Goal: Task Accomplishment & Management: Manage account settings

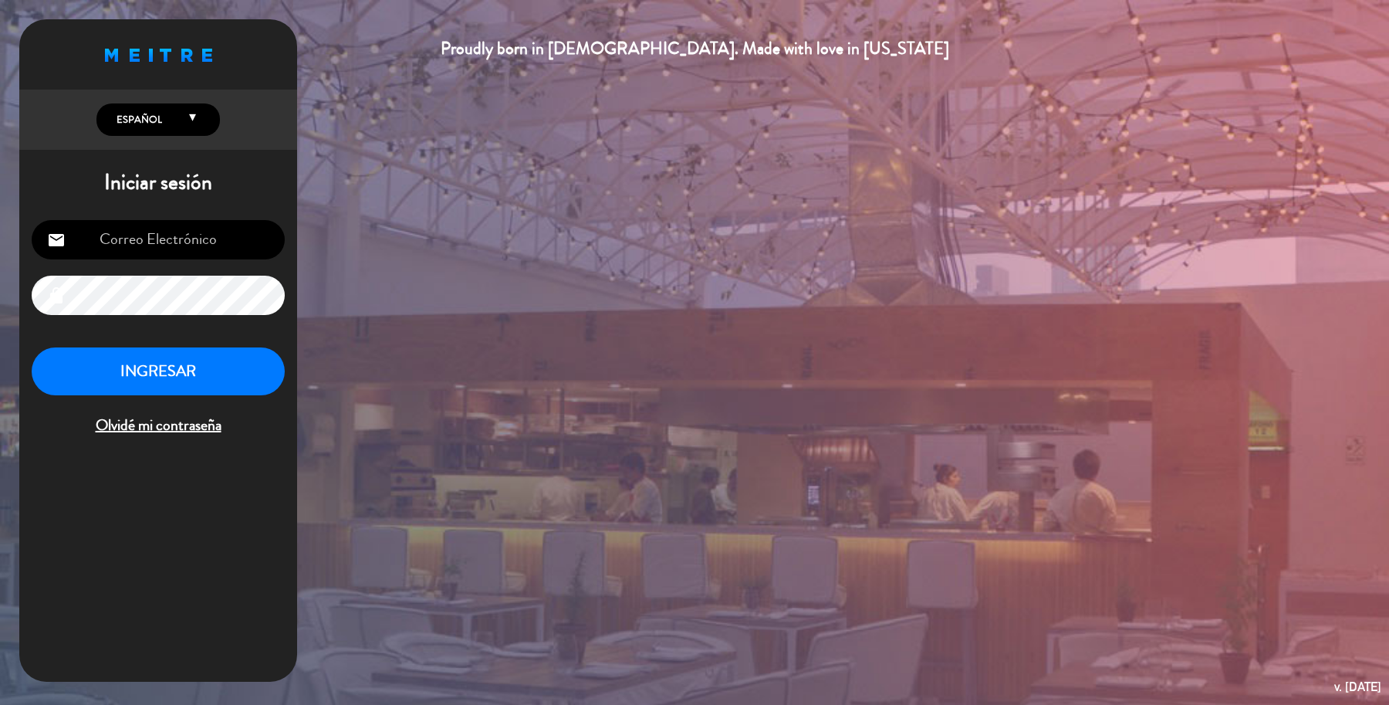
type input "[EMAIL_ADDRESS][DOMAIN_NAME]"
click at [155, 371] on button "INGRESAR" at bounding box center [158, 371] width 253 height 49
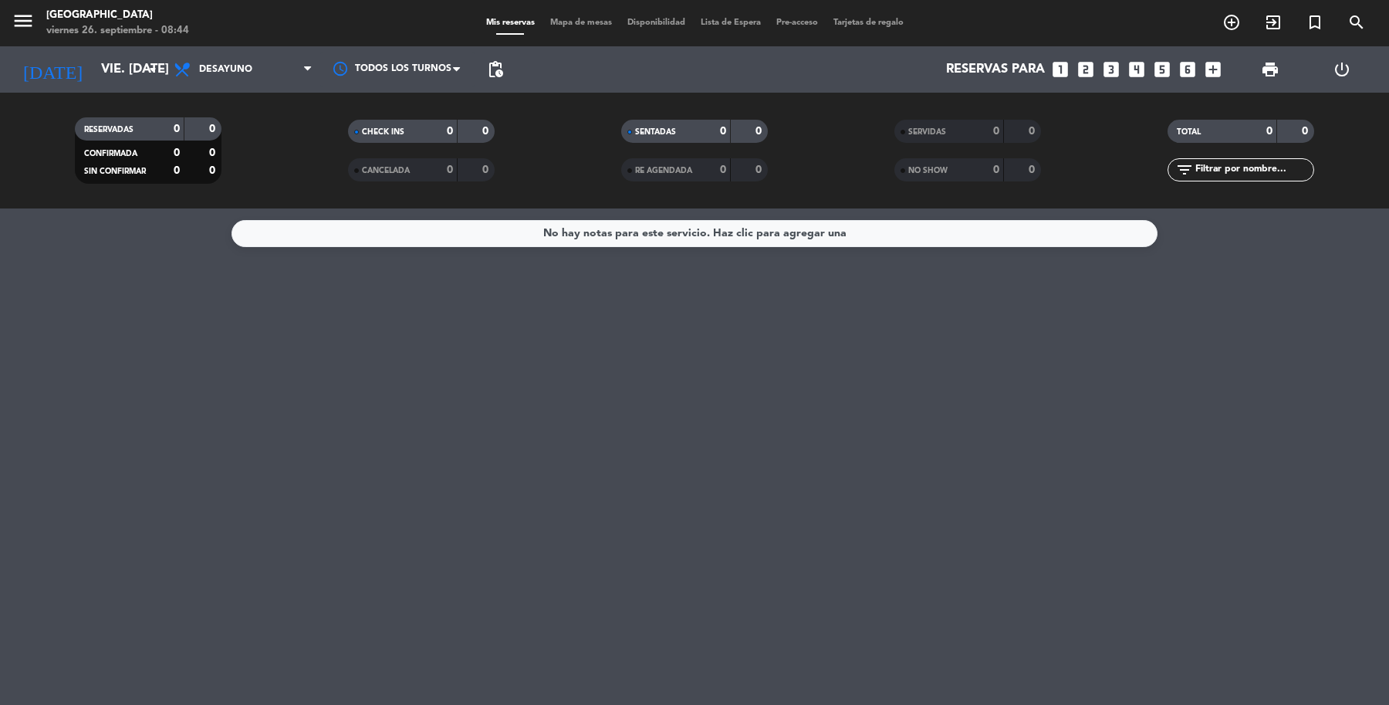
click at [549, 19] on span "Mapa de mesas" at bounding box center [581, 23] width 77 height 8
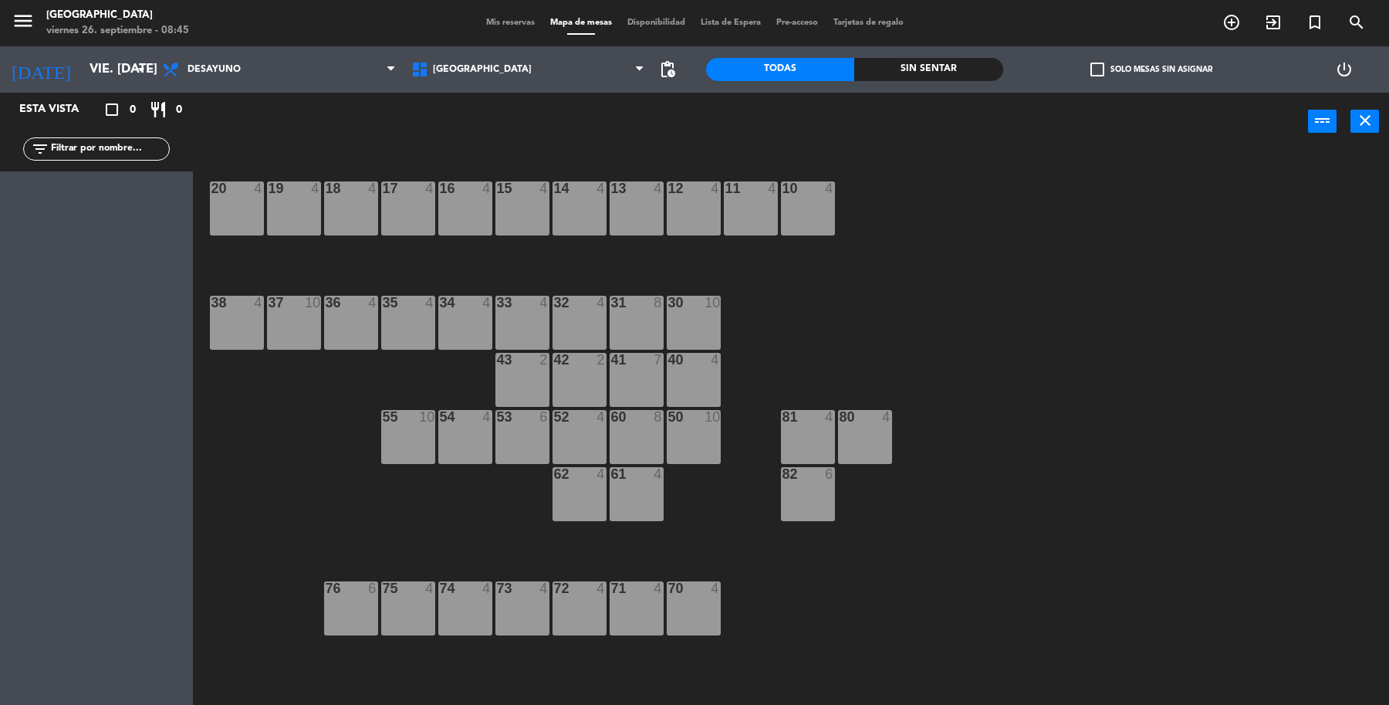
click at [212, 195] on div "20" at bounding box center [211, 188] width 1 height 14
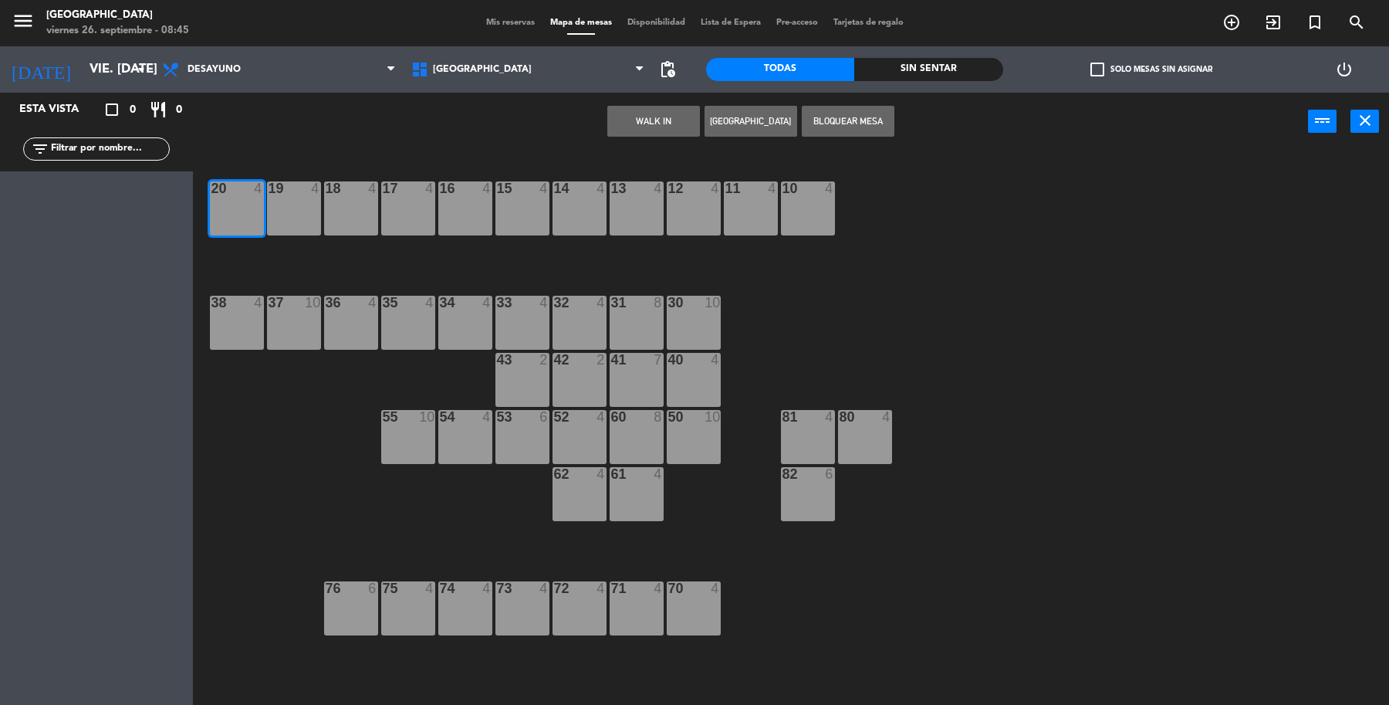
click at [643, 120] on button "WALK IN" at bounding box center [653, 121] width 93 height 31
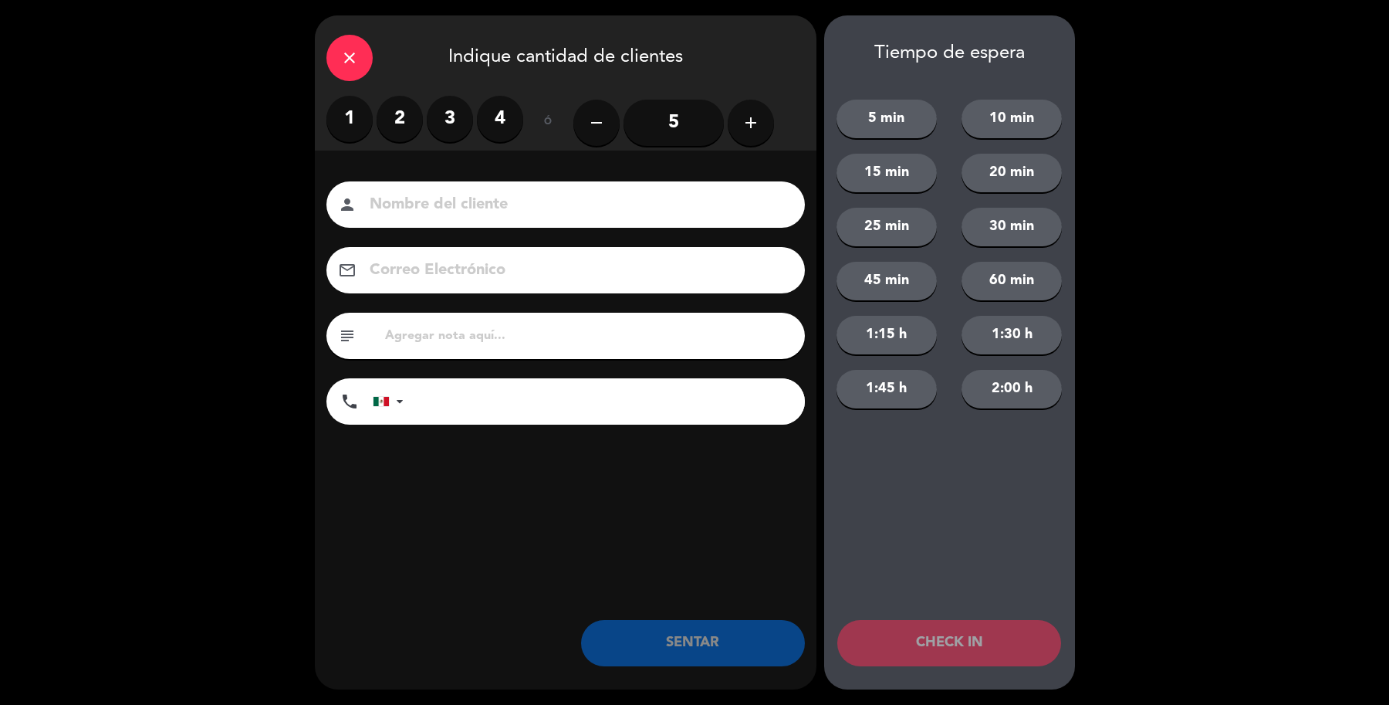
drag, startPoint x: 306, startPoint y: 117, endPoint x: 356, endPoint y: 121, distance: 49.6
click at [350, 120] on div "close Indique cantidad de clientes 1 2 3 4 ó remove 5 add Nombre del cliente pe…" at bounding box center [694, 352] width 1389 height 705
click at [363, 124] on label "1" at bounding box center [349, 119] width 46 height 46
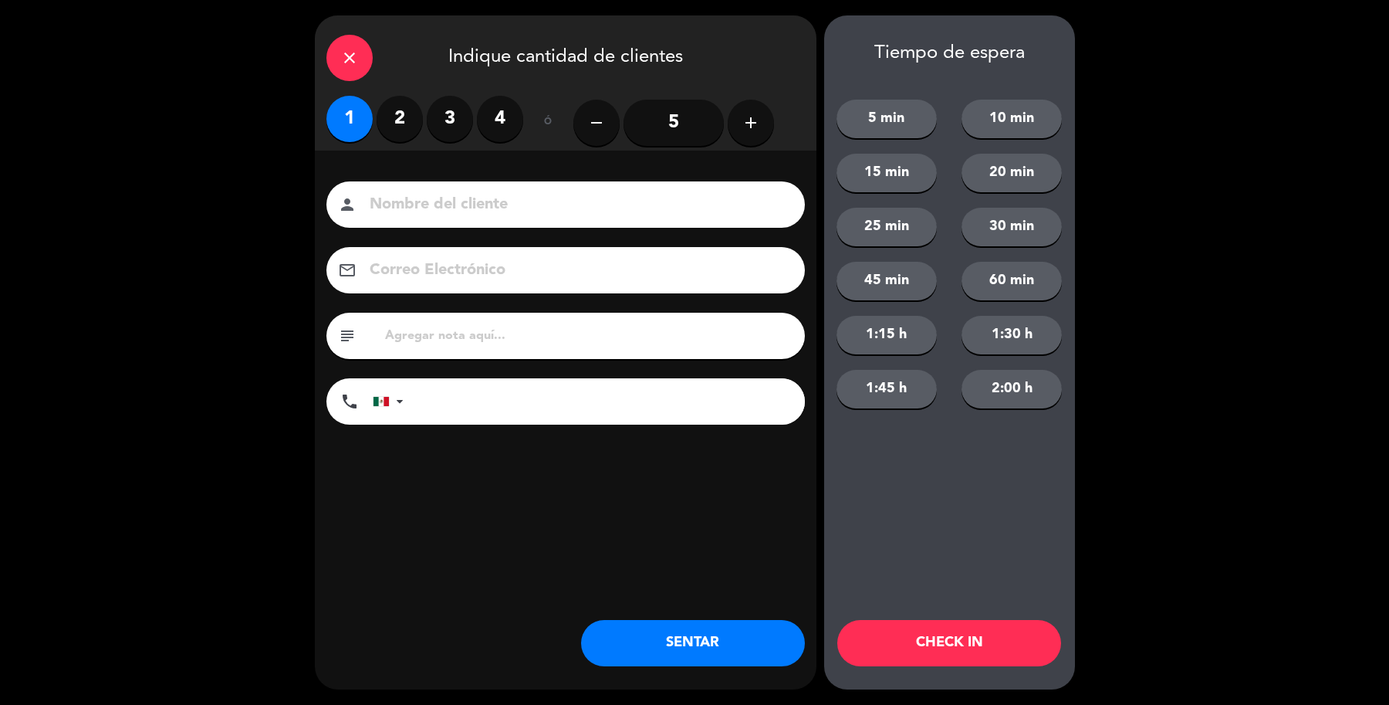
click at [496, 201] on input at bounding box center [576, 204] width 417 height 27
type input "Sr [PERSON_NAME]"
click at [780, 637] on button "SENTAR" at bounding box center [693, 643] width 224 height 46
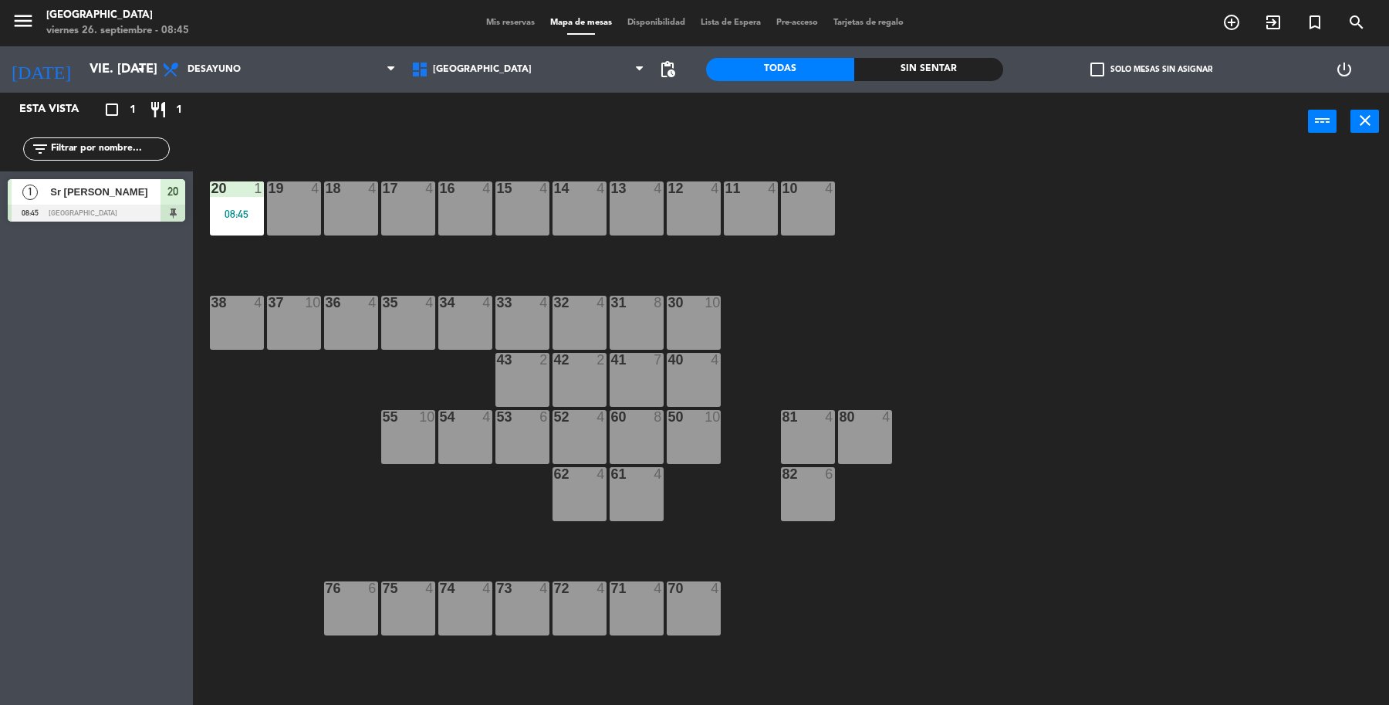
click at [421, 212] on div "17 4" at bounding box center [408, 208] width 54 height 54
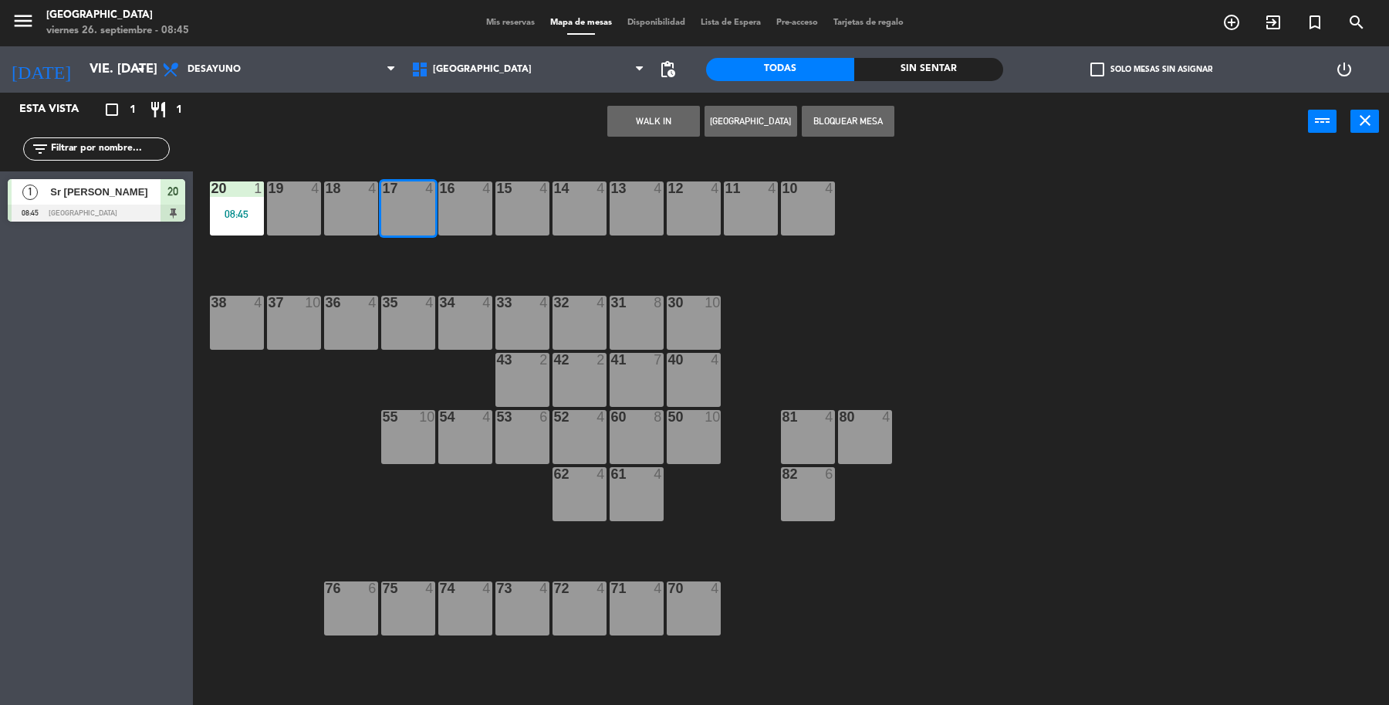
click at [753, 113] on button "[GEOGRAPHIC_DATA]" at bounding box center [751, 121] width 93 height 31
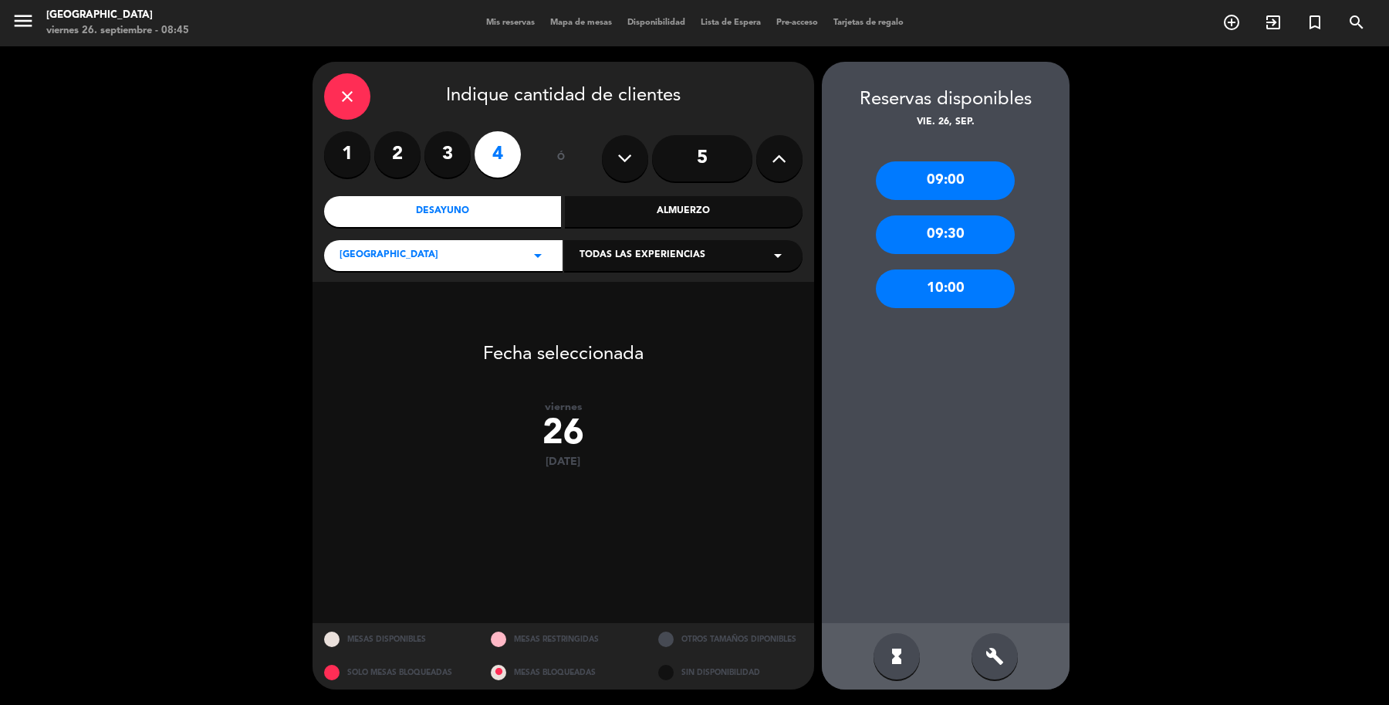
click at [401, 168] on label "2" at bounding box center [397, 154] width 46 height 46
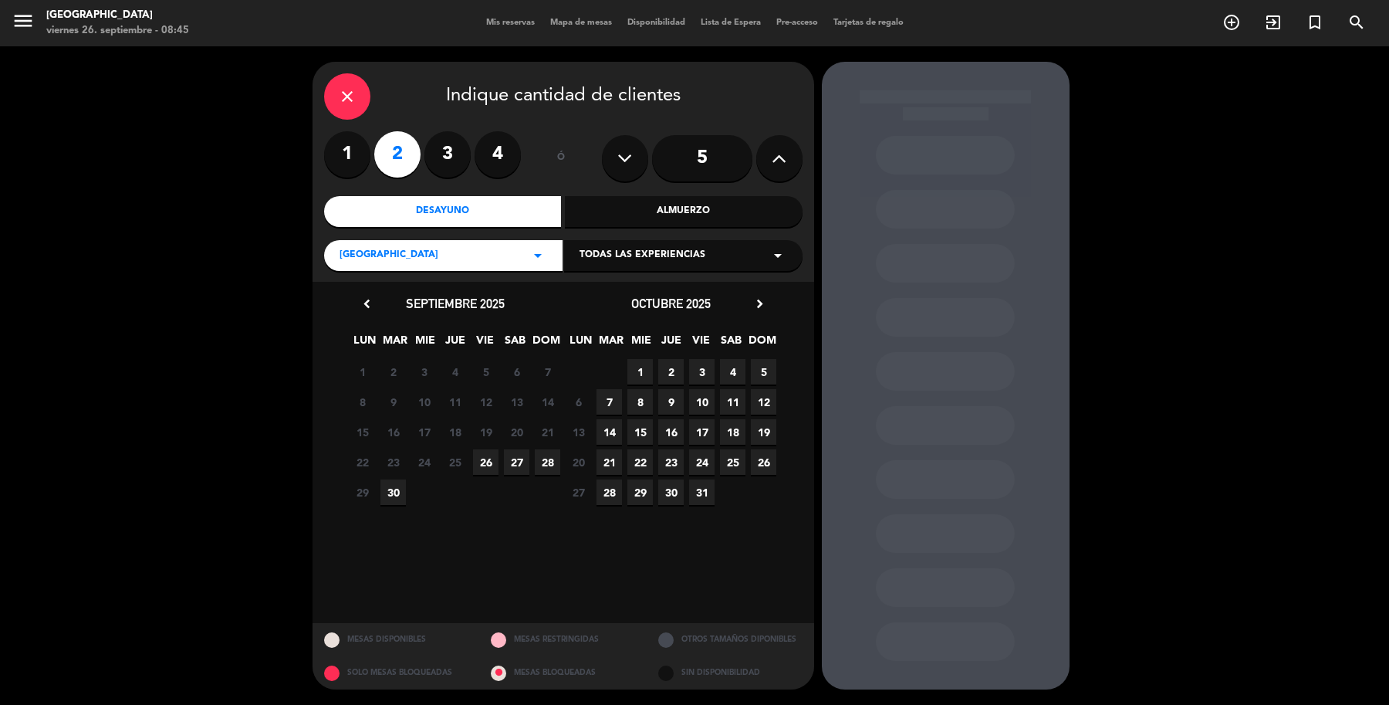
click at [486, 455] on span "26" at bounding box center [485, 461] width 25 height 25
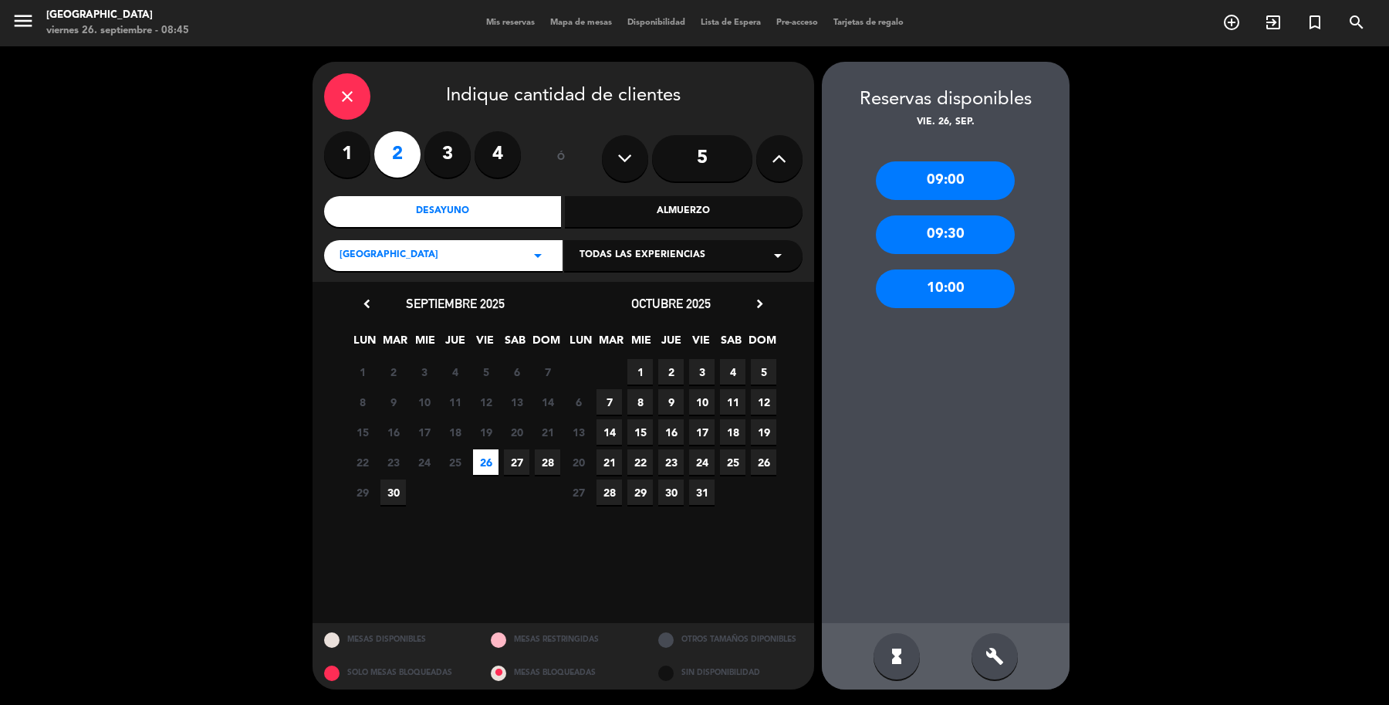
click at [959, 292] on div "10:00" at bounding box center [945, 288] width 139 height 39
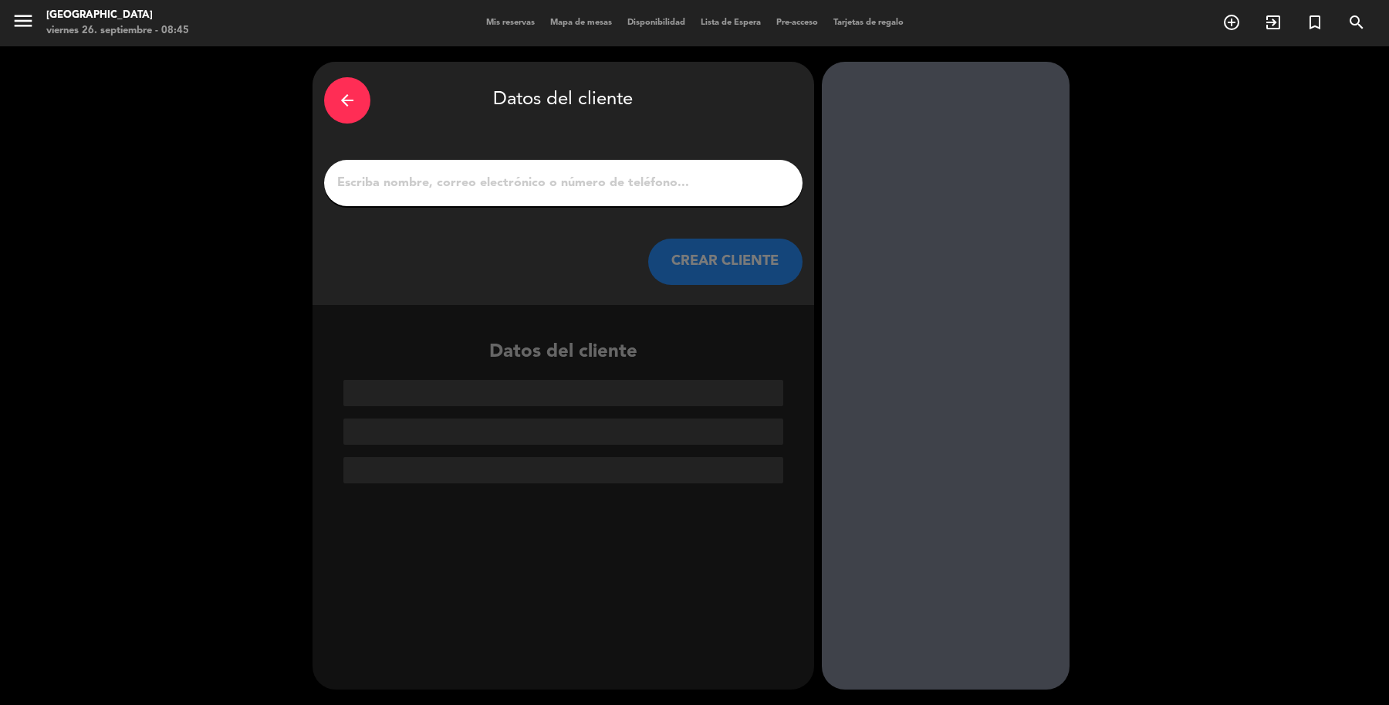
click at [726, 186] on input "1" at bounding box center [563, 183] width 455 height 22
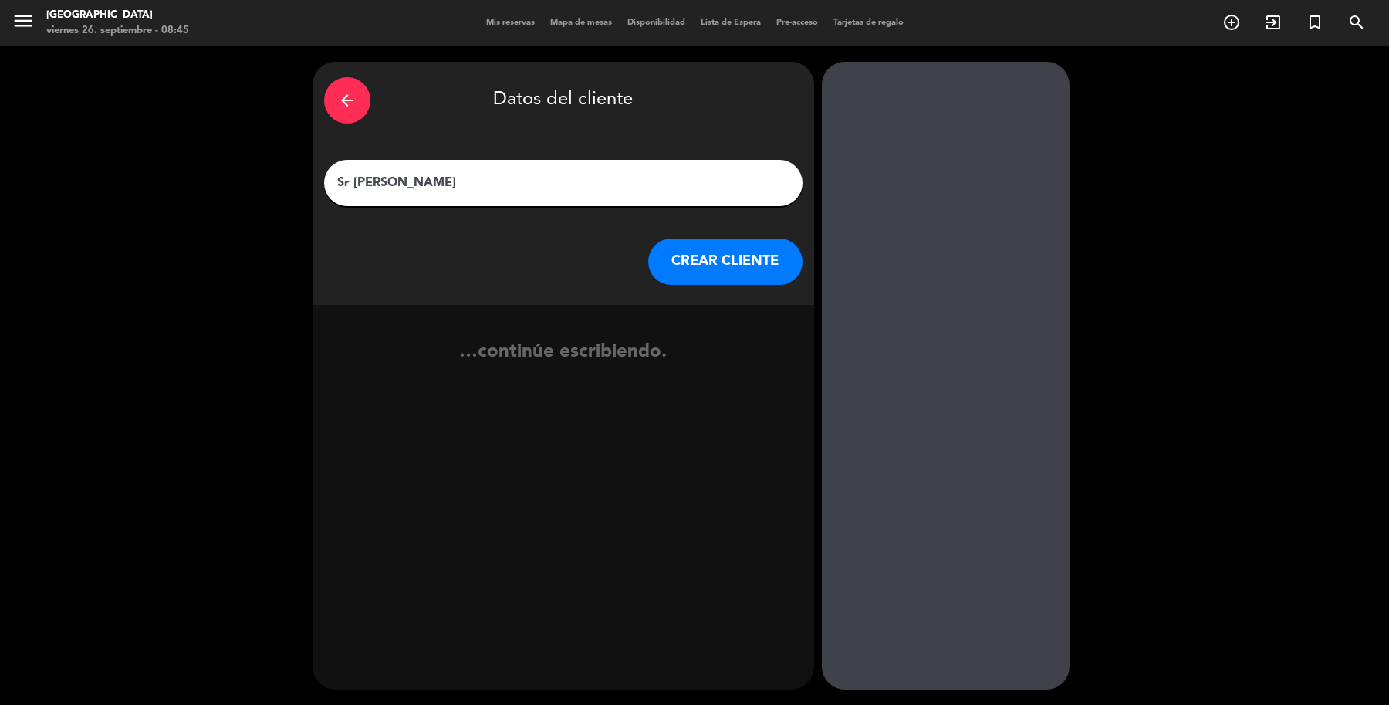
type input "Sr [PERSON_NAME]"
click at [763, 252] on button "CREAR CLIENTE" at bounding box center [725, 261] width 154 height 46
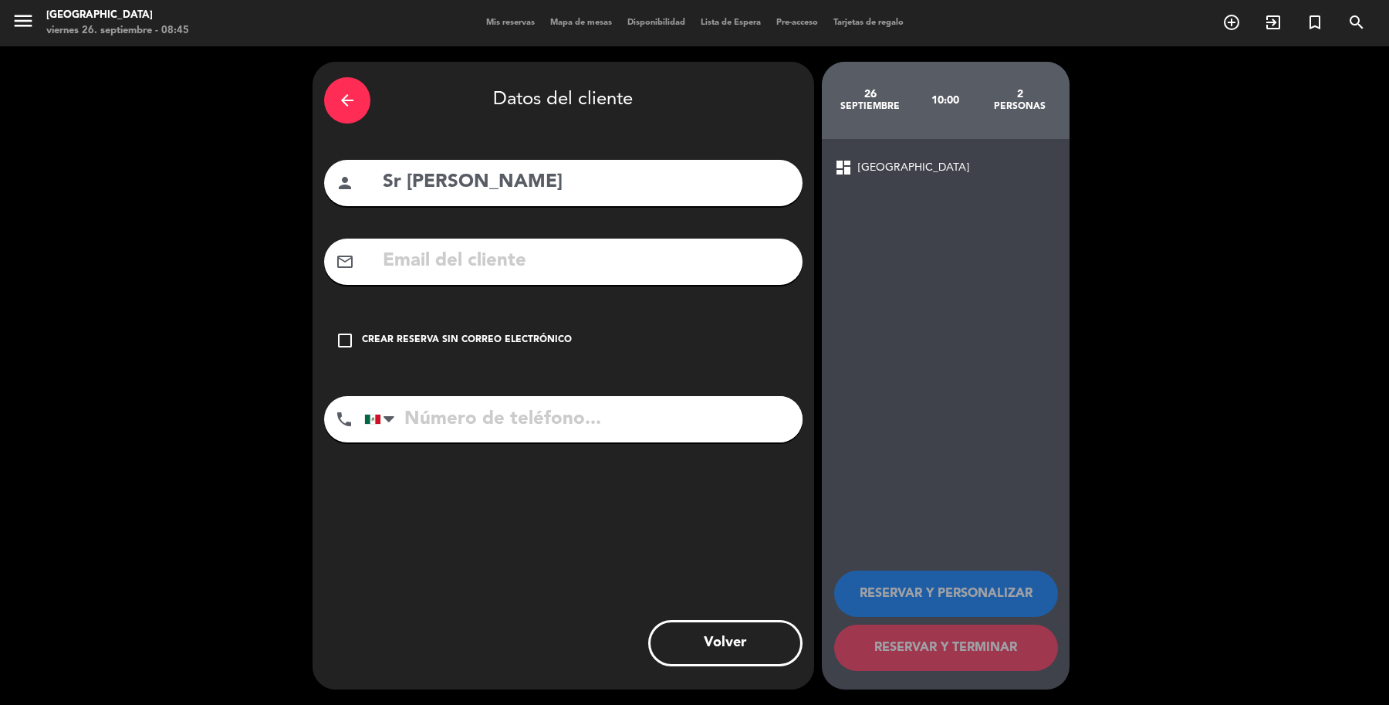
click at [479, 333] on div "Crear reserva sin correo electrónico" at bounding box center [467, 340] width 210 height 15
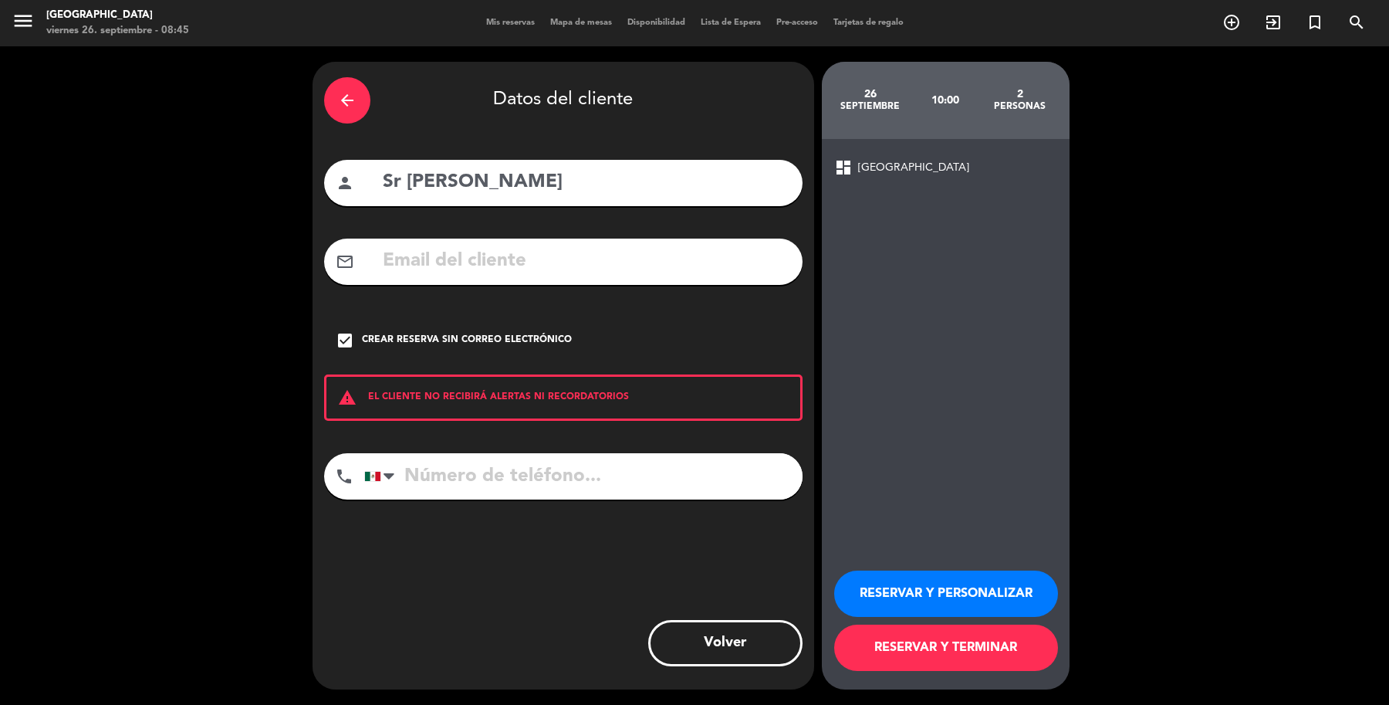
click at [901, 638] on button "RESERVAR Y TERMINAR" at bounding box center [946, 647] width 224 height 46
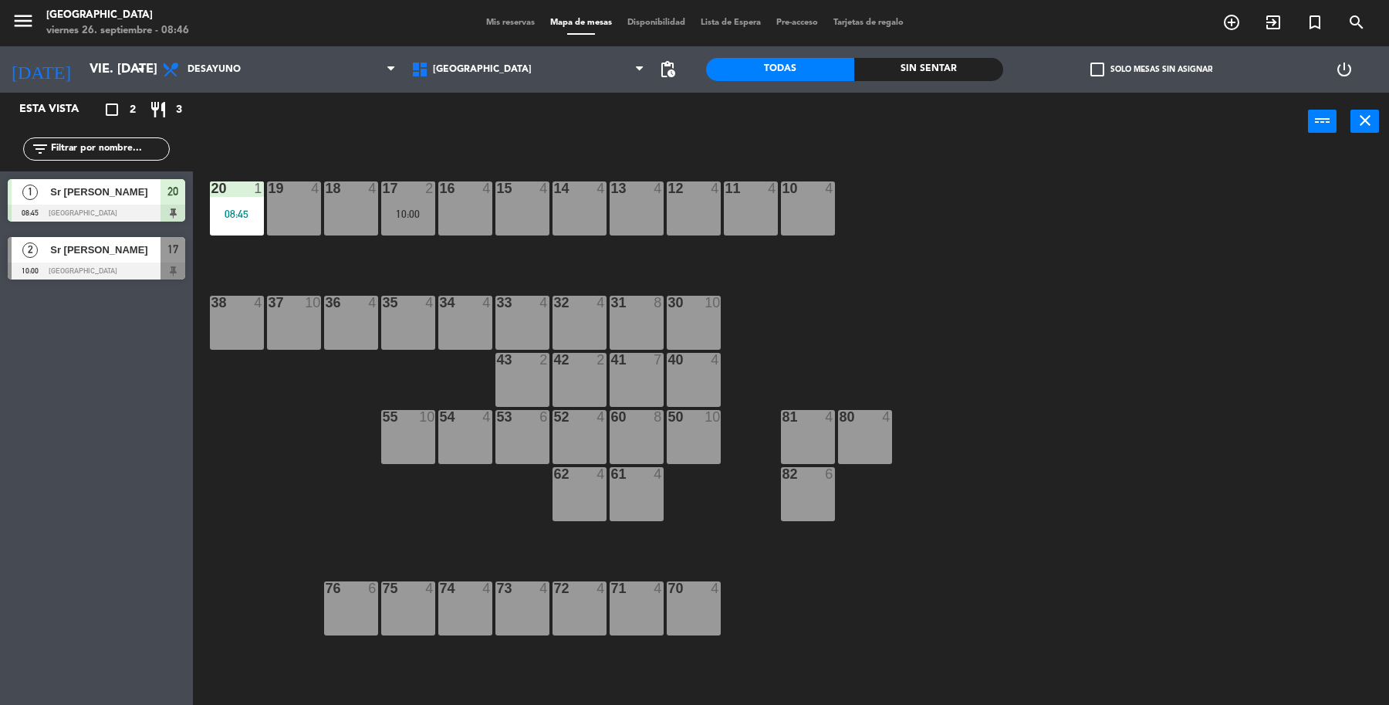
click at [695, 337] on div "30 10" at bounding box center [694, 323] width 54 height 54
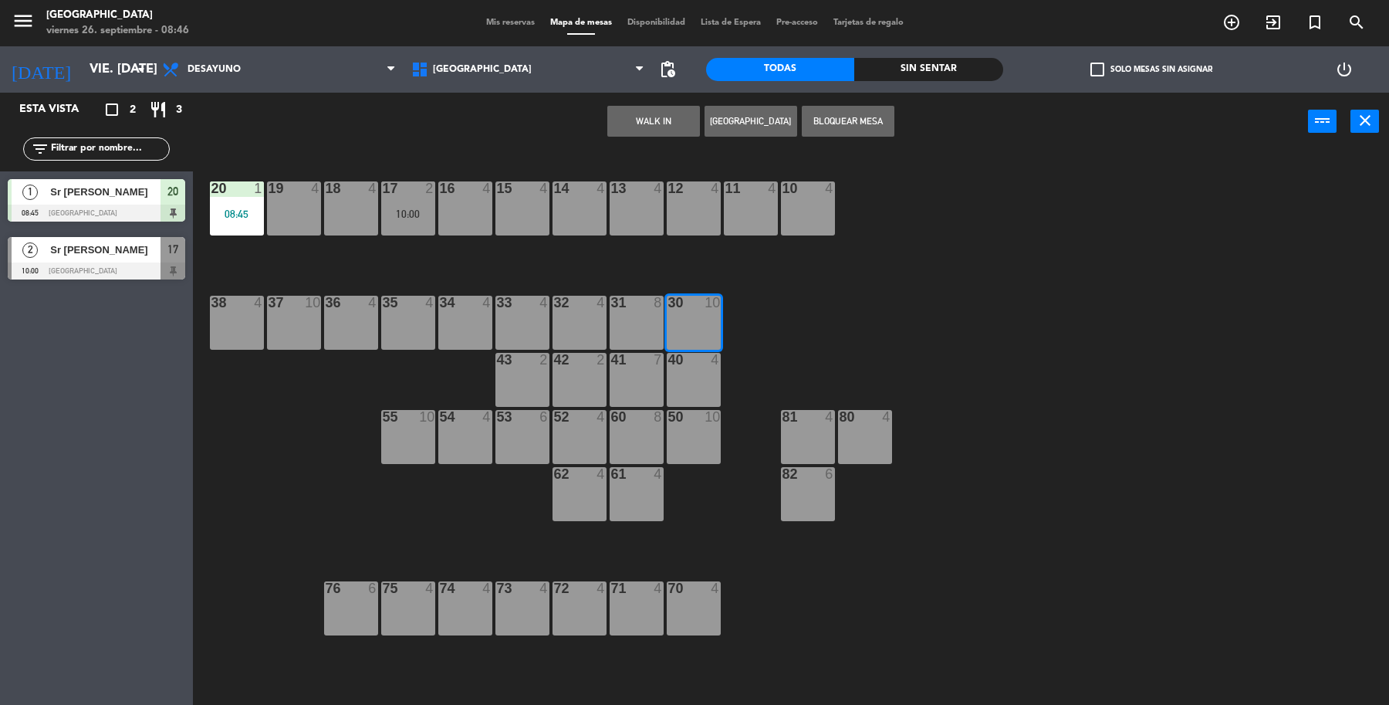
click at [720, 117] on button "[GEOGRAPHIC_DATA]" at bounding box center [751, 121] width 93 height 31
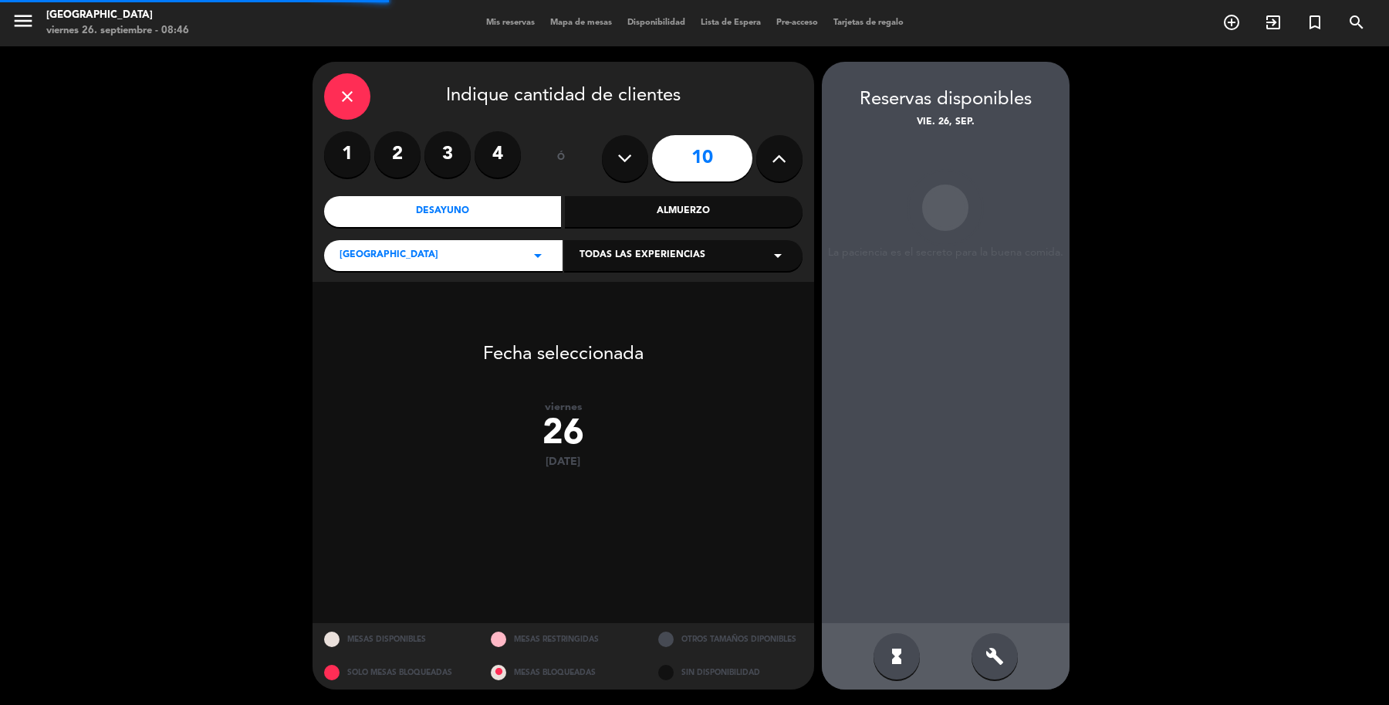
click at [614, 166] on button at bounding box center [625, 158] width 46 height 46
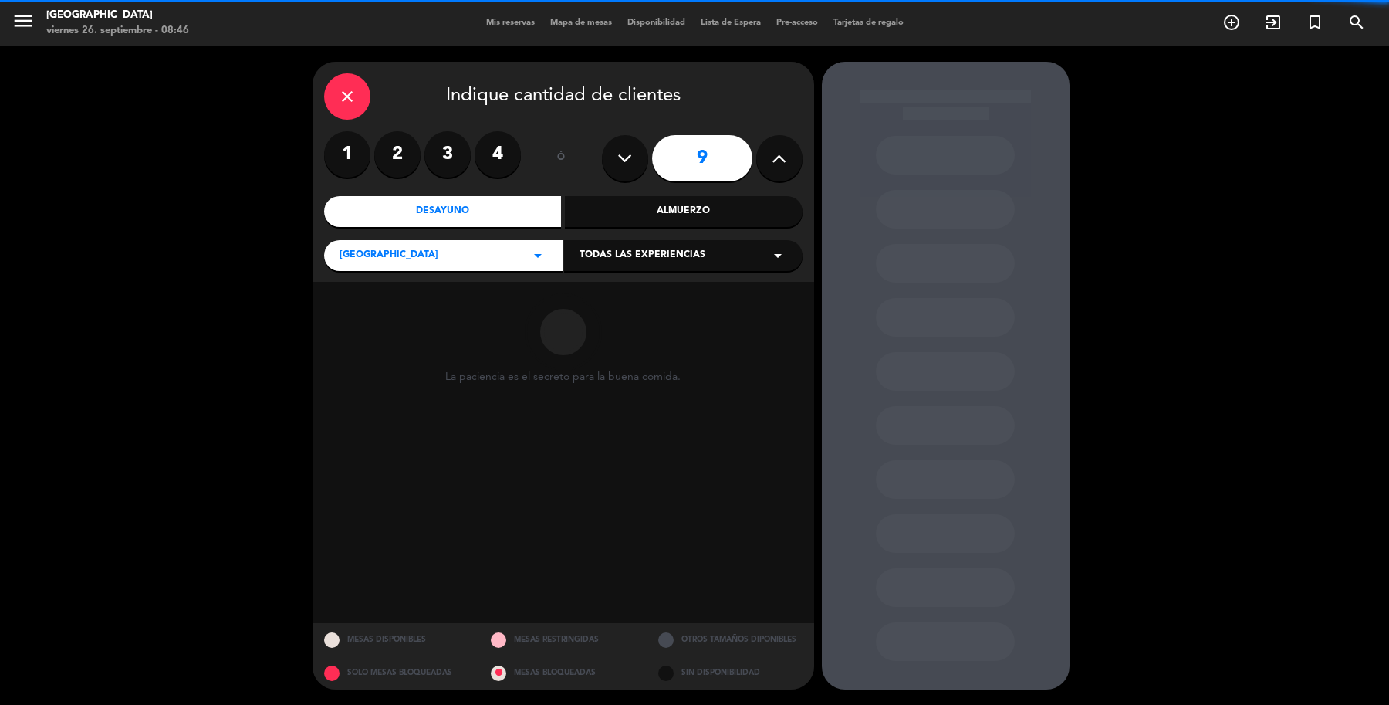
drag, startPoint x: 614, startPoint y: 166, endPoint x: 607, endPoint y: 170, distance: 7.9
click at [607, 170] on button at bounding box center [625, 158] width 46 height 46
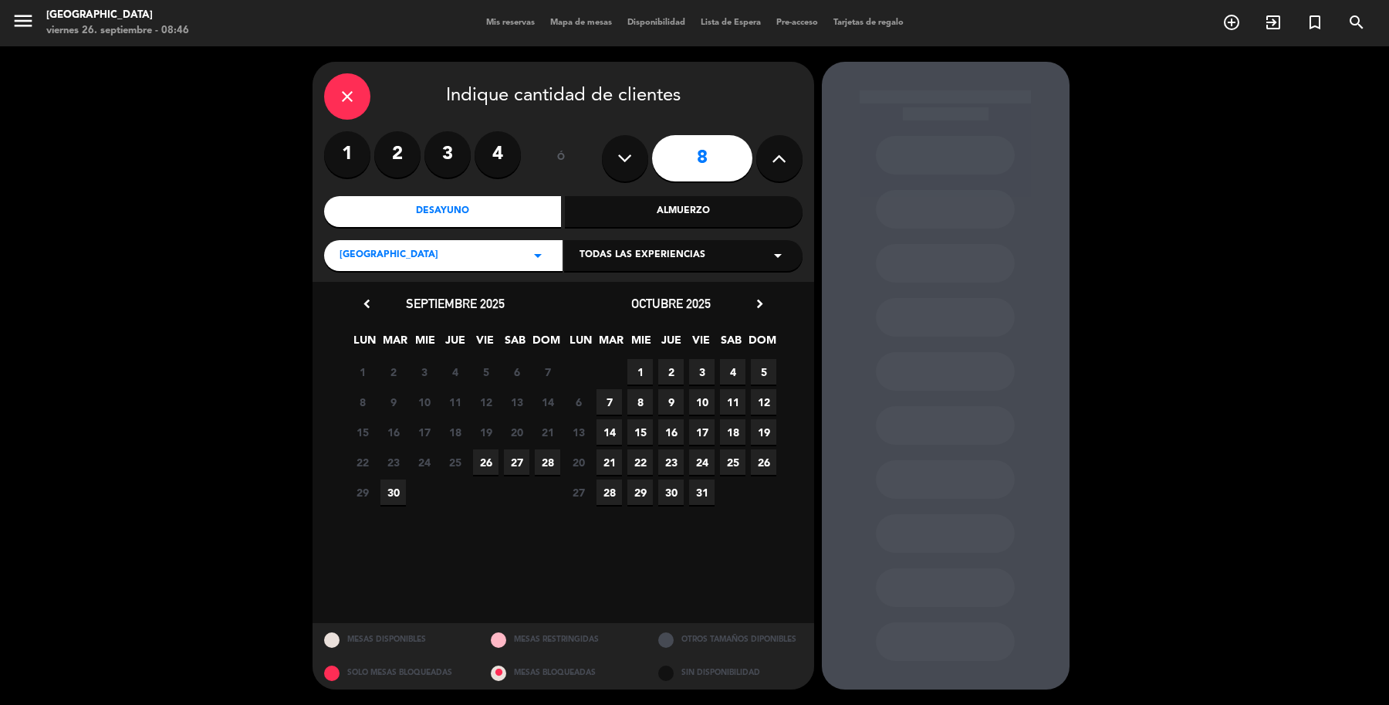
click at [612, 163] on button at bounding box center [625, 158] width 46 height 46
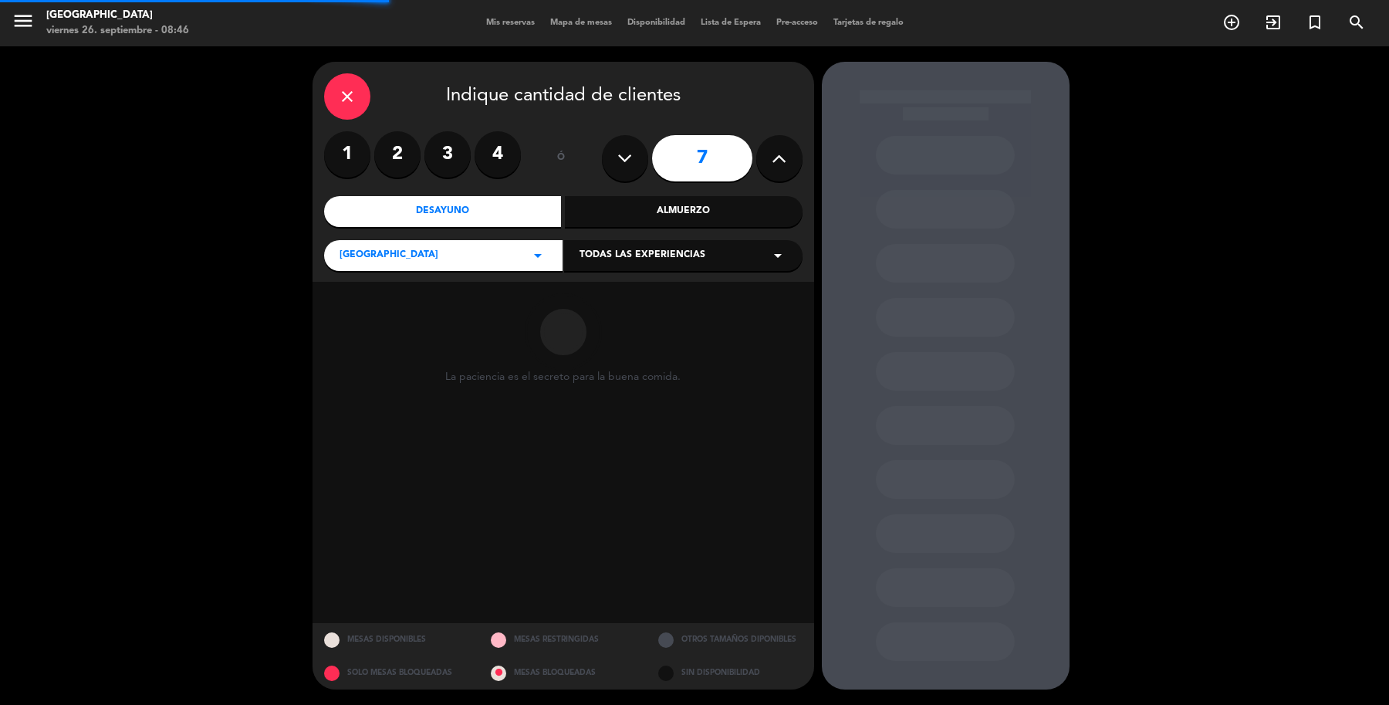
click at [784, 153] on icon at bounding box center [779, 158] width 15 height 23
type input "8"
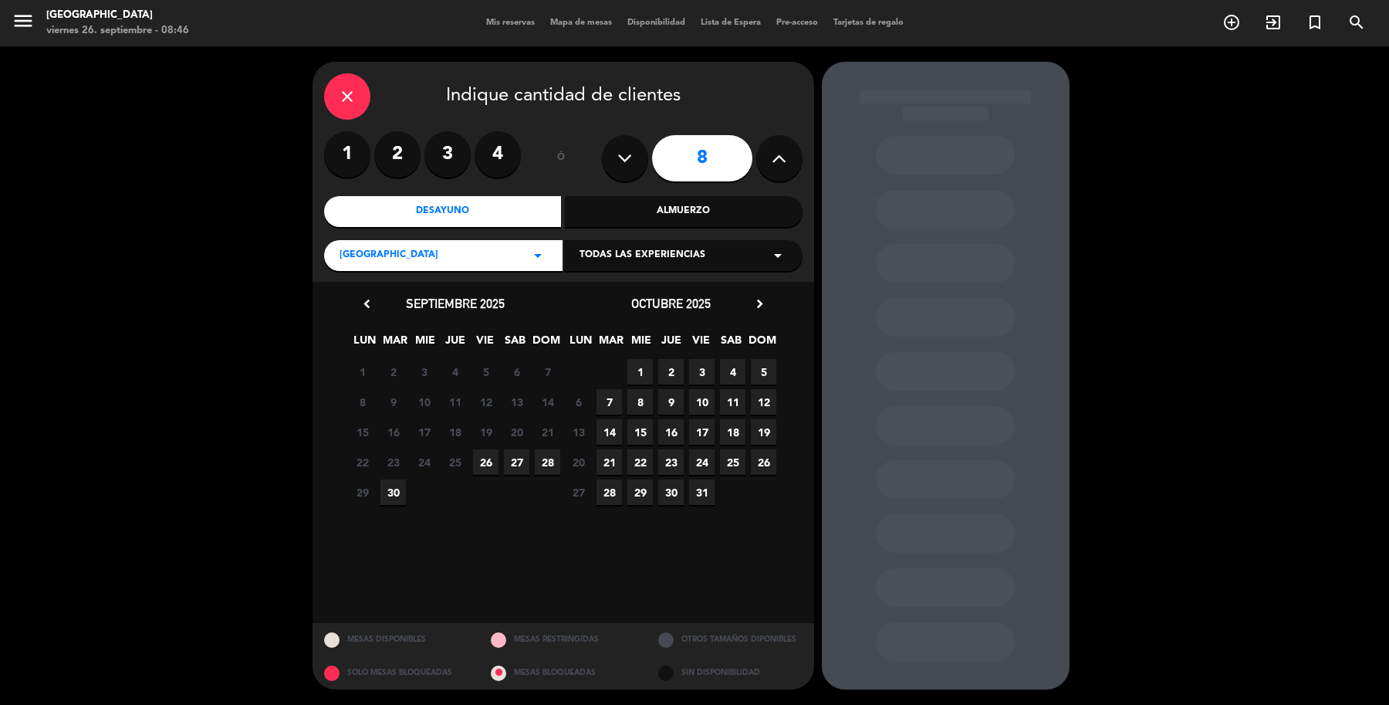
click at [484, 449] on span "26" at bounding box center [485, 461] width 25 height 25
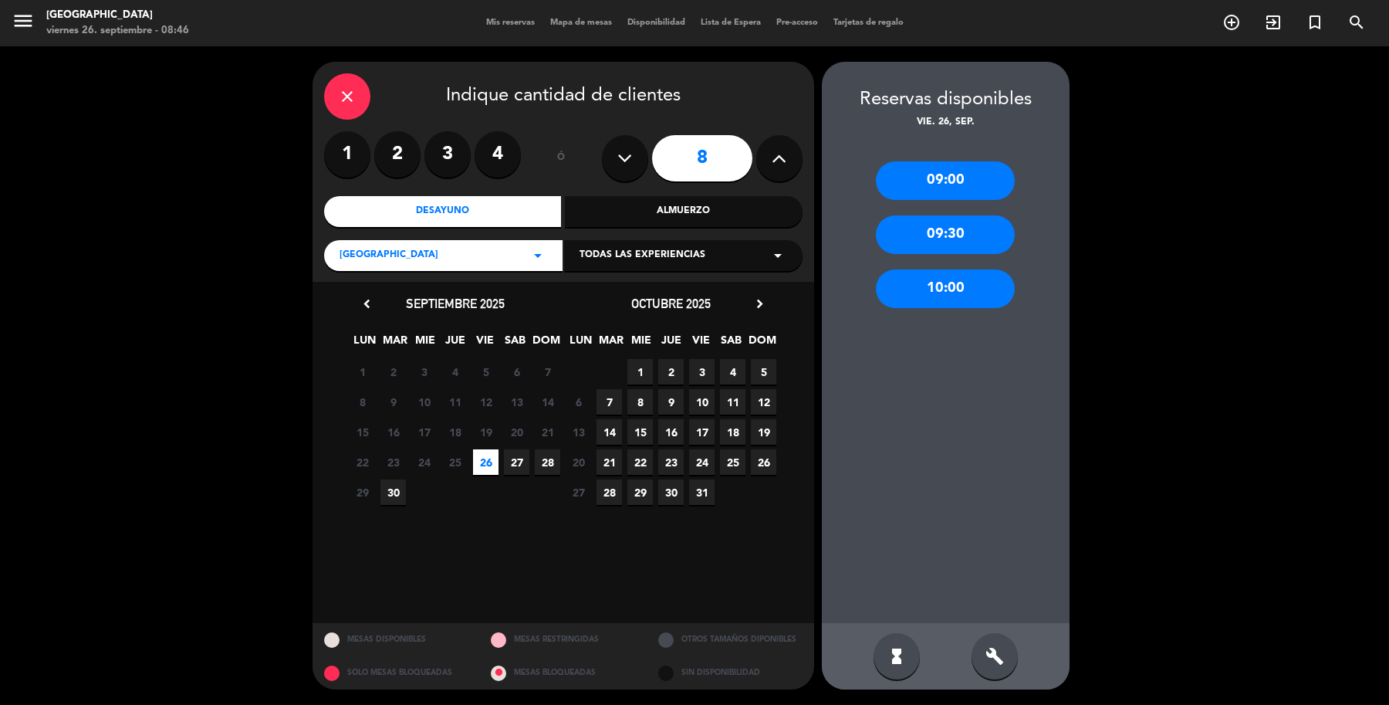
drag, startPoint x: 942, startPoint y: 230, endPoint x: 862, endPoint y: 230, distance: 79.5
click at [942, 230] on div "09:30" at bounding box center [945, 234] width 139 height 39
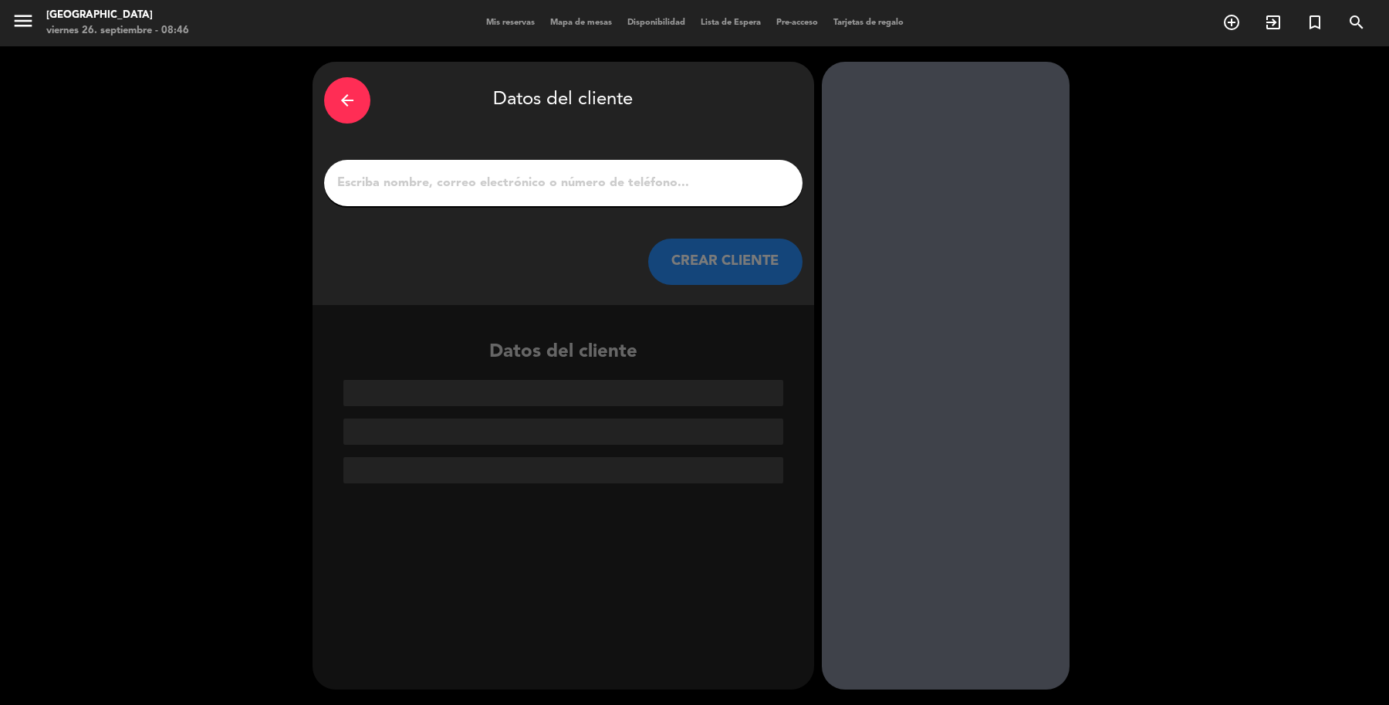
click at [519, 189] on input "1" at bounding box center [563, 183] width 455 height 22
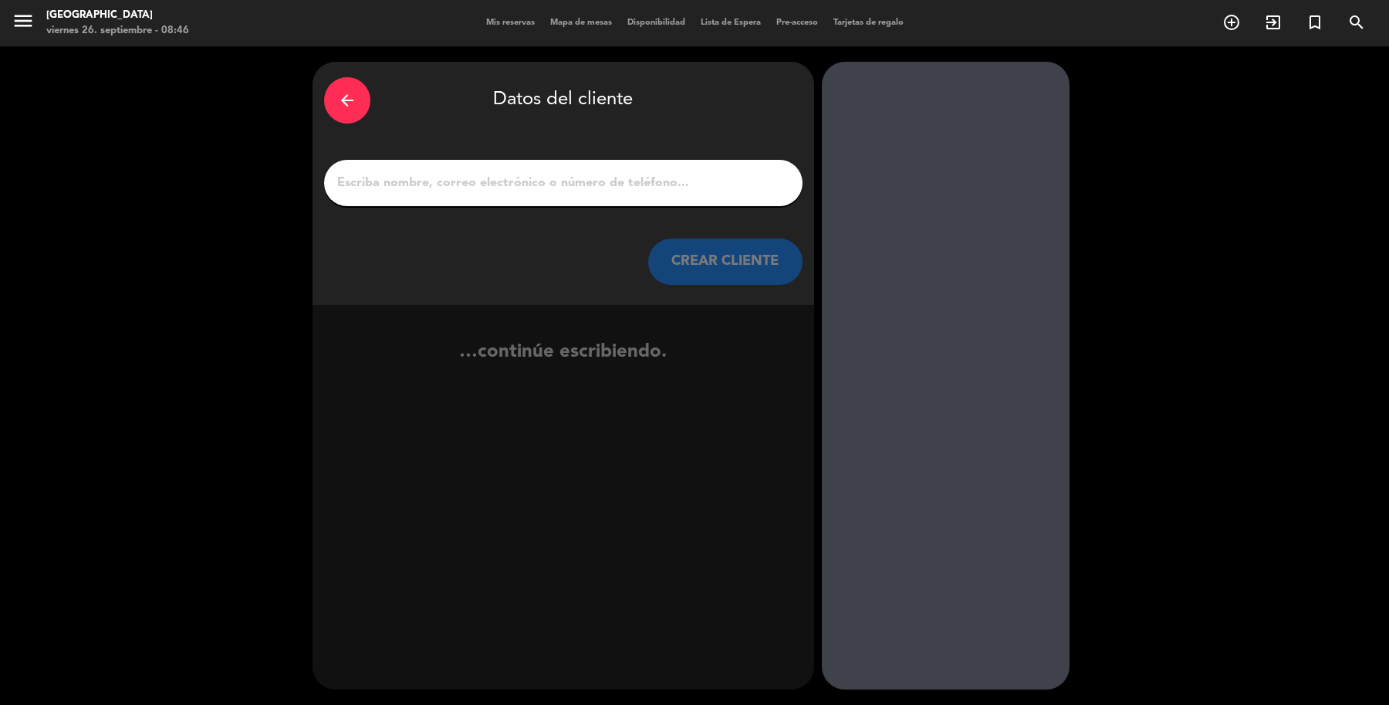
type input "M"
type input "Sr [PERSON_NAME]"
click at [757, 271] on button "CREAR CLIENTE" at bounding box center [725, 261] width 154 height 46
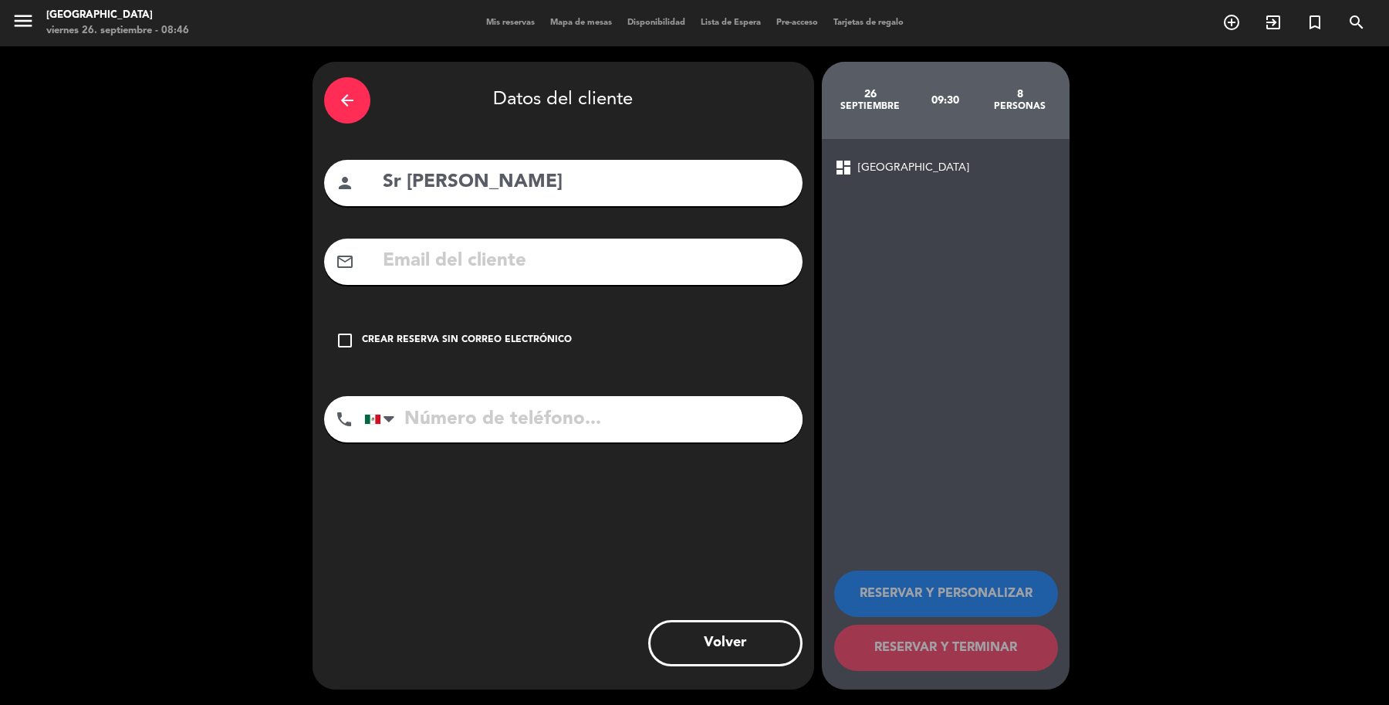
click at [502, 333] on div "Crear reserva sin correo electrónico" at bounding box center [467, 340] width 210 height 15
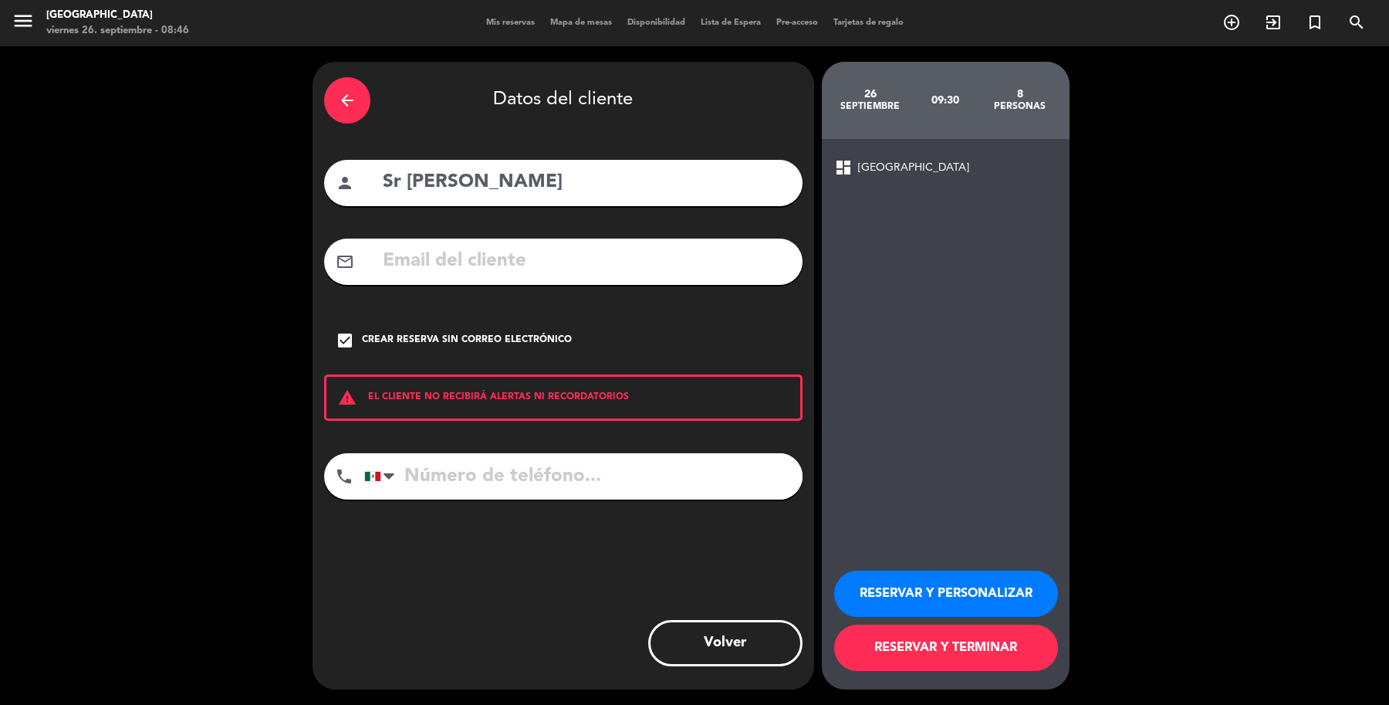
click at [969, 661] on button "RESERVAR Y TERMINAR" at bounding box center [946, 647] width 224 height 46
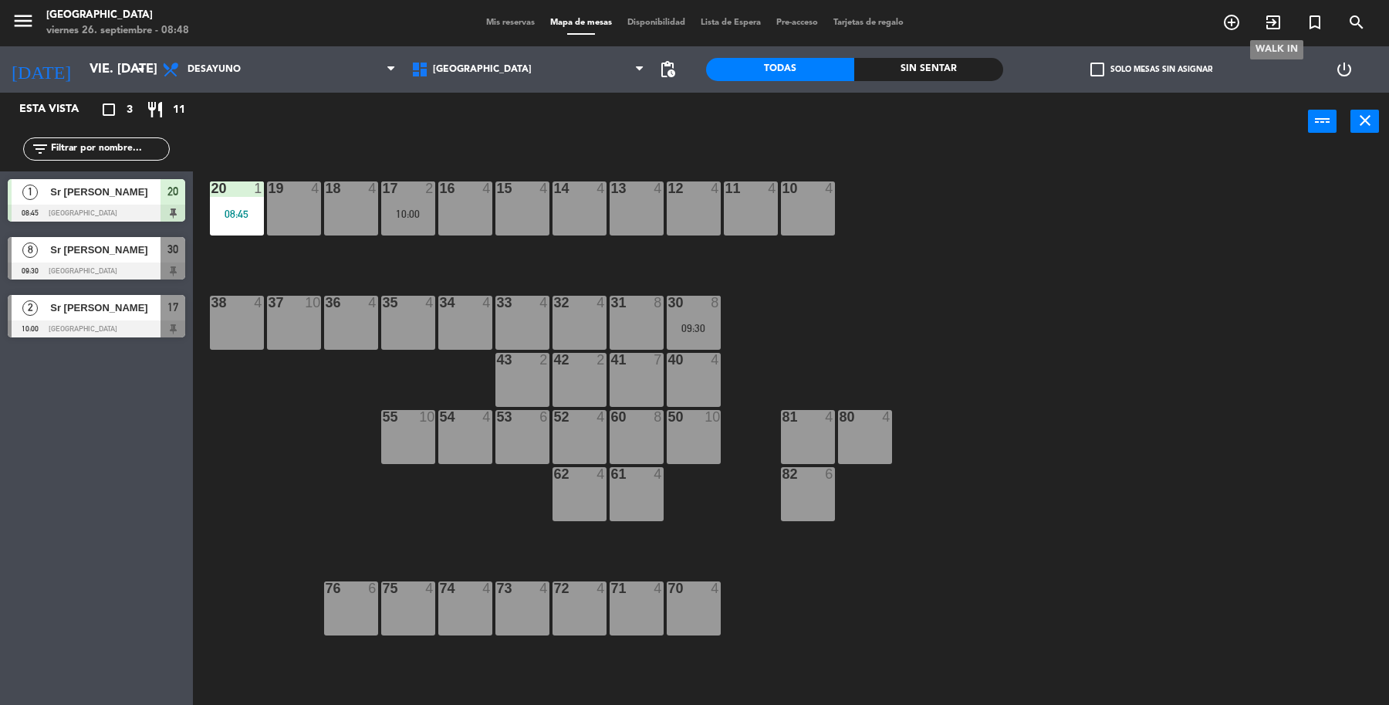
click at [1279, 22] on icon "exit_to_app" at bounding box center [1273, 22] width 19 height 19
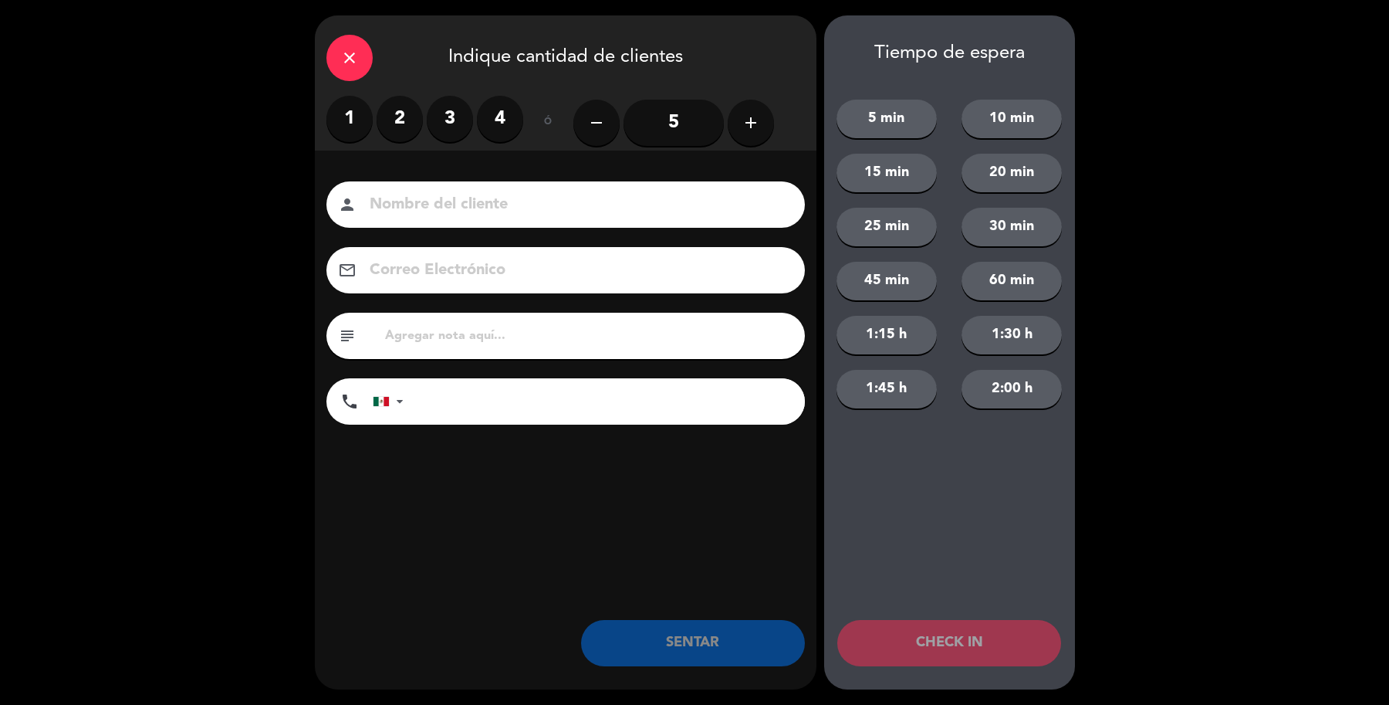
drag, startPoint x: 363, startPoint y: 122, endPoint x: 398, endPoint y: 207, distance: 92.0
click at [357, 136] on label "1" at bounding box center [349, 119] width 46 height 46
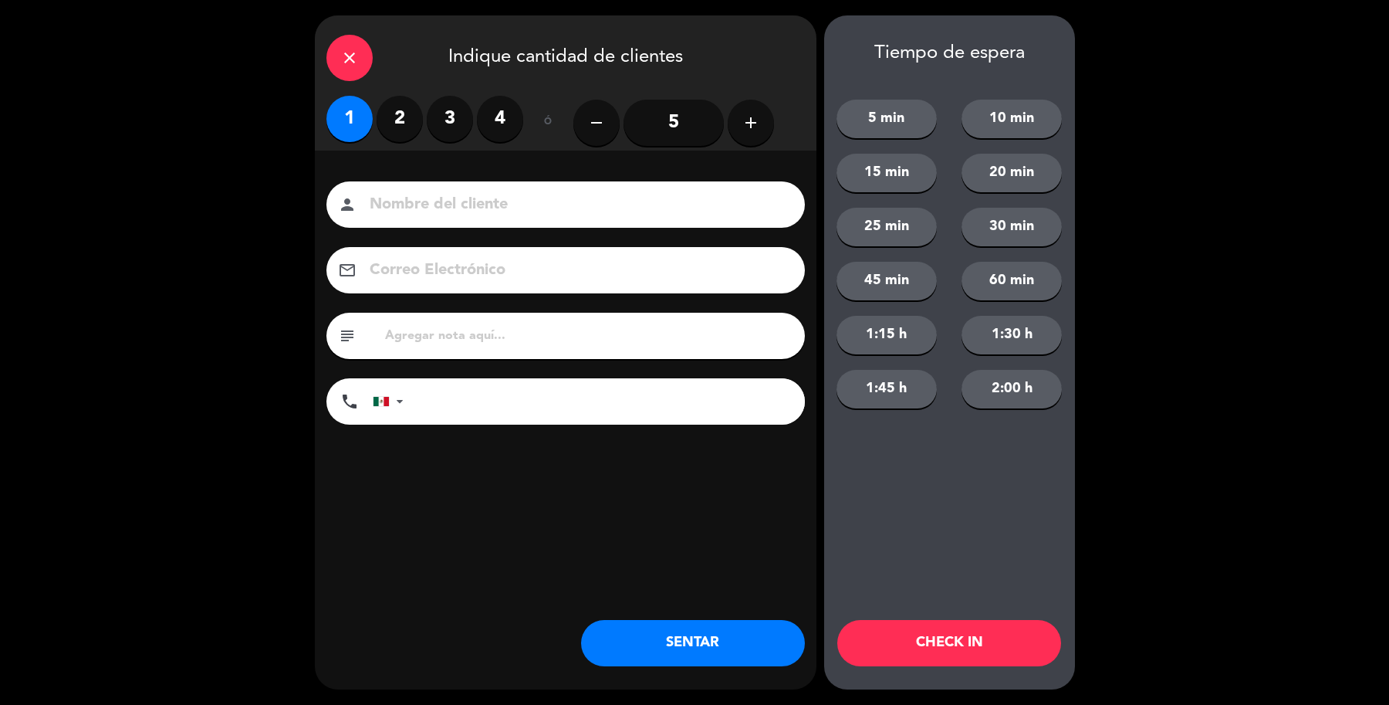
click at [403, 205] on input at bounding box center [576, 204] width 417 height 27
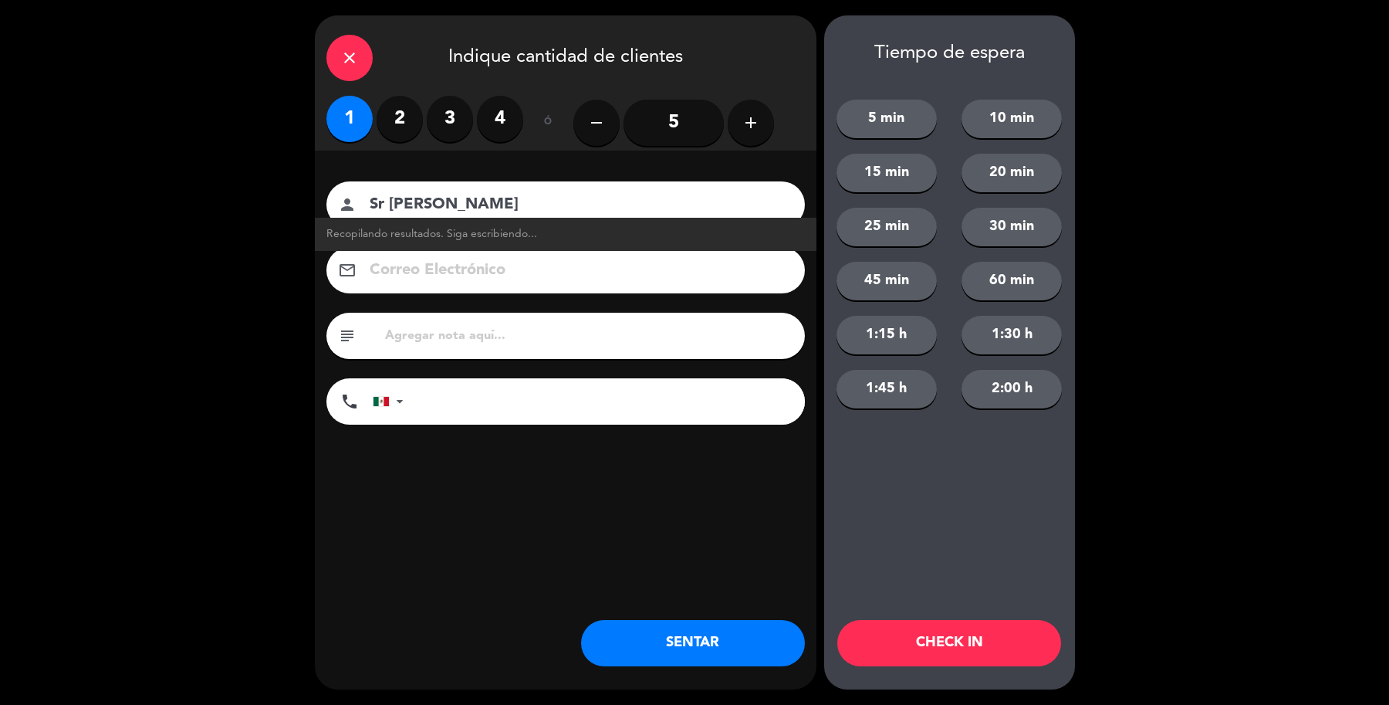
type input "Sr [PERSON_NAME]"
click at [665, 634] on button "SENTAR" at bounding box center [693, 643] width 224 height 46
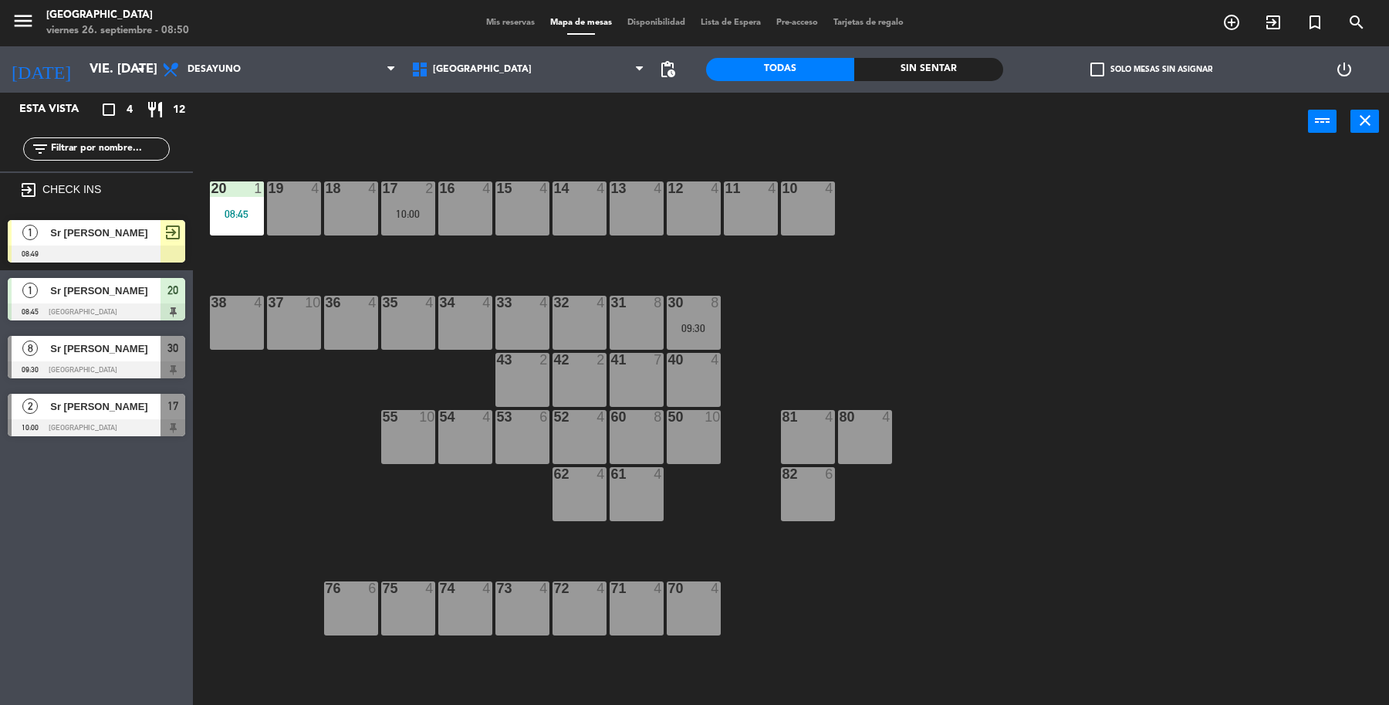
click at [87, 220] on div "Sr [PERSON_NAME]" at bounding box center [105, 232] width 112 height 25
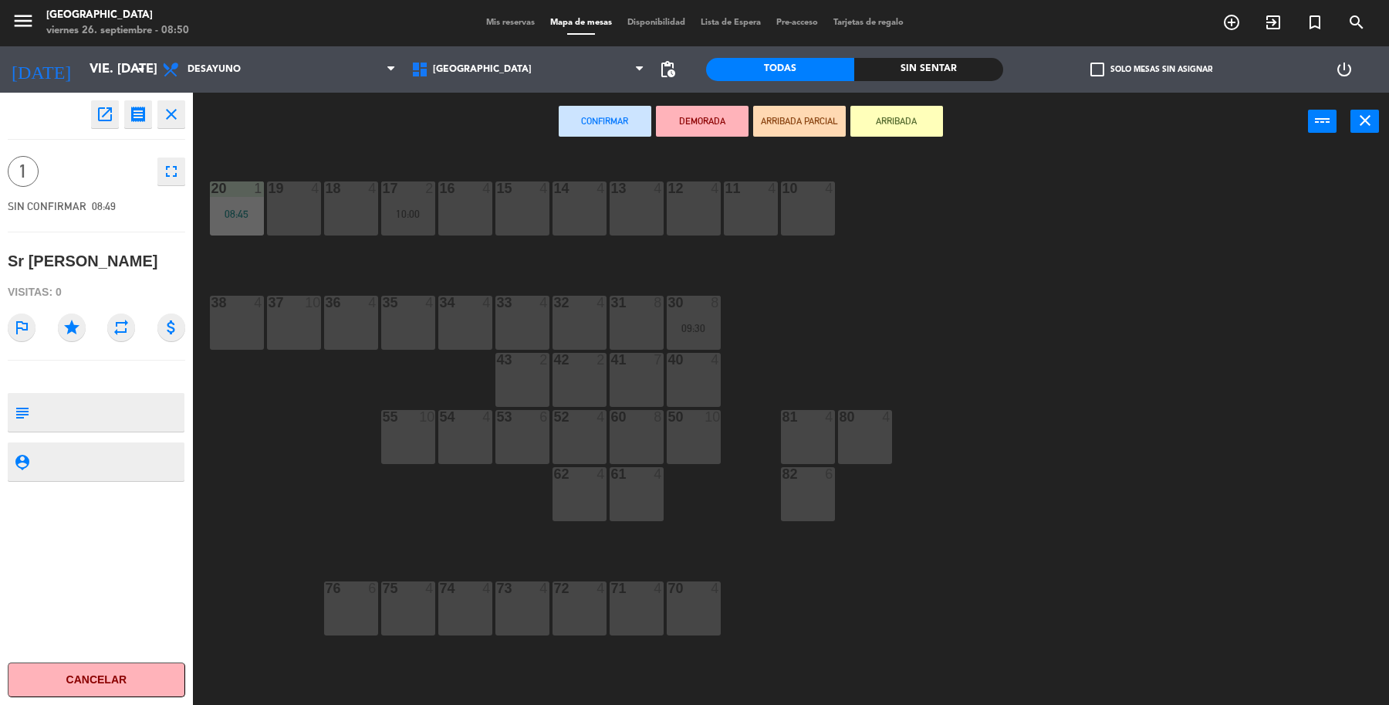
click at [587, 329] on div "32 4" at bounding box center [580, 323] width 54 height 54
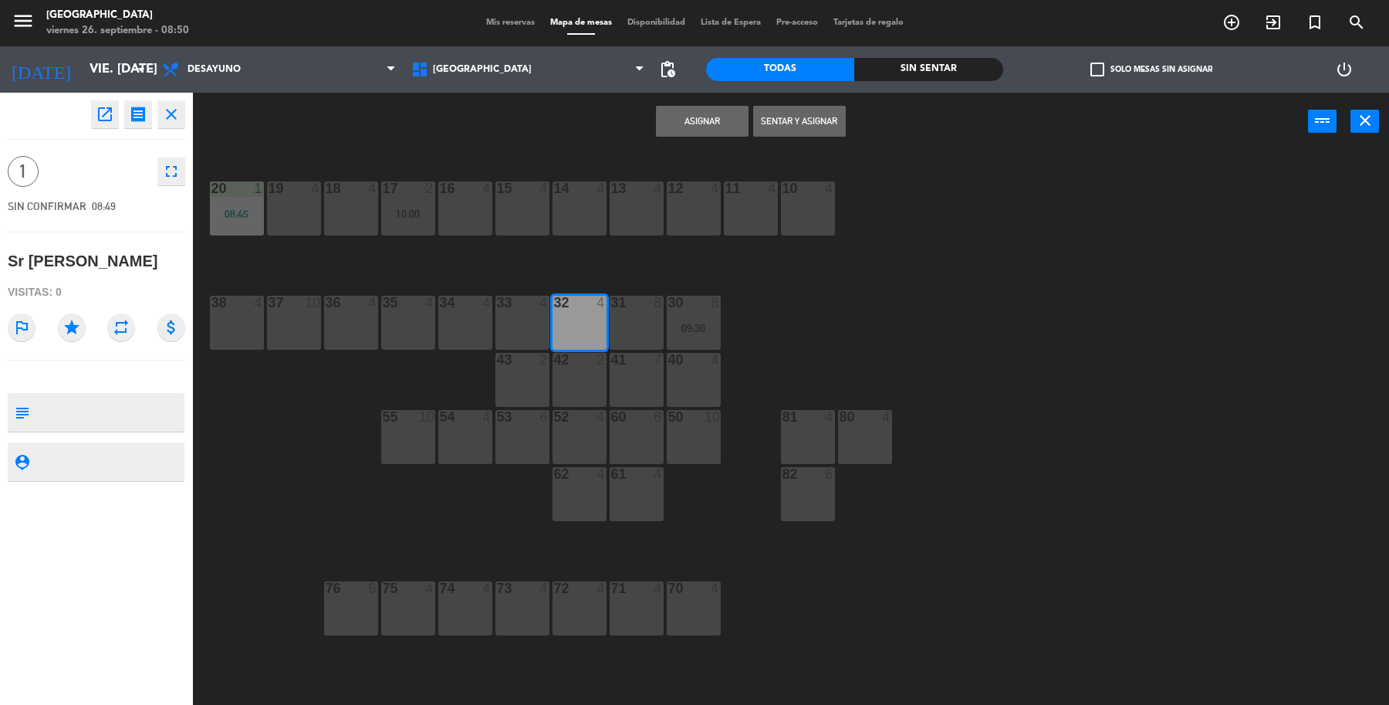
drag, startPoint x: 776, startPoint y: 121, endPoint x: 781, endPoint y: 98, distance: 23.6
click at [781, 113] on button "Sentar y Asignar" at bounding box center [799, 121] width 93 height 31
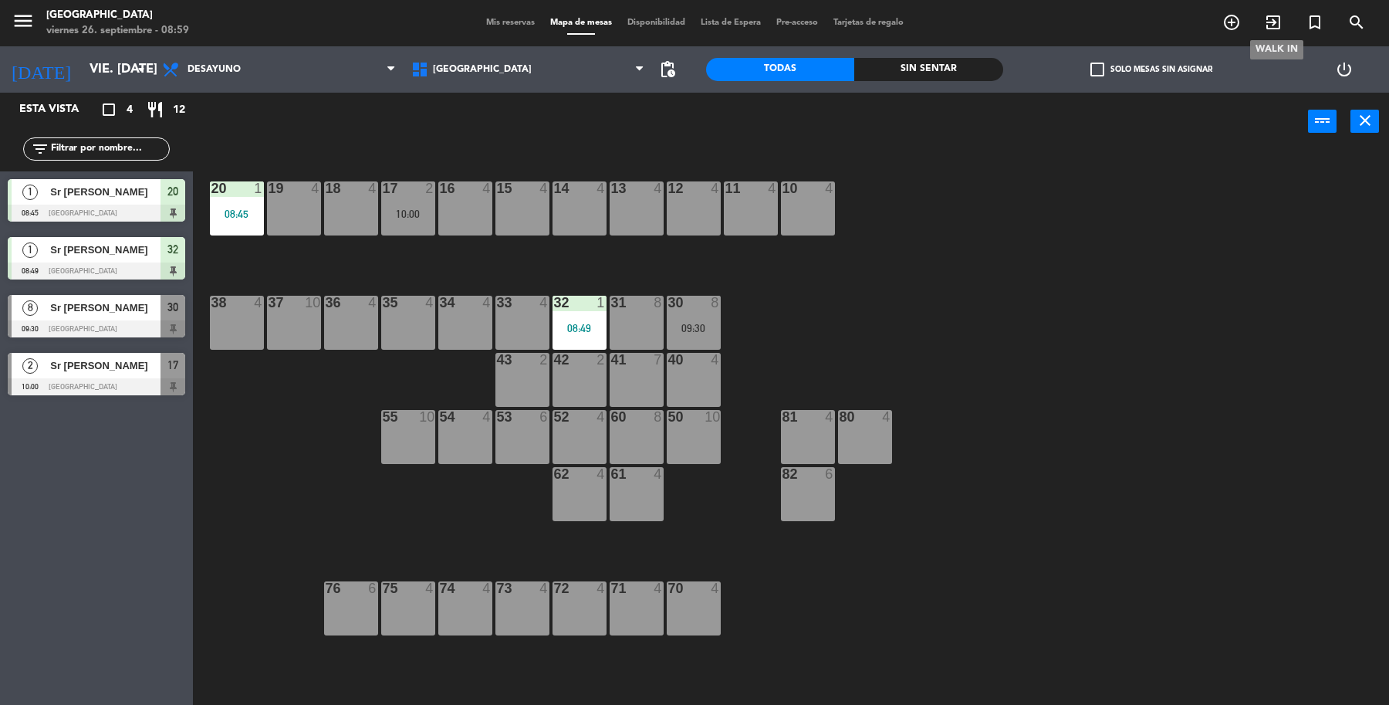
click at [1259, 17] on span "exit_to_app" at bounding box center [1274, 22] width 42 height 26
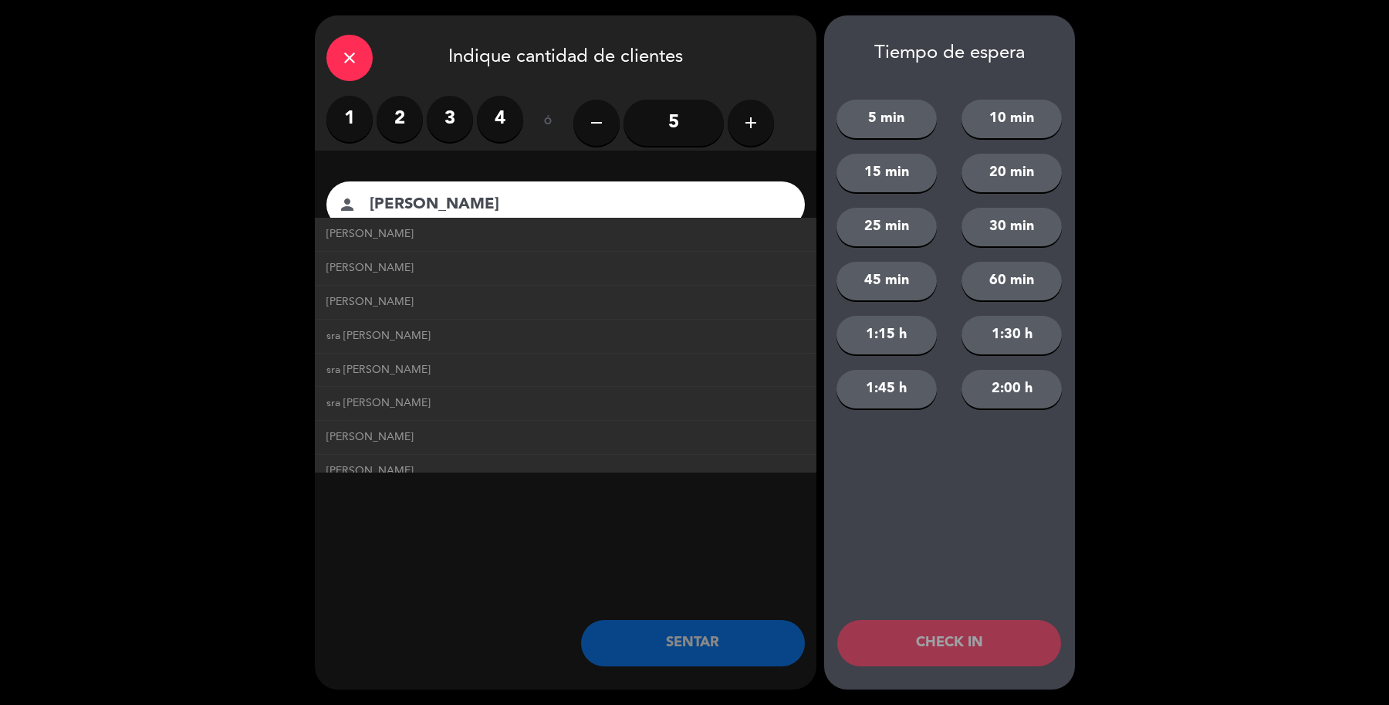
type input "[PERSON_NAME]"
click at [394, 128] on label "2" at bounding box center [400, 119] width 46 height 46
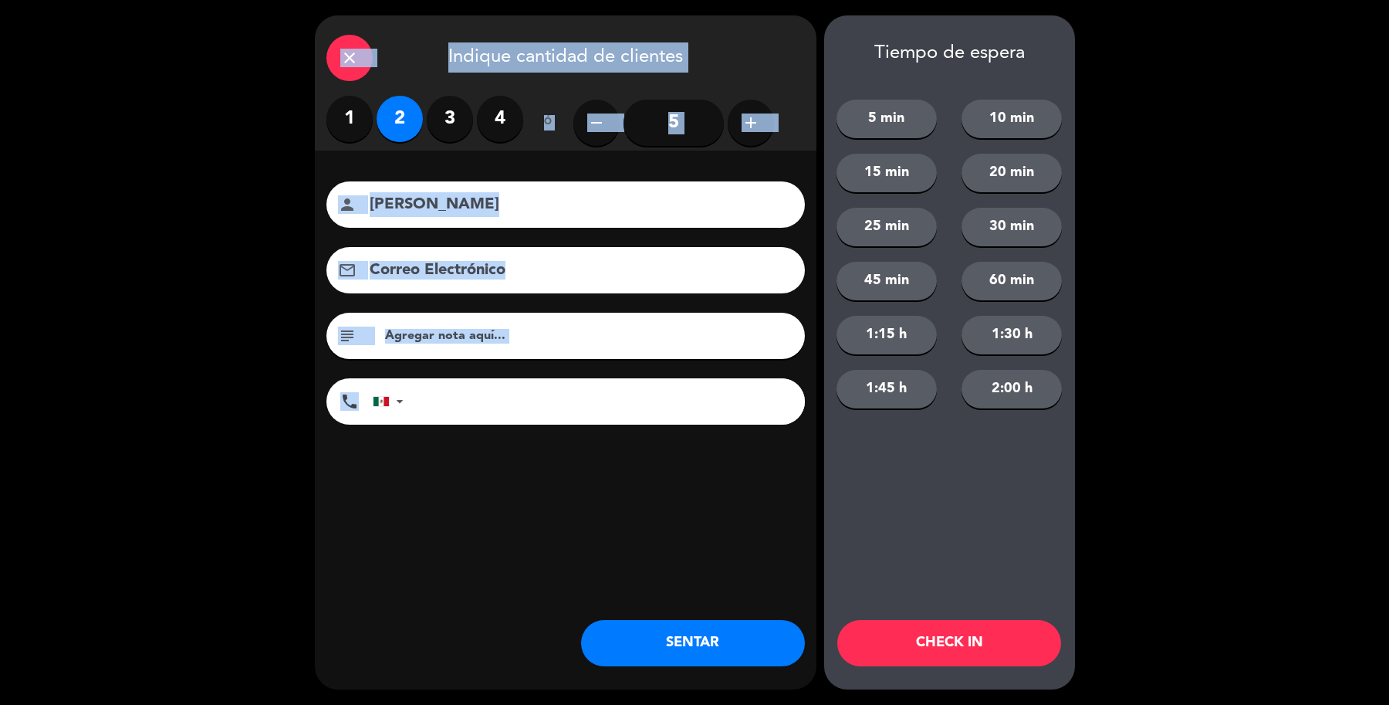
drag, startPoint x: 488, startPoint y: 681, endPoint x: 642, endPoint y: 683, distance: 154.4
click at [626, 704] on html "close × Parque Asturias × chrome_reader_mode Listado de Reservas account_box Cl…" at bounding box center [694, 352] width 1389 height 705
click at [704, 649] on button "SENTAR" at bounding box center [693, 643] width 224 height 46
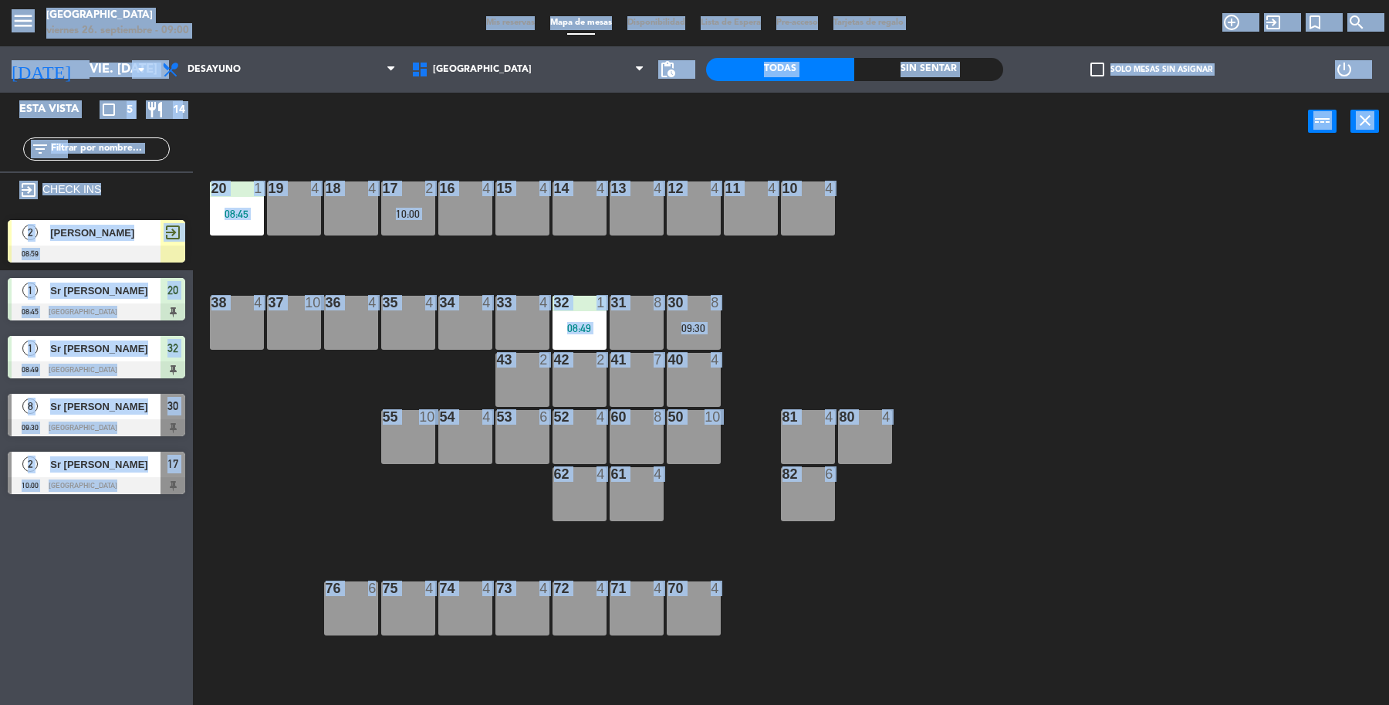
click at [383, 544] on div "19 4 18 4 17 2 10:00 16 4 15 4 14 4 13 4 12 4 11 4 10 4 20 1 08:45 37 10 36 4 3…" at bounding box center [798, 431] width 1182 height 554
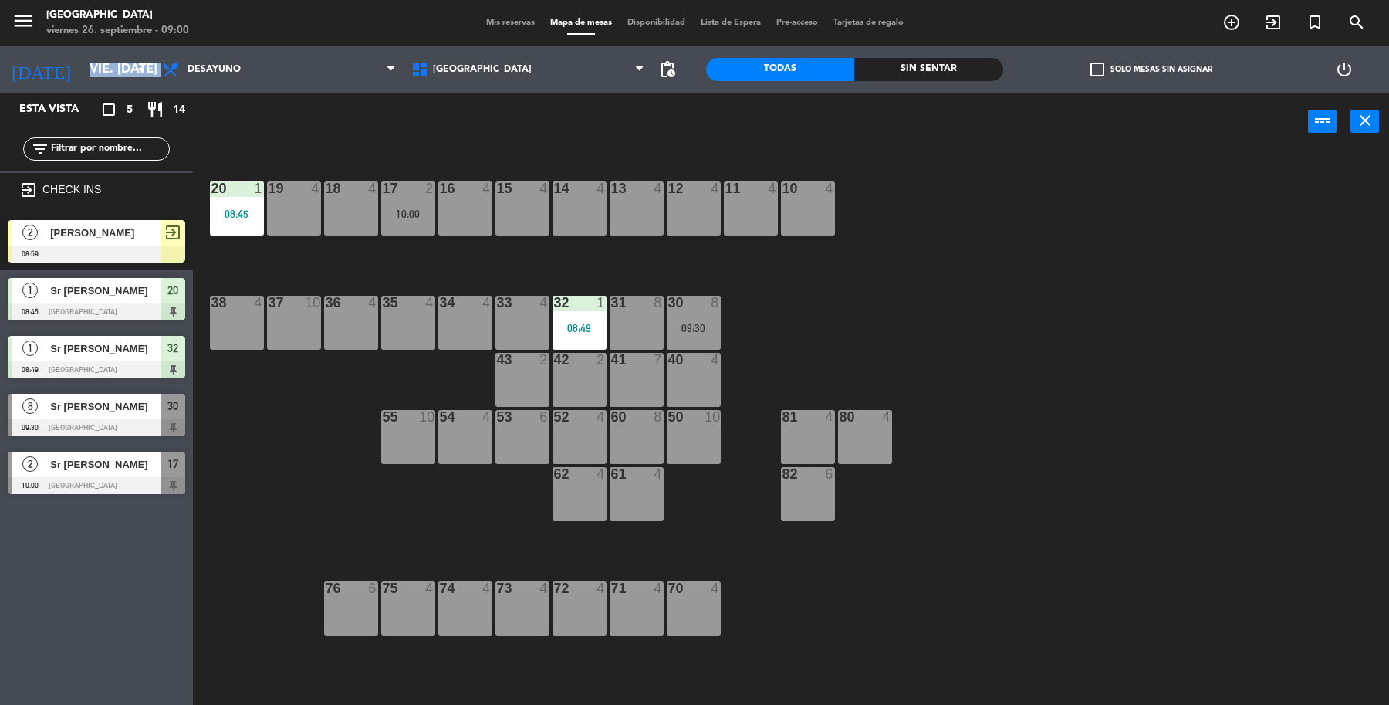
click at [143, 240] on div "[PERSON_NAME]" at bounding box center [105, 232] width 112 height 25
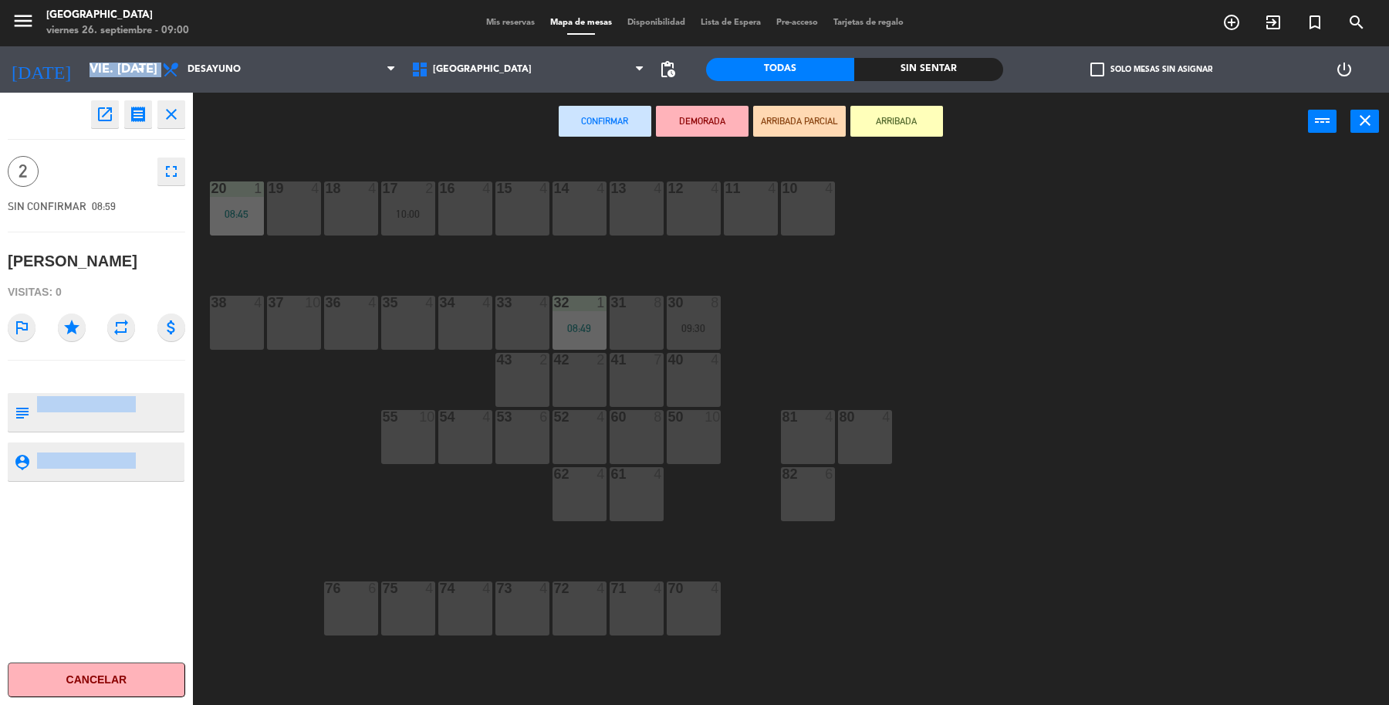
click at [737, 201] on div "11 4" at bounding box center [751, 208] width 54 height 54
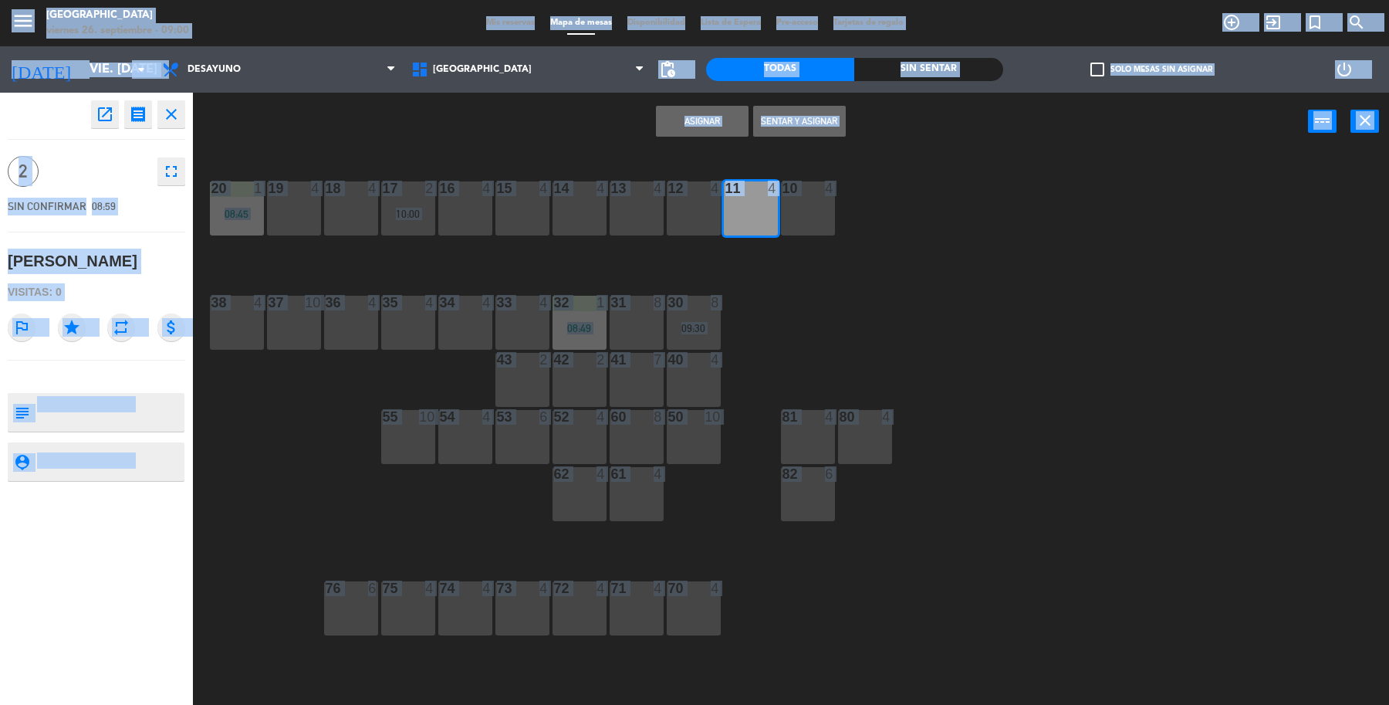
click at [778, 129] on button "Sentar y Asignar" at bounding box center [799, 121] width 93 height 31
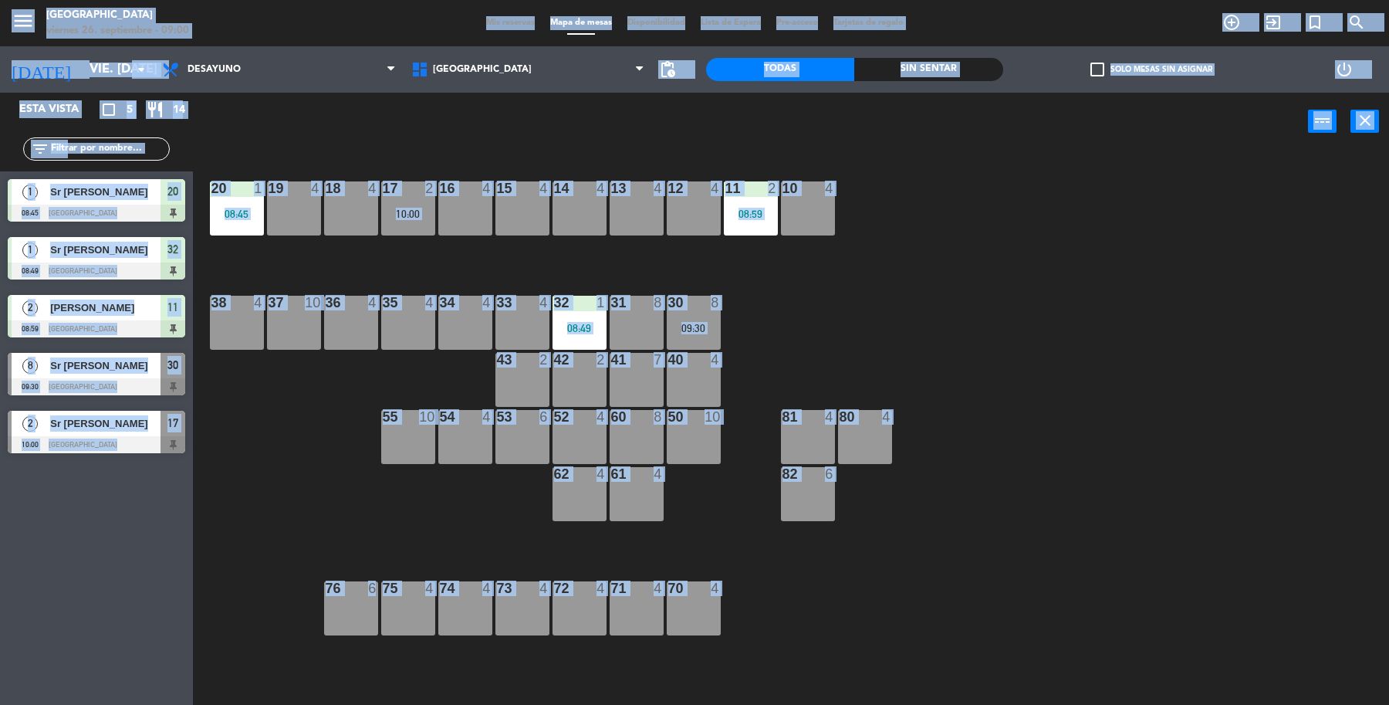
click at [325, 266] on div "19 4 18 4 17 2 10:00 16 4 15 4 14 4 13 4 12 4 11 2 08:59 10 4 20 1 08:45 37 10 …" at bounding box center [798, 431] width 1182 height 554
click at [147, 147] on input "text" at bounding box center [109, 148] width 120 height 17
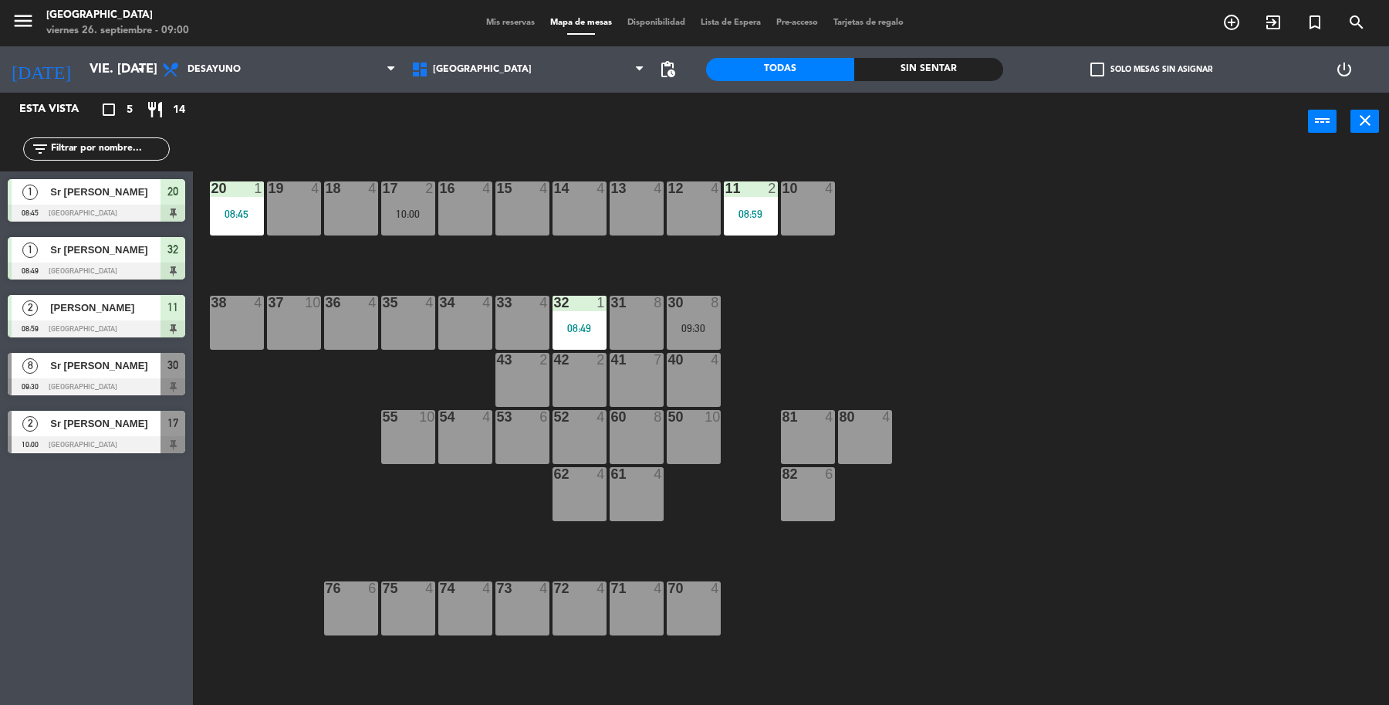
click at [330, 147] on div "power_input close" at bounding box center [750, 122] width 1115 height 59
click at [1247, 411] on div "19 4 18 4 17 2 10:00 16 4 15 4 14 4 13 4 12 4 11 2 08:59 10 4 20 1 08:45 37 10 …" at bounding box center [798, 431] width 1182 height 554
click at [1267, 20] on icon "exit_to_app" at bounding box center [1273, 22] width 19 height 19
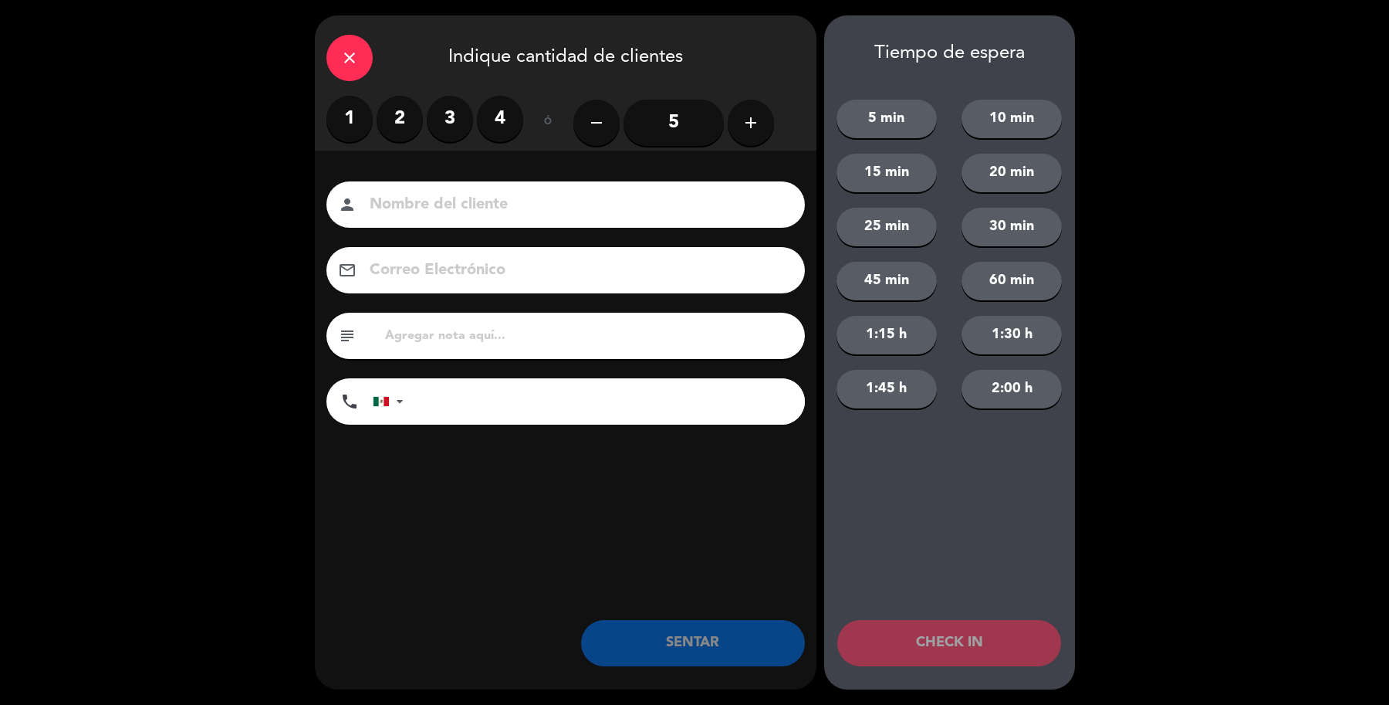
click at [455, 117] on label "3" at bounding box center [450, 119] width 46 height 46
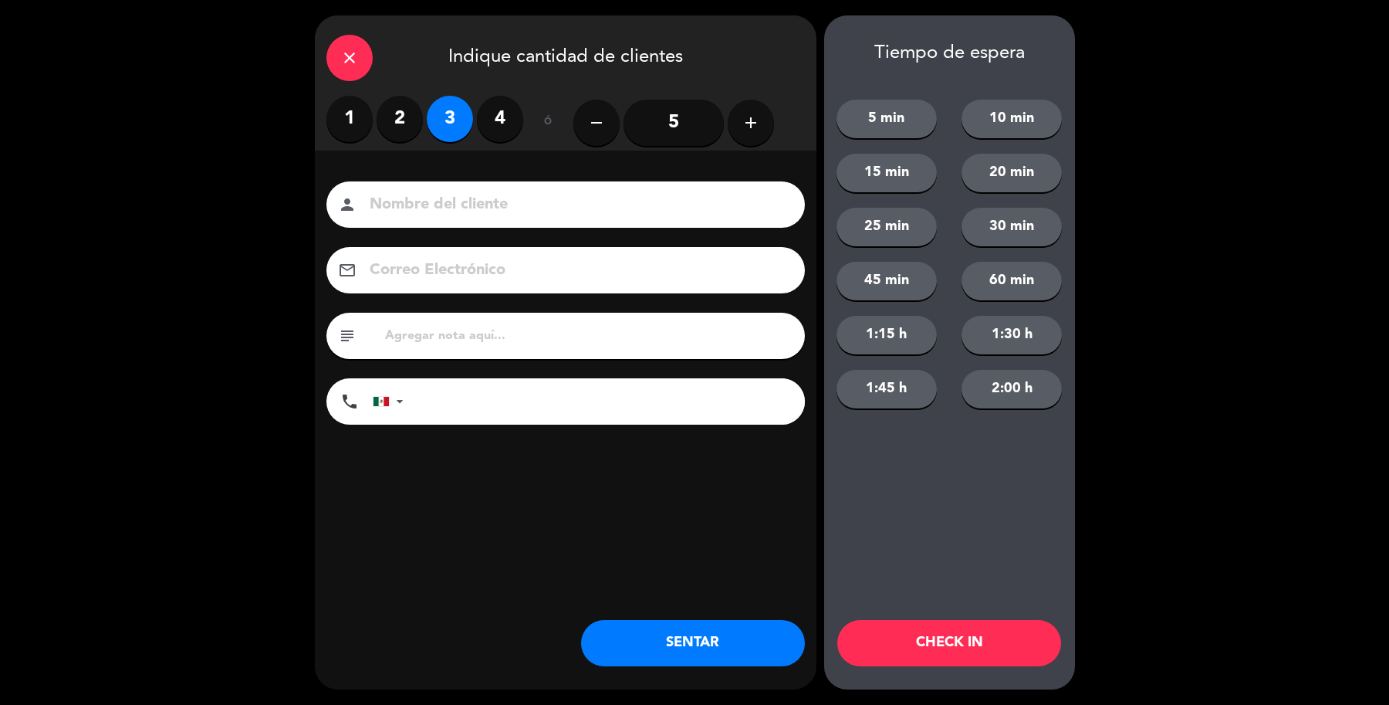
drag, startPoint x: 492, startPoint y: 140, endPoint x: 519, endPoint y: 178, distance: 45.9
click at [492, 140] on label "4" at bounding box center [500, 119] width 46 height 46
click at [530, 195] on input at bounding box center [576, 204] width 417 height 27
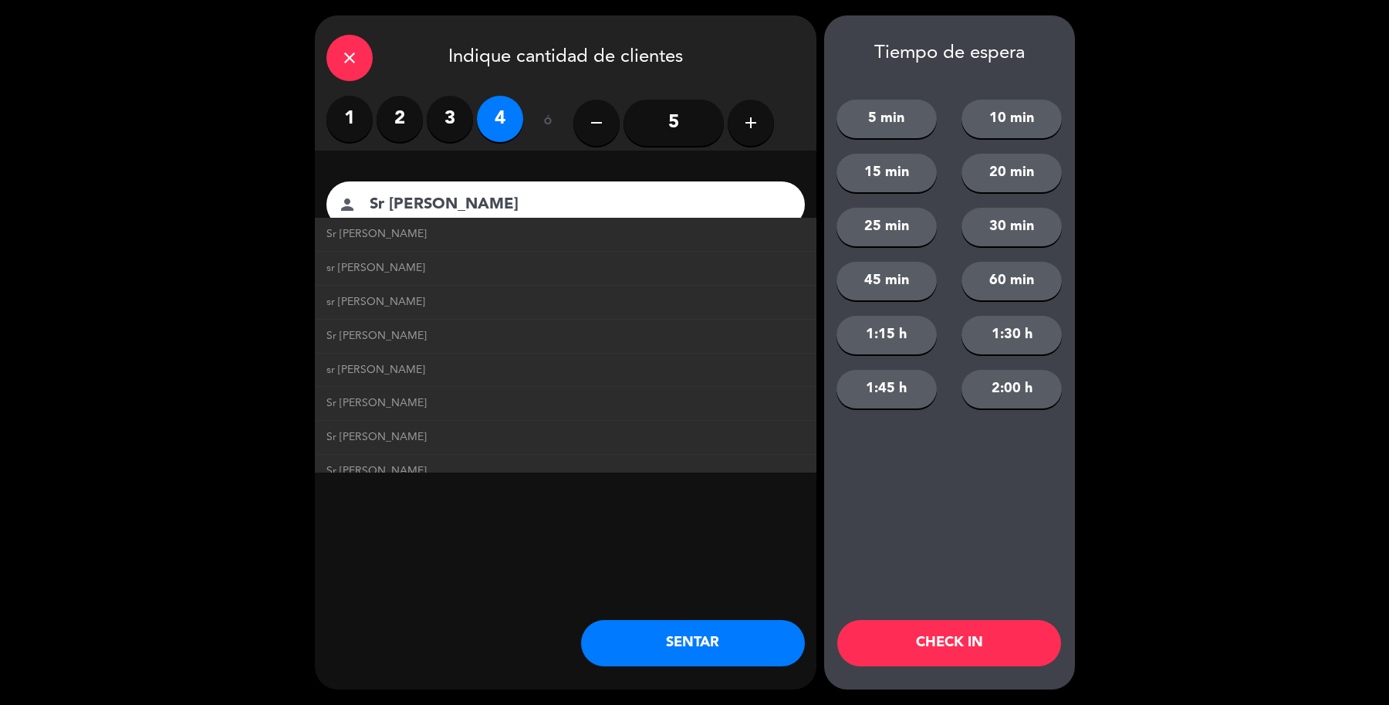
type input "Sr [PERSON_NAME]"
click at [612, 639] on button "SENTAR" at bounding box center [693, 643] width 224 height 46
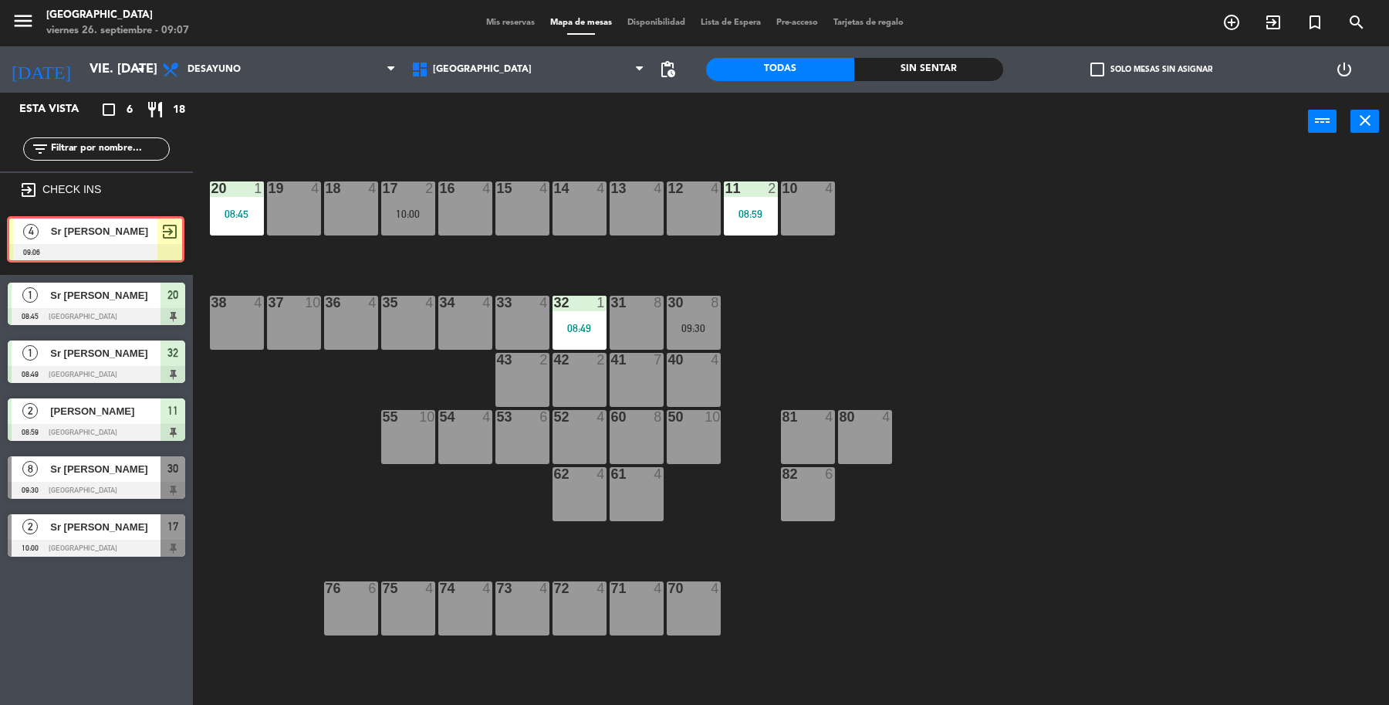
click at [170, 232] on div "4 Sr [PERSON_NAME] 09:06 exit_to_app 4 Sr [PERSON_NAME] 09:06 exit_to_app" at bounding box center [96, 243] width 193 height 63
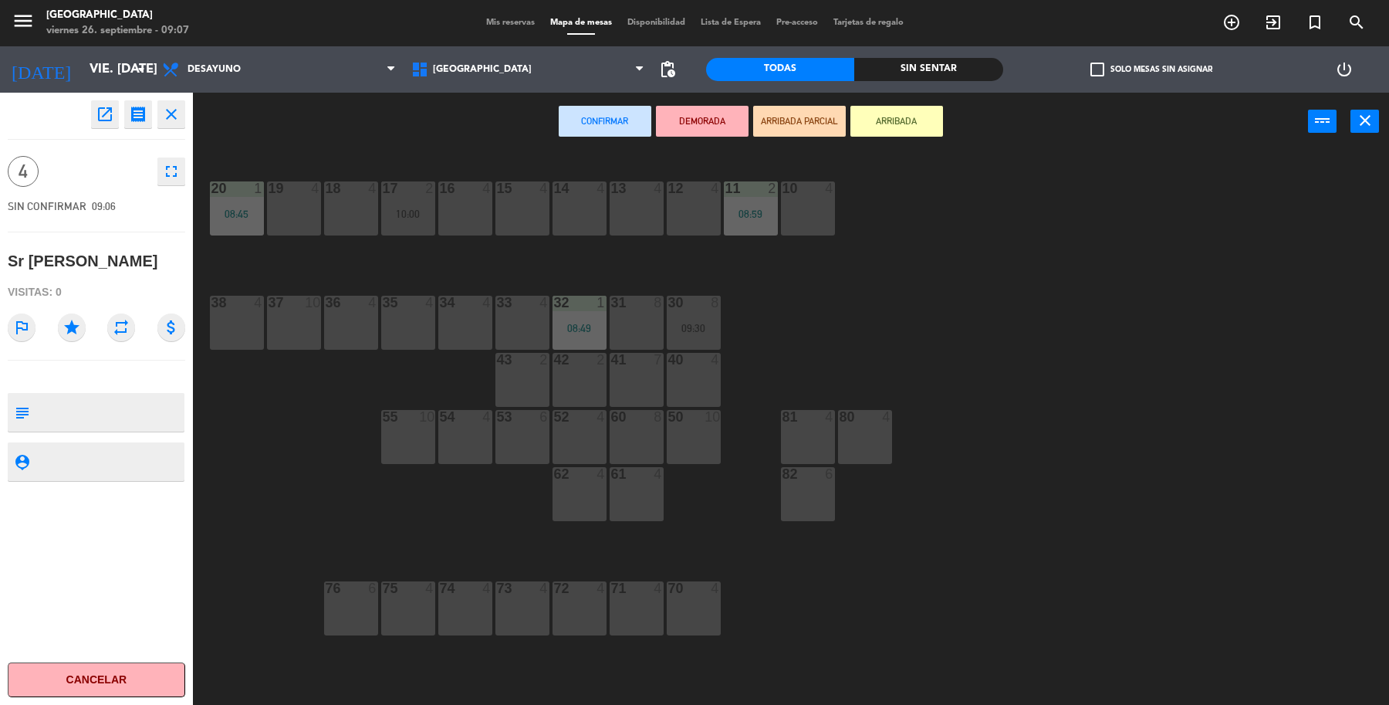
click at [480, 228] on div "16 4" at bounding box center [465, 208] width 54 height 54
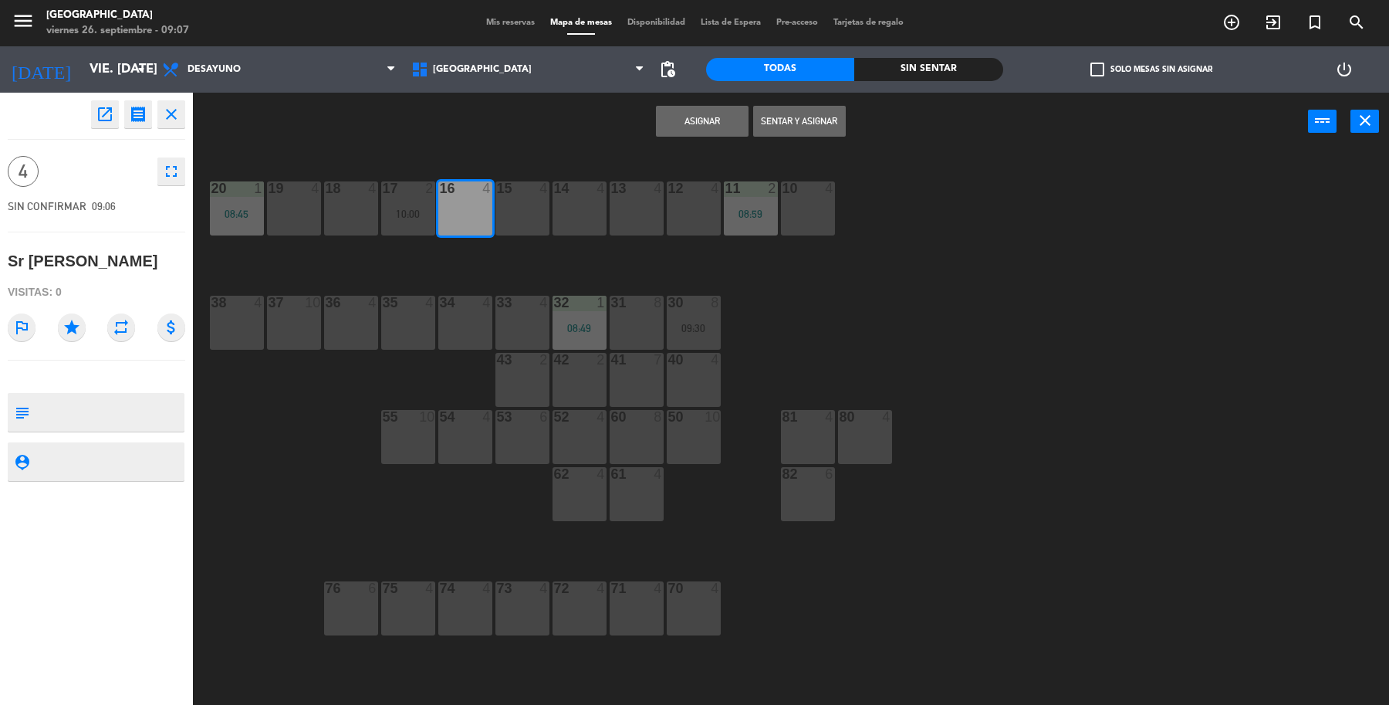
click at [827, 113] on button "Sentar y Asignar" at bounding box center [799, 121] width 93 height 31
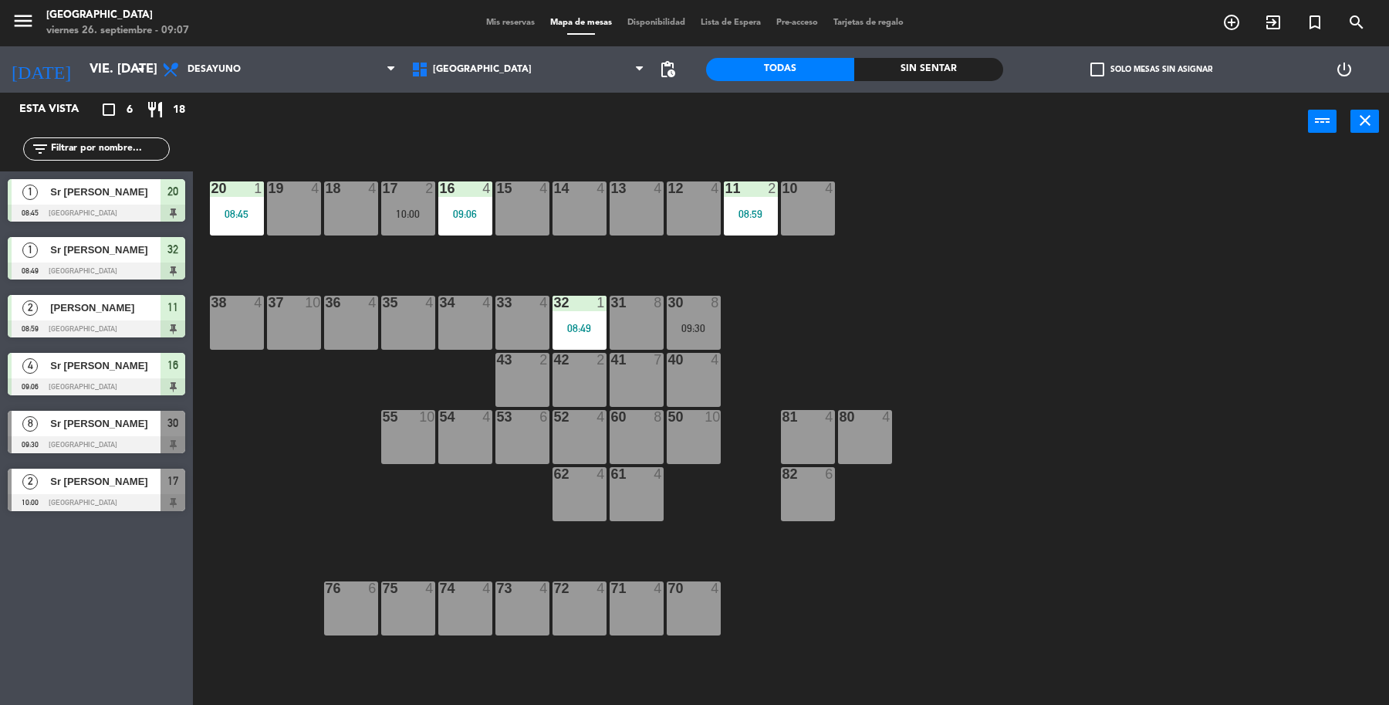
click at [1105, 352] on div "19 4 18 4 17 2 10:00 16 4 09:06 15 4 14 4 13 4 12 4 11 2 08:59 10 4 20 1 08:45 …" at bounding box center [798, 431] width 1182 height 554
click at [1186, 338] on div "19 4 18 4 17 2 10:00 16 4 09:06 15 4 14 4 13 4 12 4 11 2 08:59 10 4 20 1 08:45 …" at bounding box center [798, 431] width 1182 height 554
click at [1274, 15] on icon "exit_to_app" at bounding box center [1273, 22] width 19 height 19
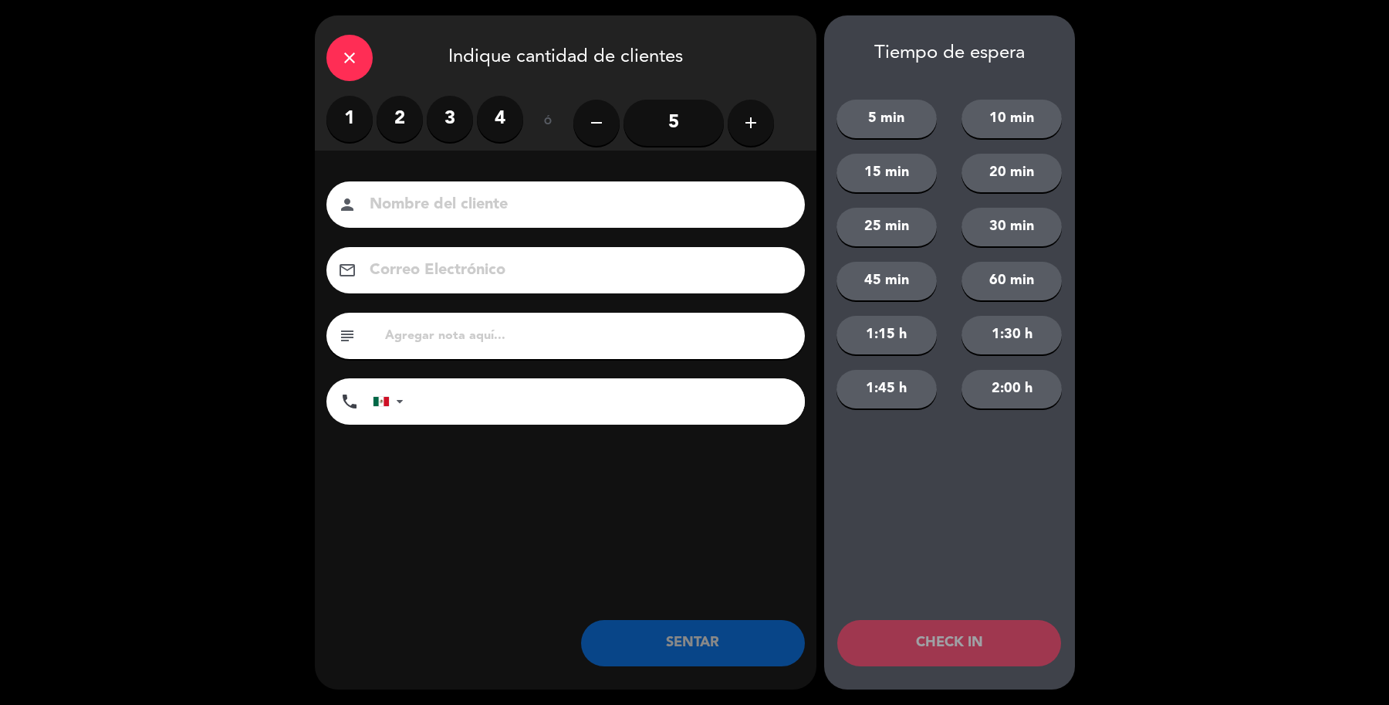
click at [398, 135] on label "2" at bounding box center [400, 119] width 46 height 46
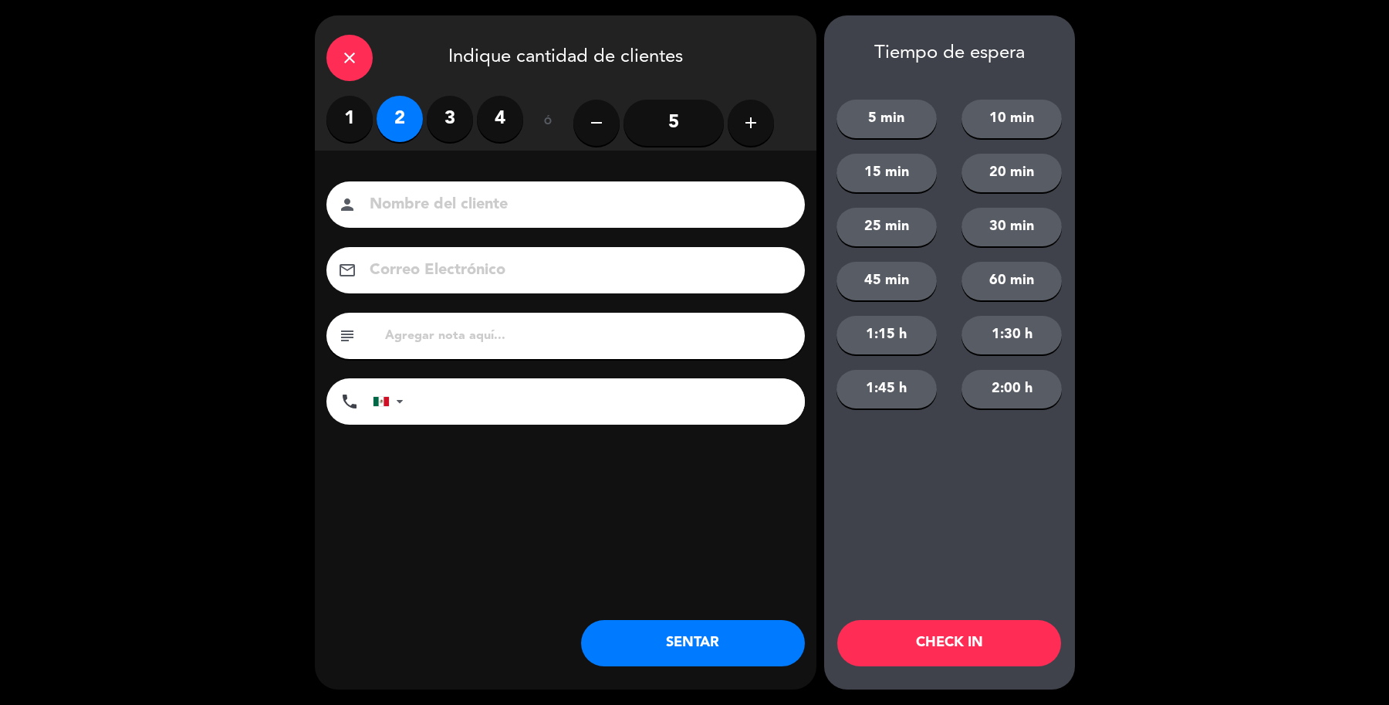
click at [448, 198] on input at bounding box center [576, 204] width 417 height 27
click at [395, 199] on input "Sr Plga" at bounding box center [576, 204] width 417 height 27
click at [381, 206] on input "Sr [PERSON_NAME]" at bounding box center [576, 204] width 417 height 27
click at [380, 206] on input "Sr [PERSON_NAME]" at bounding box center [576, 204] width 417 height 27
click at [387, 206] on input "Sr [PERSON_NAME]" at bounding box center [576, 204] width 417 height 27
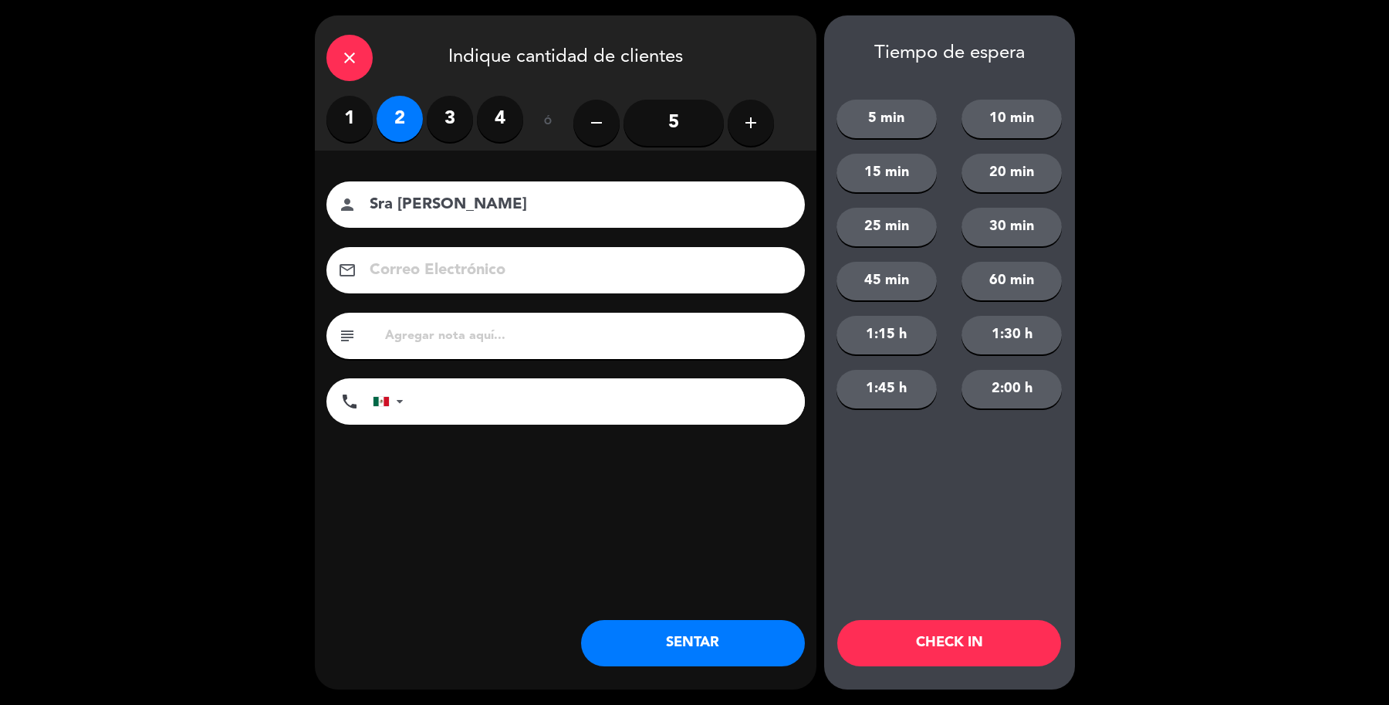
type input "Sra [PERSON_NAME]"
click at [715, 635] on button "SENTAR" at bounding box center [693, 643] width 224 height 46
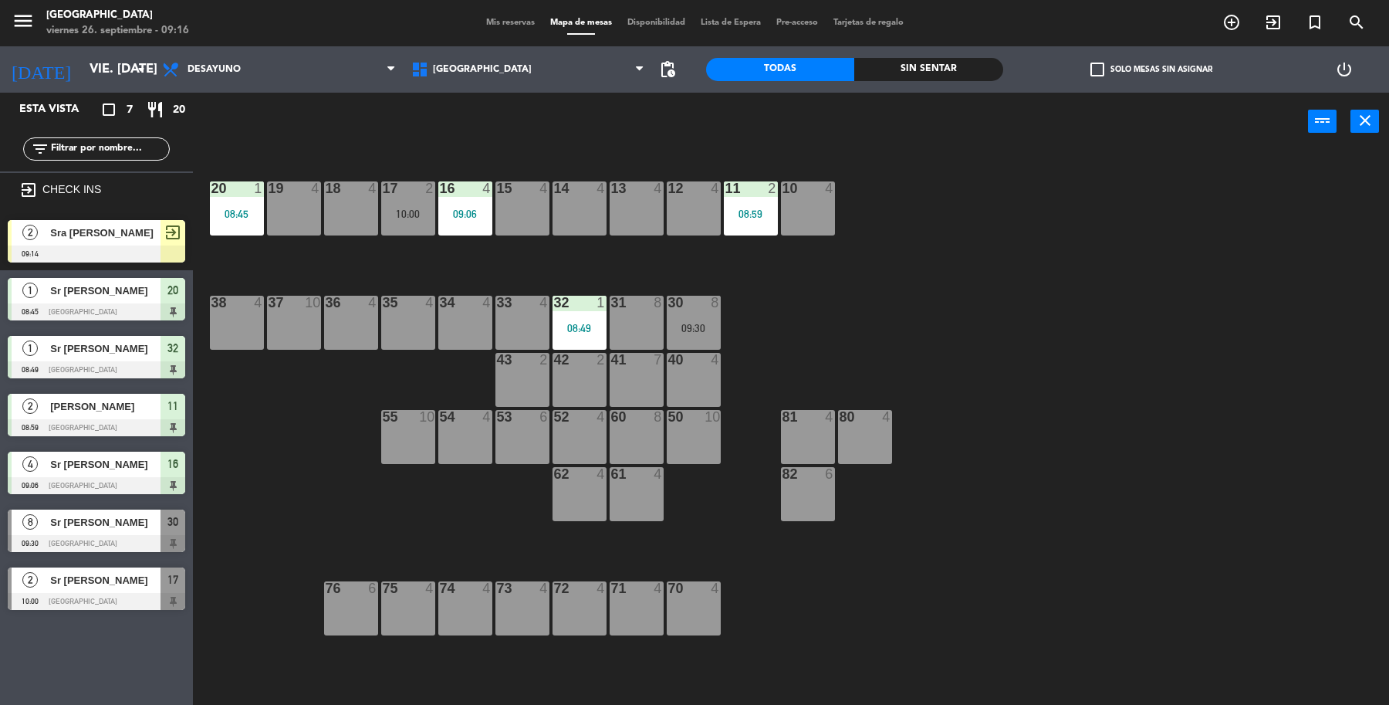
click at [172, 228] on span "exit_to_app" at bounding box center [173, 232] width 19 height 19
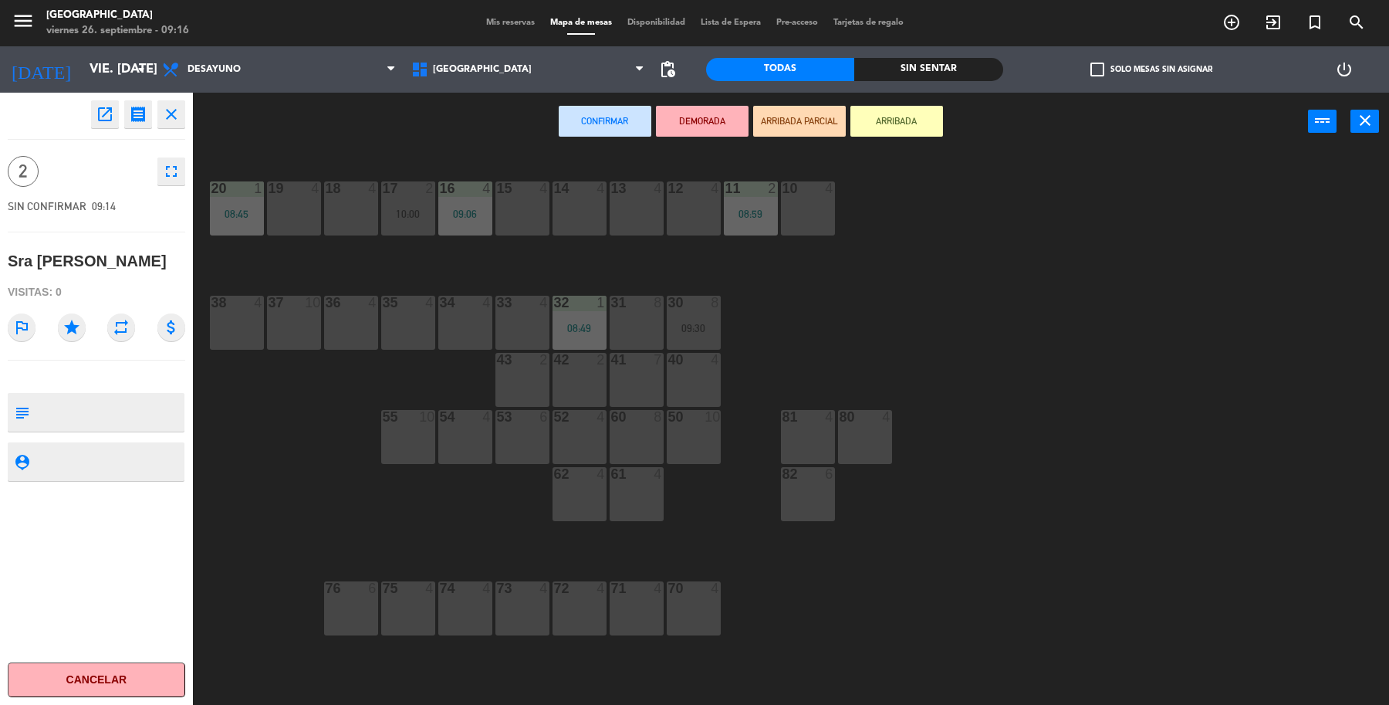
click at [596, 205] on div "14 4" at bounding box center [580, 208] width 54 height 54
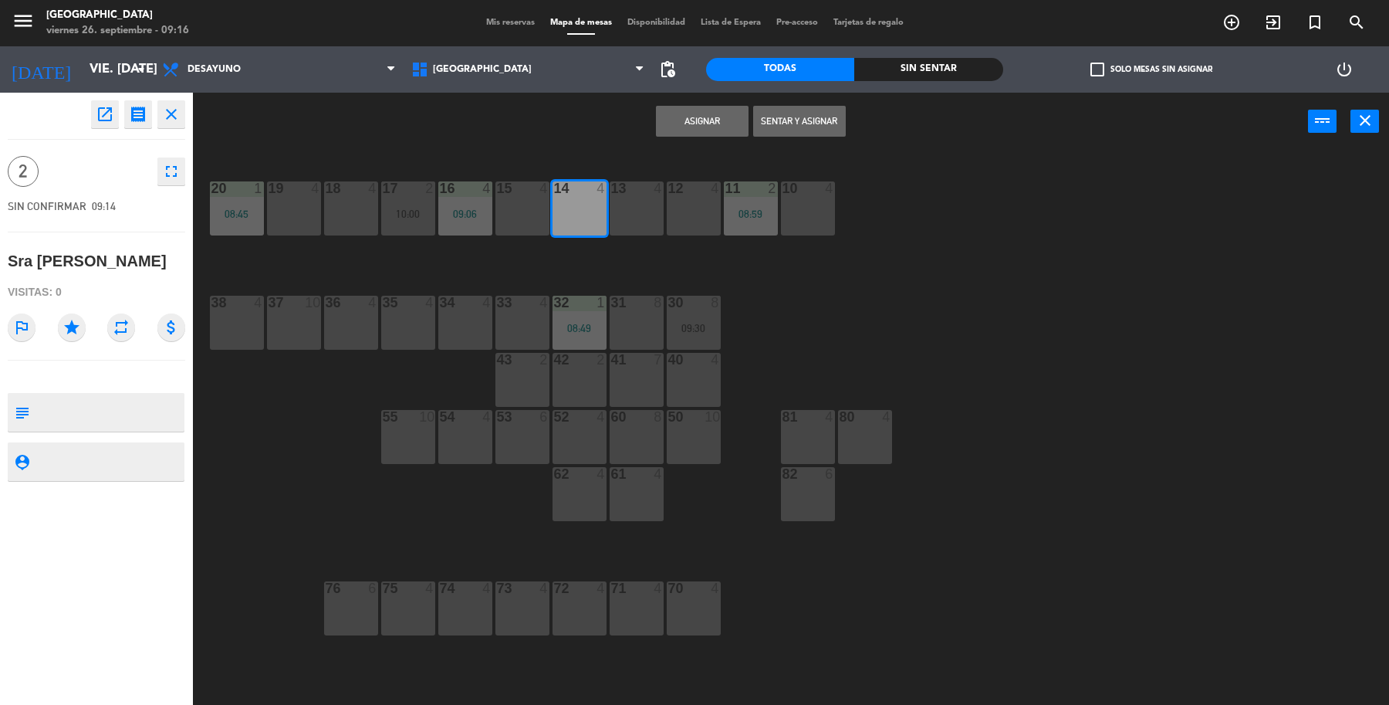
click at [803, 120] on button "Sentar y Asignar" at bounding box center [799, 121] width 93 height 31
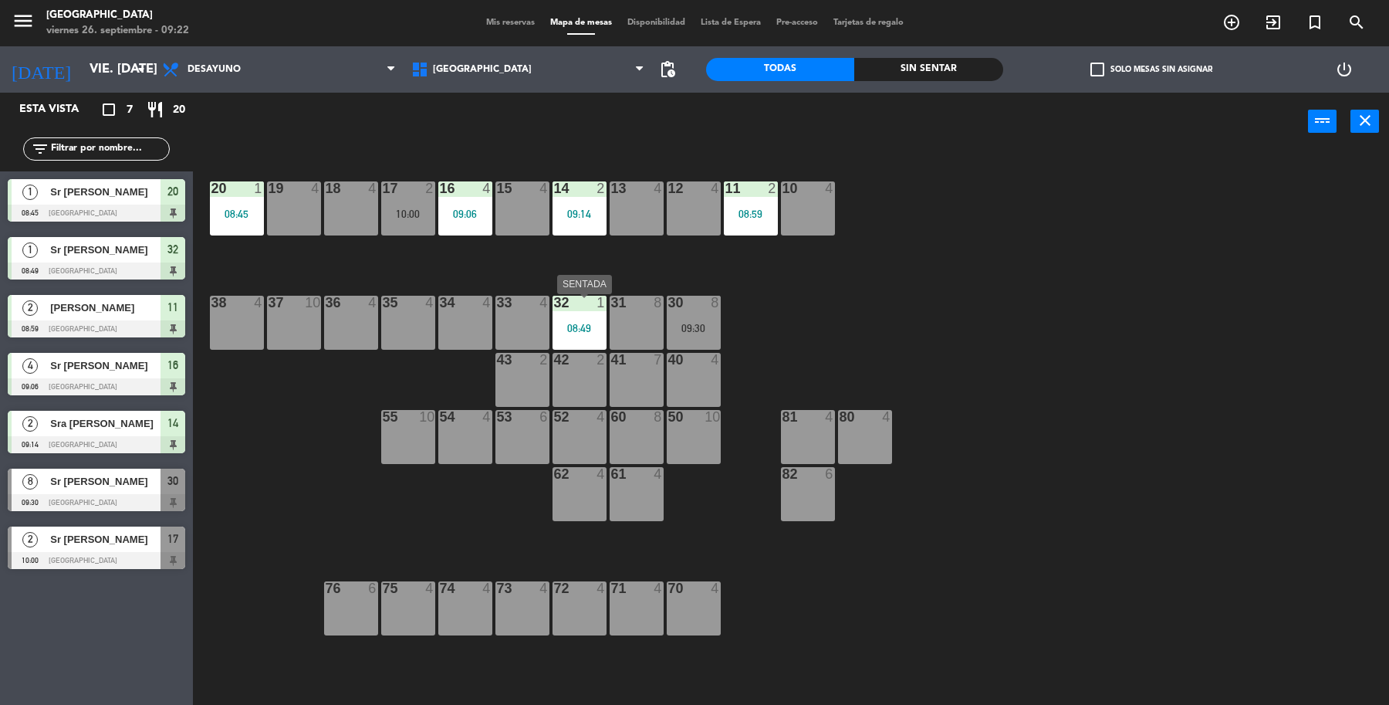
click at [590, 326] on div "08:49" at bounding box center [580, 328] width 54 height 11
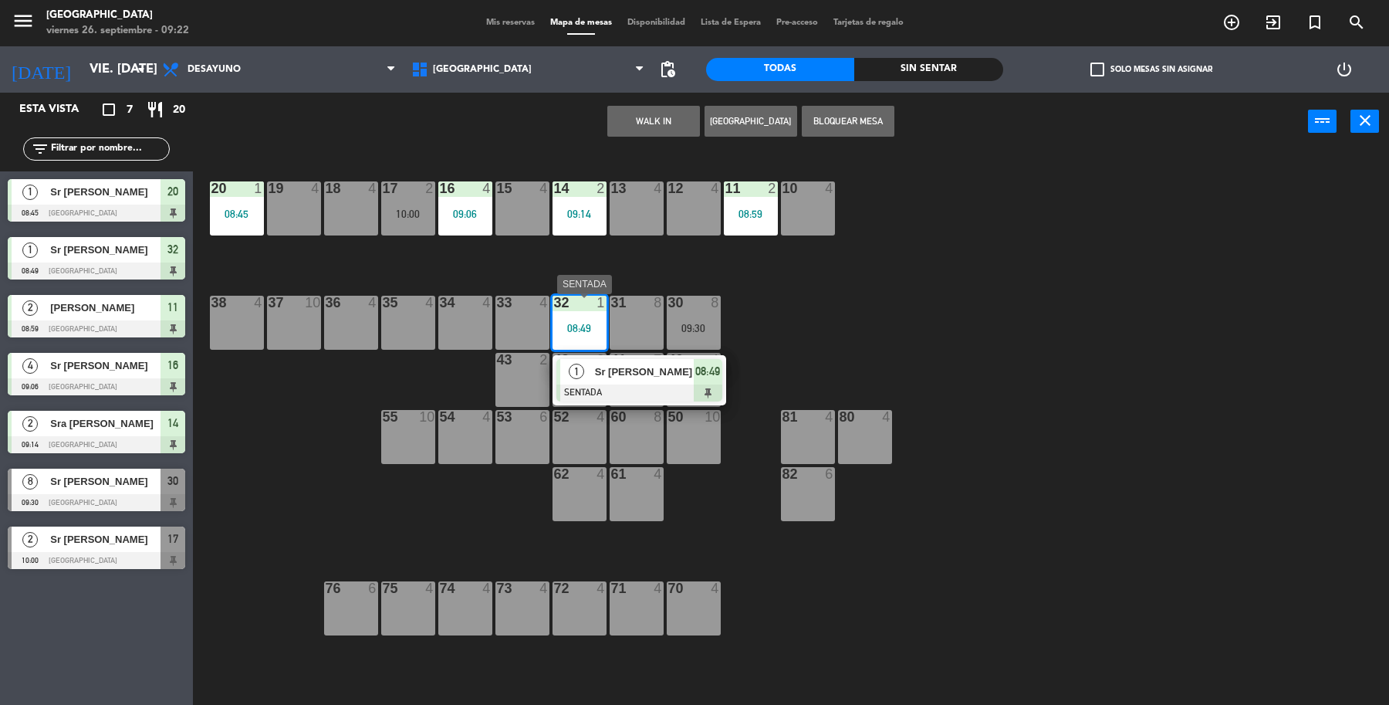
click at [656, 374] on span "Sr [PERSON_NAME]" at bounding box center [644, 372] width 99 height 16
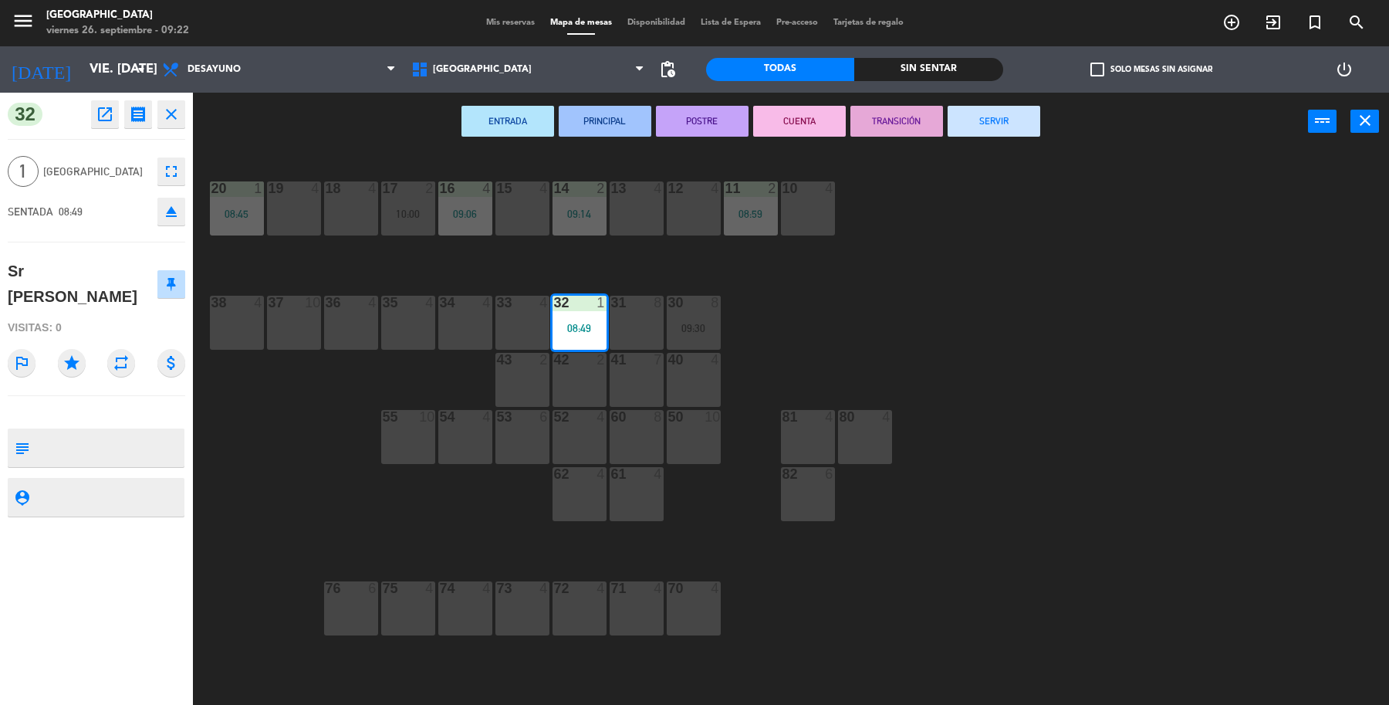
click at [1017, 131] on button "SERVIR" at bounding box center [994, 121] width 93 height 31
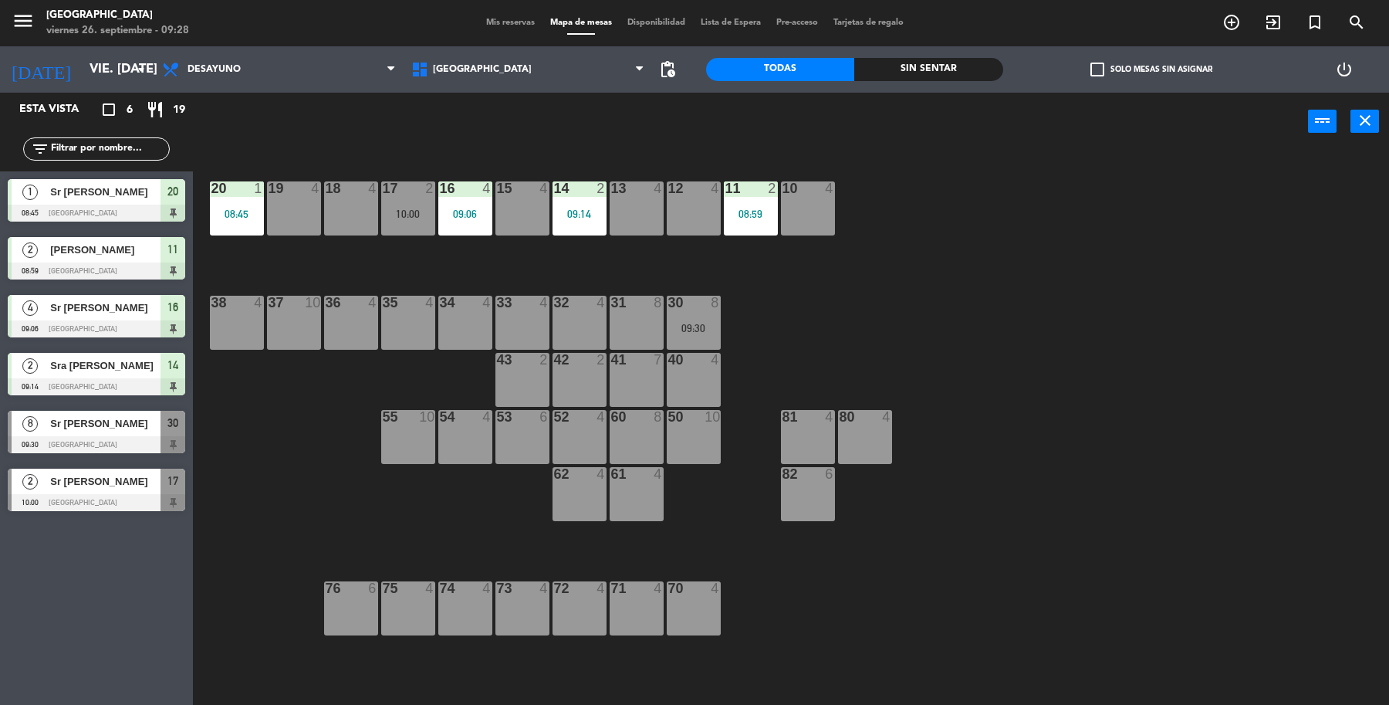
click at [1139, 279] on div "19 4 18 4 17 2 10:00 16 4 09:06 15 4 14 2 09:14 13 4 12 4 11 2 08:59 10 4 20 1 …" at bounding box center [798, 431] width 1182 height 554
drag, startPoint x: 1274, startPoint y: 25, endPoint x: 1266, endPoint y: 16, distance: 12.1
click at [1266, 16] on icon "exit_to_app" at bounding box center [1273, 22] width 19 height 19
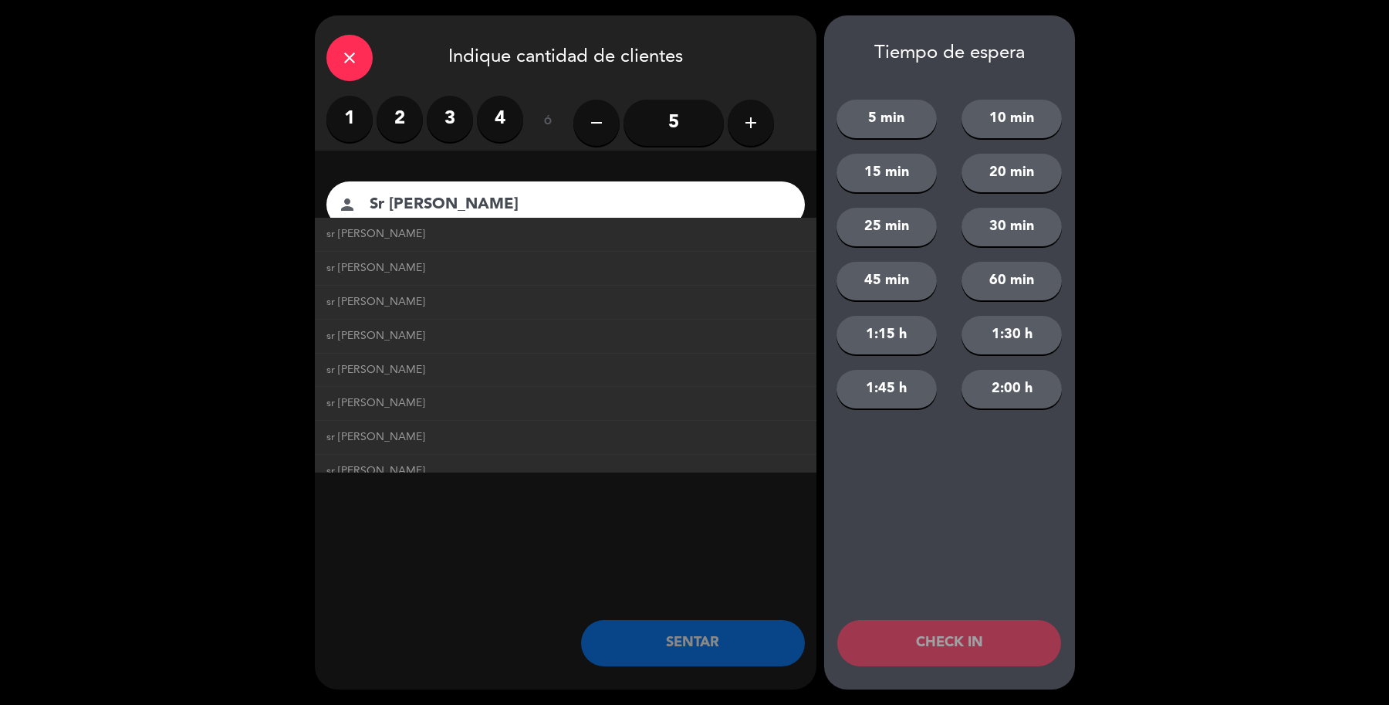
type input "Sr [PERSON_NAME]"
drag, startPoint x: 346, startPoint y: 121, endPoint x: 381, endPoint y: 216, distance: 101.1
click at [347, 121] on label "1" at bounding box center [349, 119] width 46 height 46
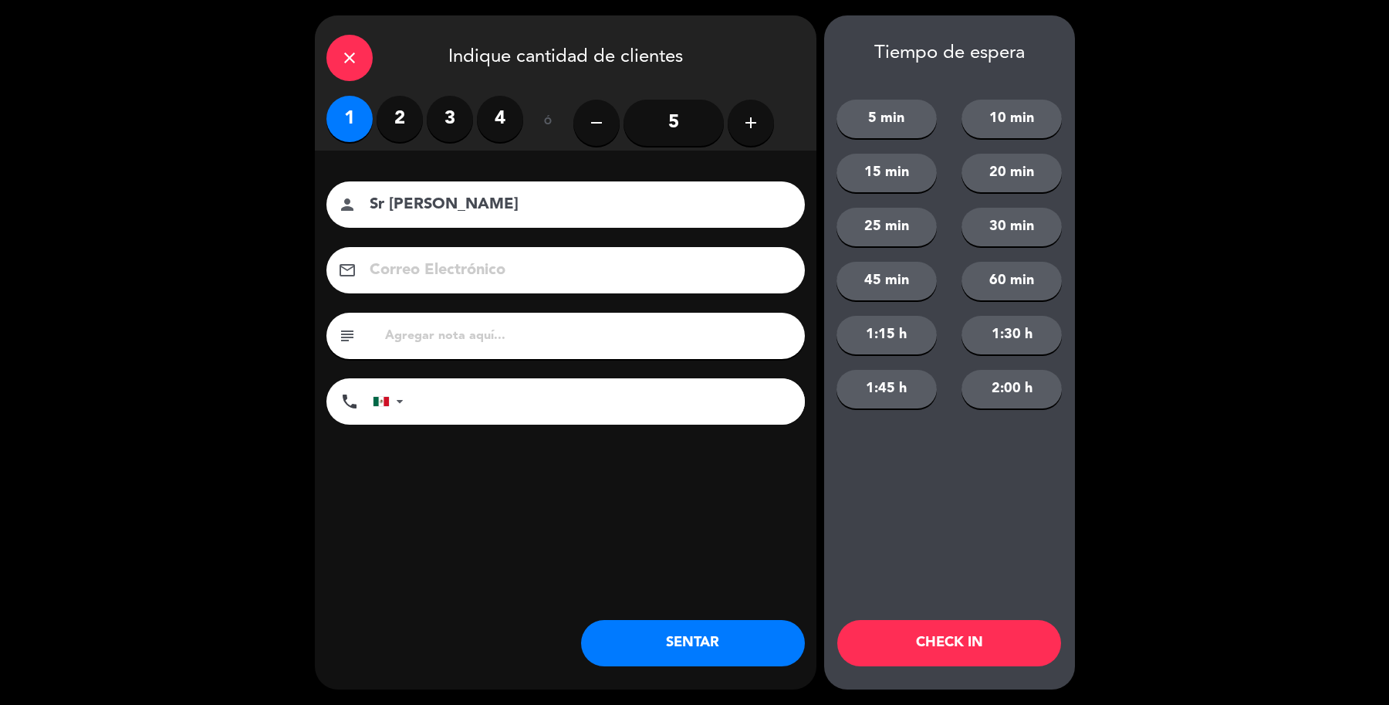
click at [743, 649] on button "SENTAR" at bounding box center [693, 643] width 224 height 46
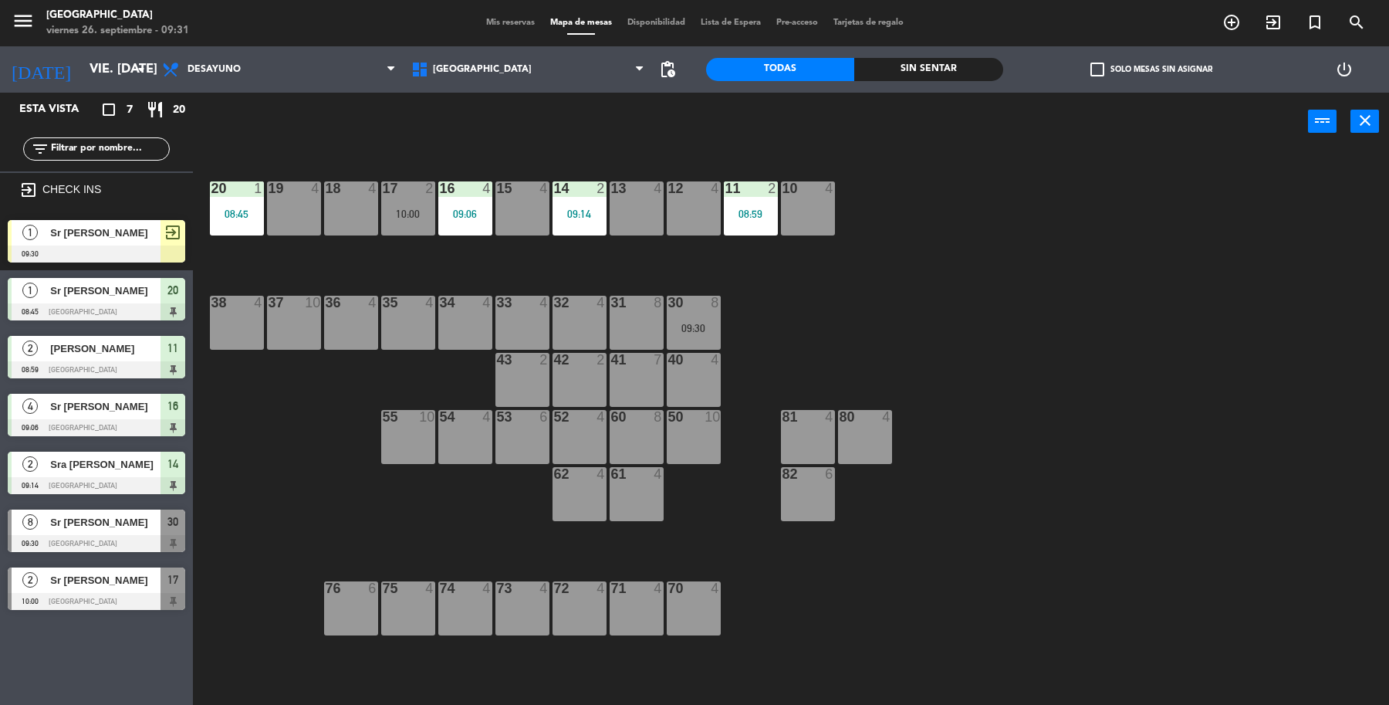
click at [126, 245] on div at bounding box center [97, 253] width 178 height 17
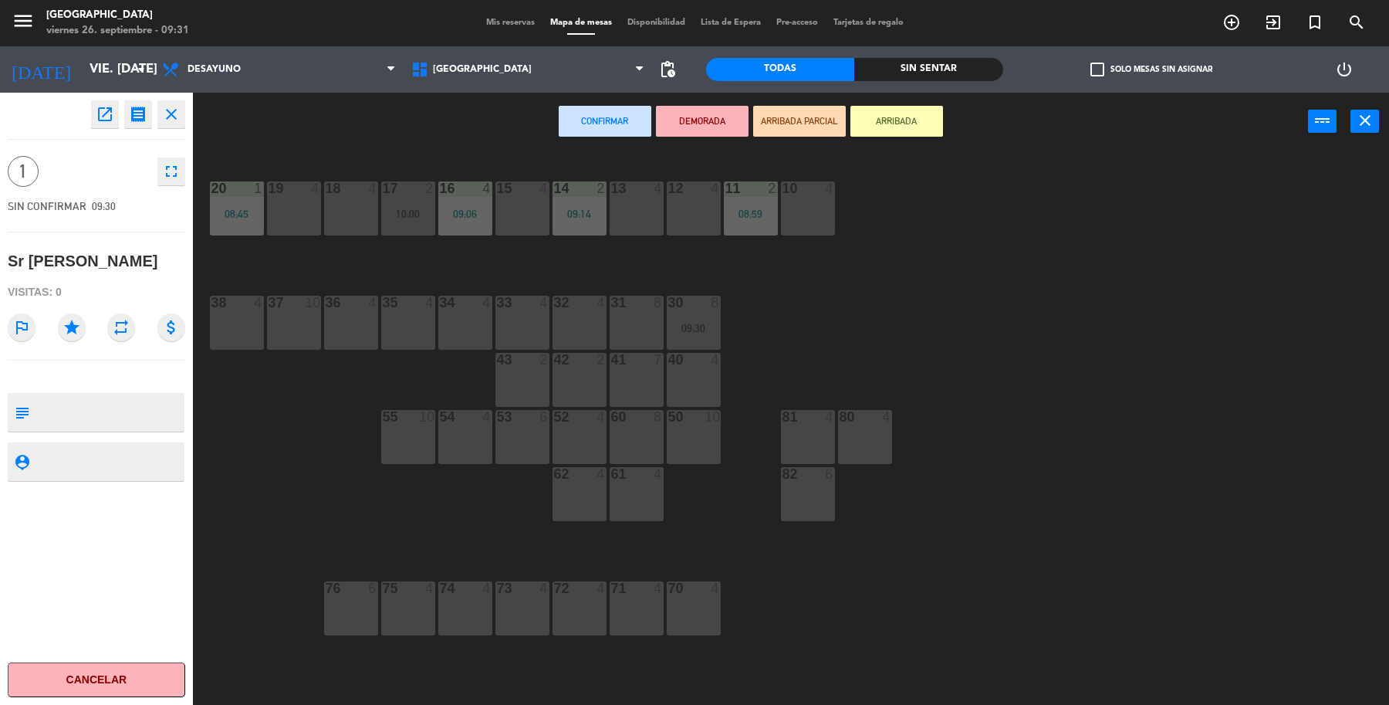
click at [343, 205] on div "18 4" at bounding box center [351, 208] width 54 height 54
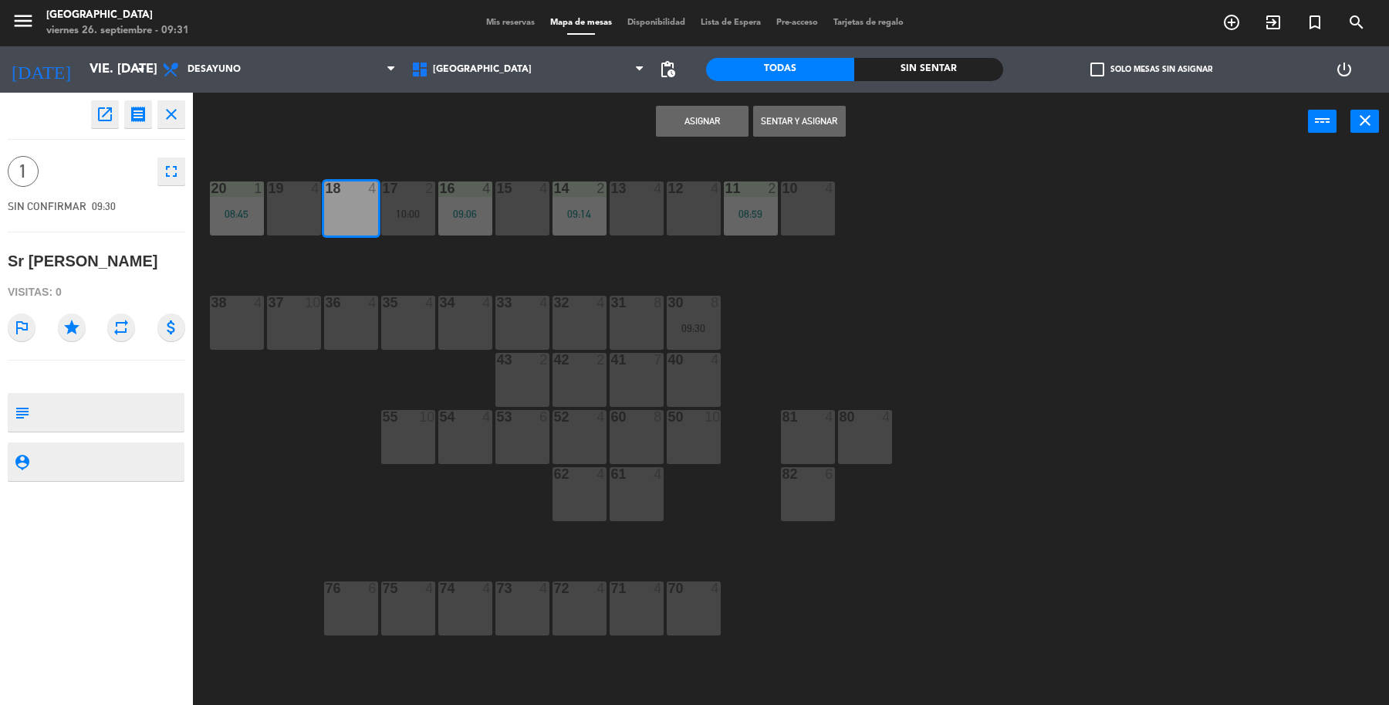
click at [804, 113] on button "Sentar y Asignar" at bounding box center [799, 121] width 93 height 31
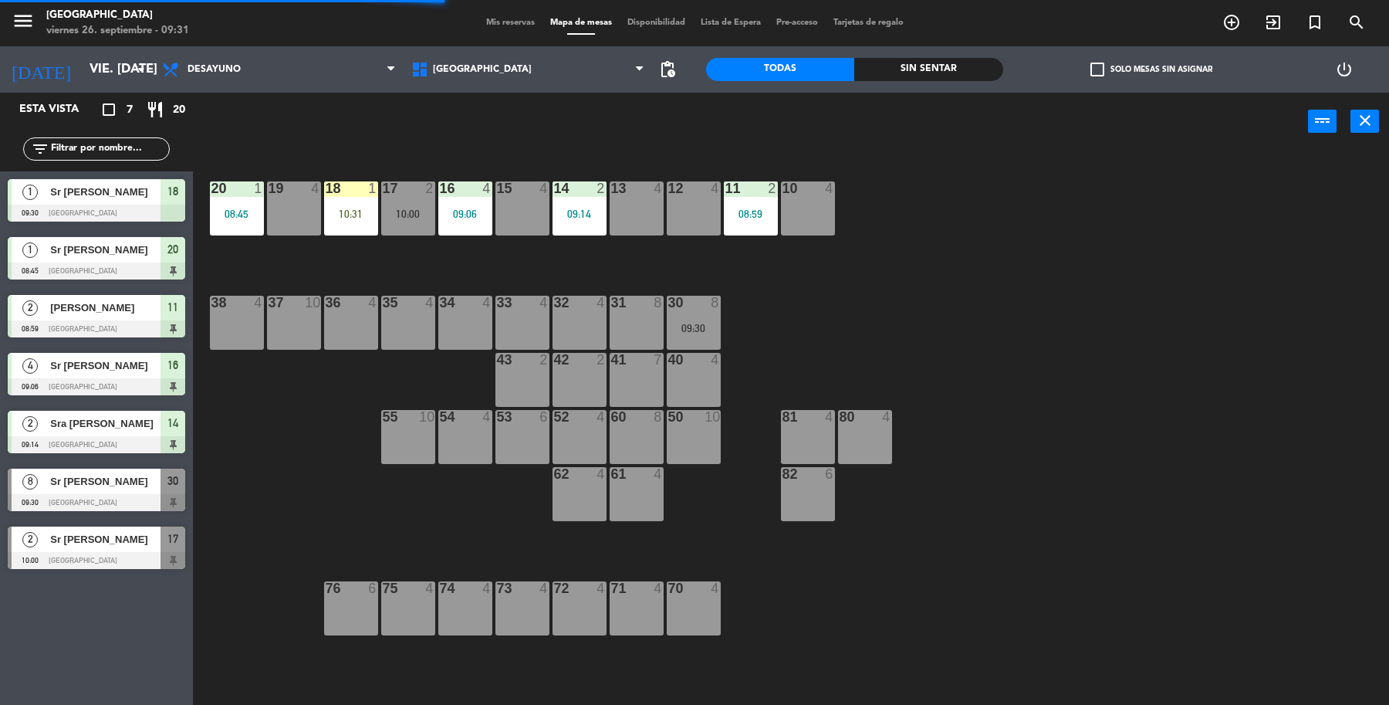
click at [634, 332] on div "31 8" at bounding box center [637, 323] width 54 height 54
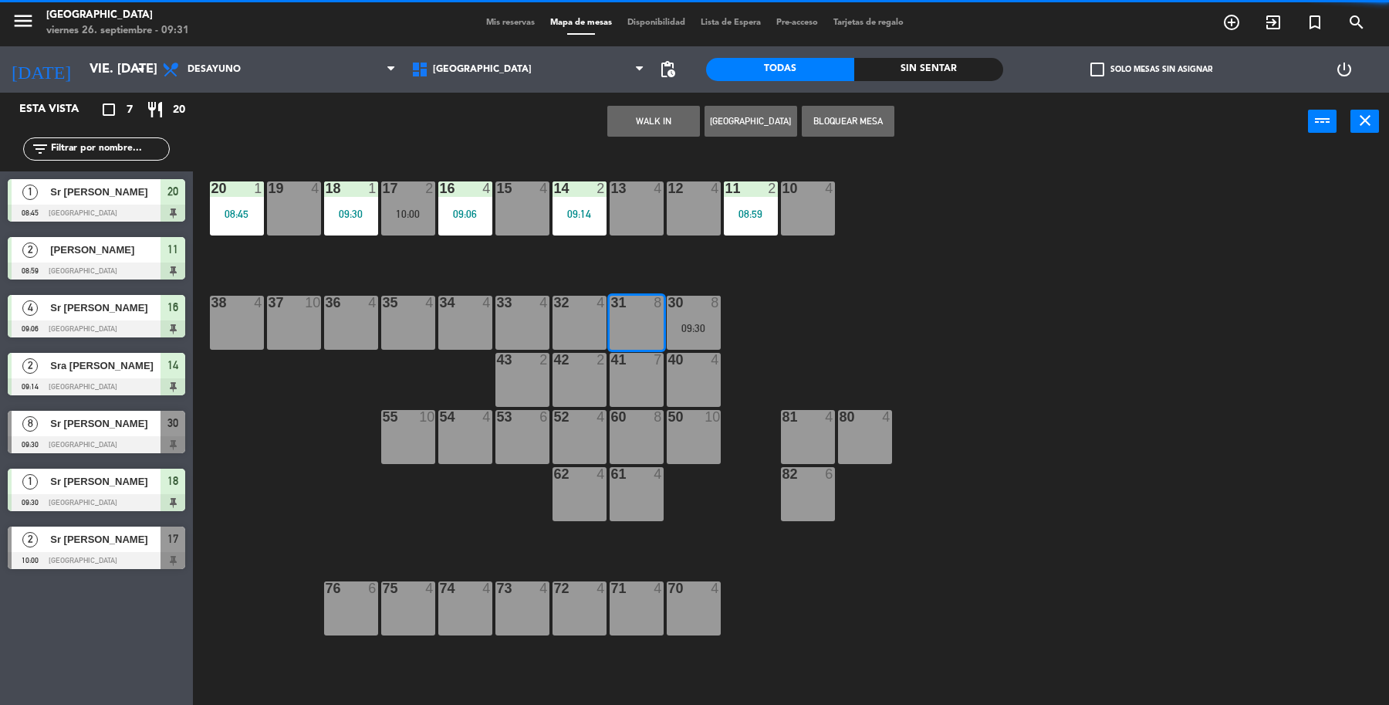
drag, startPoint x: 634, startPoint y: 332, endPoint x: 646, endPoint y: 333, distance: 12.4
click at [577, 325] on div "32 4" at bounding box center [580, 323] width 54 height 54
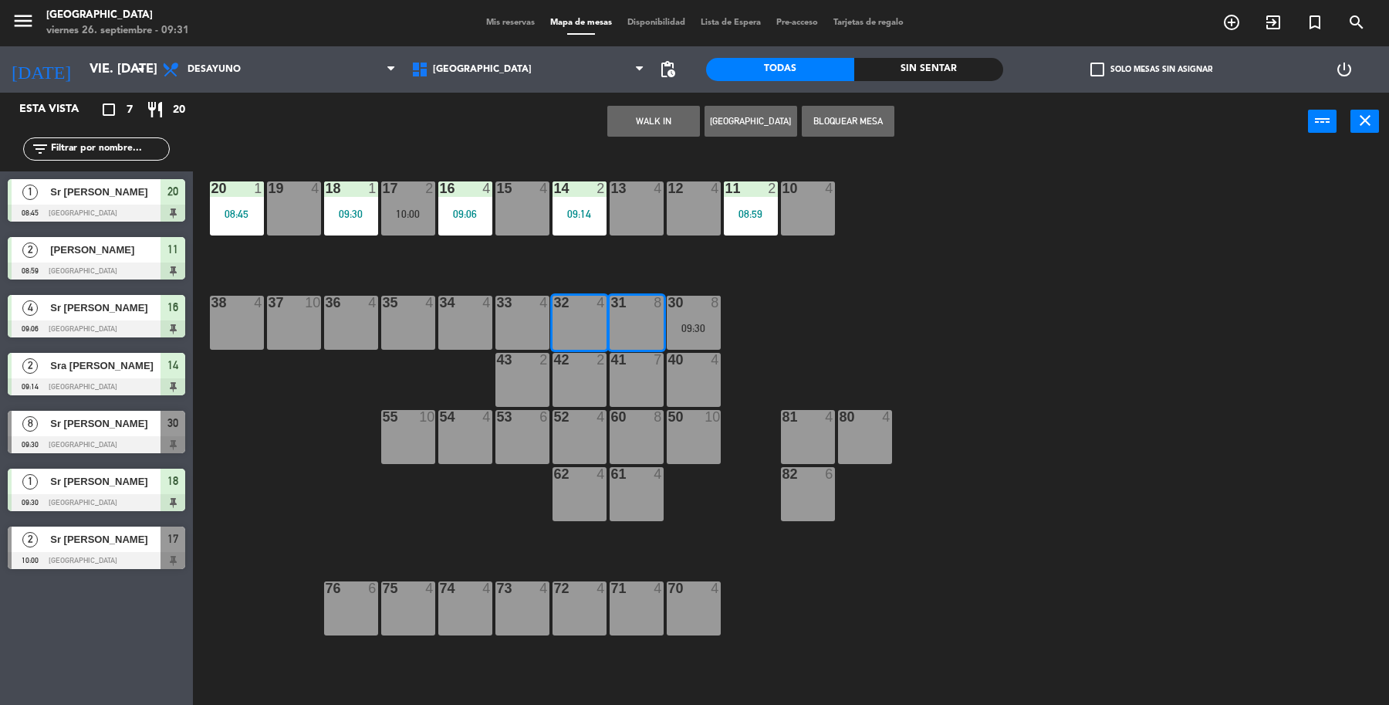
click at [656, 333] on div "31 8" at bounding box center [637, 323] width 54 height 54
click at [662, 101] on div "WALK IN [GEOGRAPHIC_DATA] Bloquear Mesa power_input close" at bounding box center [750, 122] width 1115 height 59
click at [662, 114] on button "WALK IN" at bounding box center [653, 121] width 93 height 31
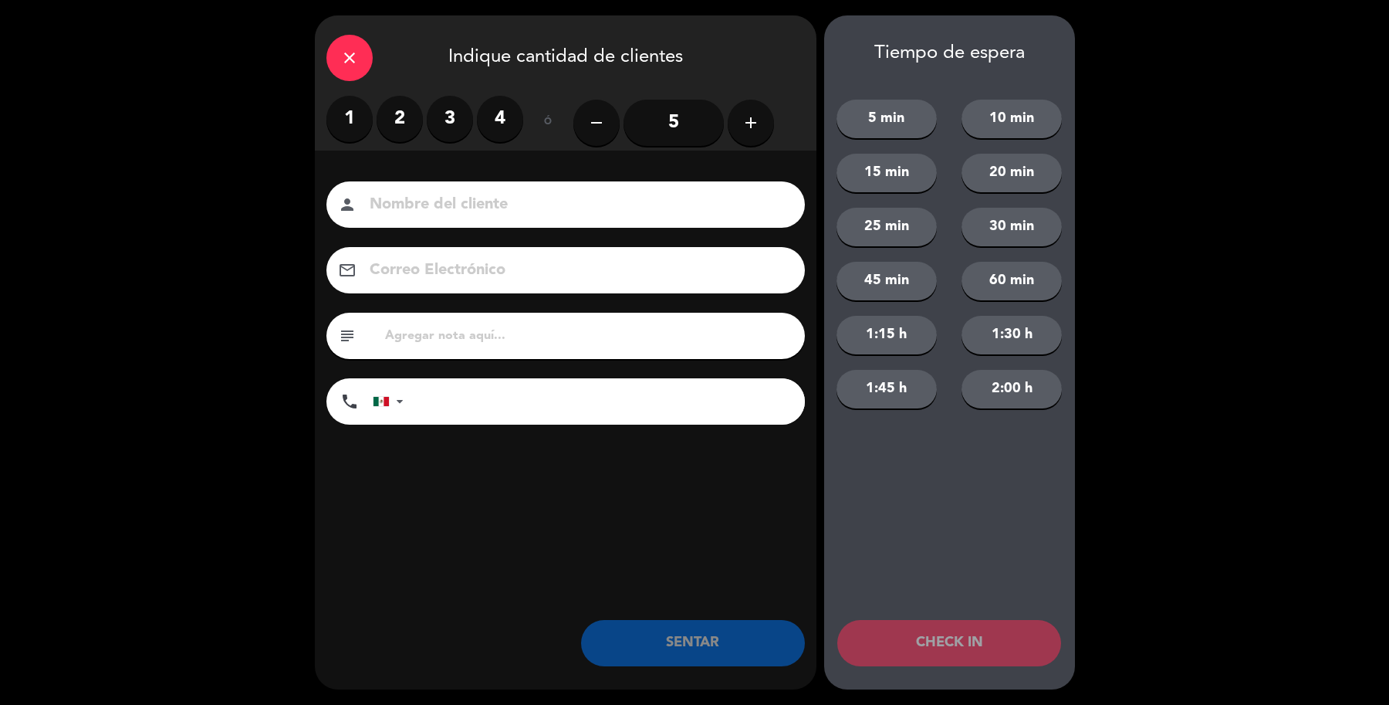
click at [363, 127] on label "1" at bounding box center [349, 119] width 46 height 46
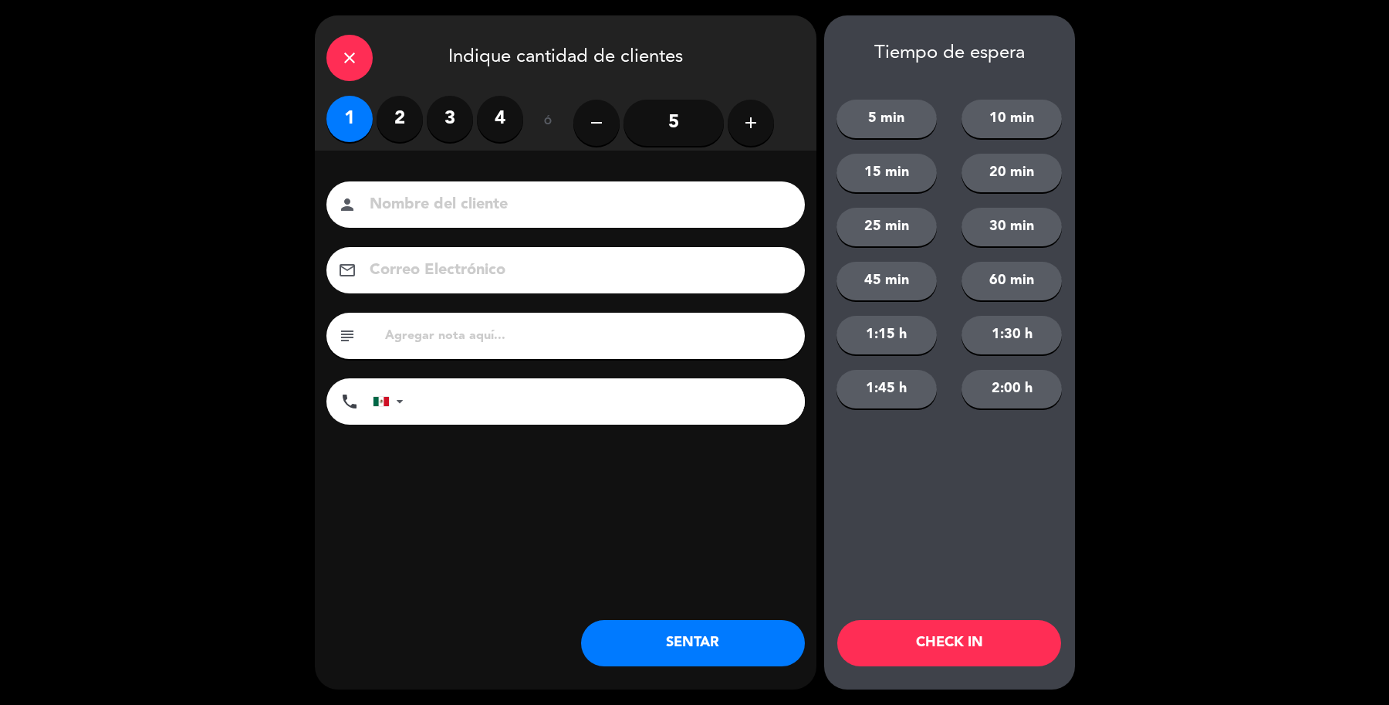
click at [377, 198] on input at bounding box center [576, 204] width 417 height 27
type input "Sr [PERSON_NAME]"
click at [790, 645] on button "SENTAR" at bounding box center [693, 643] width 224 height 46
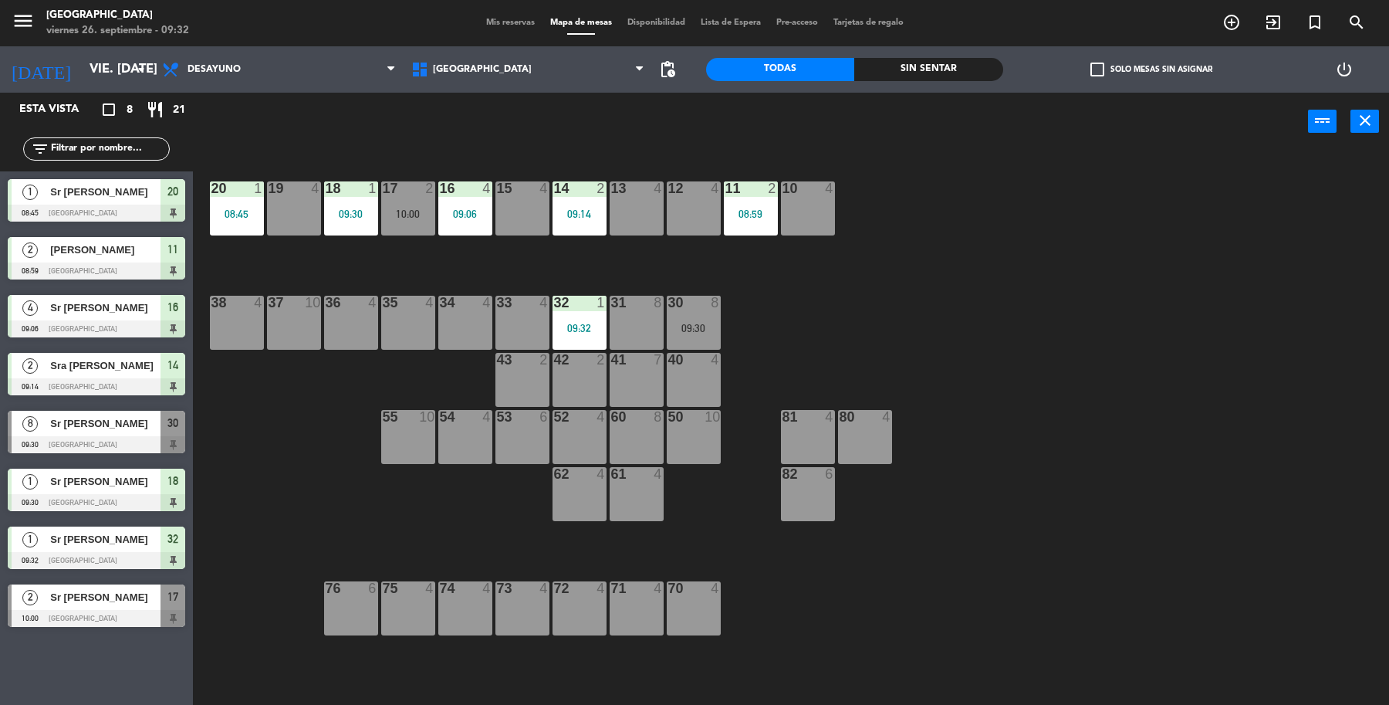
click at [456, 436] on div "54 4" at bounding box center [465, 437] width 54 height 54
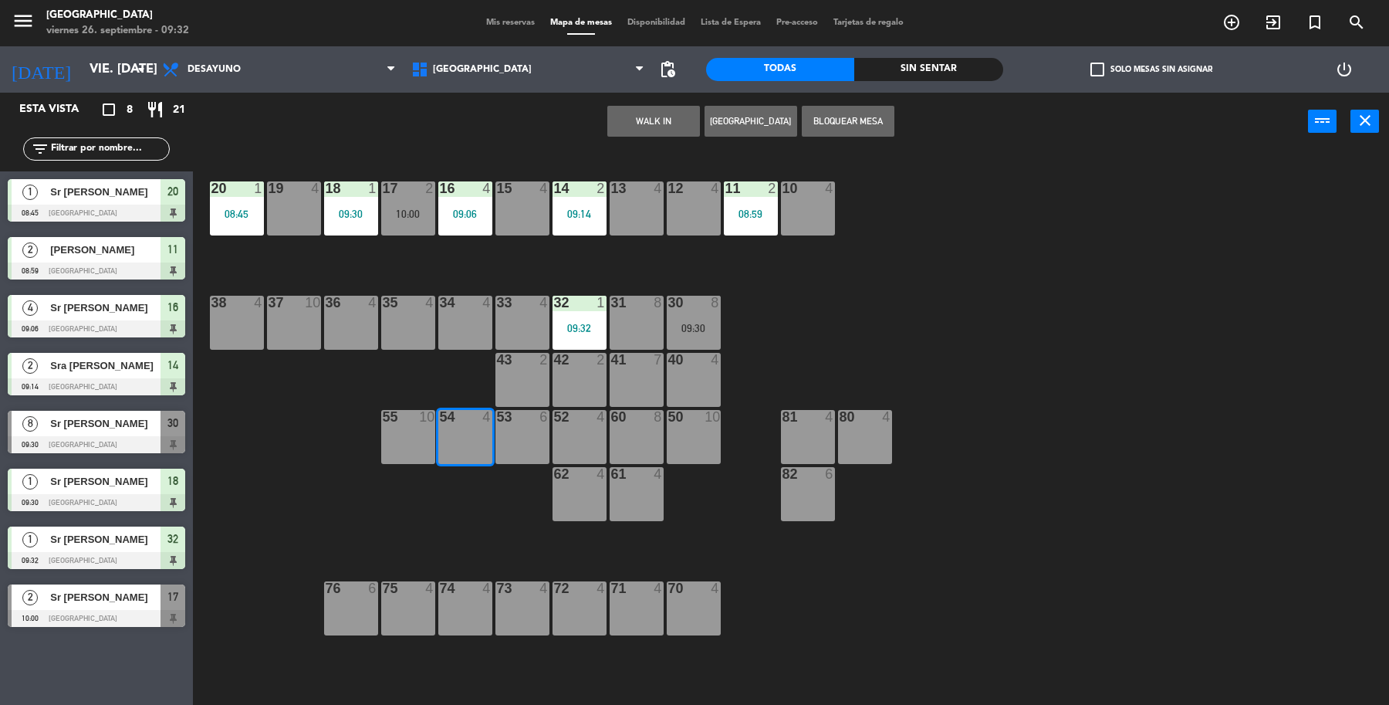
click at [652, 116] on button "WALK IN" at bounding box center [653, 121] width 93 height 31
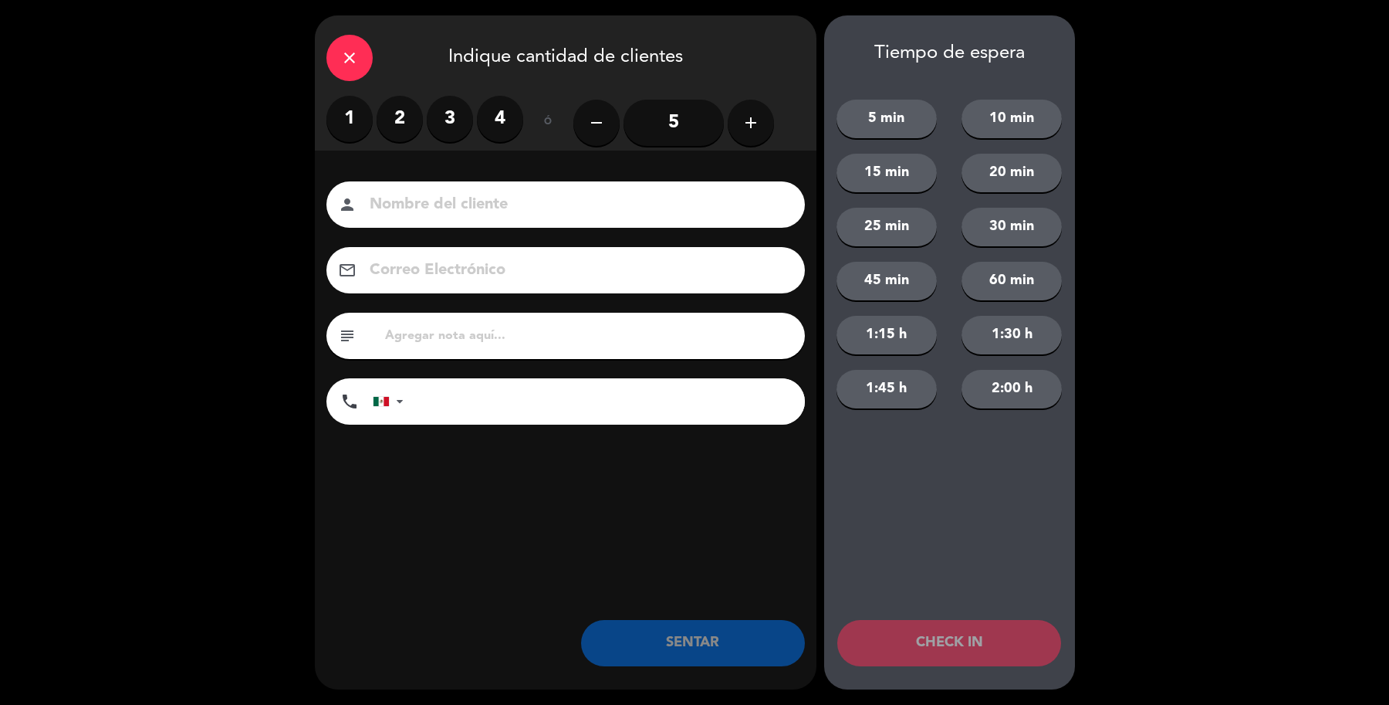
click at [370, 118] on label "1" at bounding box center [349, 119] width 46 height 46
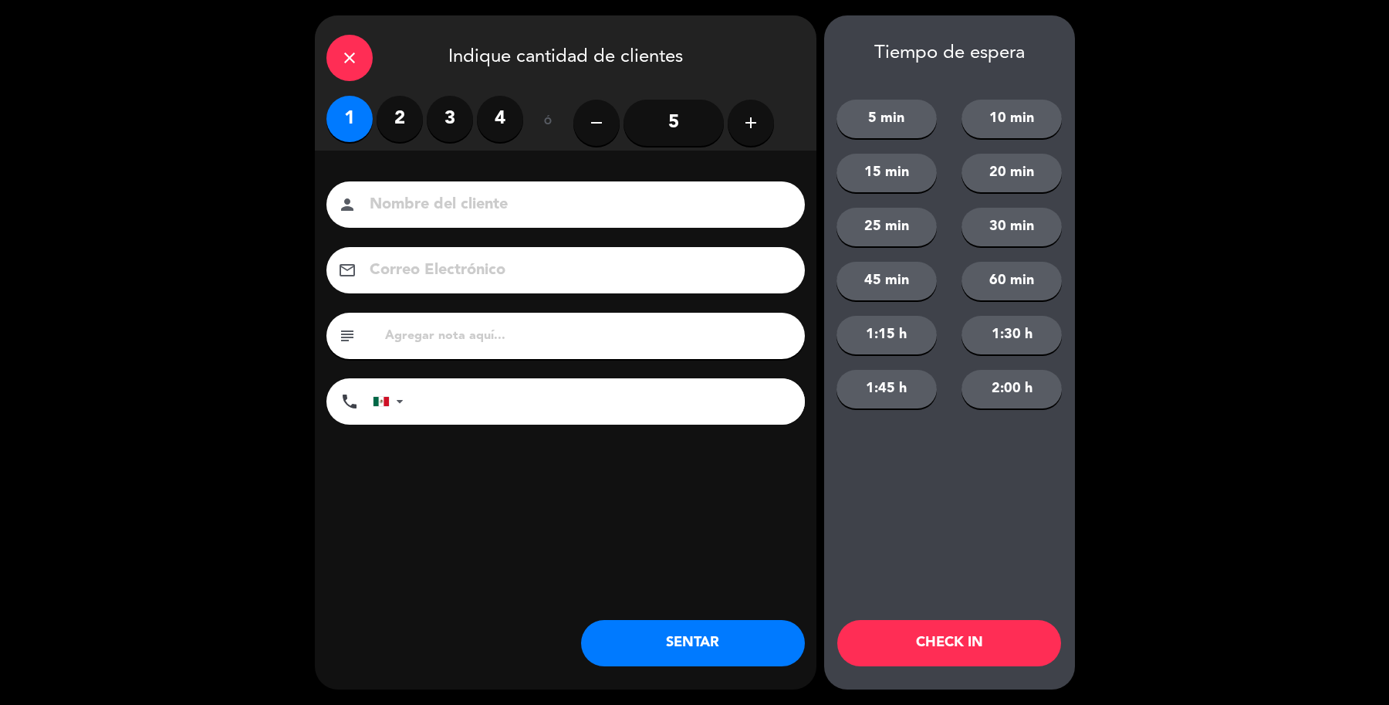
click at [434, 195] on input at bounding box center [576, 204] width 417 height 27
type input "Sr [PERSON_NAME]"
click at [674, 638] on button "SENTAR" at bounding box center [693, 643] width 224 height 46
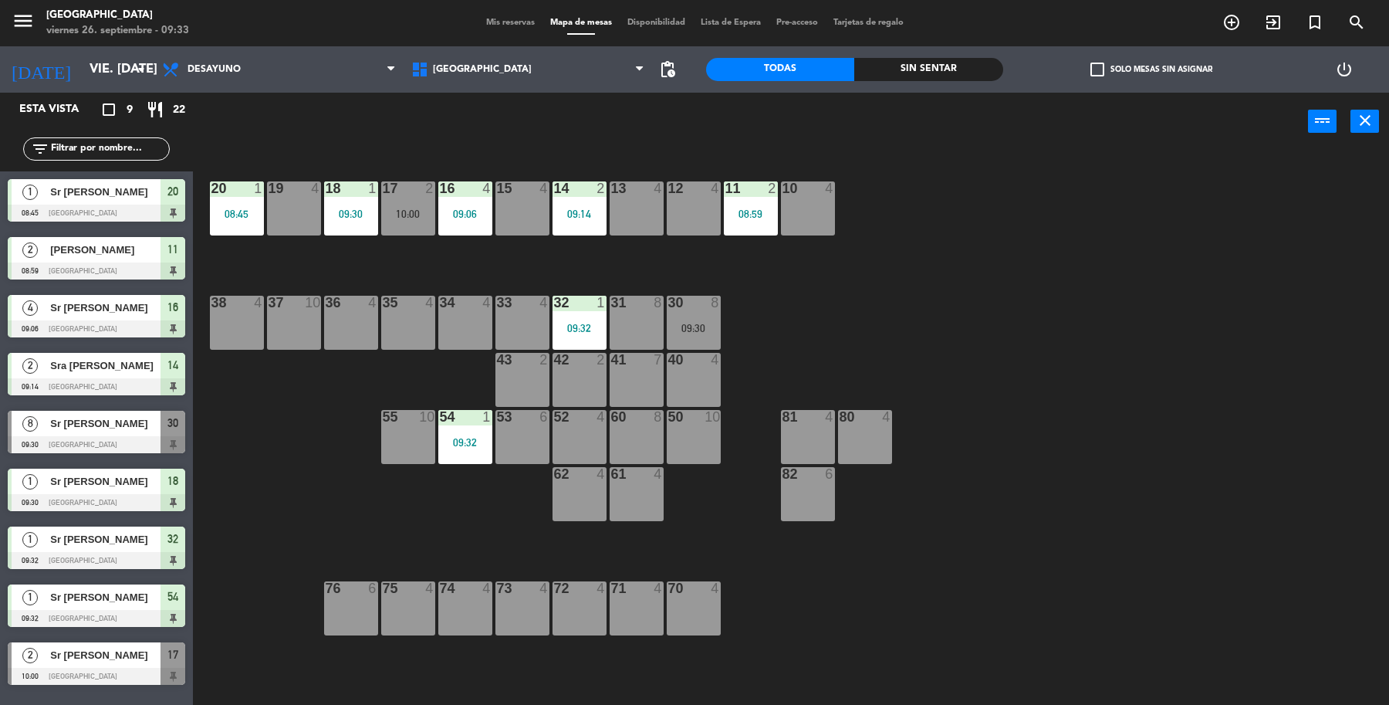
click at [788, 206] on div "10 4" at bounding box center [808, 208] width 54 height 54
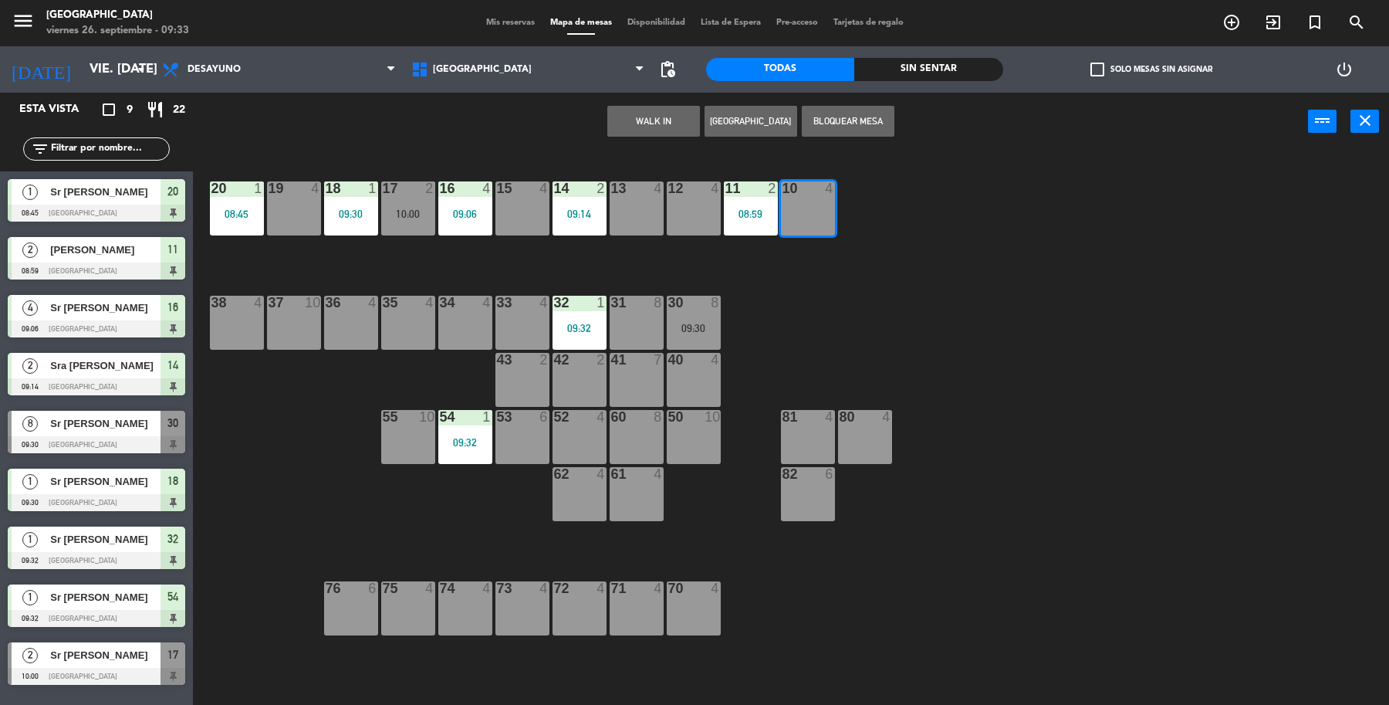
click at [670, 117] on button "WALK IN" at bounding box center [653, 121] width 93 height 31
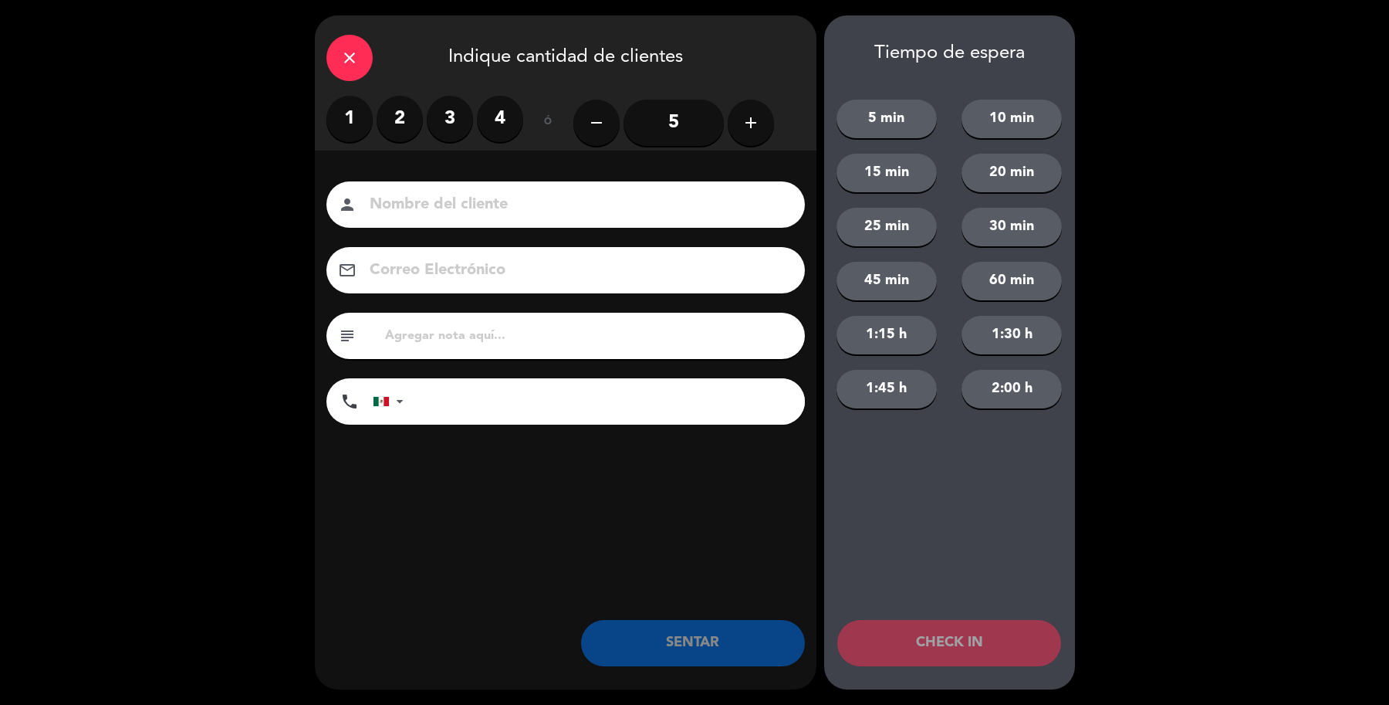
click at [449, 130] on label "3" at bounding box center [450, 119] width 46 height 46
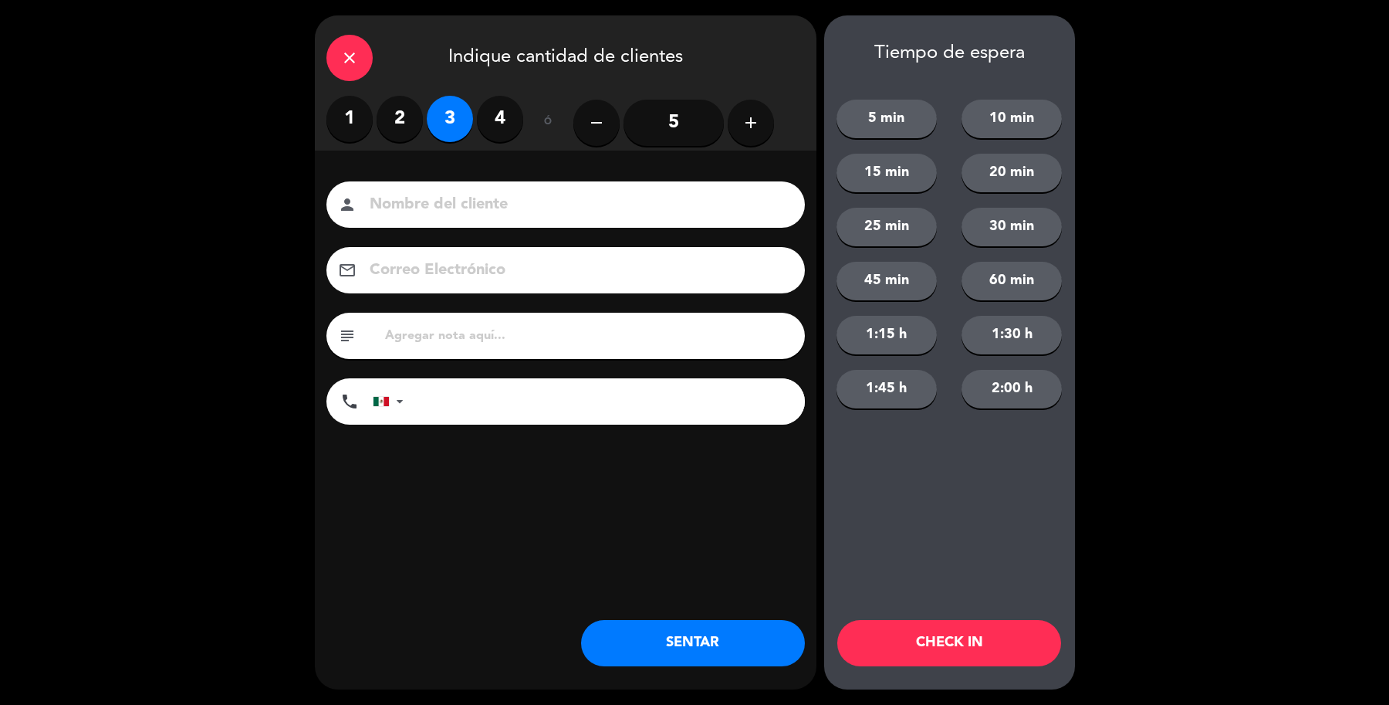
click at [467, 202] on input at bounding box center [576, 204] width 417 height 27
type input "Sr [PERSON_NAME]"
click at [692, 624] on button "SENTAR" at bounding box center [693, 643] width 224 height 46
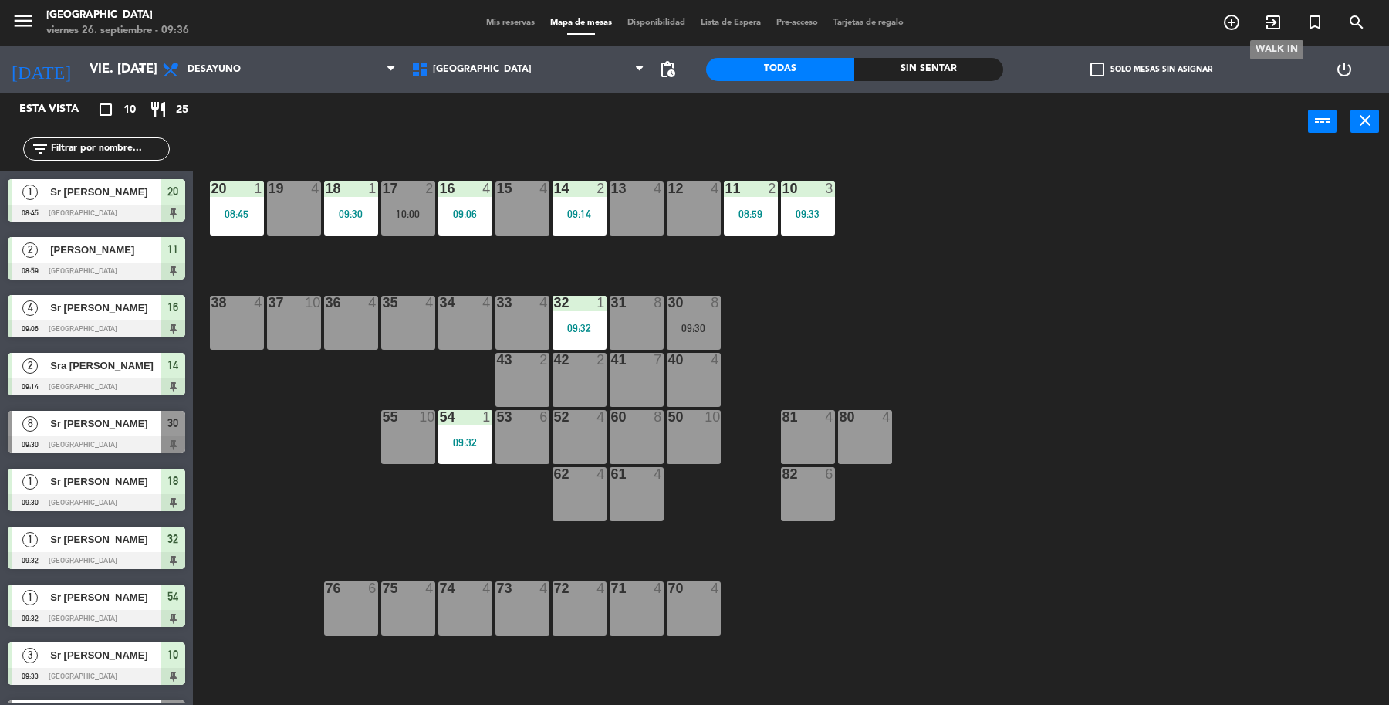
click at [1275, 14] on icon "exit_to_app" at bounding box center [1273, 22] width 19 height 19
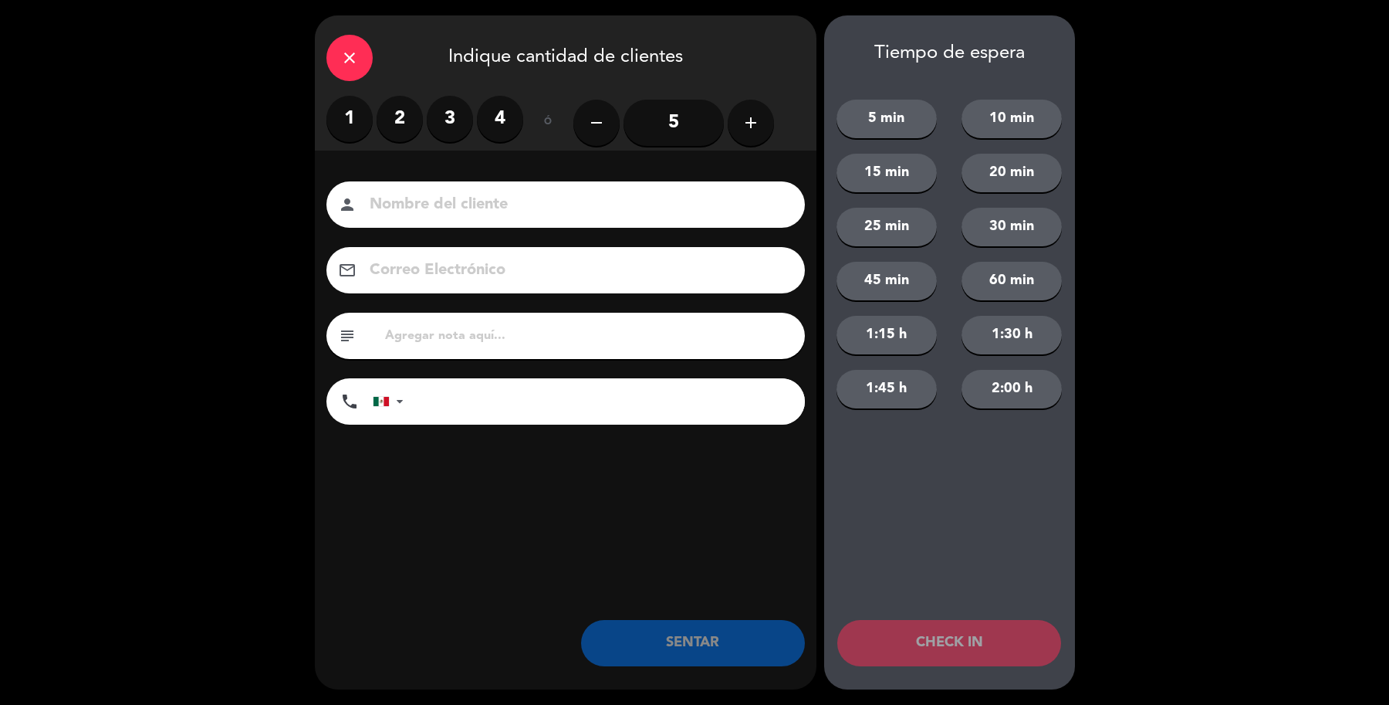
click at [387, 116] on label "2" at bounding box center [400, 119] width 46 height 46
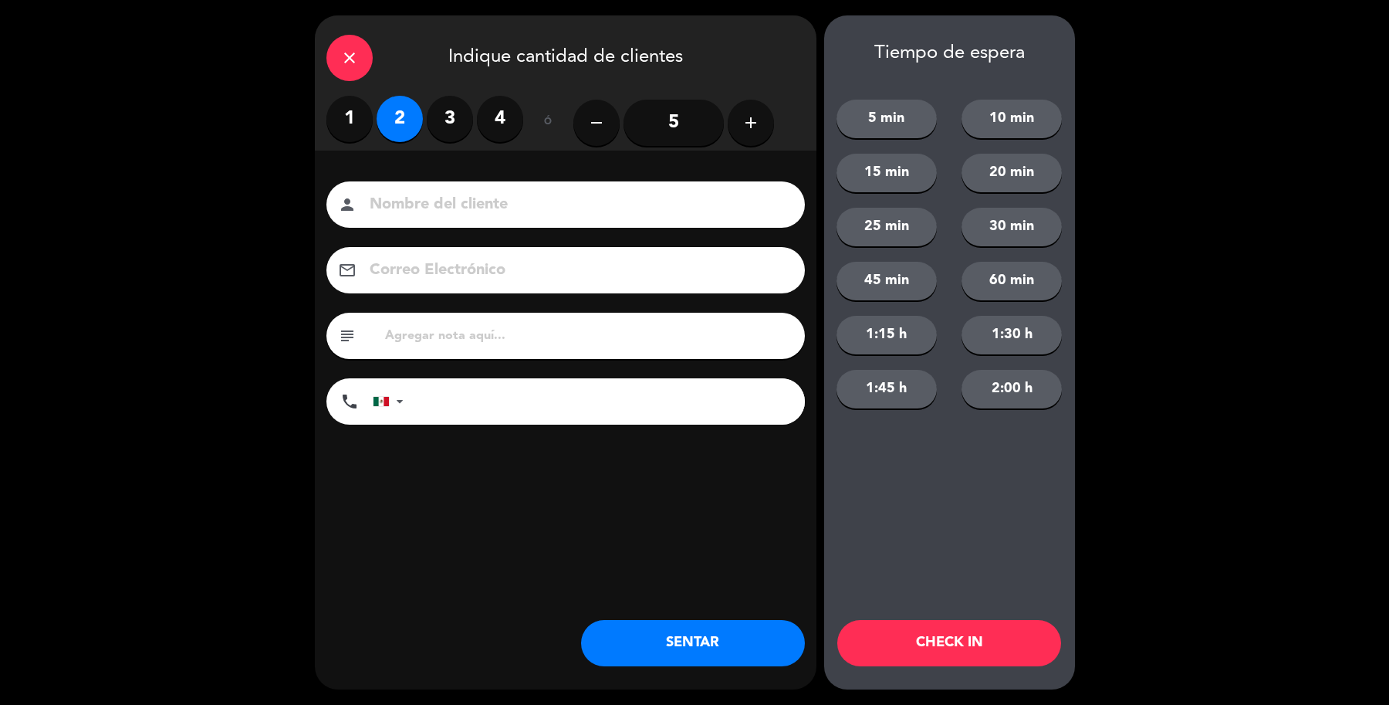
click at [480, 208] on input at bounding box center [576, 204] width 417 height 27
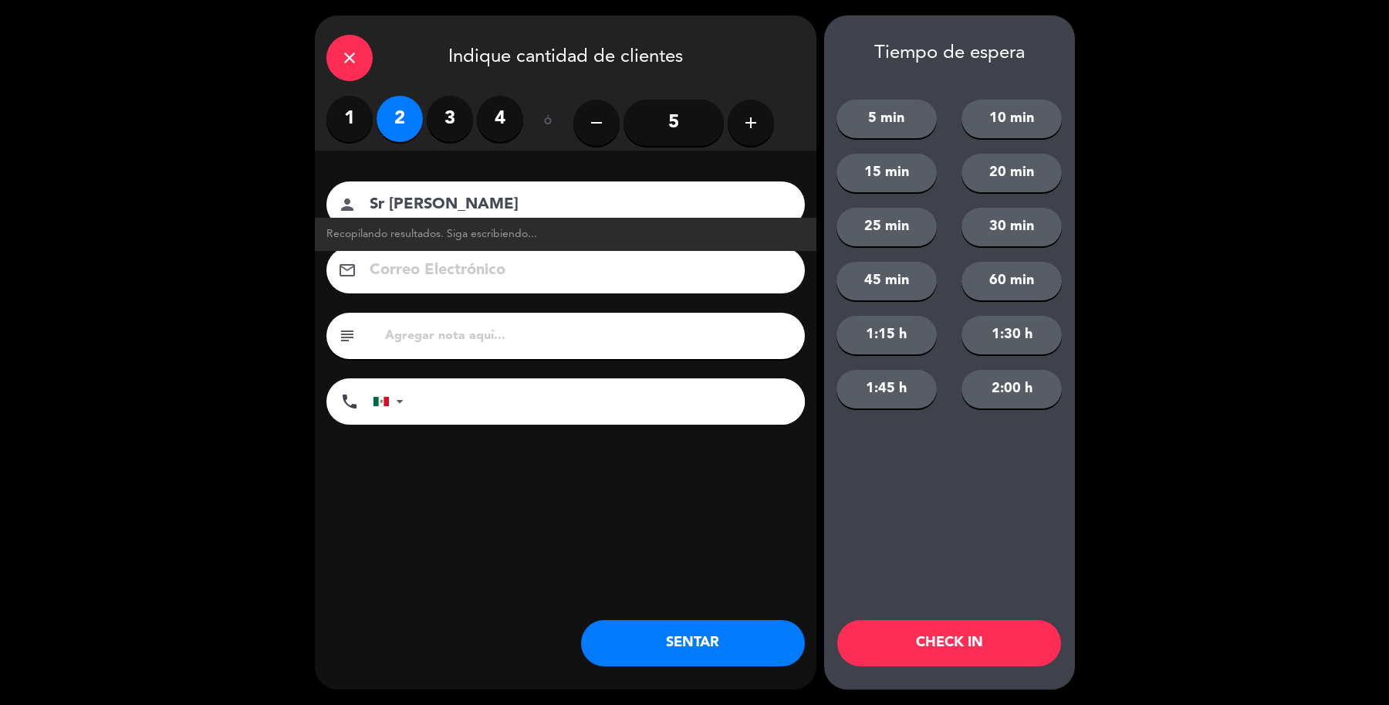
type input "Sr [PERSON_NAME]"
click at [708, 668] on div "close Indique cantidad de clientes 1 2 3 4 ó remove 5 add Nombre del cliente pe…" at bounding box center [566, 352] width 502 height 674
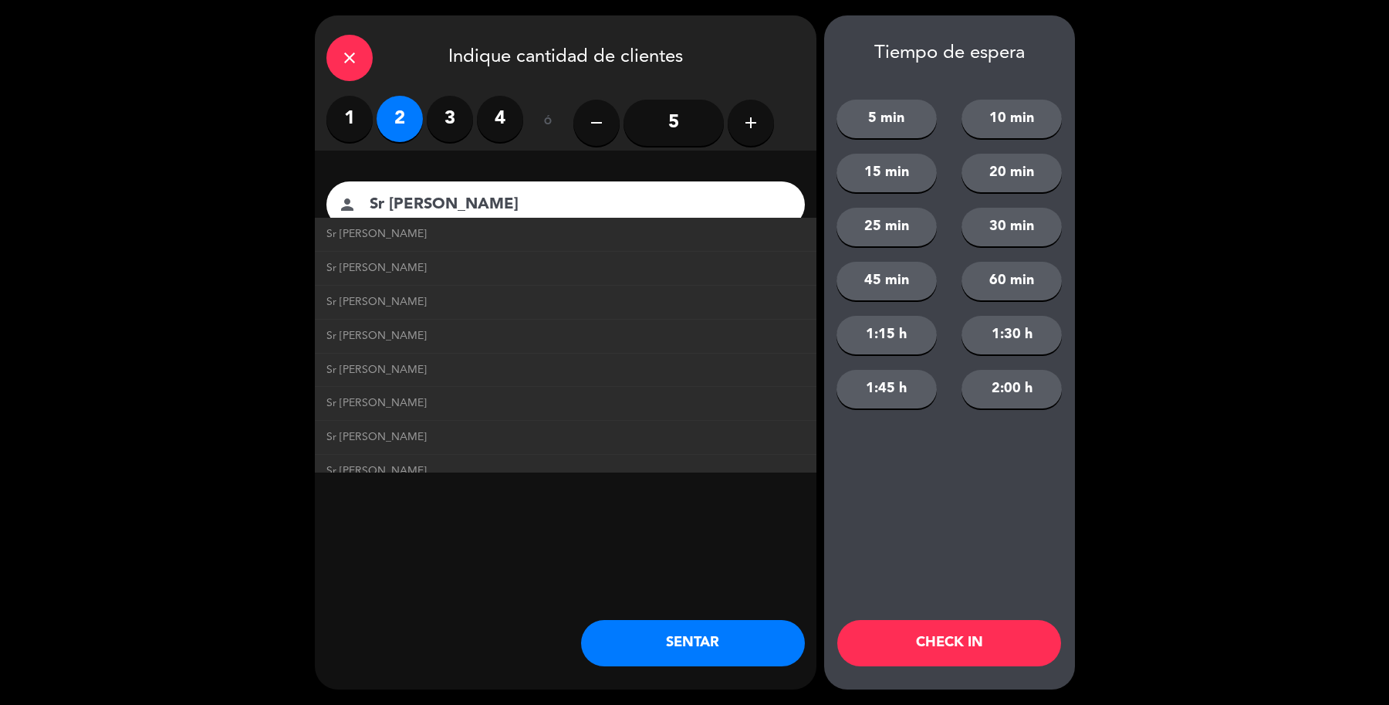
click at [708, 649] on button "SENTAR" at bounding box center [693, 643] width 224 height 46
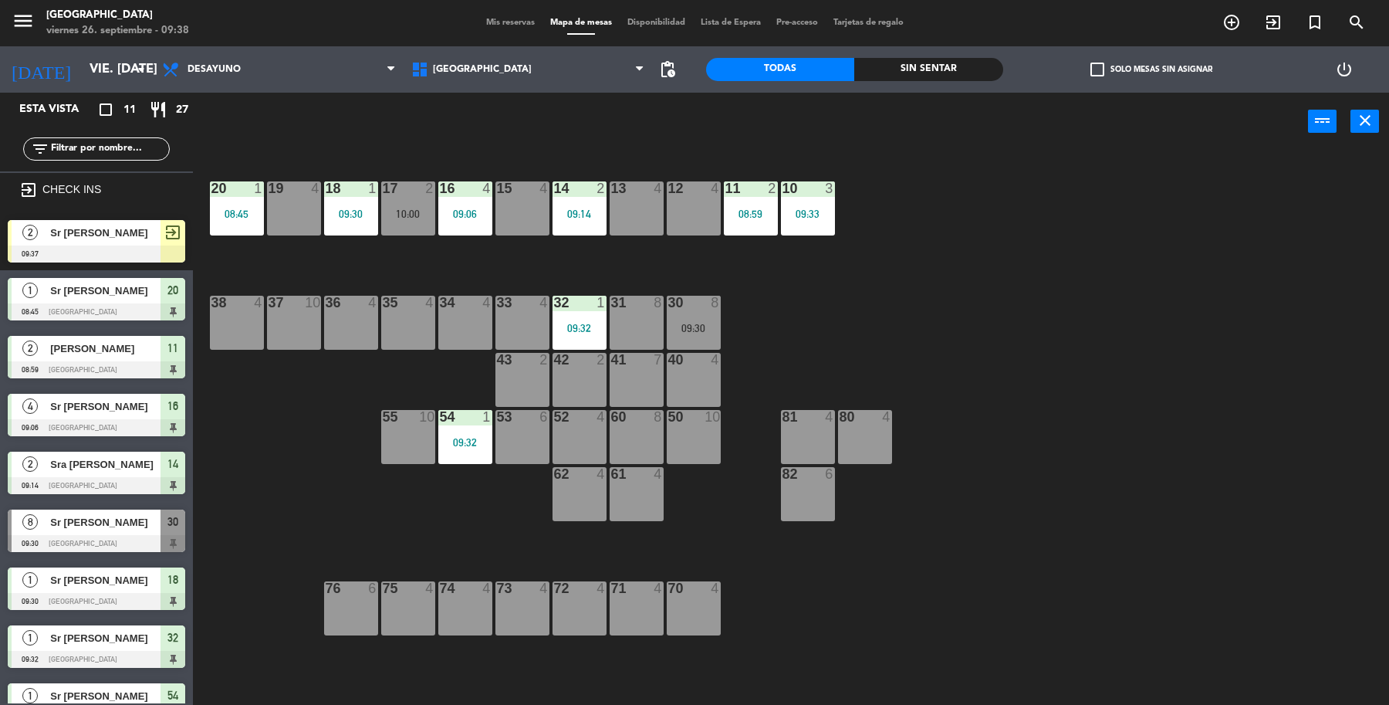
click at [93, 230] on span "Sr [PERSON_NAME]" at bounding box center [105, 233] width 110 height 16
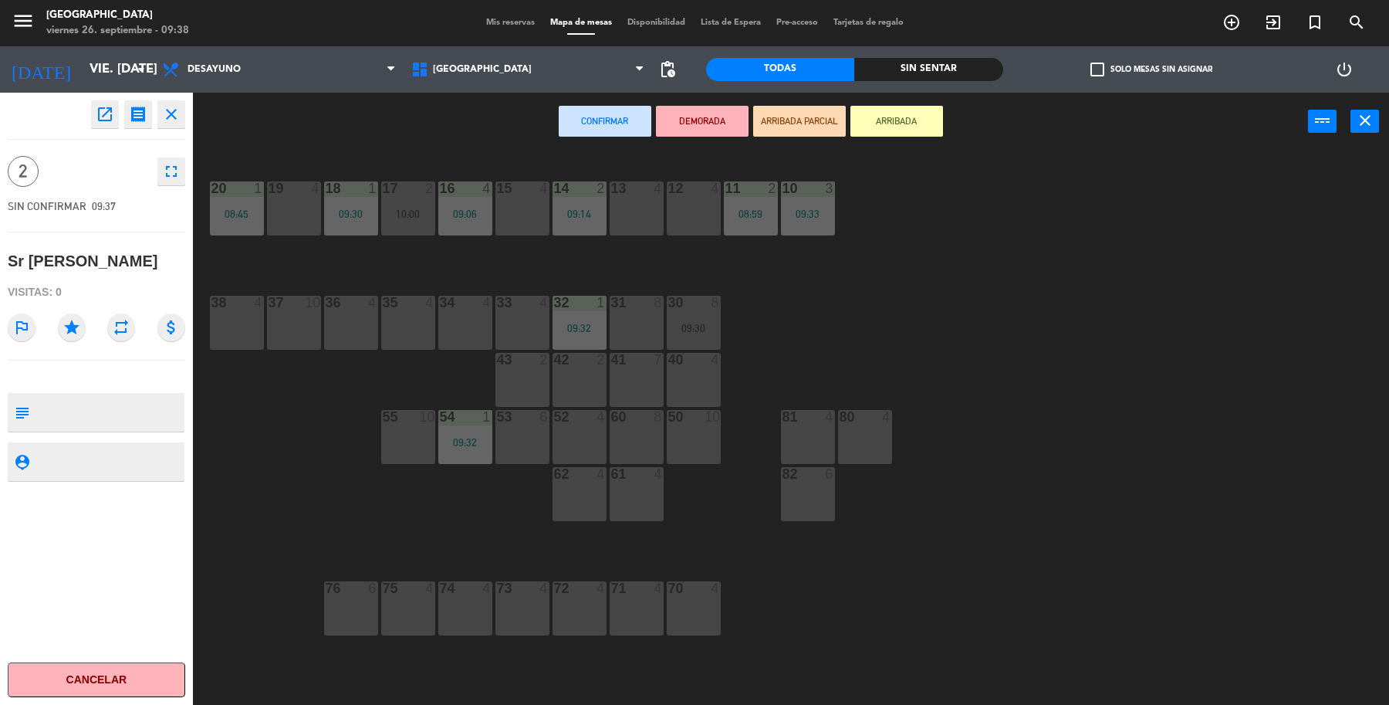
click at [645, 194] on div at bounding box center [636, 188] width 25 height 14
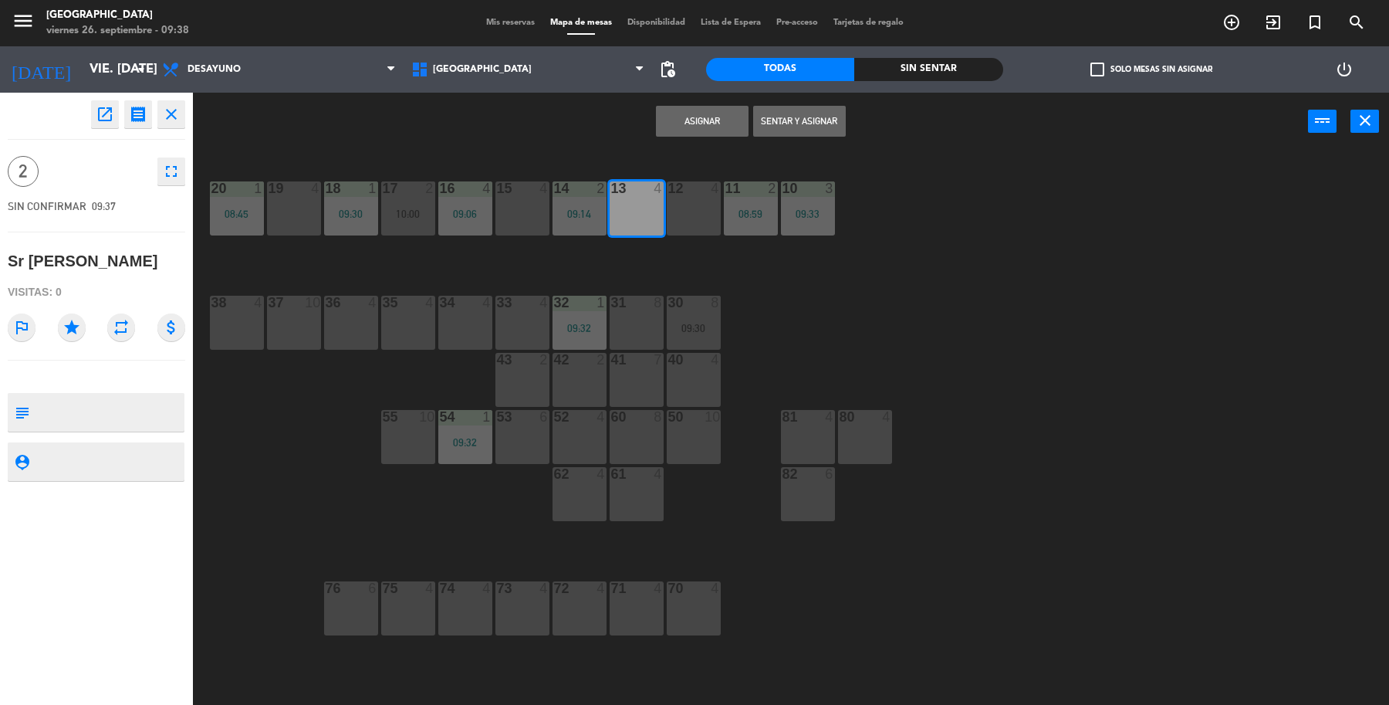
click at [766, 126] on button "Sentar y Asignar" at bounding box center [799, 121] width 93 height 31
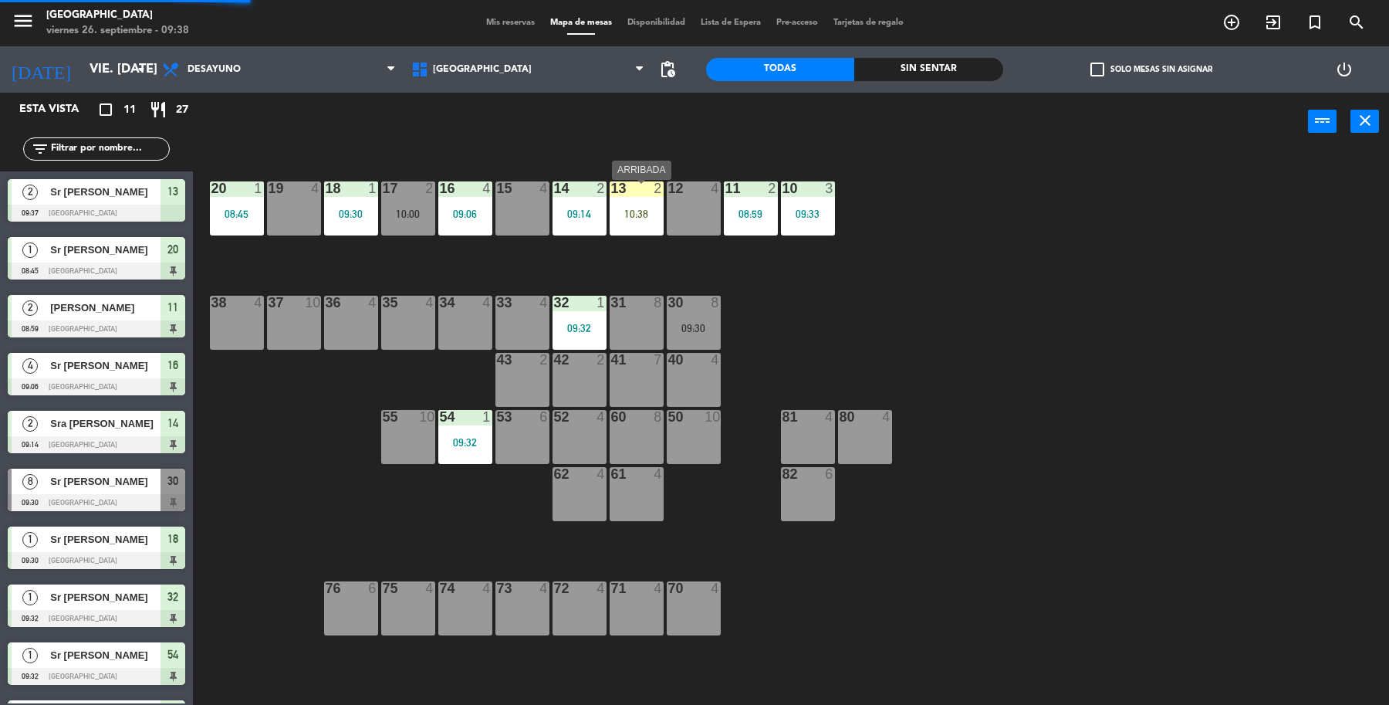
click at [654, 188] on div "2" at bounding box center [658, 188] width 9 height 14
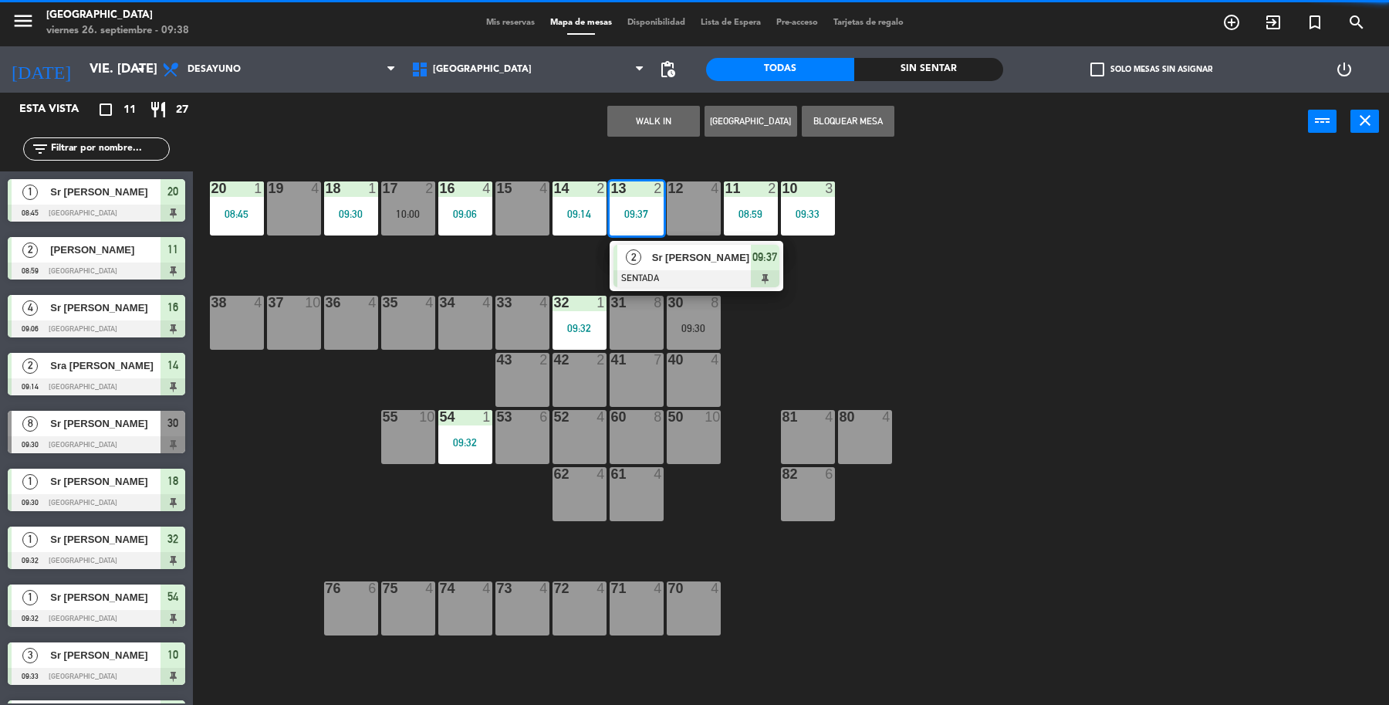
click at [448, 316] on div "34 4" at bounding box center [465, 323] width 54 height 54
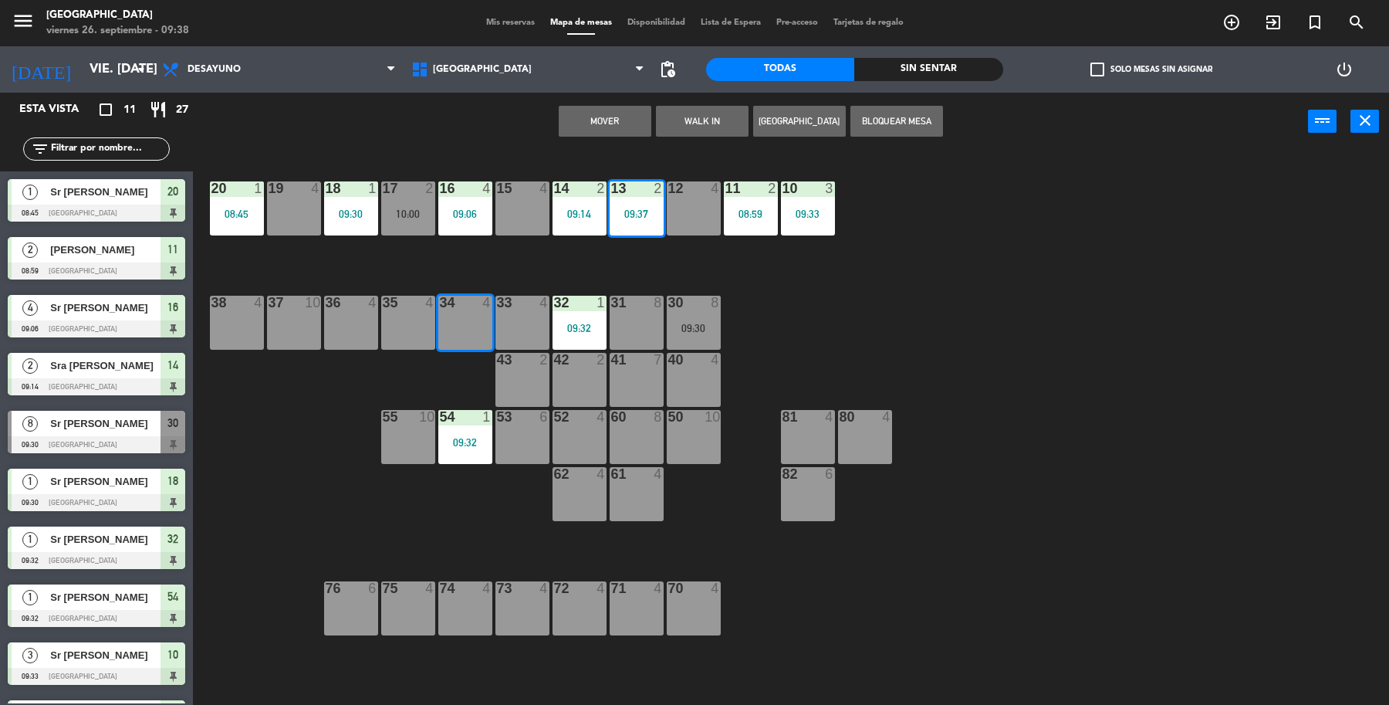
click at [634, 127] on button "Mover" at bounding box center [605, 121] width 93 height 31
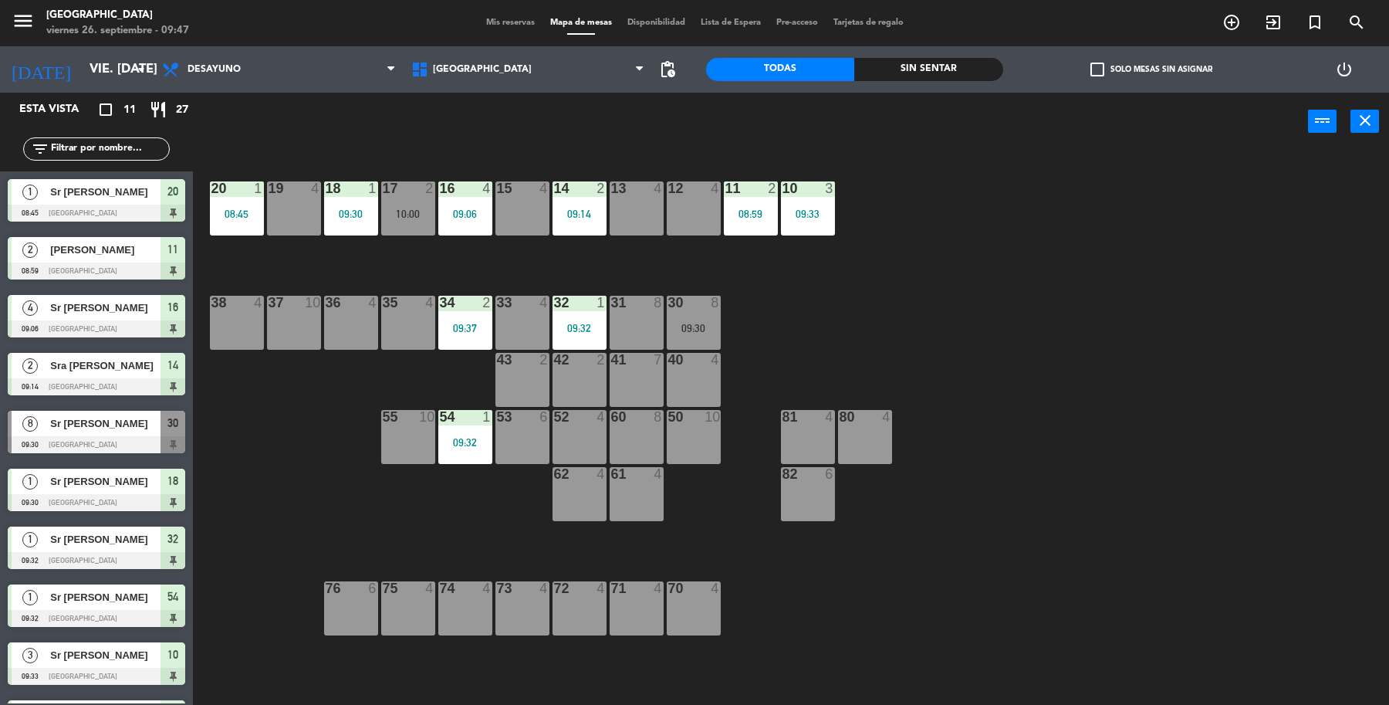
click at [723, 330] on div "19 4 18 1 09:30 17 2 10:00 16 4 09:06 15 4 14 2 09:14 13 4 12 4 11 2 08:59 10 3…" at bounding box center [798, 431] width 1182 height 554
click at [688, 315] on div "30 8 09:30" at bounding box center [694, 323] width 54 height 54
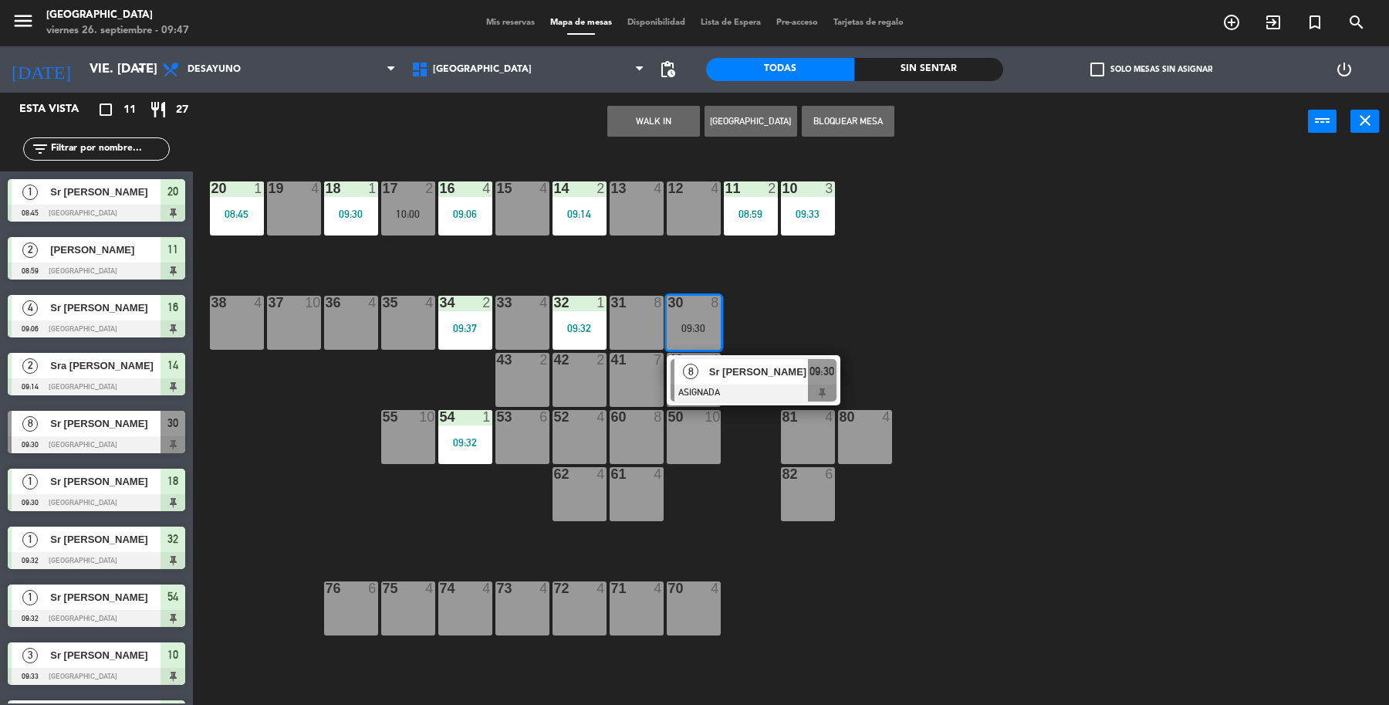
click at [804, 390] on div at bounding box center [754, 392] width 166 height 17
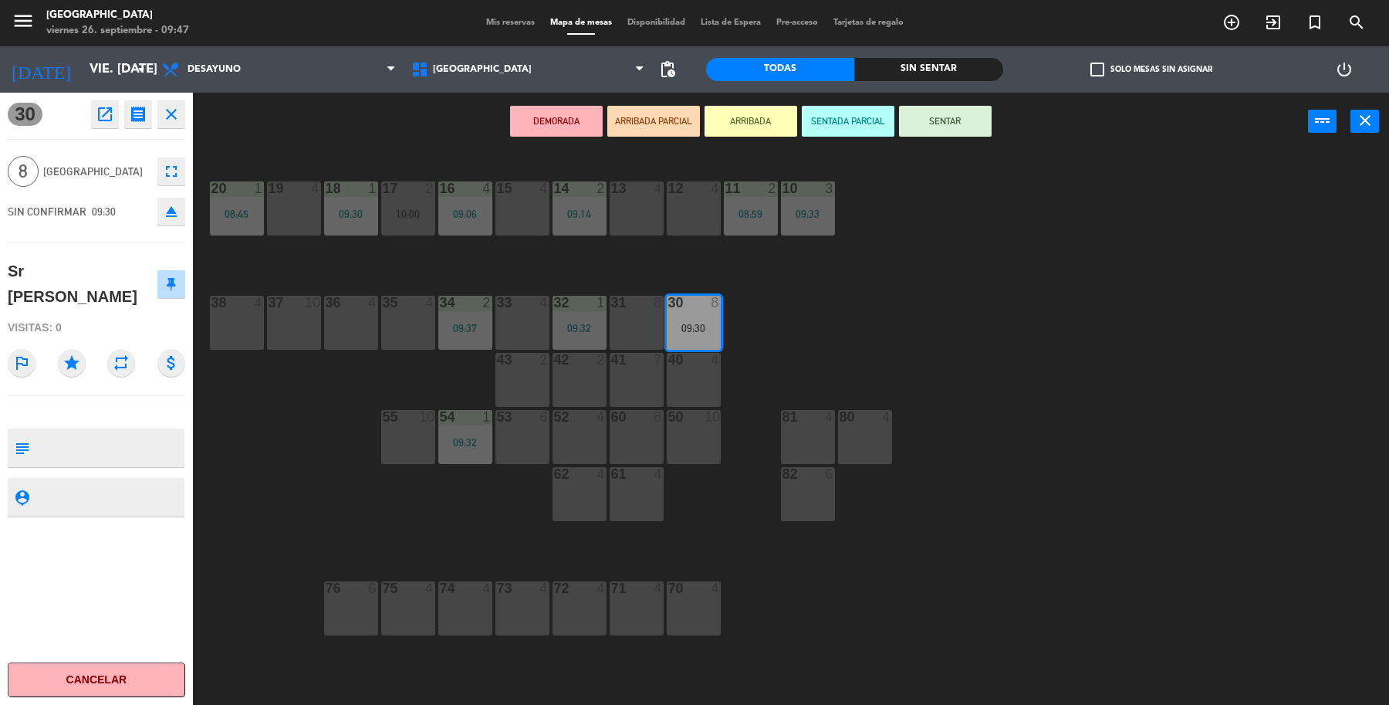
click at [930, 126] on button "SENTAR" at bounding box center [945, 121] width 93 height 31
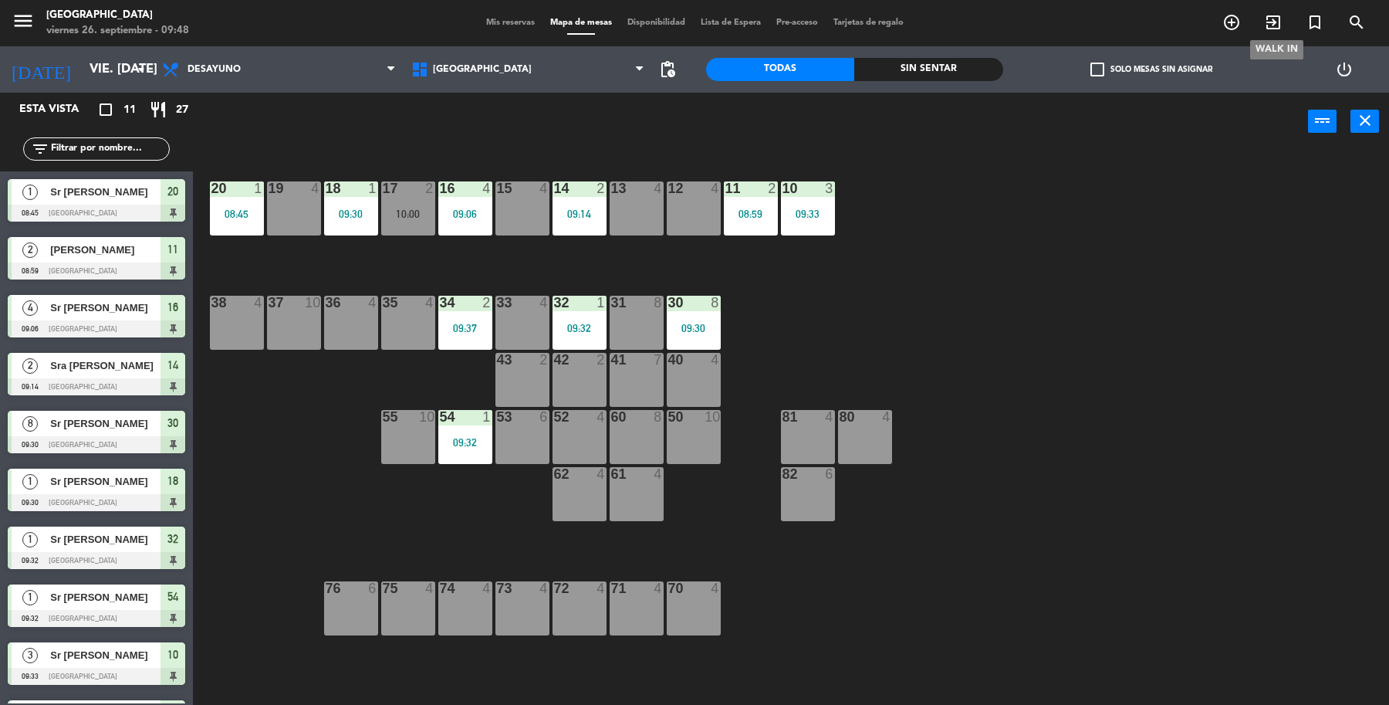
click at [1277, 20] on icon "exit_to_app" at bounding box center [1273, 22] width 19 height 19
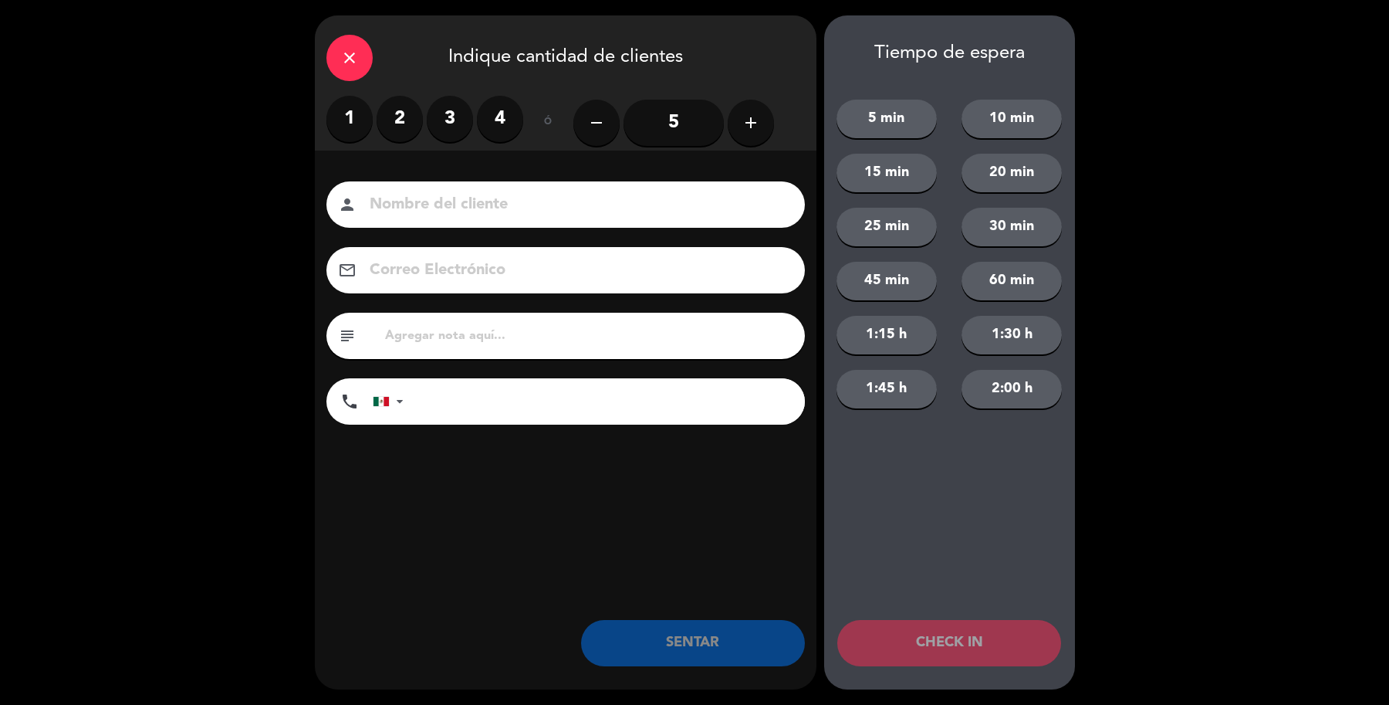
drag, startPoint x: 738, startPoint y: 125, endPoint x: 757, endPoint y: 117, distance: 20.8
click at [746, 122] on button "add" at bounding box center [751, 123] width 46 height 46
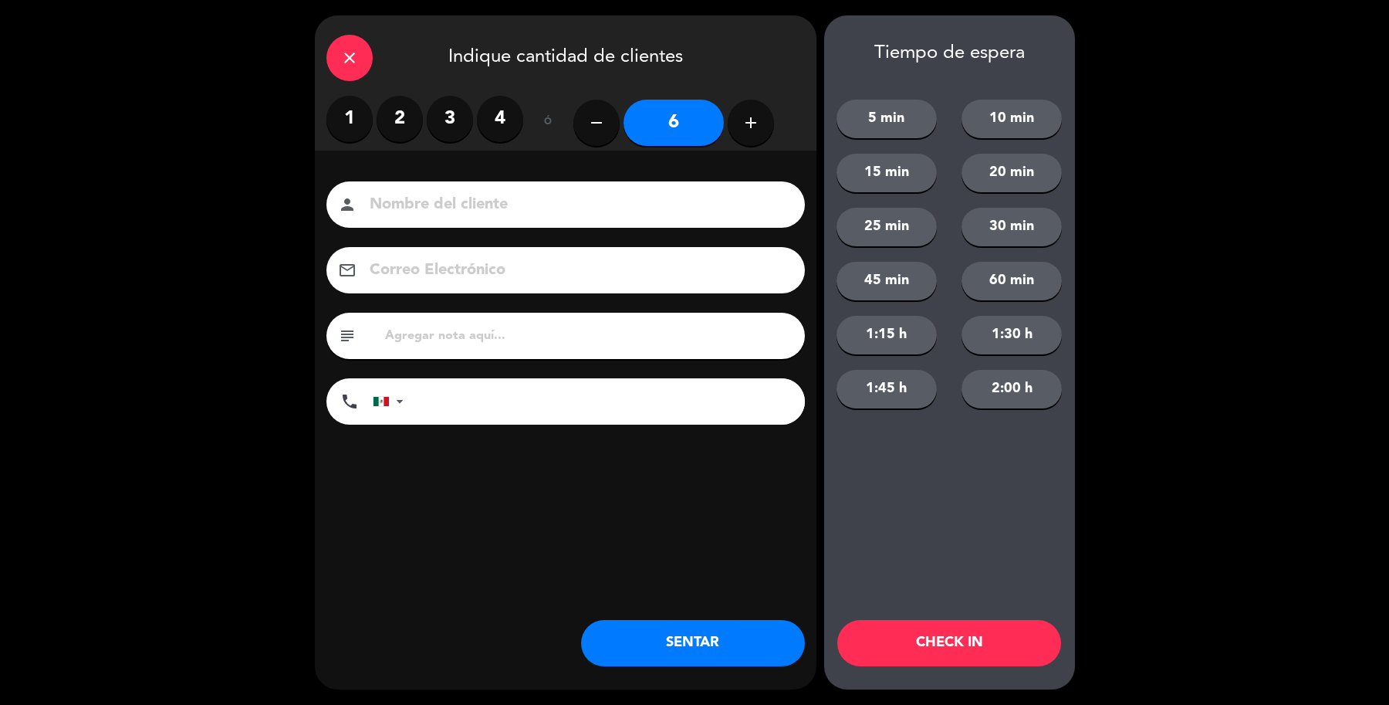
click at [759, 117] on icon "add" at bounding box center [751, 122] width 19 height 19
click at [604, 122] on icon "remove" at bounding box center [596, 122] width 19 height 19
type input "7"
click at [648, 212] on input at bounding box center [576, 204] width 417 height 27
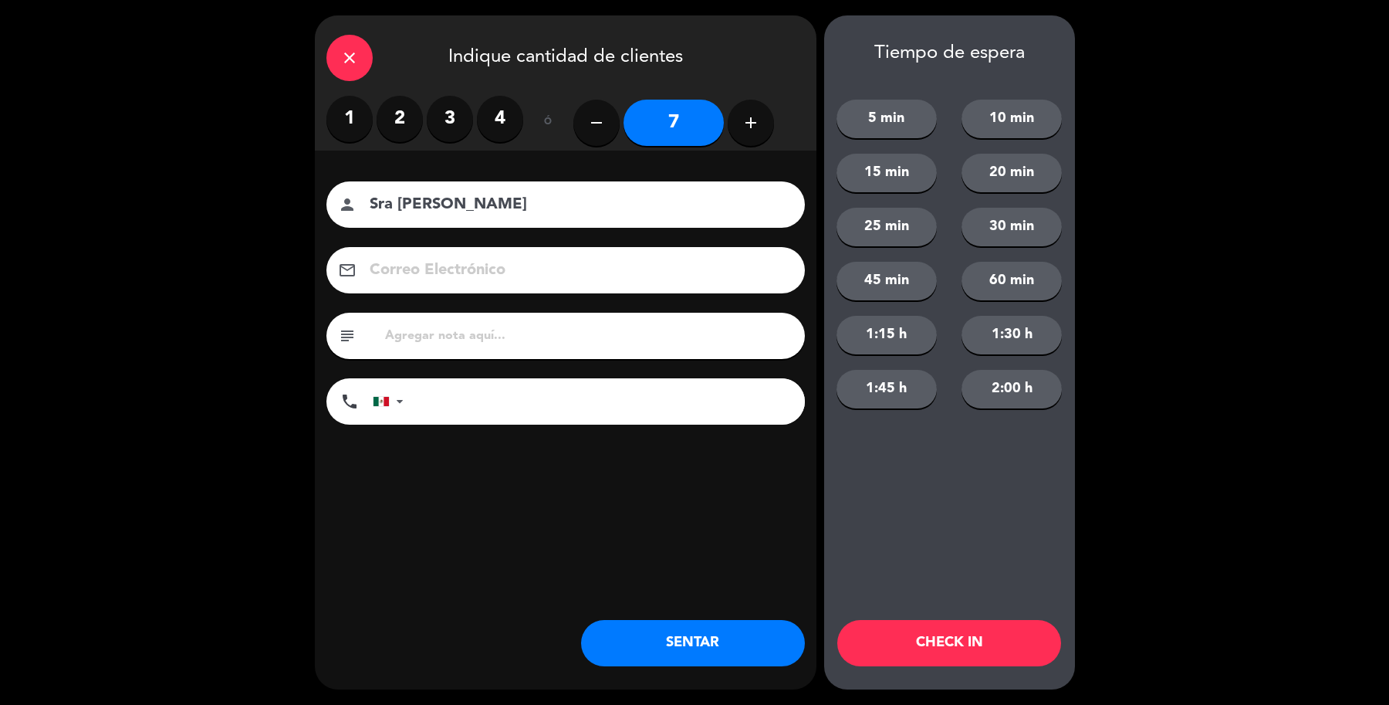
type input "Sra [PERSON_NAME]"
drag, startPoint x: 764, startPoint y: 649, endPoint x: 710, endPoint y: 639, distance: 55.0
click at [726, 641] on button "SENTAR" at bounding box center [693, 643] width 224 height 46
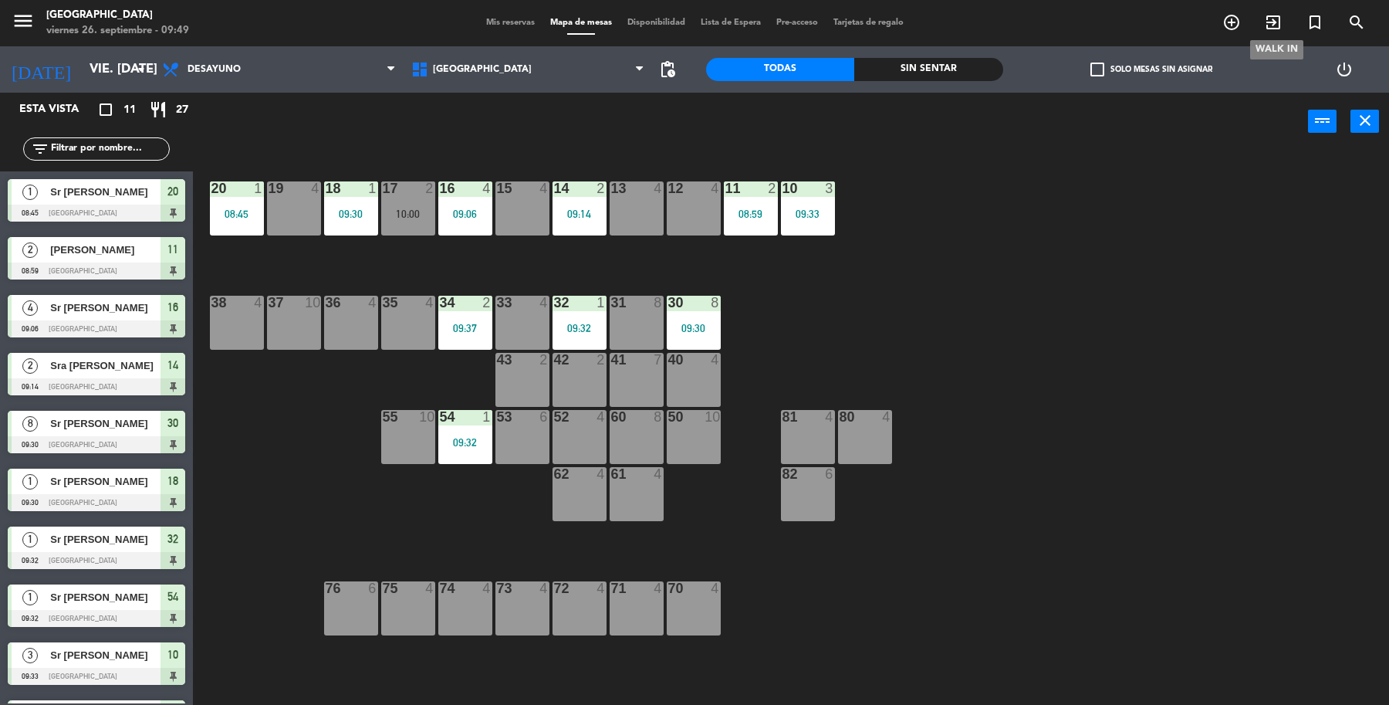
click at [1272, 28] on icon "exit_to_app" at bounding box center [1273, 22] width 19 height 19
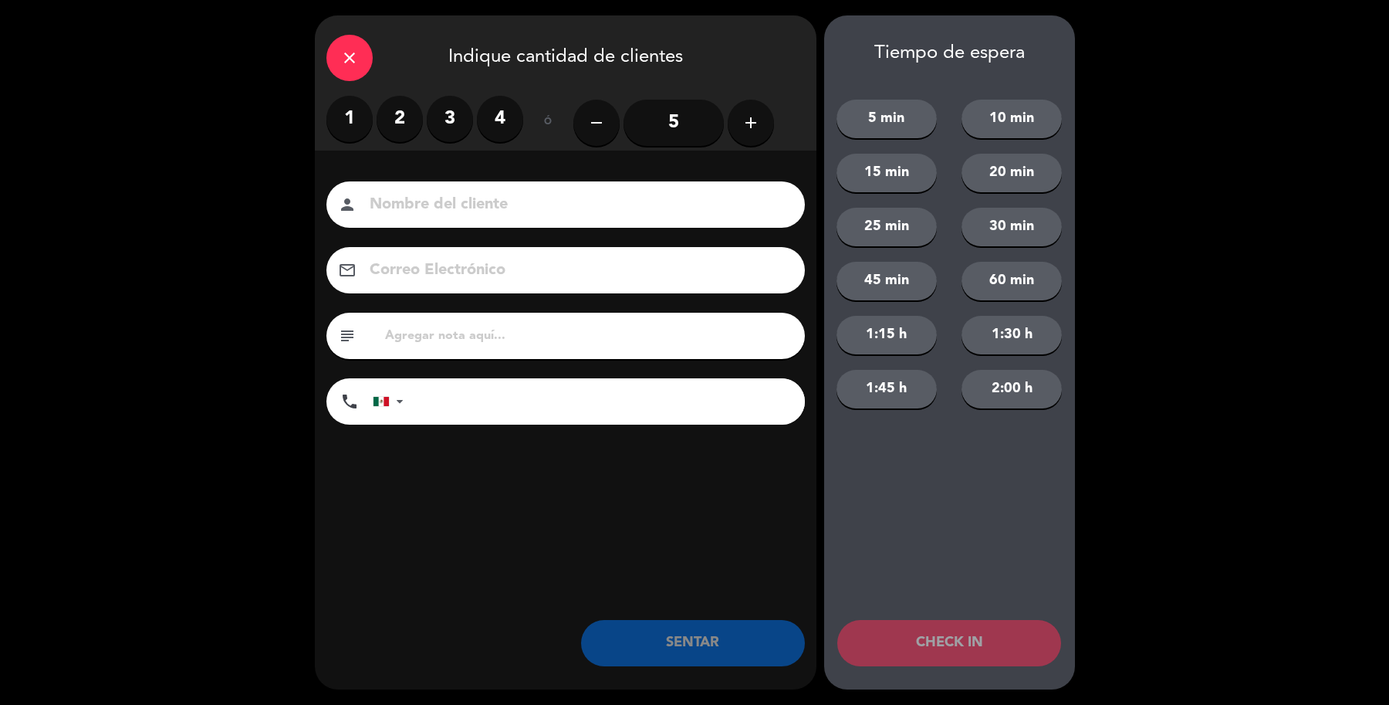
click at [409, 120] on label "2" at bounding box center [400, 119] width 46 height 46
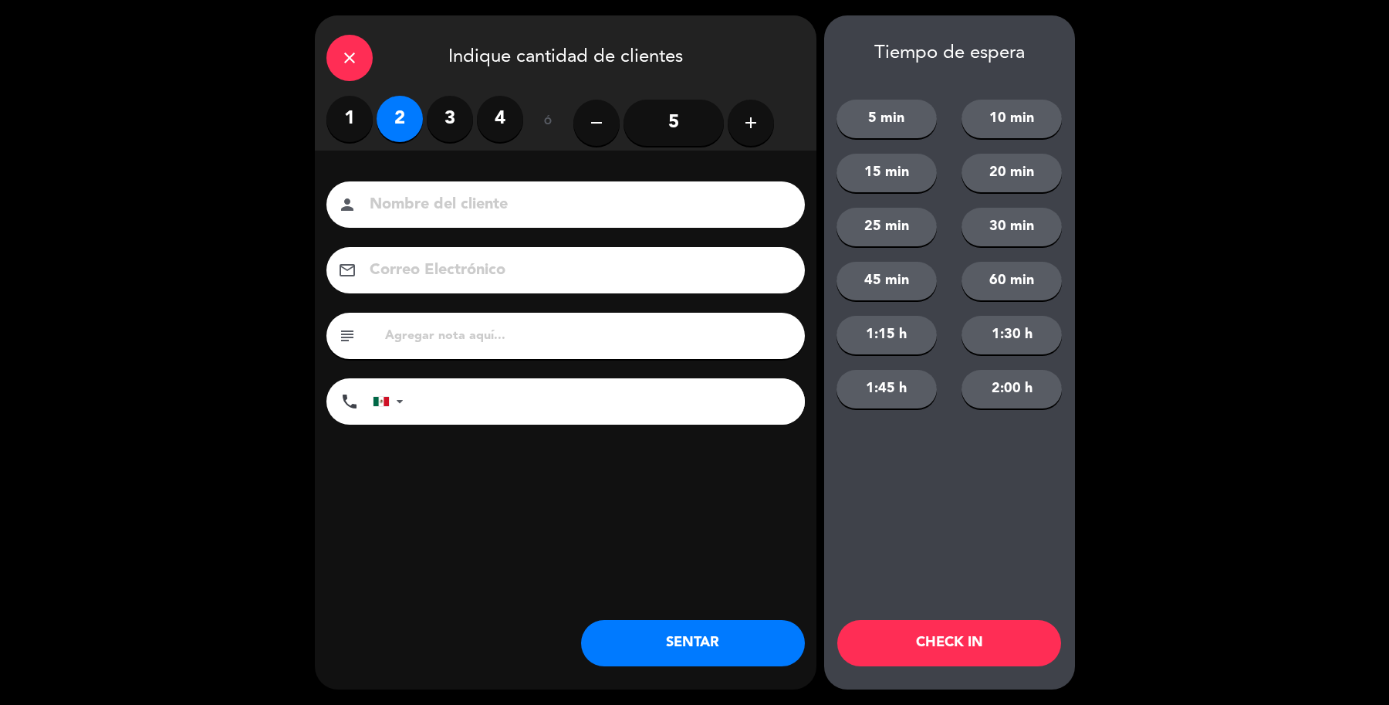
click at [463, 206] on input at bounding box center [576, 204] width 417 height 27
type input "Sr [PERSON_NAME]"
click at [676, 637] on button "SENTAR" at bounding box center [693, 643] width 224 height 46
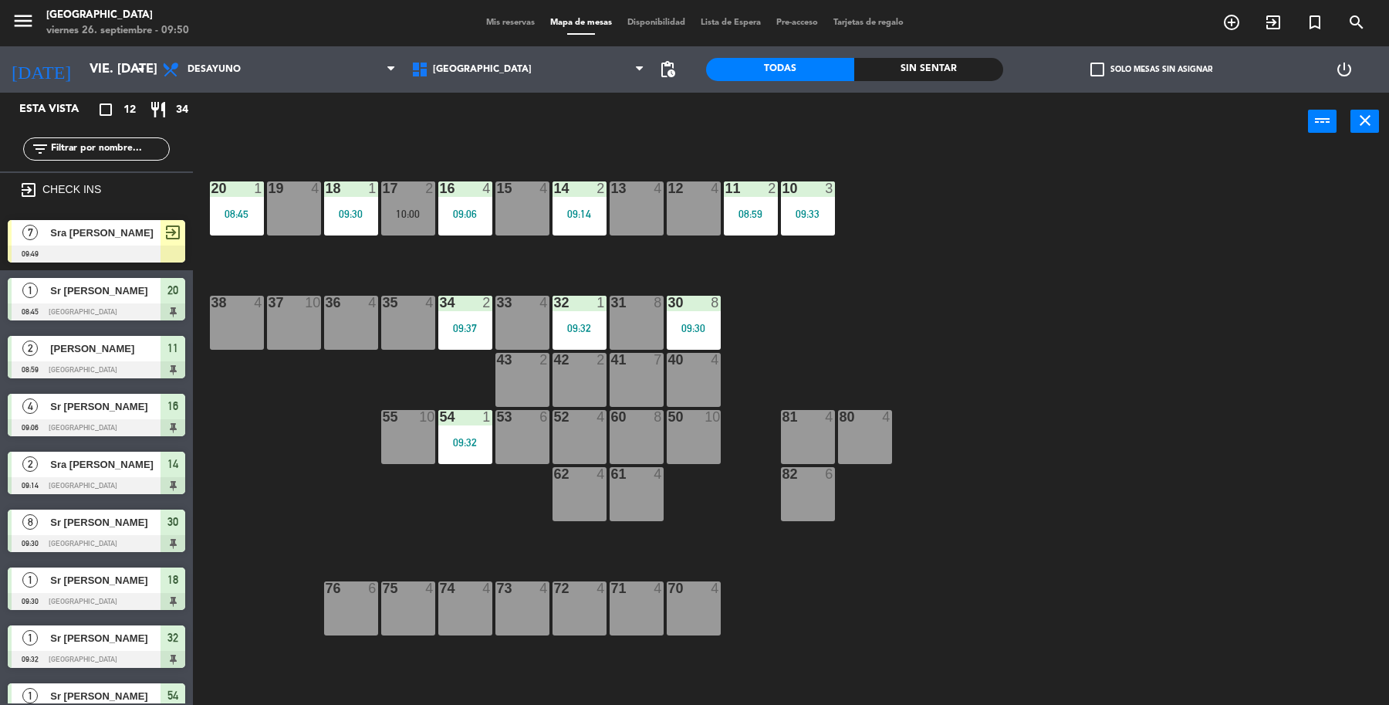
click at [118, 232] on span "Sra [PERSON_NAME]" at bounding box center [105, 233] width 110 height 16
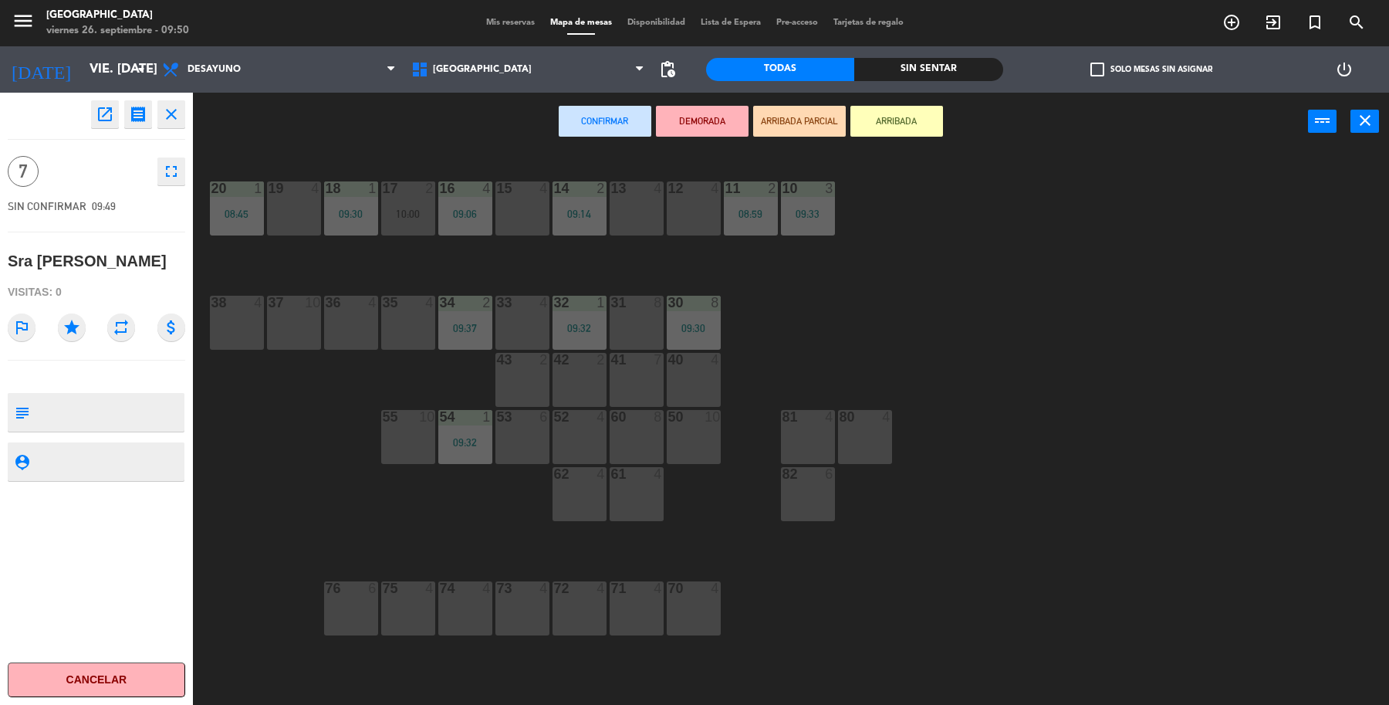
click at [288, 318] on div "37 10" at bounding box center [294, 323] width 54 height 54
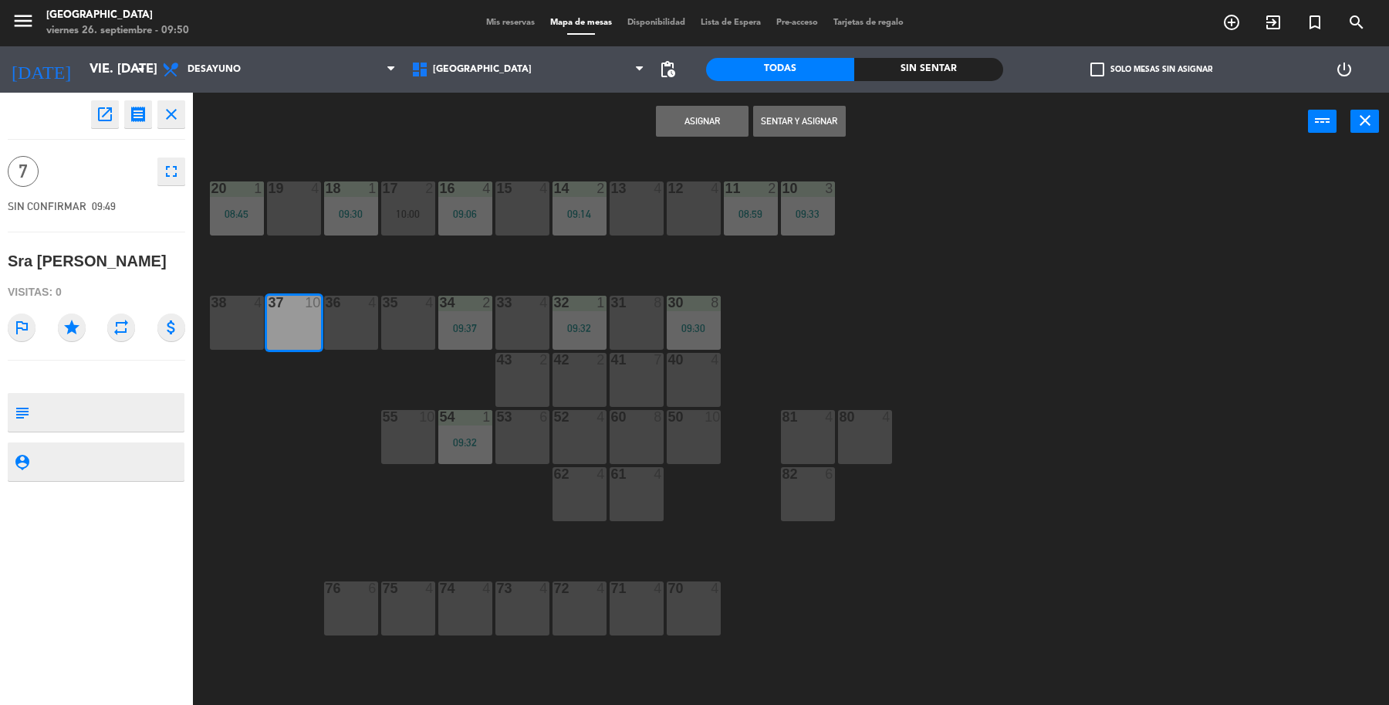
click at [820, 121] on button "Sentar y Asignar" at bounding box center [799, 121] width 93 height 31
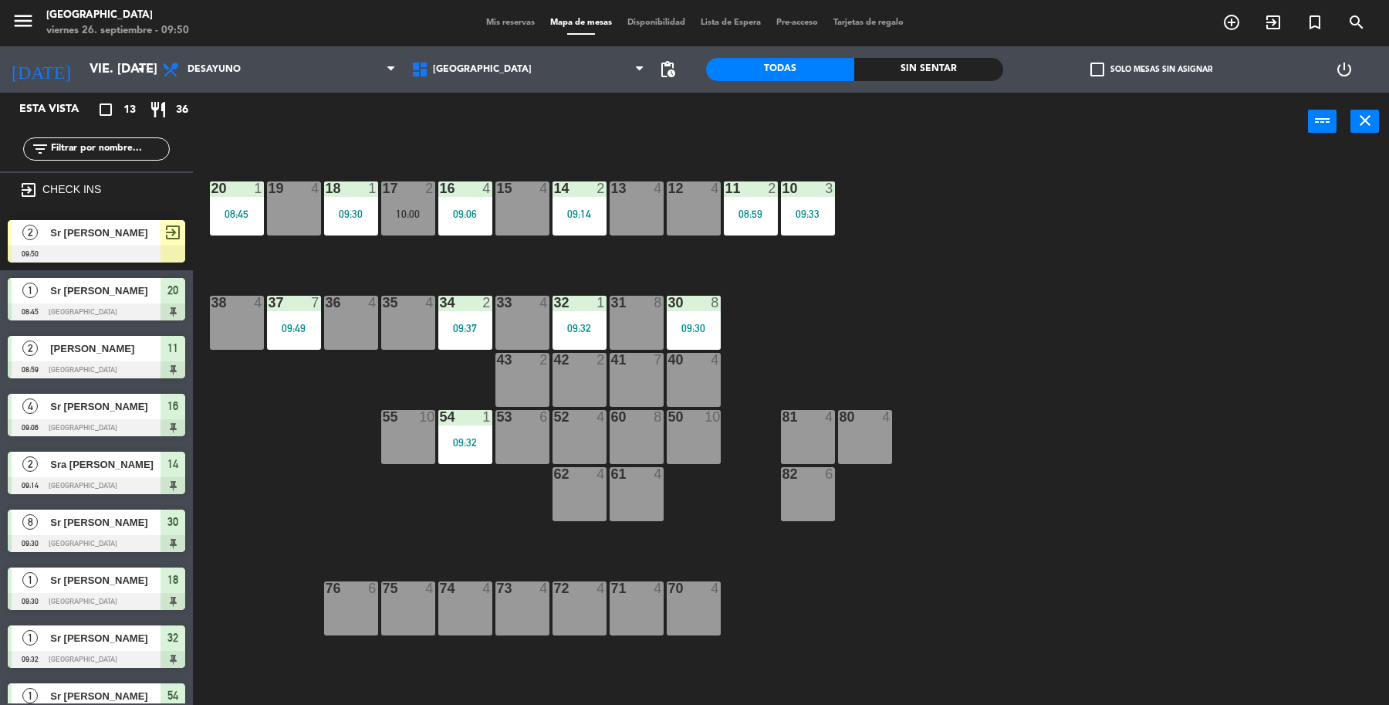
click at [86, 225] on span "Sr [PERSON_NAME]" at bounding box center [105, 233] width 110 height 16
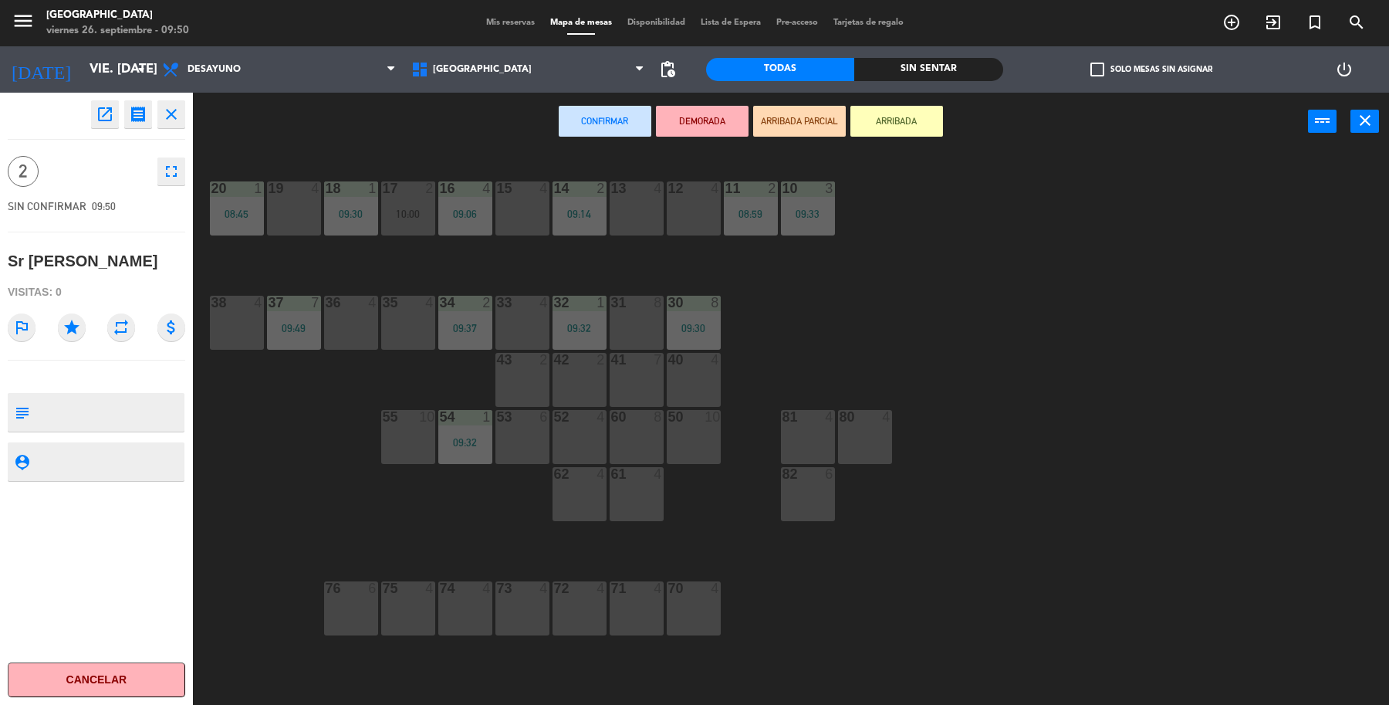
click at [652, 222] on div "13 4" at bounding box center [637, 208] width 54 height 54
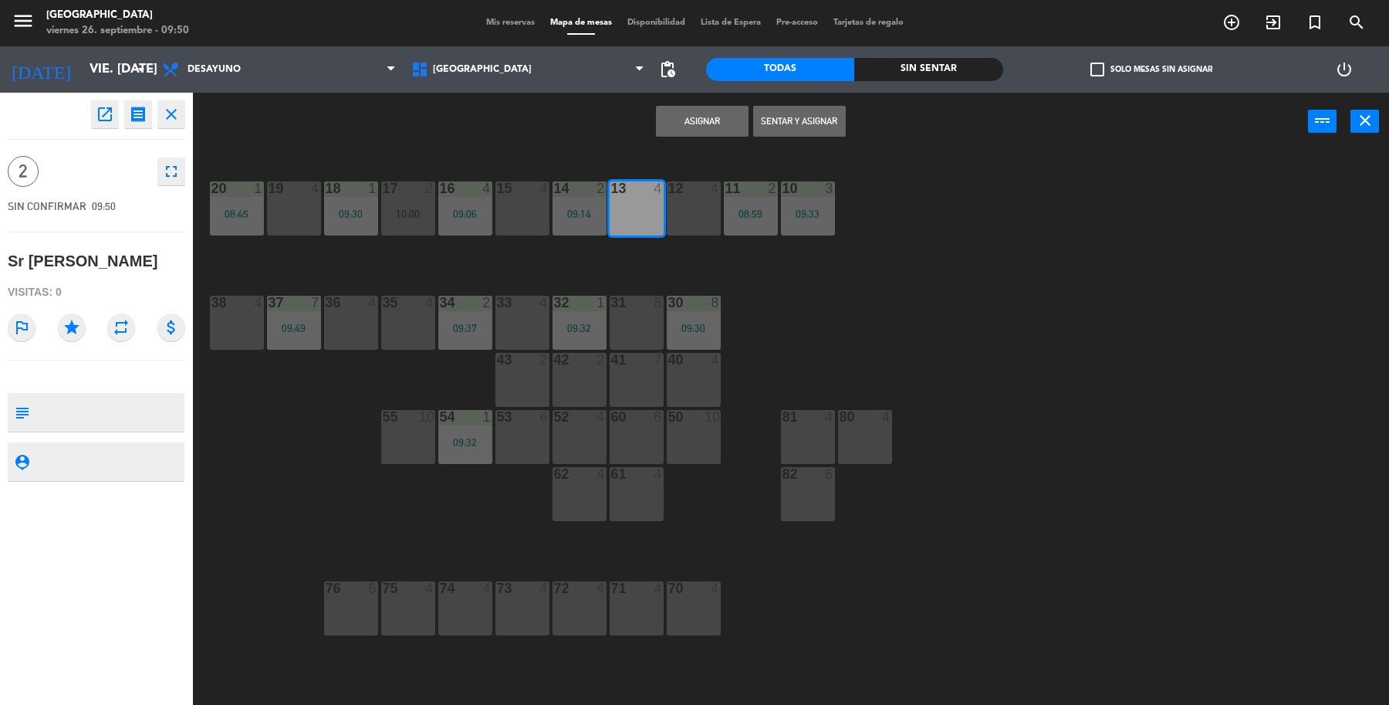
click at [781, 126] on button "Sentar y Asignar" at bounding box center [799, 121] width 93 height 31
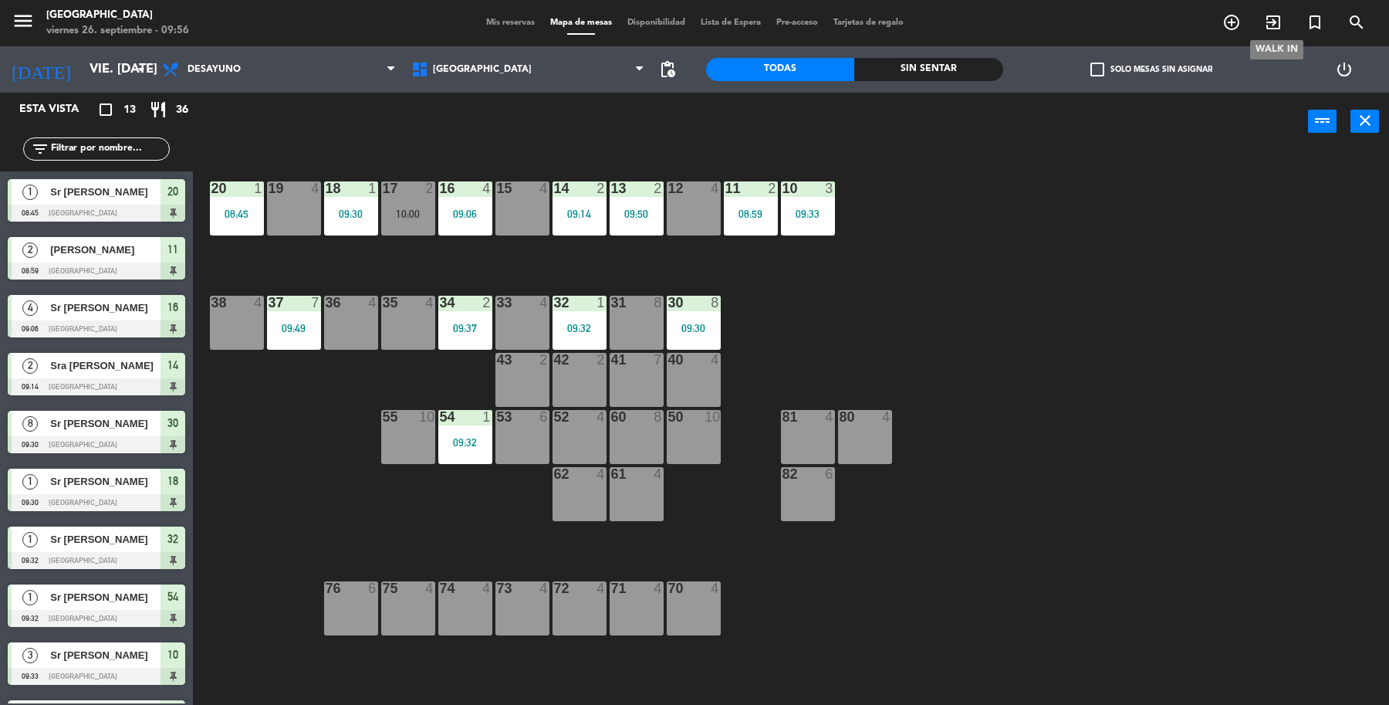
click at [1276, 25] on icon "exit_to_app" at bounding box center [1273, 22] width 19 height 19
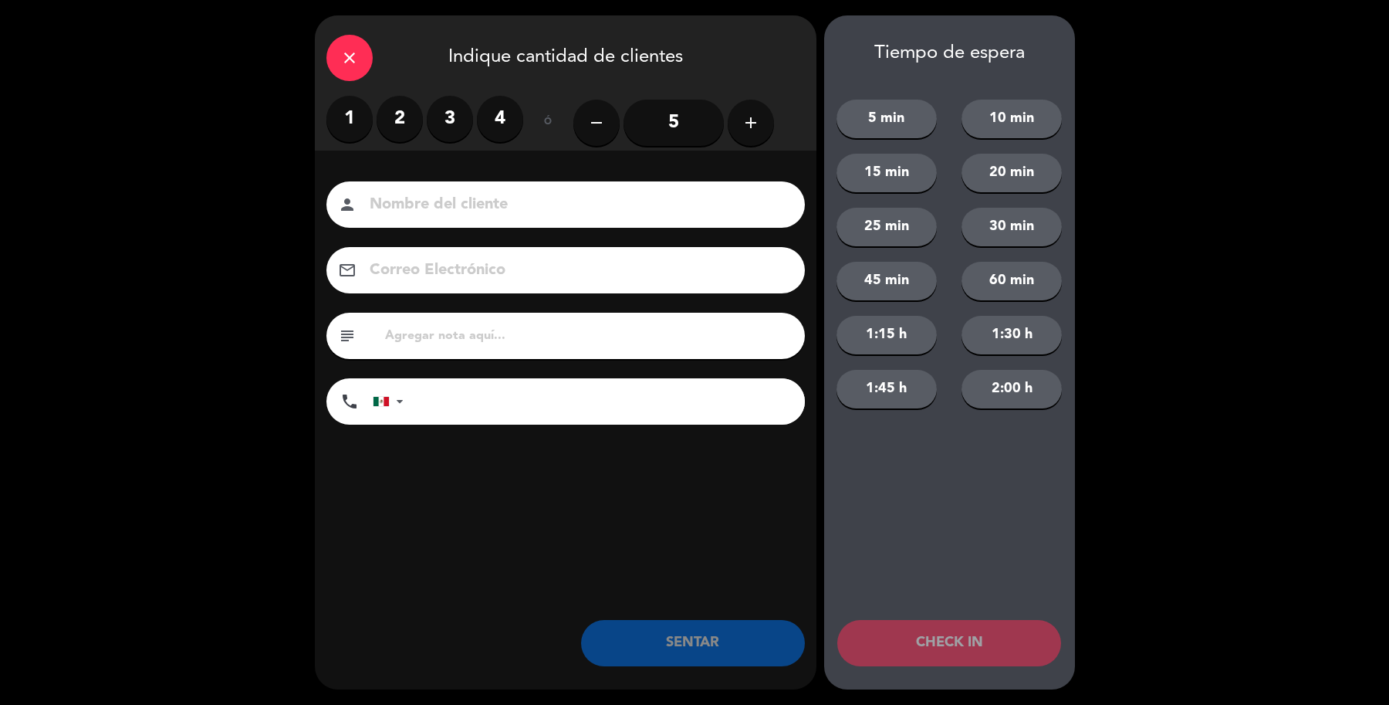
click at [397, 121] on label "2" at bounding box center [400, 119] width 46 height 46
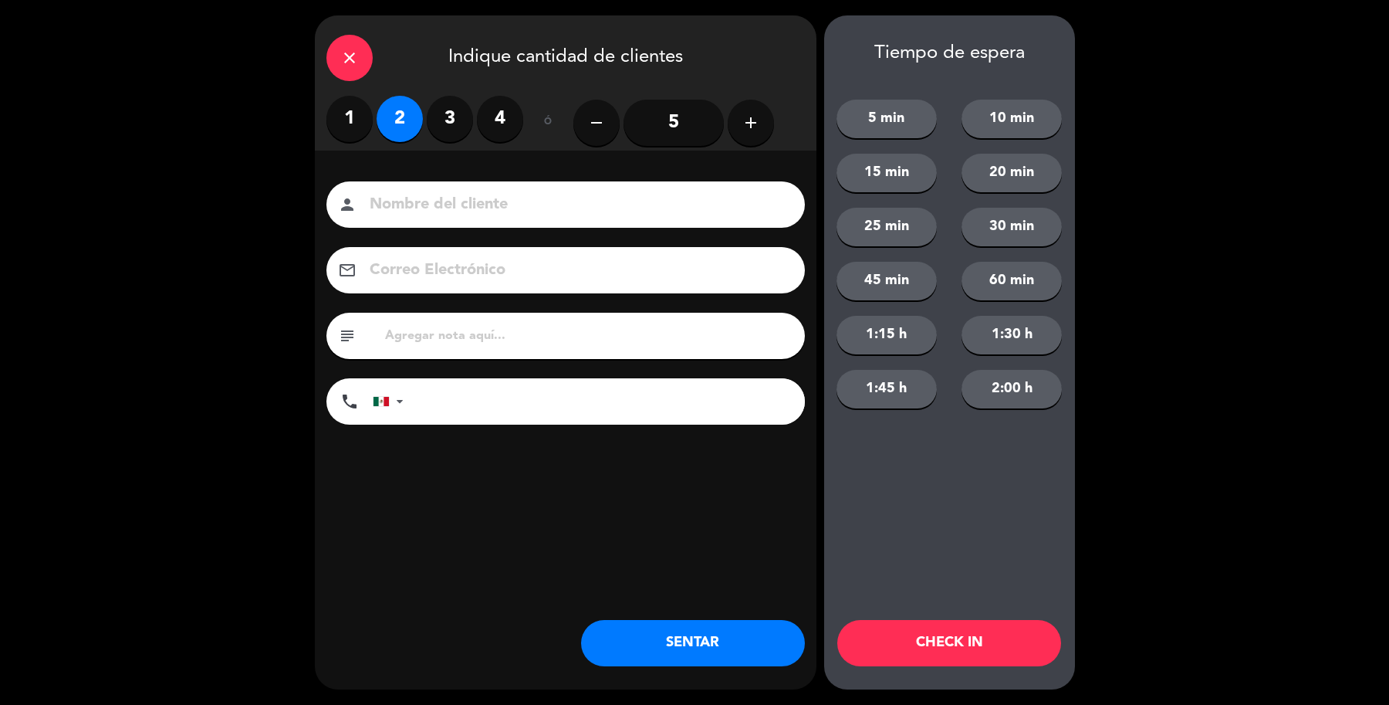
click at [452, 179] on div "Nombre del cliente person Correo Electrónico email subject phone [GEOGRAPHIC_DA…" at bounding box center [566, 329] width 502 height 356
click at [561, 208] on input at bounding box center [576, 204] width 417 height 27
type input "Sra [PERSON_NAME]"
click at [730, 622] on button "SENTAR" at bounding box center [693, 643] width 224 height 46
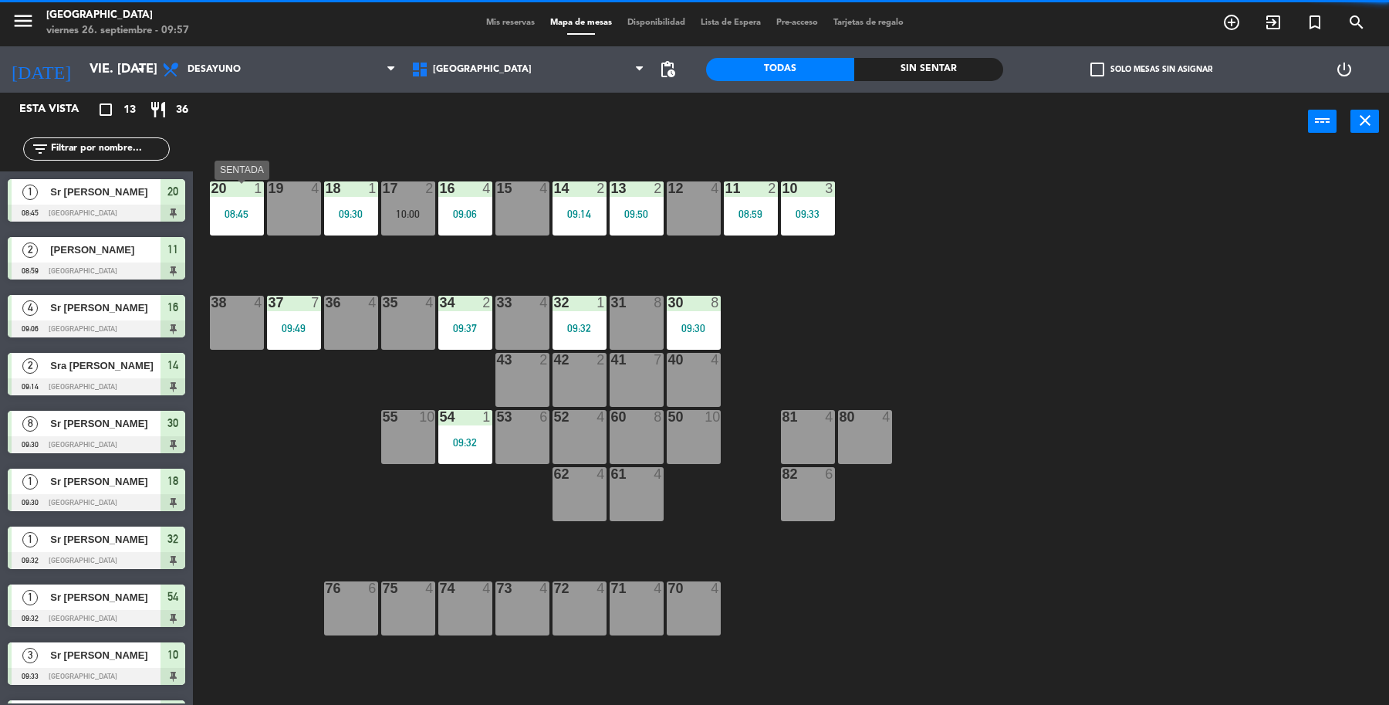
click at [238, 224] on div "20 1 08:45" at bounding box center [237, 208] width 54 height 54
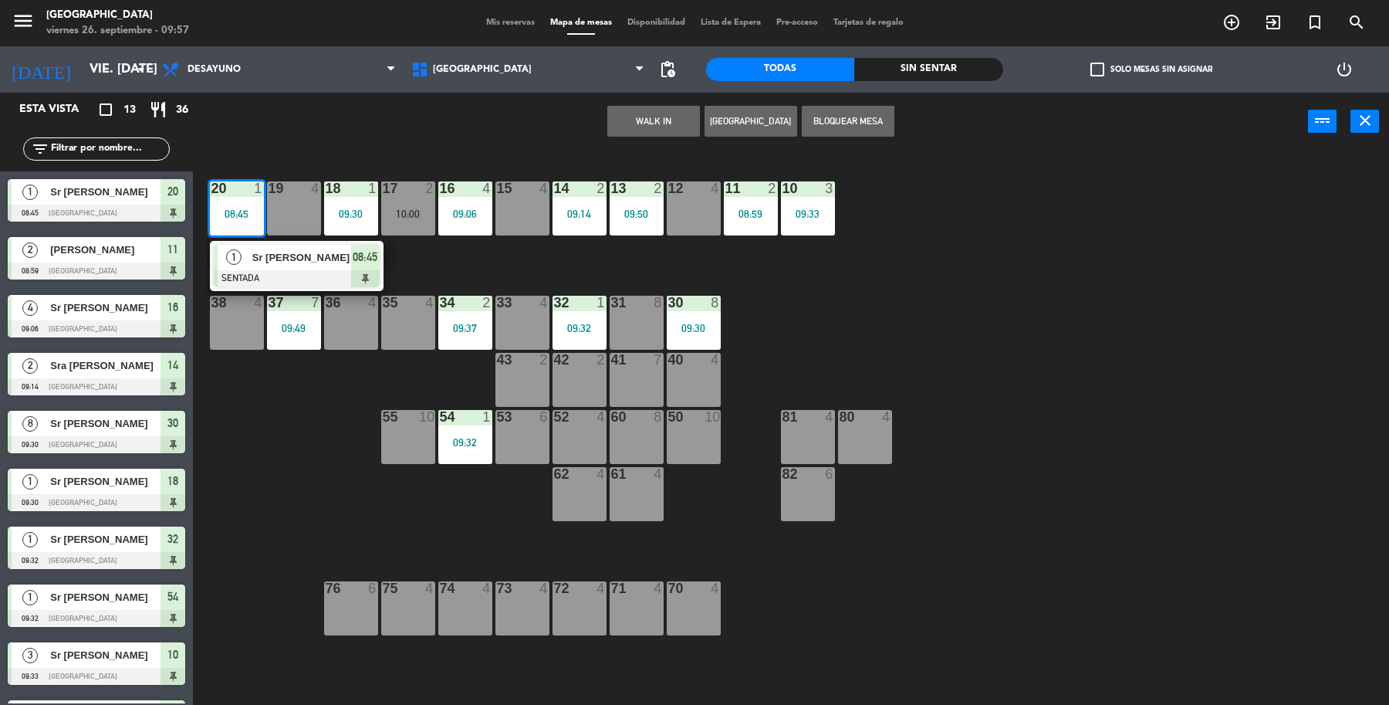
click at [288, 267] on div "1 Sr [PERSON_NAME] SENTADA 08:45" at bounding box center [296, 266] width 197 height 50
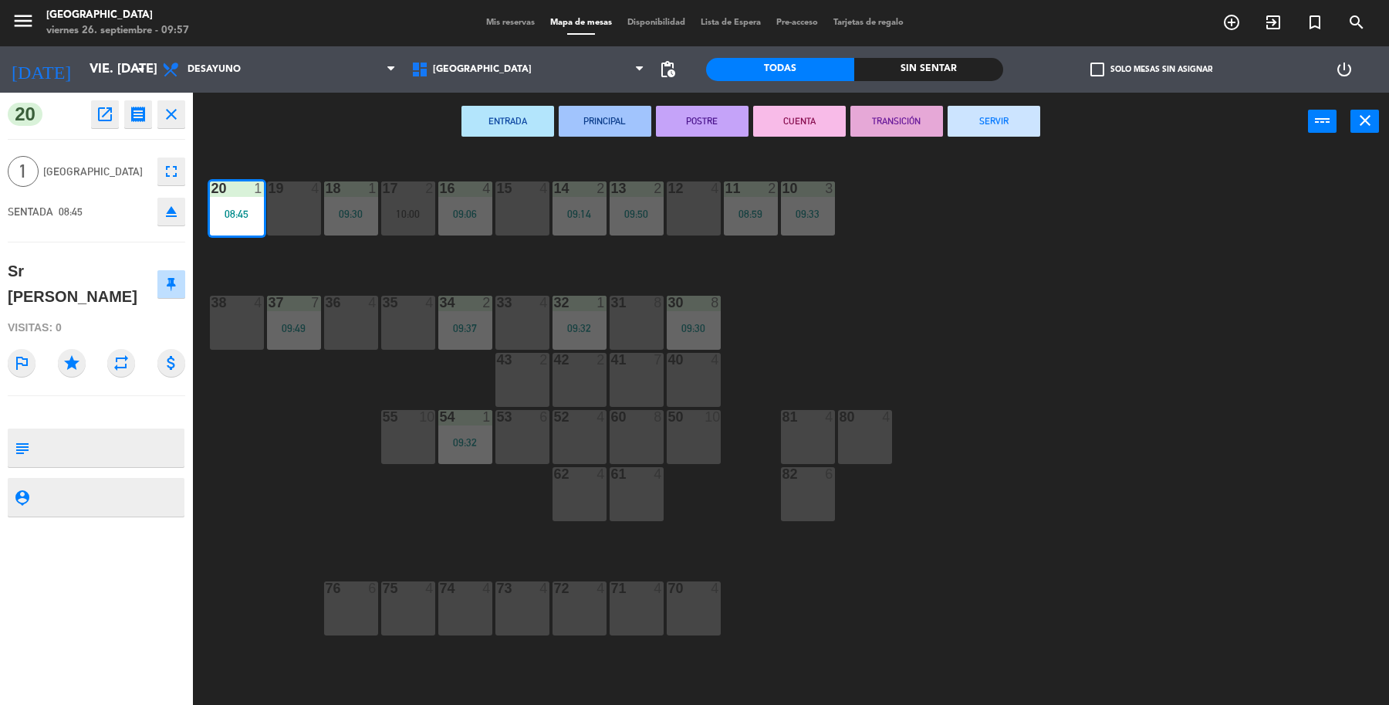
click at [963, 126] on button "SERVIR" at bounding box center [994, 121] width 93 height 31
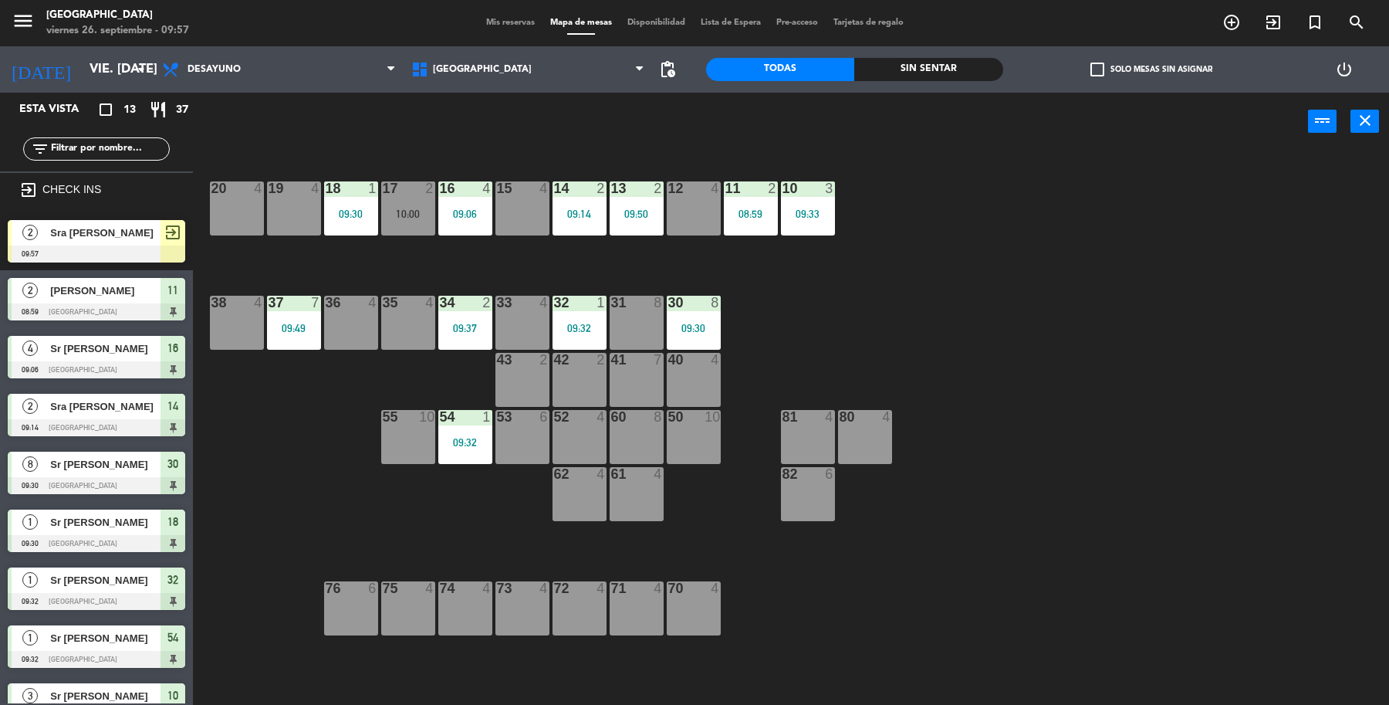
click at [64, 235] on span "Sra [PERSON_NAME]" at bounding box center [105, 233] width 110 height 16
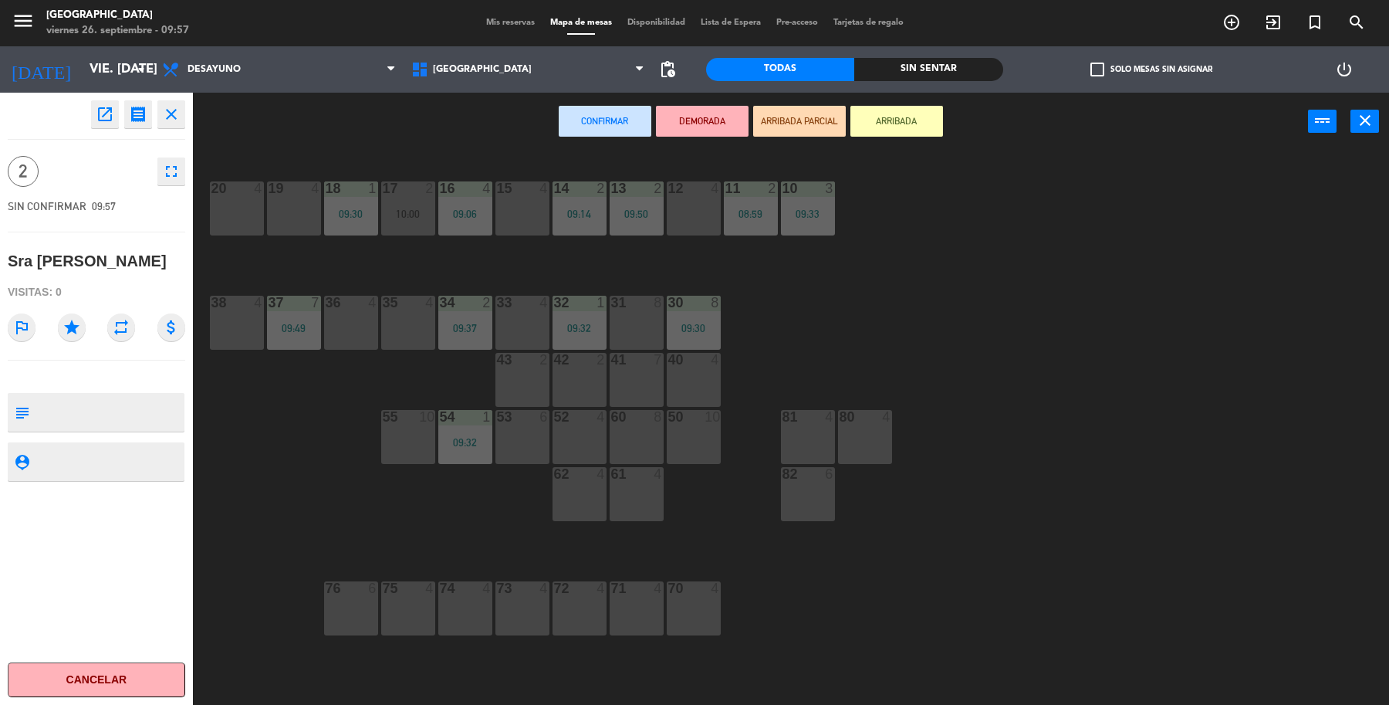
click at [395, 306] on div at bounding box center [407, 303] width 25 height 14
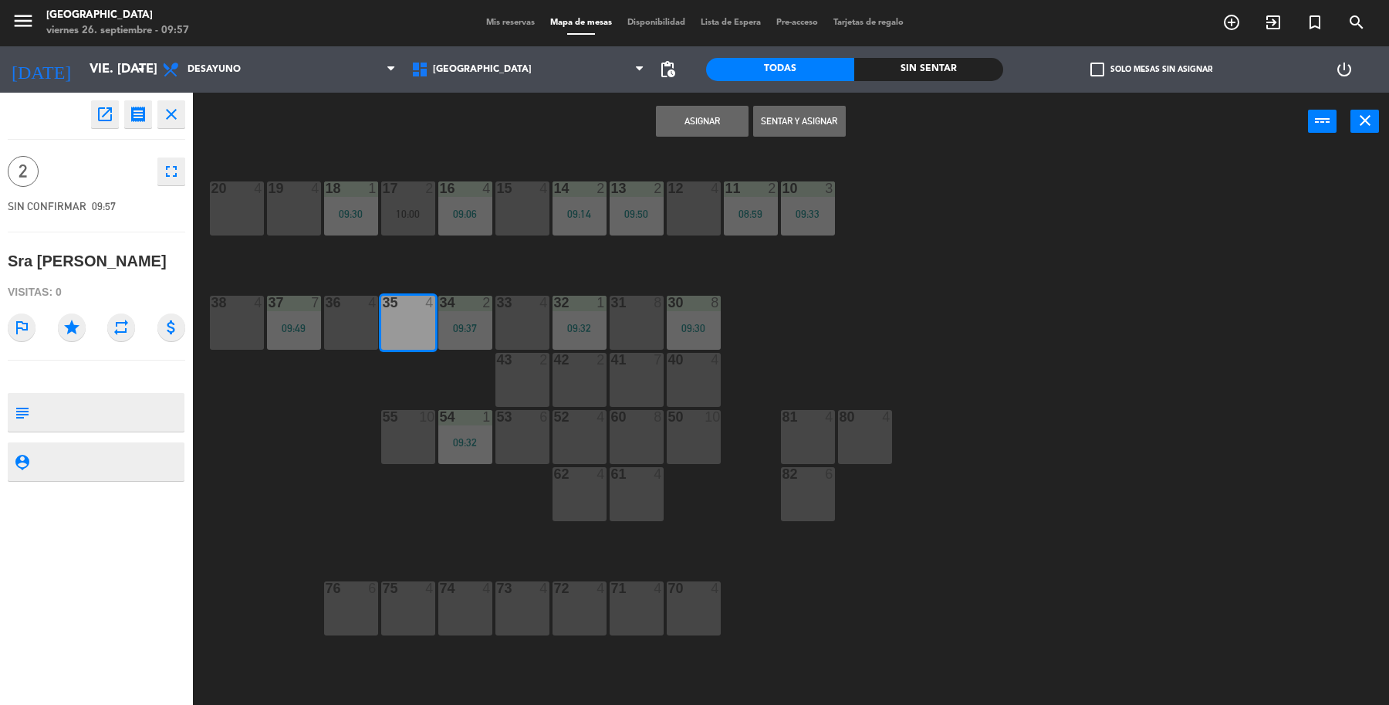
click at [818, 137] on div "Asignar Sentar y Asignar power_input close" at bounding box center [750, 122] width 1115 height 59
click at [817, 127] on button "Sentar y Asignar" at bounding box center [799, 121] width 93 height 31
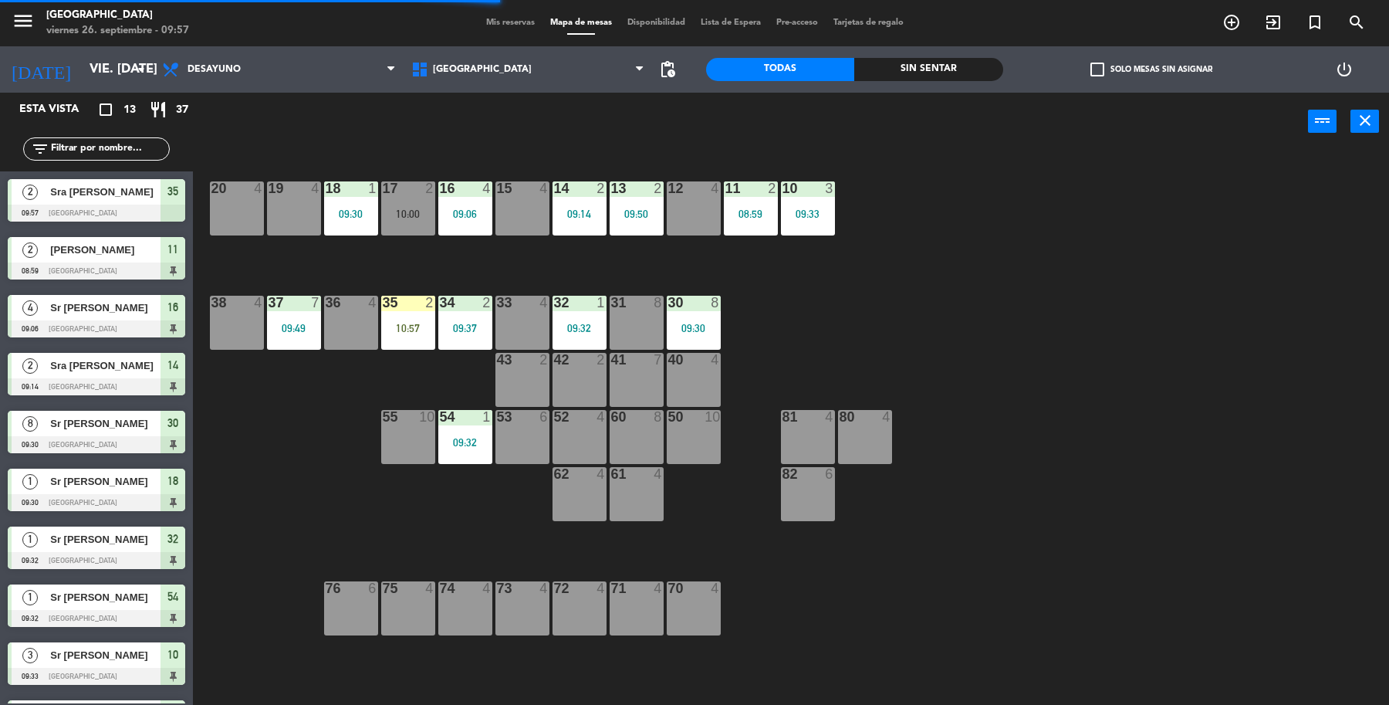
click at [387, 201] on div "17 2 10:00" at bounding box center [408, 208] width 54 height 54
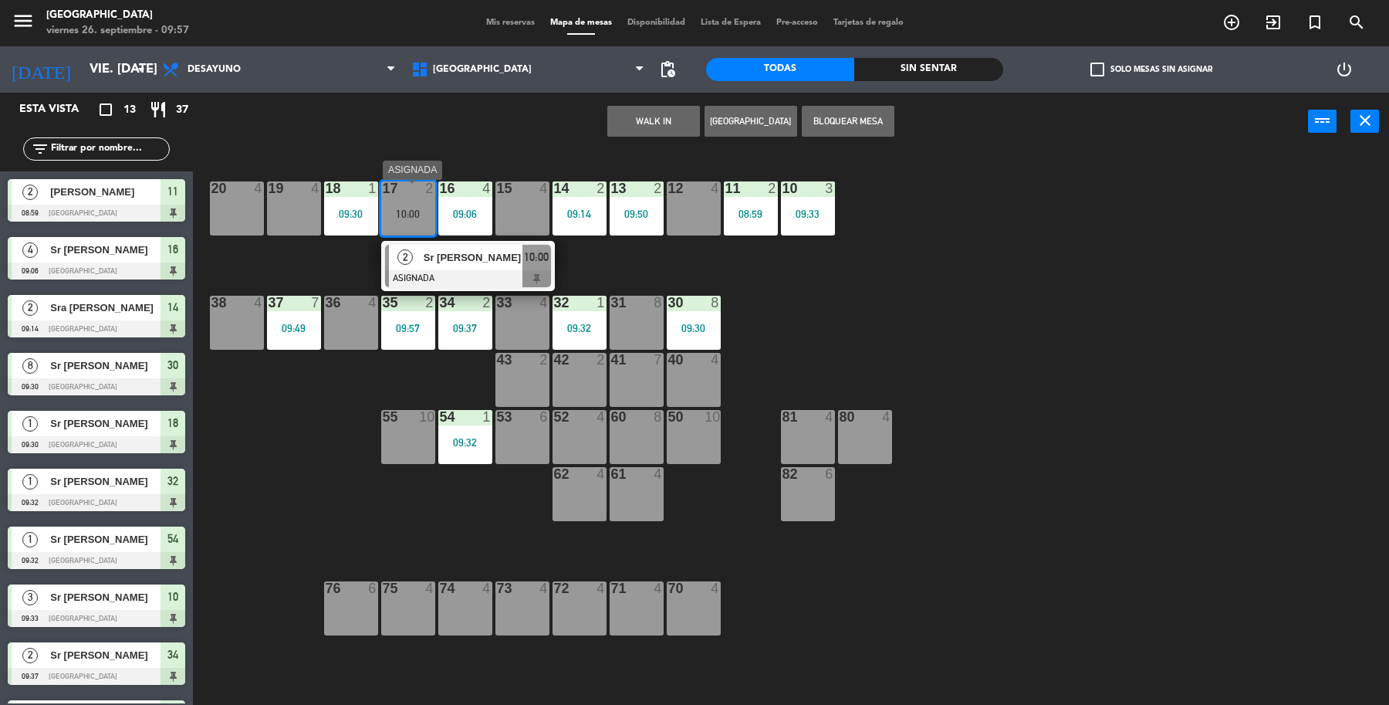
click at [476, 279] on div at bounding box center [468, 278] width 166 height 17
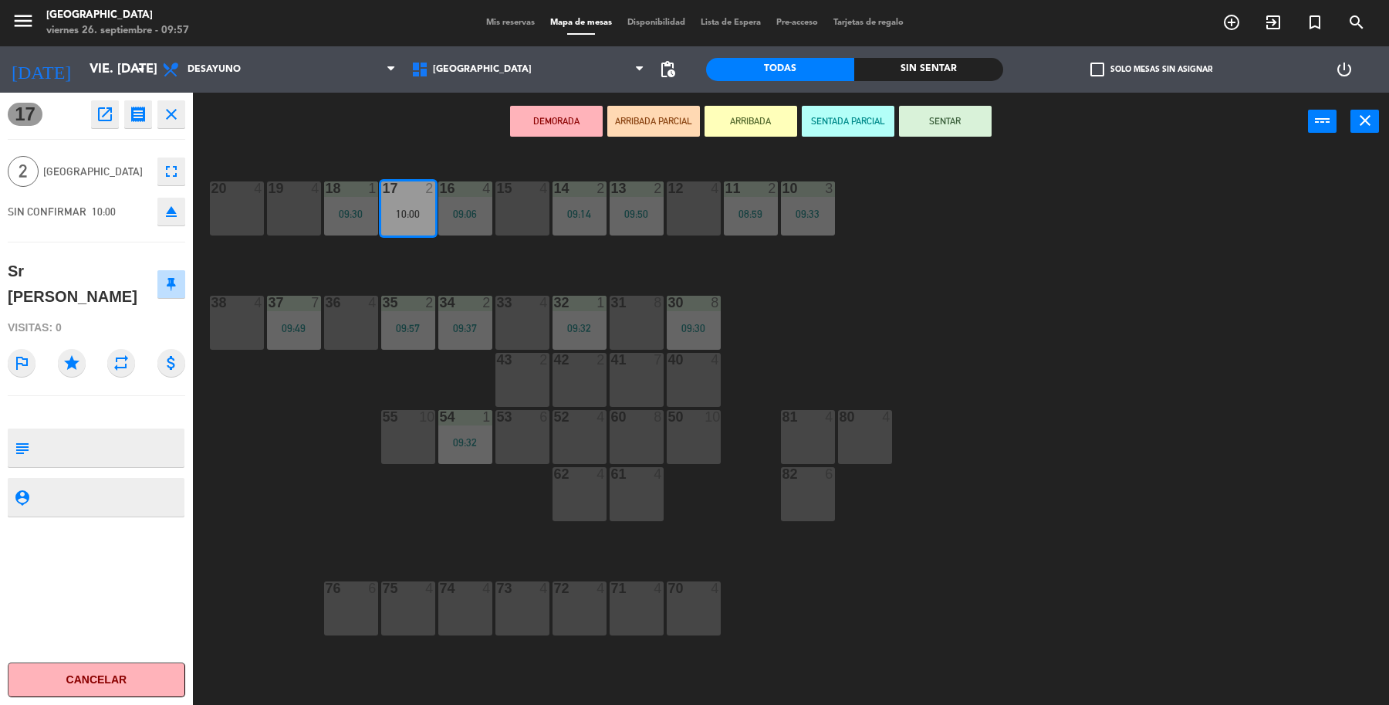
click at [918, 116] on button "SENTAR" at bounding box center [945, 121] width 93 height 31
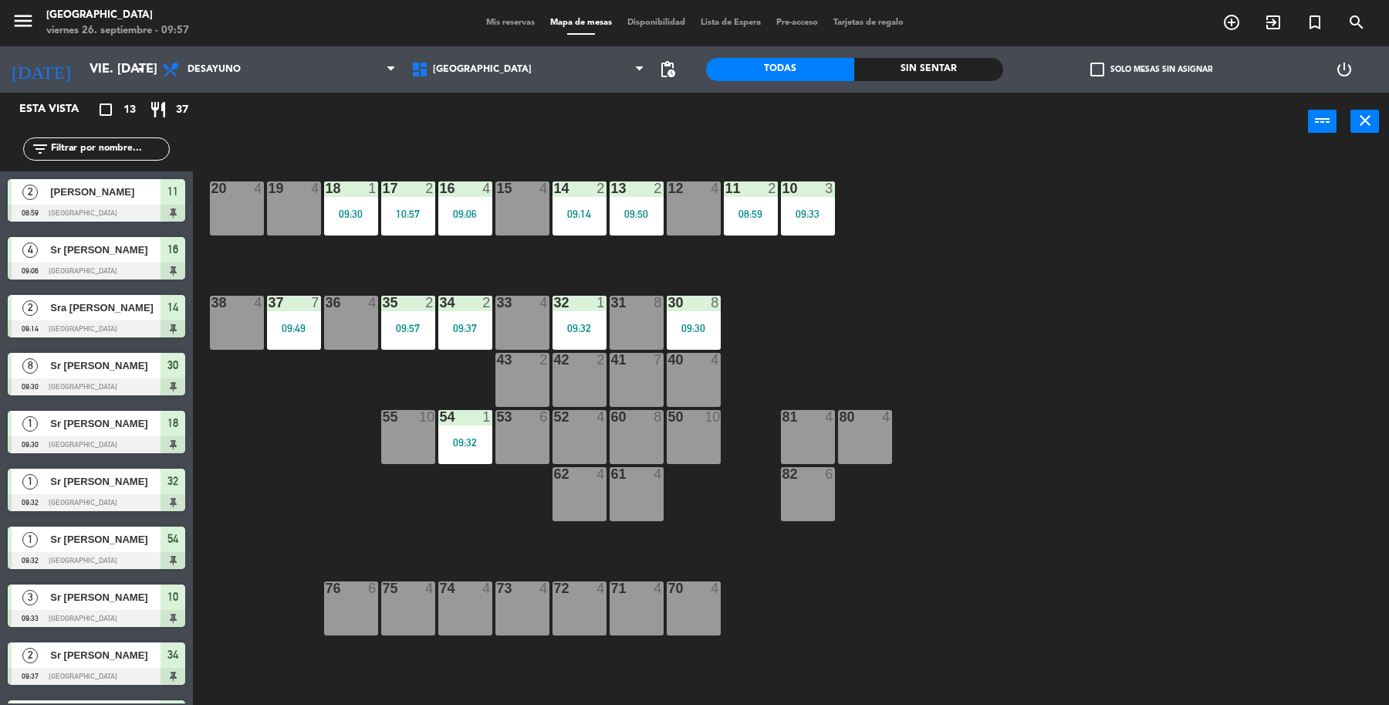
scroll to position [214, 0]
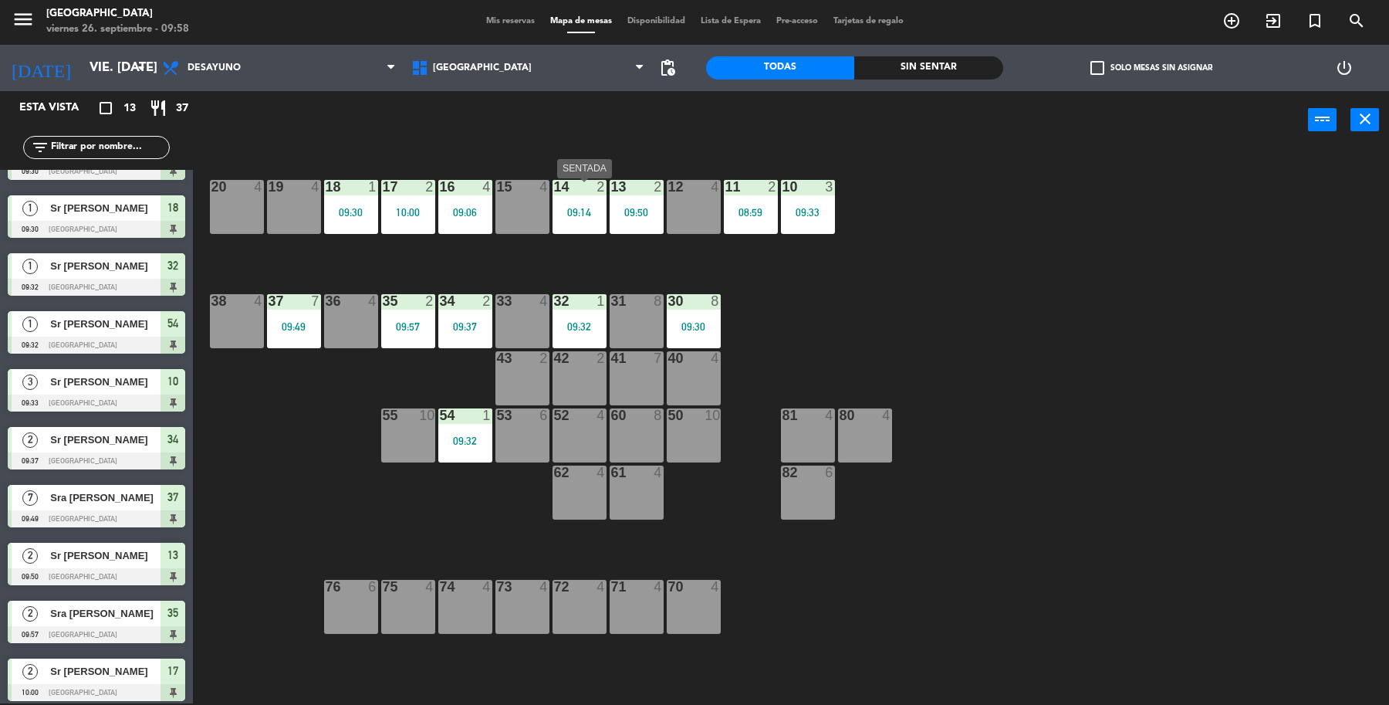
click at [566, 207] on div "09:14" at bounding box center [580, 212] width 54 height 11
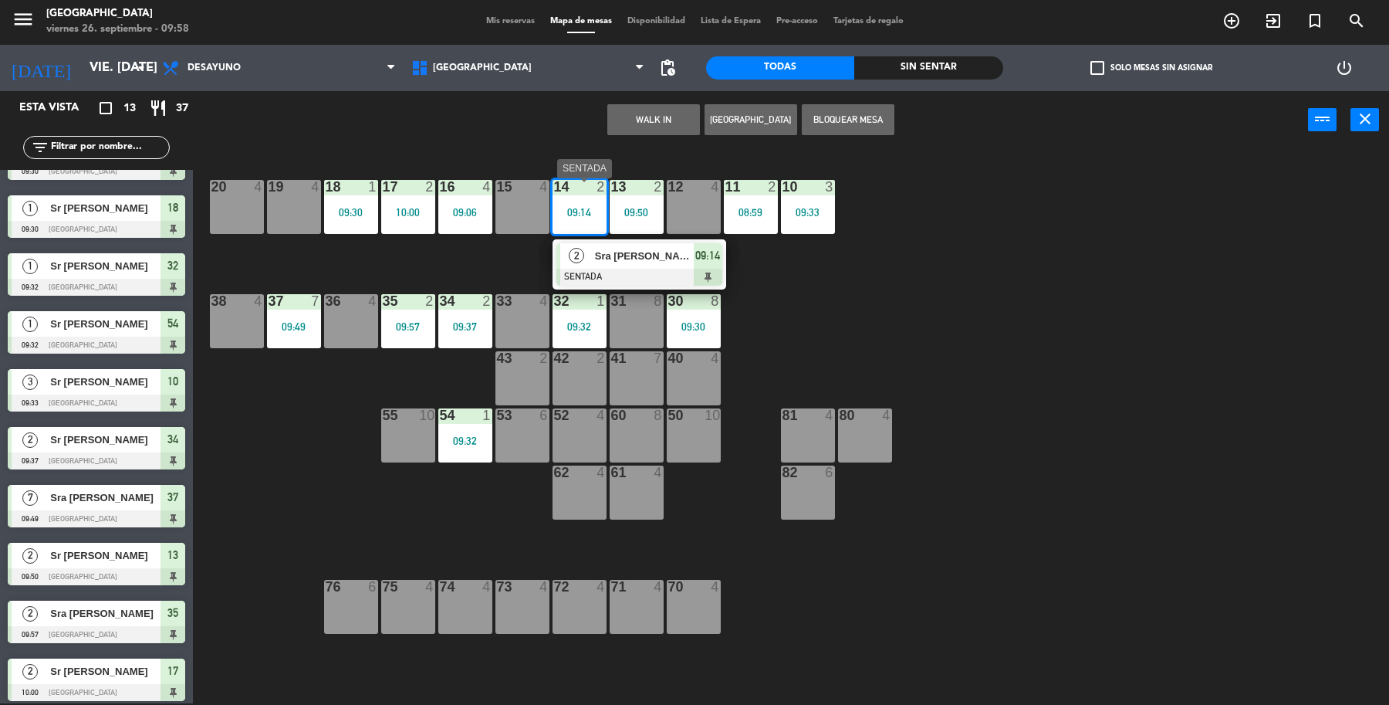
click at [688, 252] on span "Sra [PERSON_NAME]" at bounding box center [644, 256] width 99 height 16
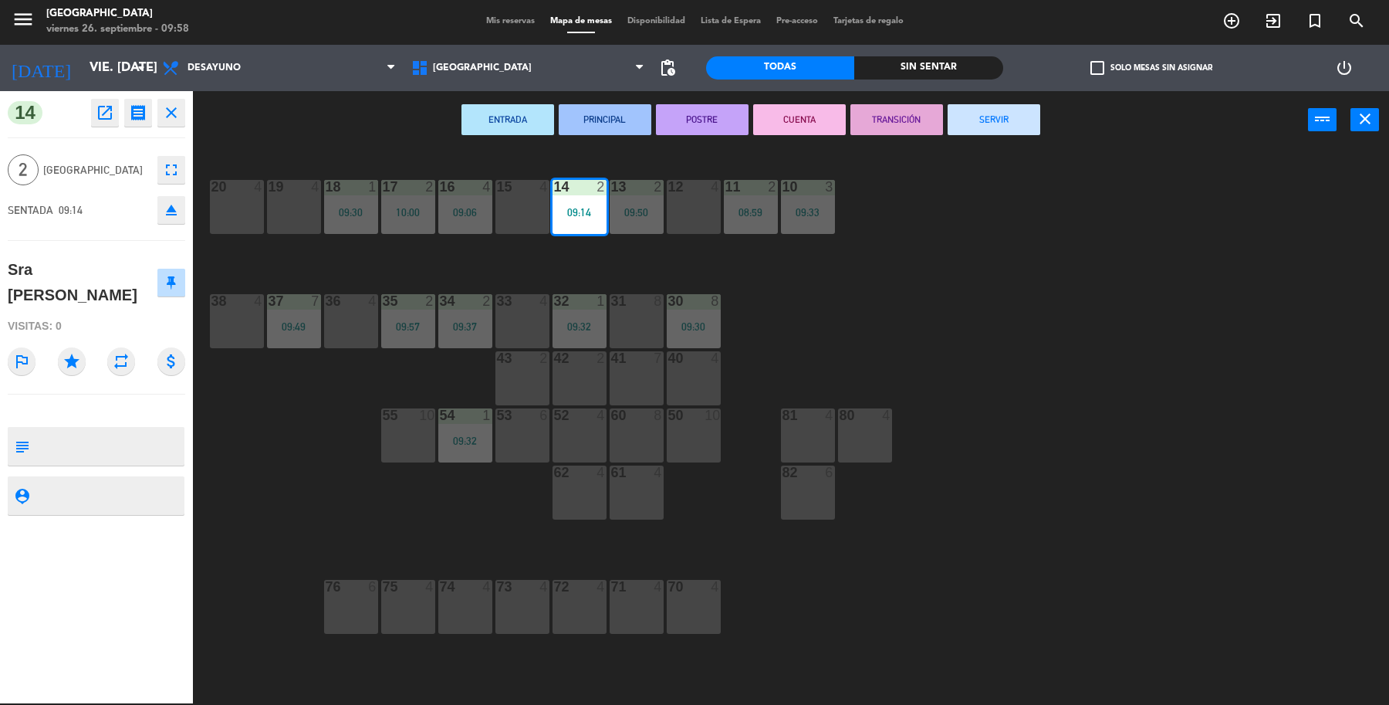
click at [993, 121] on button "SERVIR" at bounding box center [994, 119] width 93 height 31
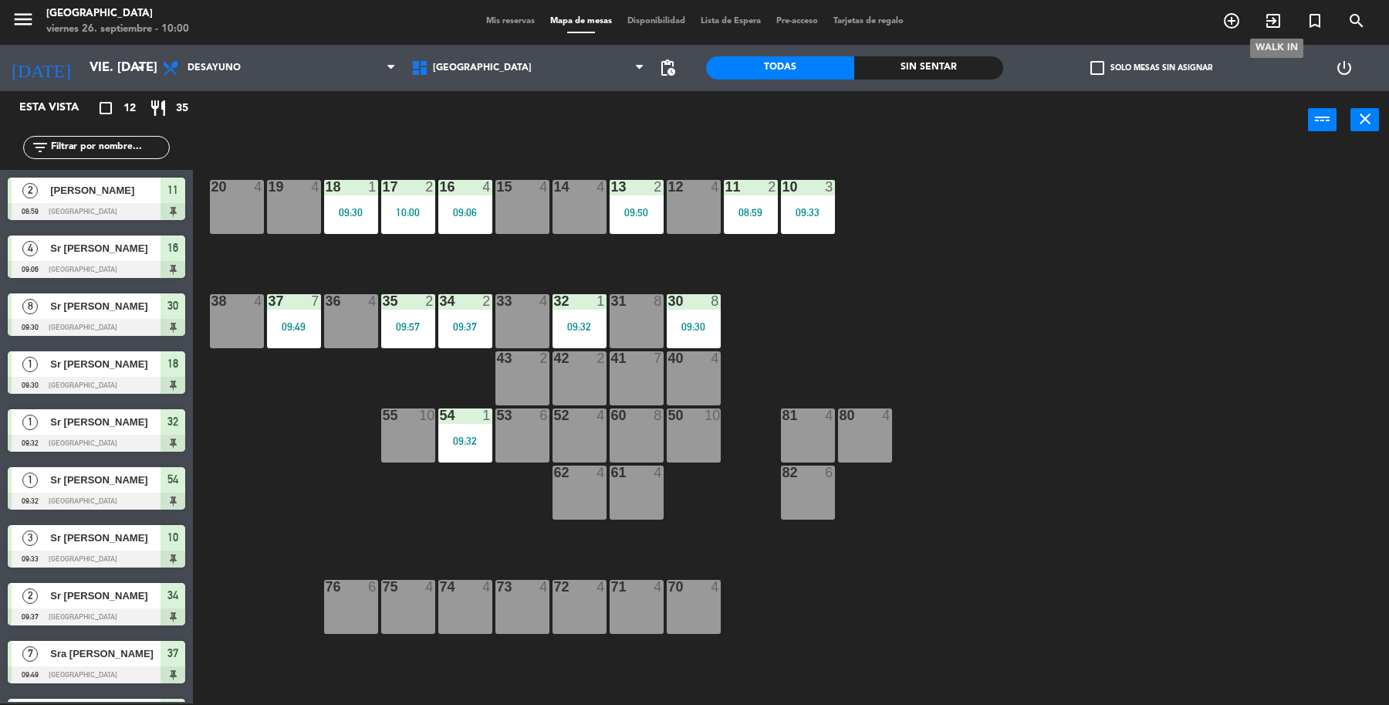
click at [1267, 25] on icon "exit_to_app" at bounding box center [1273, 21] width 19 height 19
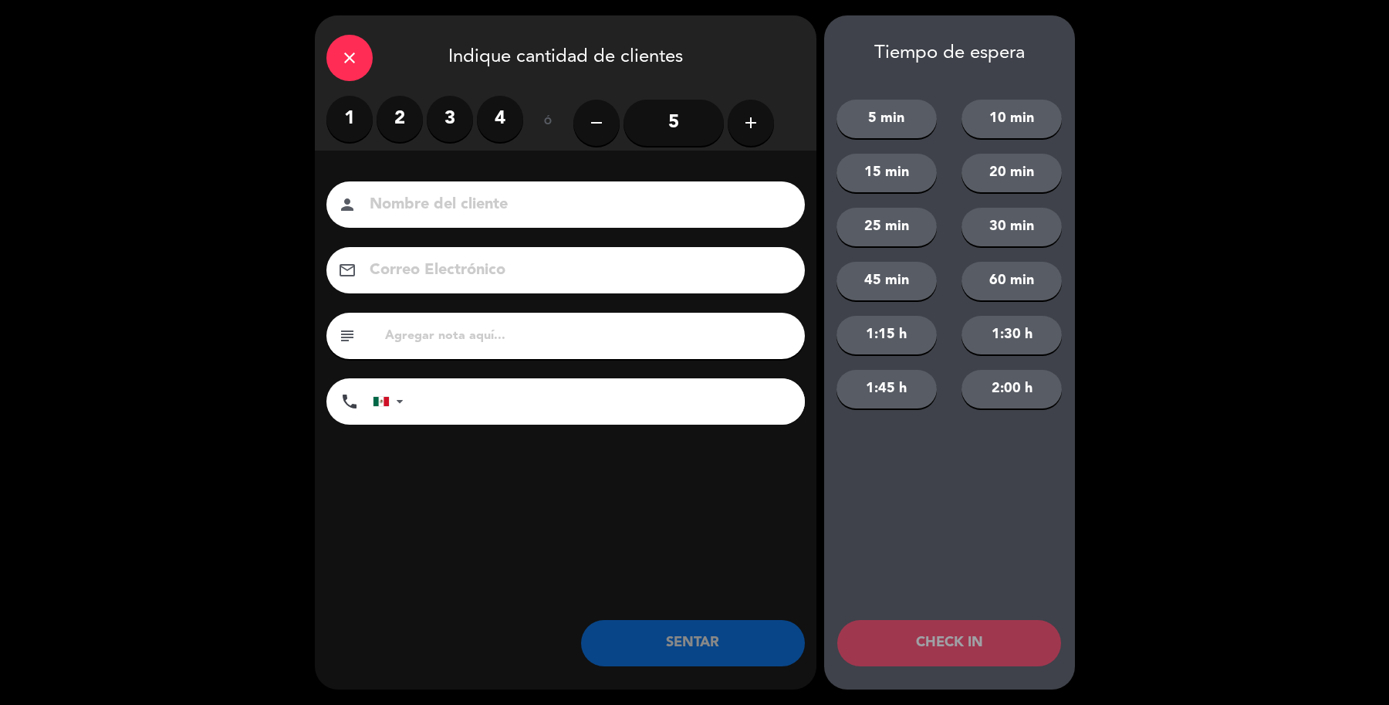
click at [346, 132] on label "1" at bounding box center [349, 119] width 46 height 46
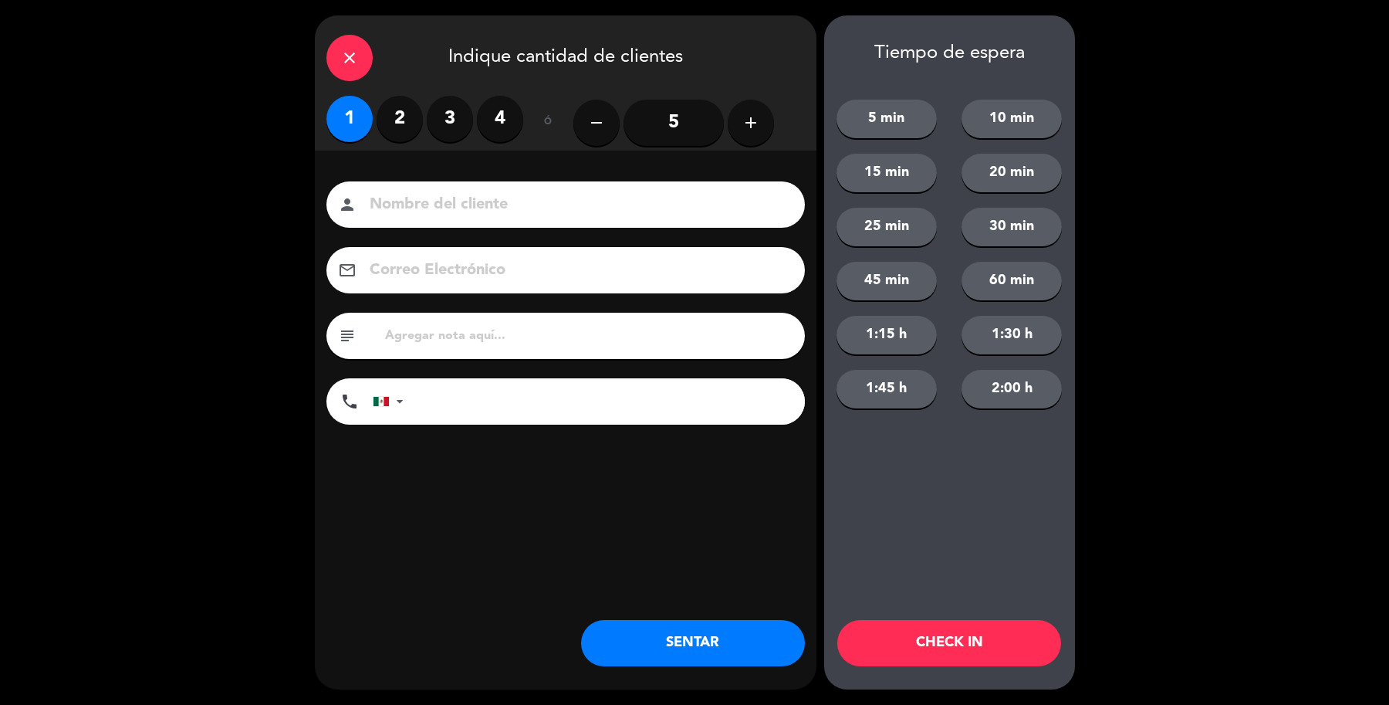
click at [395, 253] on div "Nombre del cliente person Correo Electrónico email subject phone [GEOGRAPHIC_DA…" at bounding box center [566, 305] width 502 height 248
click at [414, 207] on input "Sr [PERSON_NAME]" at bounding box center [576, 204] width 417 height 27
type input "Sr [PERSON_NAME]"
click at [671, 643] on button "SENTAR" at bounding box center [693, 643] width 224 height 46
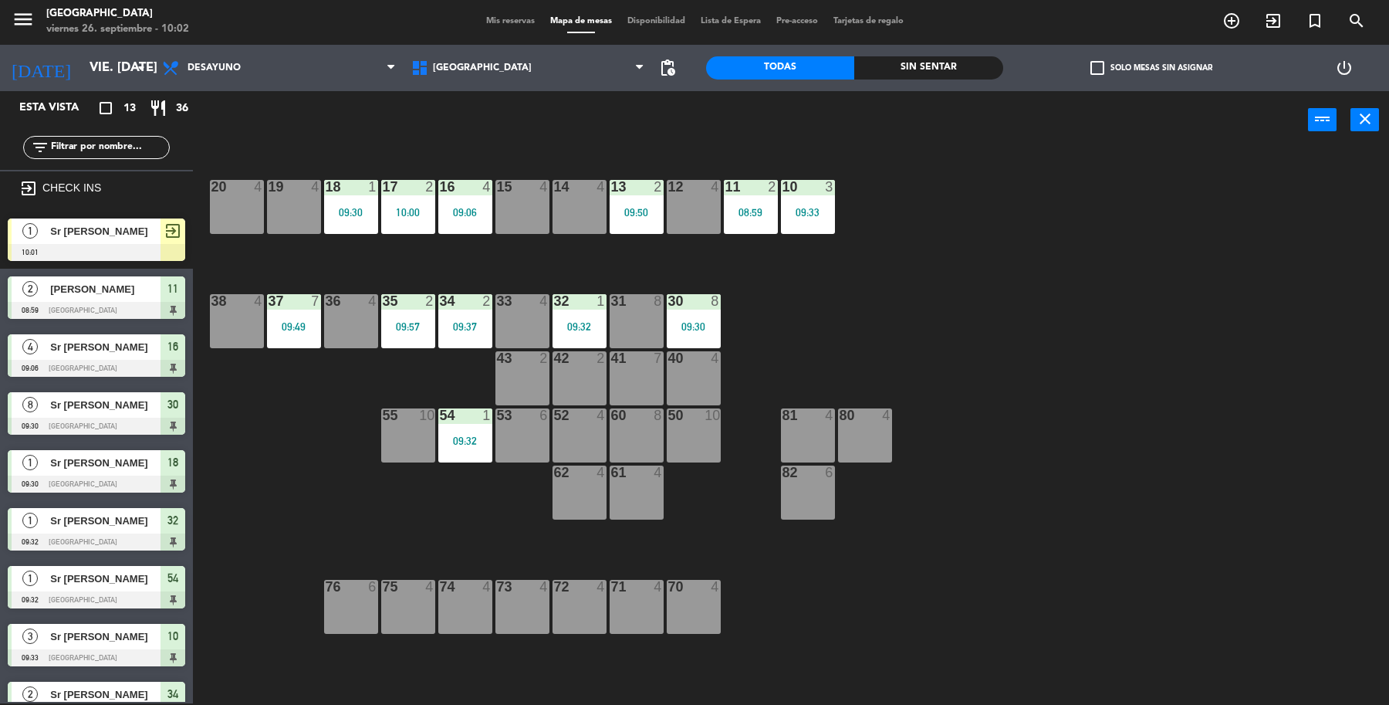
click at [122, 244] on div at bounding box center [97, 252] width 178 height 17
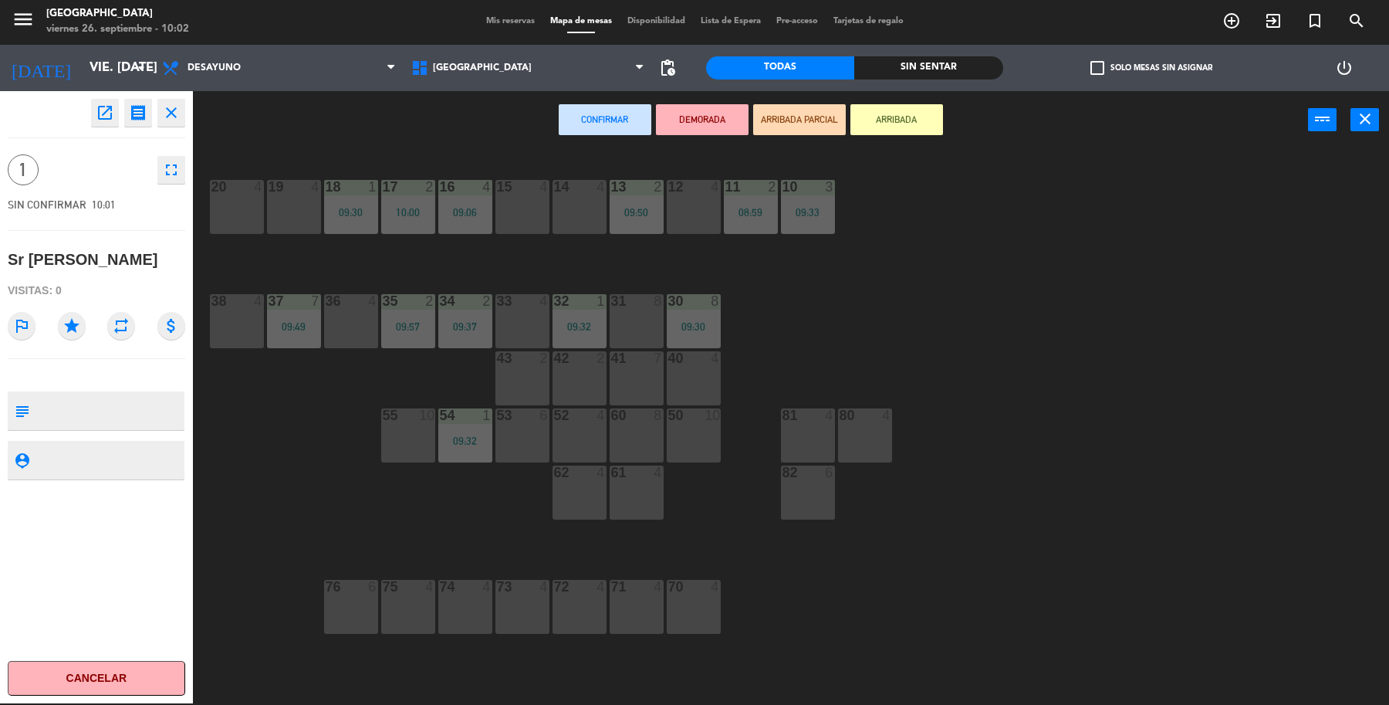
click at [350, 298] on div at bounding box center [350, 301] width 25 height 14
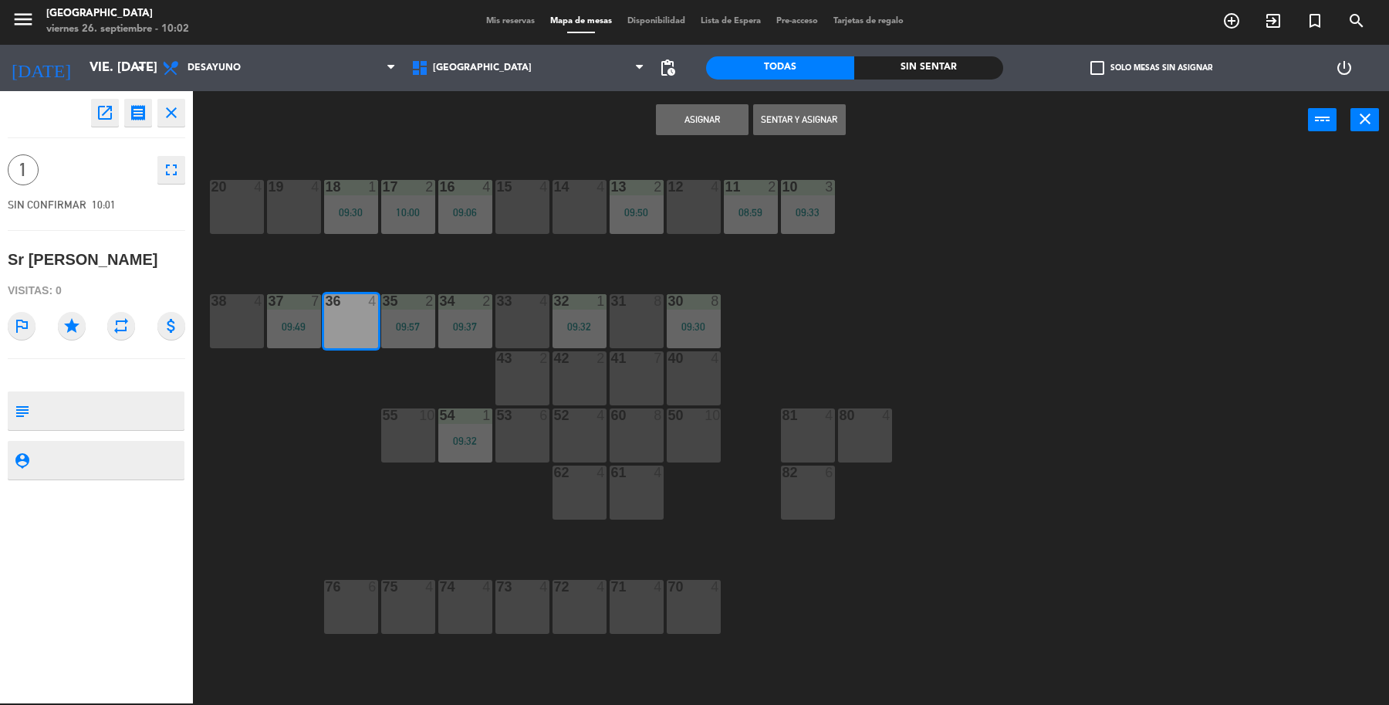
click at [780, 104] on button "Sentar y Asignar" at bounding box center [799, 119] width 93 height 31
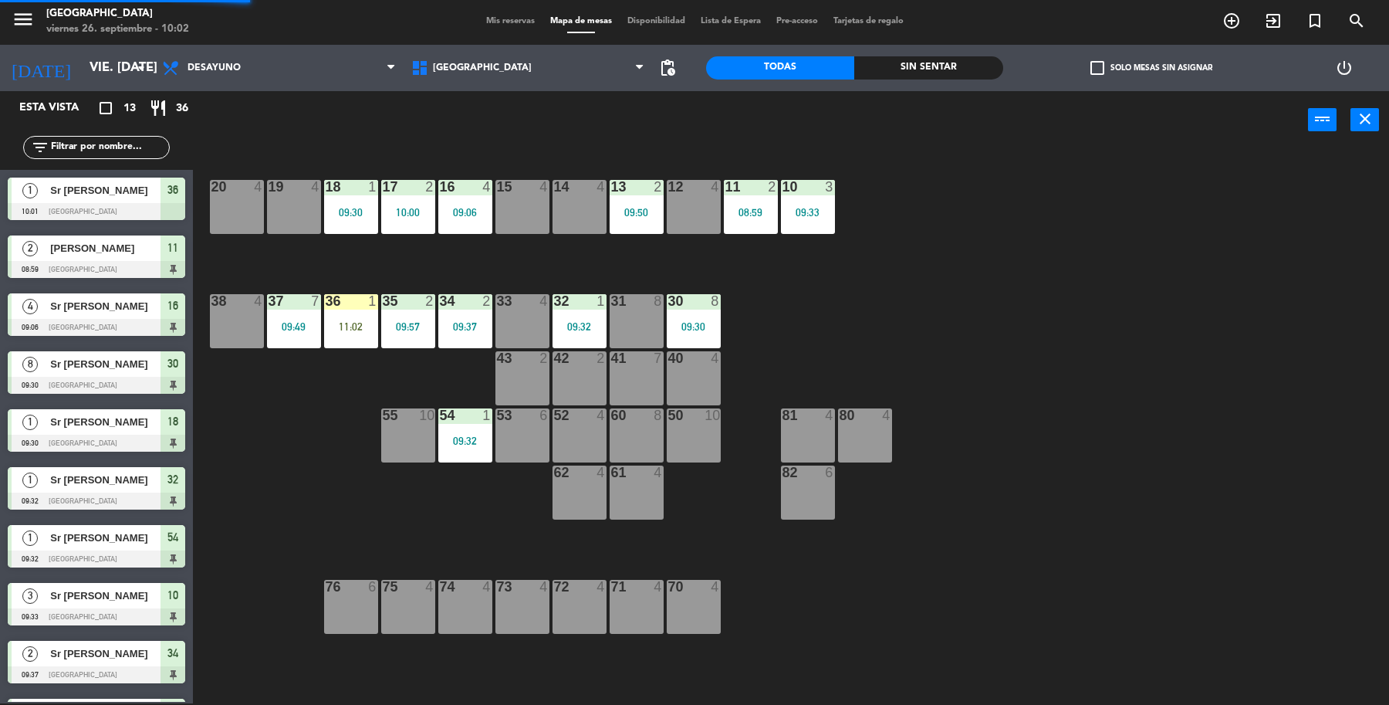
click at [645, 384] on div "41 7" at bounding box center [637, 378] width 54 height 54
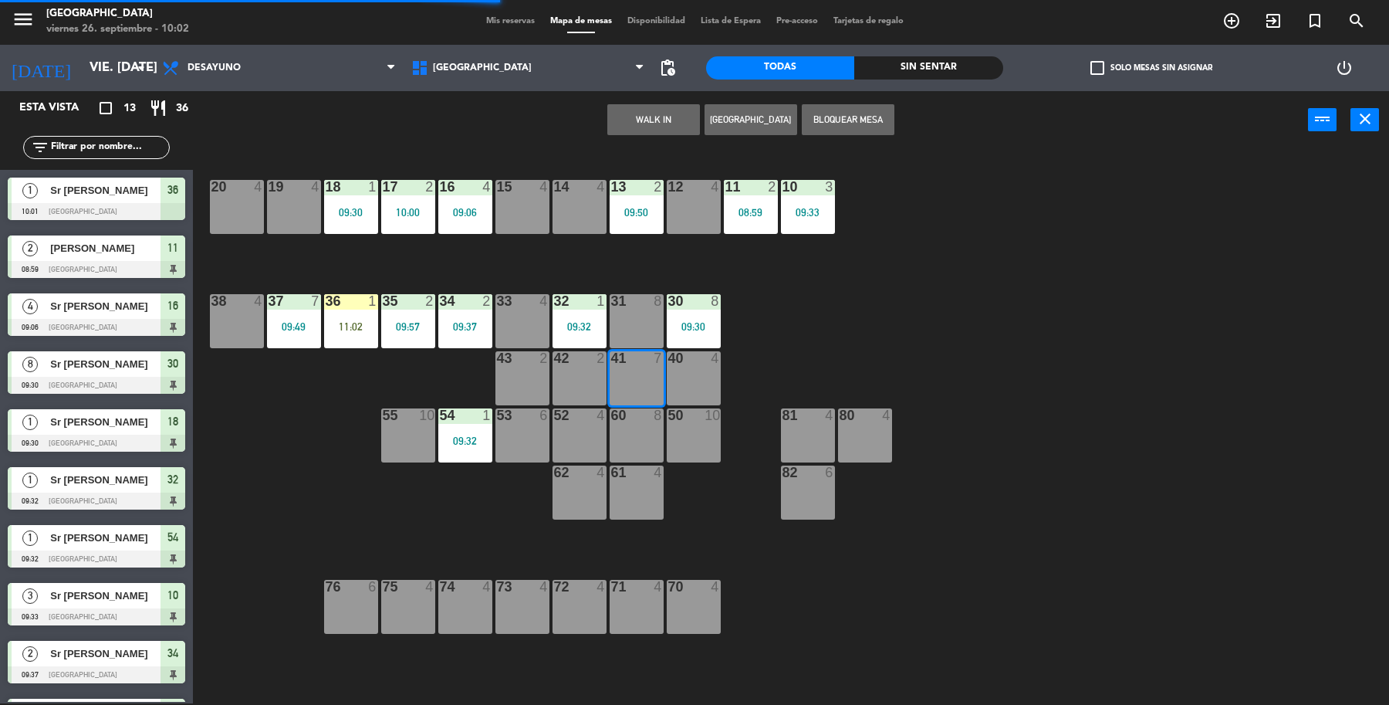
click at [658, 107] on button "WALK IN" at bounding box center [653, 119] width 93 height 31
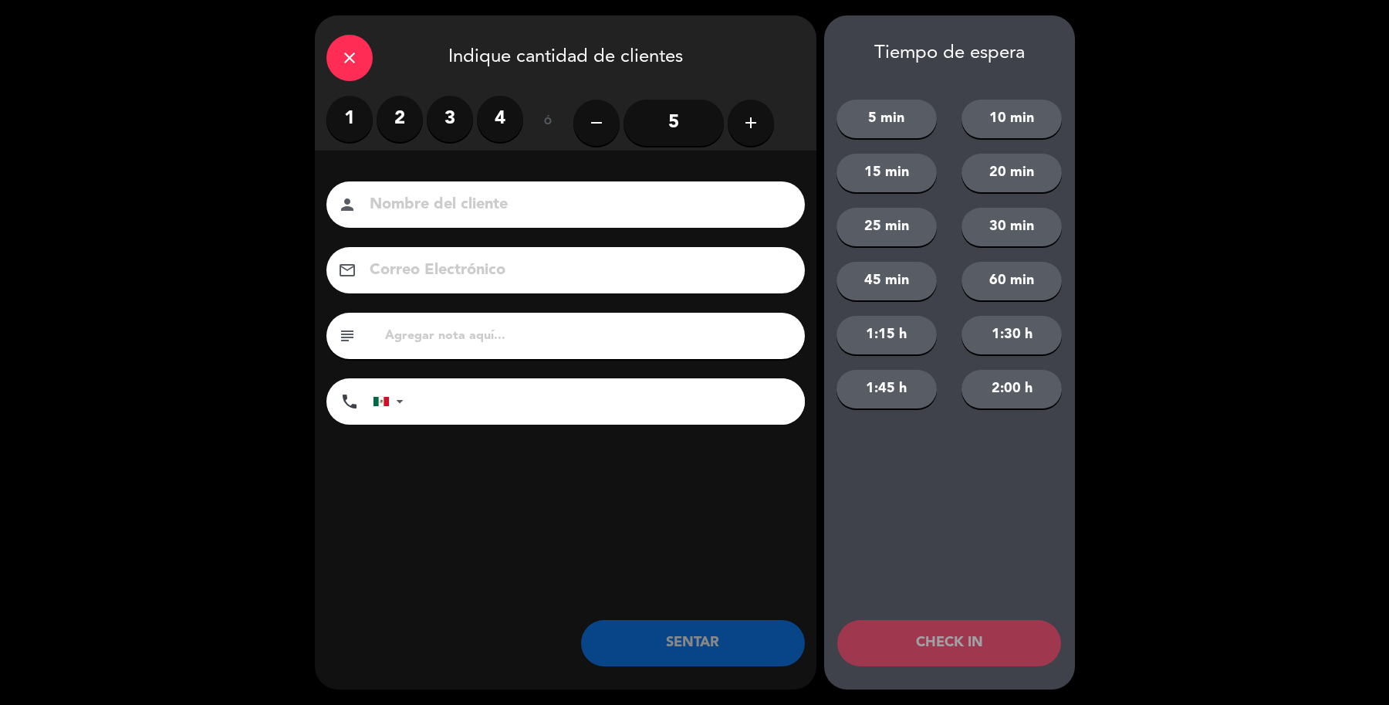
click at [506, 132] on label "4" at bounding box center [500, 119] width 46 height 46
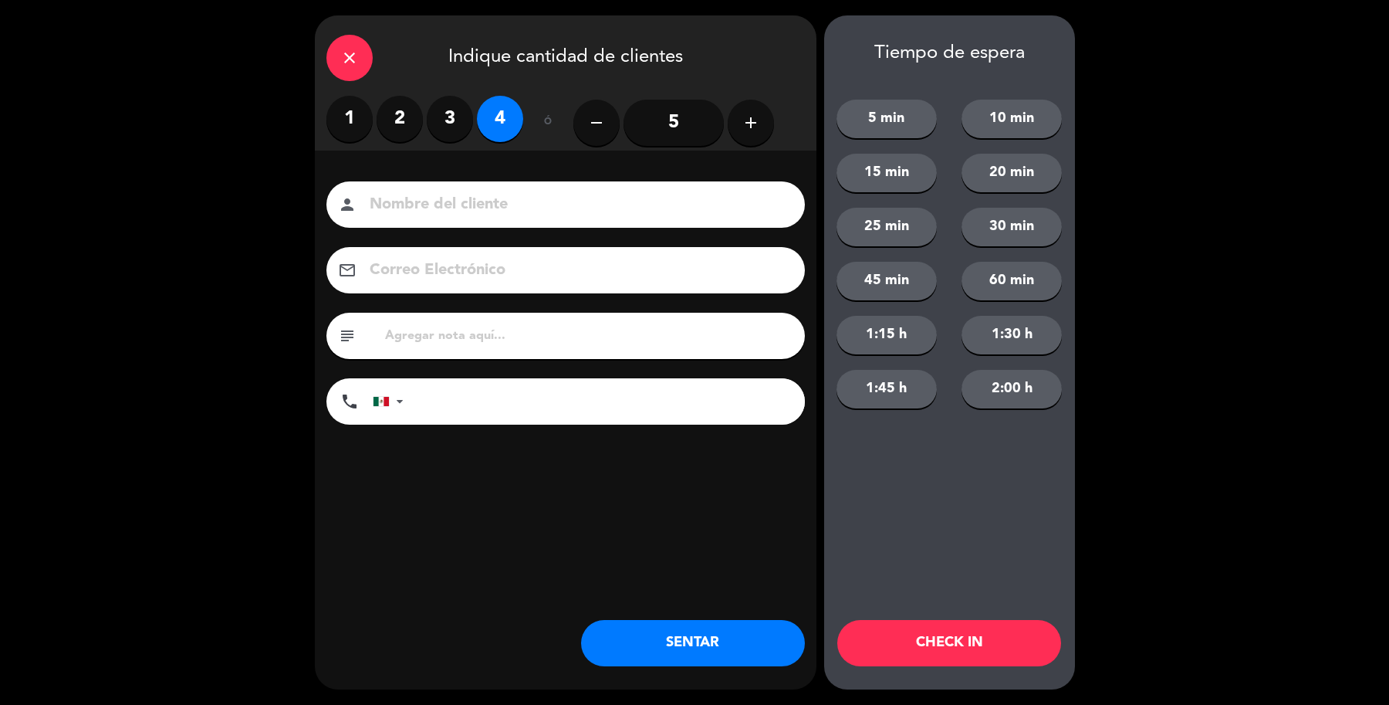
click at [531, 205] on input at bounding box center [576, 204] width 417 height 27
type input "Sra [PERSON_NAME]"
click at [657, 655] on button "SENTAR" at bounding box center [693, 643] width 224 height 46
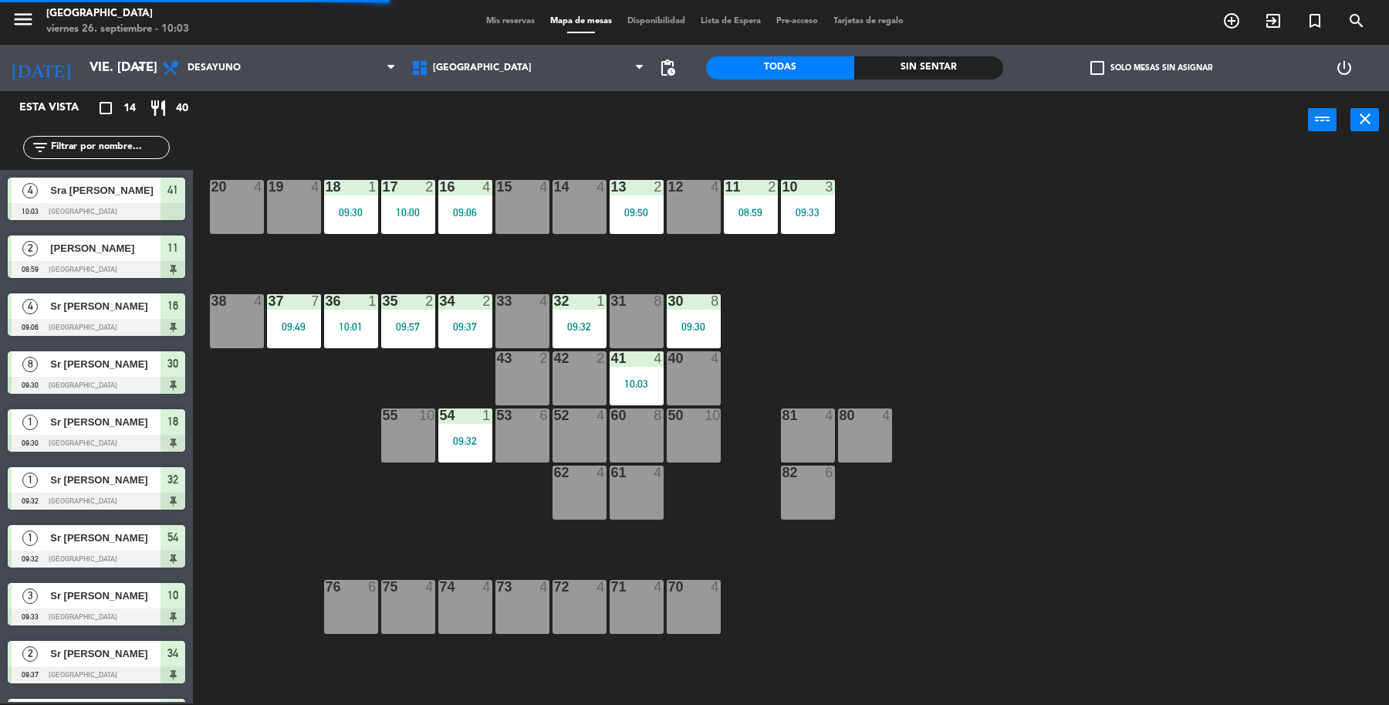
click at [587, 205] on div "14 4" at bounding box center [580, 207] width 54 height 54
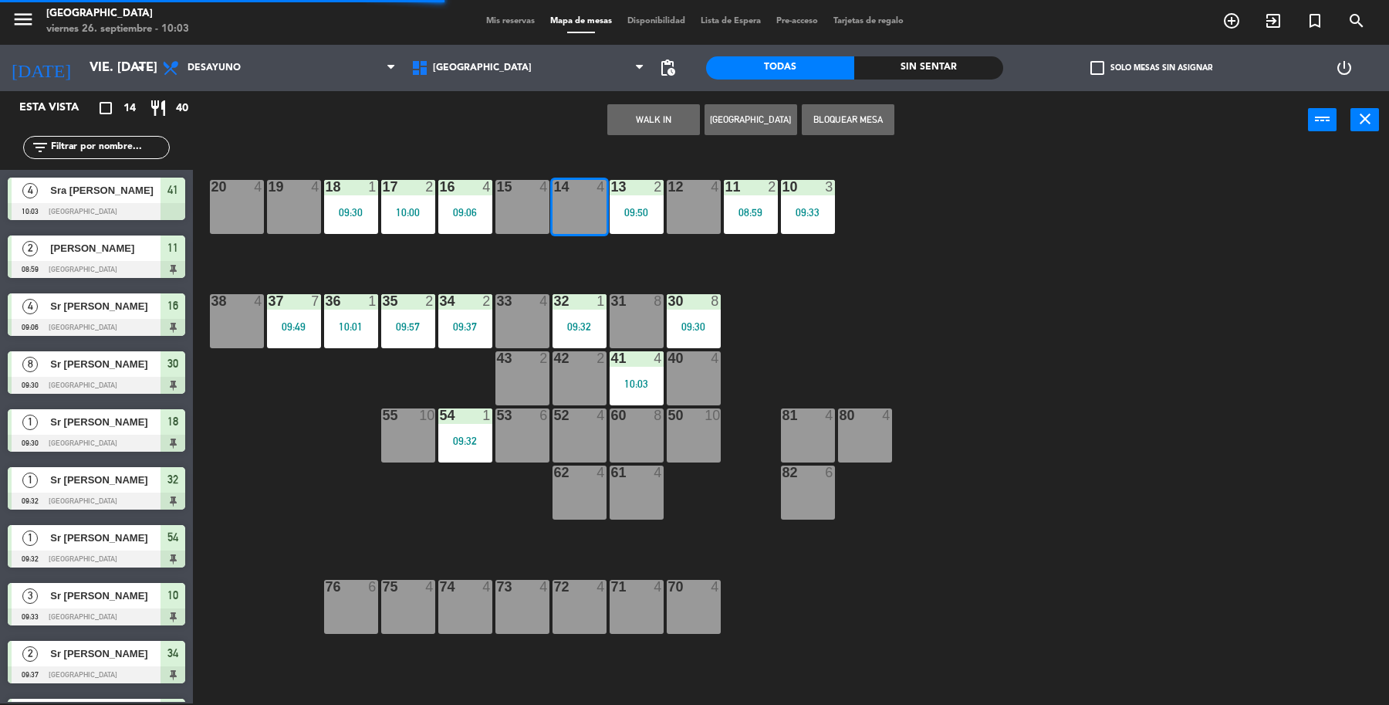
click at [641, 124] on button "WALK IN" at bounding box center [653, 119] width 93 height 31
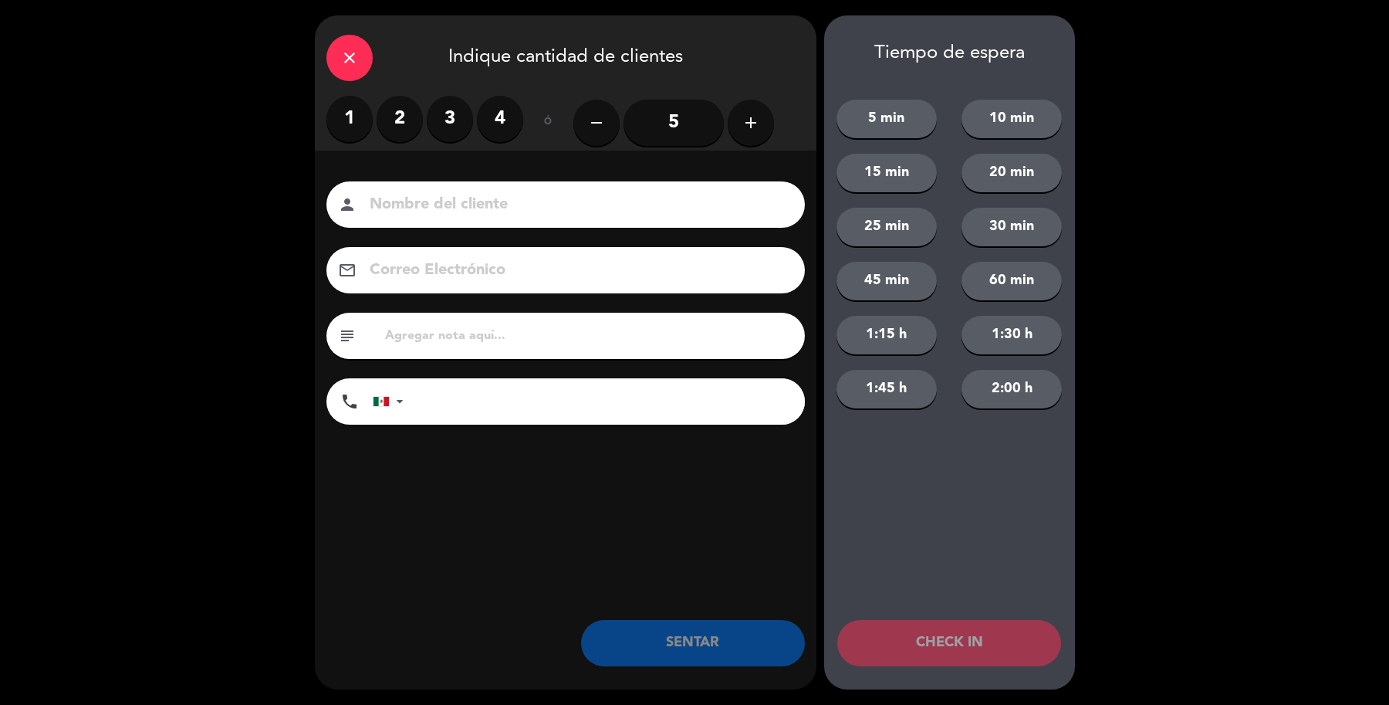
click at [355, 124] on label "1" at bounding box center [349, 119] width 46 height 46
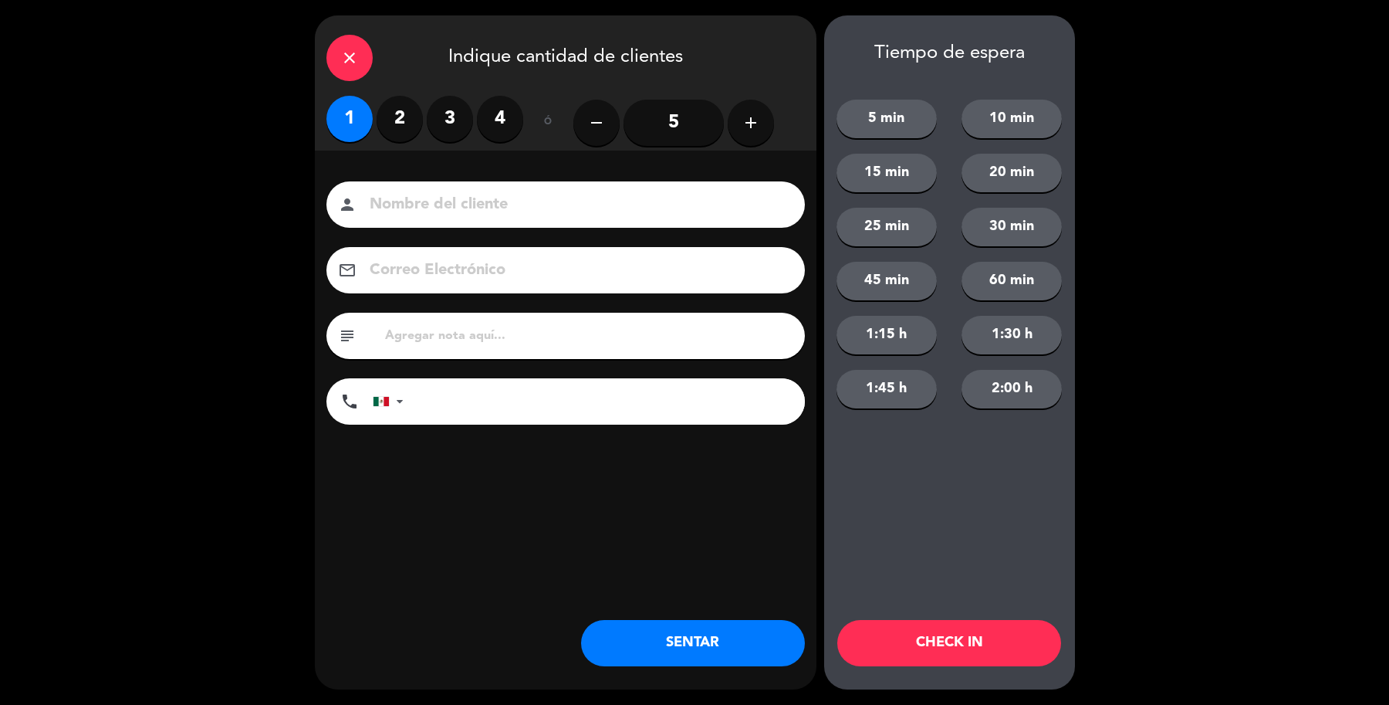
click at [387, 193] on input at bounding box center [576, 204] width 417 height 27
type input "Sr [PERSON_NAME]"
click at [701, 638] on button "SENTAR" at bounding box center [693, 643] width 224 height 46
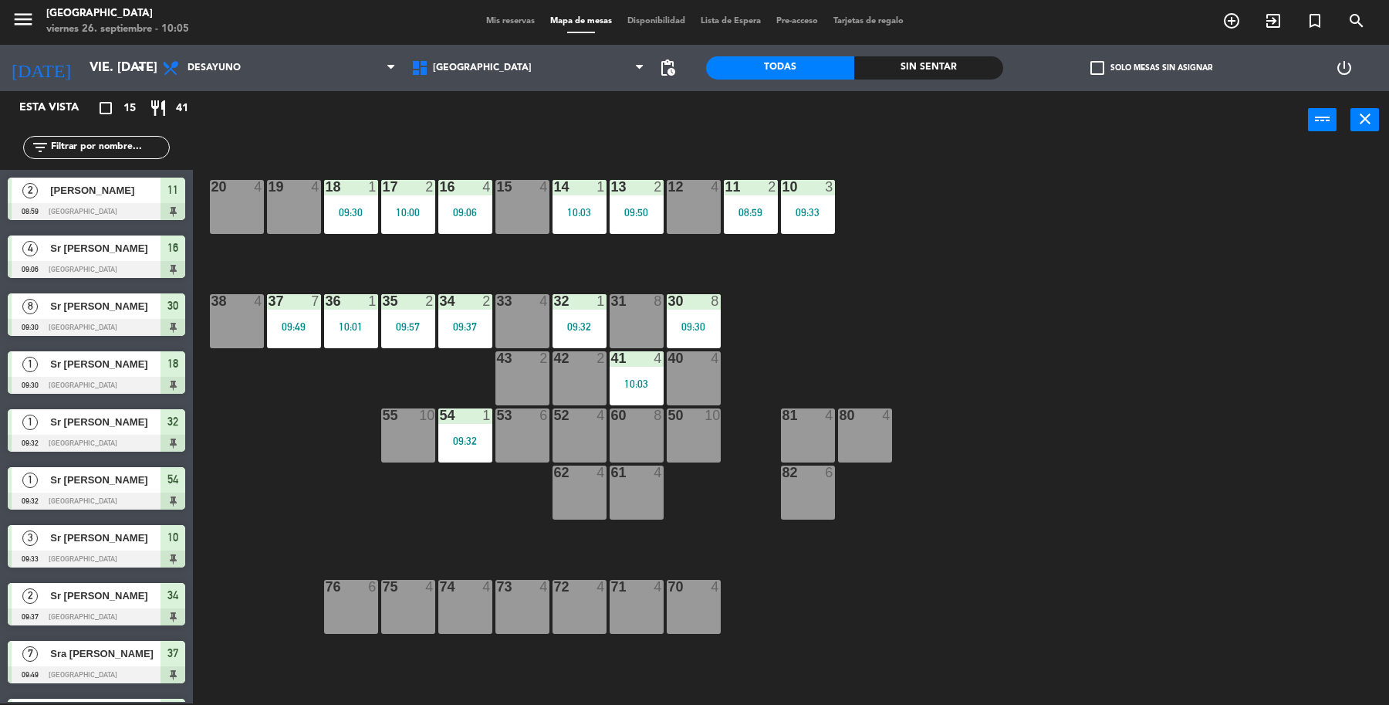
drag, startPoint x: 591, startPoint y: 423, endPoint x: 587, endPoint y: 414, distance: 9.3
click at [592, 423] on div "52 4" at bounding box center [580, 435] width 54 height 54
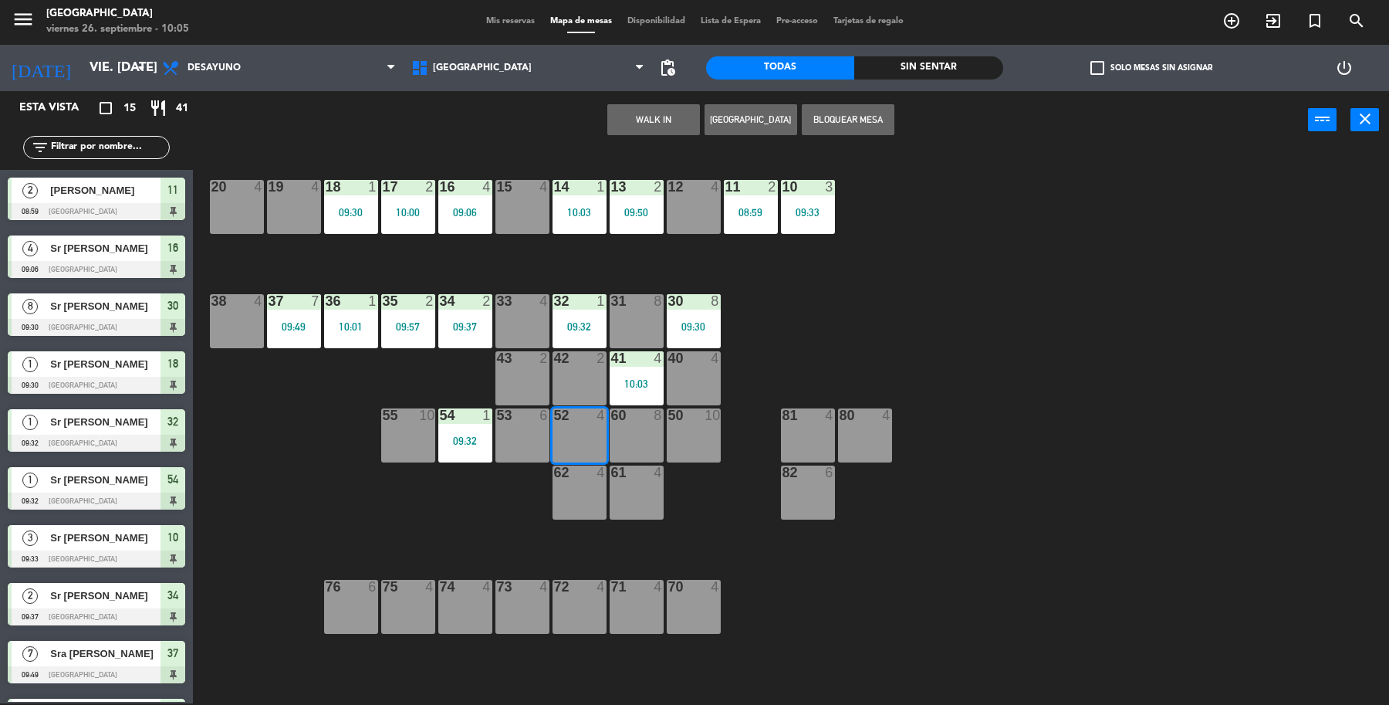
click at [110, 141] on input "text" at bounding box center [109, 147] width 120 height 17
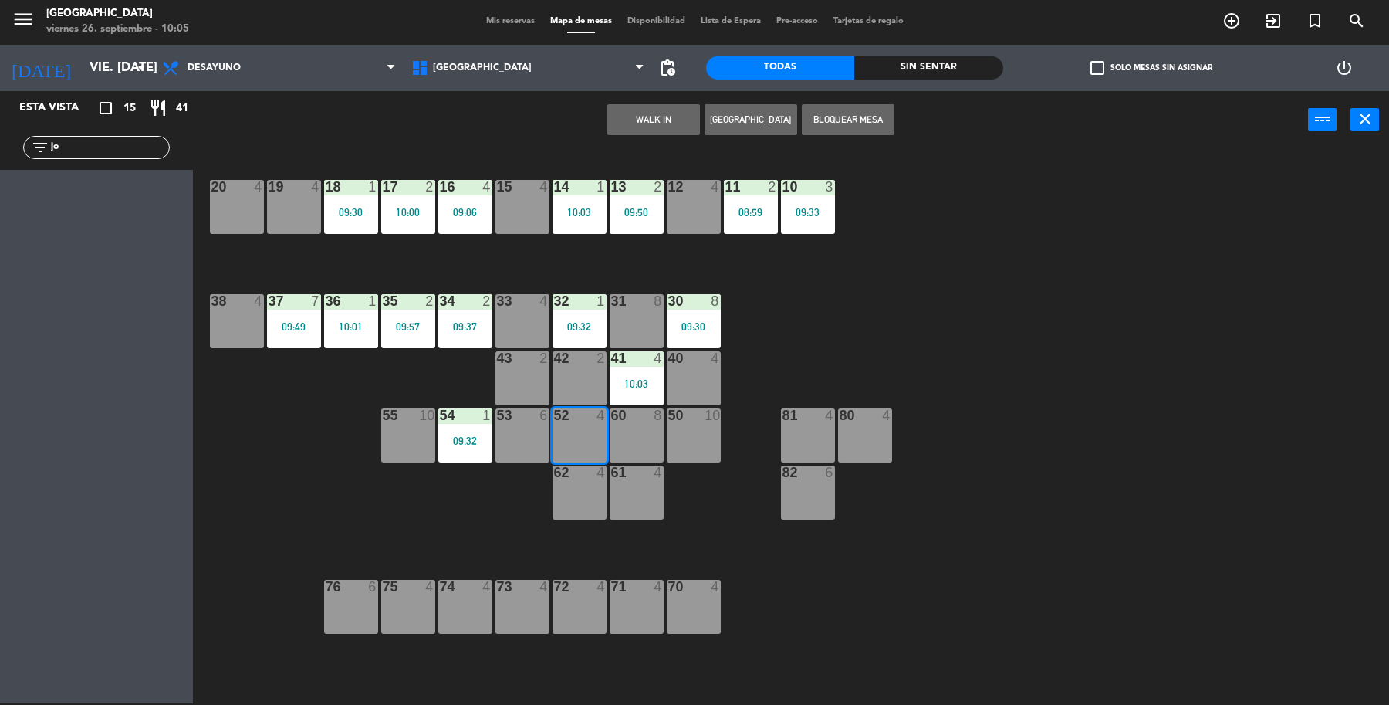
type input "j"
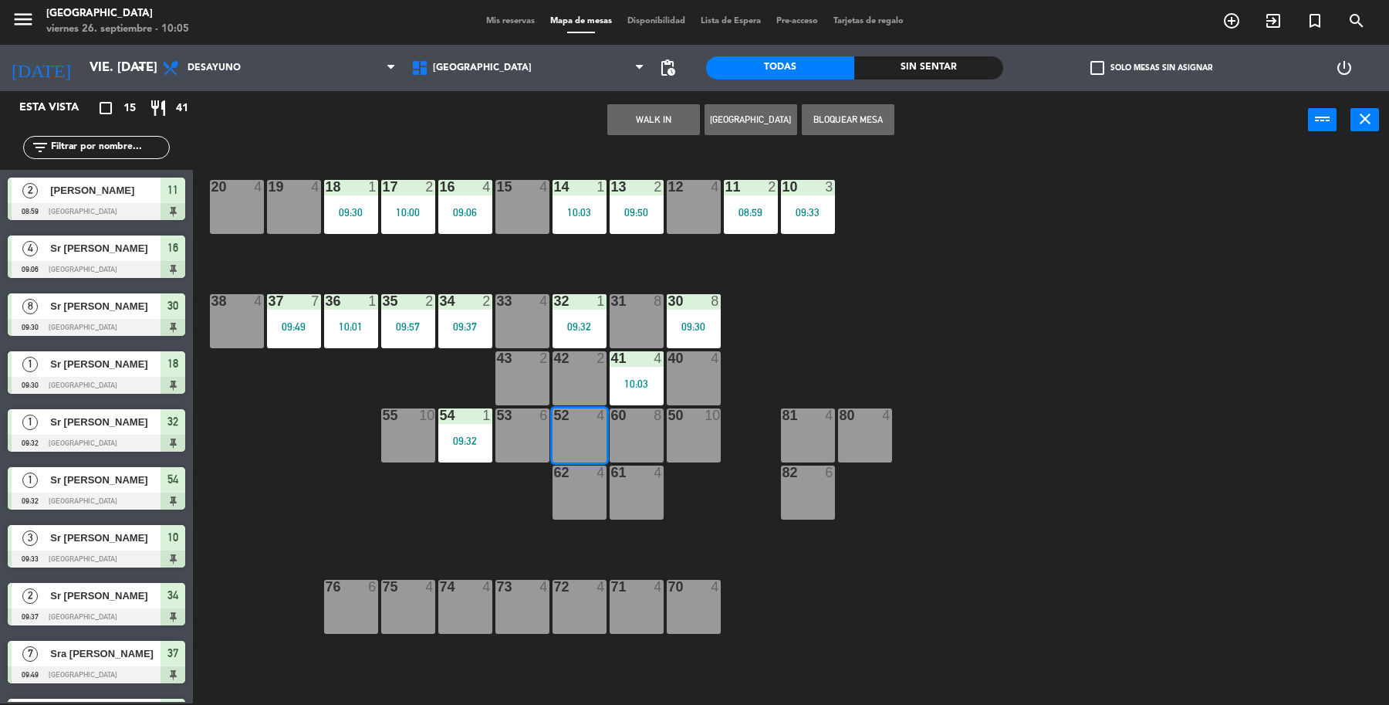
click at [1121, 403] on div "19 4 18 1 09:30 17 2 10:00 16 4 09:06 15 4 14 1 10:03 13 2 09:50 12 4 11 2 08:5…" at bounding box center [798, 429] width 1182 height 554
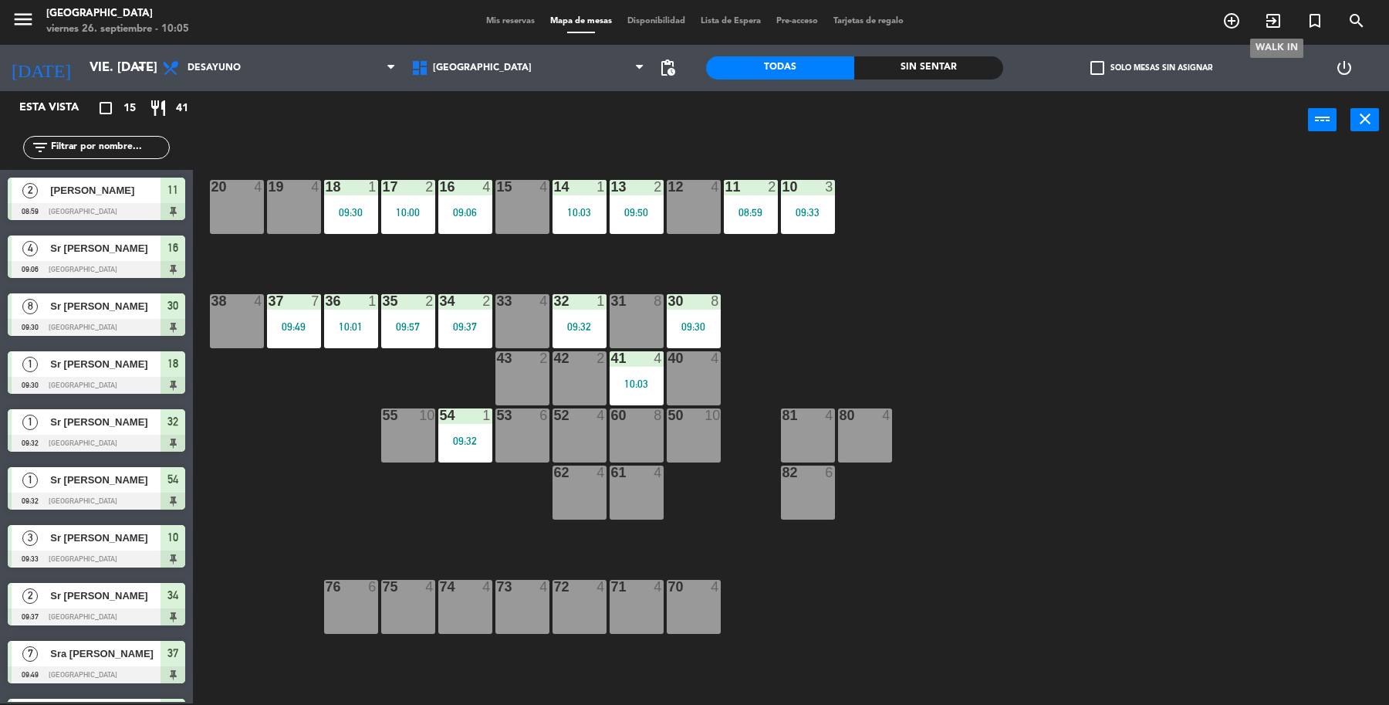
click at [1280, 25] on icon "exit_to_app" at bounding box center [1273, 21] width 19 height 19
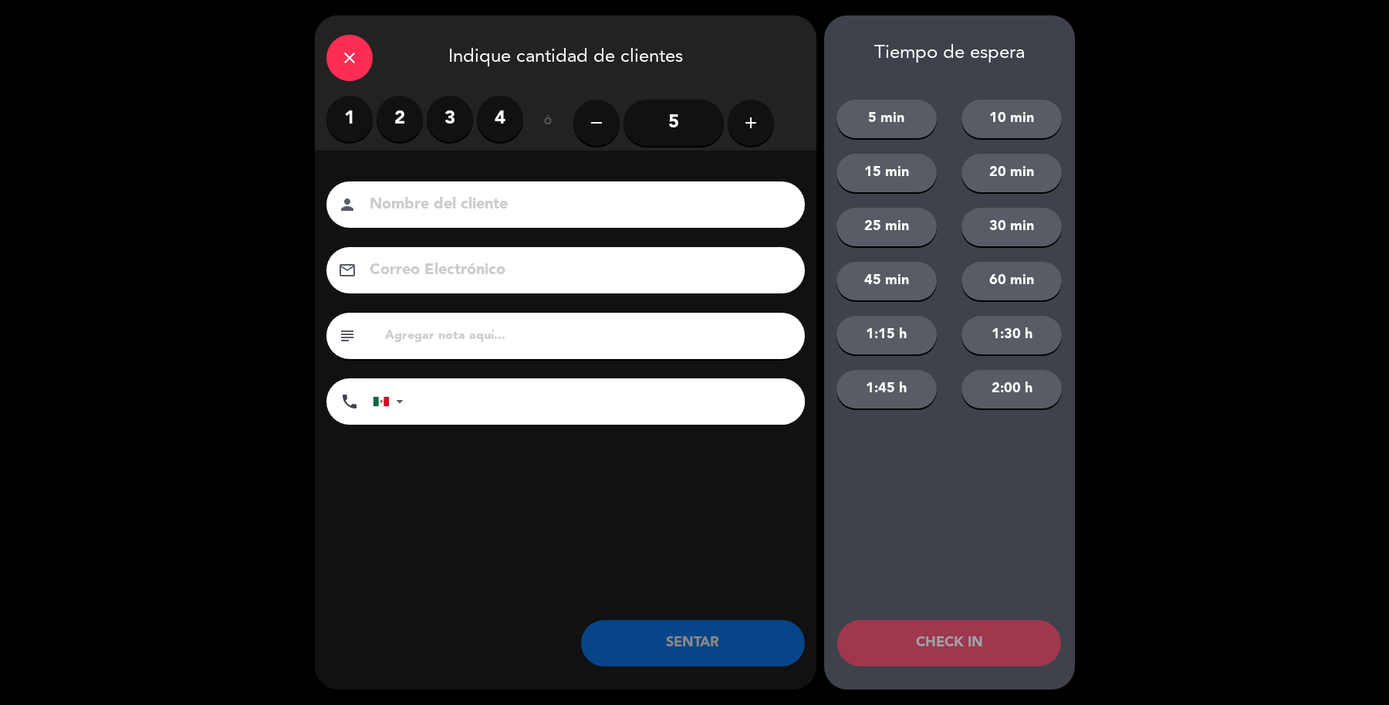
click at [395, 129] on label "2" at bounding box center [400, 119] width 46 height 46
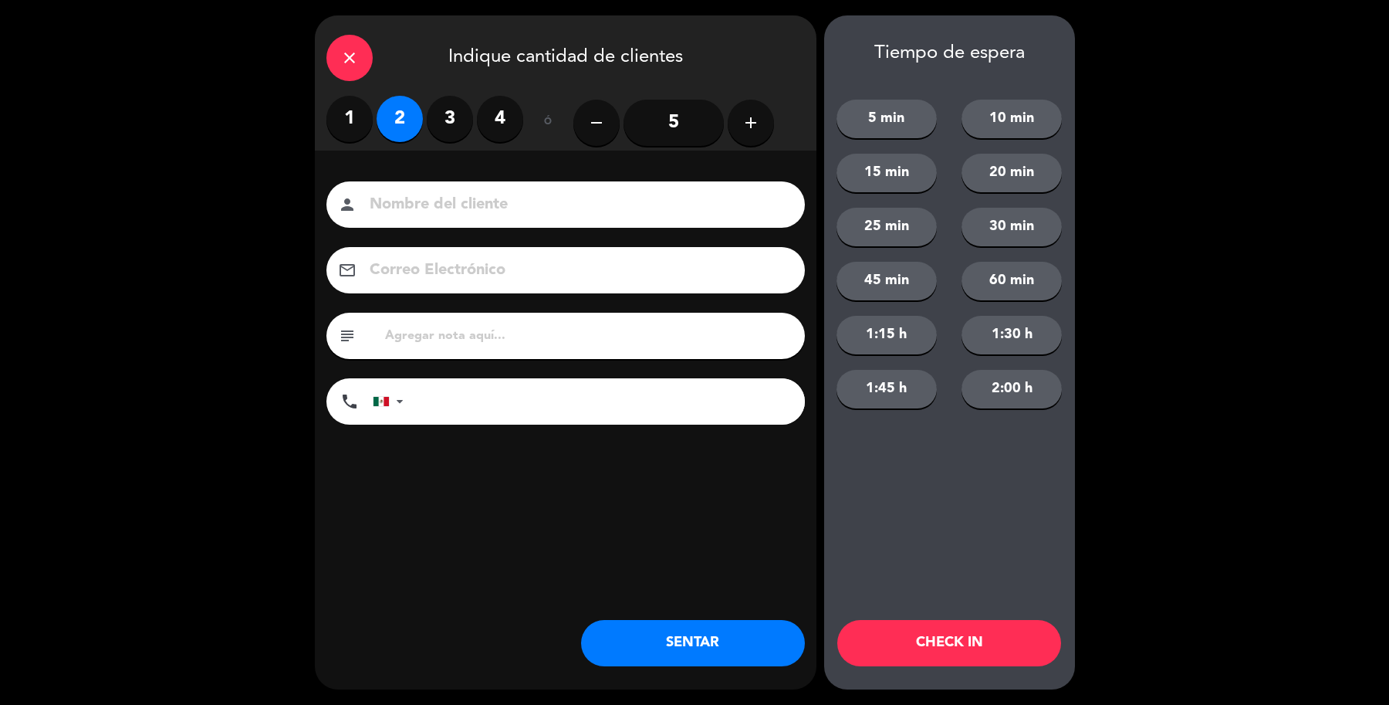
click at [425, 195] on input at bounding box center [576, 204] width 417 height 27
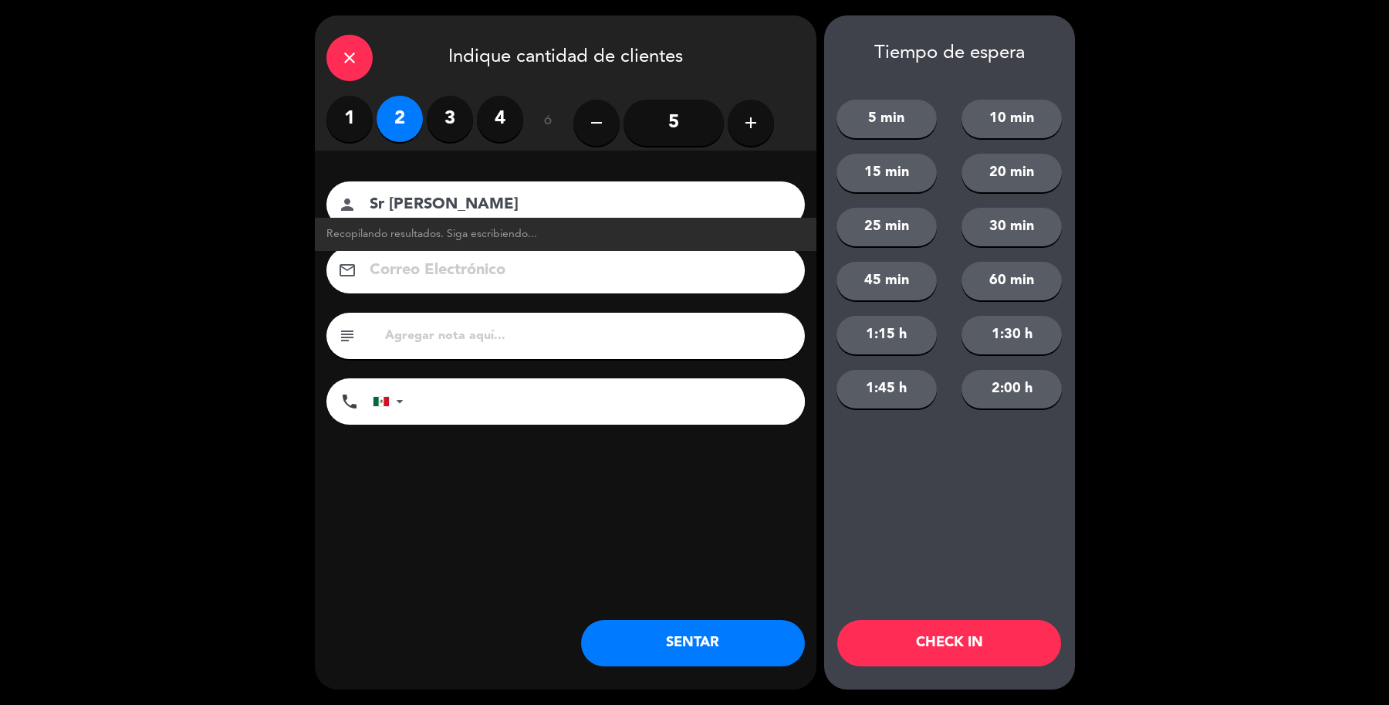
type input "Sr [PERSON_NAME]"
click at [726, 656] on button "SENTAR" at bounding box center [693, 643] width 224 height 46
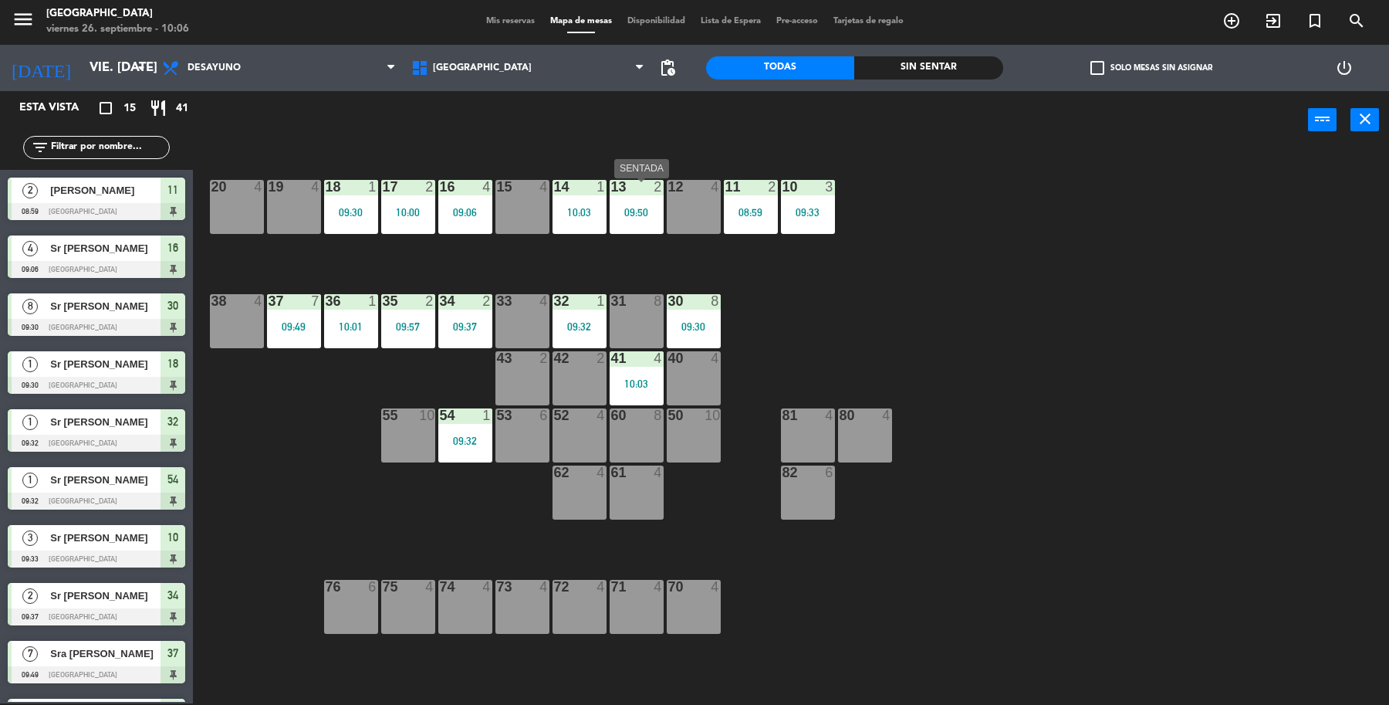
click at [638, 216] on div "09:50" at bounding box center [637, 212] width 54 height 11
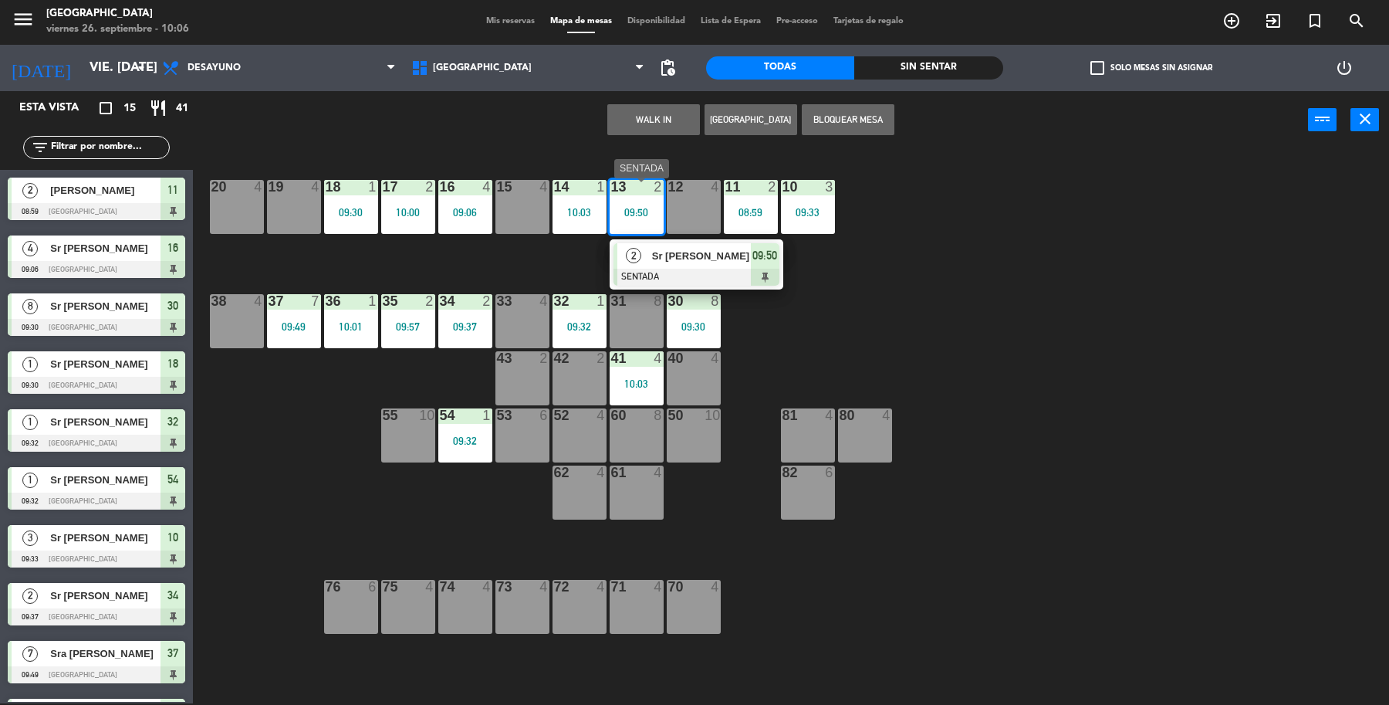
click at [679, 252] on span "Sr [PERSON_NAME]" at bounding box center [701, 256] width 99 height 16
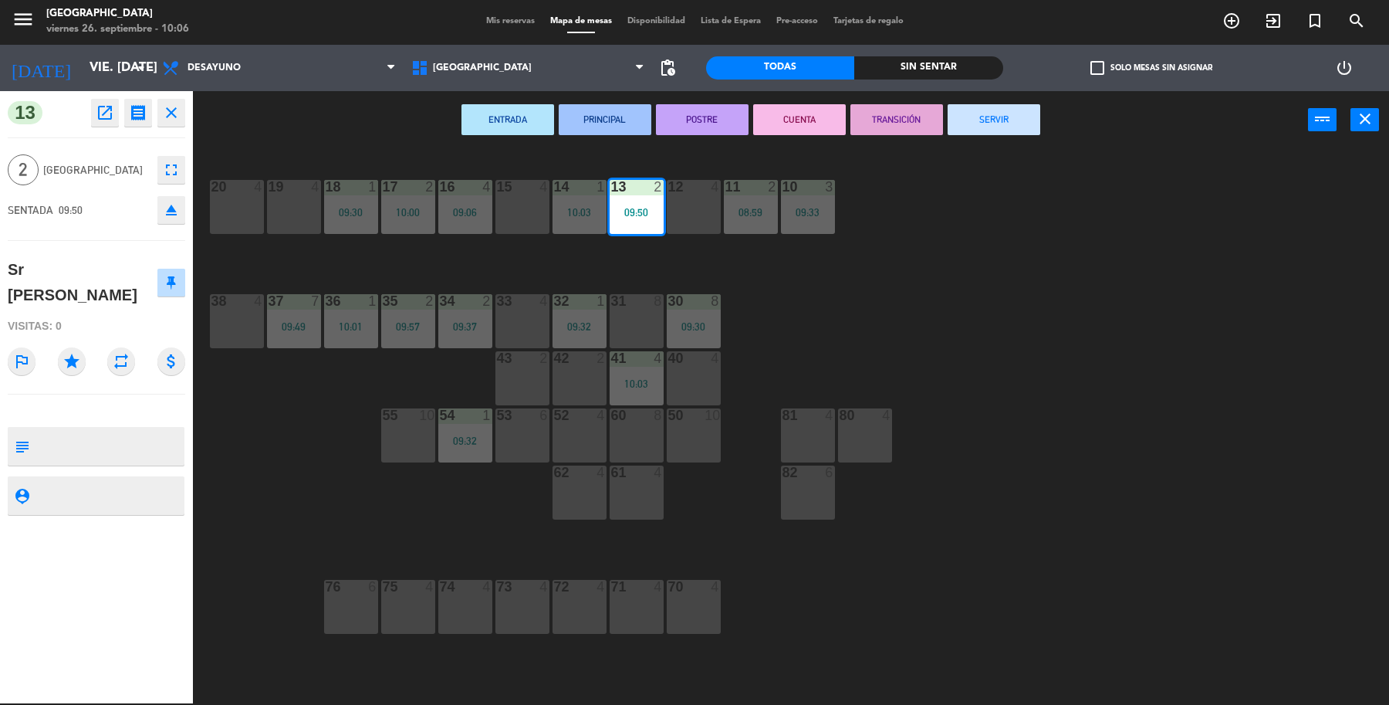
click at [976, 118] on button "SERVIR" at bounding box center [994, 119] width 93 height 31
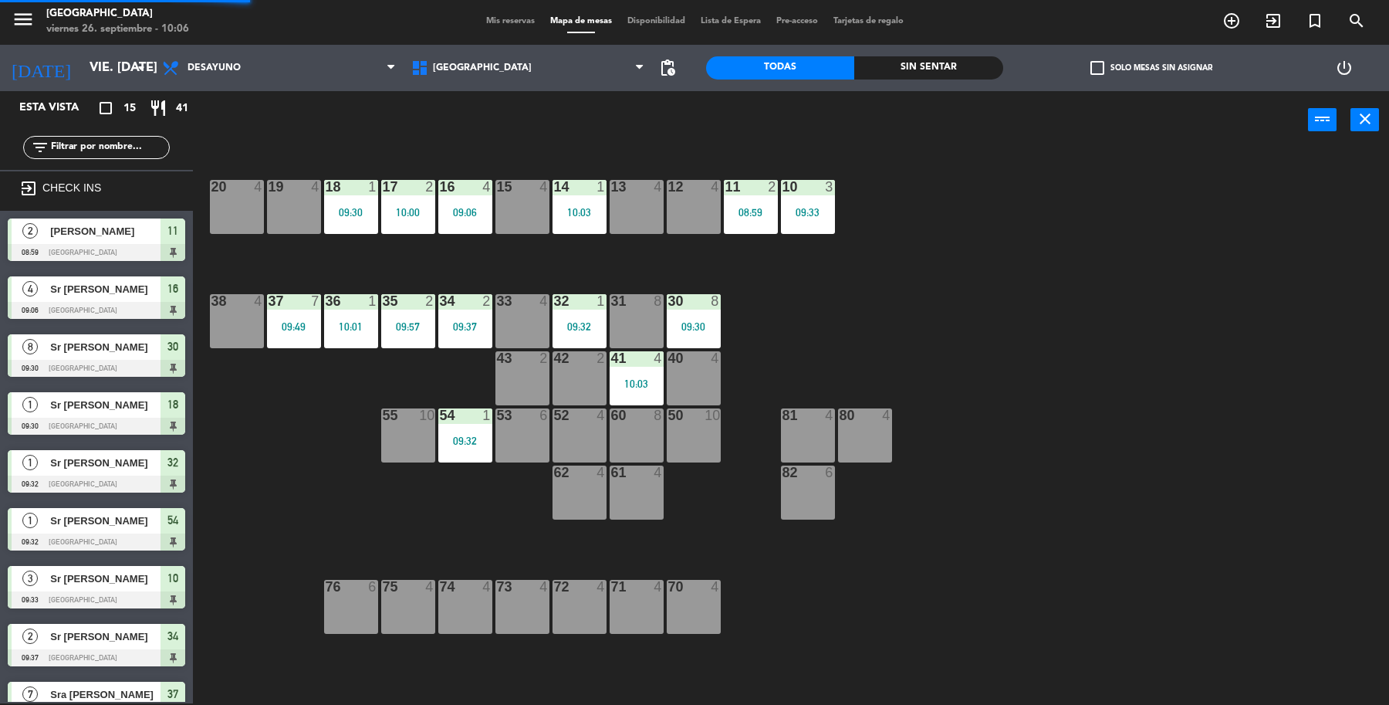
scroll to position [2, 0]
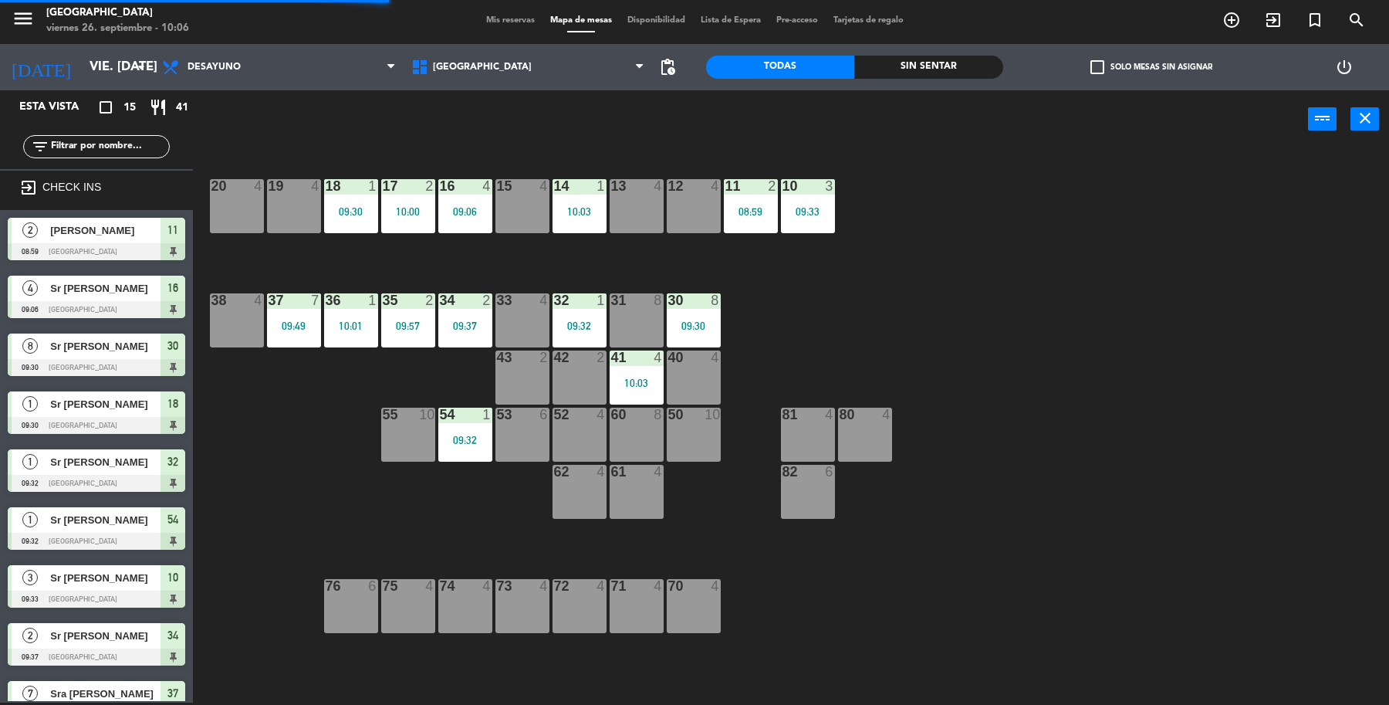
click at [581, 425] on div "52 4" at bounding box center [580, 435] width 54 height 54
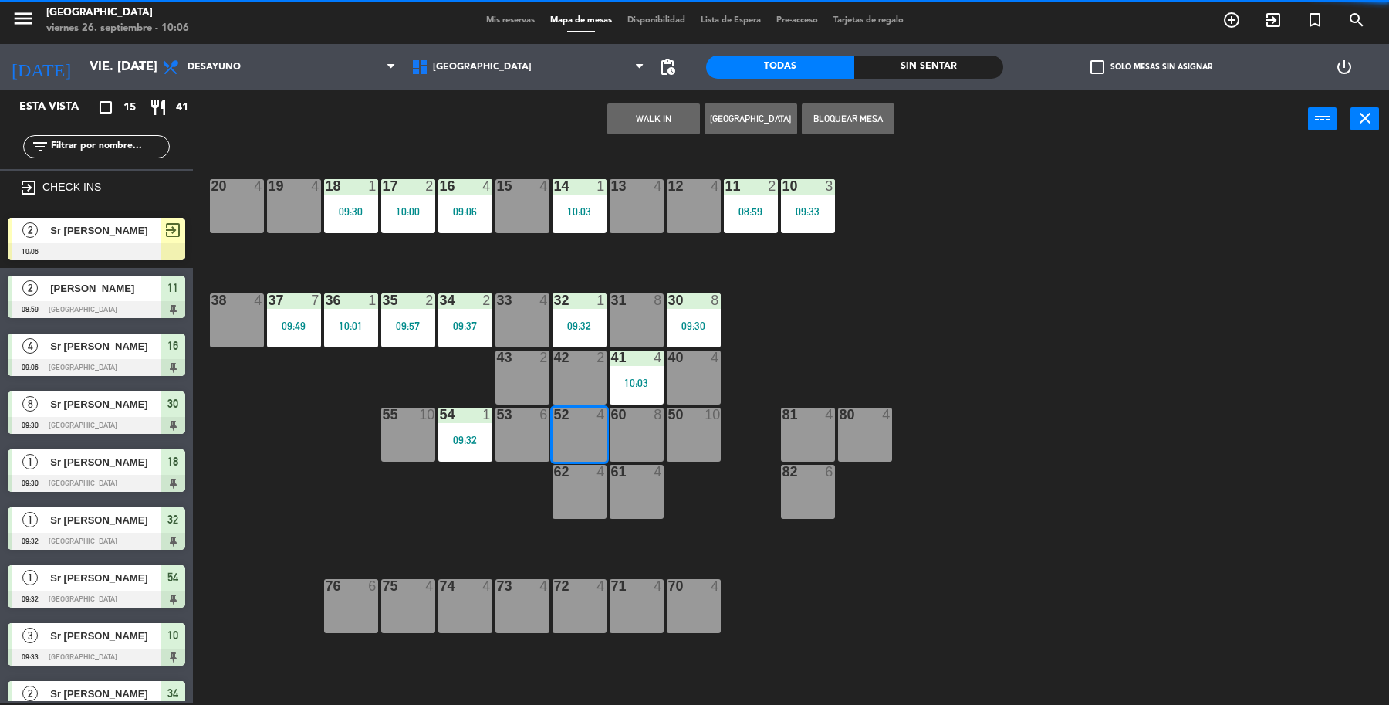
click at [658, 113] on button "WALK IN" at bounding box center [653, 118] width 93 height 31
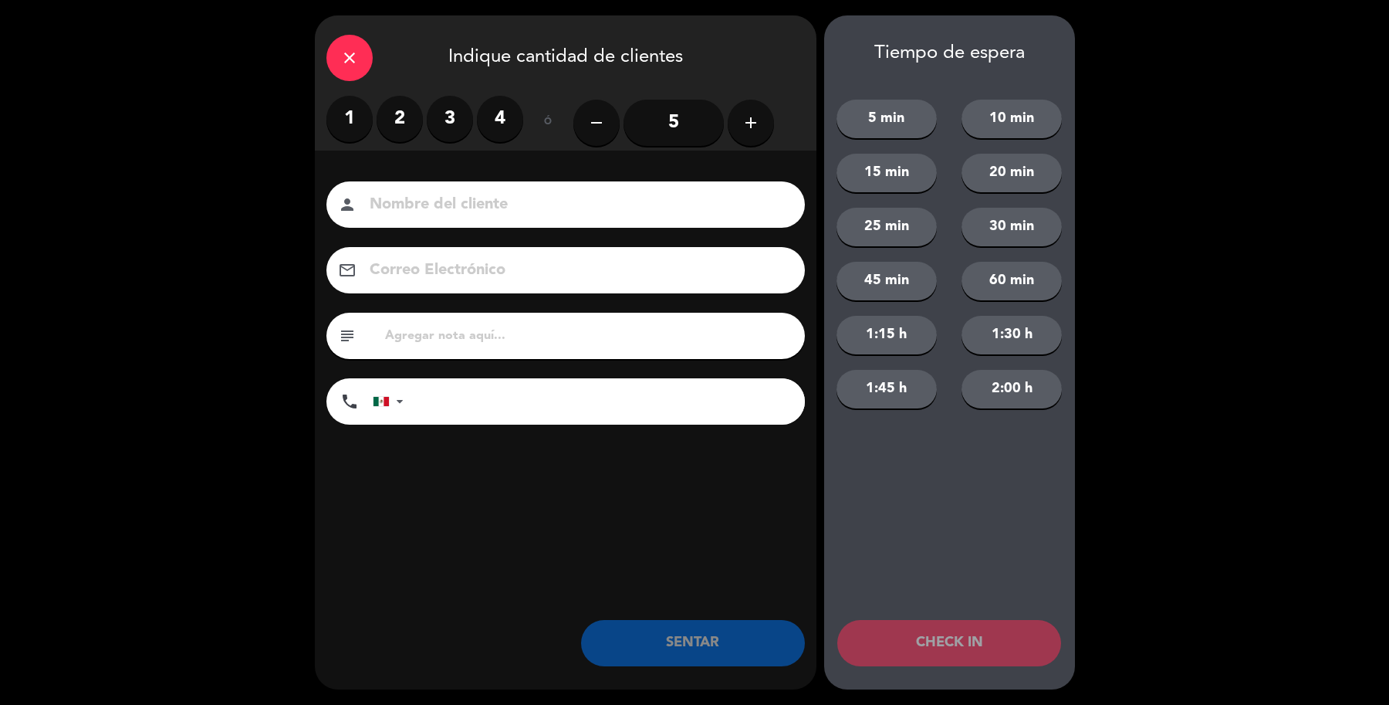
click at [326, 125] on div "1 2 3 4" at bounding box center [424, 119] width 197 height 46
click at [352, 135] on label "1" at bounding box center [349, 119] width 46 height 46
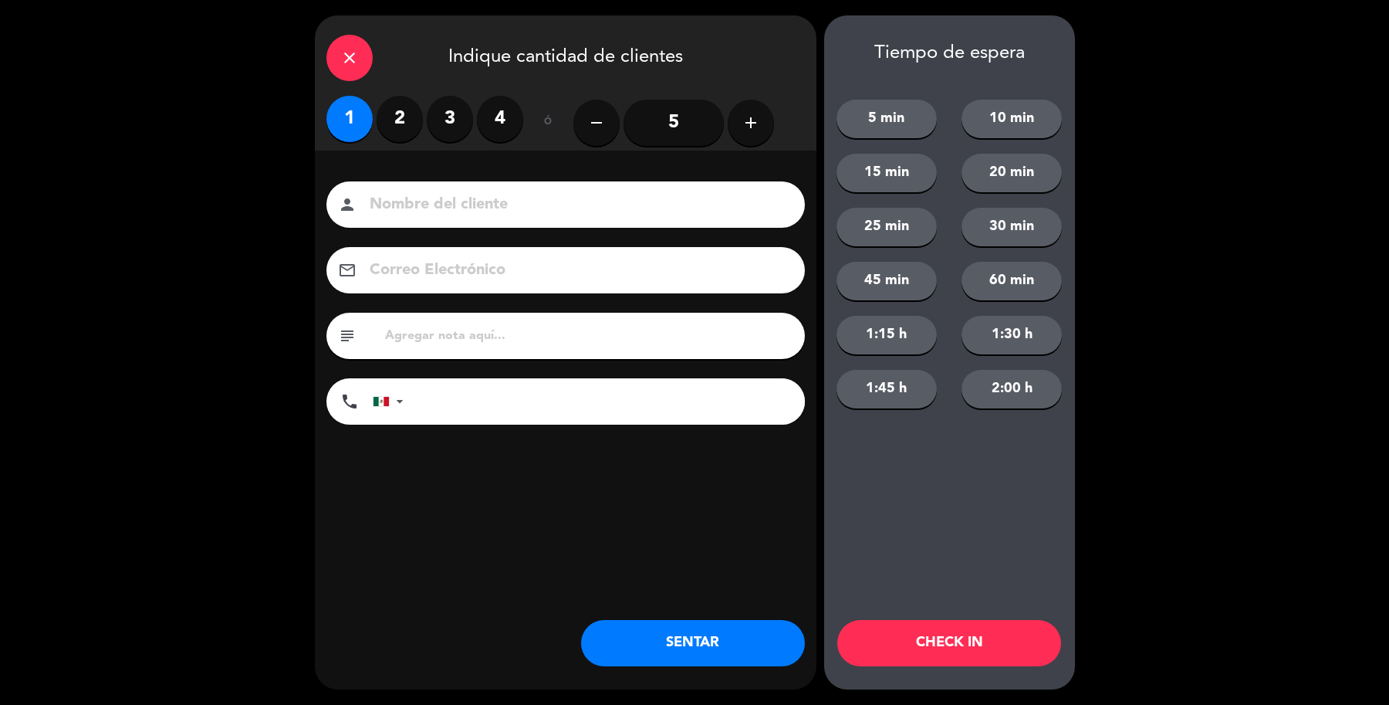
click at [391, 203] on input at bounding box center [576, 204] width 417 height 27
type input "Sr [PERSON_NAME]"
click at [653, 634] on button "SENTAR" at bounding box center [693, 643] width 224 height 46
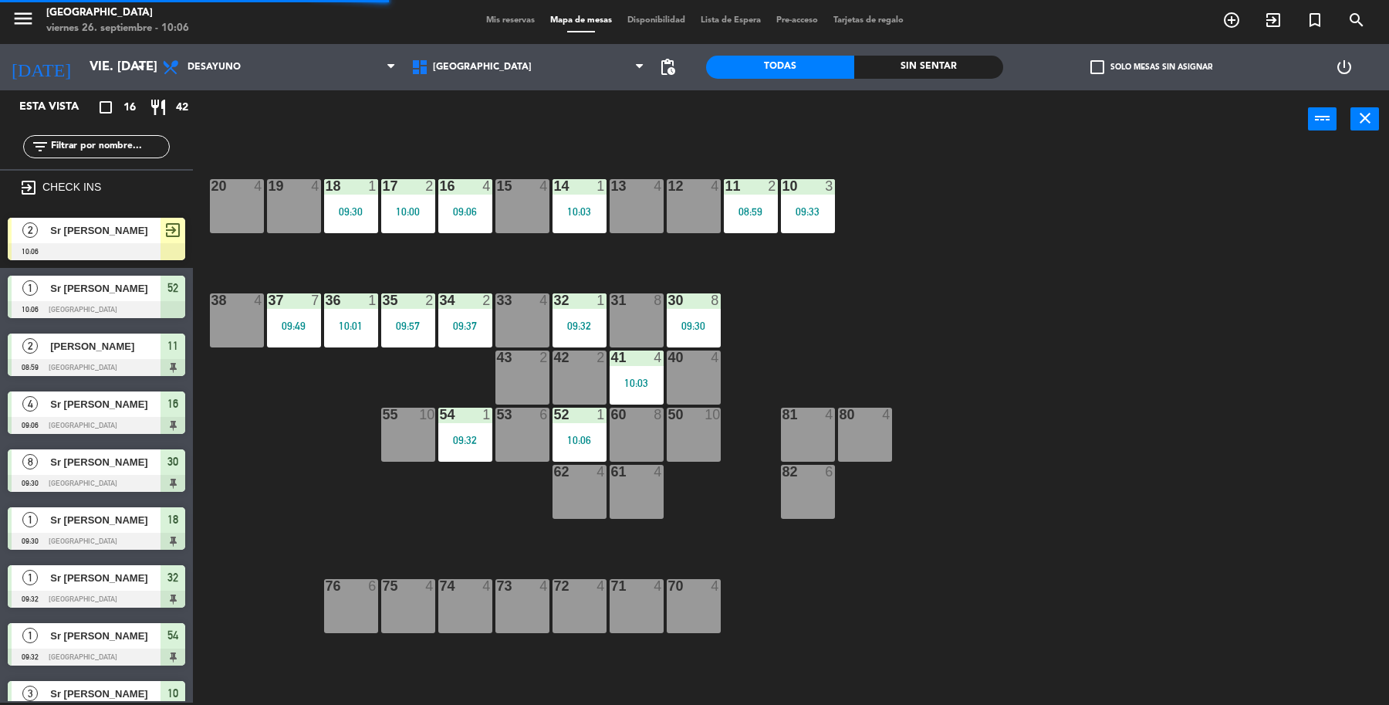
click at [594, 328] on div "09:32" at bounding box center [580, 325] width 54 height 11
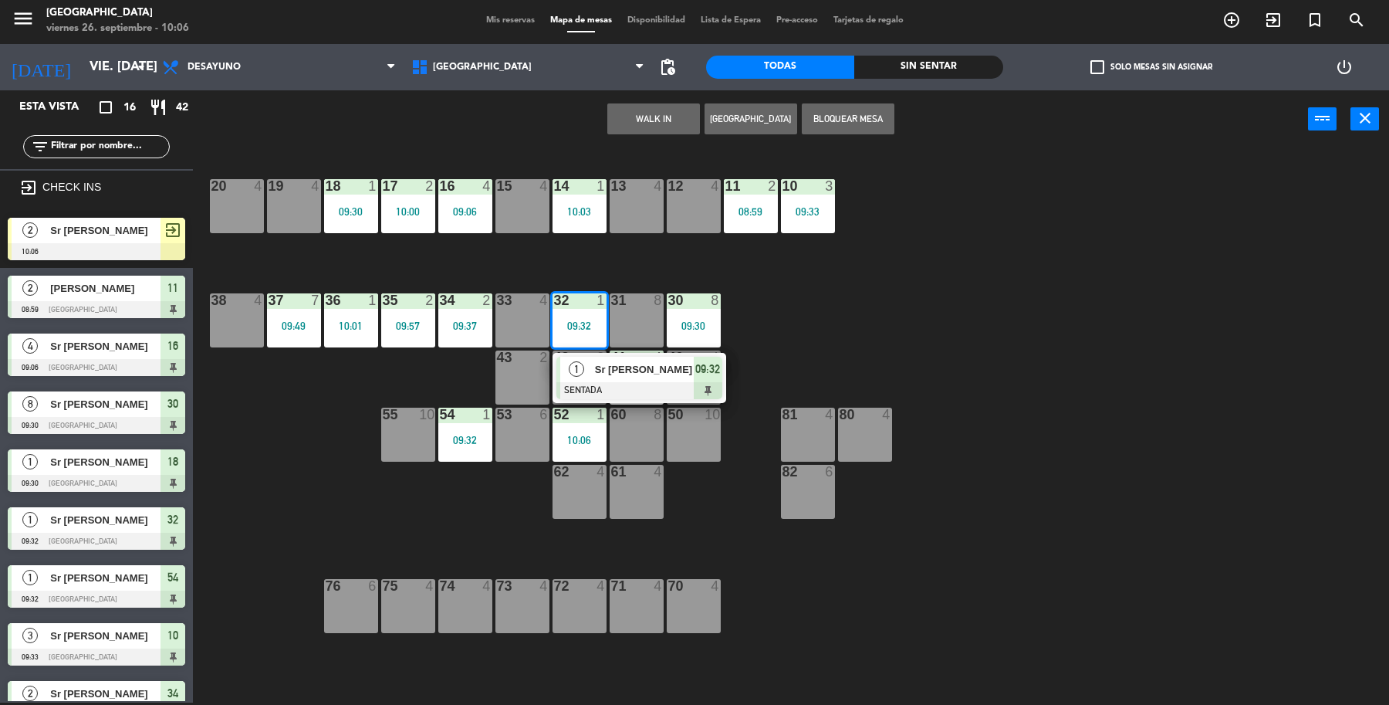
click at [643, 206] on div "13 4" at bounding box center [637, 206] width 54 height 54
drag, startPoint x: 622, startPoint y: 116, endPoint x: 189, endPoint y: 240, distance: 450.5
click at [614, 117] on button "Mover" at bounding box center [605, 118] width 93 height 31
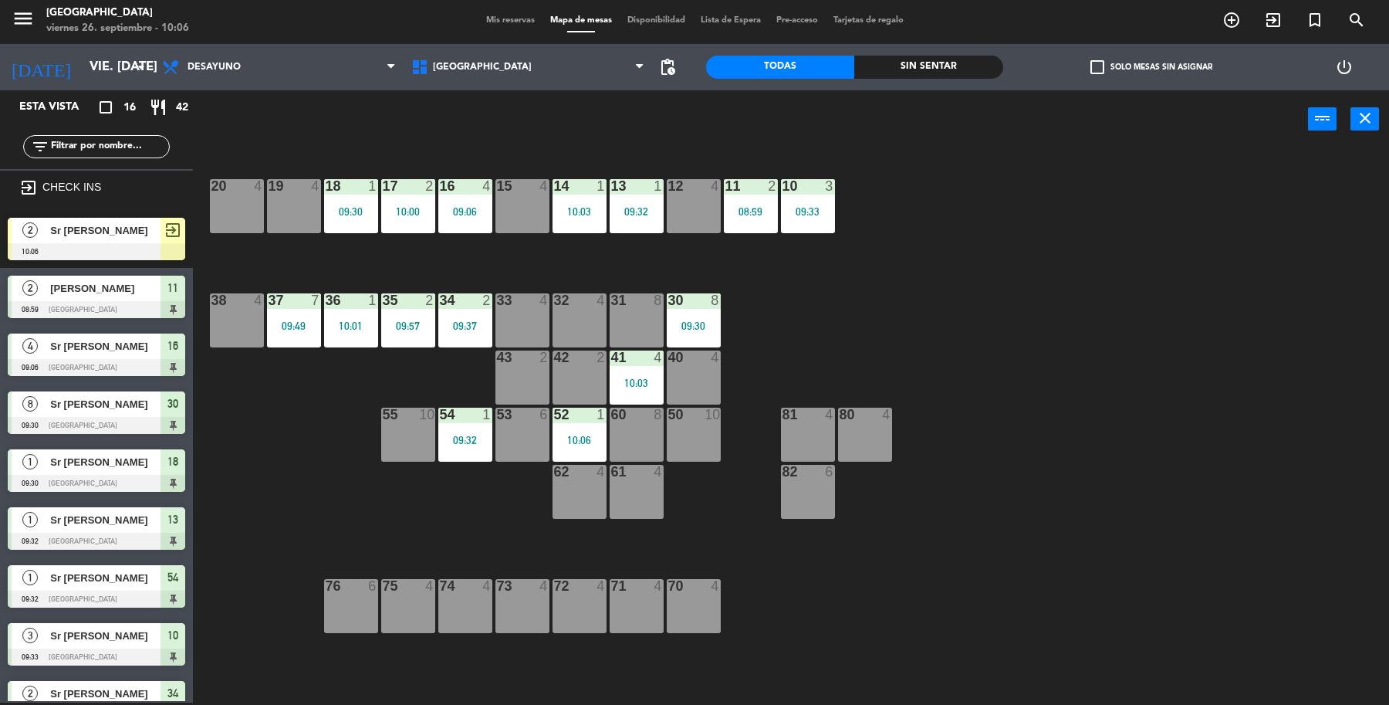
click at [122, 243] on div at bounding box center [97, 251] width 178 height 17
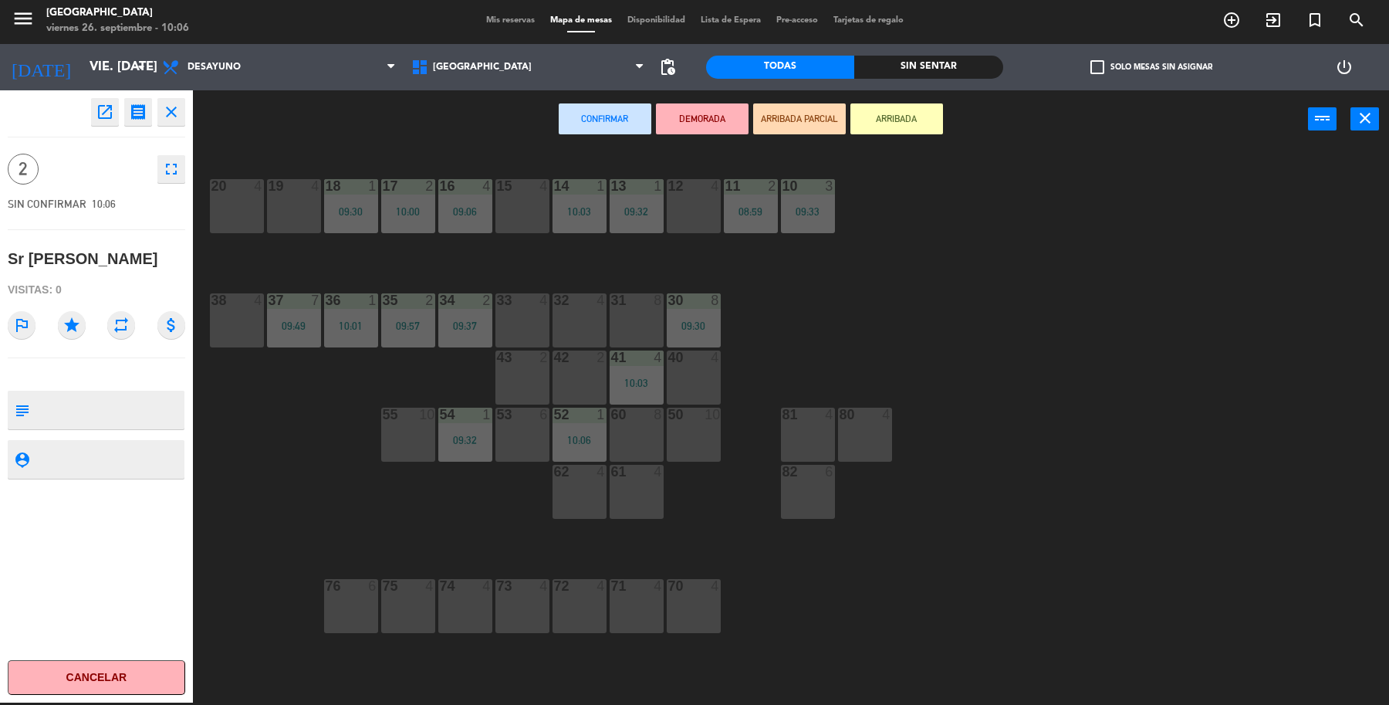
click at [678, 194] on div "12 4" at bounding box center [694, 206] width 54 height 54
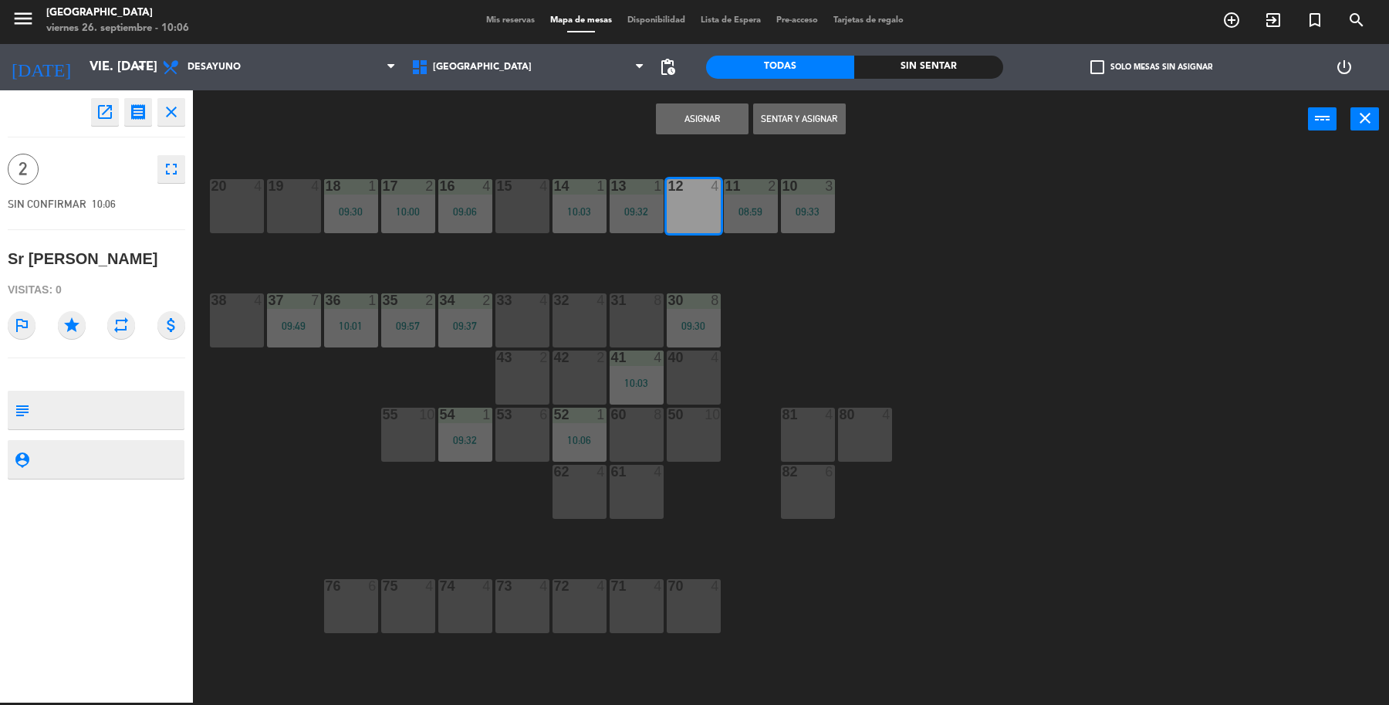
click at [787, 117] on button "Sentar y Asignar" at bounding box center [799, 118] width 93 height 31
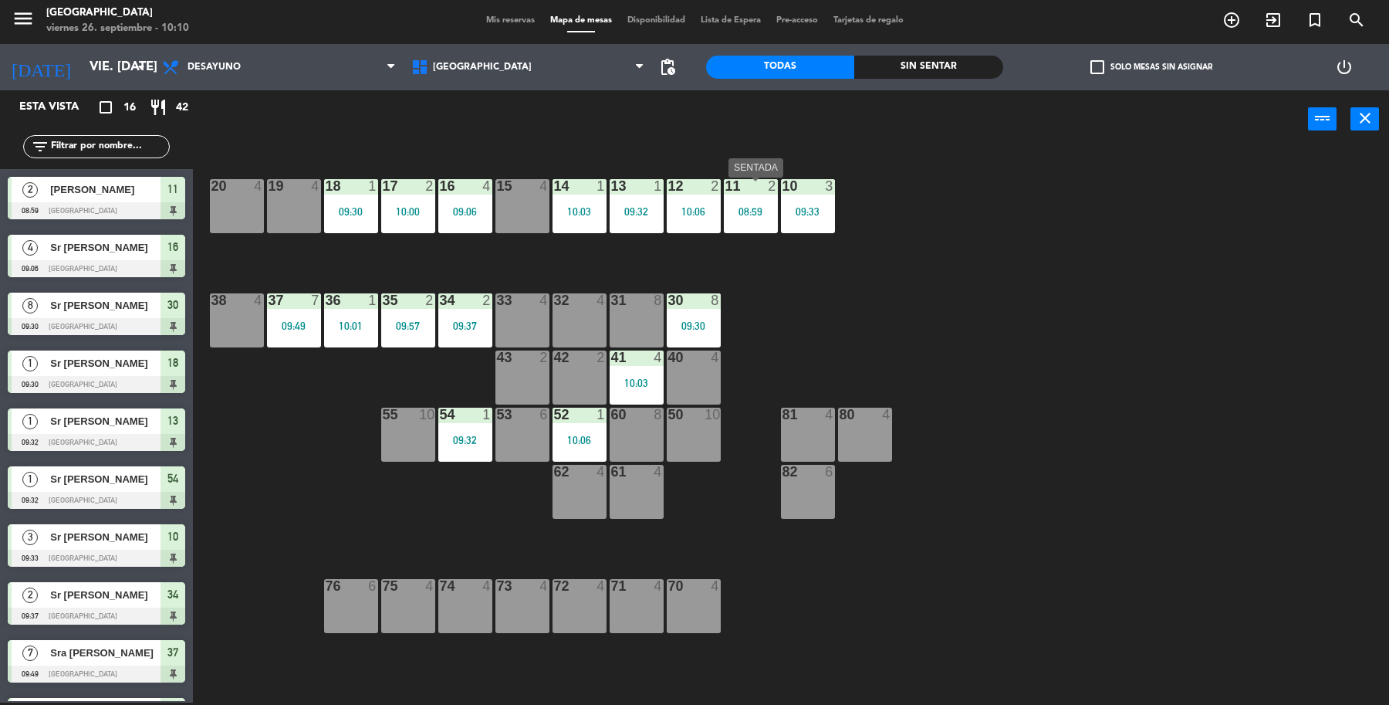
click at [758, 195] on div "11 2 08:59" at bounding box center [751, 206] width 54 height 54
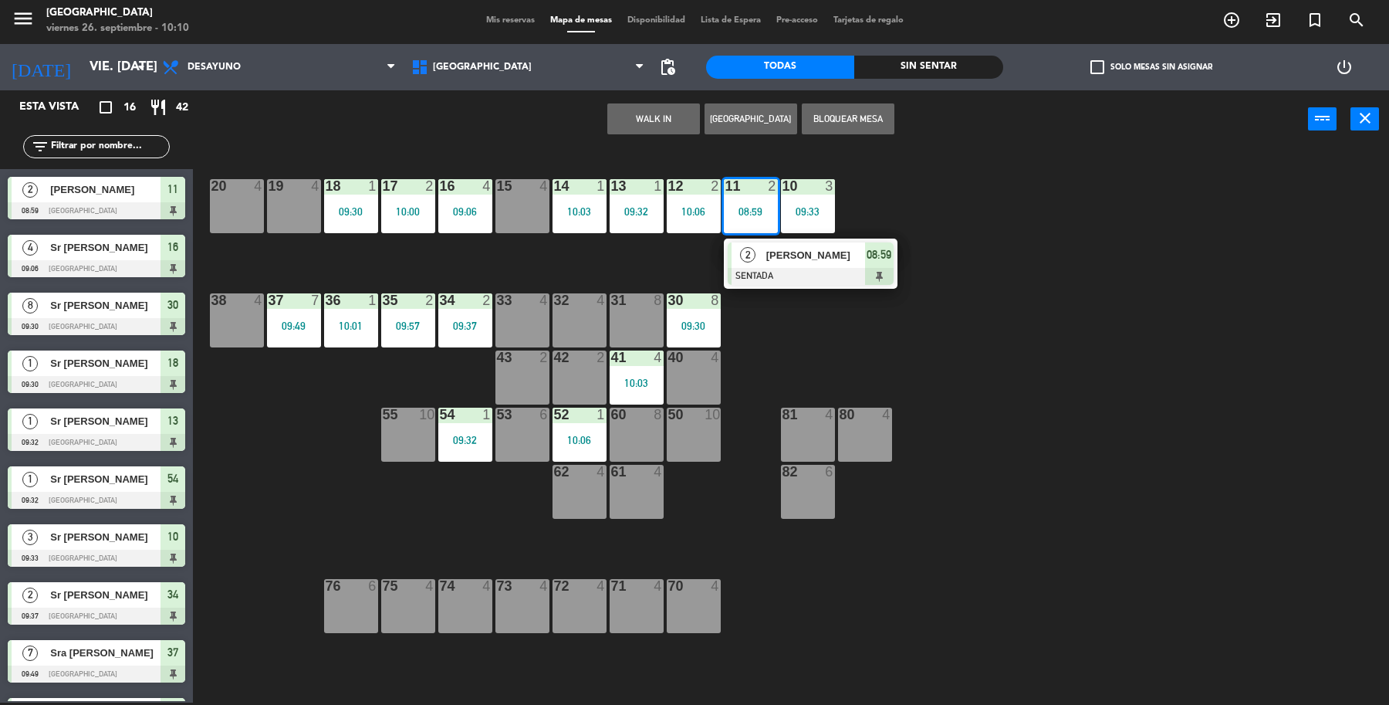
click at [772, 247] on div "2 [PERSON_NAME] SENTADA 08:59" at bounding box center [810, 263] width 197 height 50
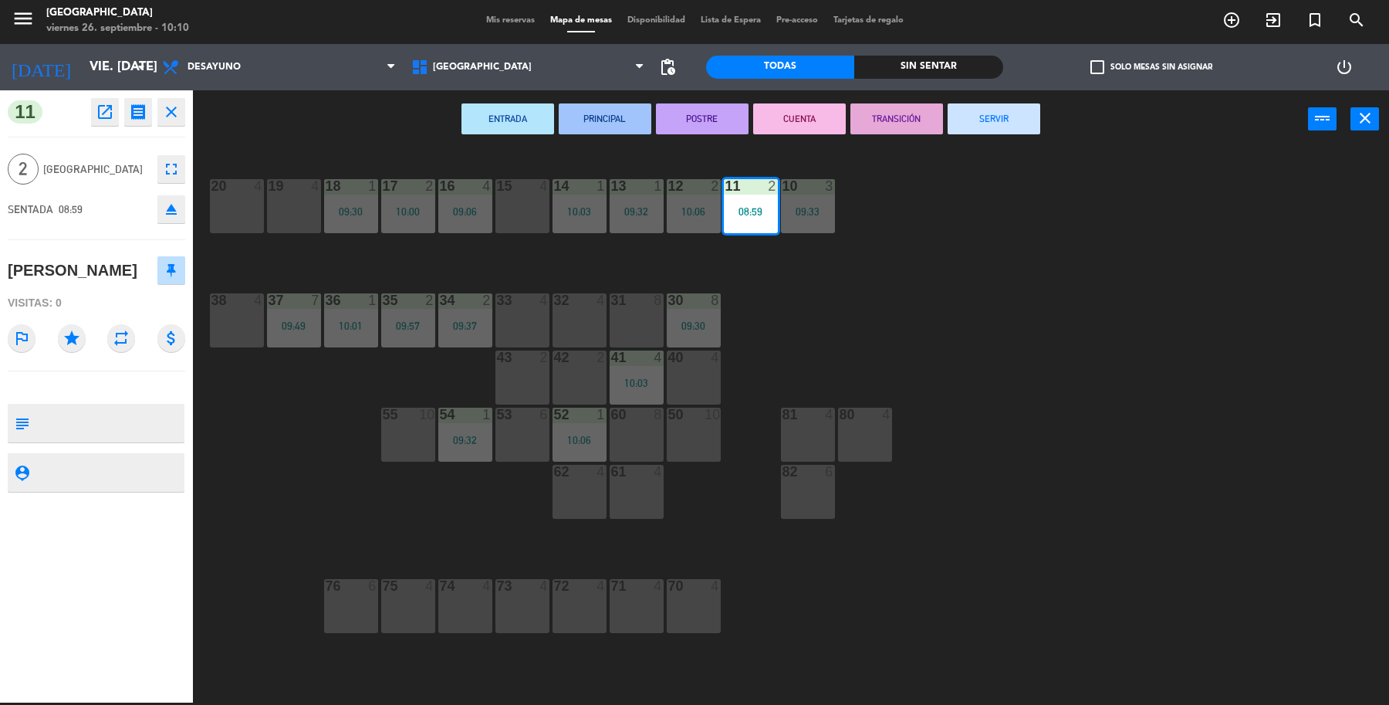
click at [969, 110] on button "SERVIR" at bounding box center [994, 118] width 93 height 31
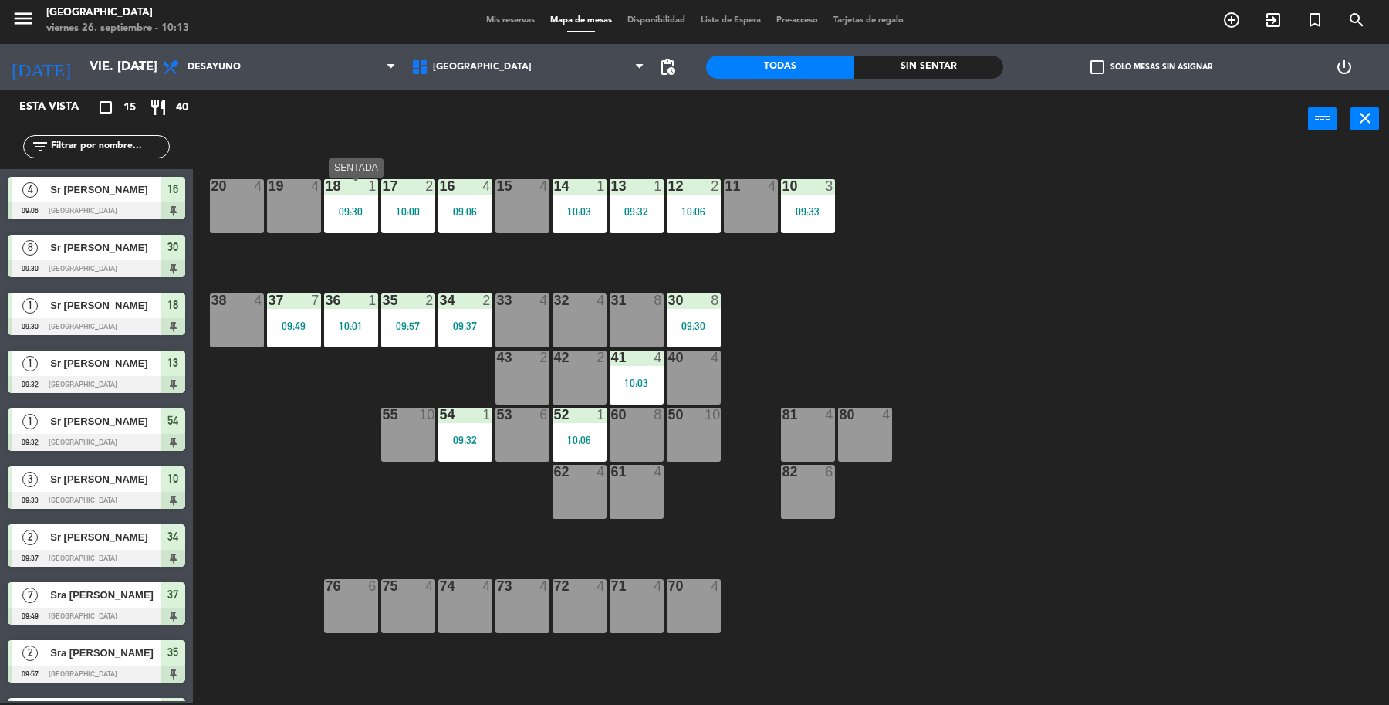
click at [340, 220] on div "18 1 09:30" at bounding box center [351, 206] width 54 height 54
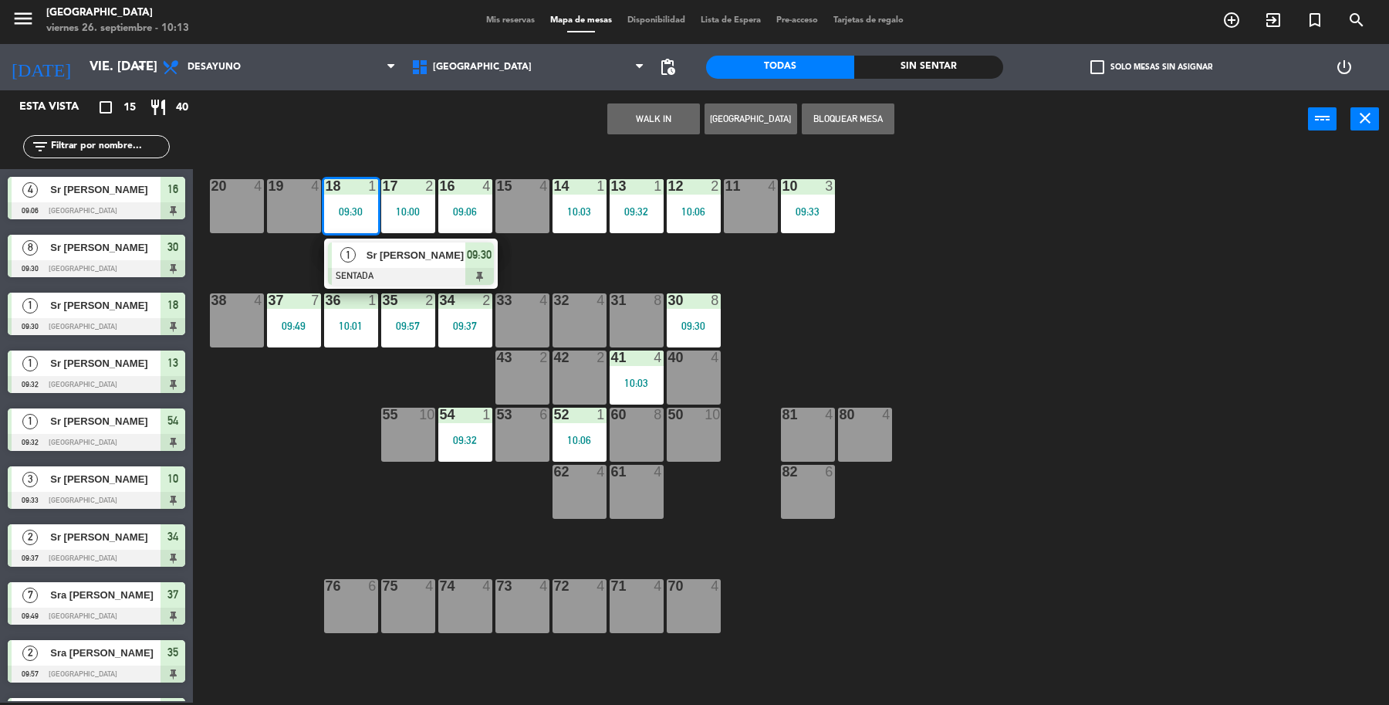
click at [367, 252] on span "Sr [PERSON_NAME]" at bounding box center [416, 255] width 99 height 16
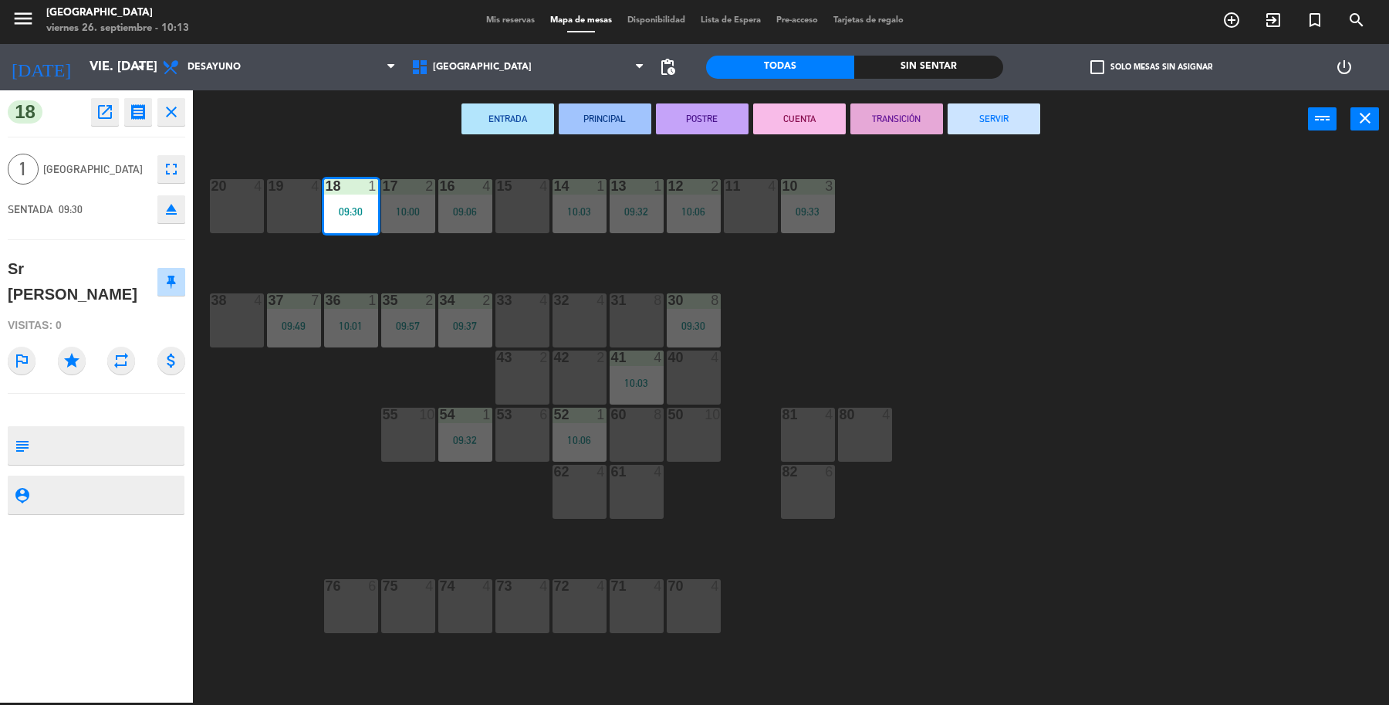
click at [1007, 110] on button "SERVIR" at bounding box center [994, 118] width 93 height 31
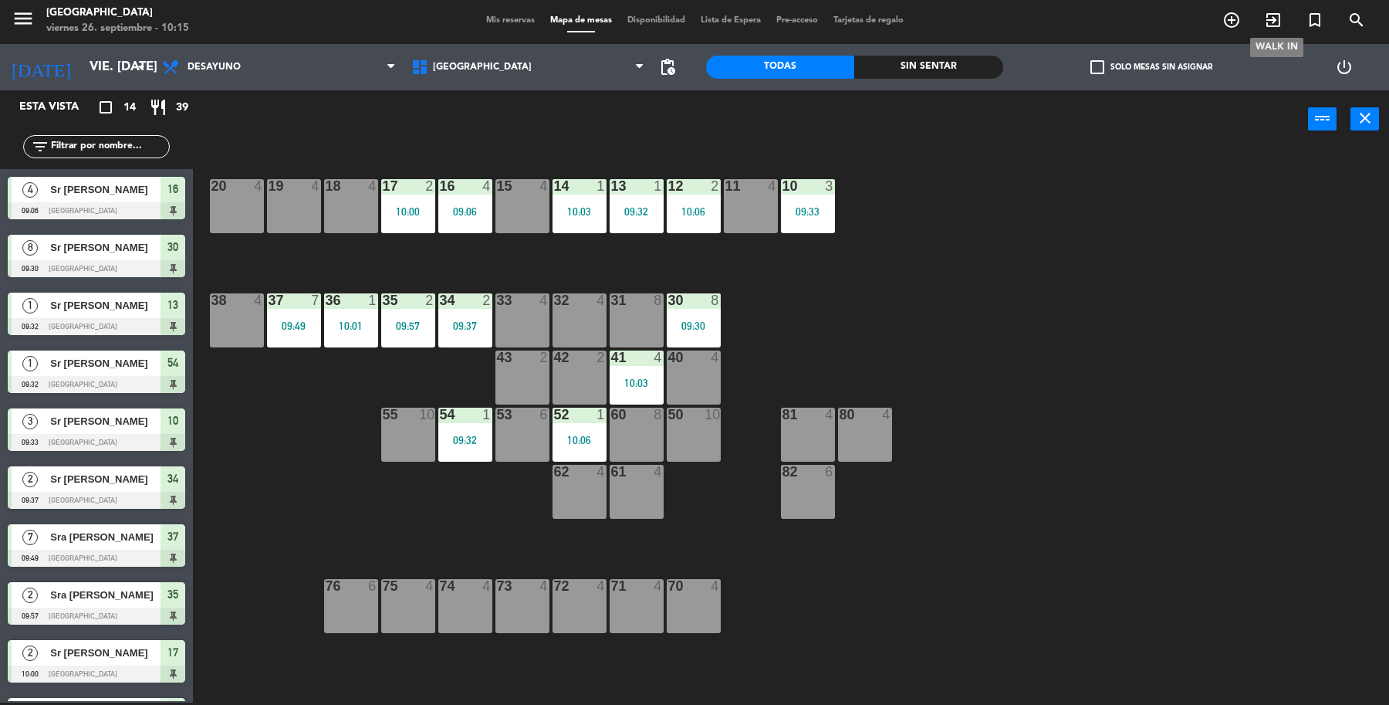
click at [1271, 12] on icon "exit_to_app" at bounding box center [1273, 20] width 19 height 19
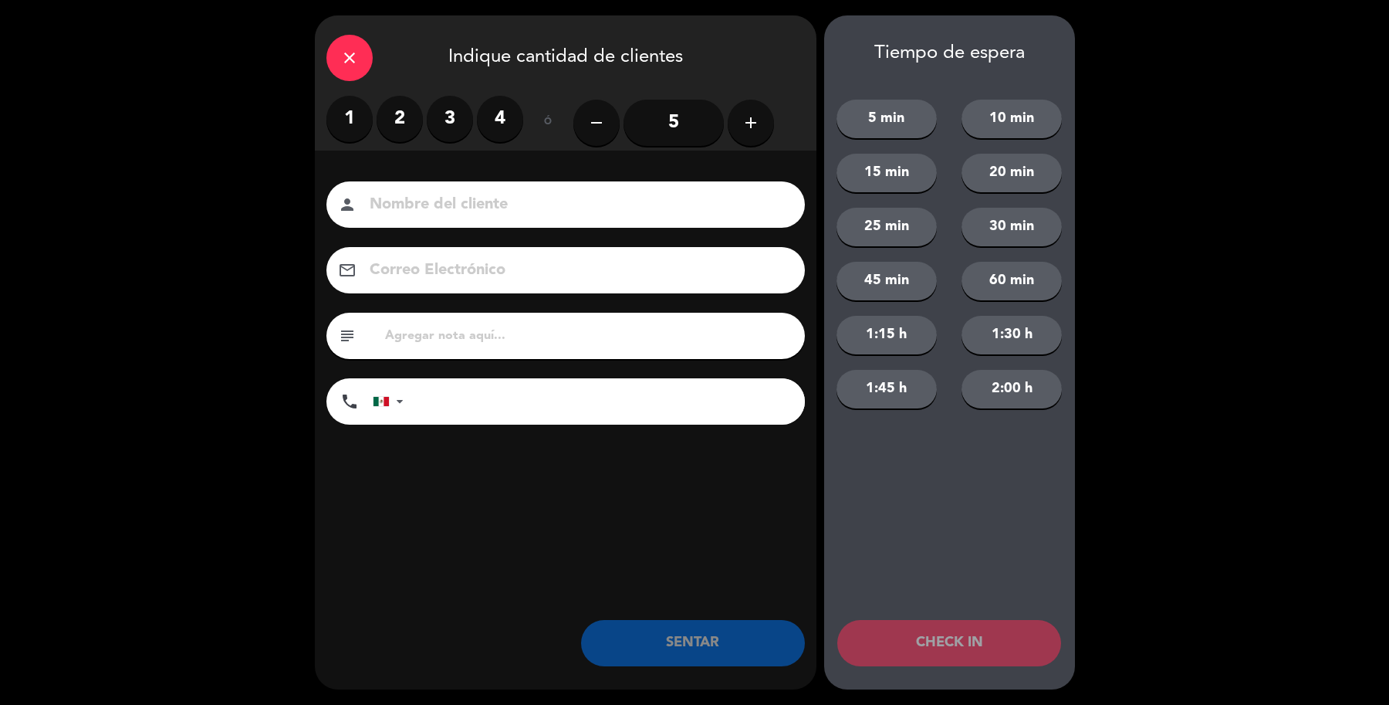
click at [357, 120] on label "1" at bounding box center [349, 119] width 46 height 46
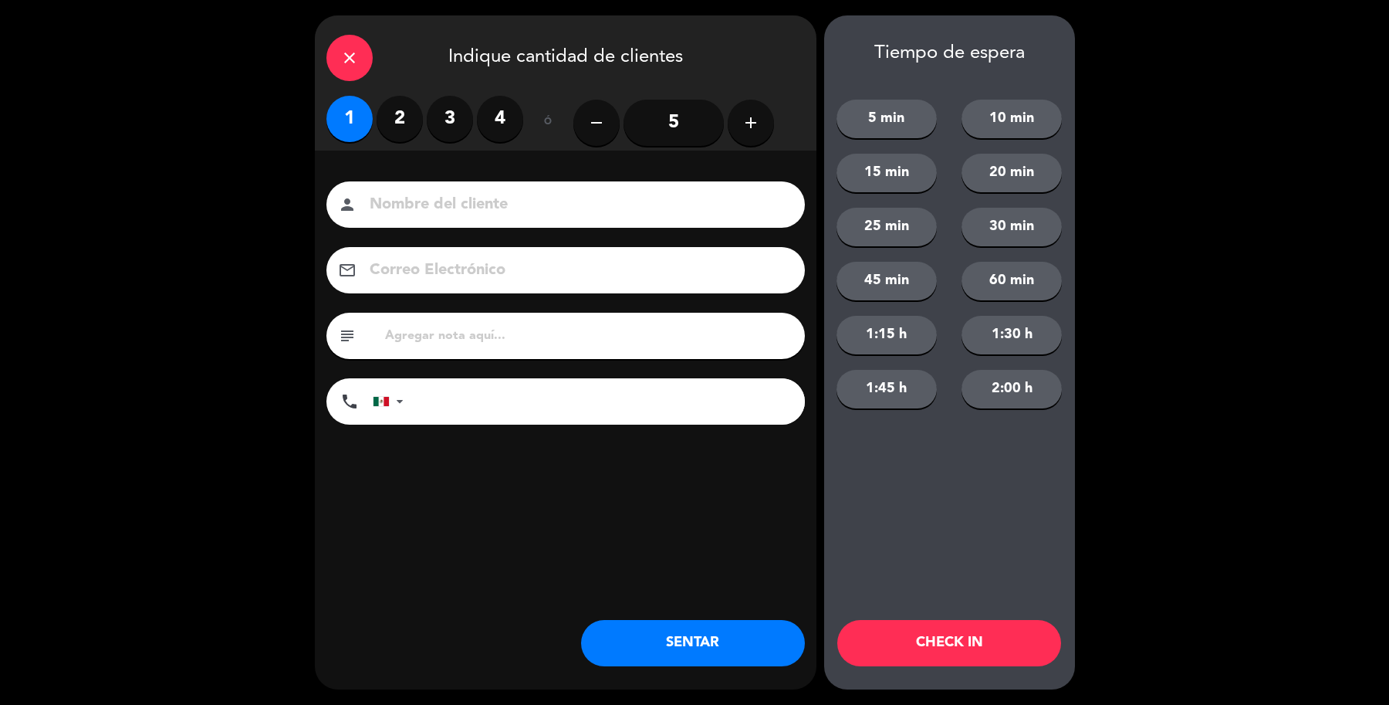
click at [377, 201] on input at bounding box center [576, 204] width 417 height 27
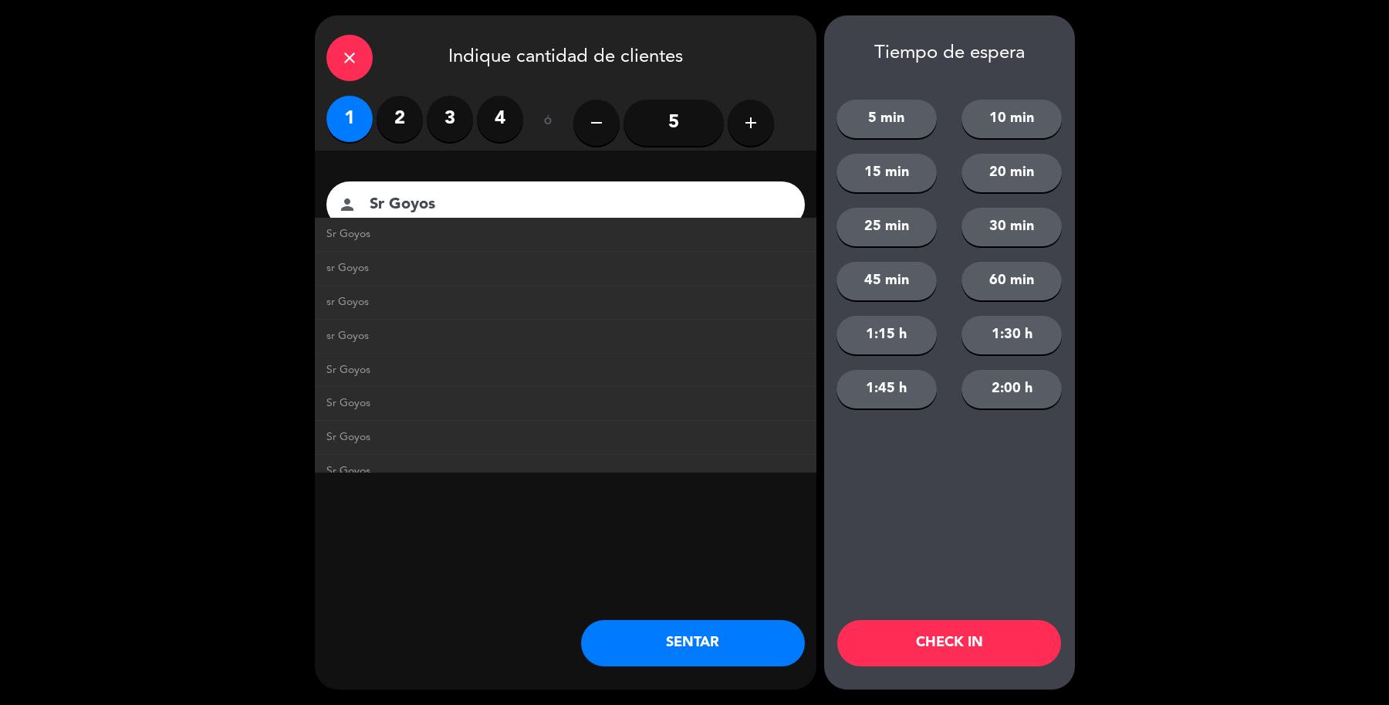
type input "Sr Goyos"
click at [729, 643] on button "SENTAR" at bounding box center [693, 643] width 224 height 46
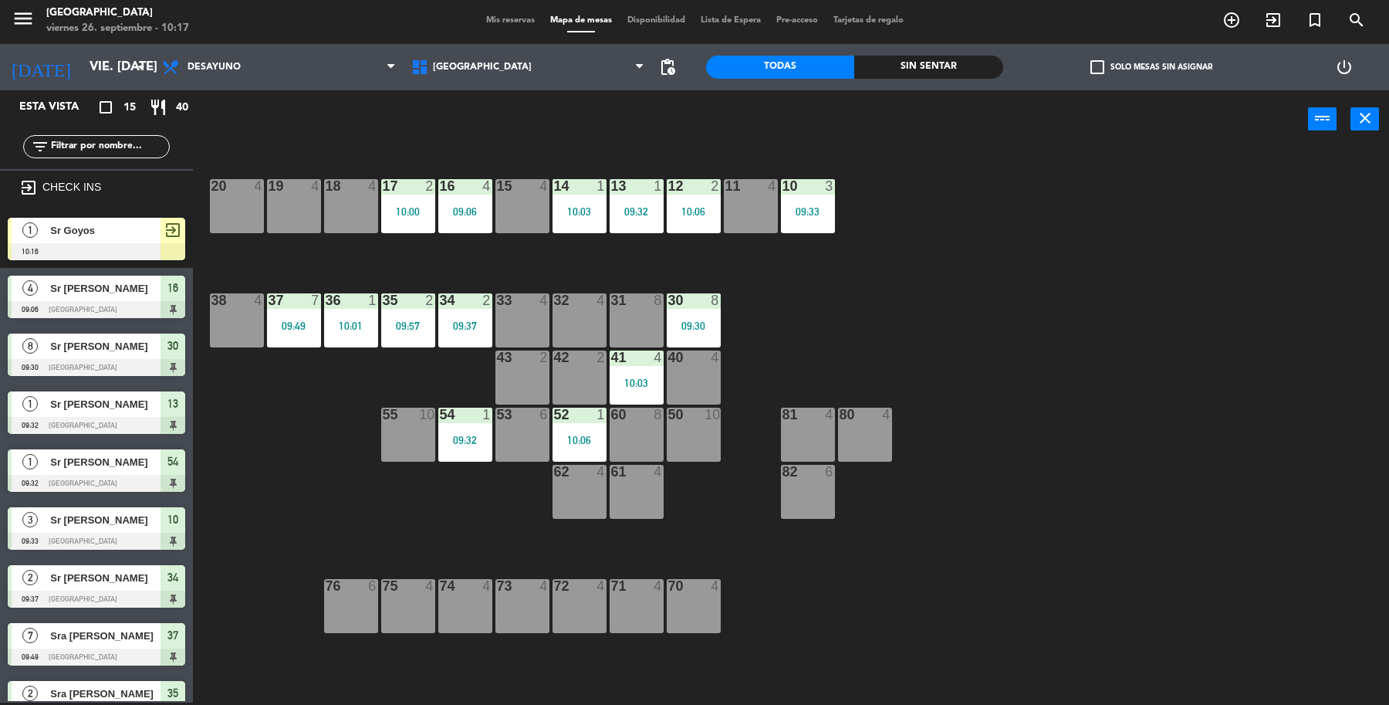
click at [117, 244] on div at bounding box center [97, 251] width 178 height 17
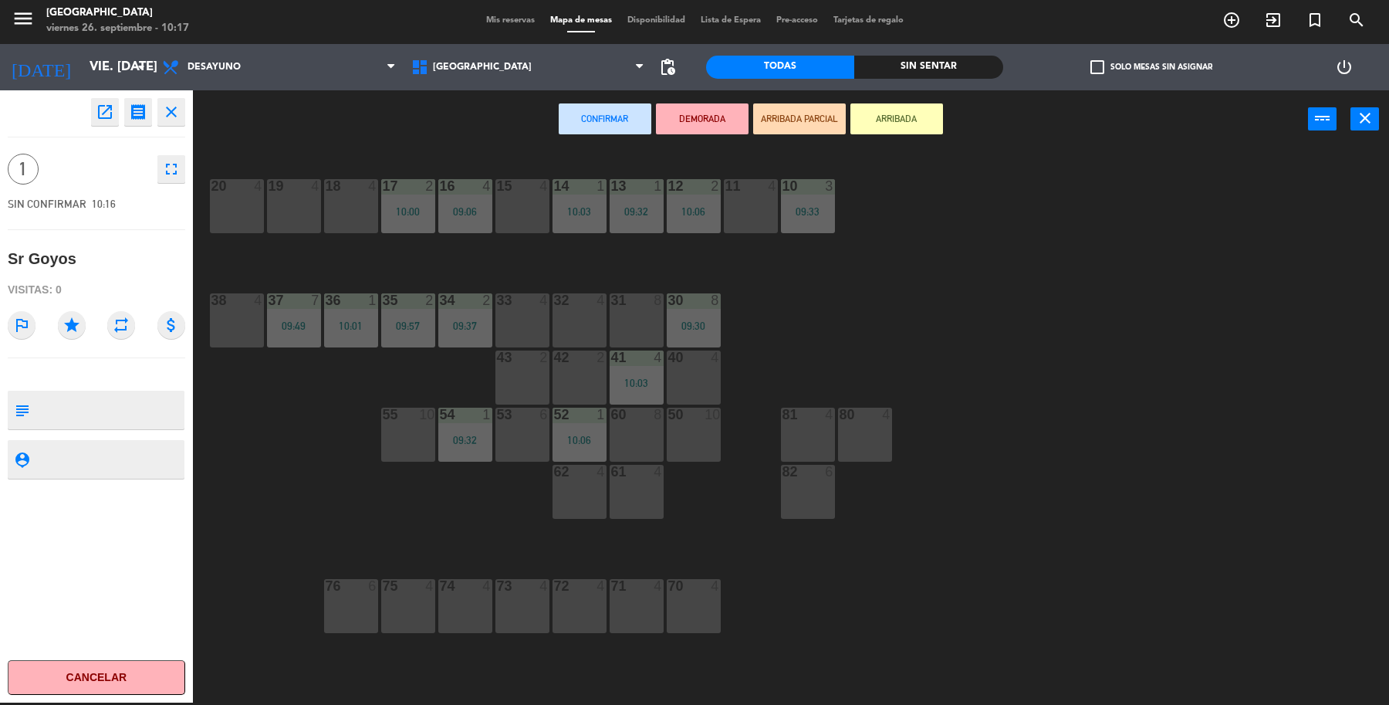
click at [756, 213] on div "11 4" at bounding box center [751, 206] width 54 height 54
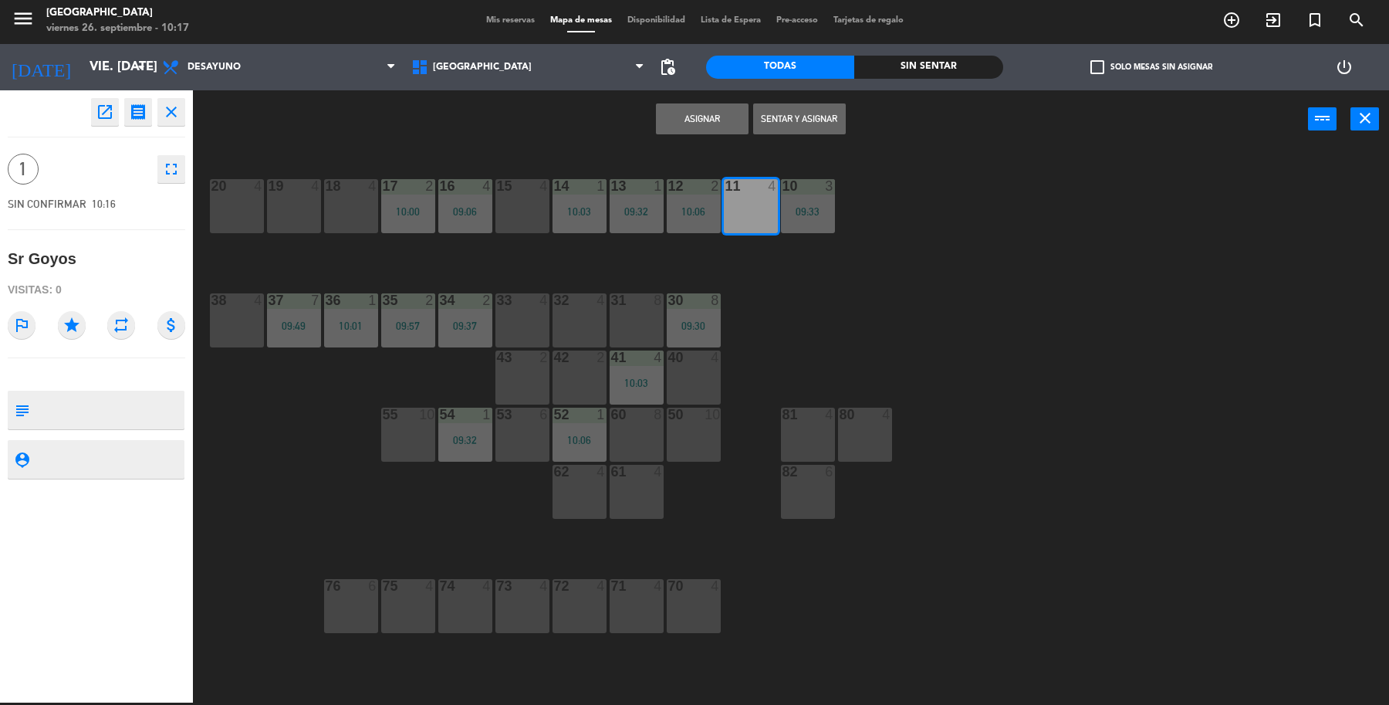
click at [791, 117] on button "Sentar y Asignar" at bounding box center [799, 118] width 93 height 31
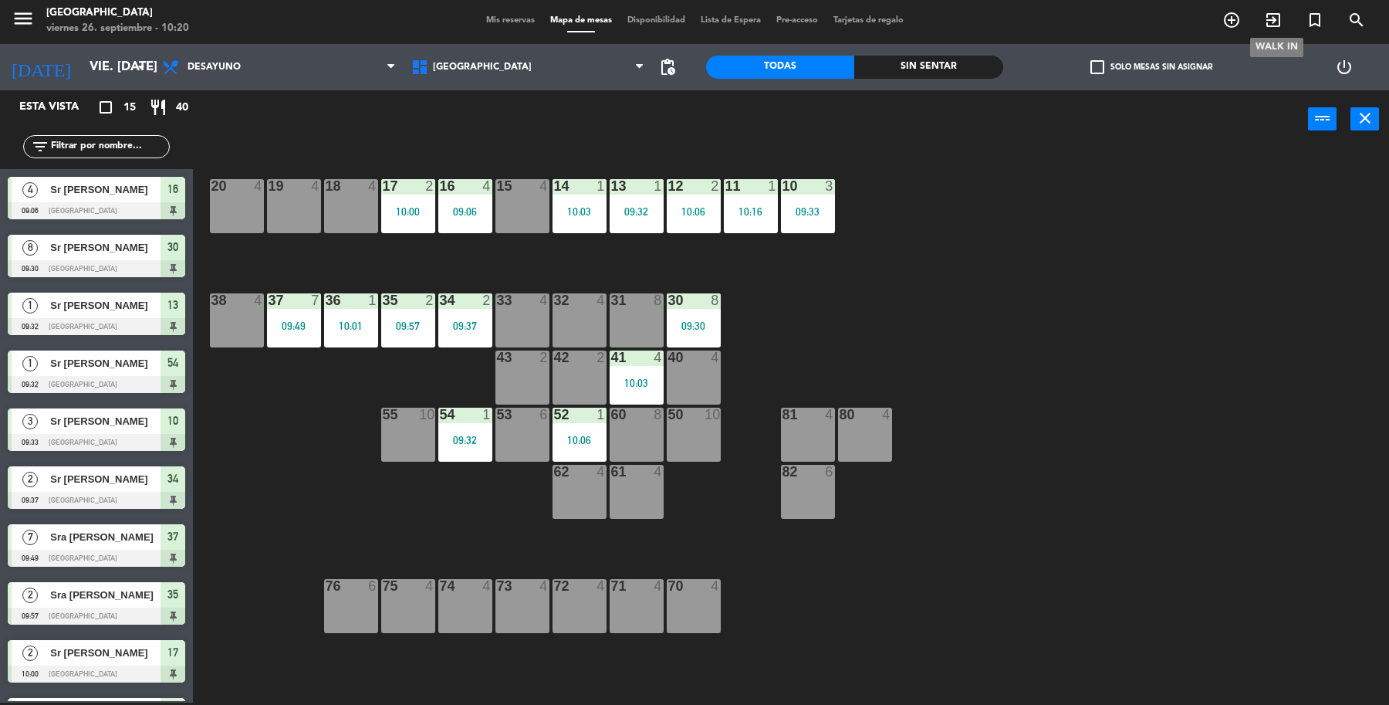
click at [1264, 9] on span "exit_to_app" at bounding box center [1274, 20] width 42 height 26
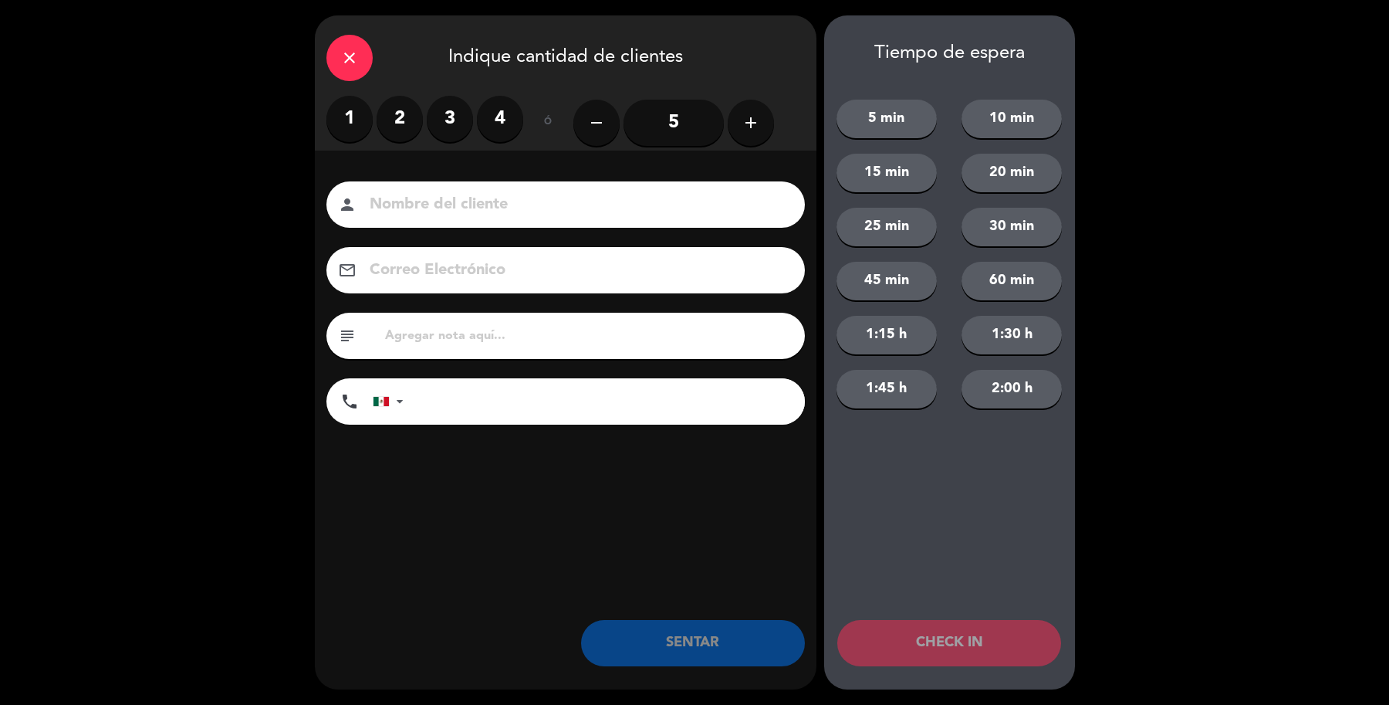
drag, startPoint x: 408, startPoint y: 127, endPoint x: 421, endPoint y: 171, distance: 45.2
click at [408, 134] on label "2" at bounding box center [400, 119] width 46 height 46
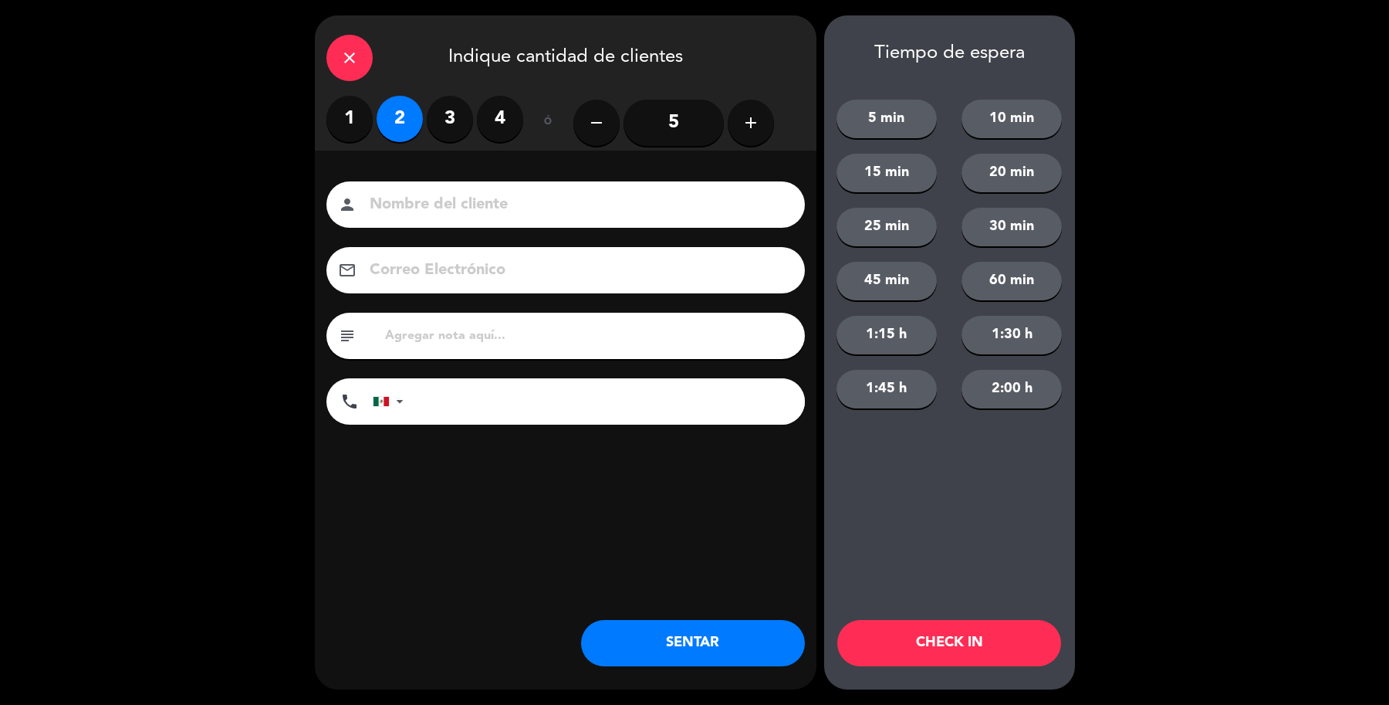
click at [441, 211] on input at bounding box center [576, 204] width 417 height 27
click at [414, 206] on input "Sra Lordes" at bounding box center [576, 204] width 417 height 27
type input "Sra [PERSON_NAME]"
click at [719, 642] on button "SENTAR" at bounding box center [693, 643] width 224 height 46
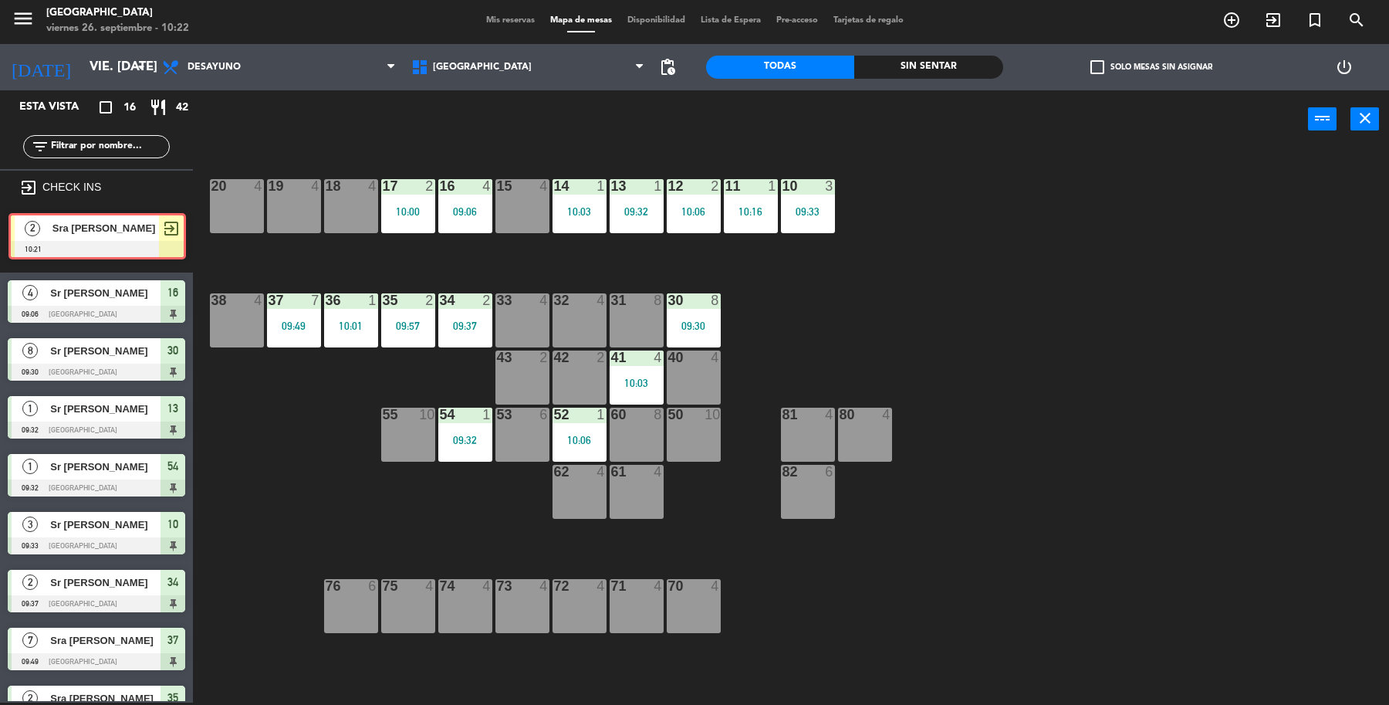
click at [56, 240] on div "2 Sra [PERSON_NAME] 10:21 exit_to_app 2 Sra [PERSON_NAME] 10:21 exit_to_app" at bounding box center [96, 241] width 193 height 63
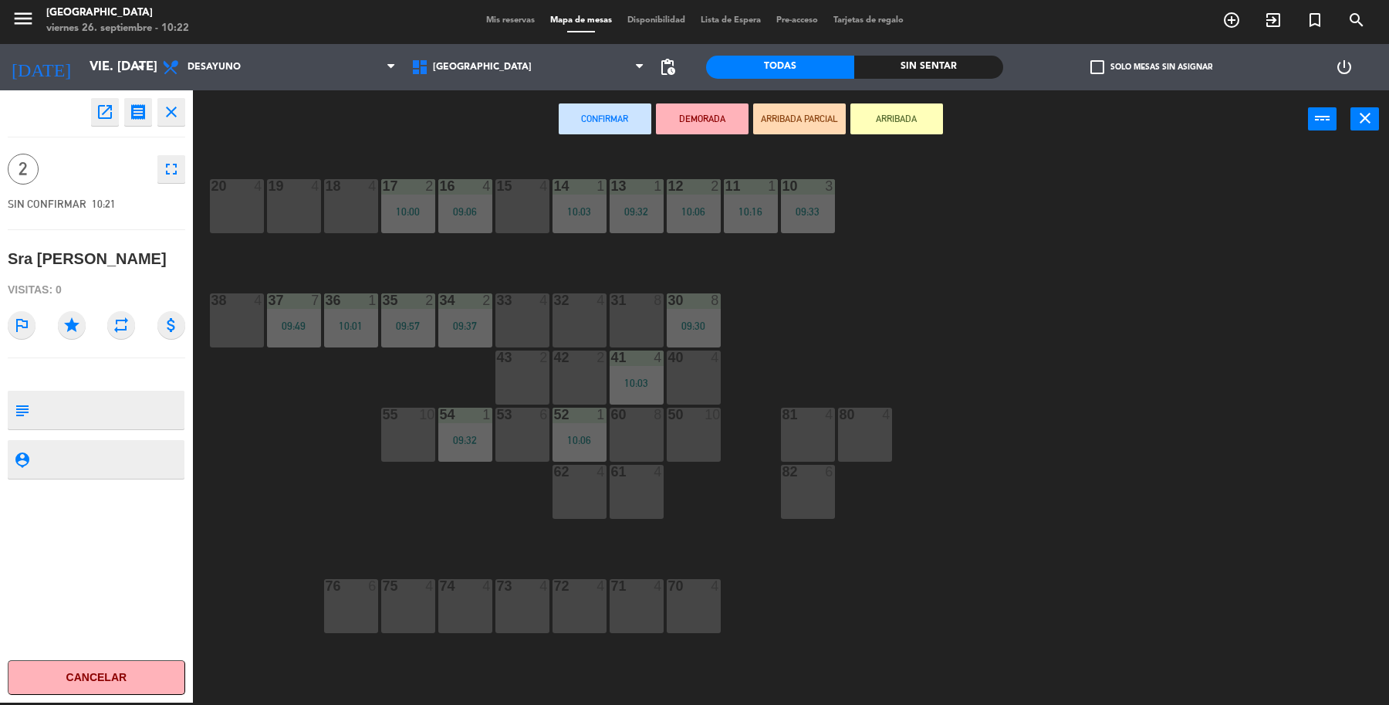
click at [236, 201] on div "20 4" at bounding box center [237, 206] width 54 height 54
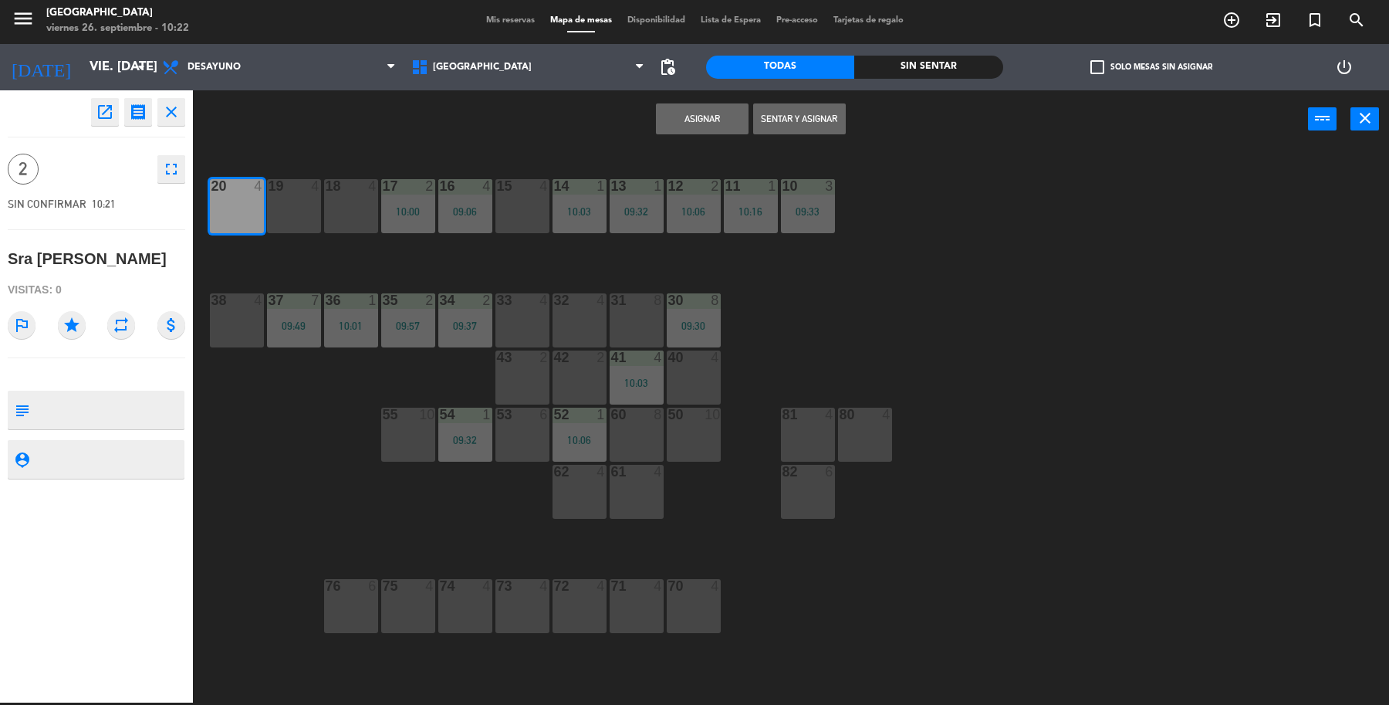
click at [780, 129] on button "Sentar y Asignar" at bounding box center [799, 118] width 93 height 31
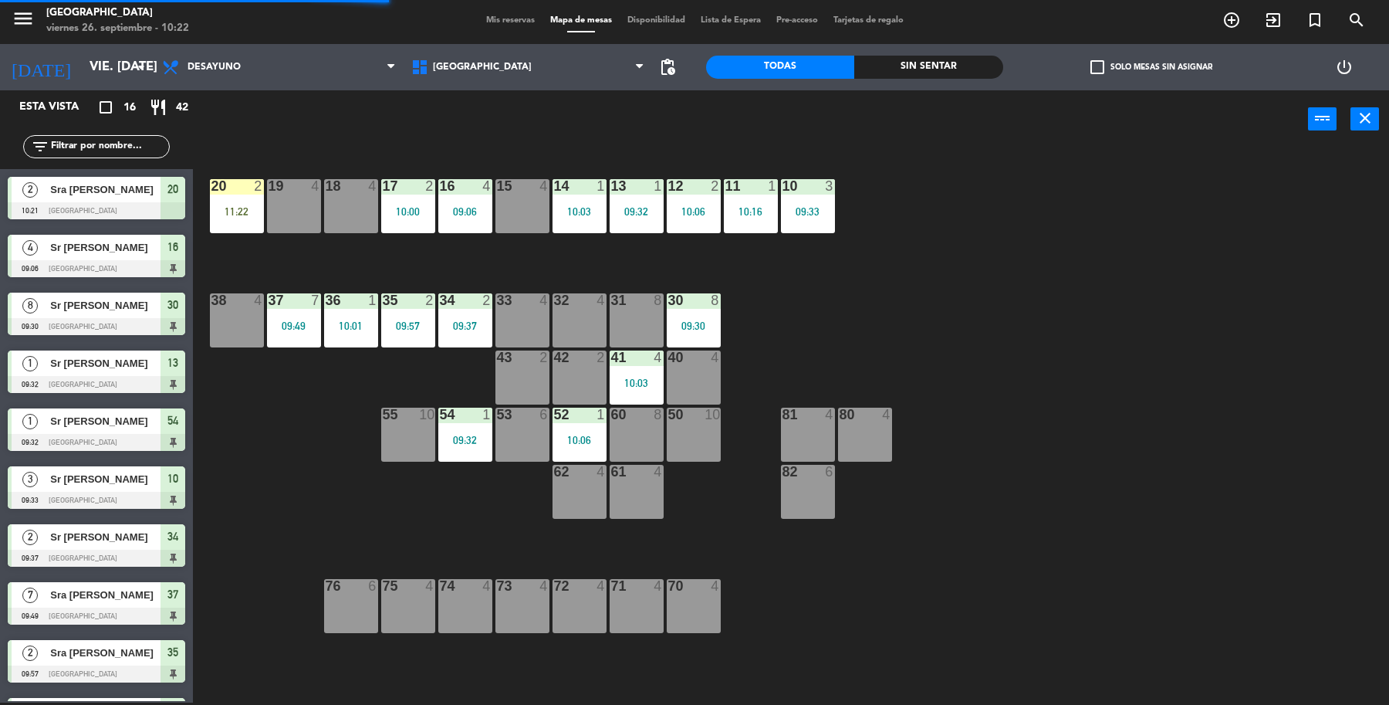
drag, startPoint x: 649, startPoint y: 427, endPoint x: 619, endPoint y: 313, distance: 118.1
click at [648, 427] on div "60 8" at bounding box center [637, 435] width 54 height 54
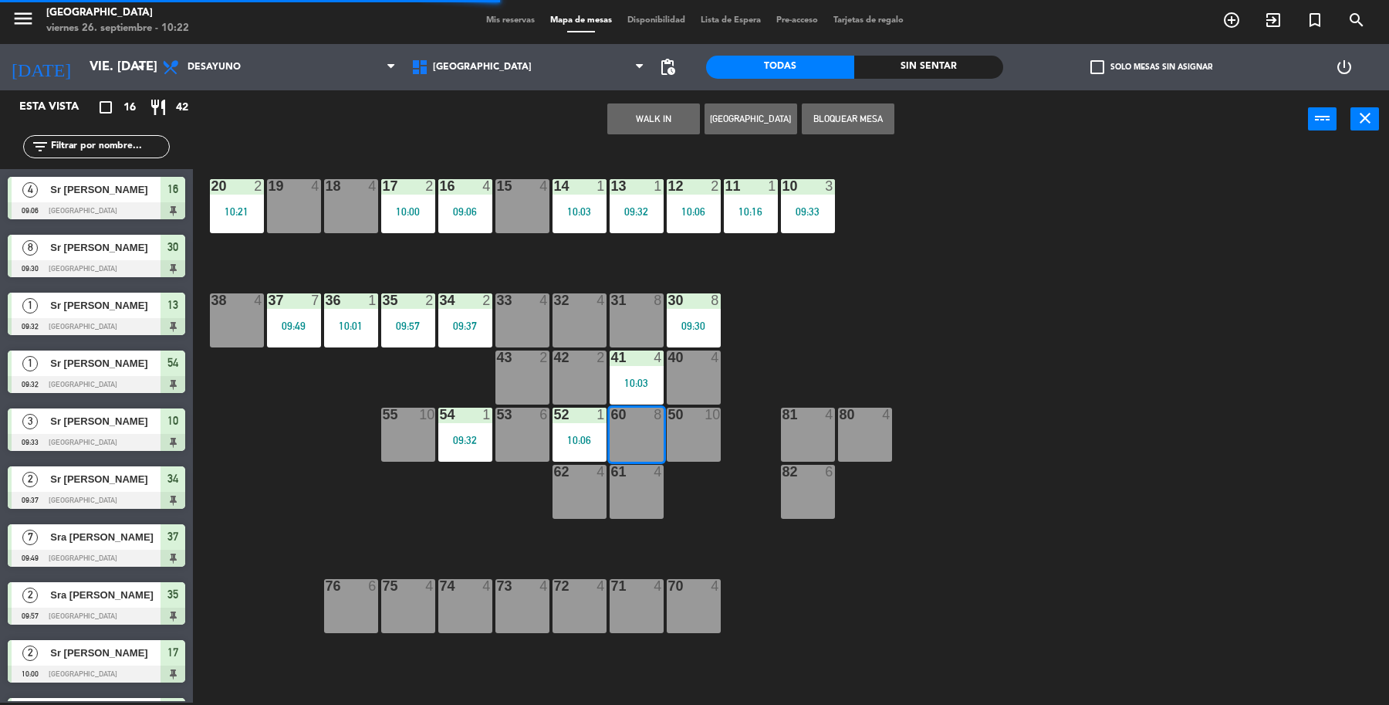
click at [661, 113] on button "WALK IN" at bounding box center [653, 118] width 93 height 31
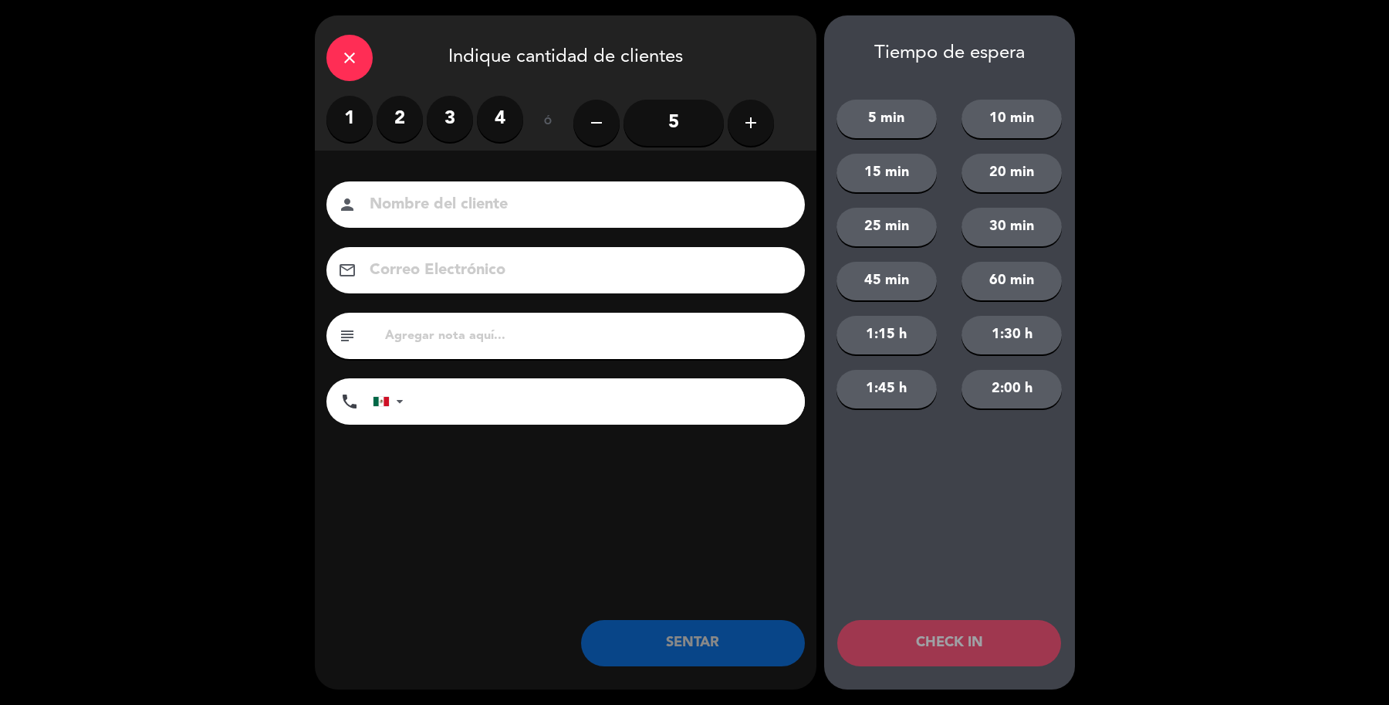
click at [750, 118] on icon "add" at bounding box center [751, 122] width 19 height 19
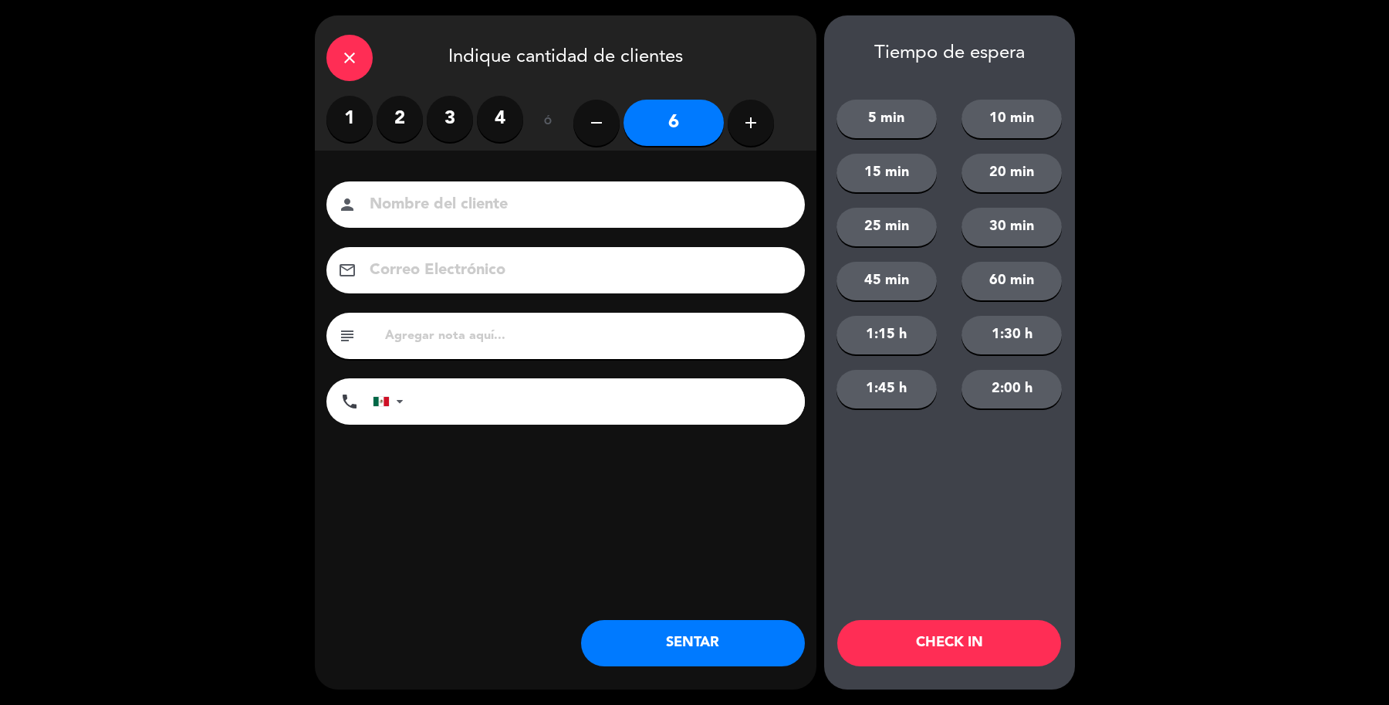
click at [722, 213] on input at bounding box center [576, 204] width 417 height 27
type input "[PERSON_NAME]"
click at [695, 662] on button "SENTAR" at bounding box center [693, 643] width 224 height 46
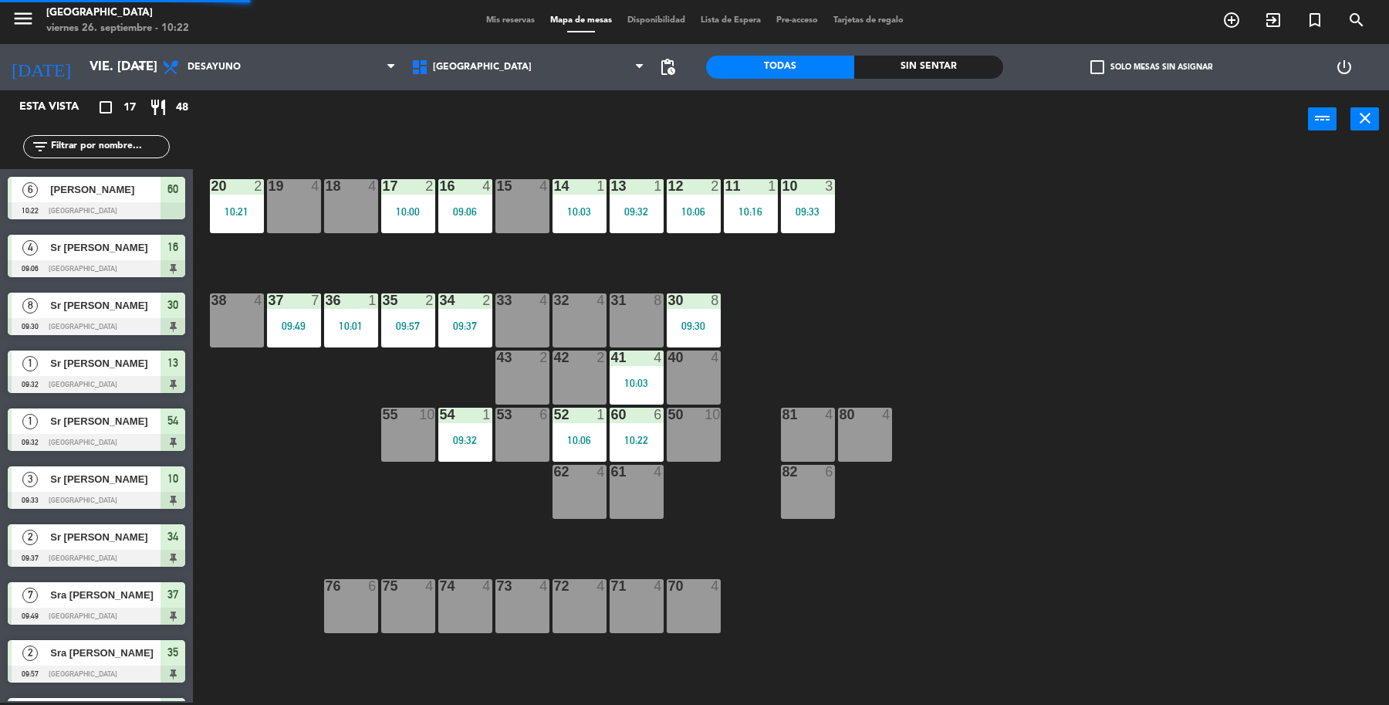
click at [471, 449] on div "54 1 09:32" at bounding box center [465, 435] width 54 height 54
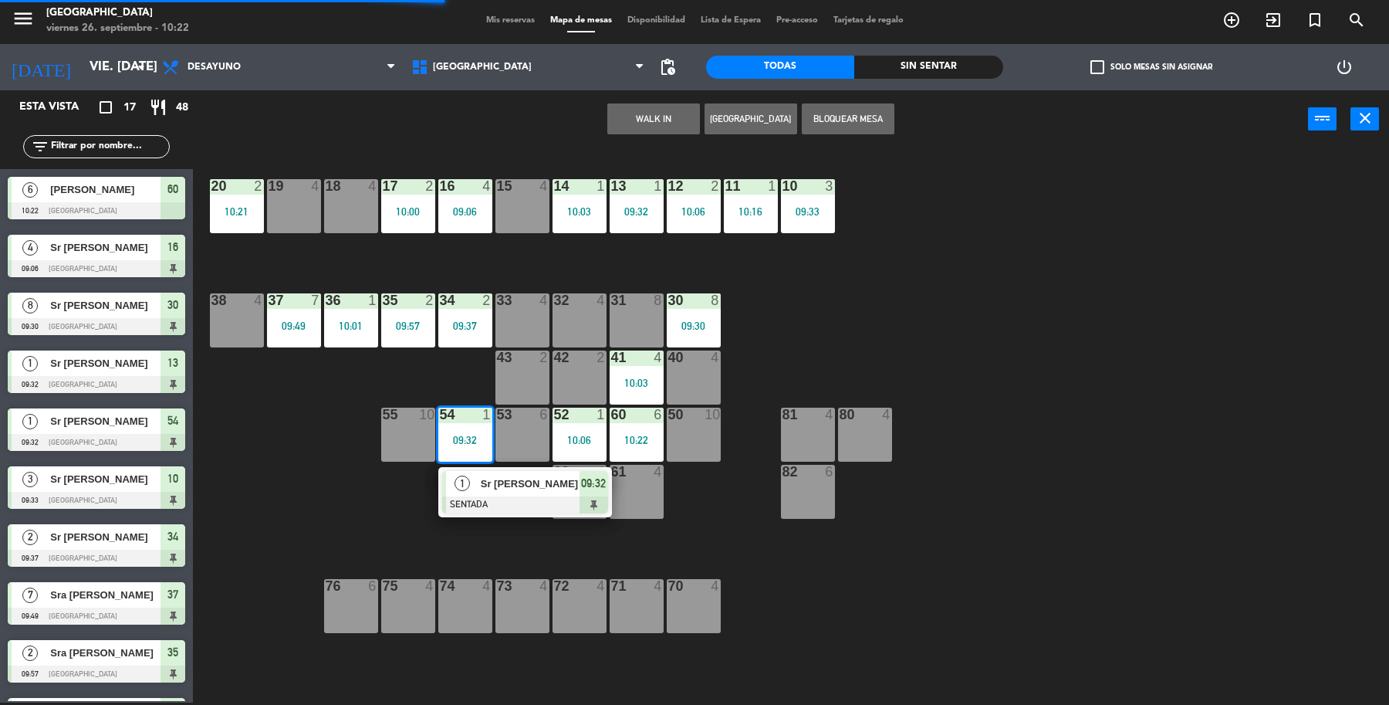
click at [504, 496] on div at bounding box center [525, 504] width 166 height 17
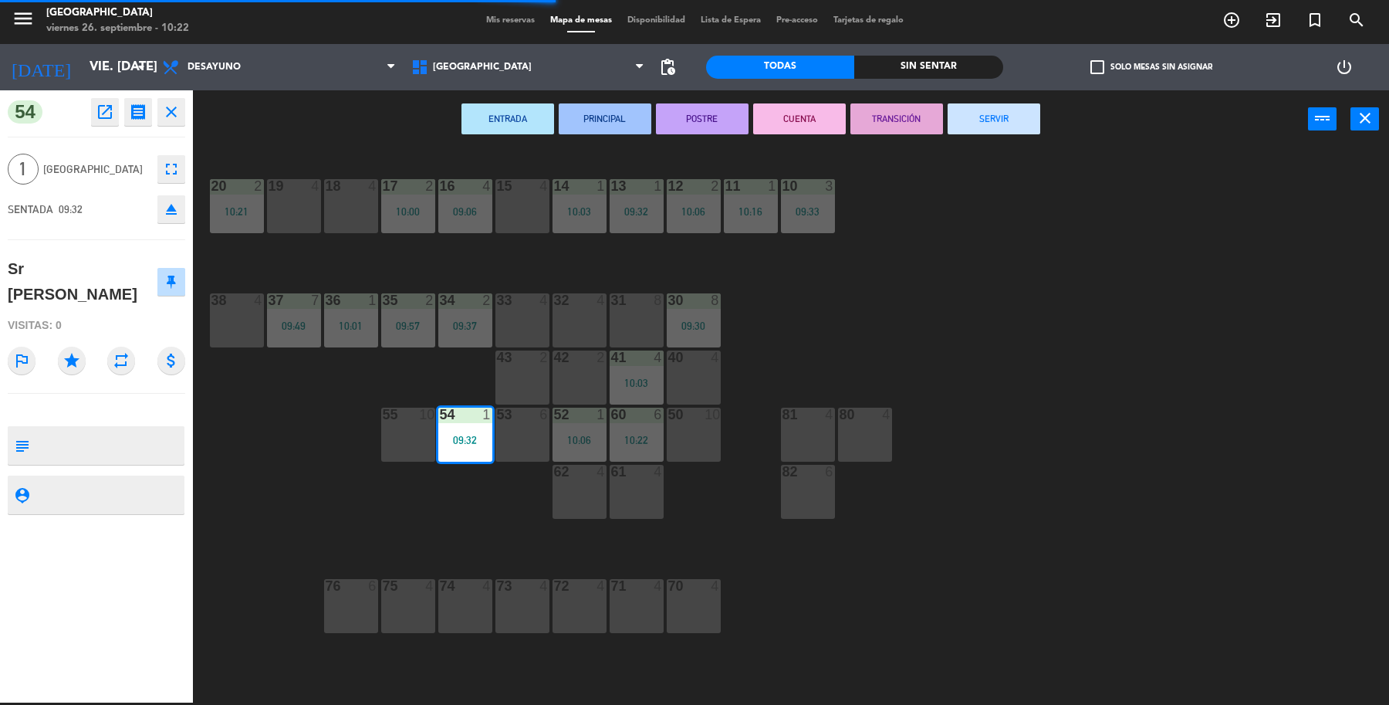
drag, startPoint x: 989, startPoint y: 123, endPoint x: 1006, endPoint y: 121, distance: 16.4
click at [1000, 121] on button "SERVIR" at bounding box center [994, 118] width 93 height 31
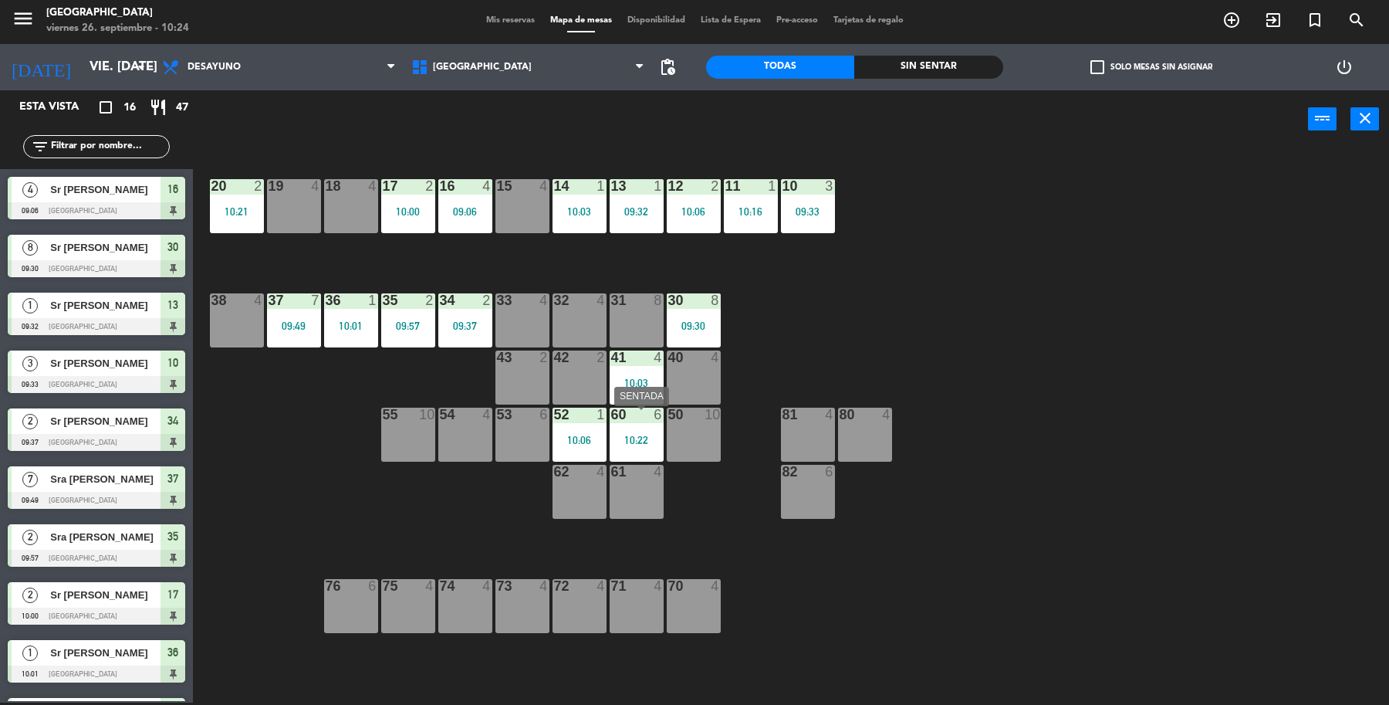
click at [629, 425] on div "60 6 10:22" at bounding box center [637, 435] width 54 height 54
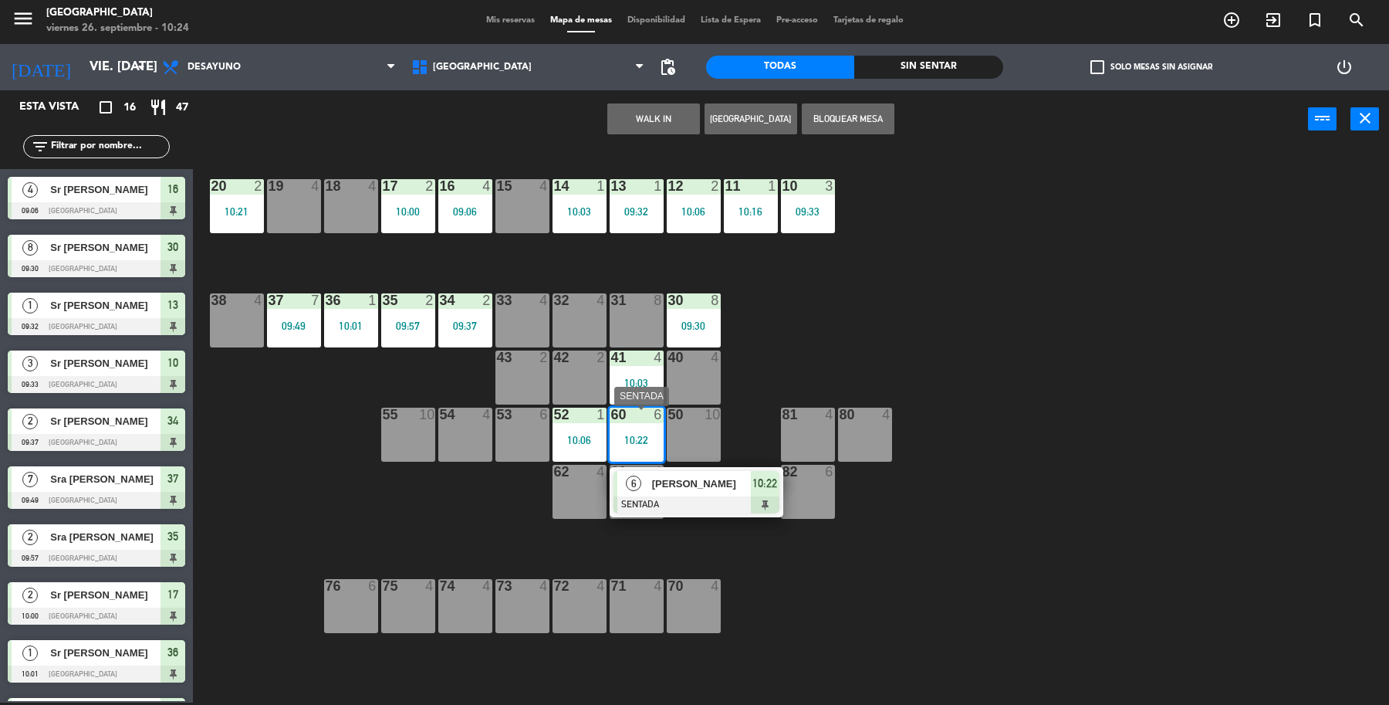
click at [692, 492] on div "[PERSON_NAME]" at bounding box center [701, 483] width 100 height 25
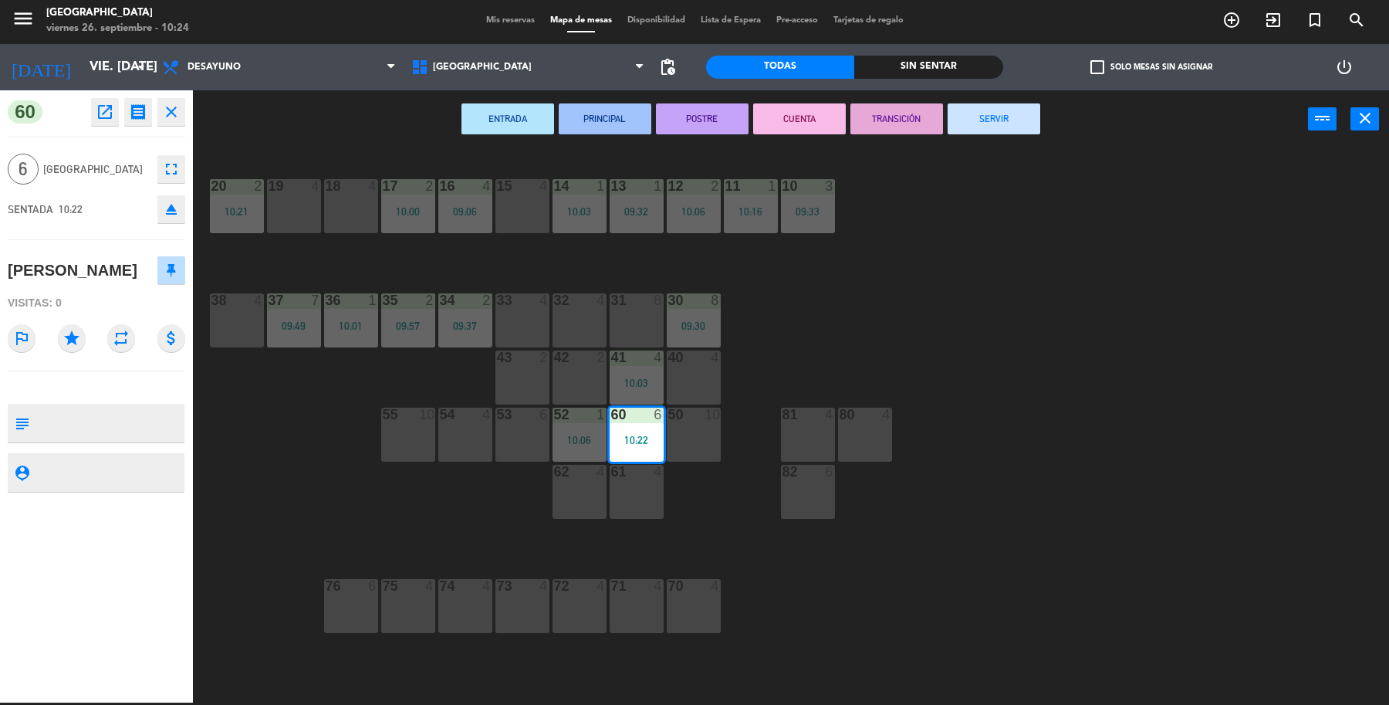
click at [990, 116] on button "SERVIR" at bounding box center [994, 118] width 93 height 31
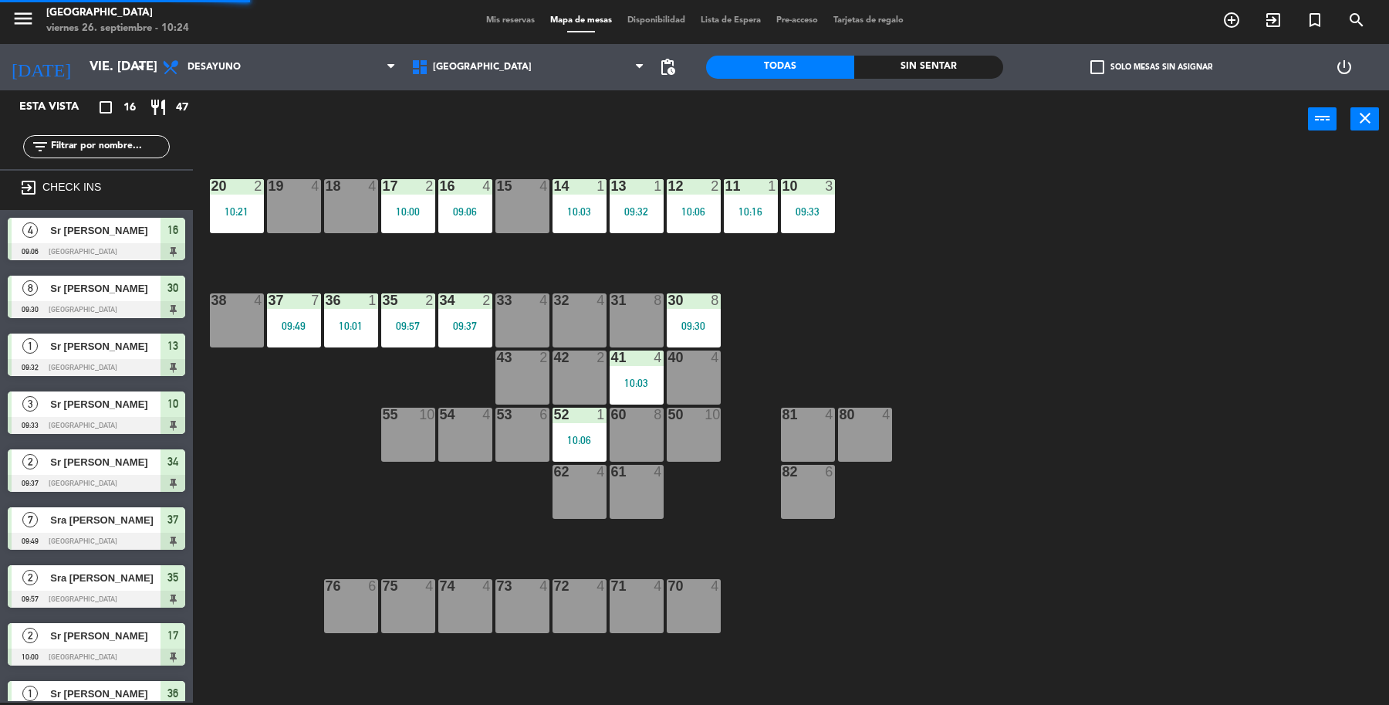
scroll to position [288, 0]
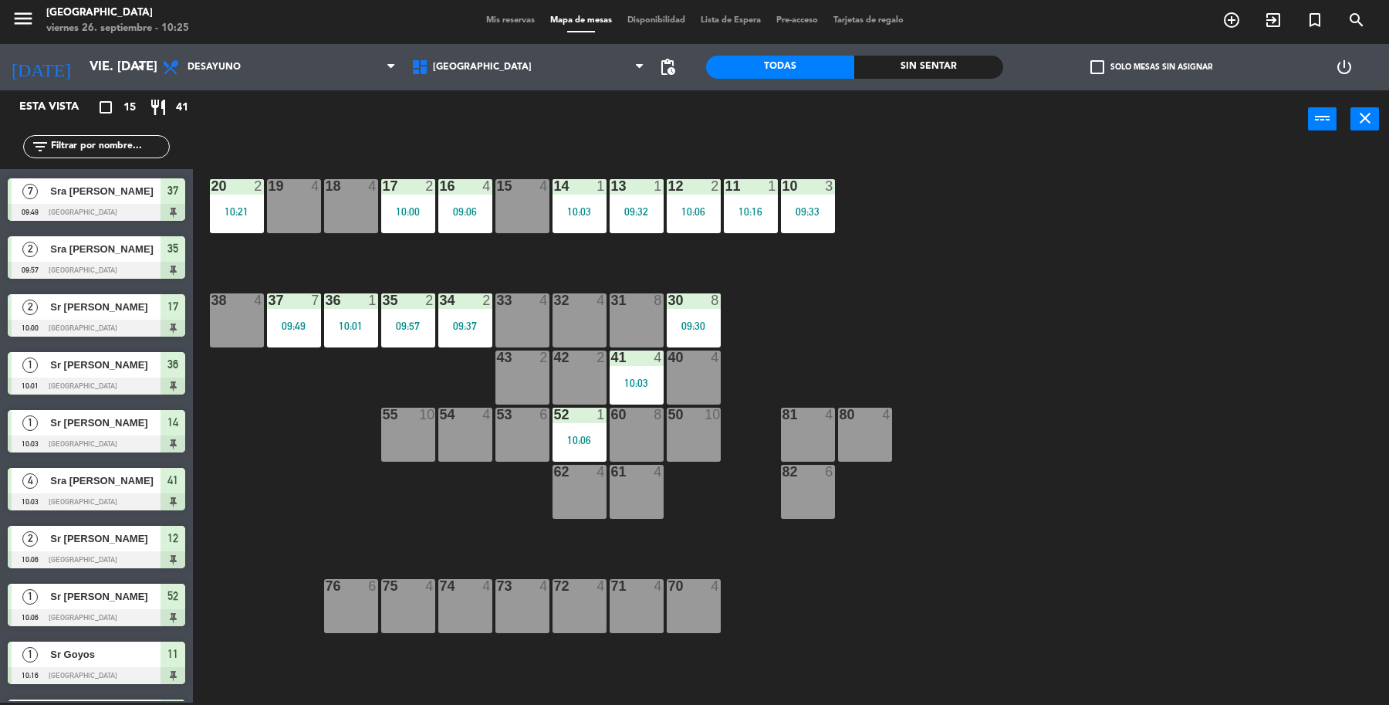
click at [1162, 216] on div "19 4 18 4 17 2 10:00 16 4 09:06 15 4 14 1 10:03 13 1 09:32 12 2 10:06 11 1 10:1…" at bounding box center [798, 428] width 1182 height 554
click at [584, 203] on div "14 1 10:03" at bounding box center [580, 206] width 54 height 54
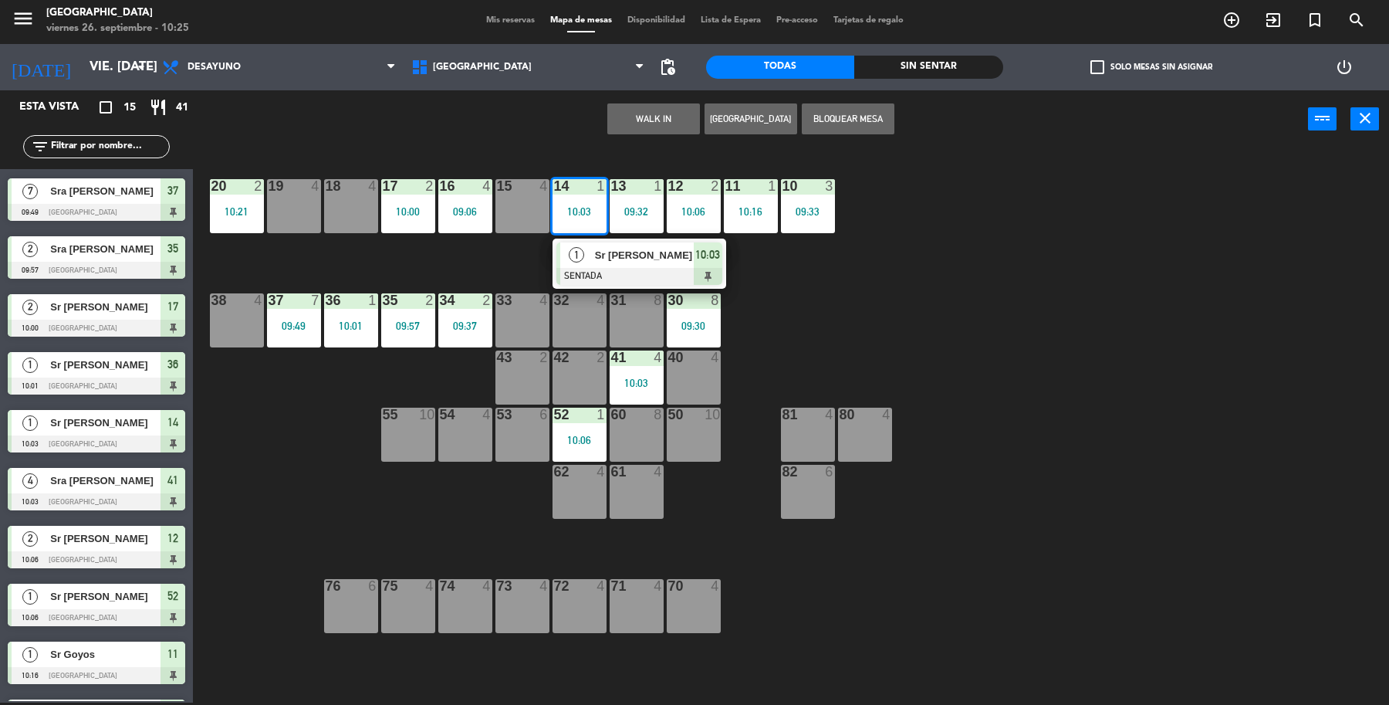
click at [619, 259] on span "Sr [PERSON_NAME]" at bounding box center [644, 255] width 99 height 16
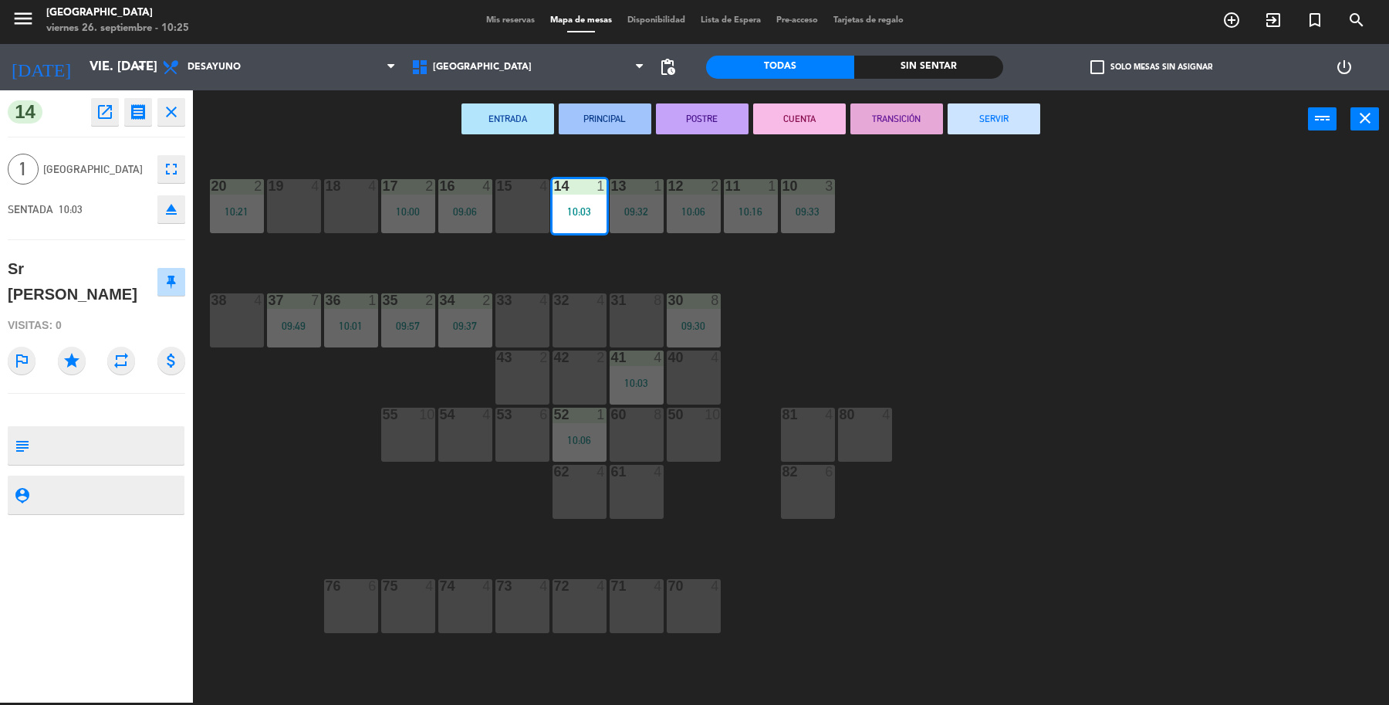
click at [975, 120] on button "SERVIR" at bounding box center [994, 118] width 93 height 31
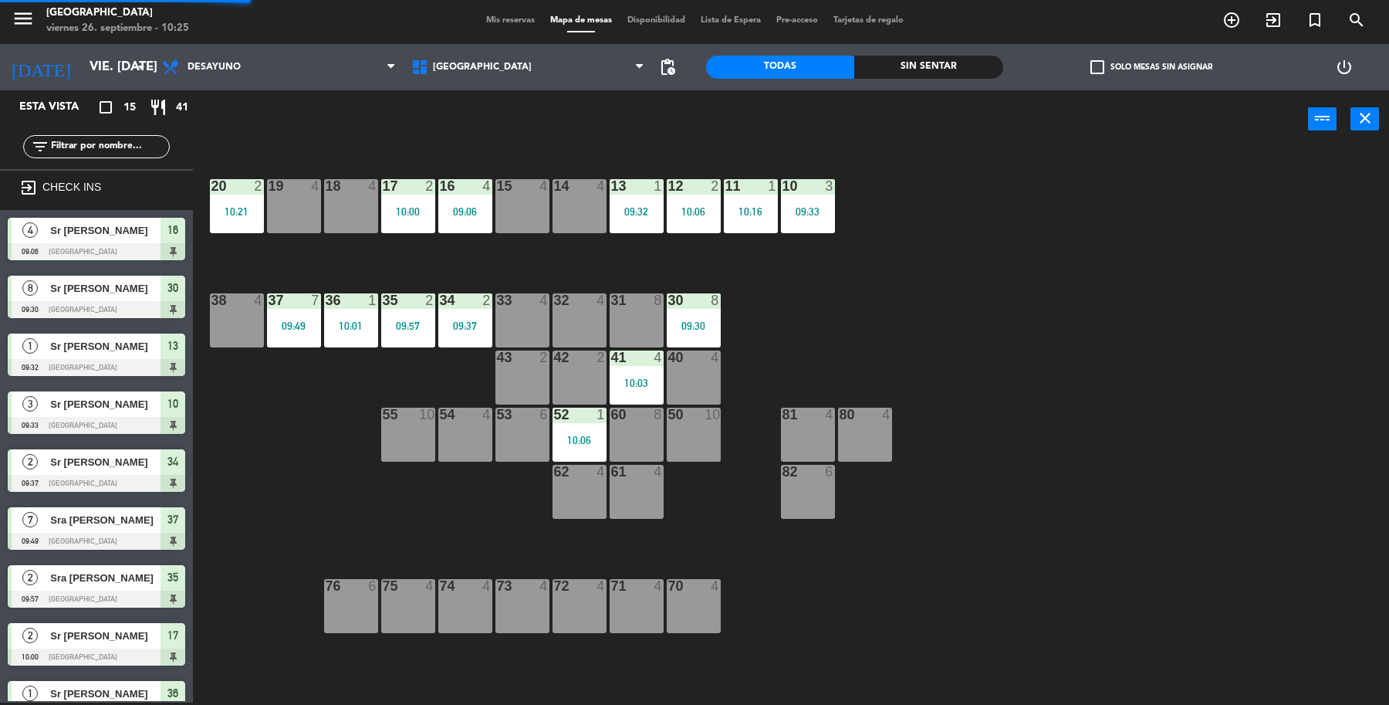
scroll to position [2, 0]
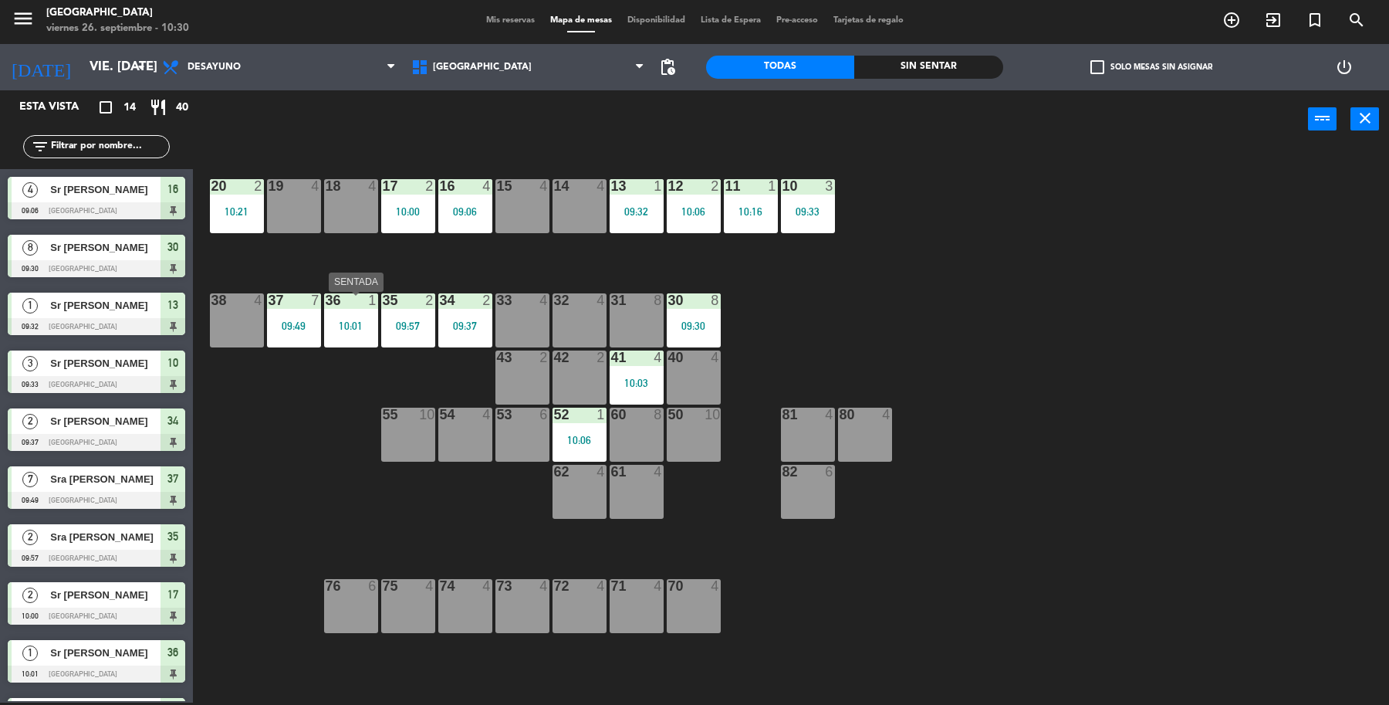
click at [340, 329] on div "10:01" at bounding box center [351, 325] width 54 height 11
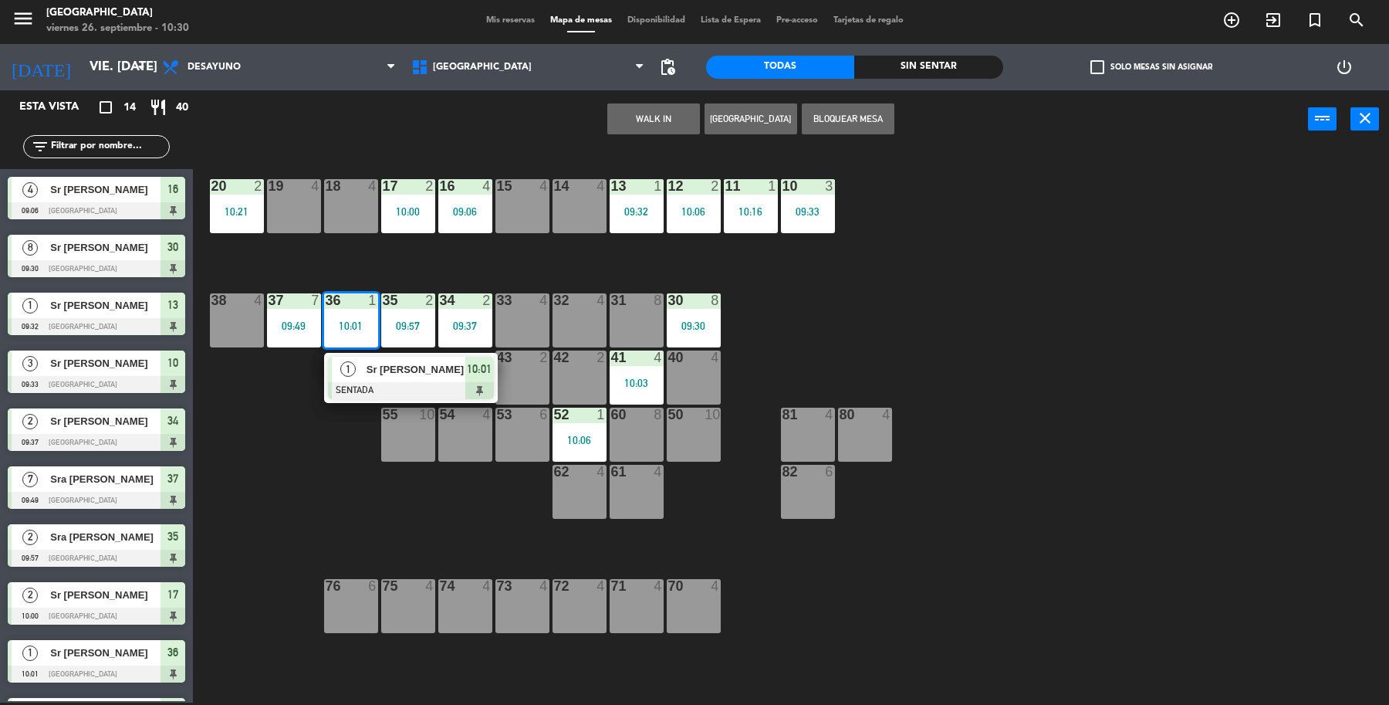
click at [340, 373] on div "1" at bounding box center [348, 369] width 33 height 25
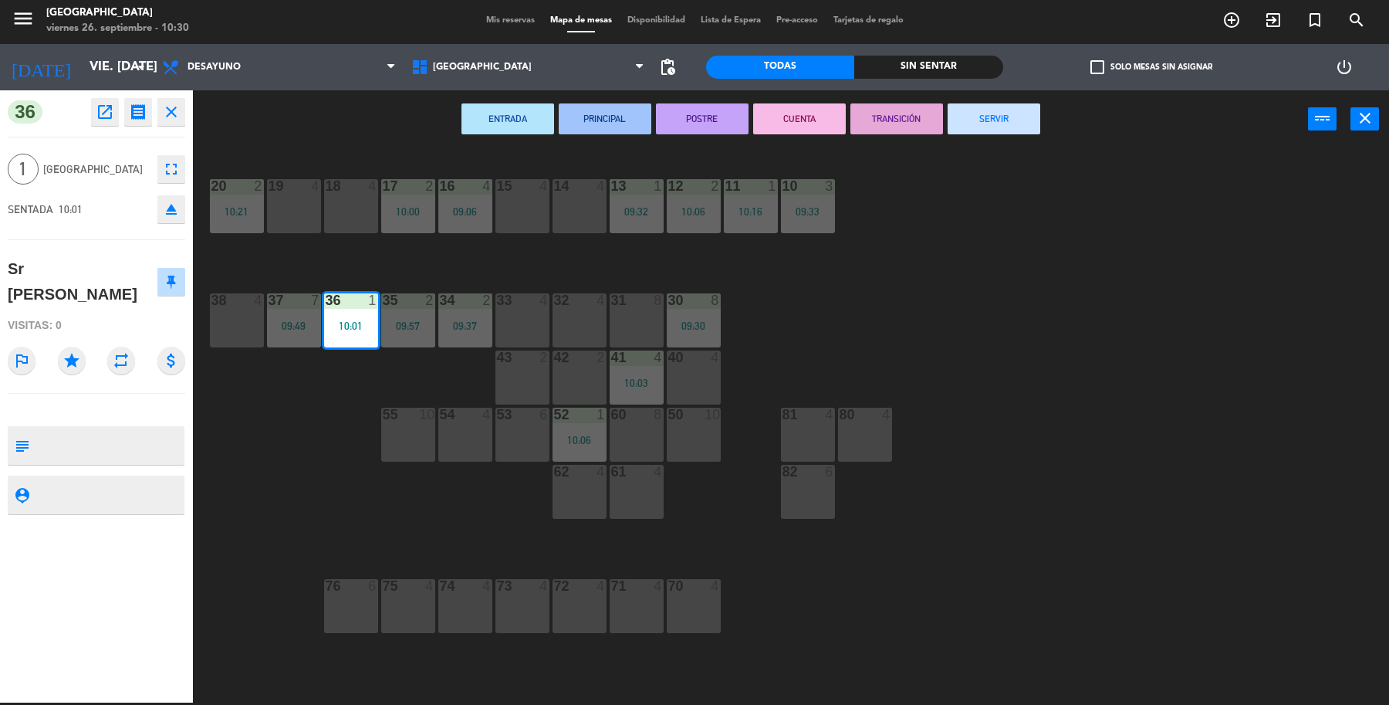
click at [998, 124] on button "SERVIR" at bounding box center [994, 118] width 93 height 31
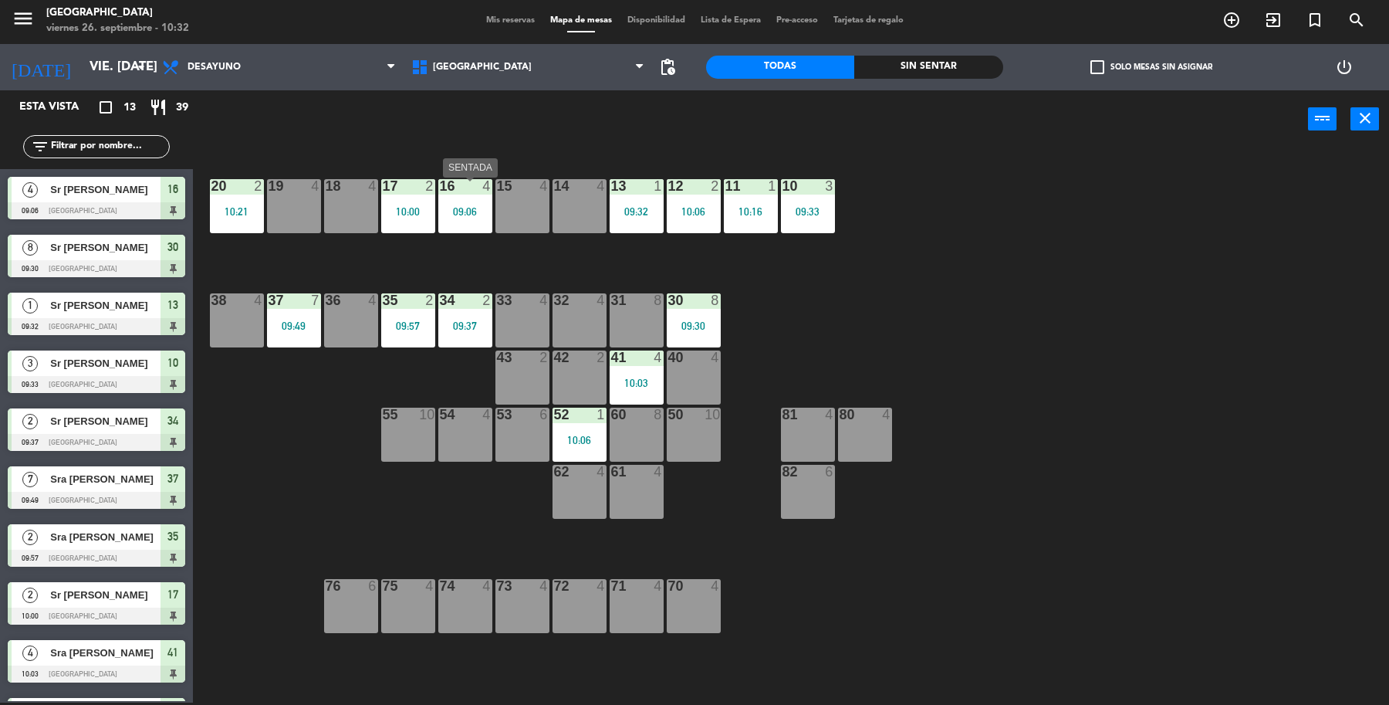
click at [453, 216] on div "09:06" at bounding box center [465, 211] width 54 height 11
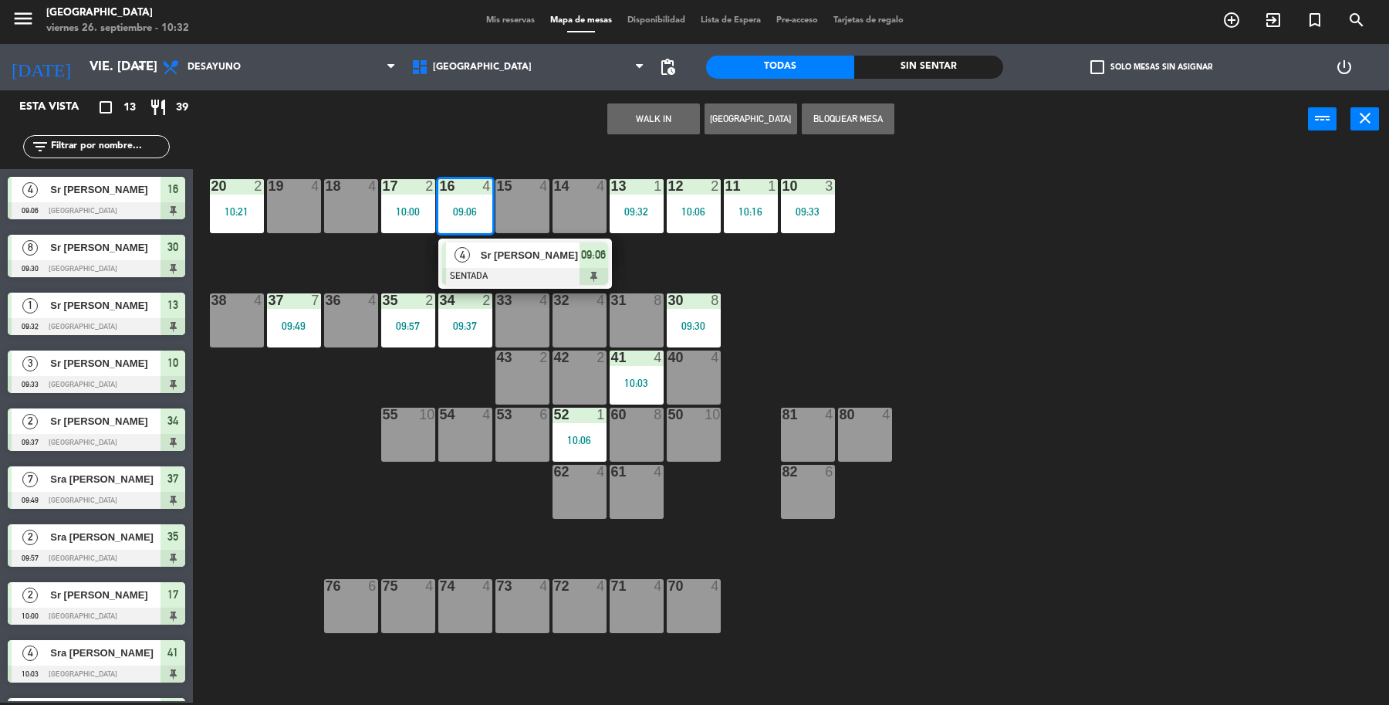
click at [680, 265] on div "19 4 18 4 17 2 10:00 16 4 09:06 4 Sr [PERSON_NAME] SENTADA 09:06 15 4 14 4 13 1…" at bounding box center [798, 428] width 1182 height 554
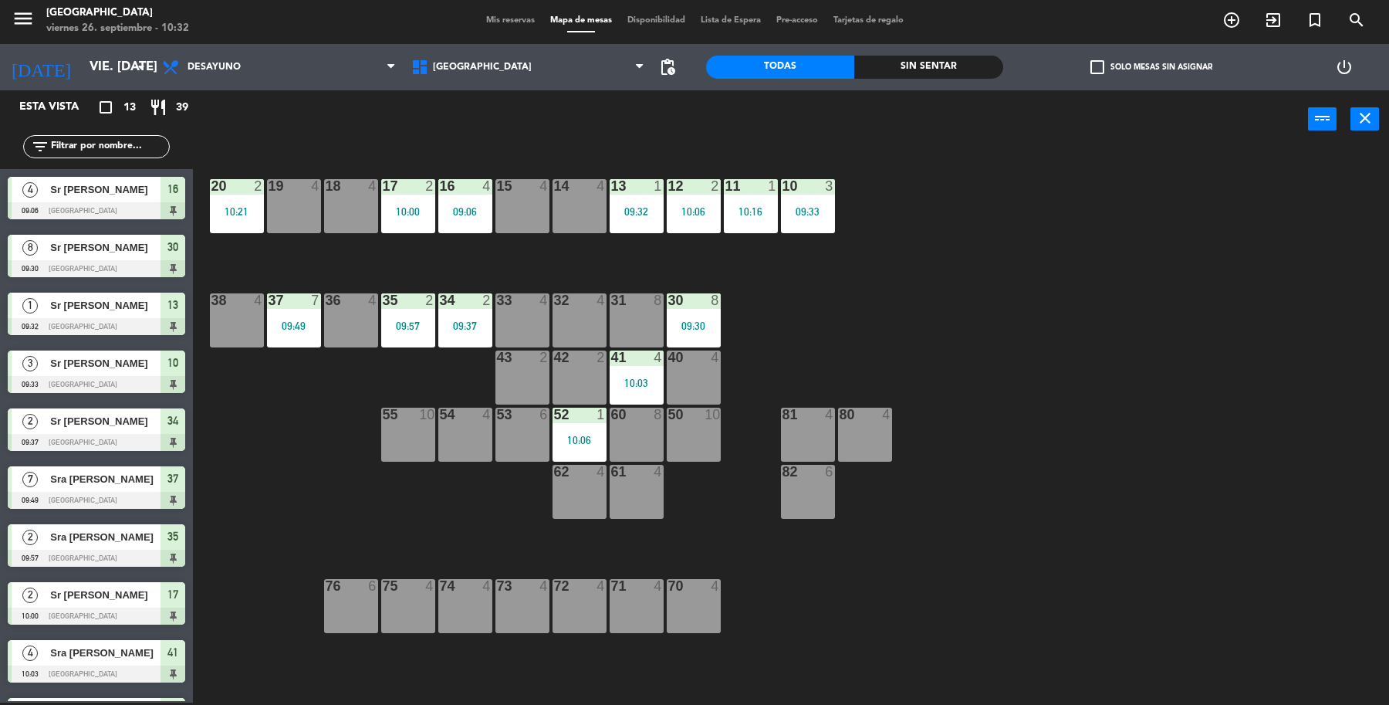
click at [408, 206] on div "10:00" at bounding box center [408, 211] width 54 height 11
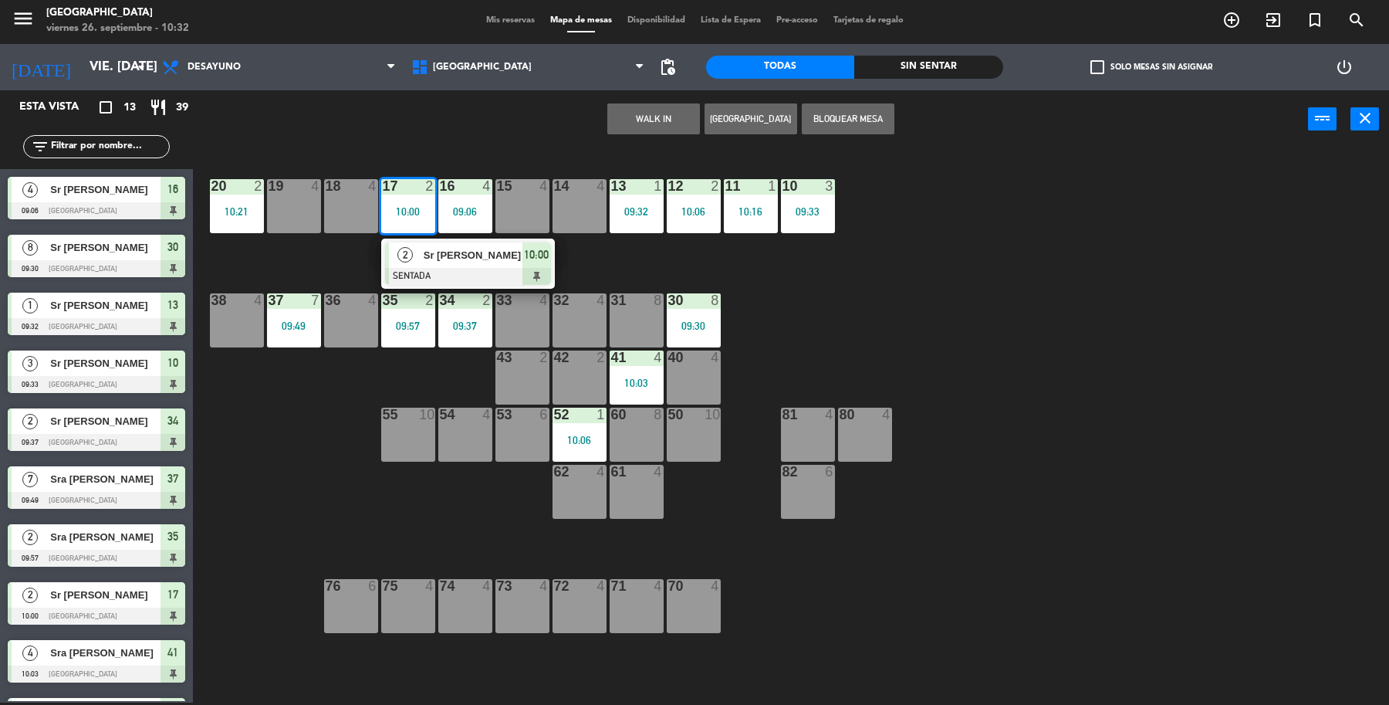
click at [638, 269] on div "19 4 18 4 17 2 10:00 2 Sr [PERSON_NAME] SENTADA 10:00 16 4 09:06 15 4 14 4 13 1…" at bounding box center [798, 428] width 1182 height 554
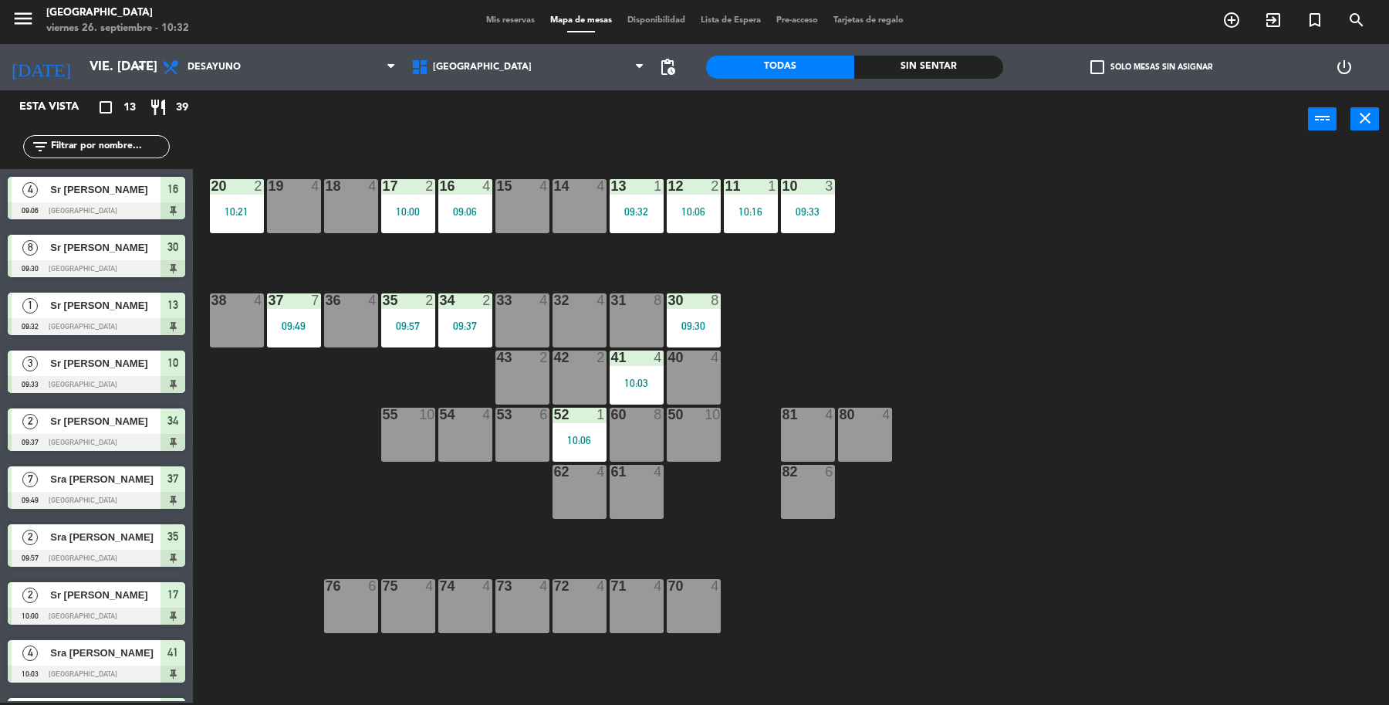
click at [438, 320] on div "09:37" at bounding box center [465, 325] width 54 height 11
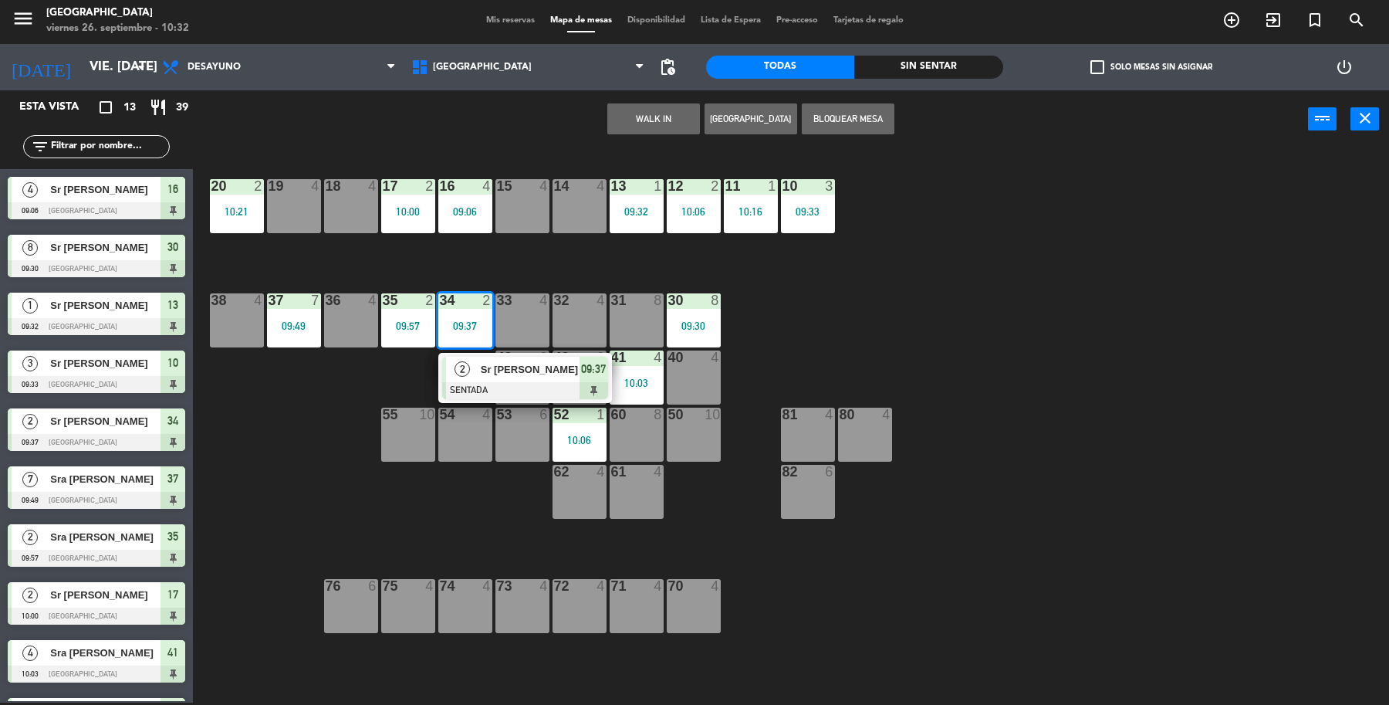
click at [507, 369] on span "Sr [PERSON_NAME]" at bounding box center [530, 369] width 99 height 16
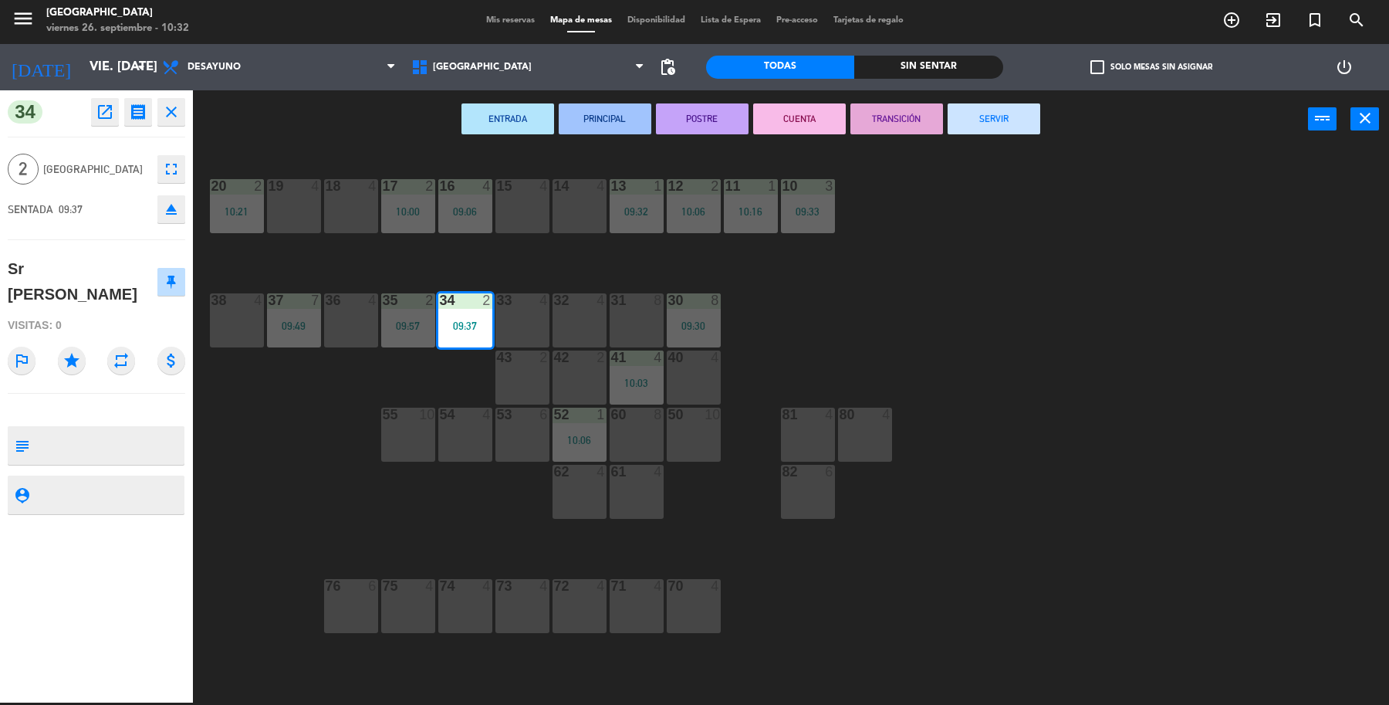
click at [1013, 110] on button "SERVIR" at bounding box center [994, 118] width 93 height 31
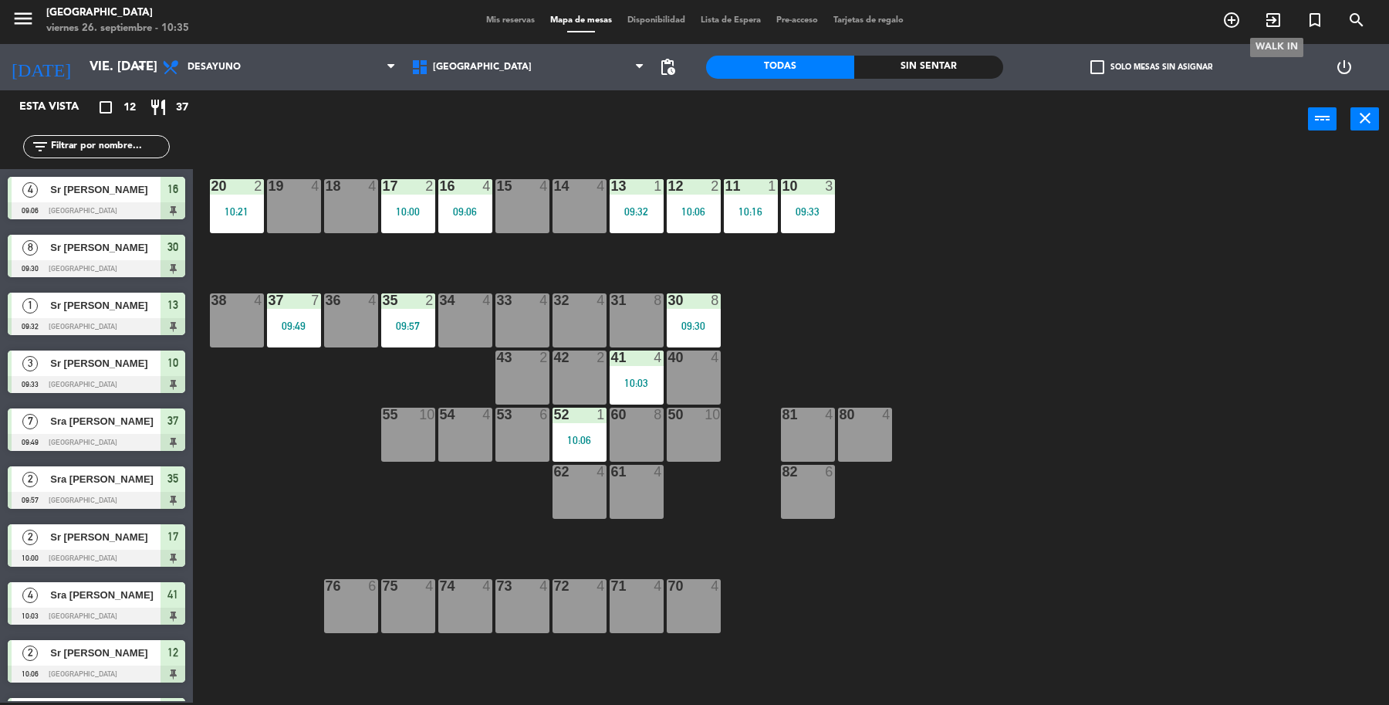
click at [1267, 20] on icon "exit_to_app" at bounding box center [1273, 20] width 19 height 19
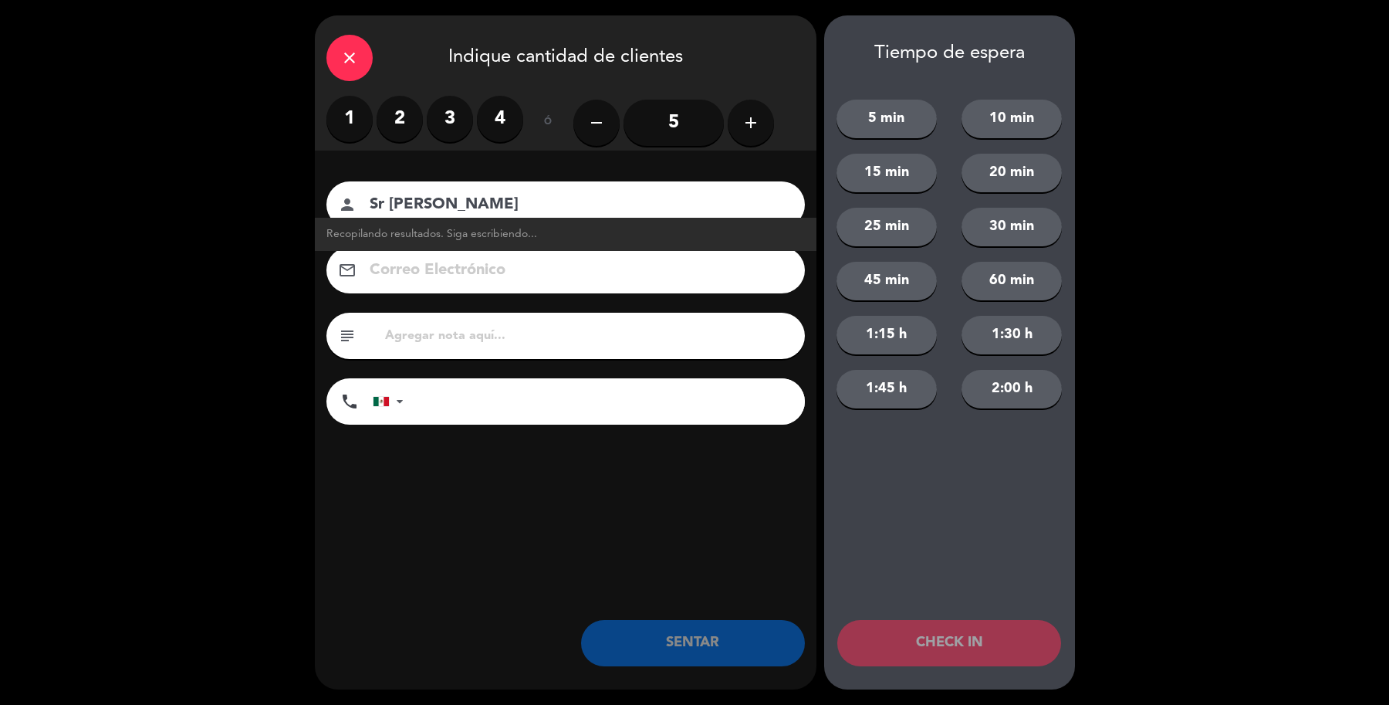
type input "Sr [PERSON_NAME]"
click at [453, 137] on label "3" at bounding box center [450, 119] width 46 height 46
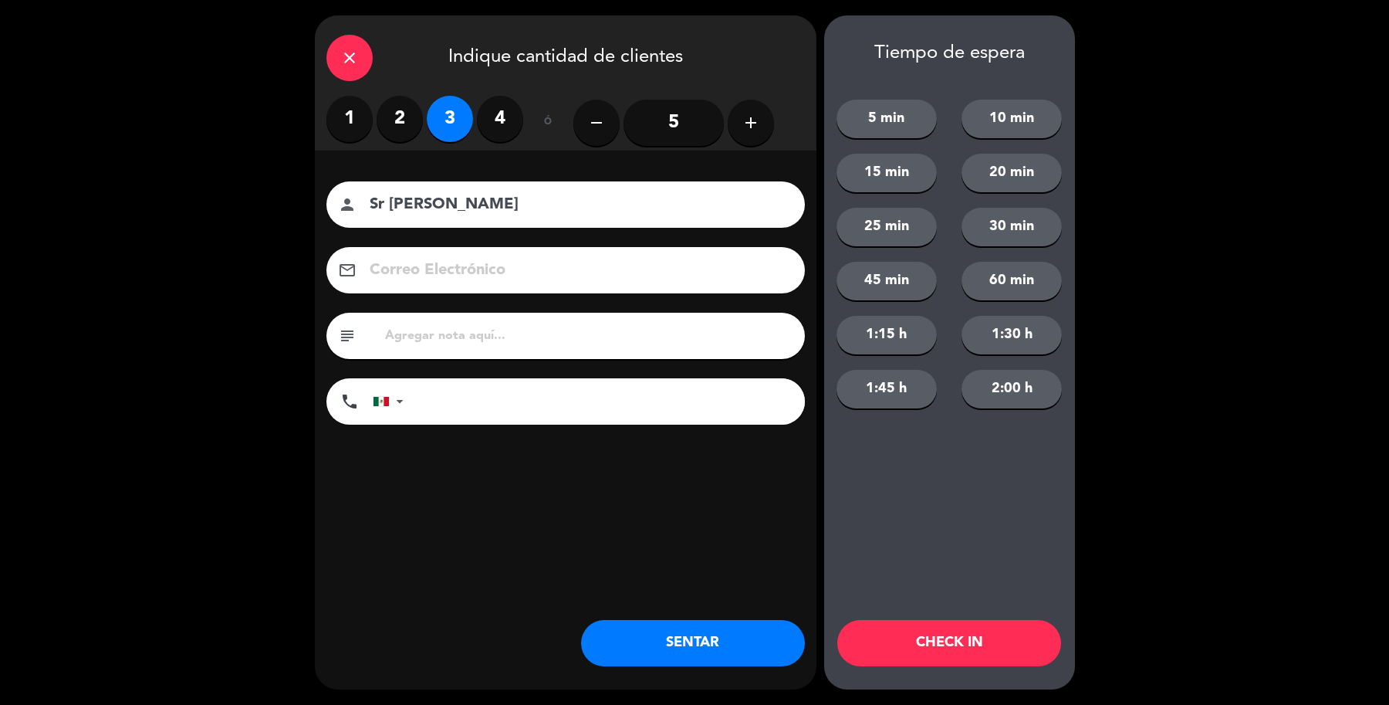
click at [701, 654] on button "SENTAR" at bounding box center [693, 643] width 224 height 46
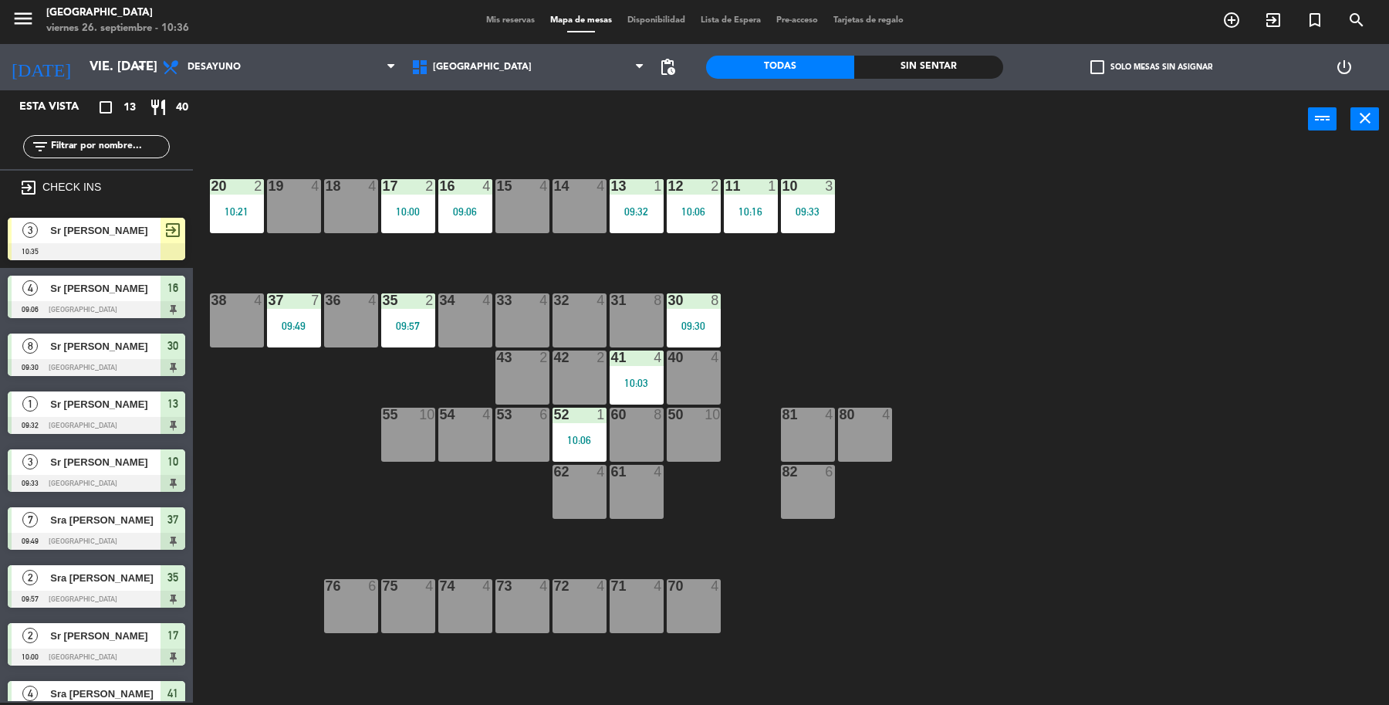
click at [175, 232] on span "exit_to_app" at bounding box center [173, 230] width 19 height 19
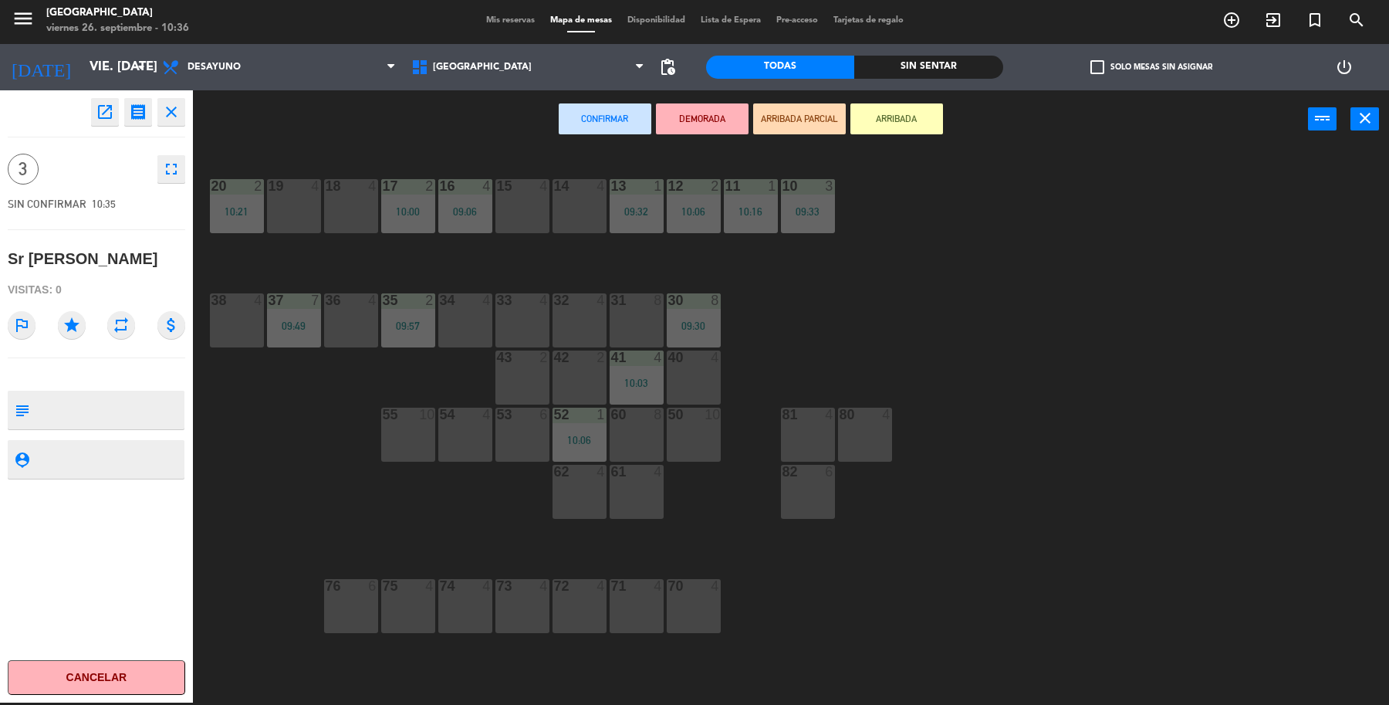
click at [650, 606] on div "71 4" at bounding box center [637, 606] width 54 height 54
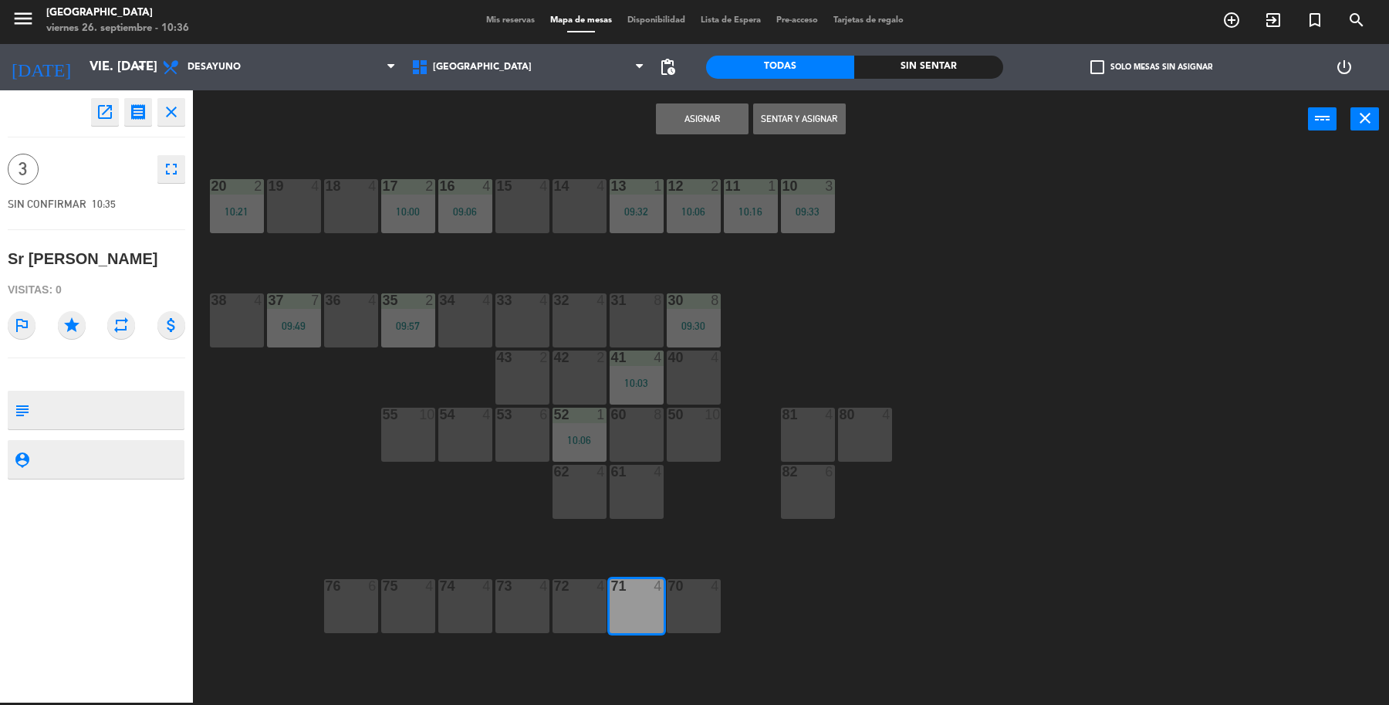
click at [804, 122] on button "Sentar y Asignar" at bounding box center [799, 118] width 93 height 31
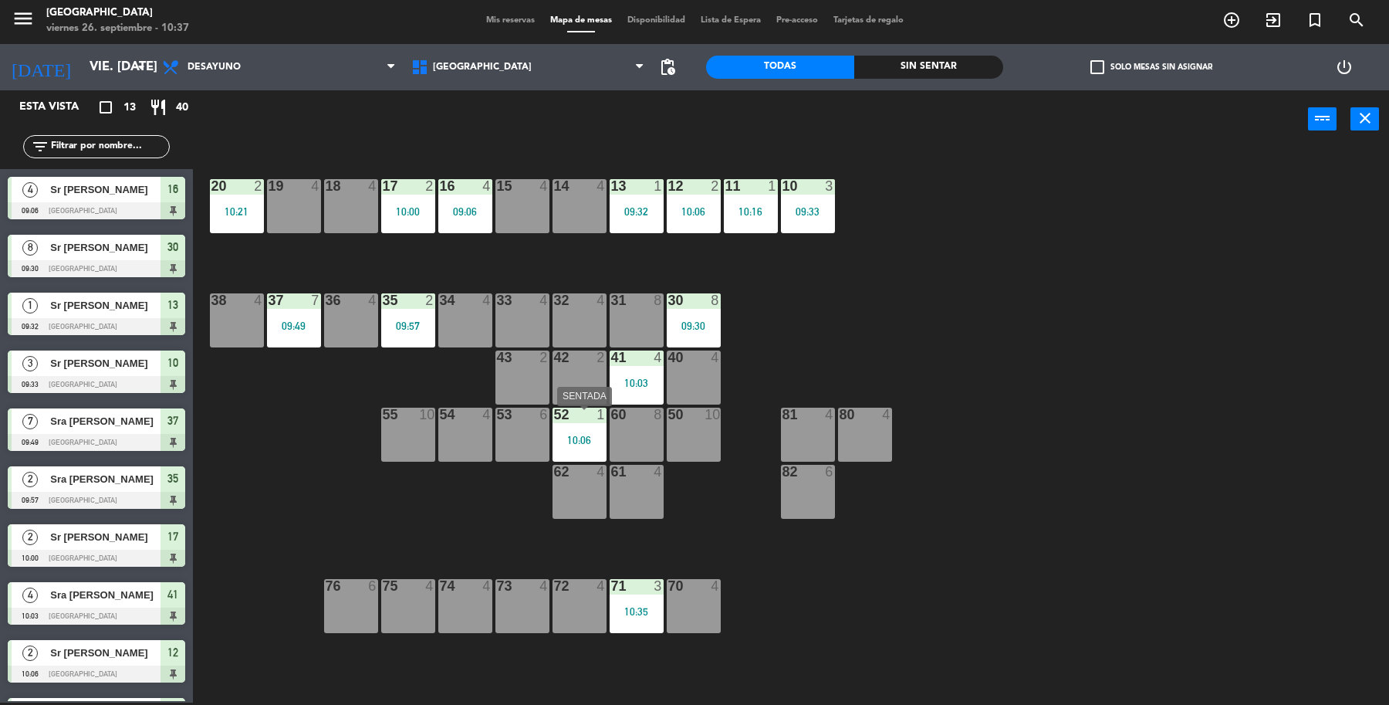
click at [596, 441] on div "10:06" at bounding box center [580, 440] width 54 height 11
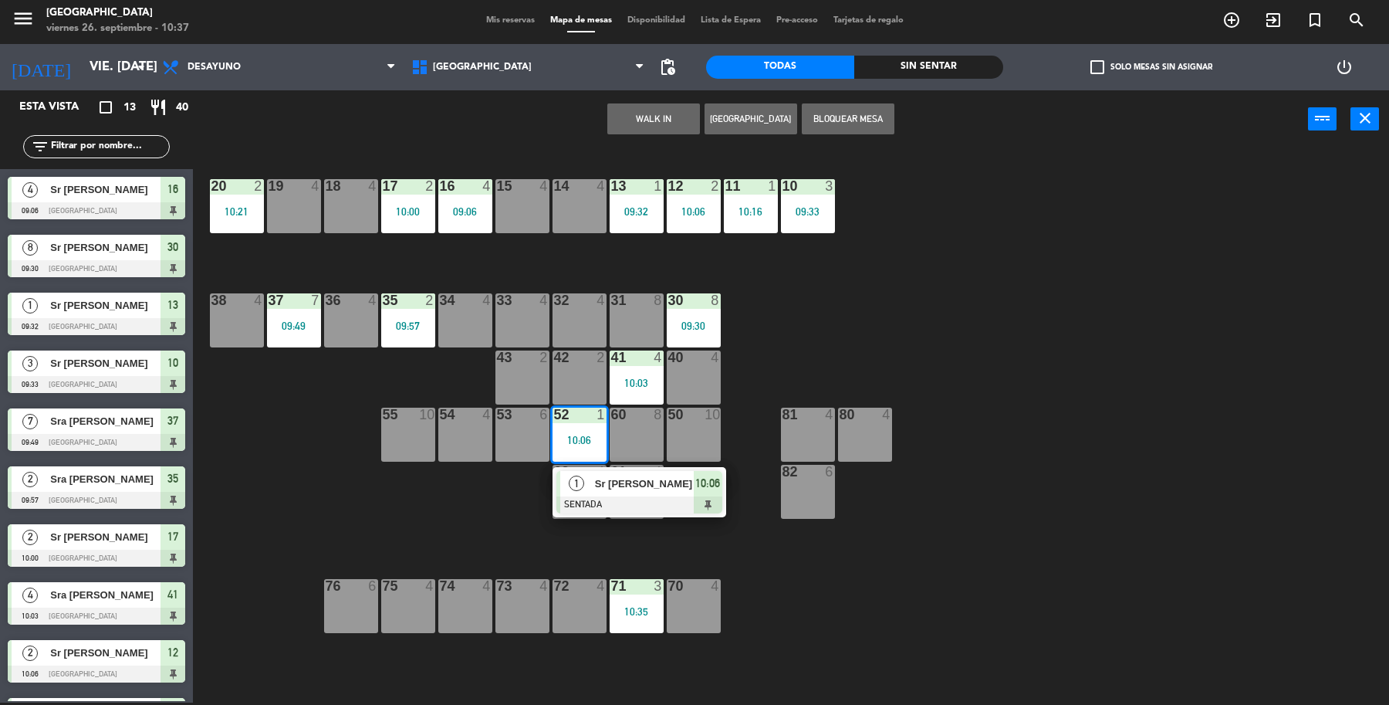
drag, startPoint x: 619, startPoint y: 506, endPoint x: 619, endPoint y: 473, distance: 32.4
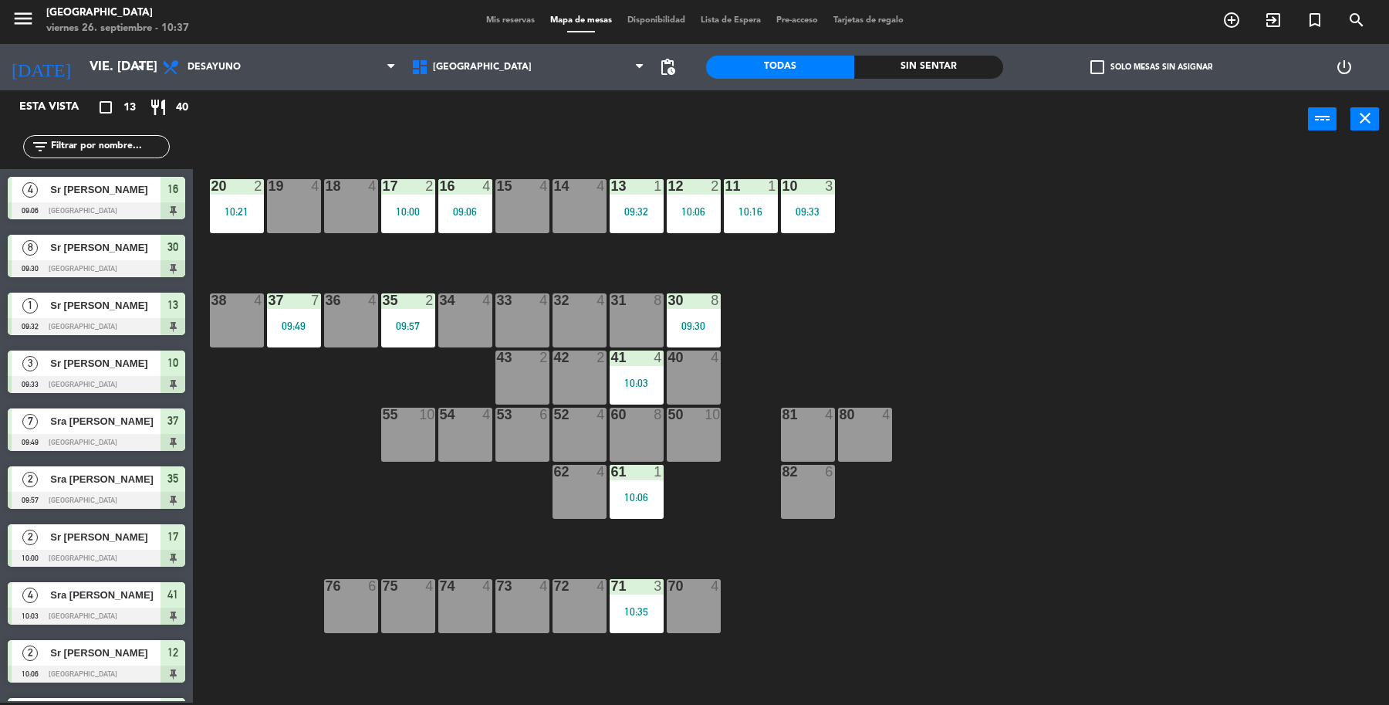
scroll to position [47, 0]
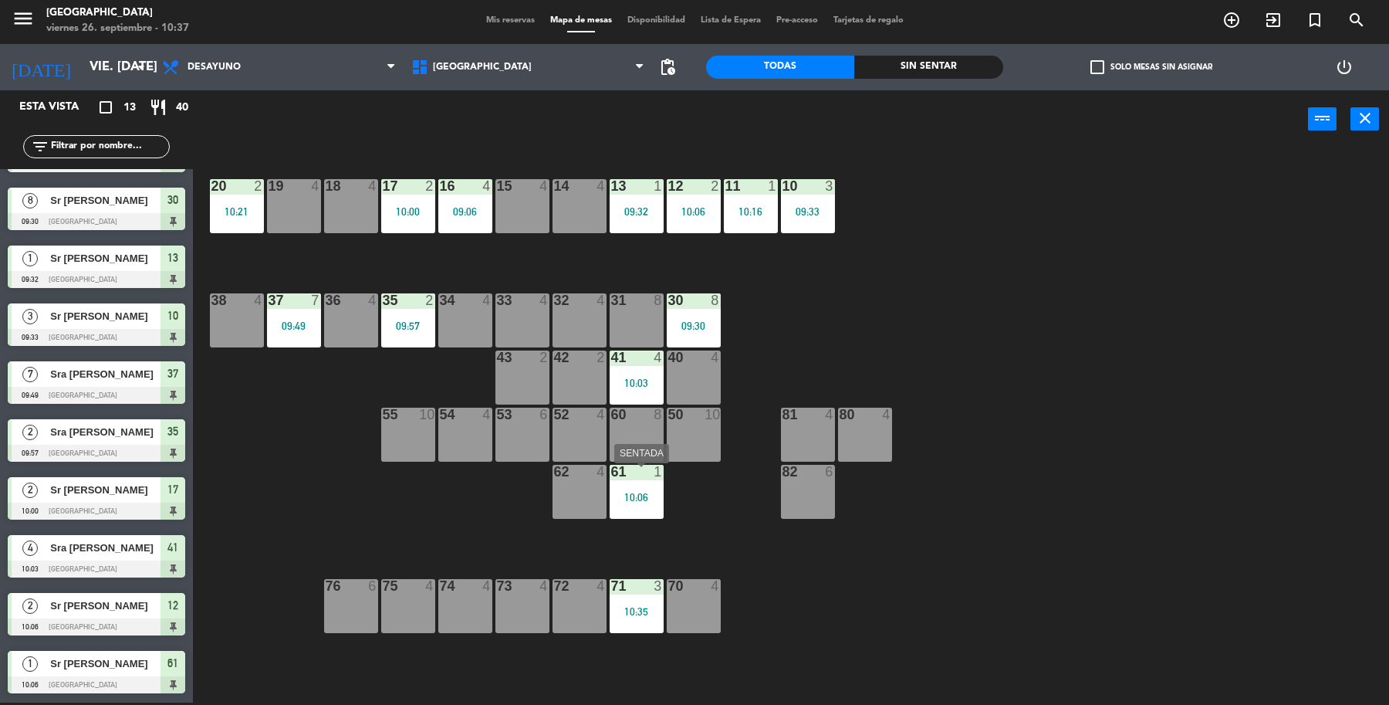
click at [630, 496] on div "10:06" at bounding box center [637, 497] width 54 height 11
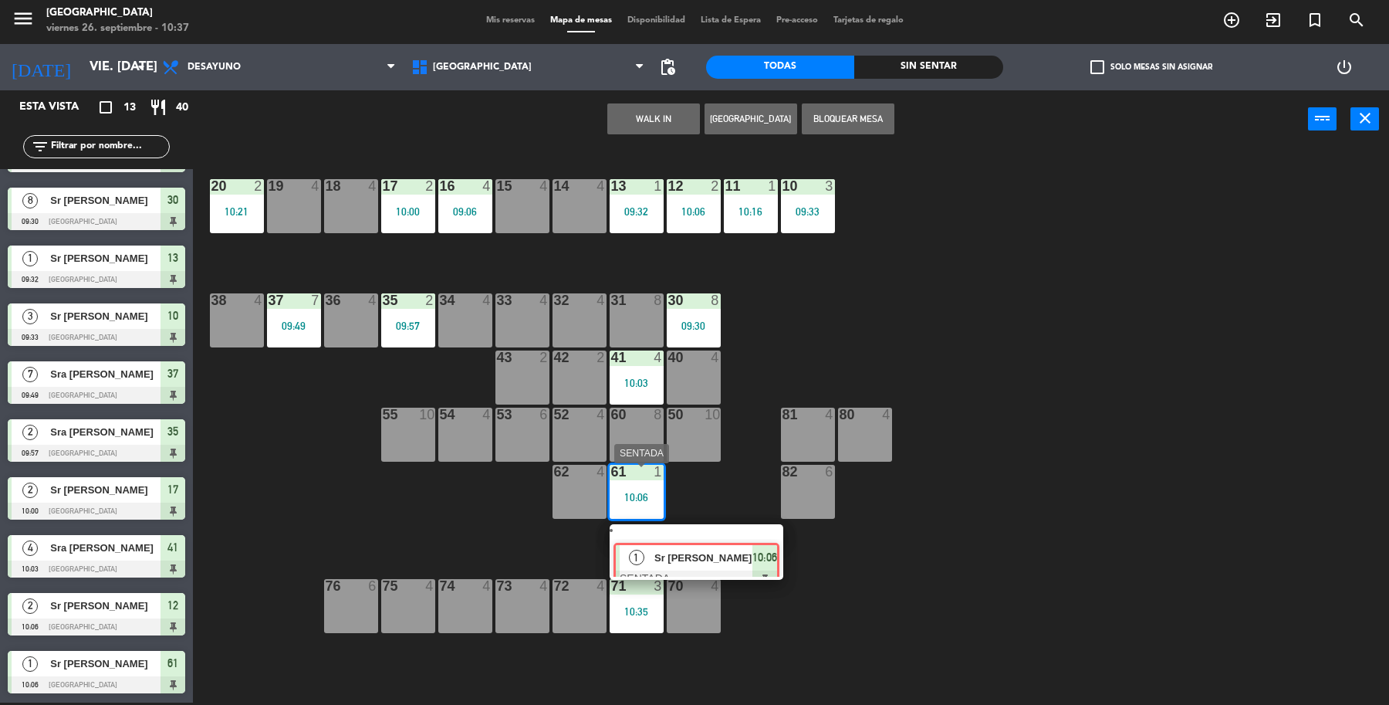
click at [674, 553] on div "19 4 18 4 17 2 10:00 16 4 09:06 15 4 14 4 13 1 09:32 12 2 10:06 11 1 10:16 10 3…" at bounding box center [798, 428] width 1182 height 554
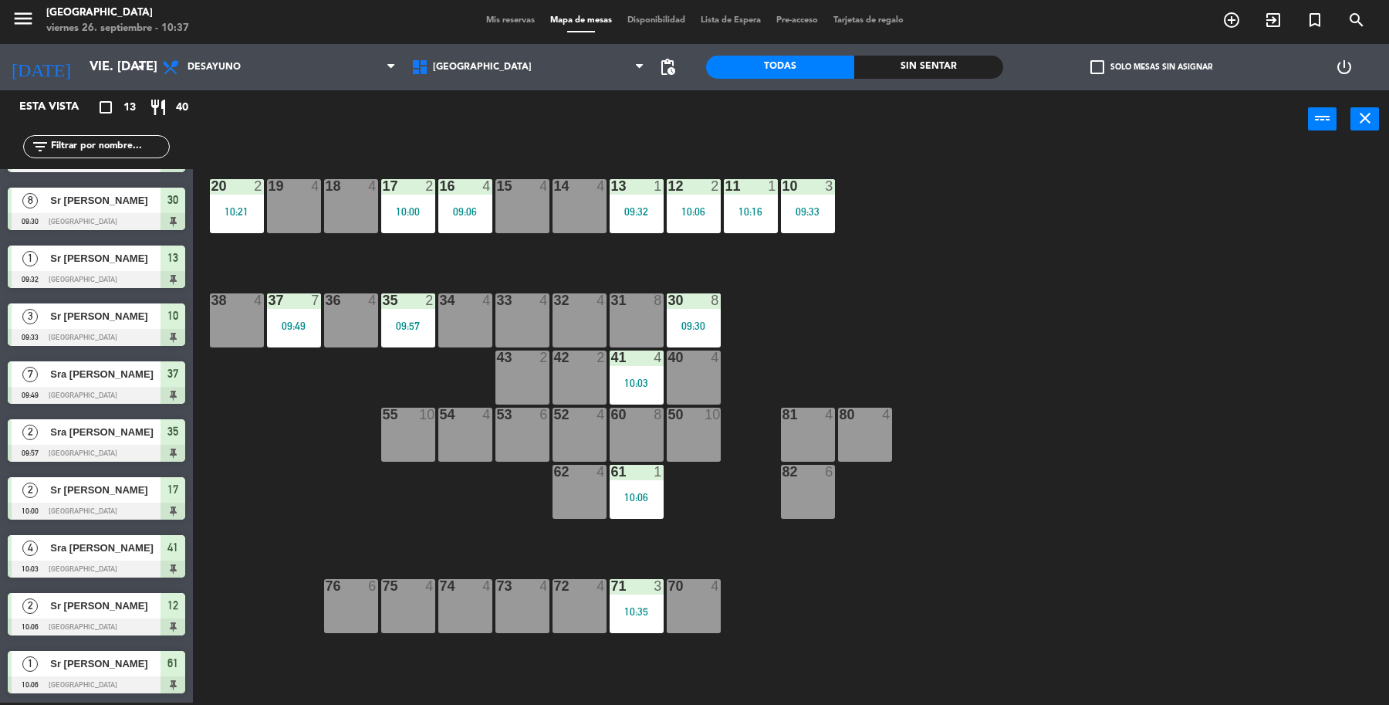
click at [658, 492] on div "10:06" at bounding box center [637, 497] width 54 height 11
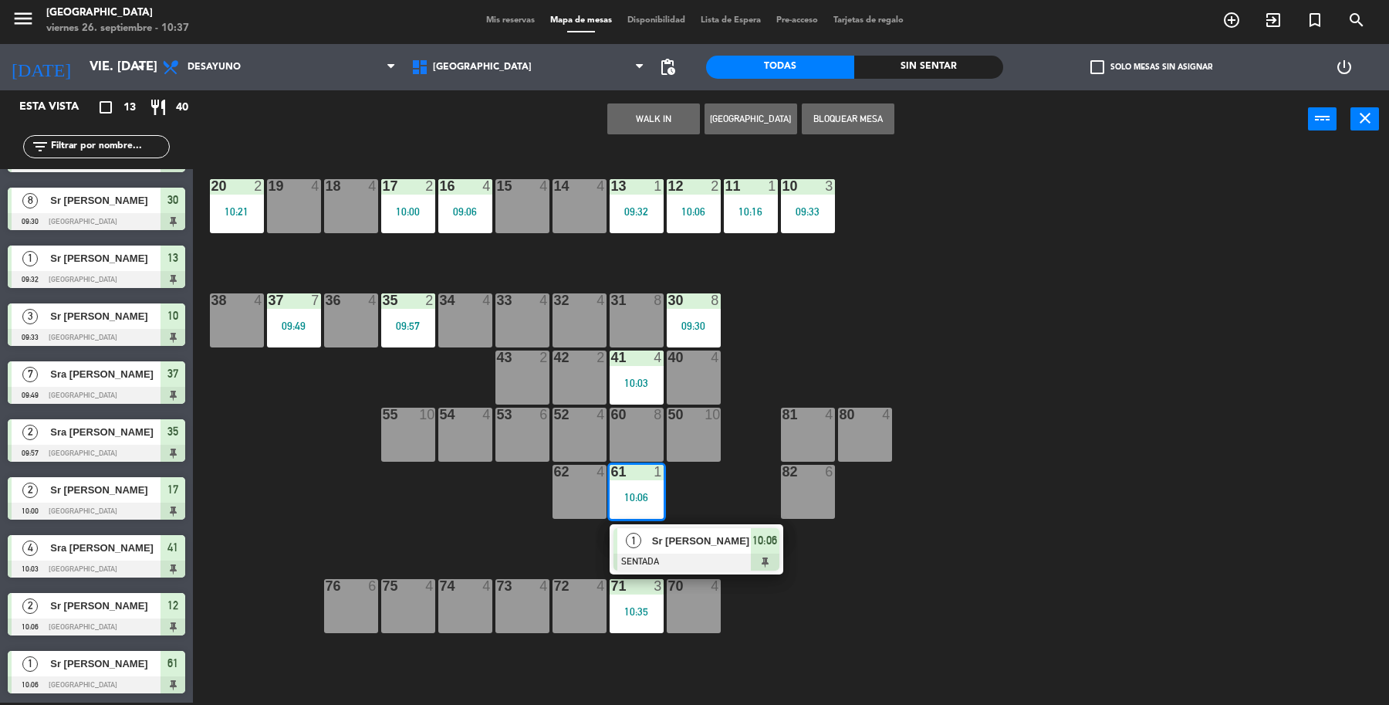
click at [695, 530] on div "Sr [PERSON_NAME]" at bounding box center [701, 540] width 100 height 25
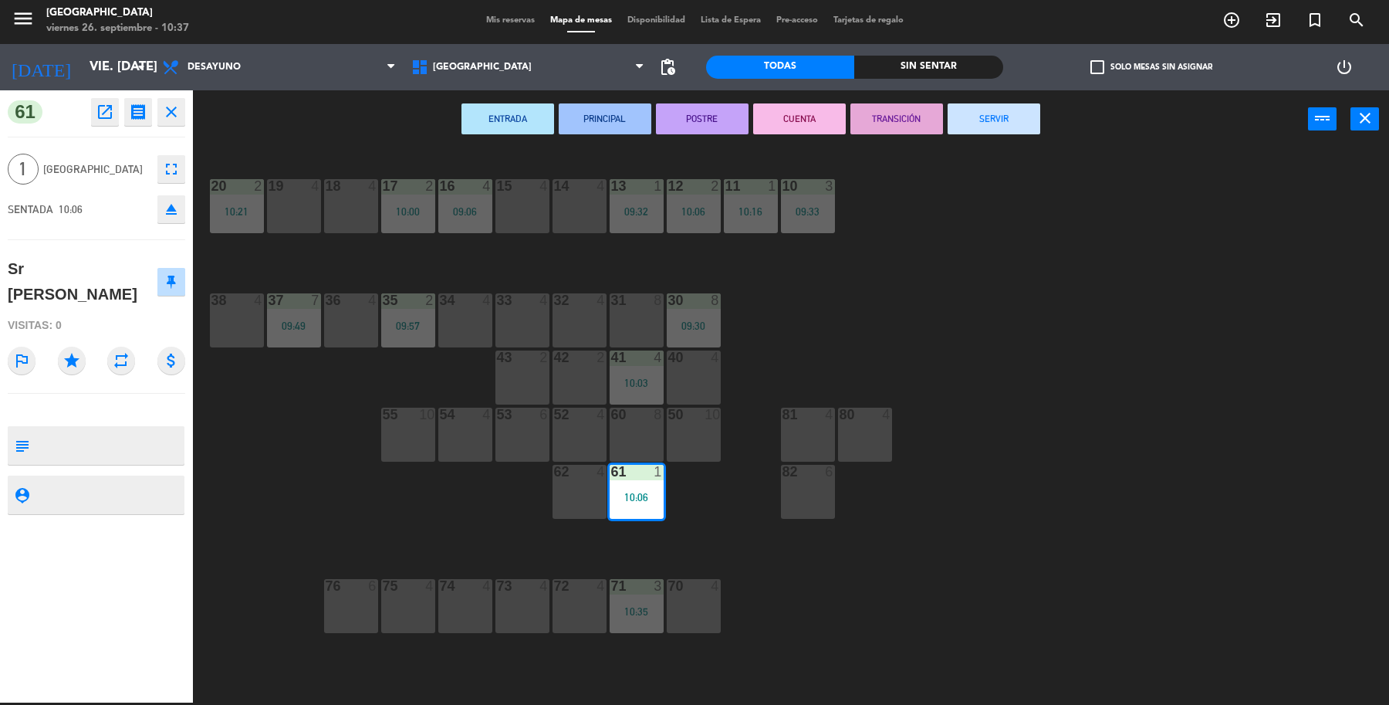
click at [1027, 122] on button "SERVIR" at bounding box center [994, 118] width 93 height 31
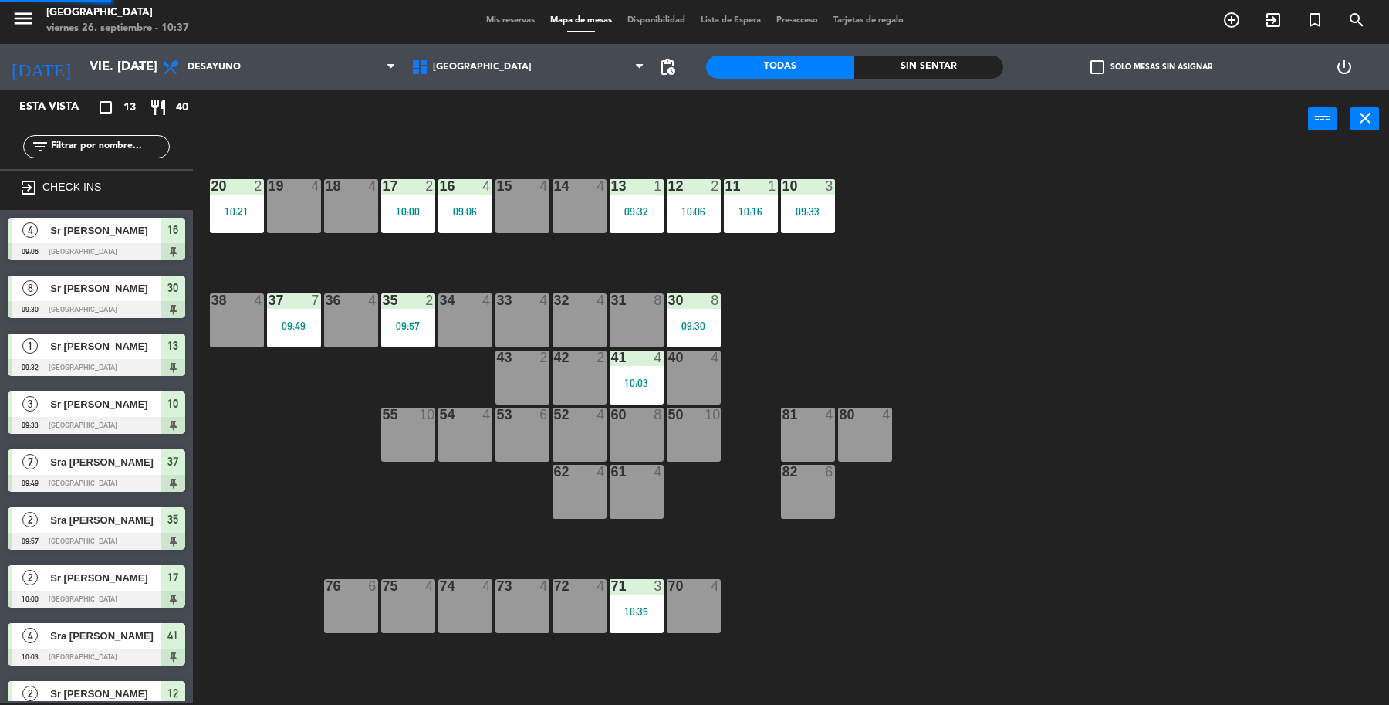
scroll to position [54, 0]
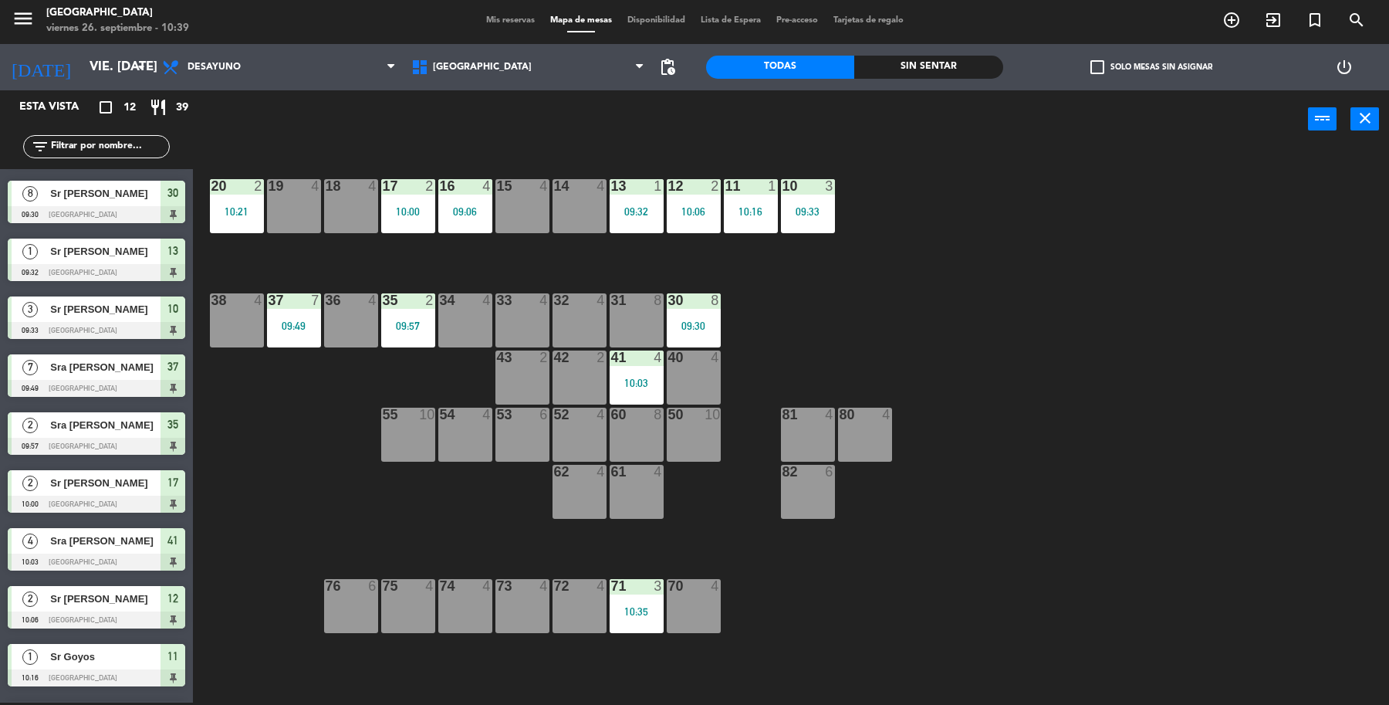
click at [148, 132] on div "filter_list" at bounding box center [96, 146] width 193 height 45
click at [1077, 348] on div "19 4 18 4 17 2 10:00 16 4 09:06 15 4 14 4 13 1 09:32 12 2 10:06 11 1 10:16 10 3…" at bounding box center [798, 428] width 1182 height 554
click at [1259, 17] on span "exit_to_app" at bounding box center [1274, 20] width 42 height 26
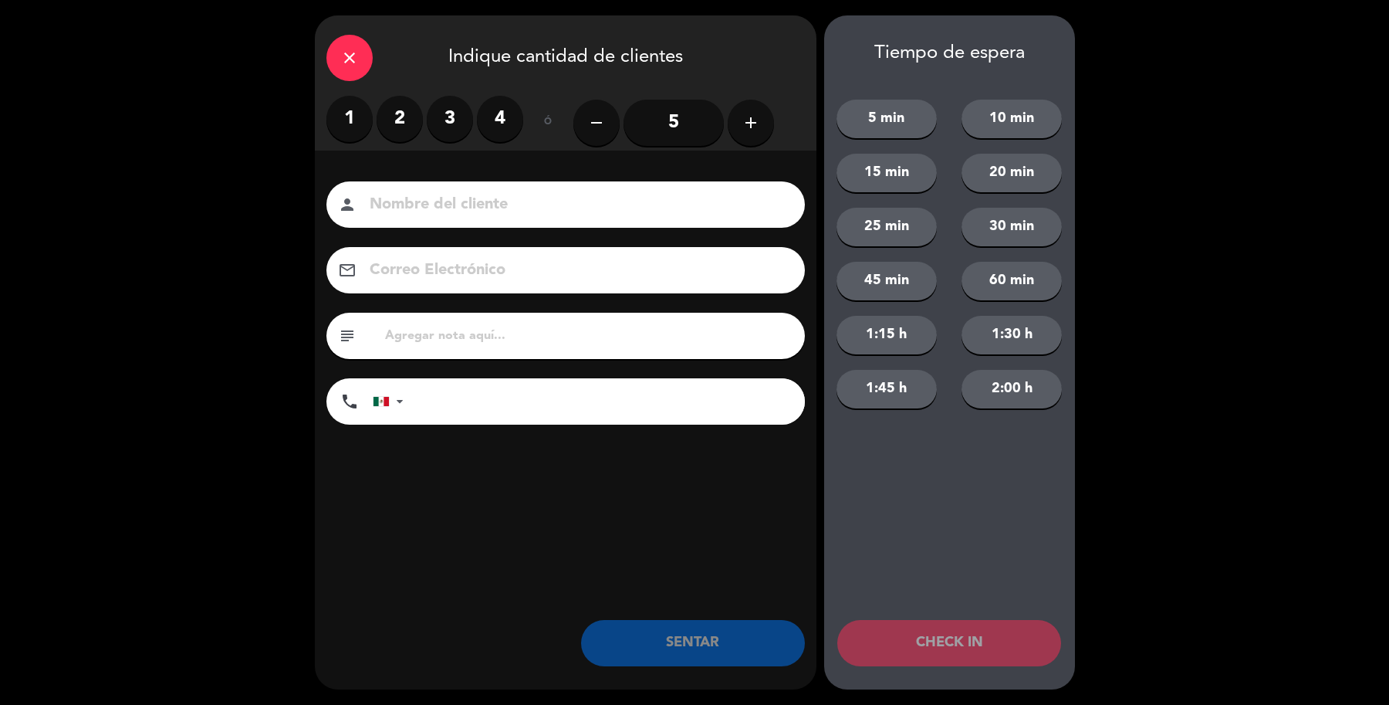
click at [406, 132] on label "2" at bounding box center [400, 119] width 46 height 46
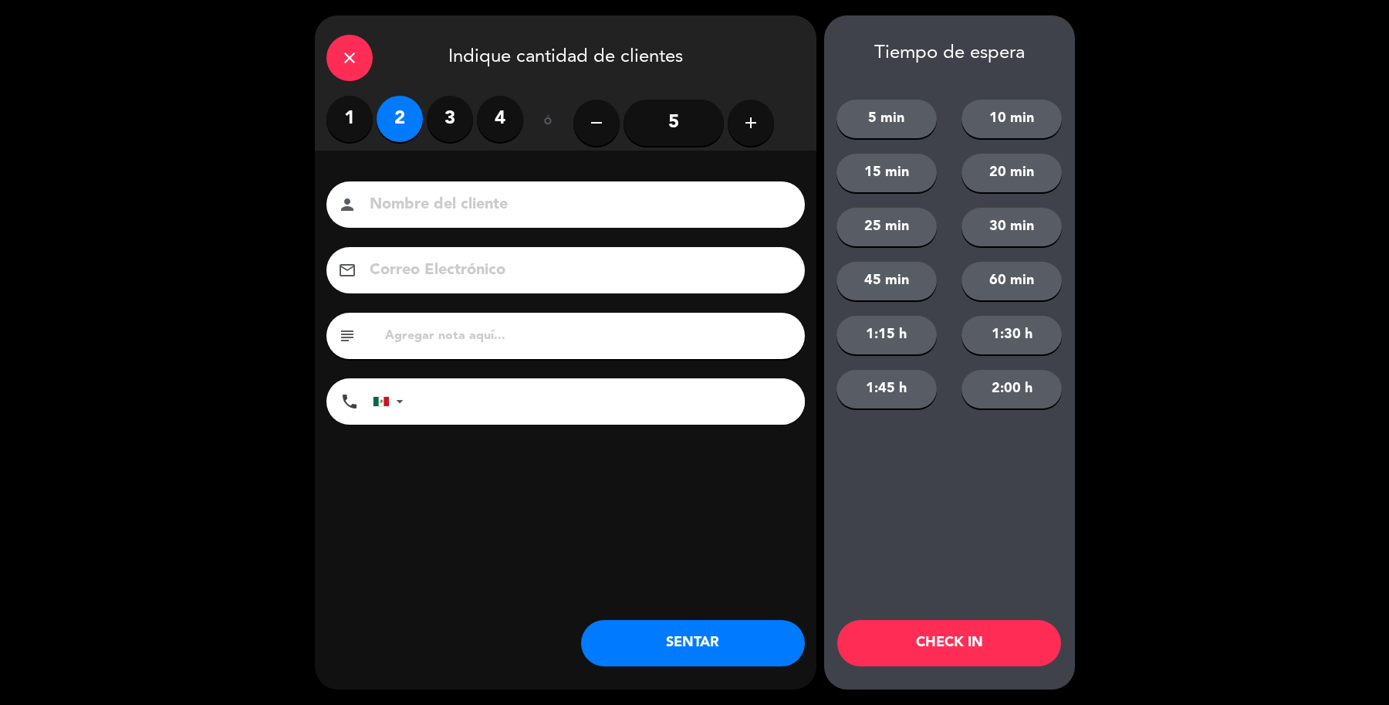
drag, startPoint x: 437, startPoint y: 181, endPoint x: 450, endPoint y: 202, distance: 24.6
click at [441, 185] on div "person" at bounding box center [565, 204] width 479 height 46
drag, startPoint x: 454, startPoint y: 229, endPoint x: 446, endPoint y: 228, distance: 7.9
click at [452, 228] on div "Nombre del cliente person Correo Electrónico email subject phone [GEOGRAPHIC_DA…" at bounding box center [566, 305] width 502 height 248
click at [450, 201] on input at bounding box center [576, 204] width 417 height 27
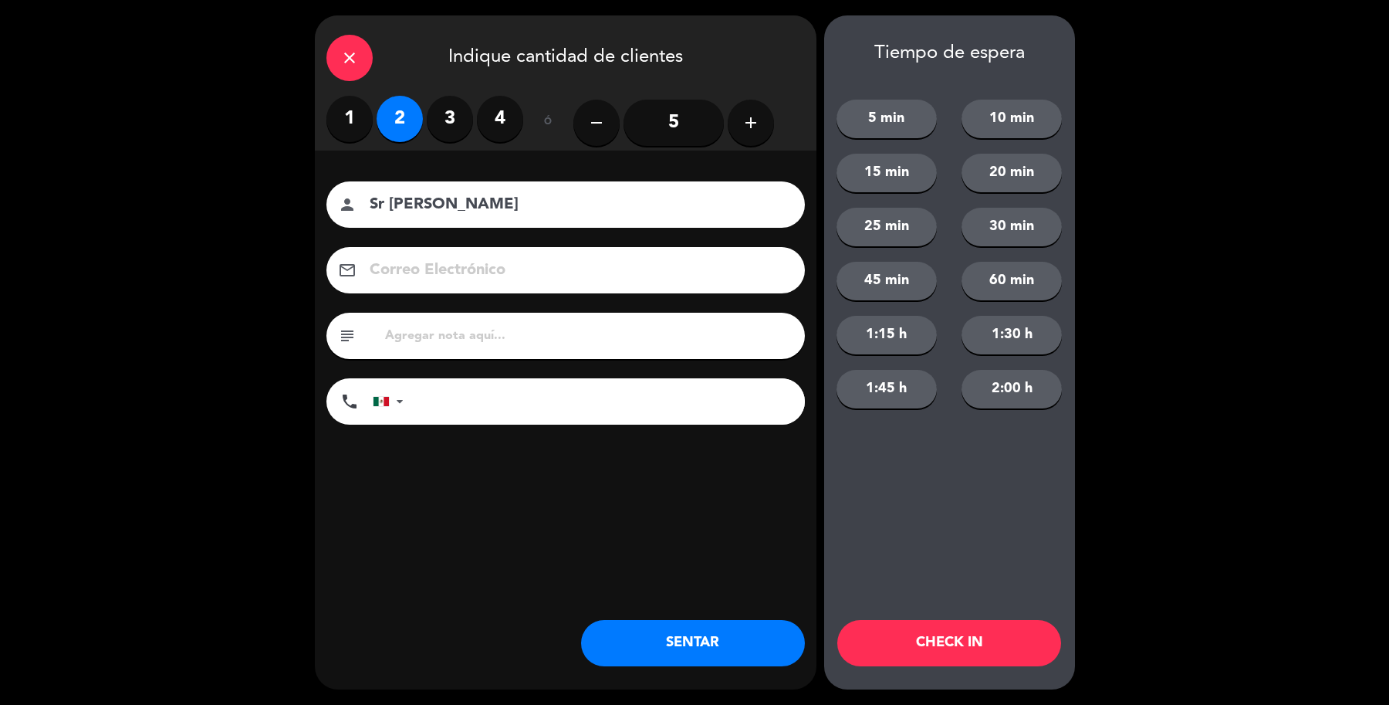
type input "Sr [PERSON_NAME]"
click at [700, 644] on button "SENTAR" at bounding box center [693, 643] width 224 height 46
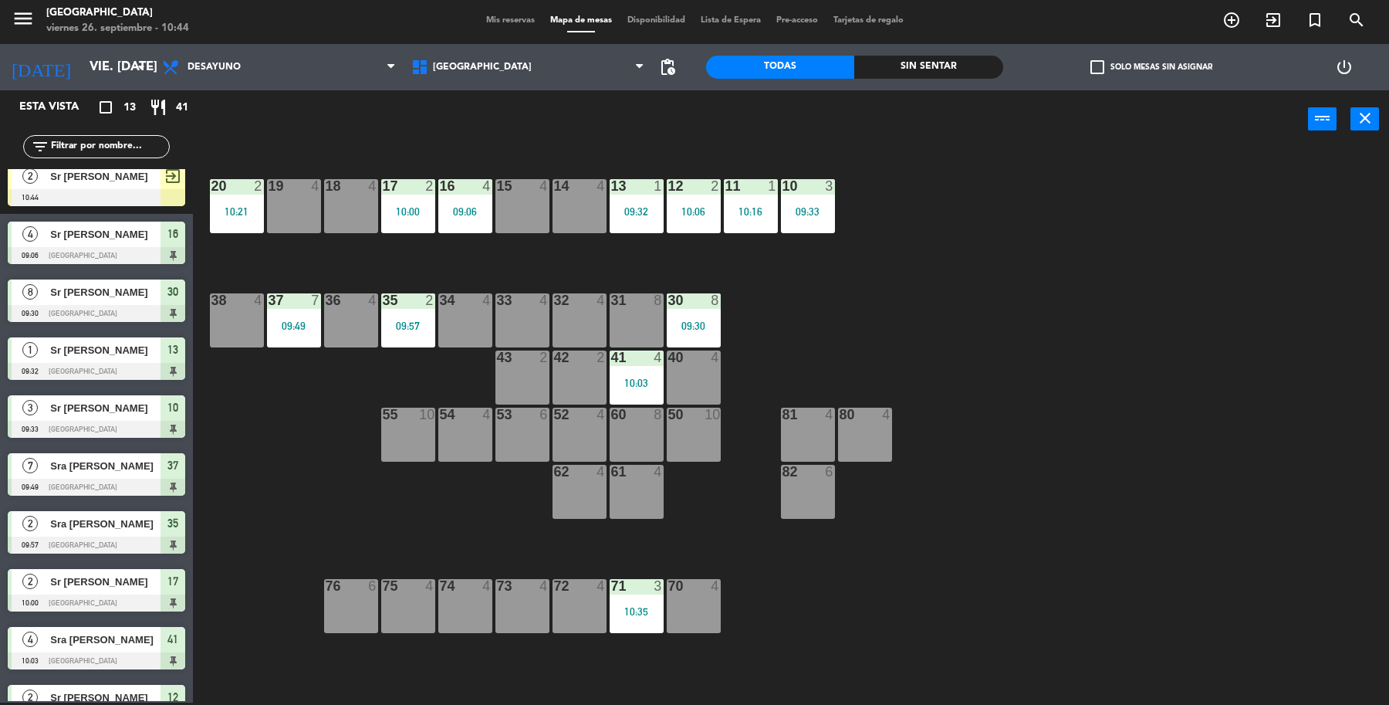
click at [114, 195] on div at bounding box center [97, 197] width 178 height 17
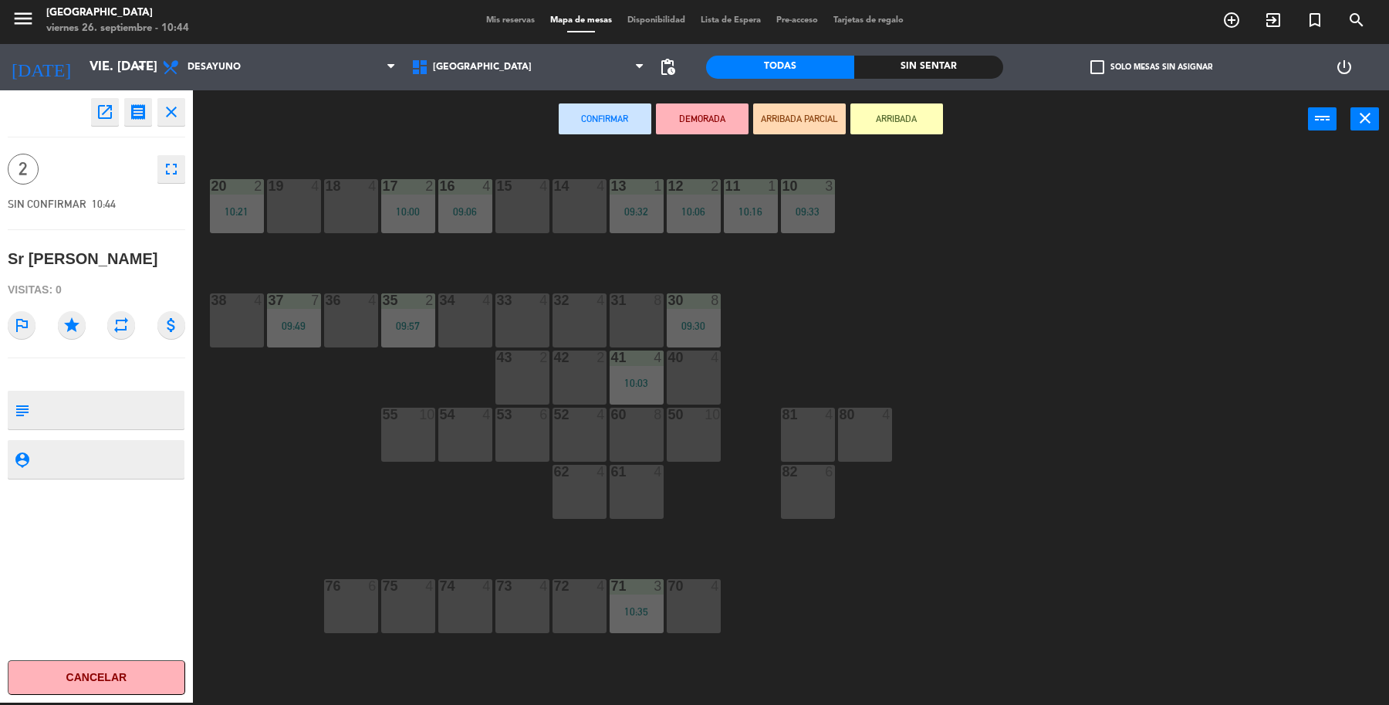
click at [579, 222] on div "14 4" at bounding box center [580, 206] width 54 height 54
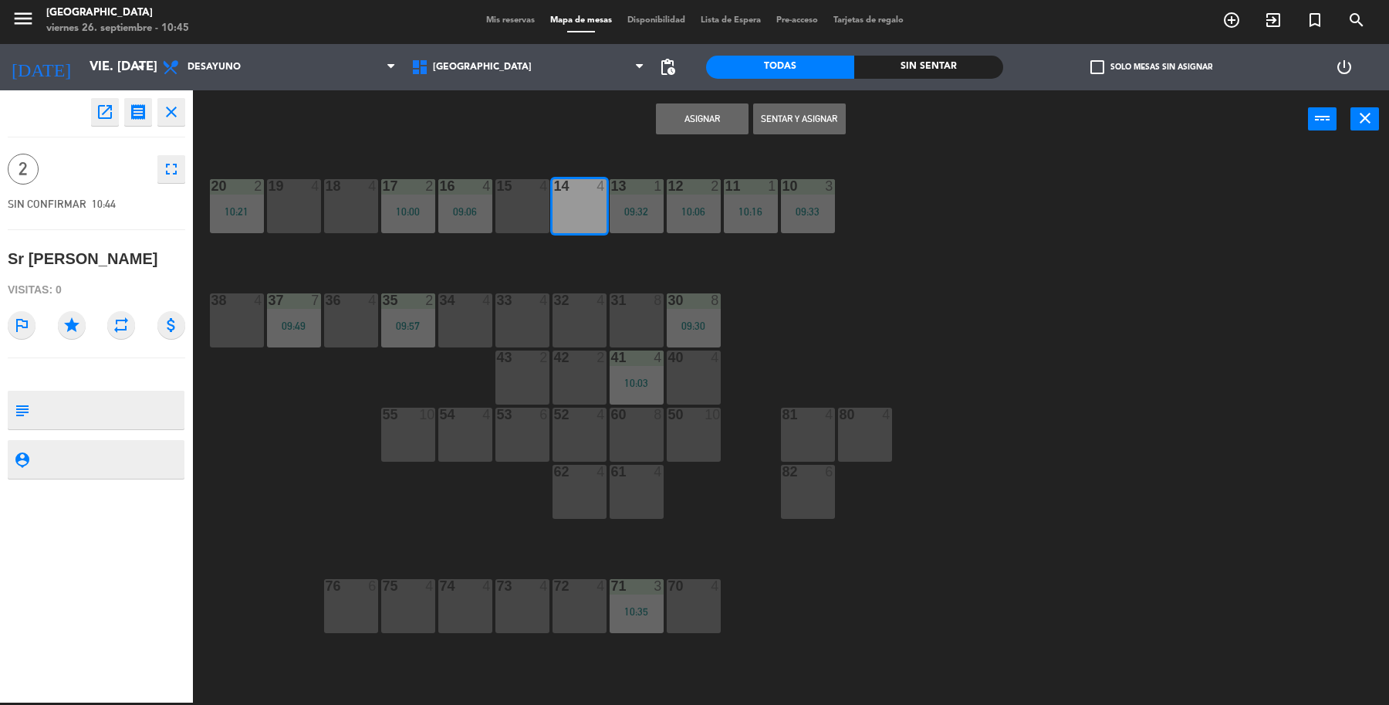
click at [778, 118] on button "Sentar y Asignar" at bounding box center [799, 118] width 93 height 31
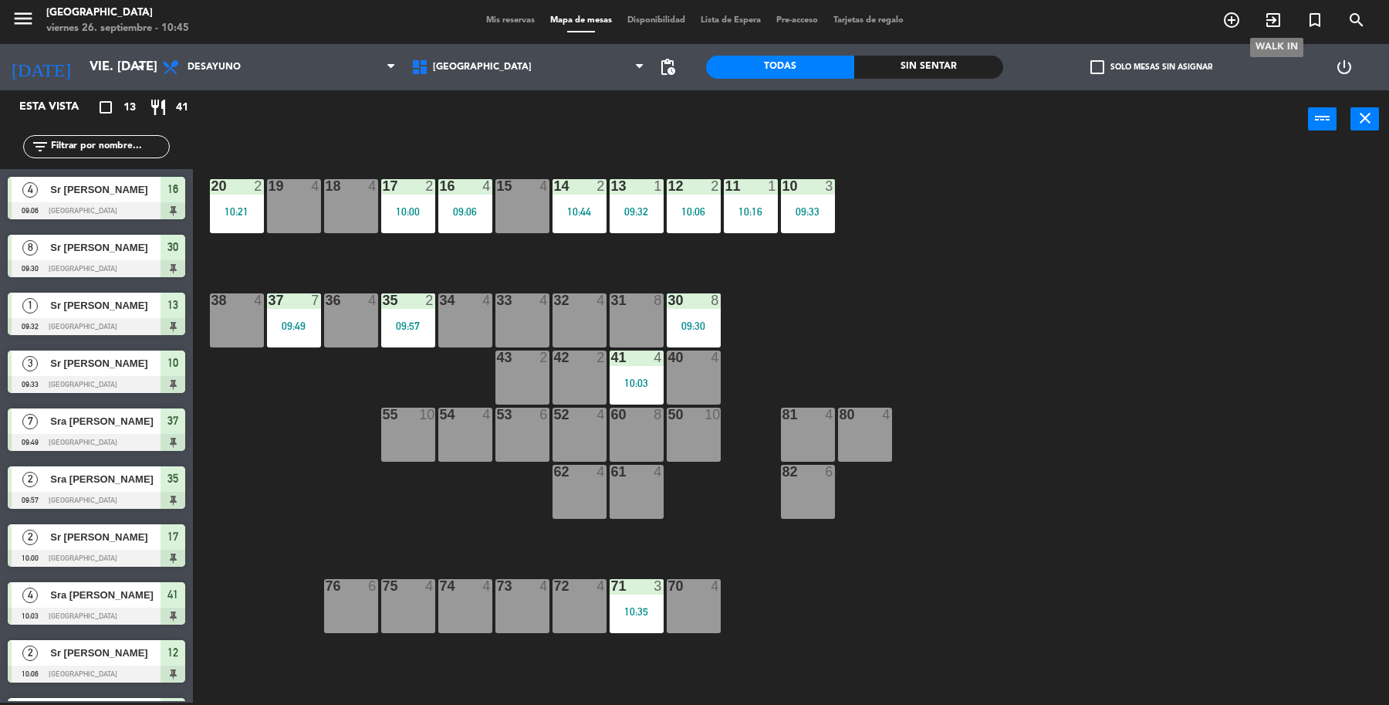
click at [1285, 17] on span "exit_to_app" at bounding box center [1274, 20] width 42 height 26
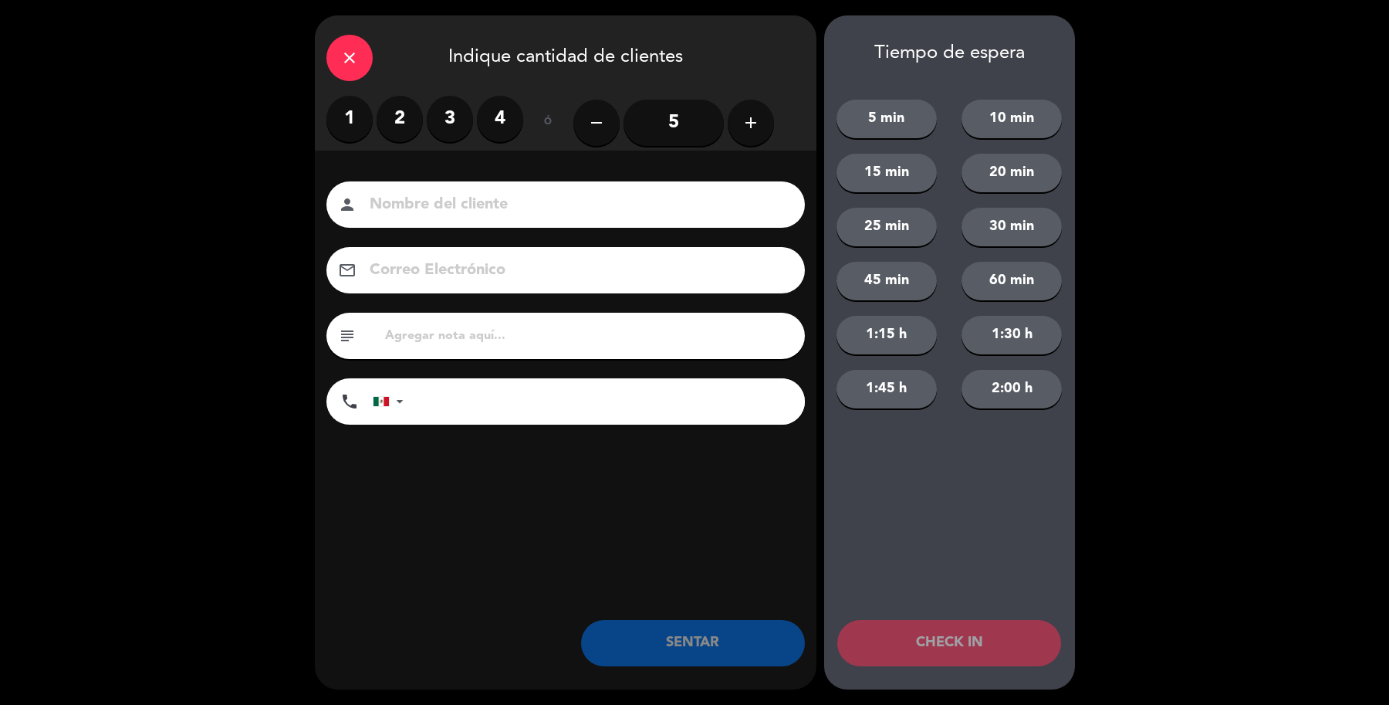
drag, startPoint x: 449, startPoint y: 122, endPoint x: 477, endPoint y: 189, distance: 72.7
click at [455, 129] on label "3" at bounding box center [450, 119] width 46 height 46
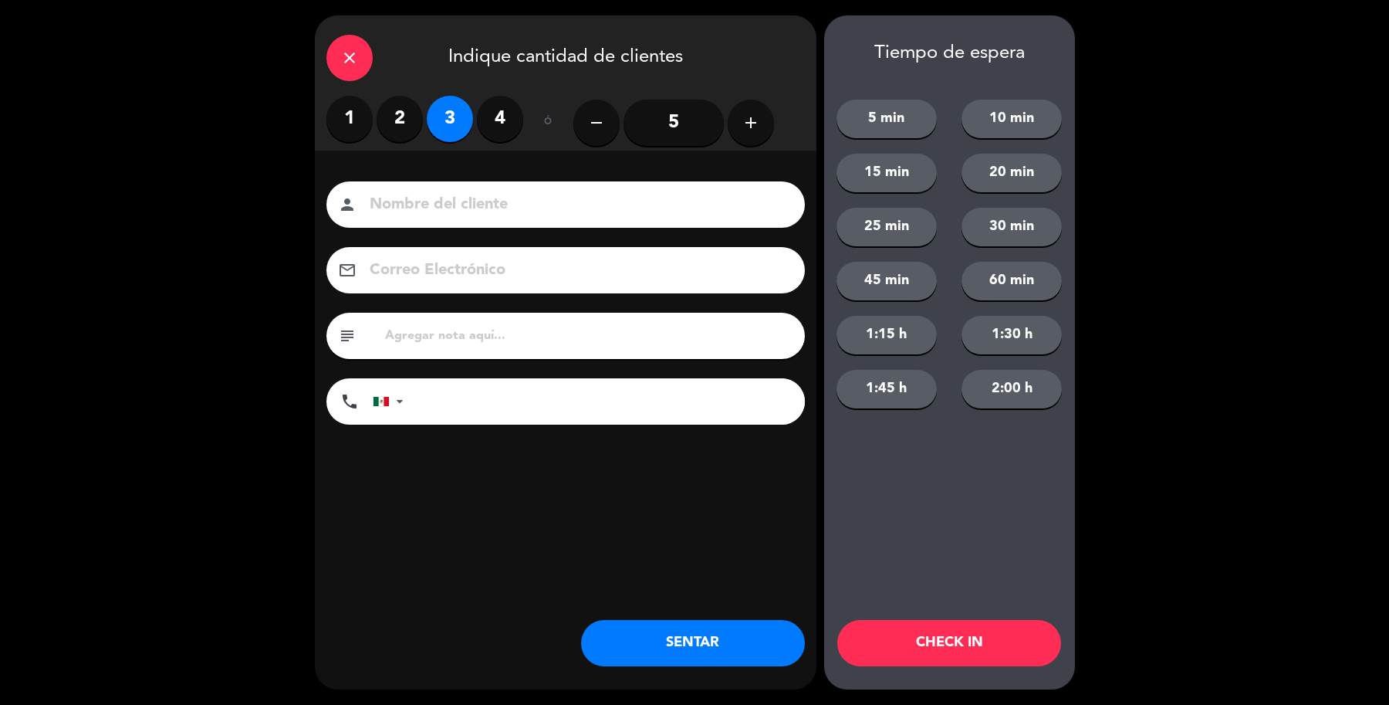
drag, startPoint x: 481, startPoint y: 203, endPoint x: 453, endPoint y: 218, distance: 31.8
click at [453, 218] on div "person" at bounding box center [565, 204] width 479 height 46
click at [398, 212] on input at bounding box center [576, 204] width 417 height 27
type input "Sr [PERSON_NAME]"
click at [607, 635] on button "SENTAR" at bounding box center [693, 643] width 224 height 46
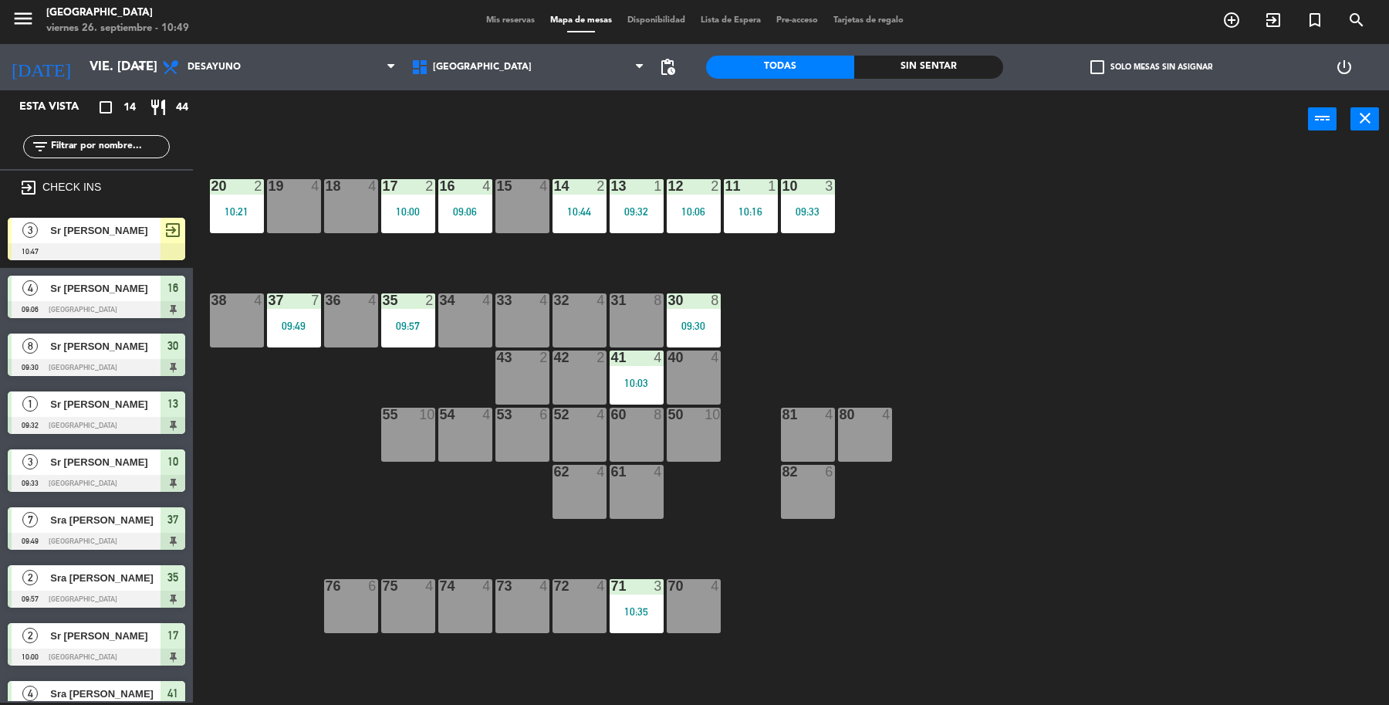
click at [133, 225] on div "3 Sr [PERSON_NAME] 10:47 exit_to_app" at bounding box center [96, 239] width 193 height 58
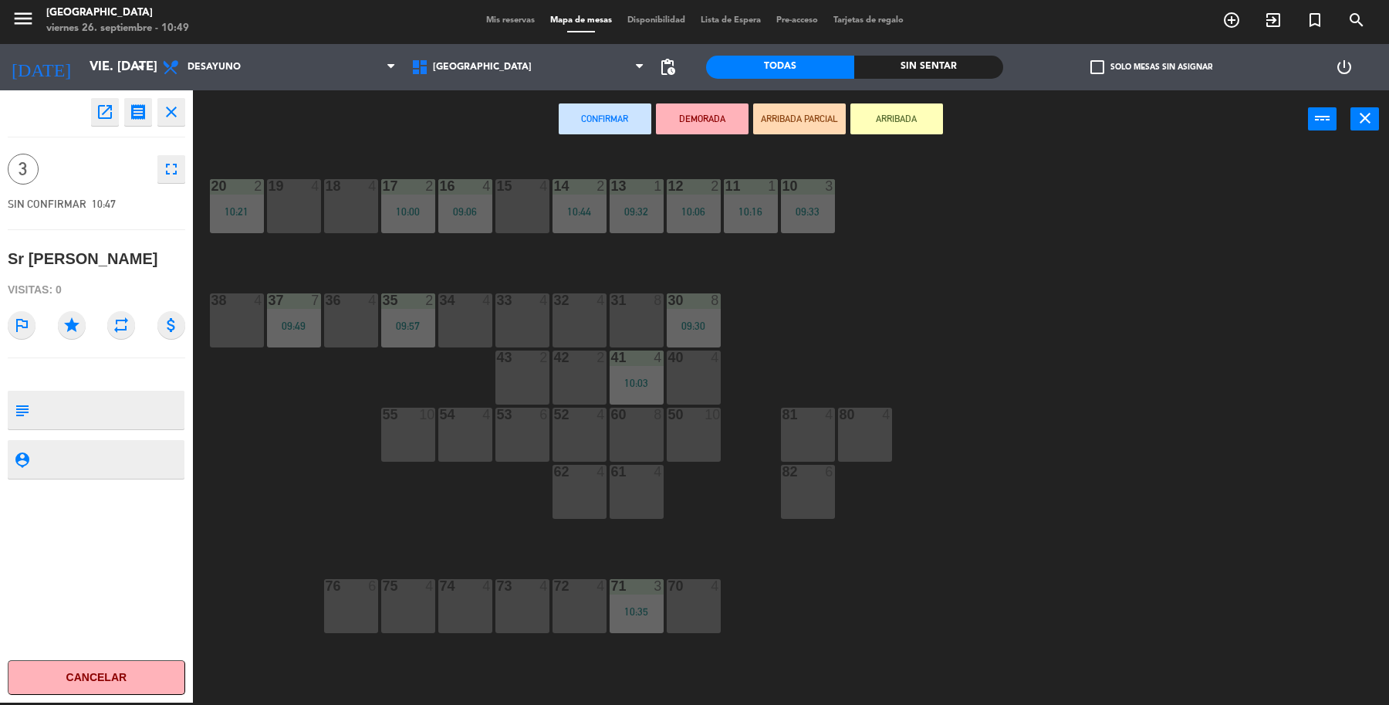
click at [288, 195] on div "19 4" at bounding box center [294, 206] width 54 height 54
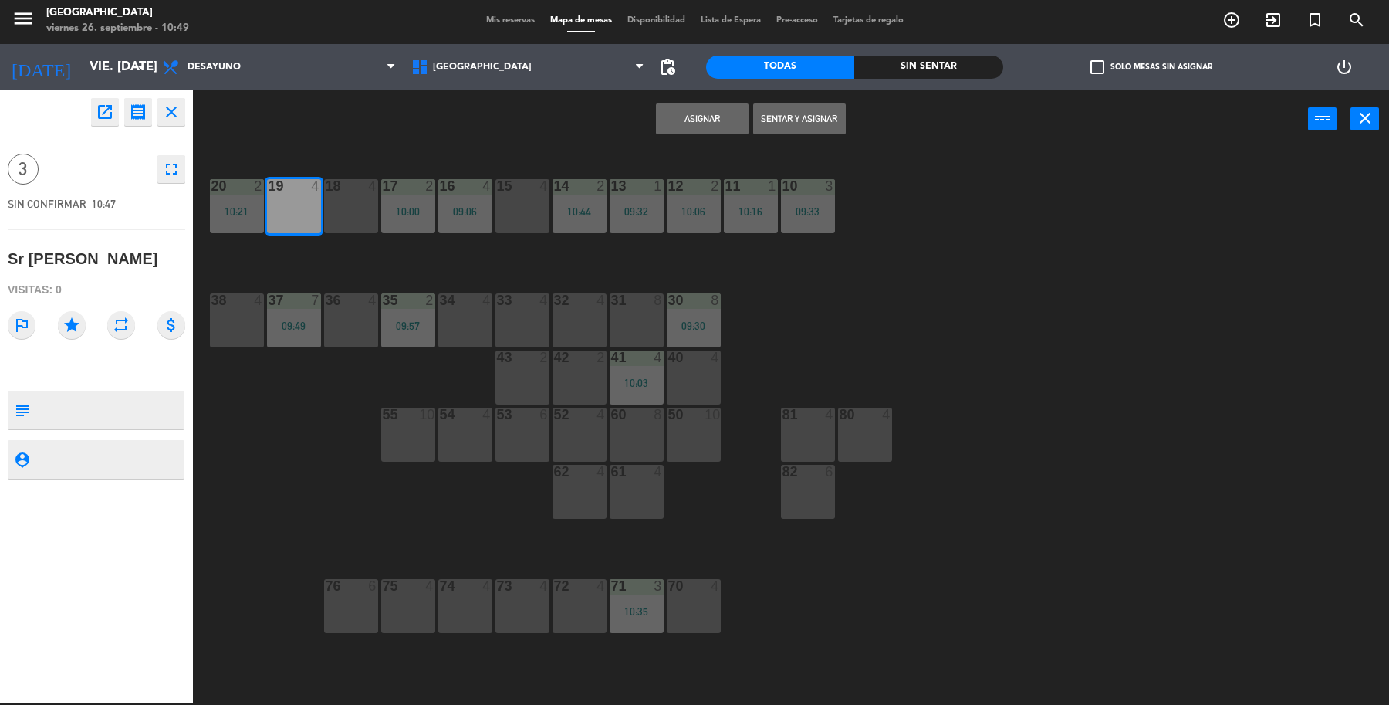
click at [837, 120] on button "Sentar y Asignar" at bounding box center [799, 118] width 93 height 31
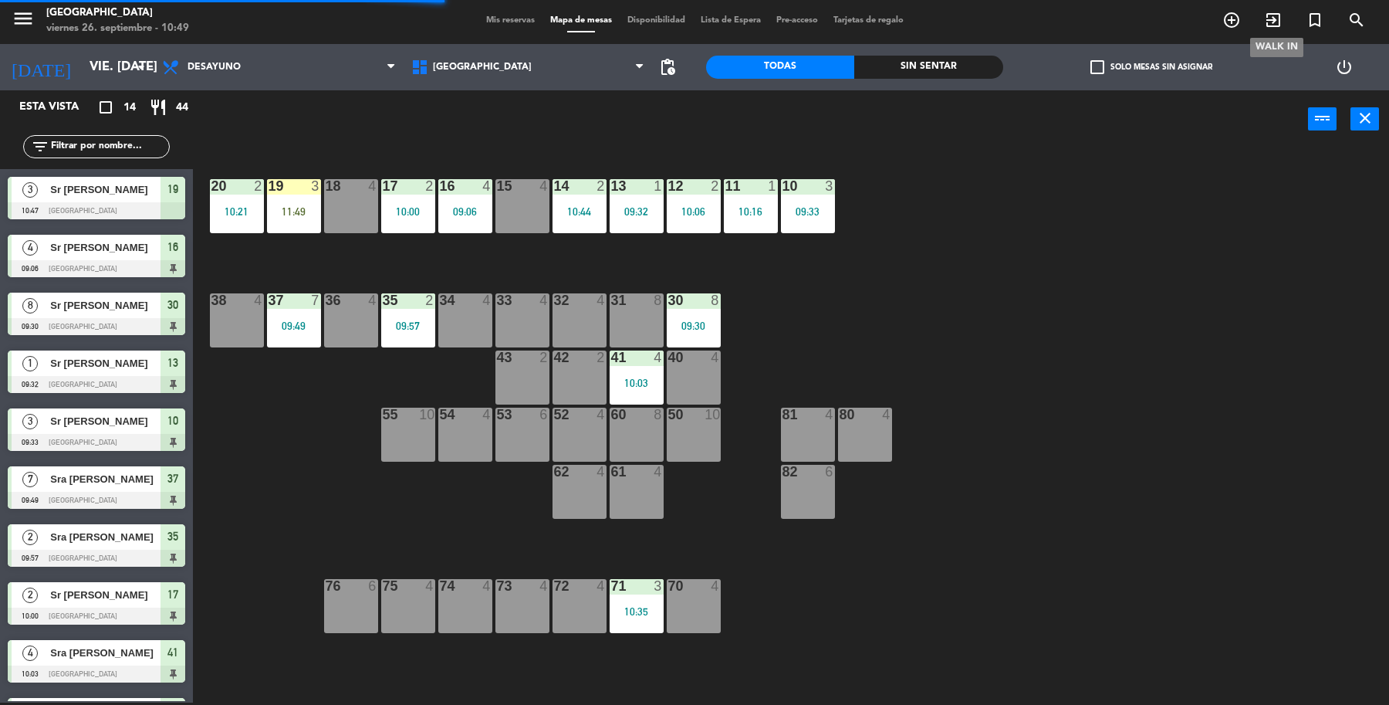
click at [1281, 18] on icon "exit_to_app" at bounding box center [1273, 20] width 19 height 19
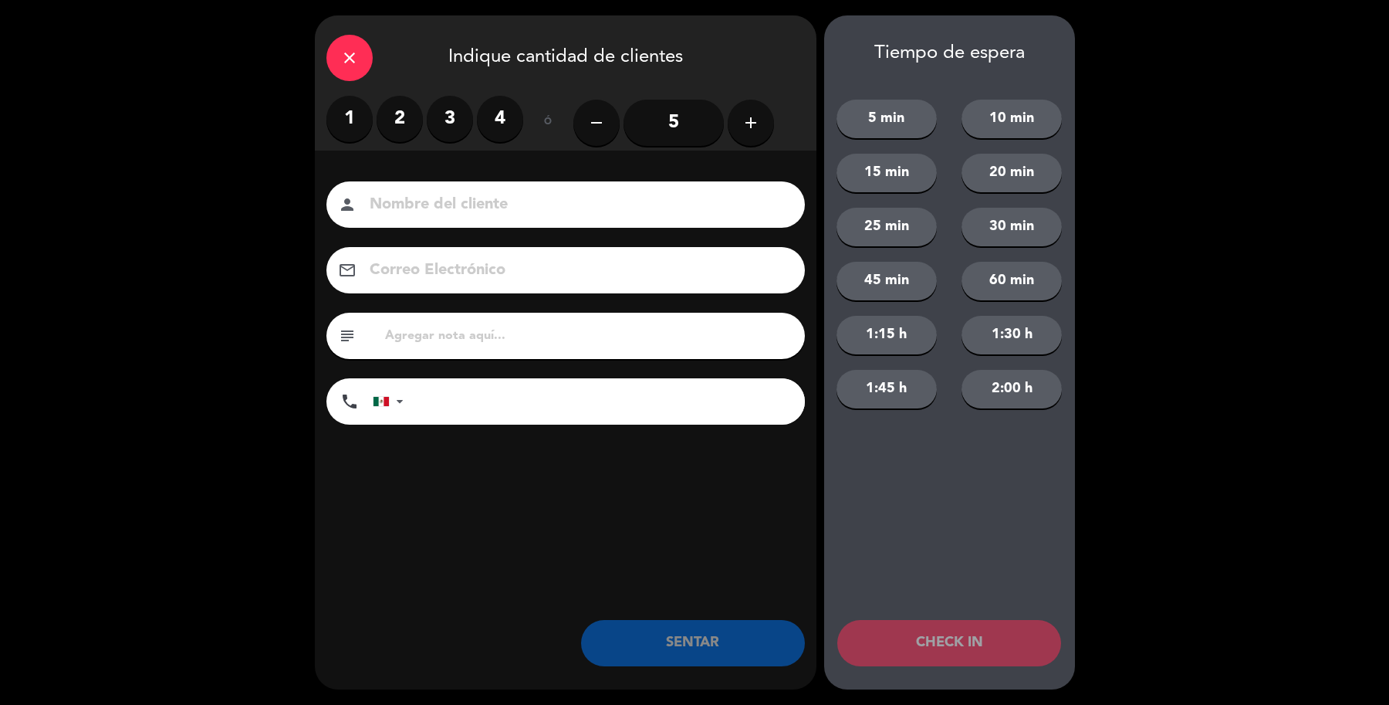
click at [336, 122] on label "1" at bounding box center [349, 119] width 46 height 46
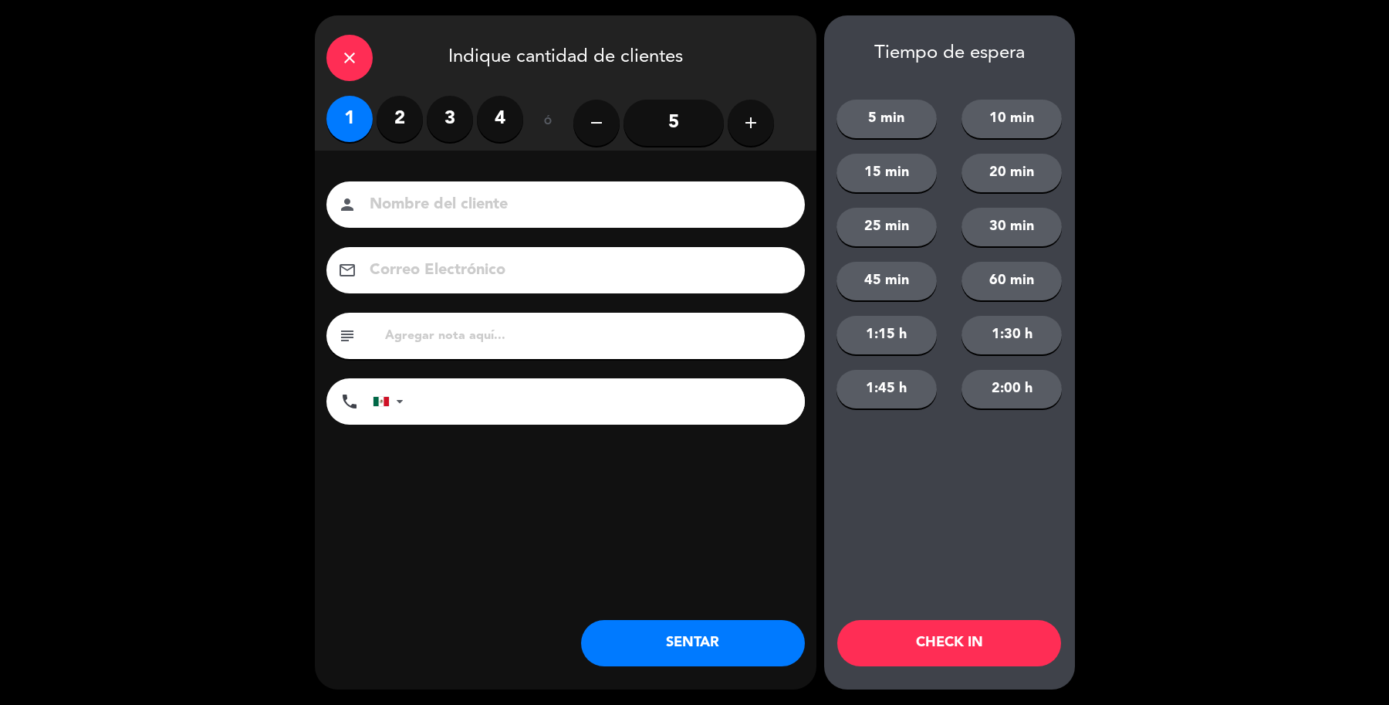
drag, startPoint x: 418, startPoint y: 201, endPoint x: 409, endPoint y: 201, distance: 8.5
click at [410, 201] on input at bounding box center [576, 204] width 417 height 27
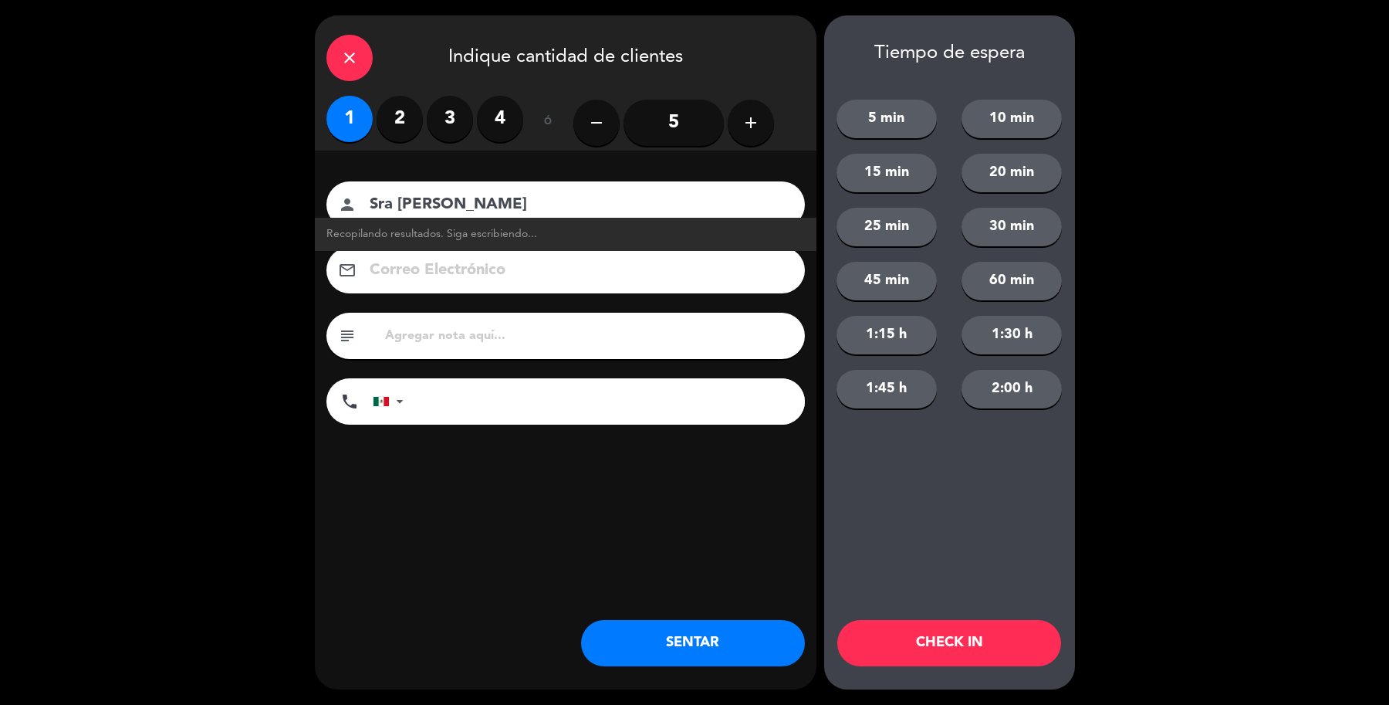
type input "Sra [PERSON_NAME]"
click at [755, 654] on button "SENTAR" at bounding box center [693, 643] width 224 height 46
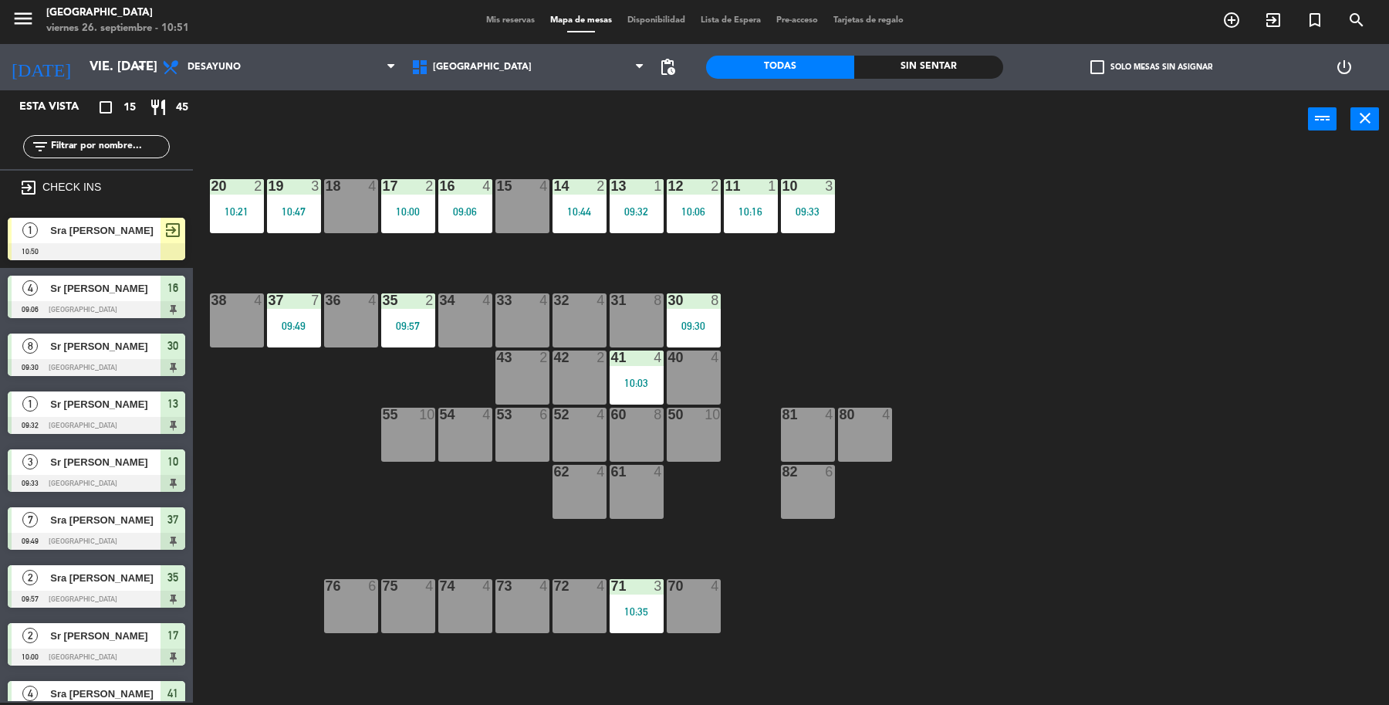
click at [59, 236] on div "1 Sra [PERSON_NAME] 10:50 exit_to_app" at bounding box center [96, 239] width 193 height 58
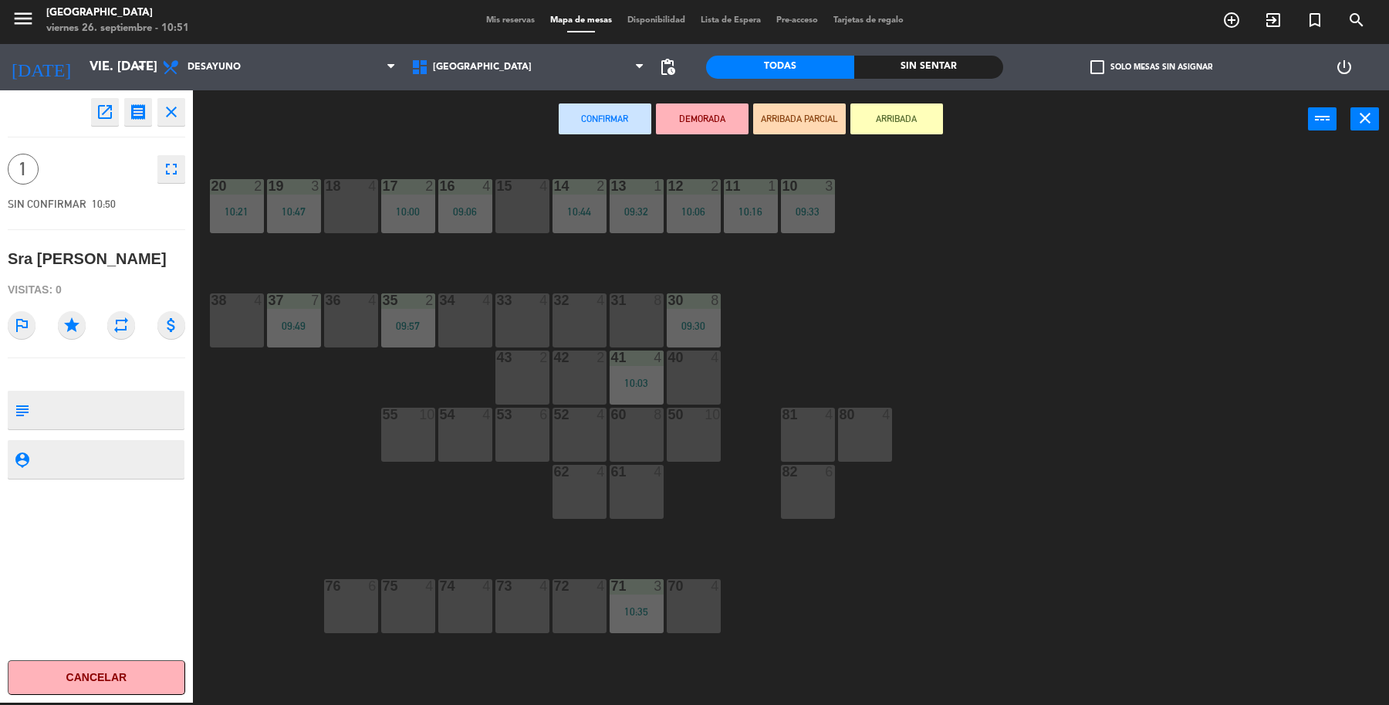
click at [583, 441] on div "52 4" at bounding box center [580, 435] width 54 height 54
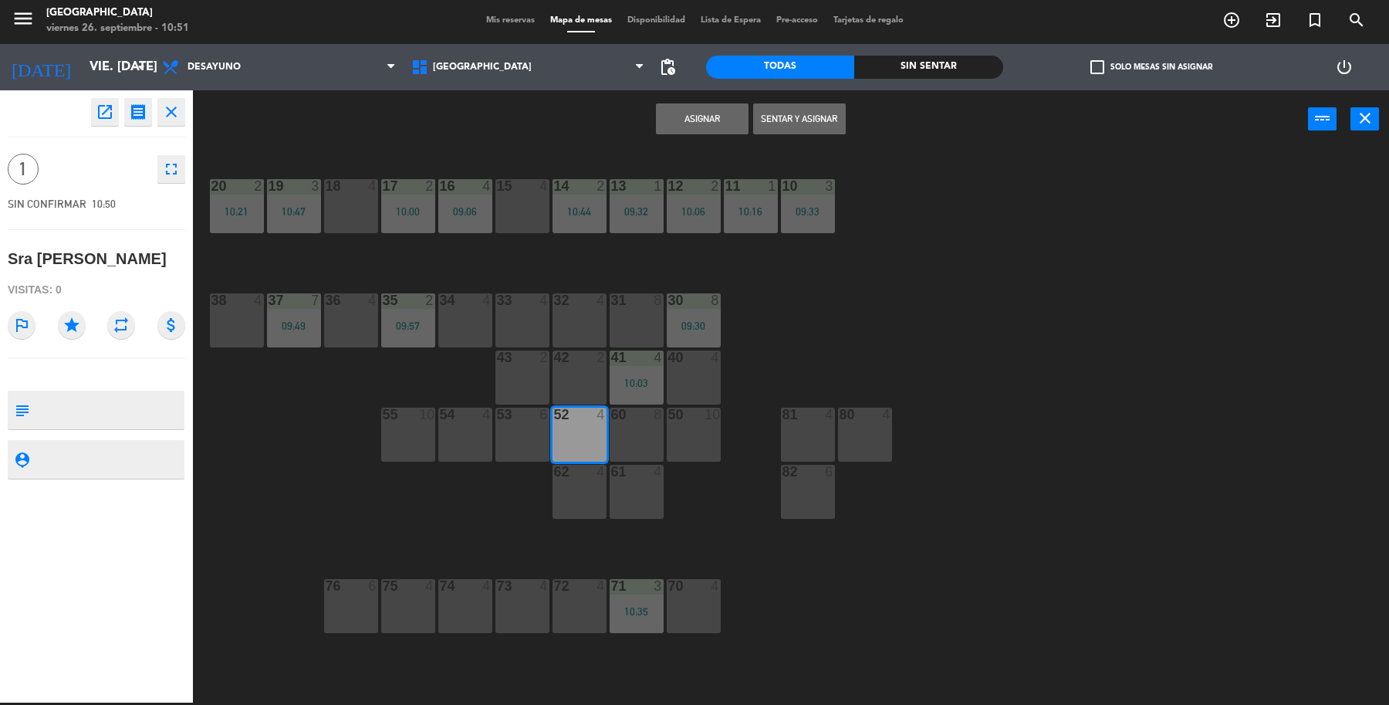
click at [759, 125] on button "Sentar y Asignar" at bounding box center [799, 118] width 93 height 31
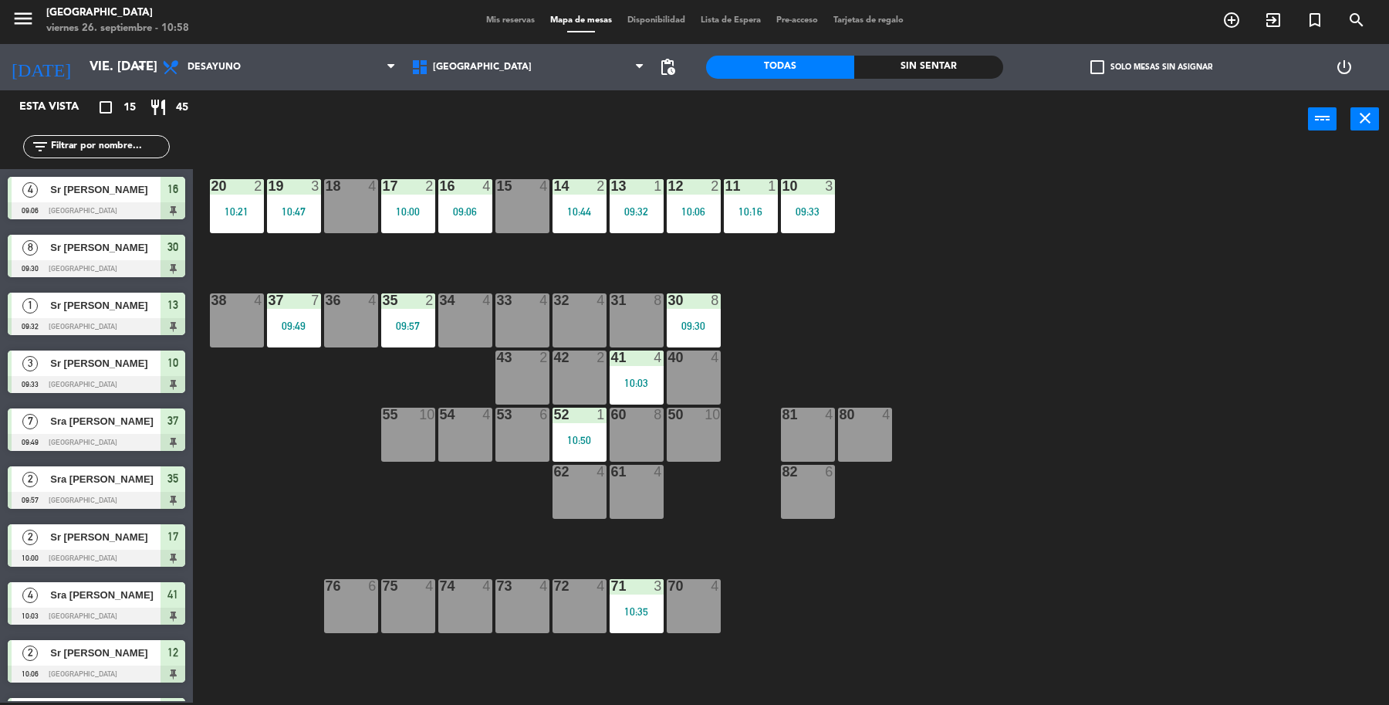
click at [1106, 556] on div "19 3 10:47 18 4 17 2 10:00 16 4 09:06 15 4 14 2 10:44 13 1 09:32 12 2 10:06 11 …" at bounding box center [798, 428] width 1182 height 554
click at [422, 303] on div "2" at bounding box center [433, 300] width 25 height 14
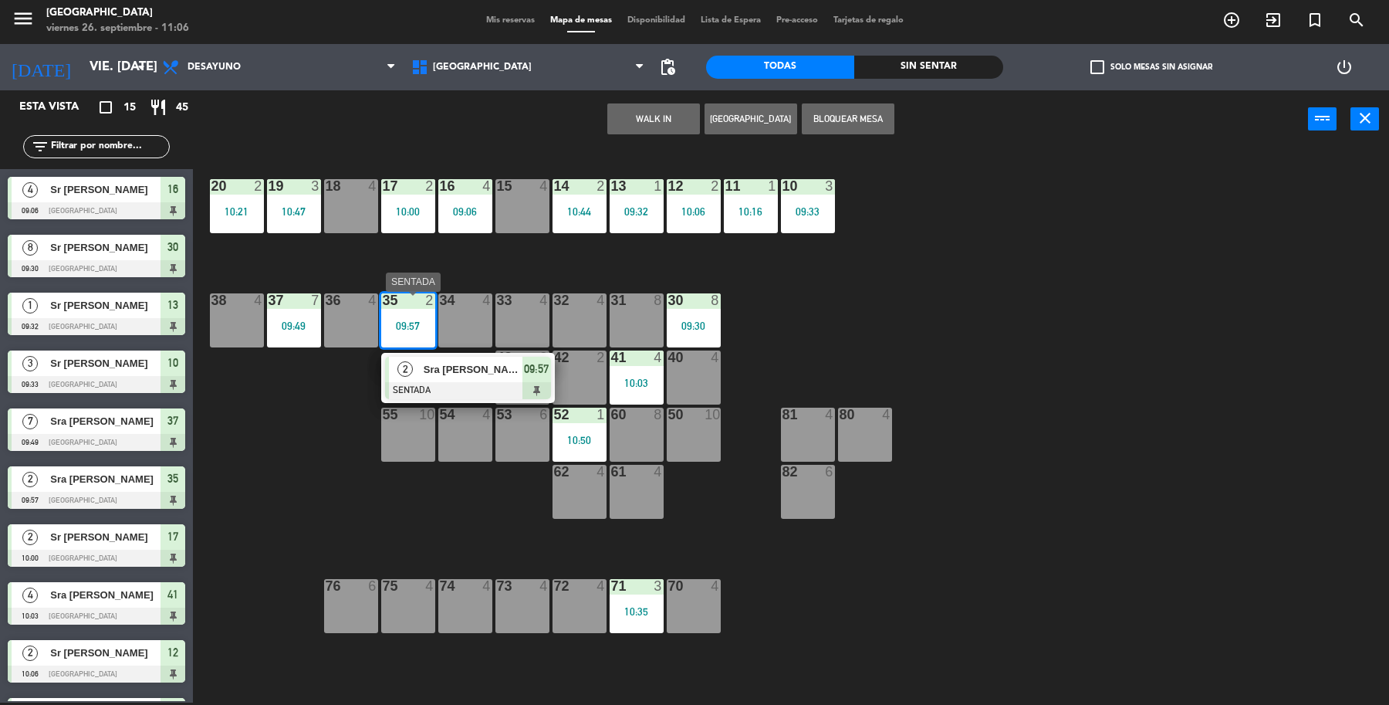
click at [455, 357] on div "2 Sra [PERSON_NAME]" at bounding box center [456, 369] width 134 height 25
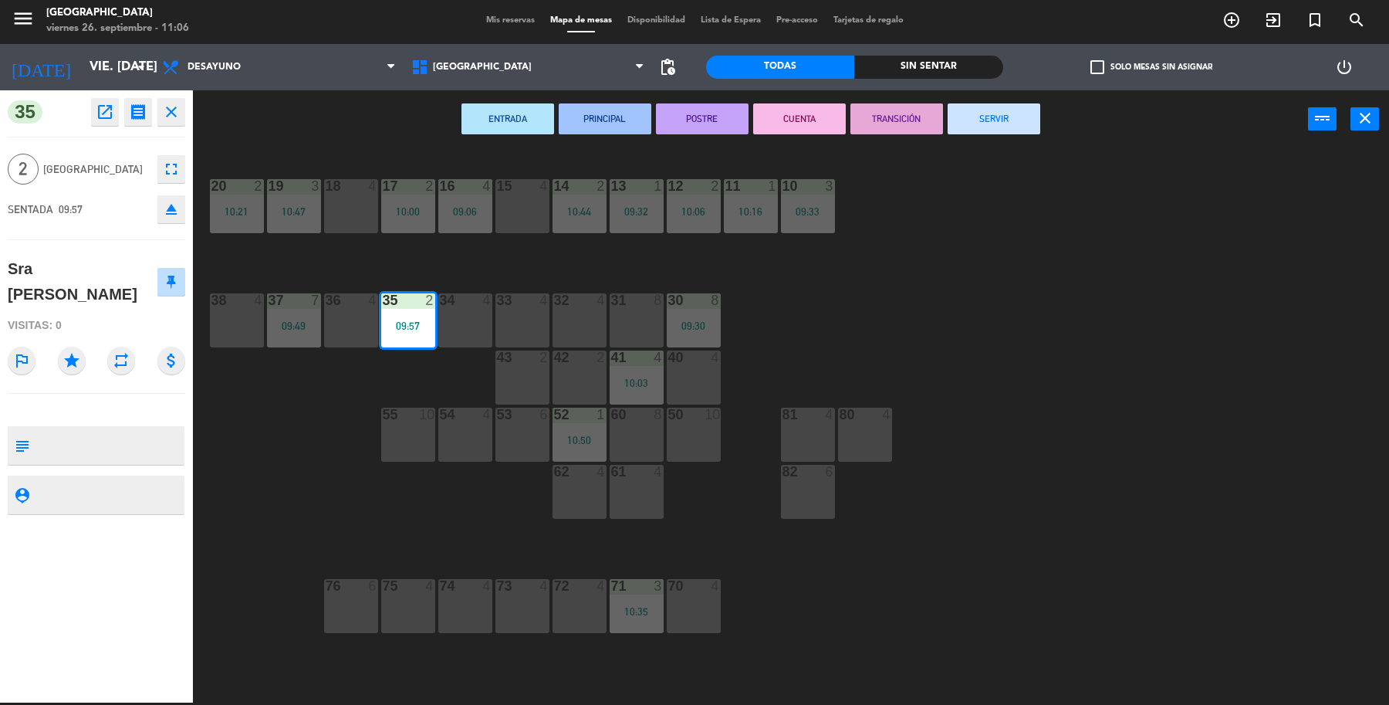
click at [983, 116] on button "SERVIR" at bounding box center [994, 118] width 93 height 31
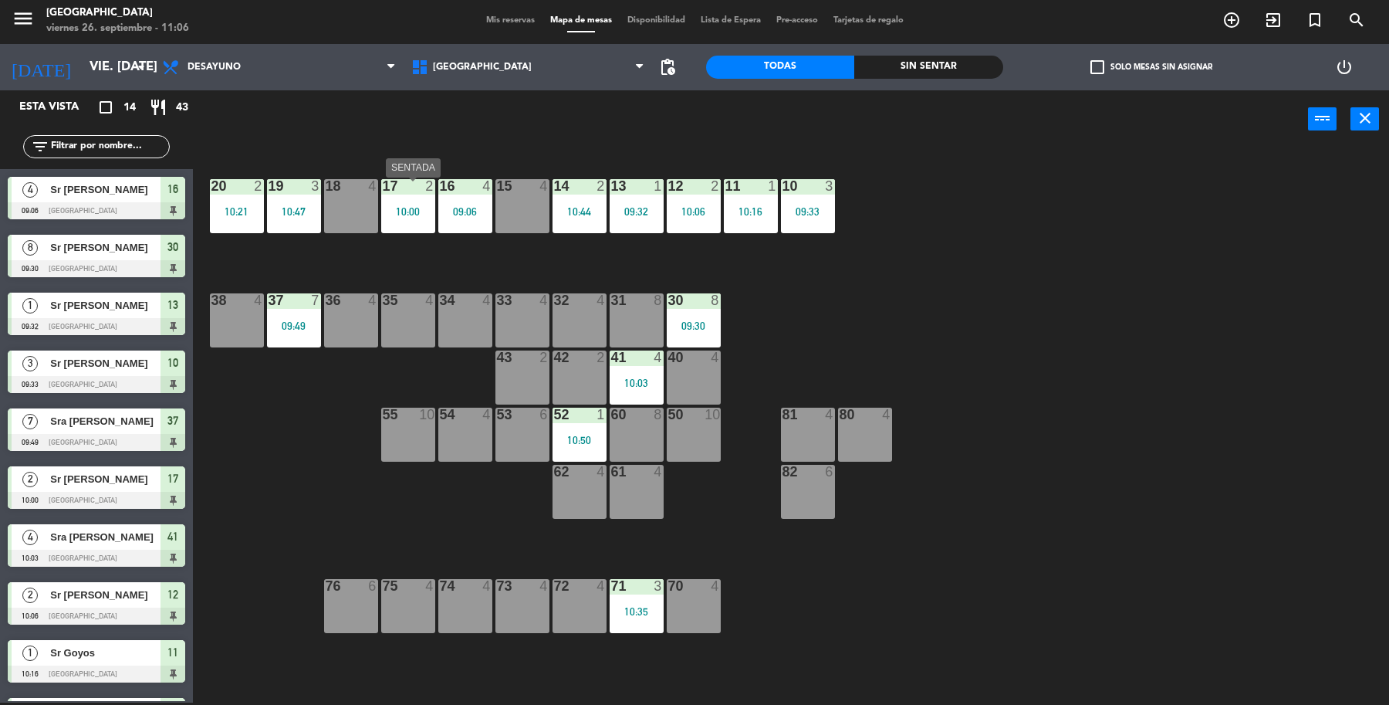
click at [398, 222] on div "17 2 10:00" at bounding box center [408, 206] width 54 height 54
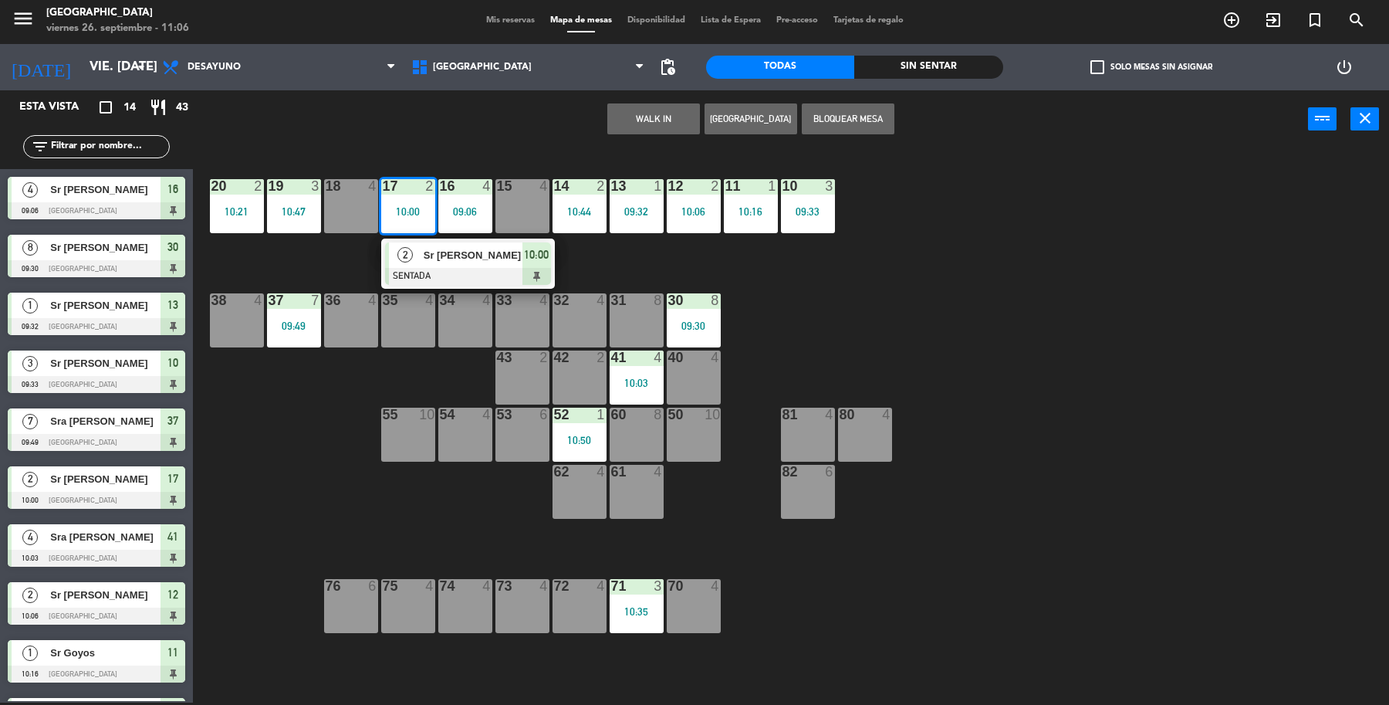
click at [573, 263] on div "19 3 10:47 18 4 17 2 10:00 2 Sr [PERSON_NAME] SENTADA 10:00 16 4 09:06 15 4 14 …" at bounding box center [798, 428] width 1182 height 554
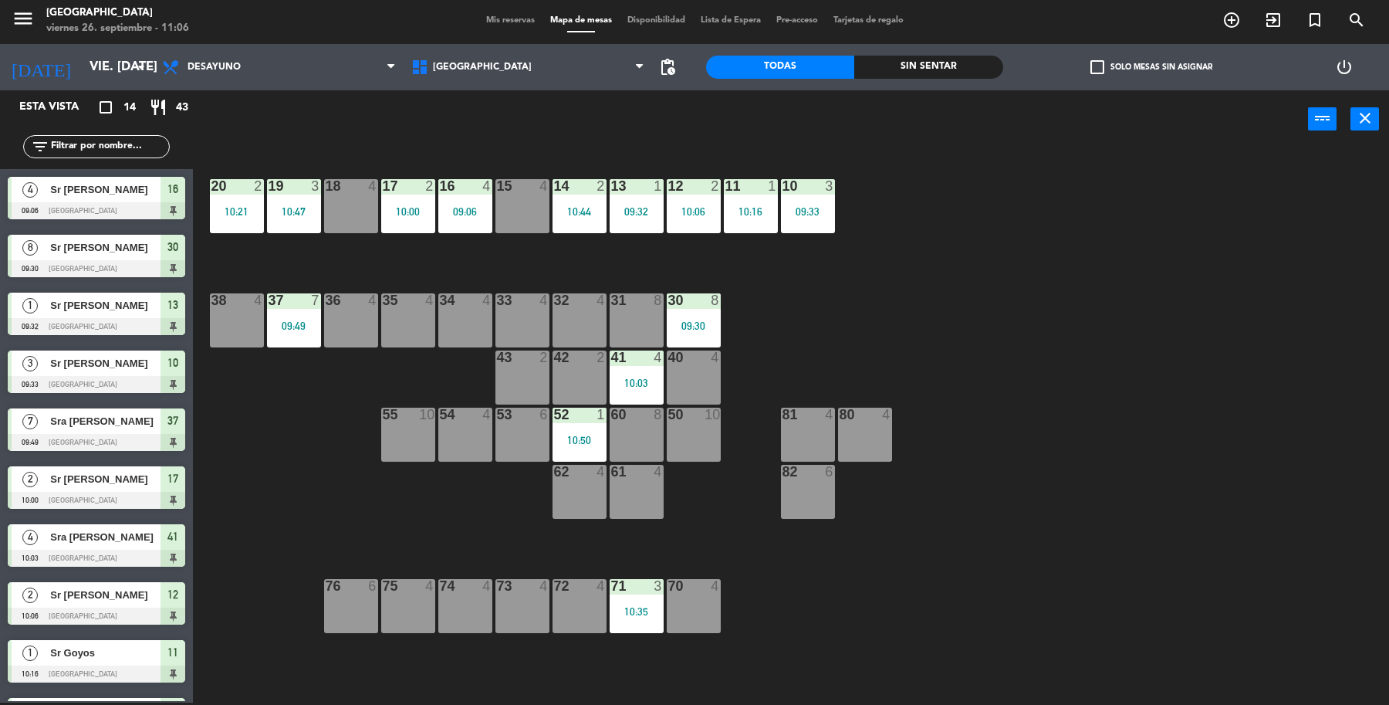
drag, startPoint x: 479, startPoint y: 218, endPoint x: 483, endPoint y: 234, distance: 16.7
click at [479, 217] on div "16 4 09:06" at bounding box center [465, 206] width 54 height 54
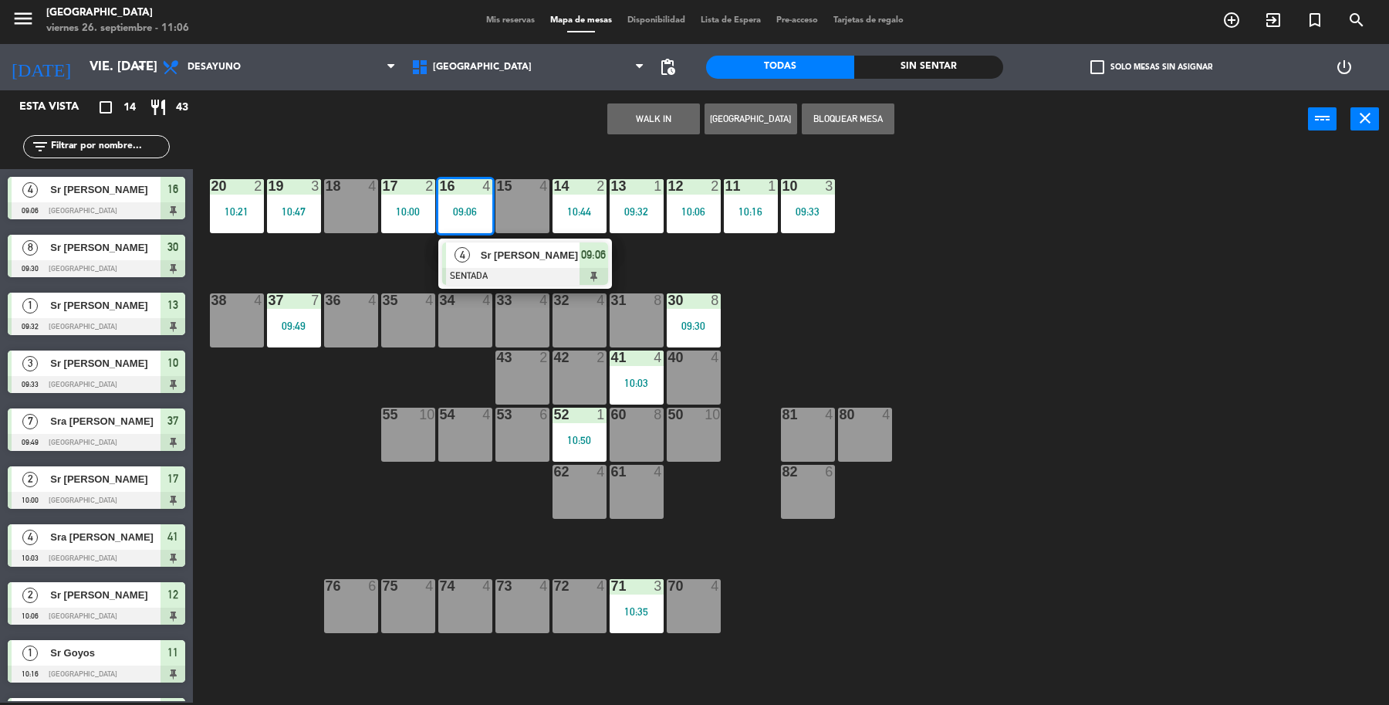
click at [523, 274] on div at bounding box center [525, 276] width 166 height 17
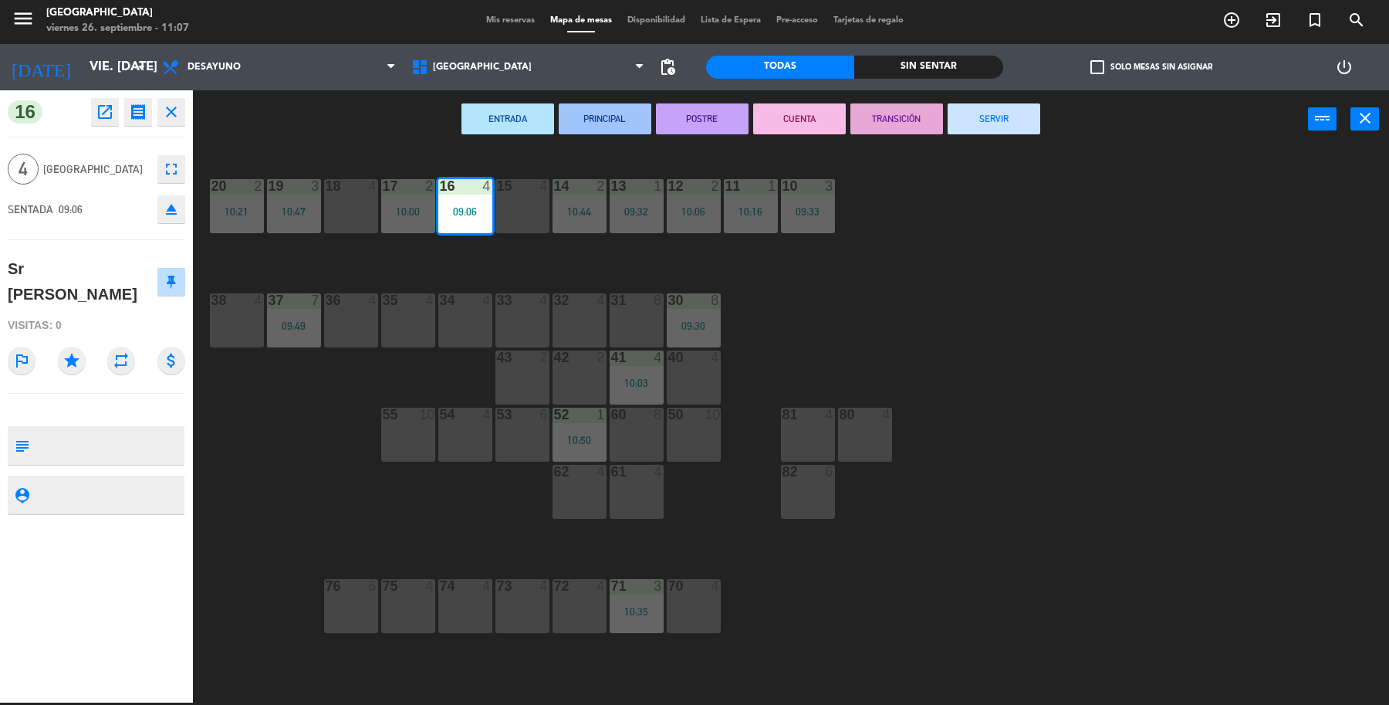
click at [1017, 110] on button "SERVIR" at bounding box center [994, 118] width 93 height 31
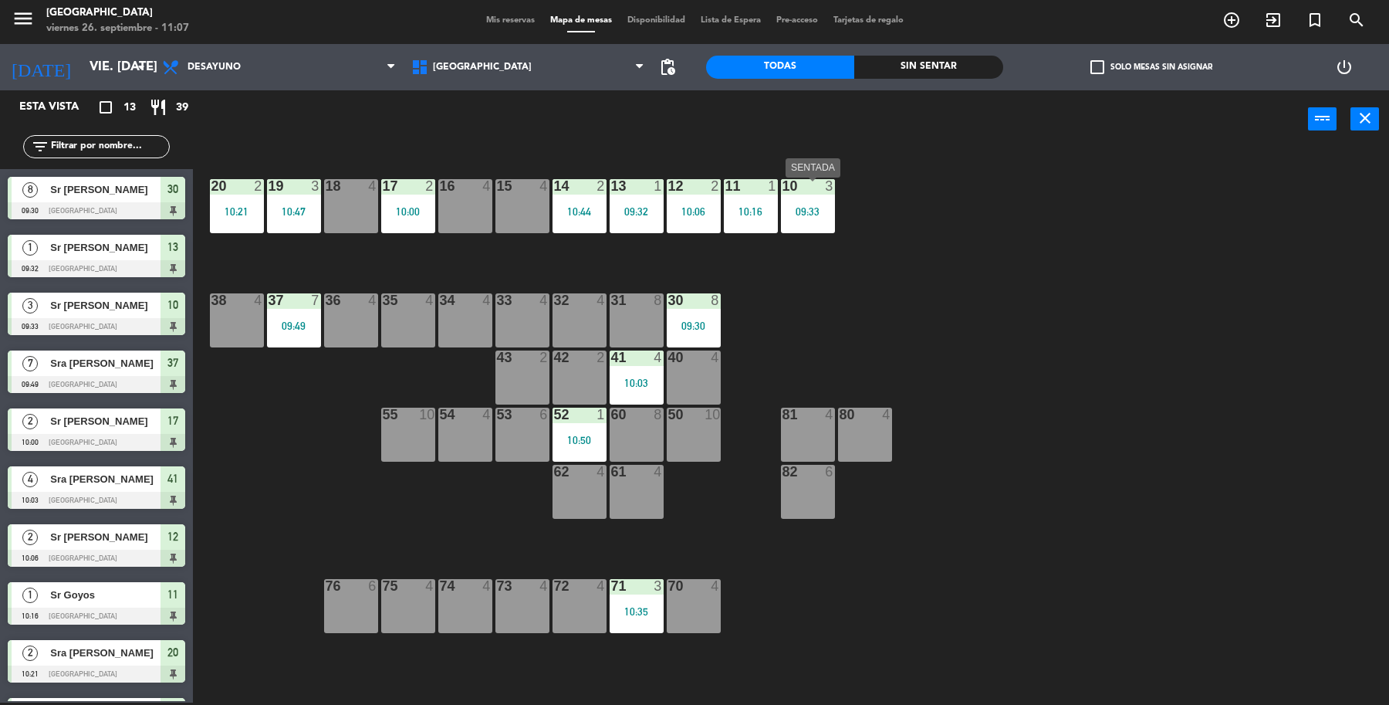
click at [817, 226] on div "10 3 09:33" at bounding box center [808, 206] width 54 height 54
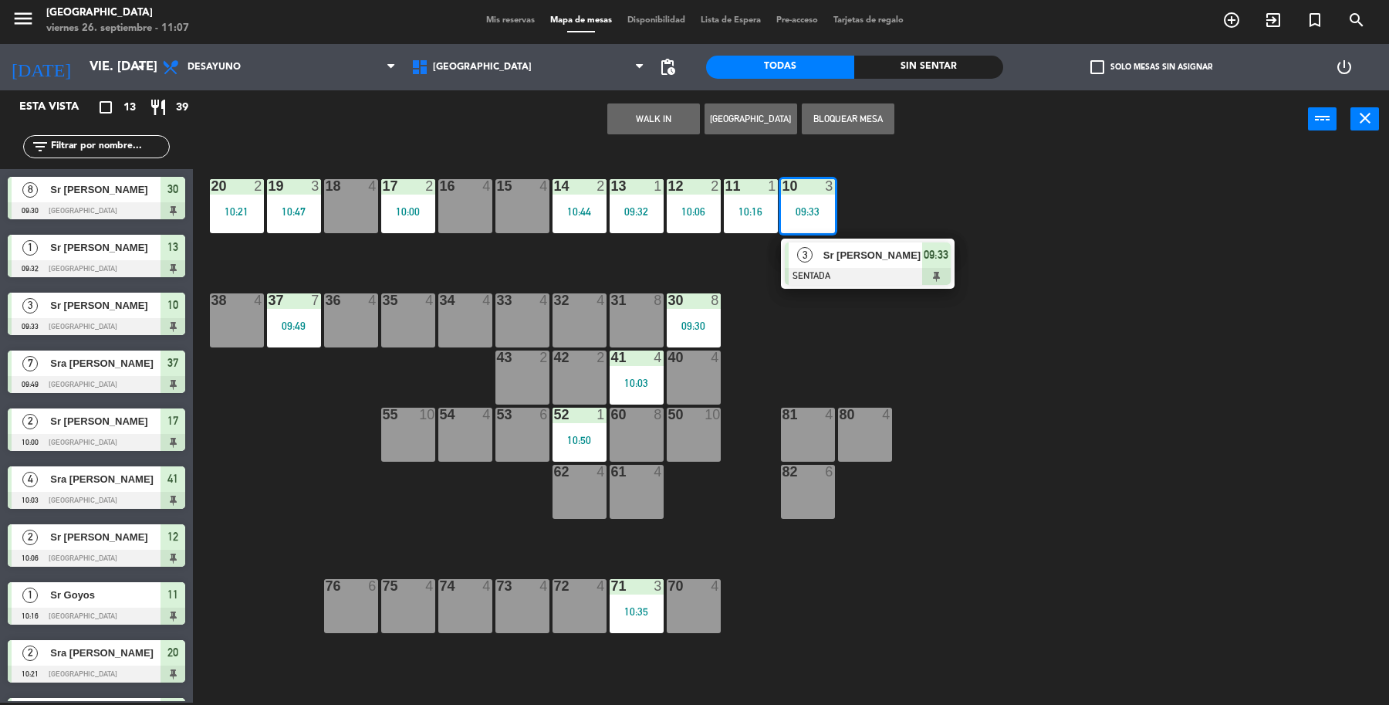
click at [816, 271] on div at bounding box center [868, 276] width 166 height 17
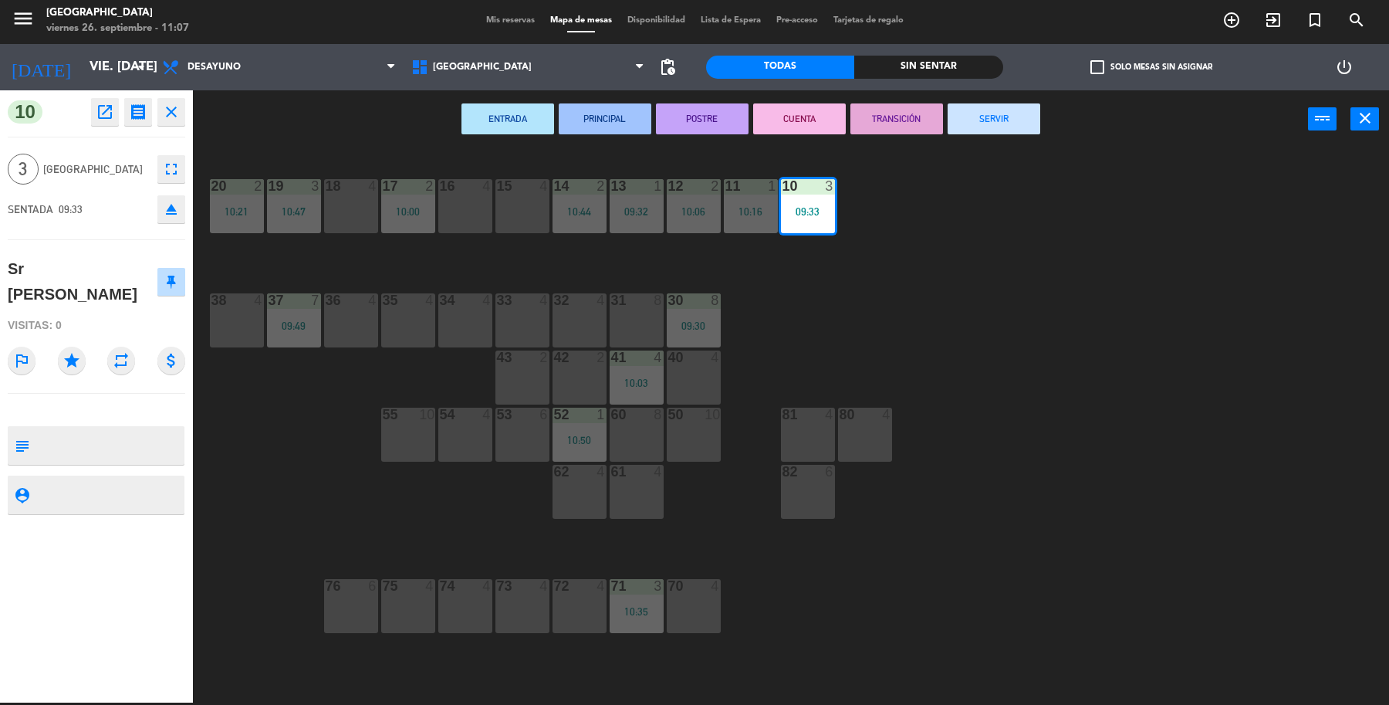
click at [989, 128] on button "SERVIR" at bounding box center [994, 118] width 93 height 31
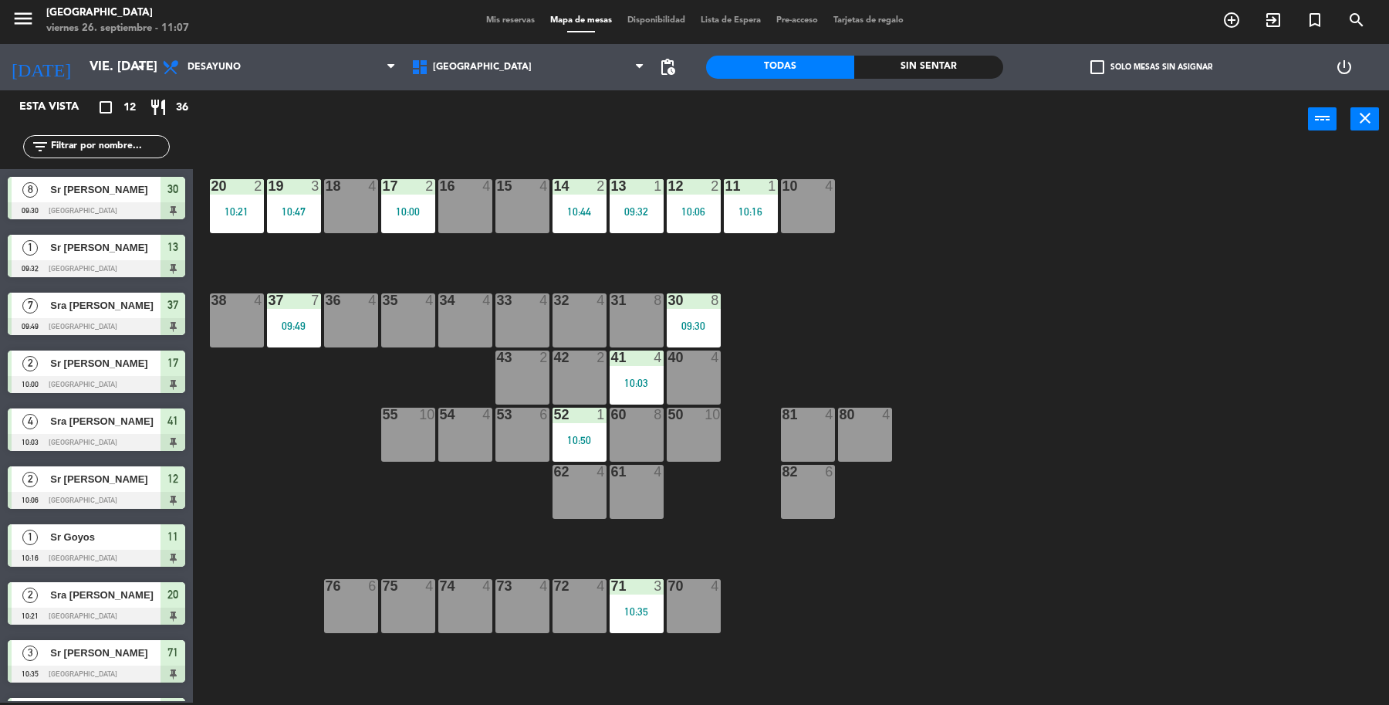
click at [323, 507] on div "19 3 10:47 18 4 17 2 10:00 16 4 15 4 14 2 10:44 13 1 09:32 12 2 10:06 11 1 10:1…" at bounding box center [798, 428] width 1182 height 554
click at [647, 624] on div "71 3 10:35" at bounding box center [637, 606] width 54 height 54
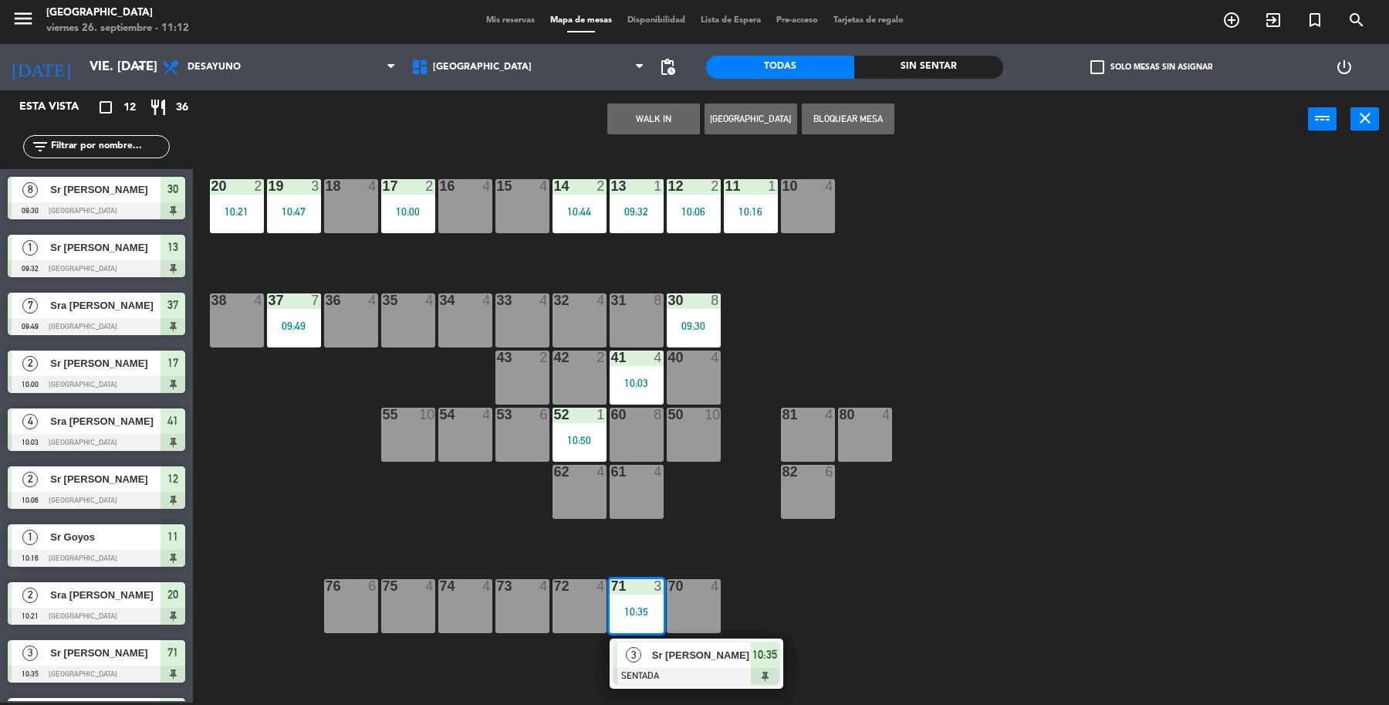
click at [687, 662] on span "Sr [PERSON_NAME]" at bounding box center [701, 655] width 99 height 16
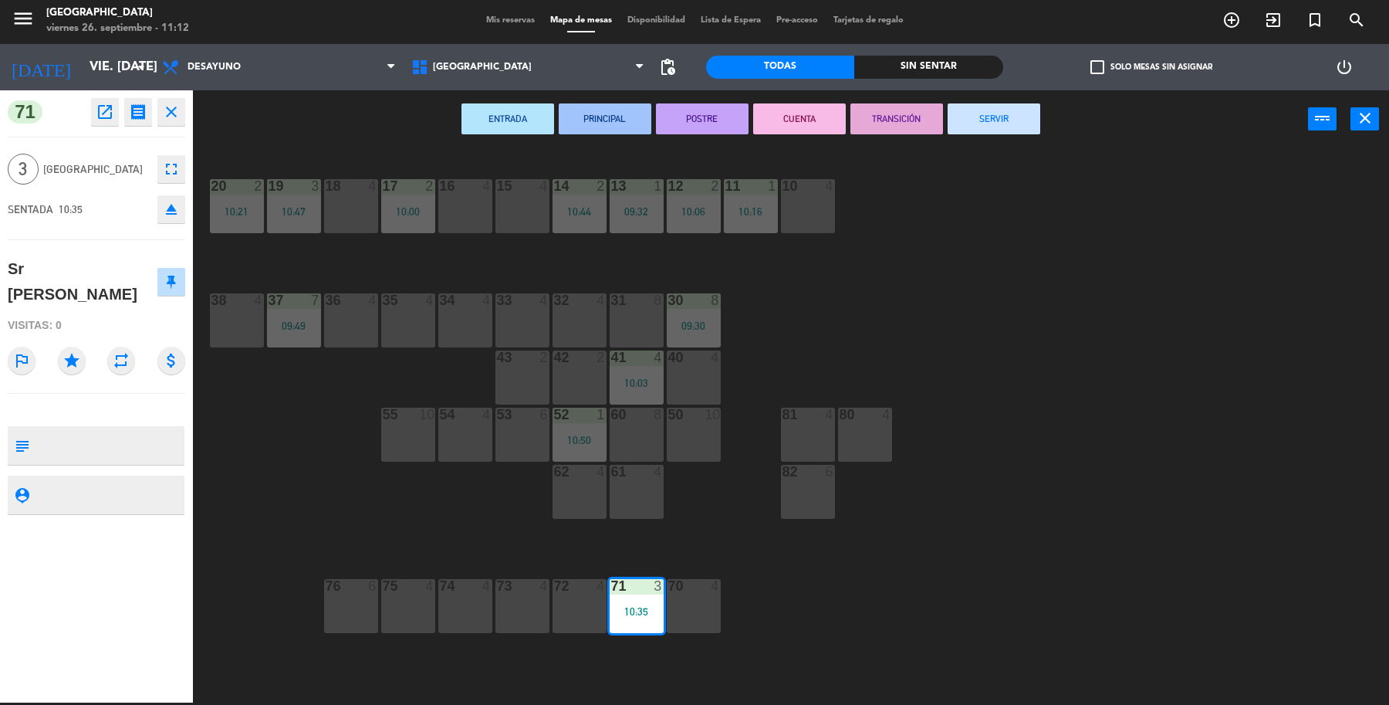
click at [962, 124] on button "SERVIR" at bounding box center [994, 118] width 93 height 31
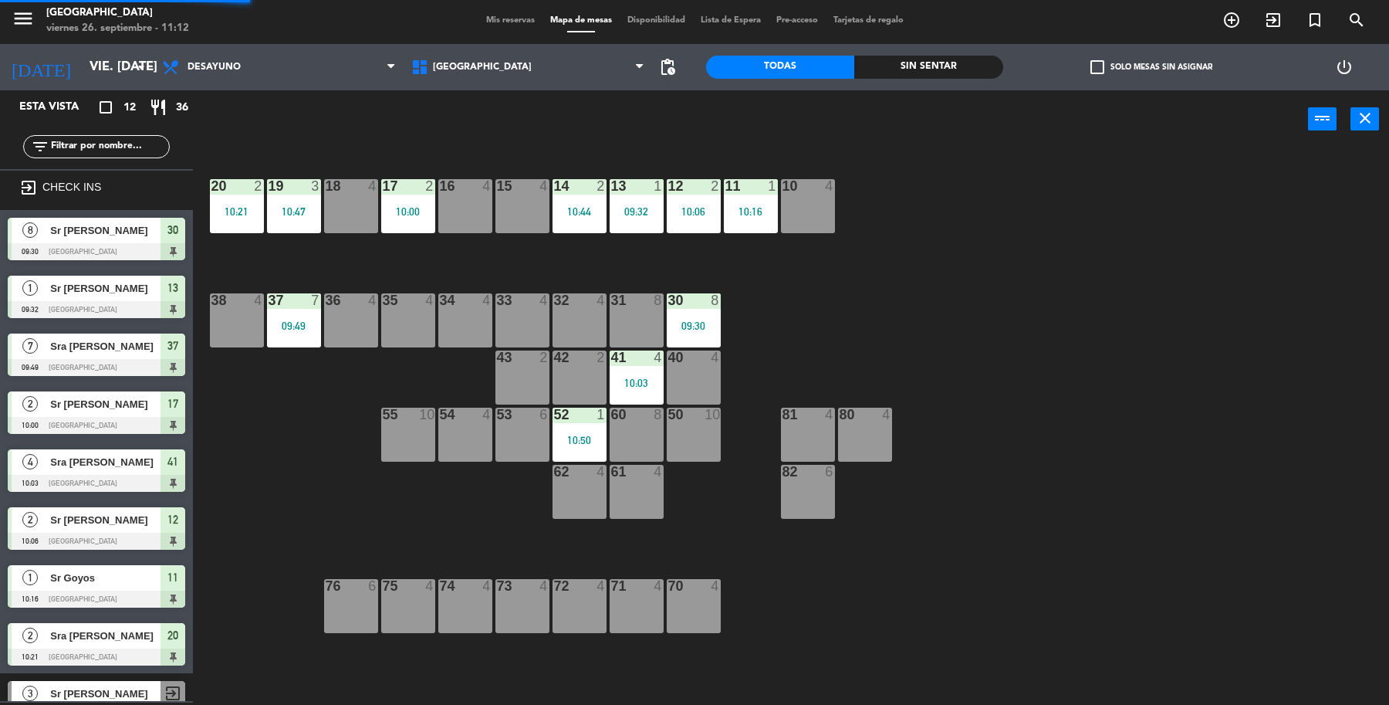
scroll to position [33, 0]
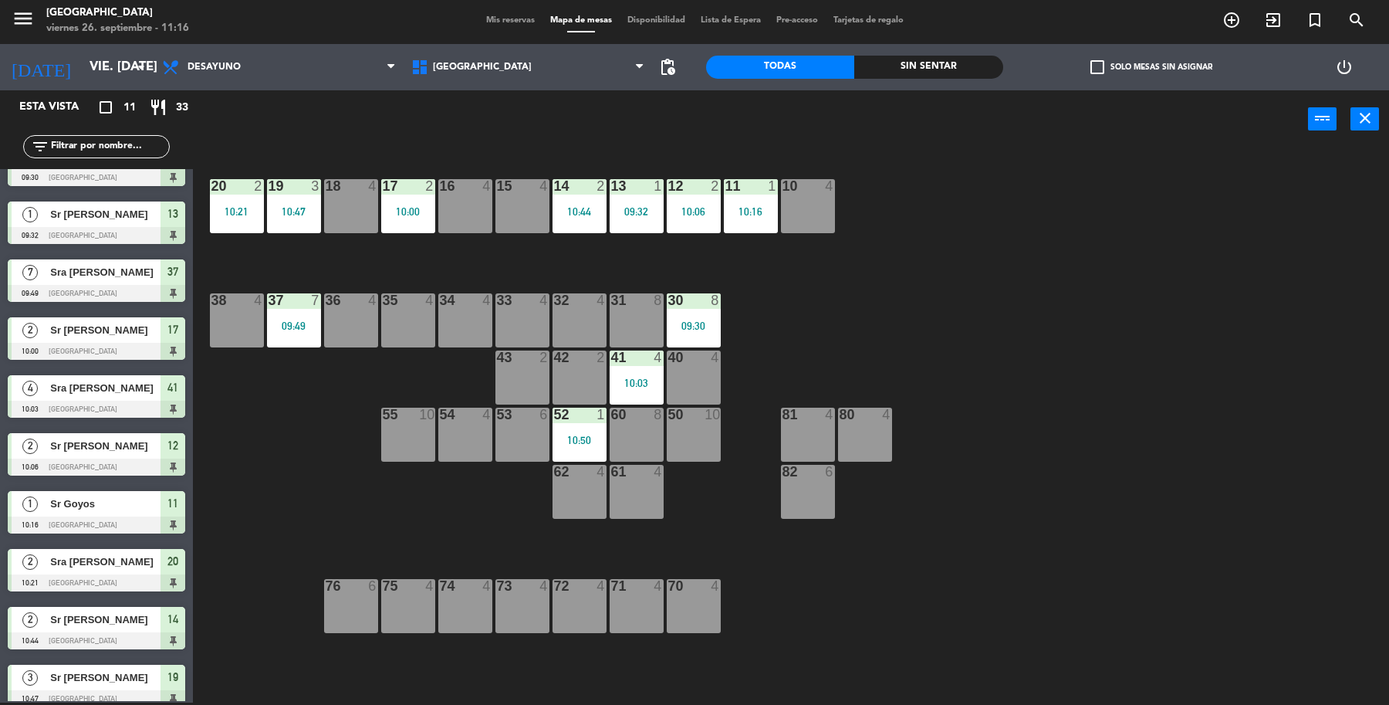
click at [1064, 539] on div "19 3 10:47 18 4 17 2 10:00 16 4 15 4 14 2 10:44 13 1 09:32 12 2 10:06 11 1 10:1…" at bounding box center [798, 428] width 1182 height 554
click at [670, 211] on div "10:06" at bounding box center [694, 211] width 54 height 11
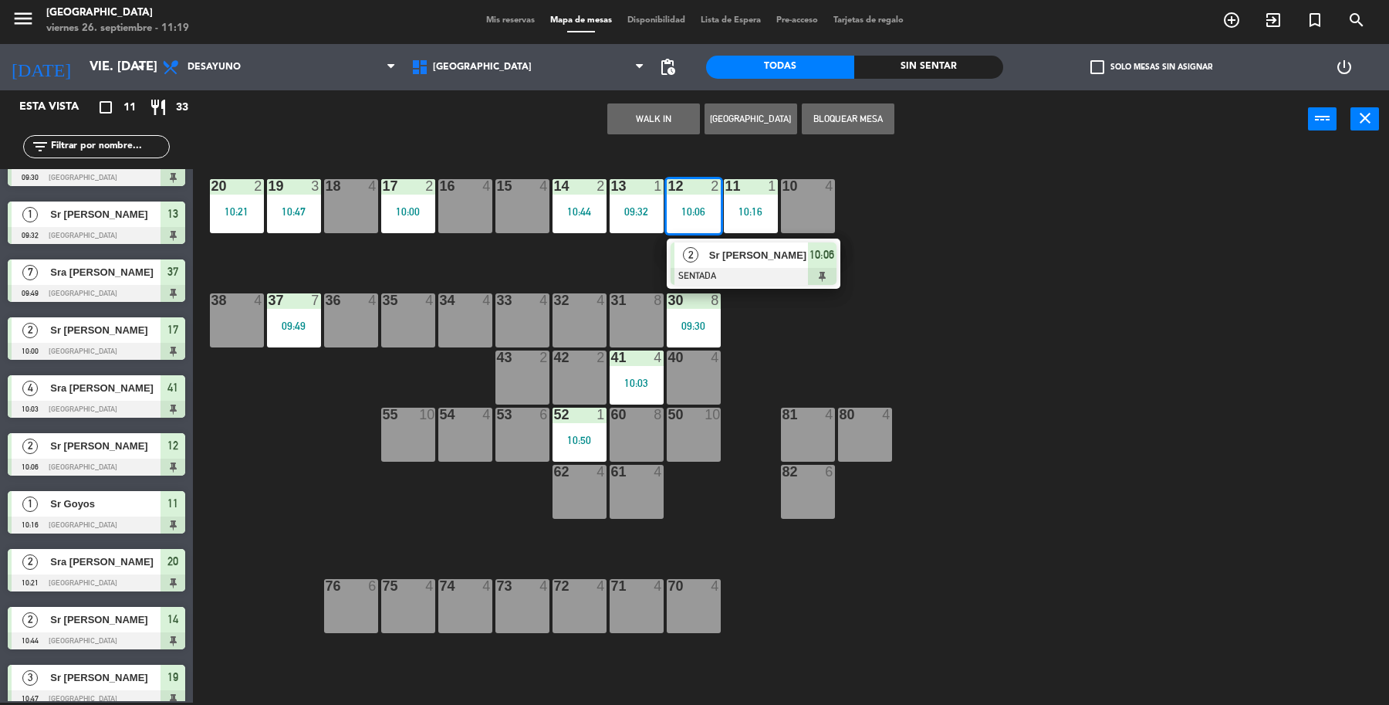
click at [711, 252] on span "Sr [PERSON_NAME]" at bounding box center [758, 255] width 99 height 16
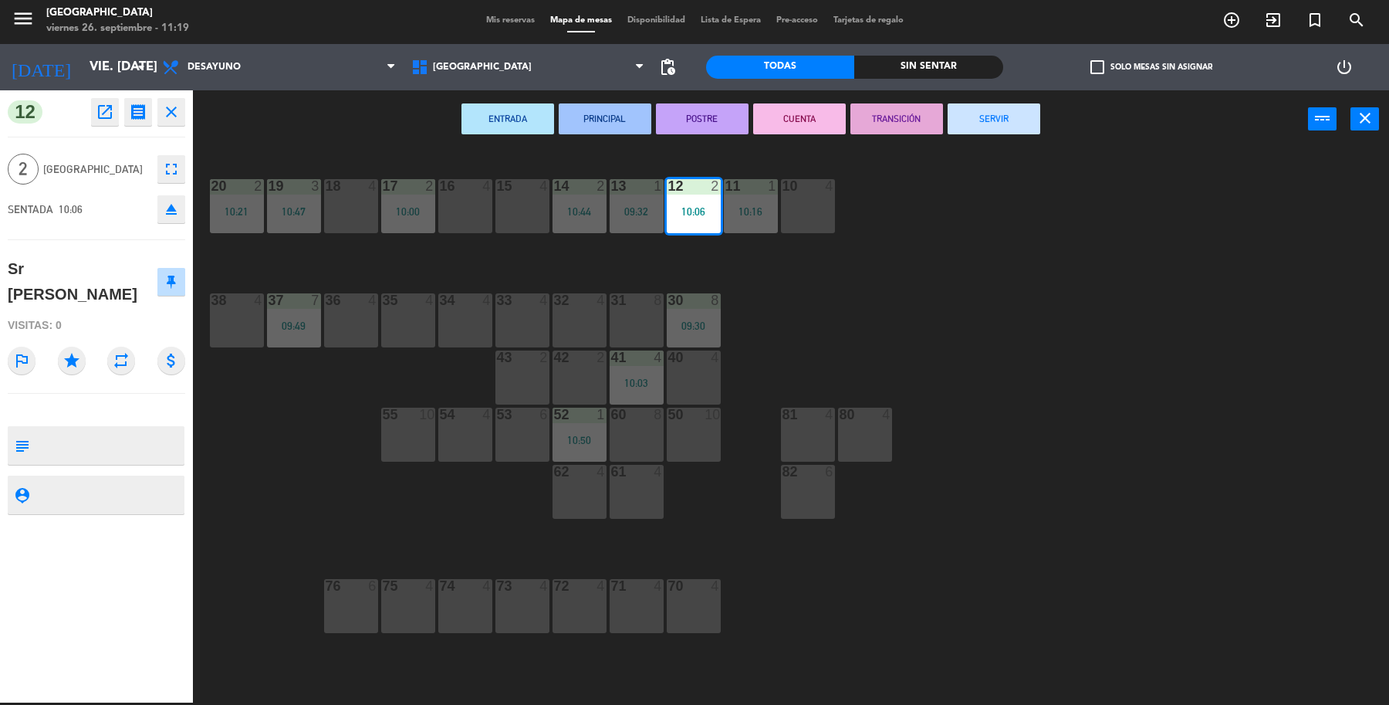
click at [1015, 130] on button "SERVIR" at bounding box center [994, 118] width 93 height 31
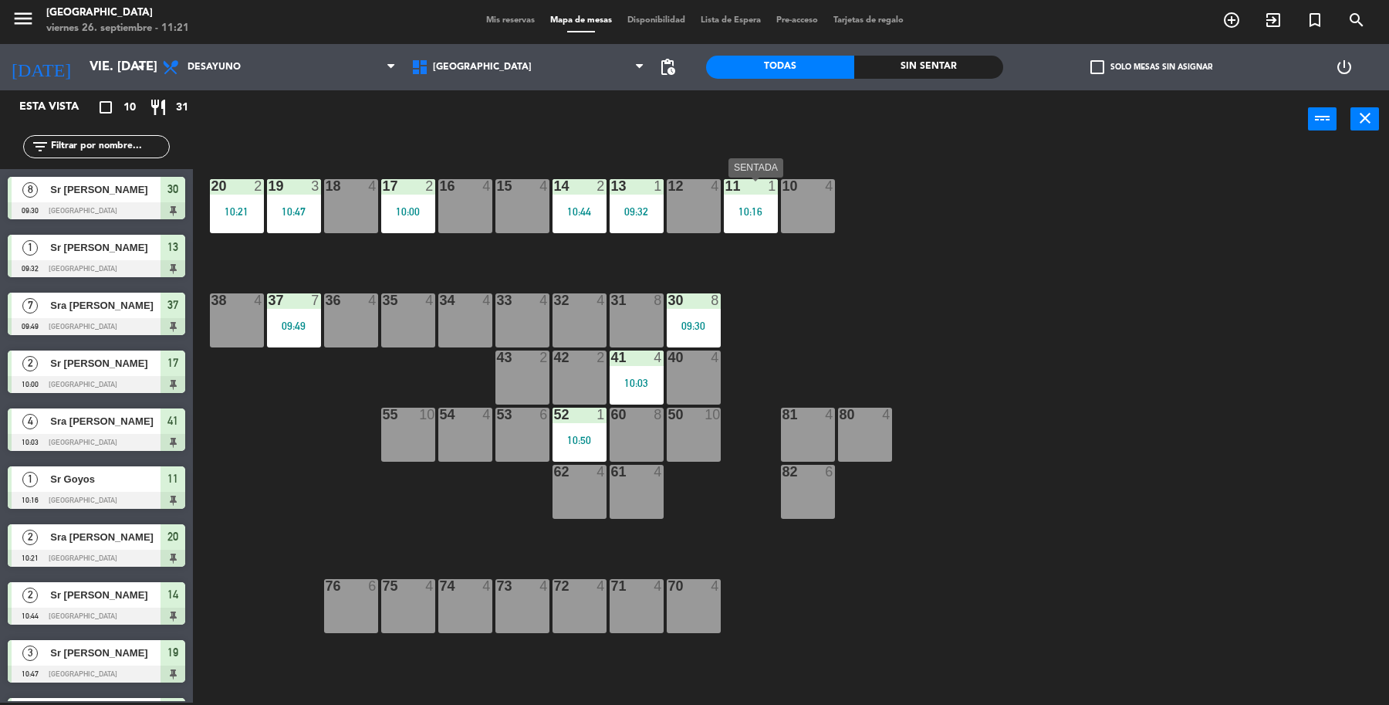
click at [764, 208] on div "10:16" at bounding box center [751, 211] width 54 height 11
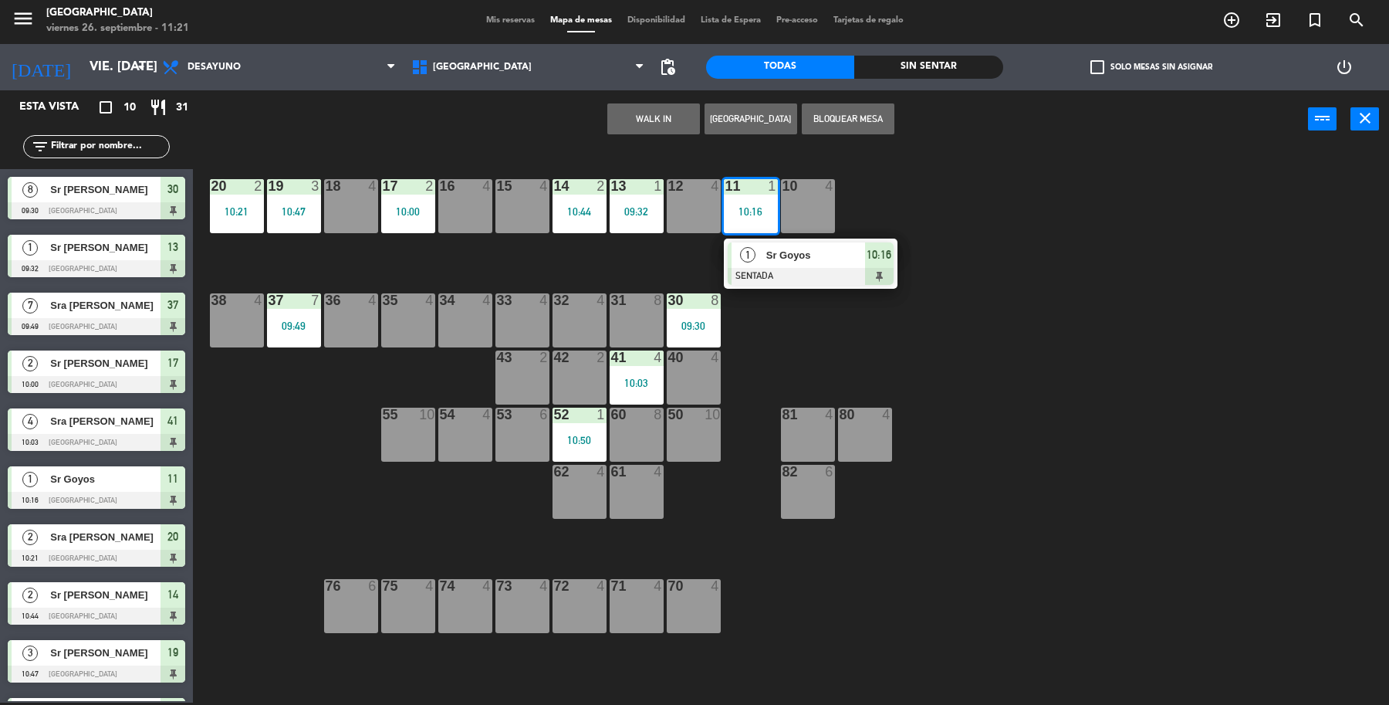
click at [787, 270] on div at bounding box center [811, 276] width 166 height 17
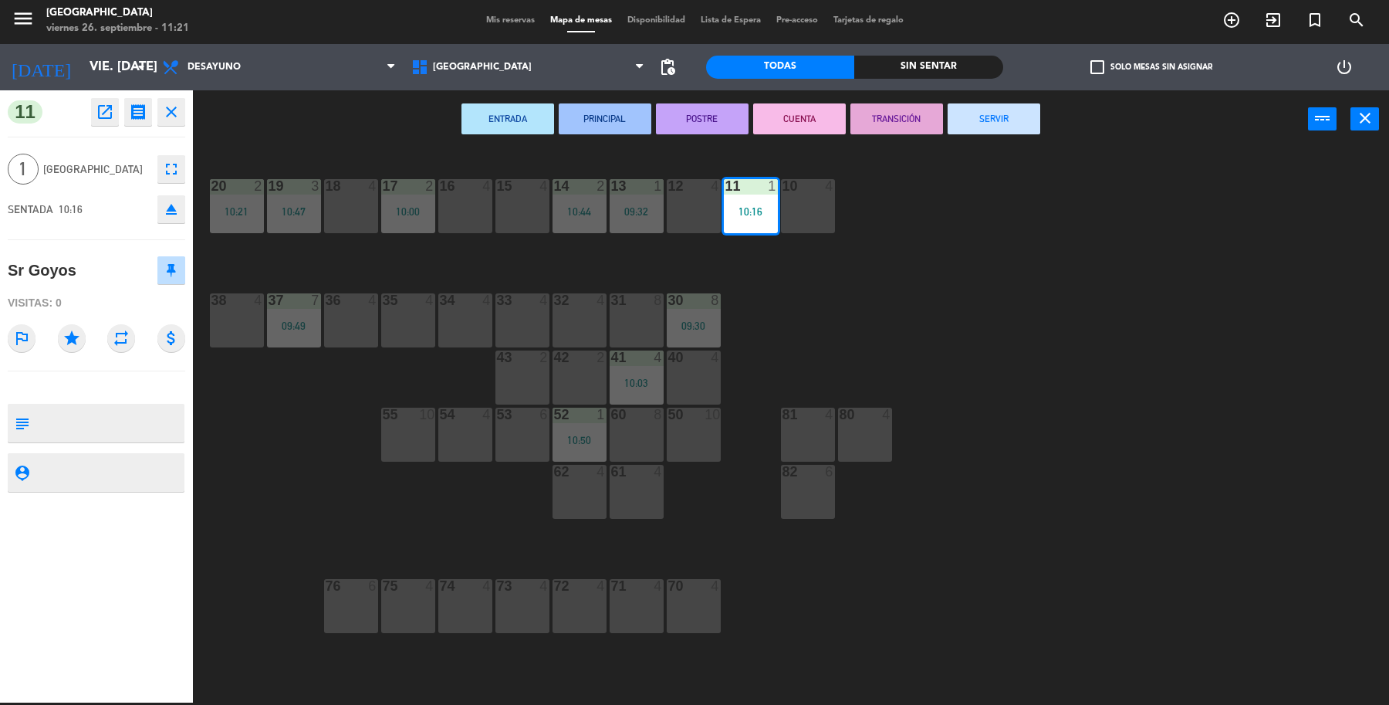
click at [1000, 105] on button "SERVIR" at bounding box center [994, 118] width 93 height 31
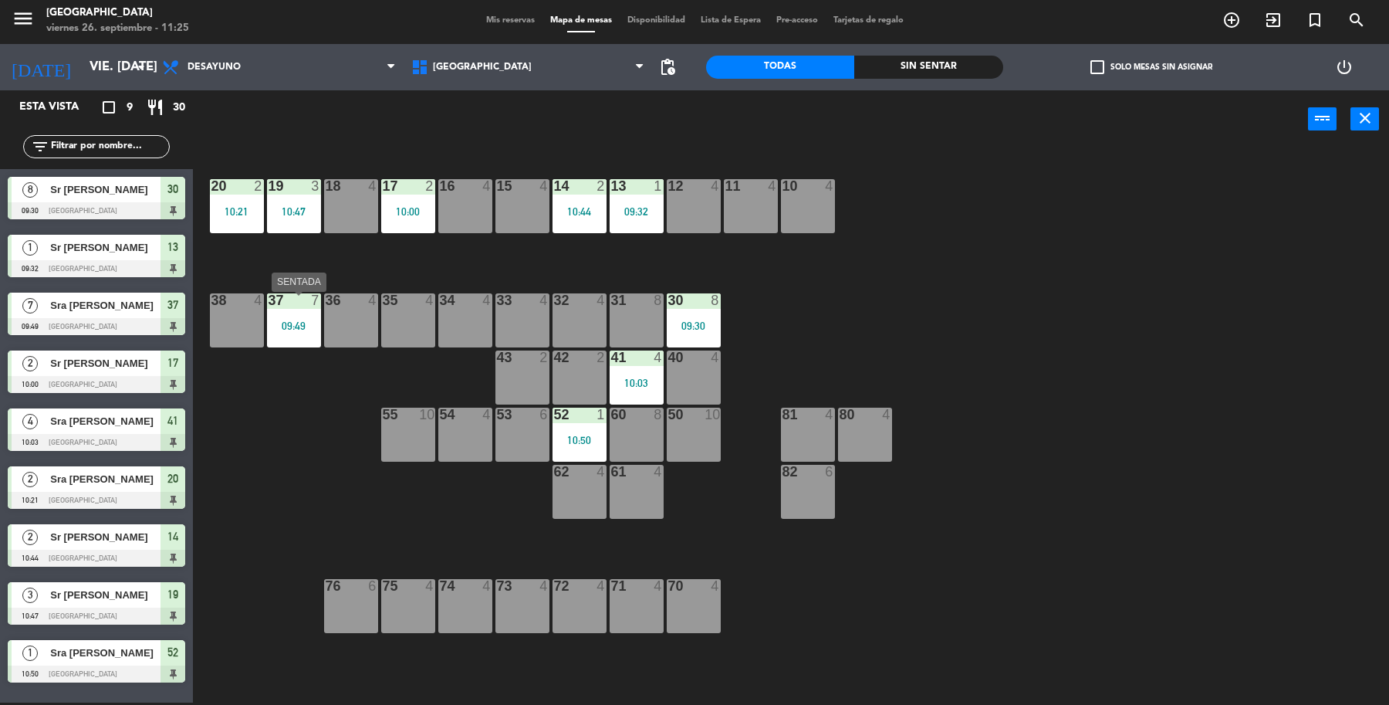
click at [293, 333] on div "37 7 09:49" at bounding box center [294, 320] width 54 height 54
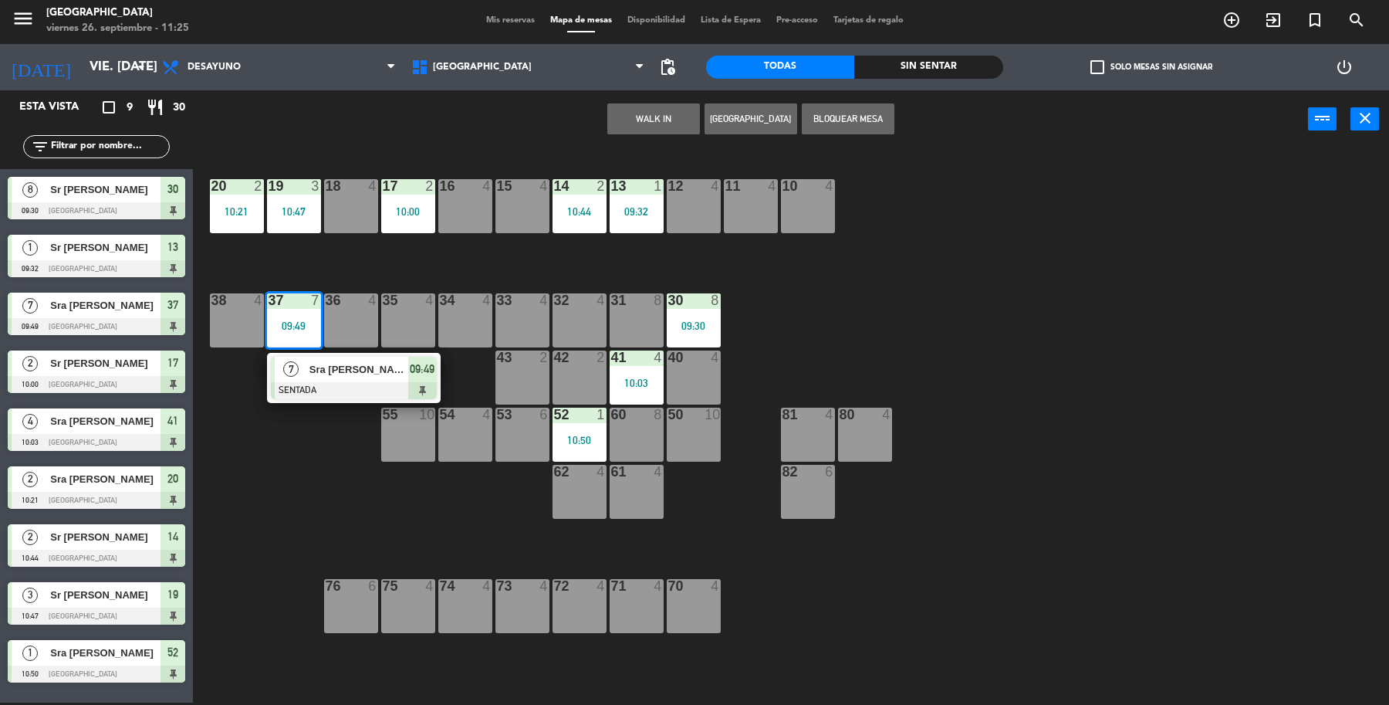
click at [322, 368] on span "Sra [PERSON_NAME]" at bounding box center [359, 369] width 99 height 16
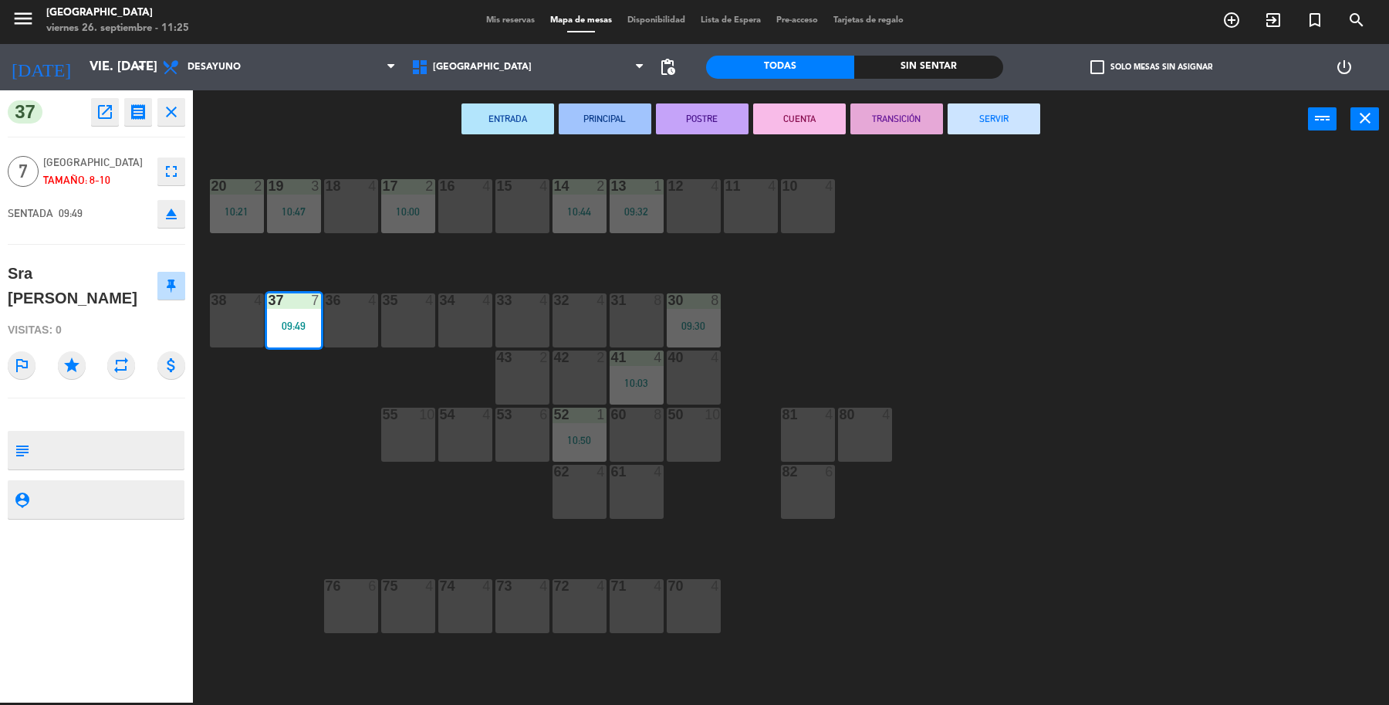
click at [1000, 126] on button "SERVIR" at bounding box center [994, 118] width 93 height 31
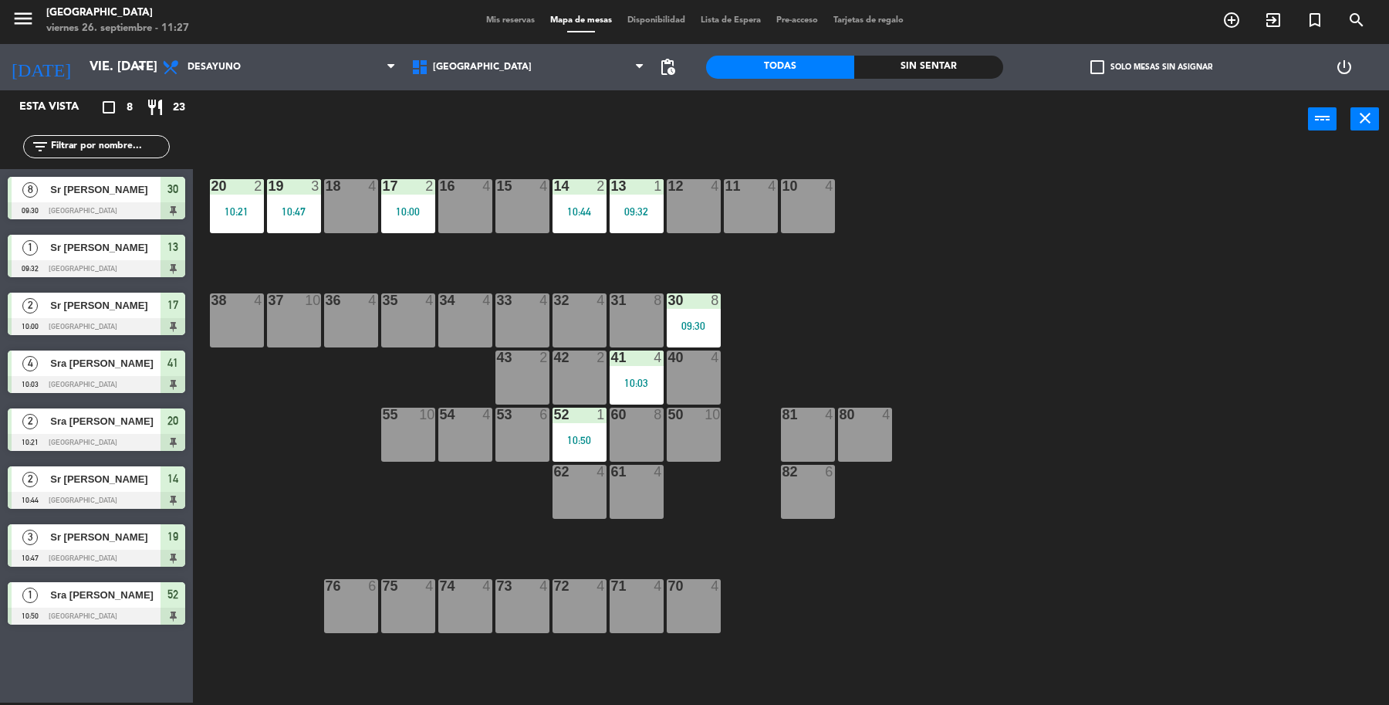
click at [1183, 397] on div "19 3 10:47 18 4 17 2 10:00 16 4 15 4 14 2 10:44 13 1 09:32 12 4 11 4 10 4 20 2 …" at bounding box center [798, 428] width 1182 height 554
click at [1295, 404] on div "19 3 10:47 18 4 17 2 10:00 16 4 15 4 14 2 10:44 13 1 09:32 12 4 11 4 10 4 20 2 …" at bounding box center [798, 428] width 1182 height 554
click at [1272, 14] on icon "exit_to_app" at bounding box center [1273, 20] width 19 height 19
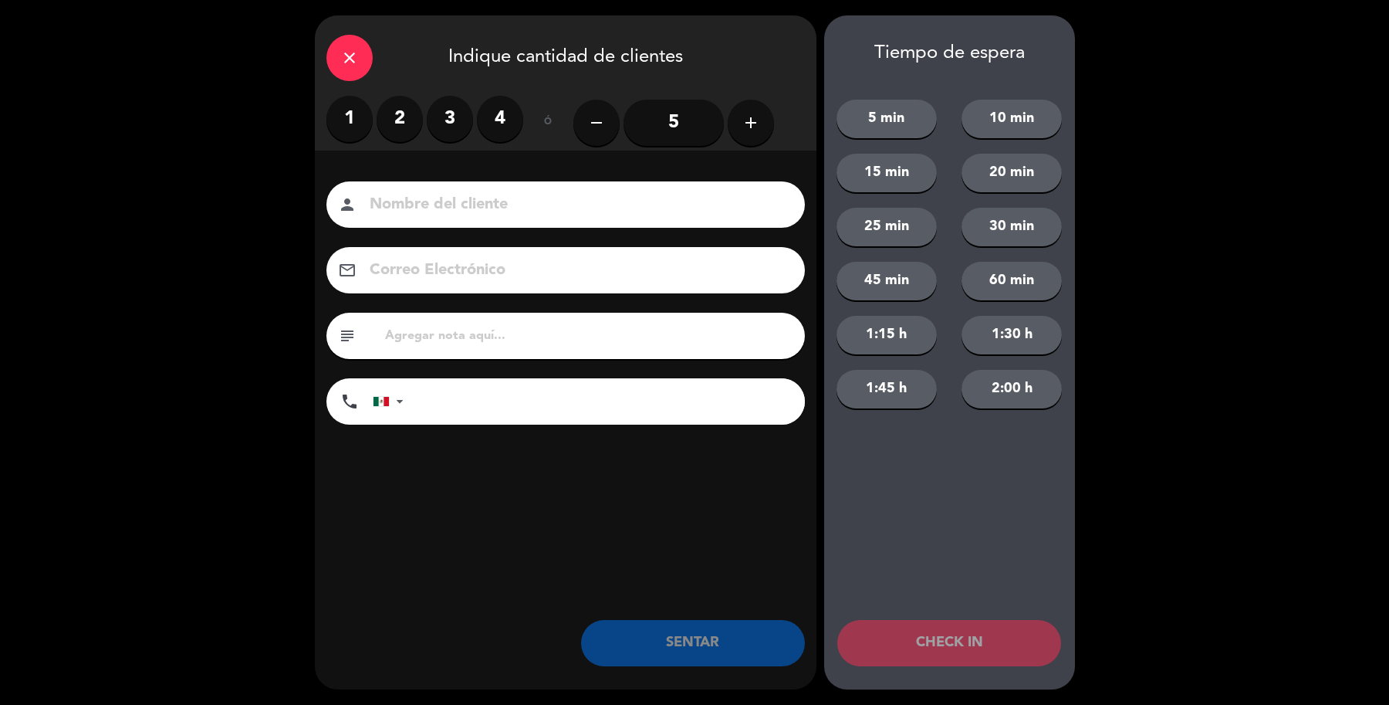
click at [398, 113] on label "2" at bounding box center [400, 119] width 46 height 46
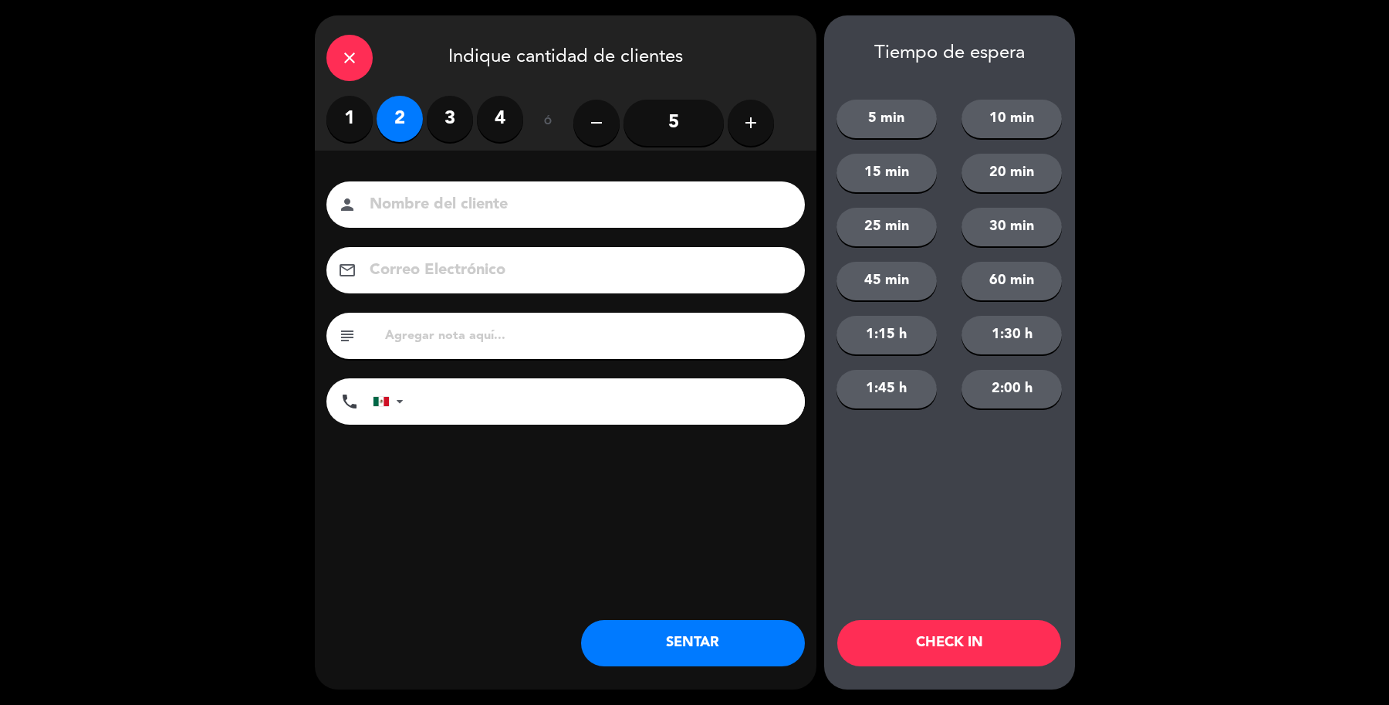
click at [445, 194] on input at bounding box center [576, 204] width 417 height 27
type input "Sr [PERSON_NAME]"
click at [688, 658] on button "SENTAR" at bounding box center [693, 643] width 224 height 46
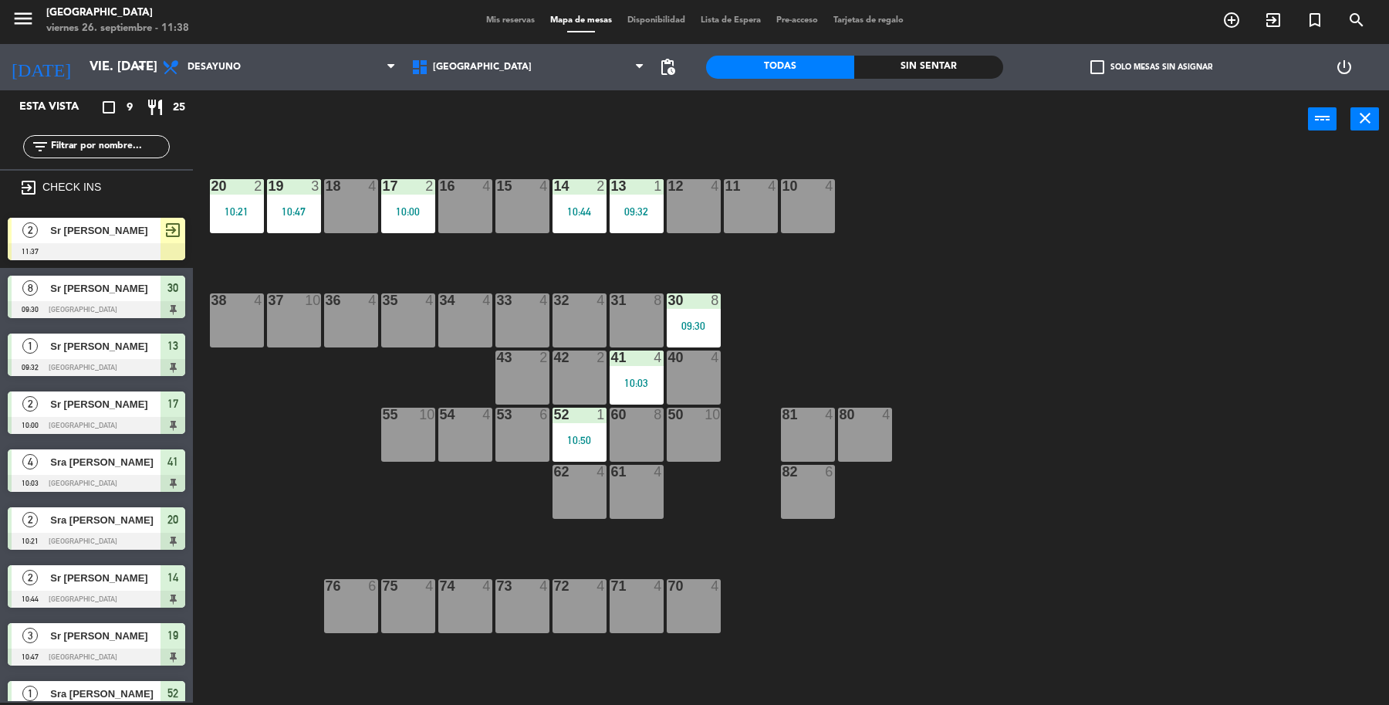
click at [110, 228] on span "Sr [PERSON_NAME]" at bounding box center [105, 230] width 110 height 16
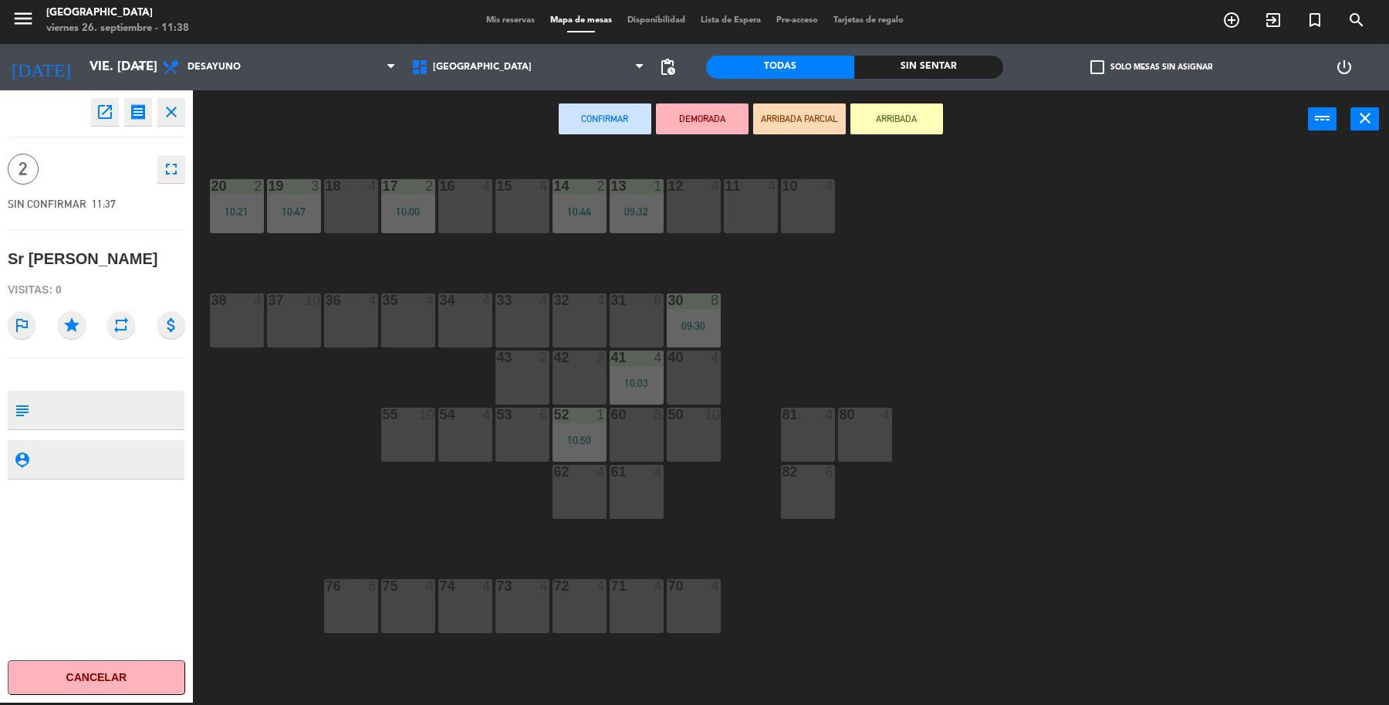
click at [750, 201] on div "11 4" at bounding box center [751, 206] width 54 height 54
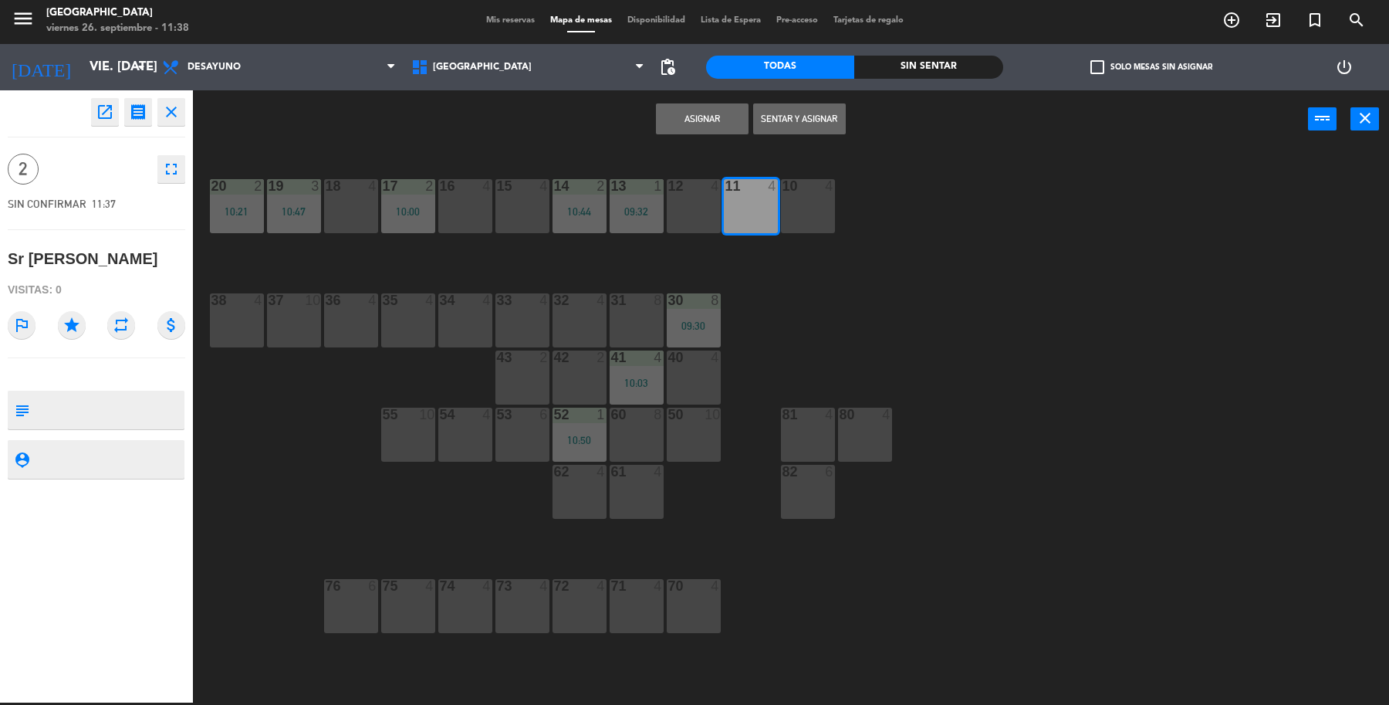
click at [824, 121] on button "Sentar y Asignar" at bounding box center [799, 118] width 93 height 31
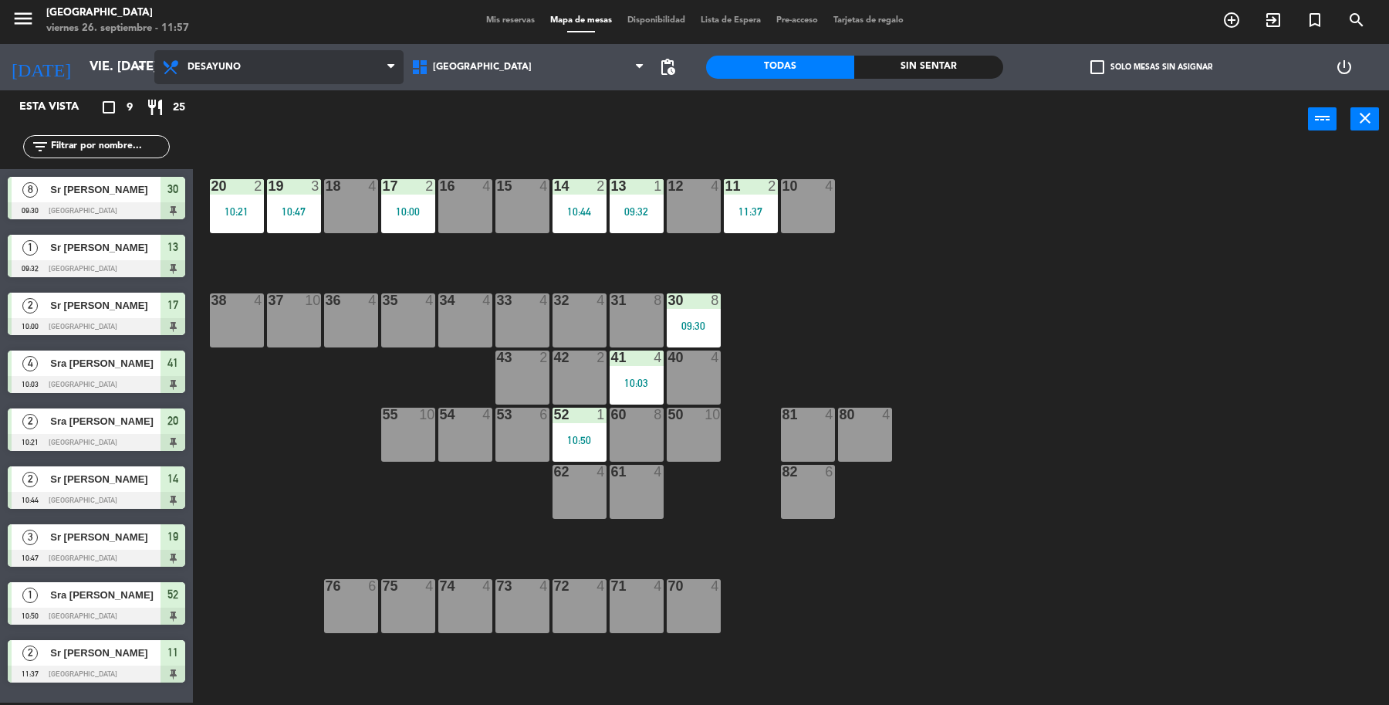
drag, startPoint x: 314, startPoint y: 56, endPoint x: 240, endPoint y: 102, distance: 87.0
click at [310, 58] on span "Desayuno" at bounding box center [278, 67] width 249 height 34
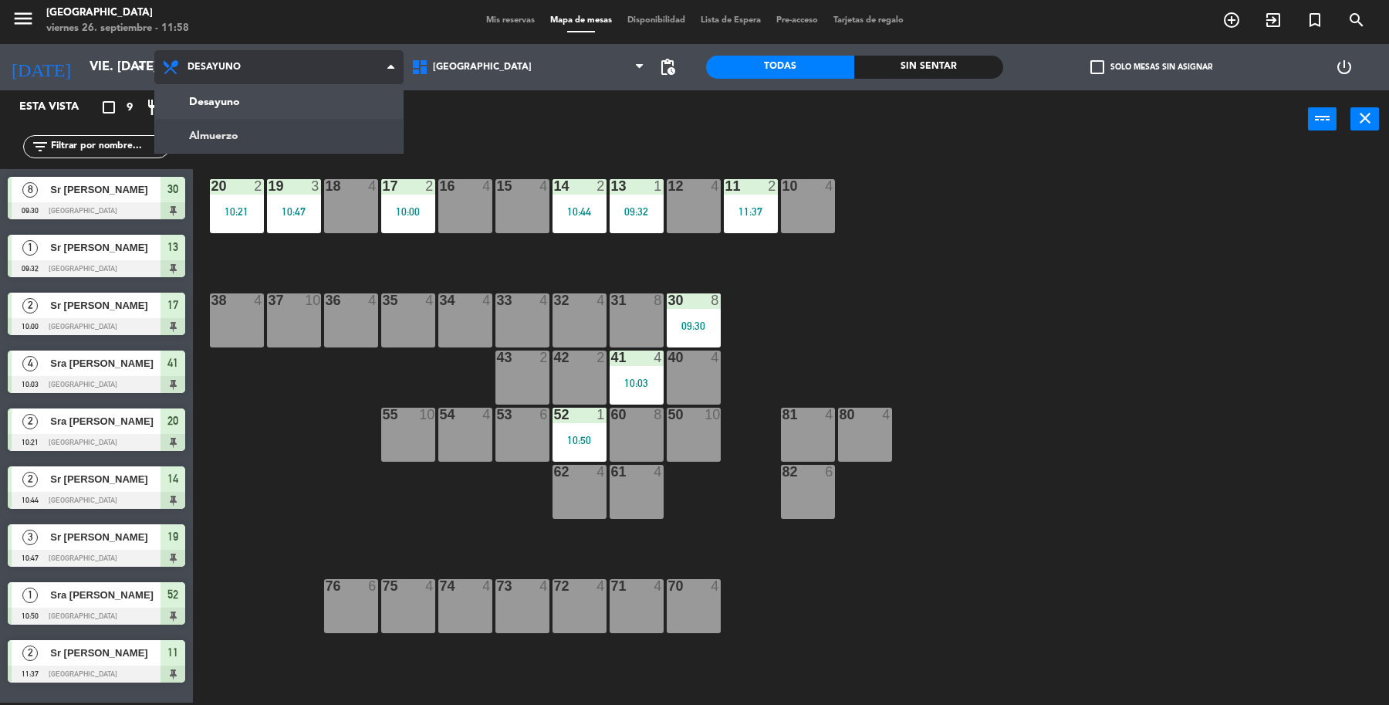
click at [205, 135] on ng-component "menu [GEOGRAPHIC_DATA] viernes 26. septiembre - 11:58 Mis reservas Mapa de mesa…" at bounding box center [694, 352] width 1389 height 708
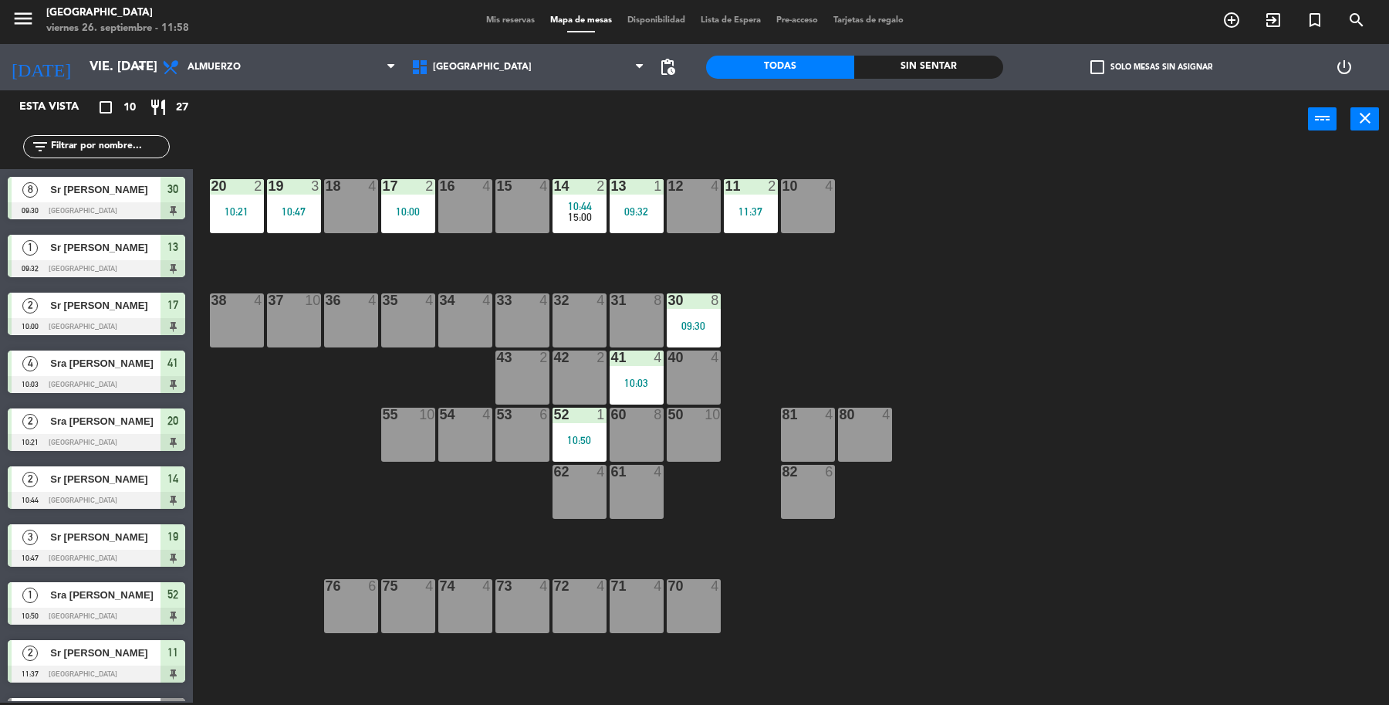
drag, startPoint x: 31, startPoint y: 594, endPoint x: 127, endPoint y: 603, distance: 96.9
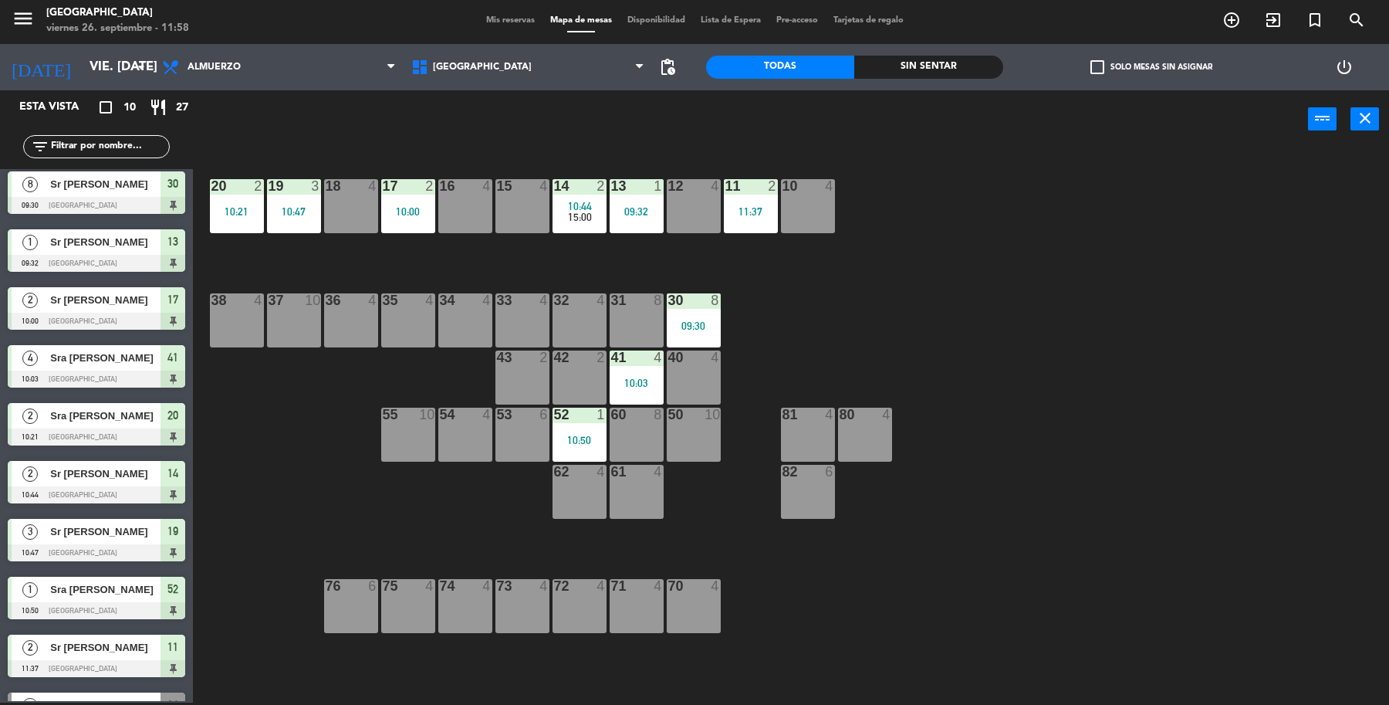
scroll to position [47, 0]
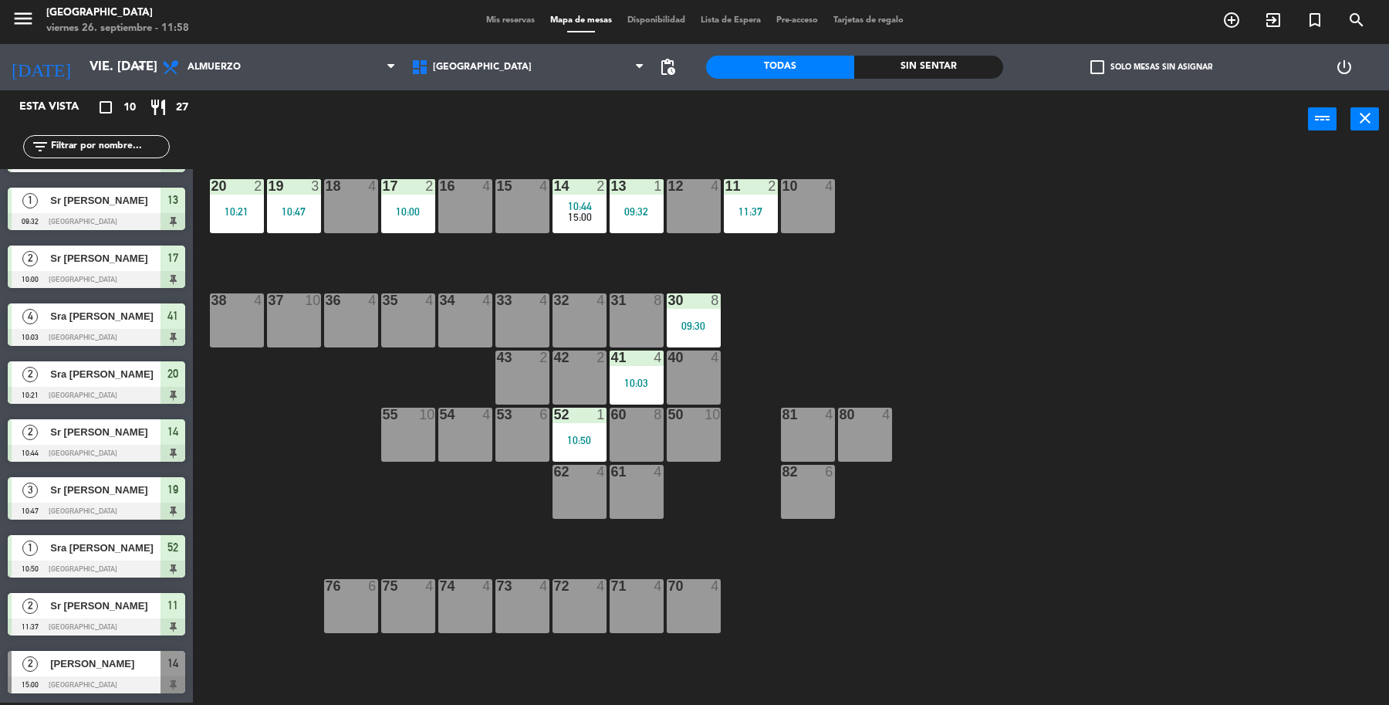
drag, startPoint x: 118, startPoint y: 388, endPoint x: 118, endPoint y: 530, distance: 142.0
click at [465, 198] on div "16 4" at bounding box center [465, 206] width 54 height 54
click at [718, 108] on button "[GEOGRAPHIC_DATA]" at bounding box center [702, 118] width 93 height 31
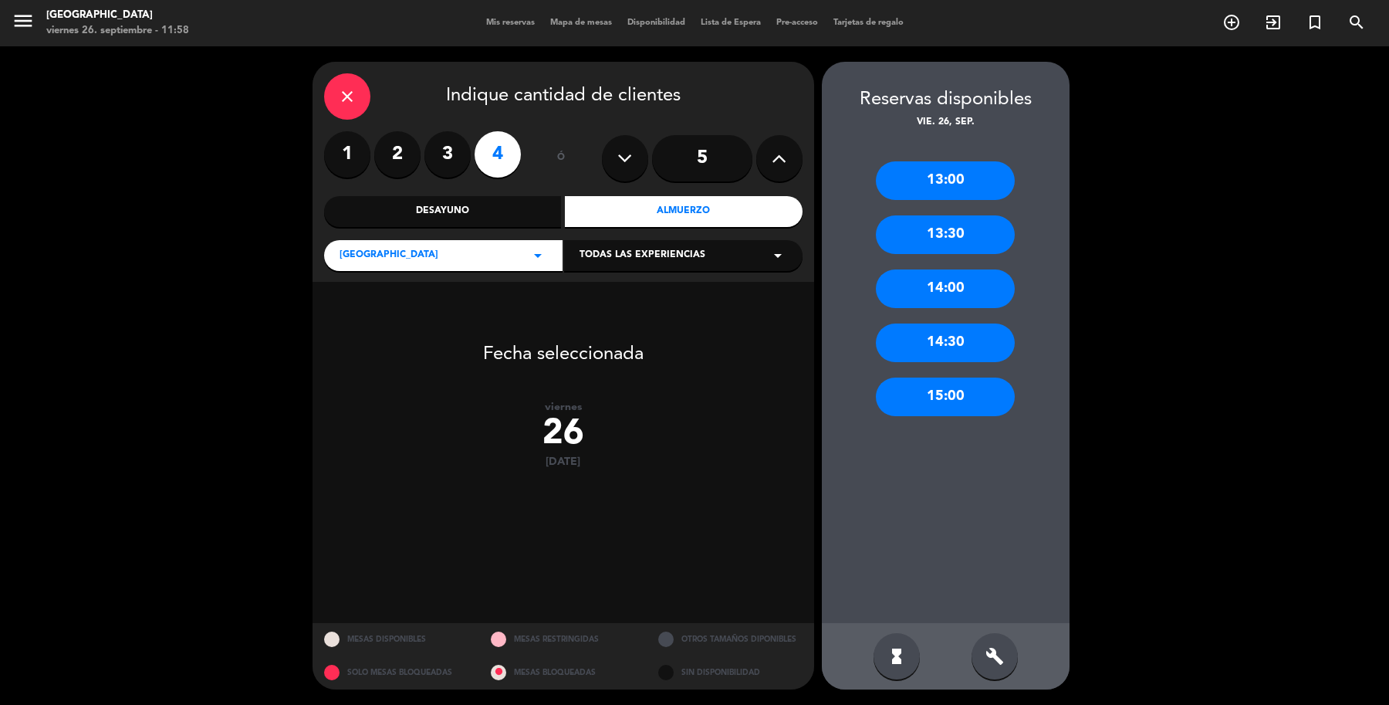
drag, startPoint x: 452, startPoint y: 151, endPoint x: 483, endPoint y: 174, distance: 39.7
click at [452, 151] on label "3" at bounding box center [448, 154] width 46 height 46
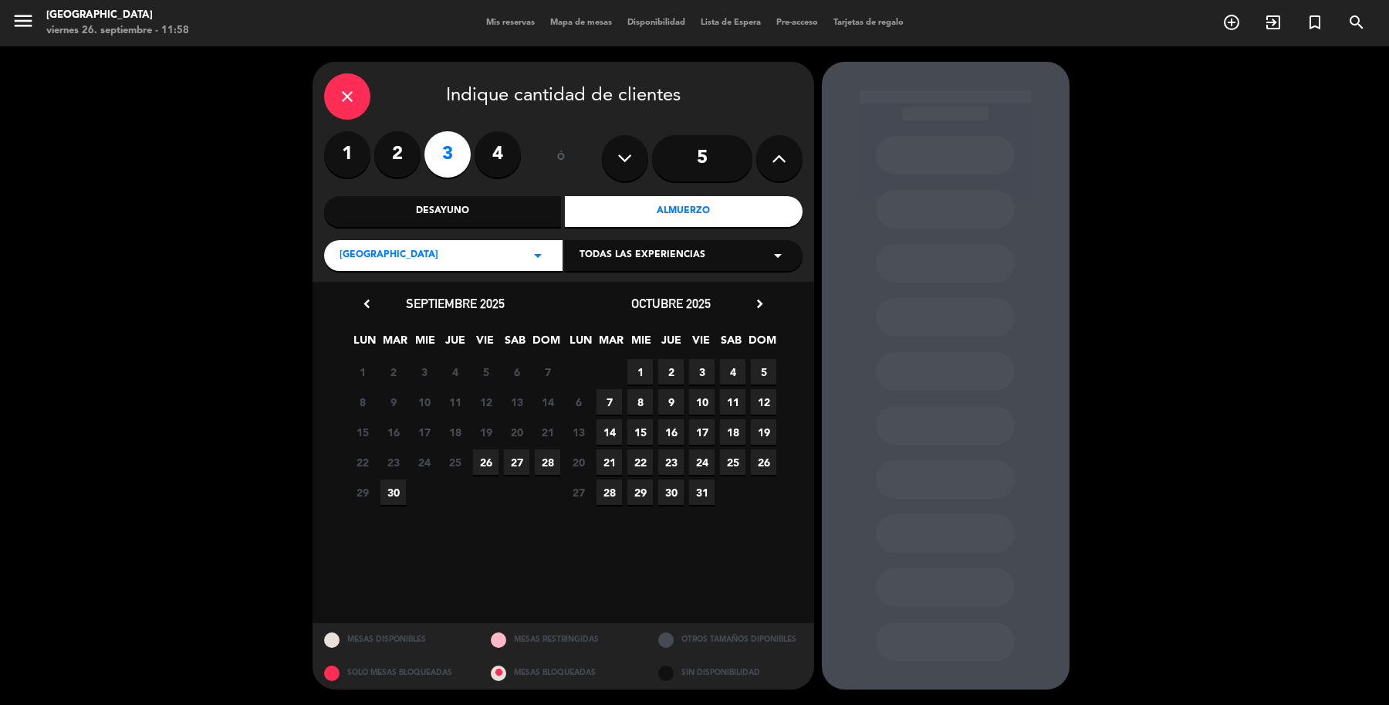
click at [482, 461] on span "26" at bounding box center [485, 461] width 25 height 25
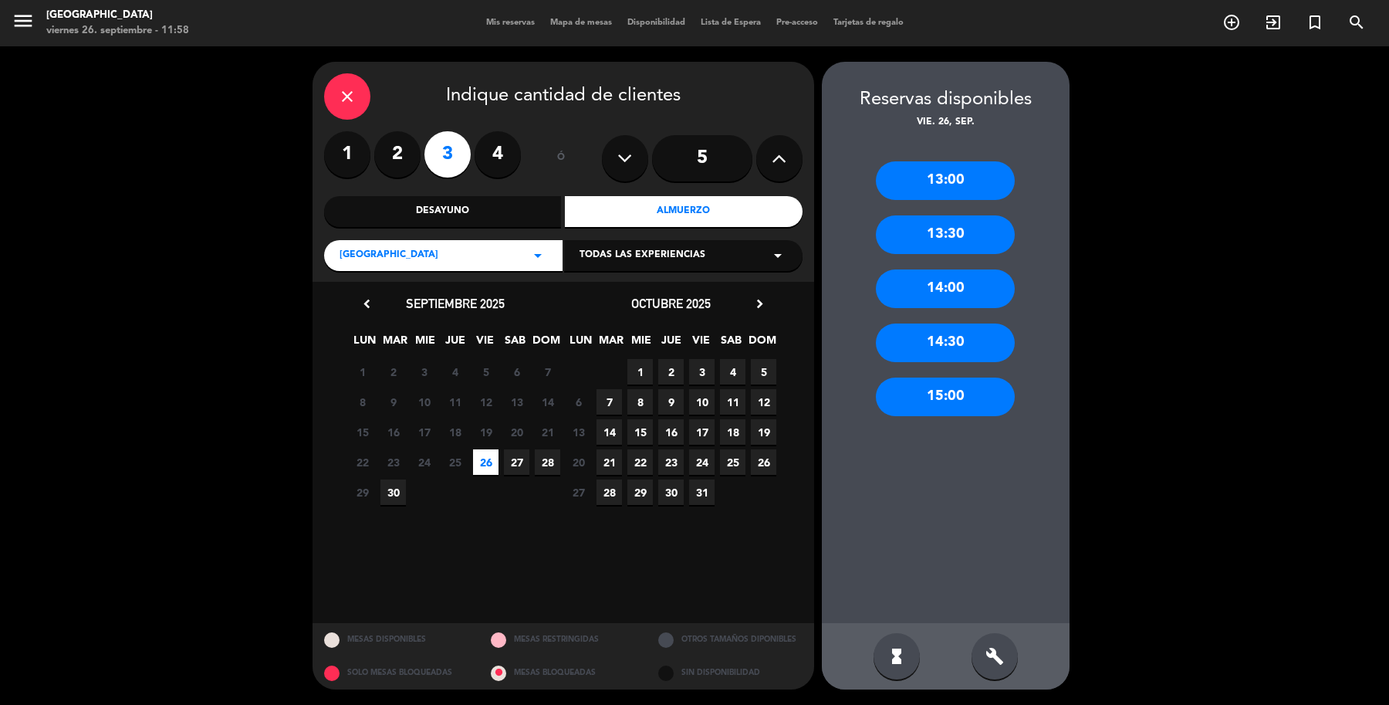
click at [947, 397] on div "15:00" at bounding box center [945, 396] width 139 height 39
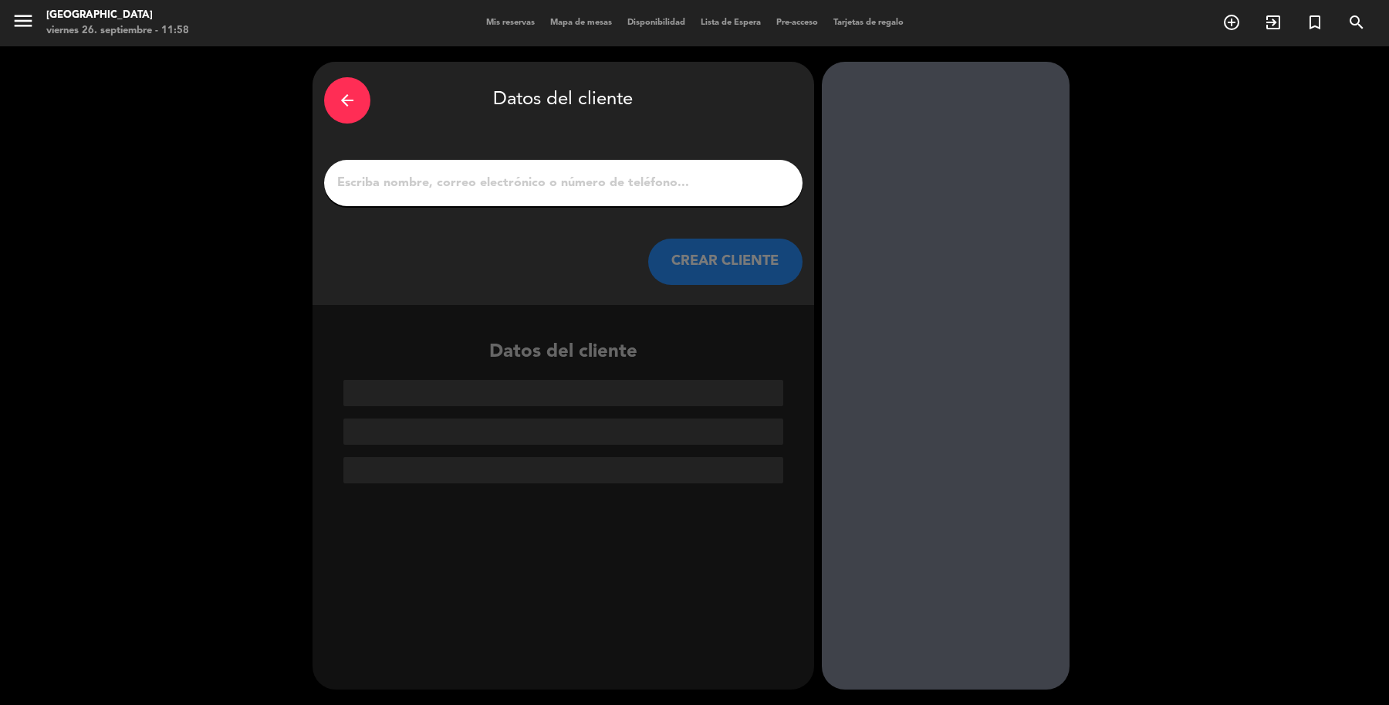
click at [519, 186] on input "1" at bounding box center [563, 183] width 455 height 22
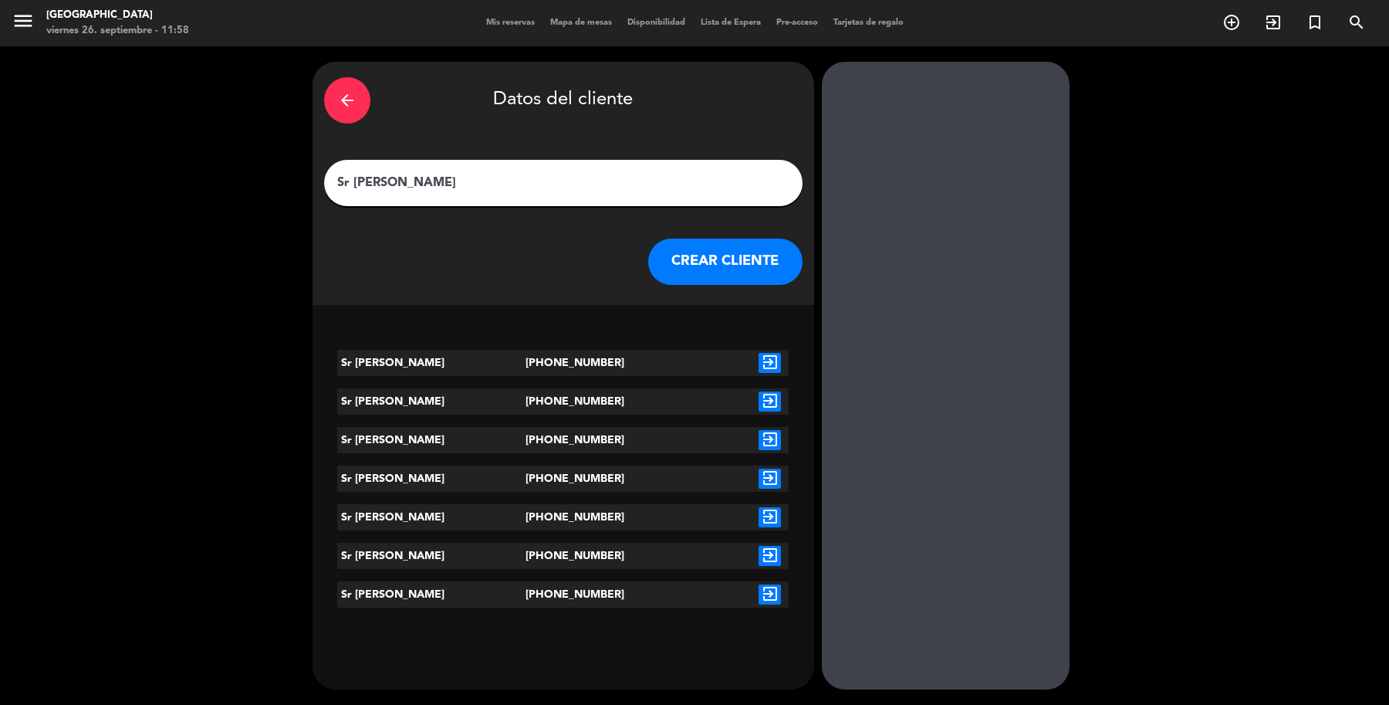
type input "Sr [PERSON_NAME]"
click at [778, 360] on icon "exit_to_app" at bounding box center [770, 363] width 22 height 20
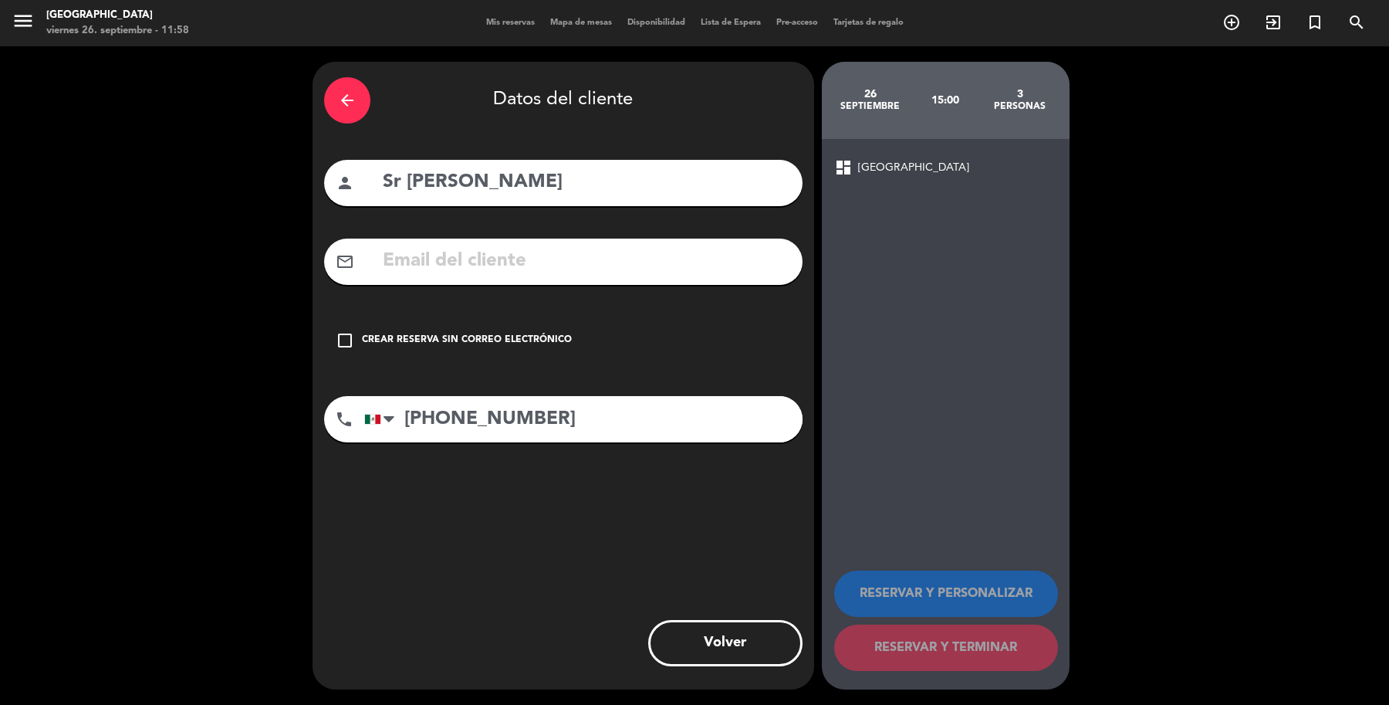
click at [519, 333] on div "Crear reserva sin correo electrónico" at bounding box center [467, 340] width 210 height 15
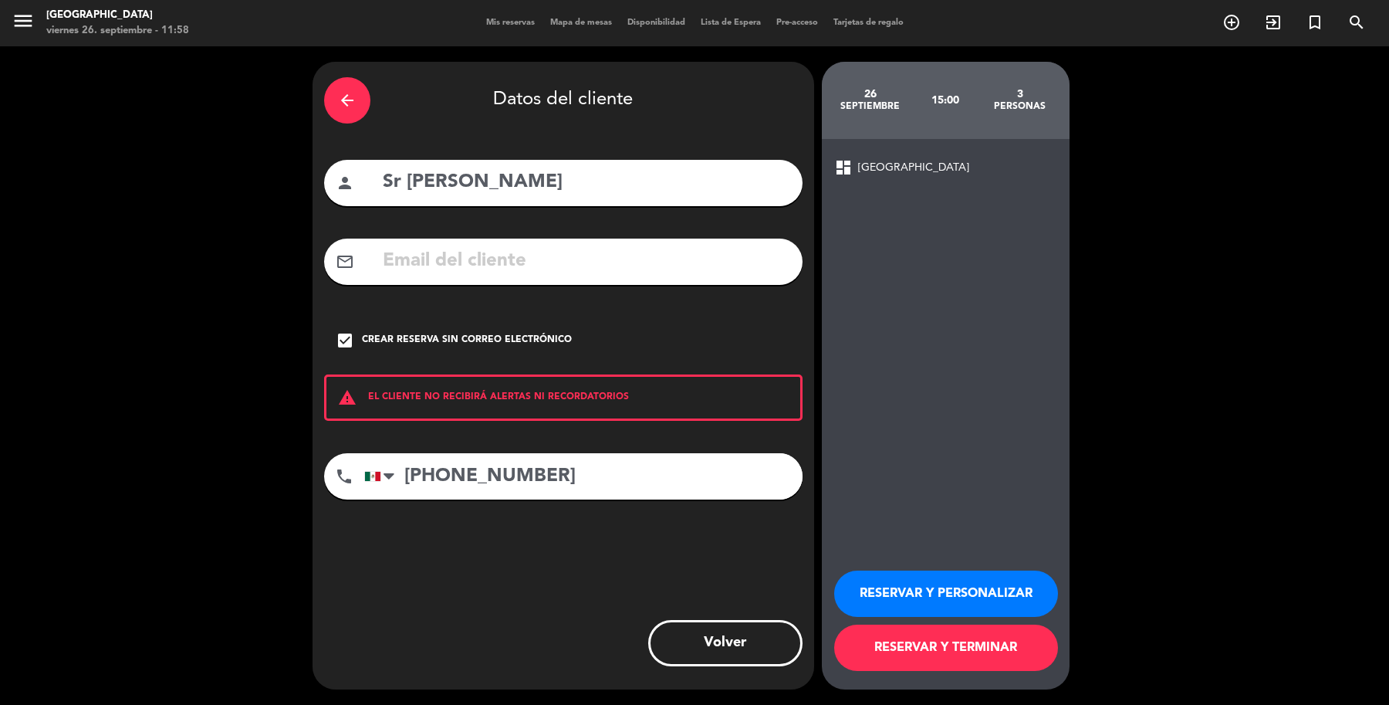
click at [969, 644] on button "RESERVAR Y TERMINAR" at bounding box center [946, 647] width 224 height 46
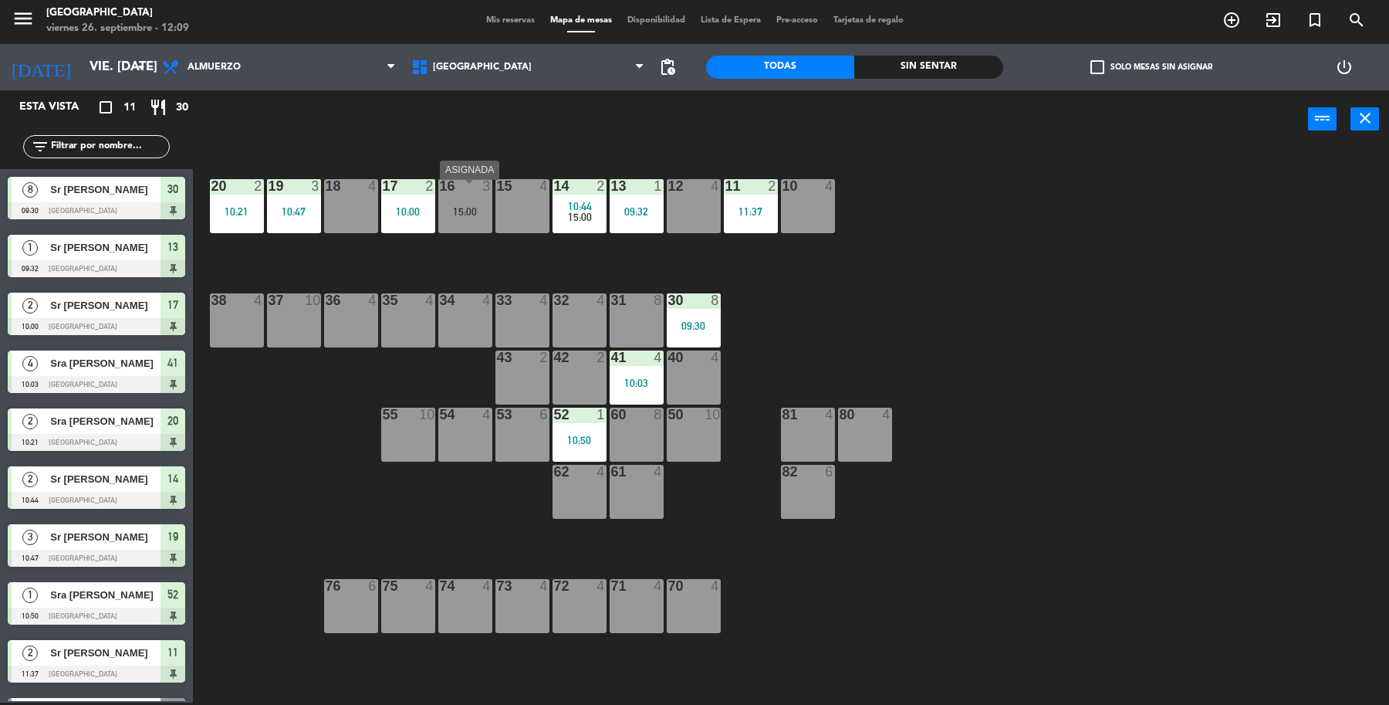
click at [475, 211] on div "15:00" at bounding box center [465, 211] width 54 height 11
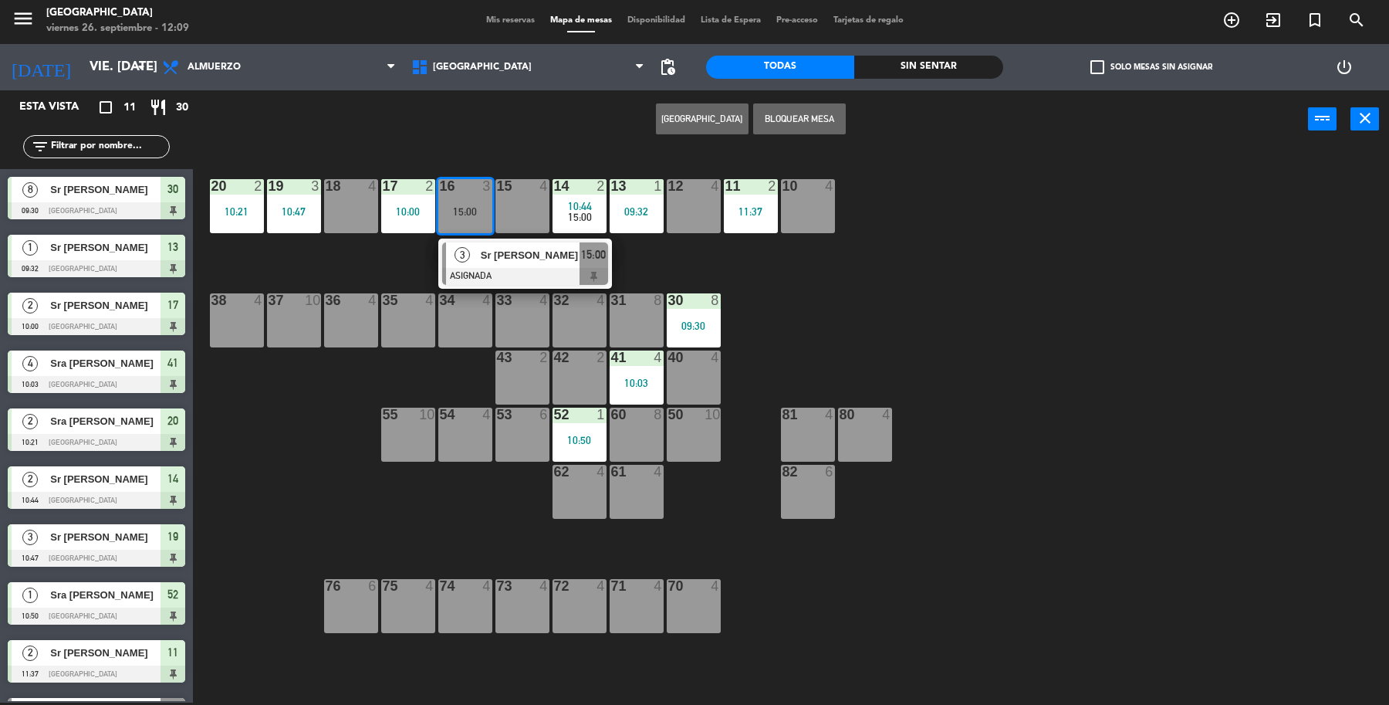
click at [525, 257] on span "Sr [PERSON_NAME]" at bounding box center [530, 255] width 99 height 16
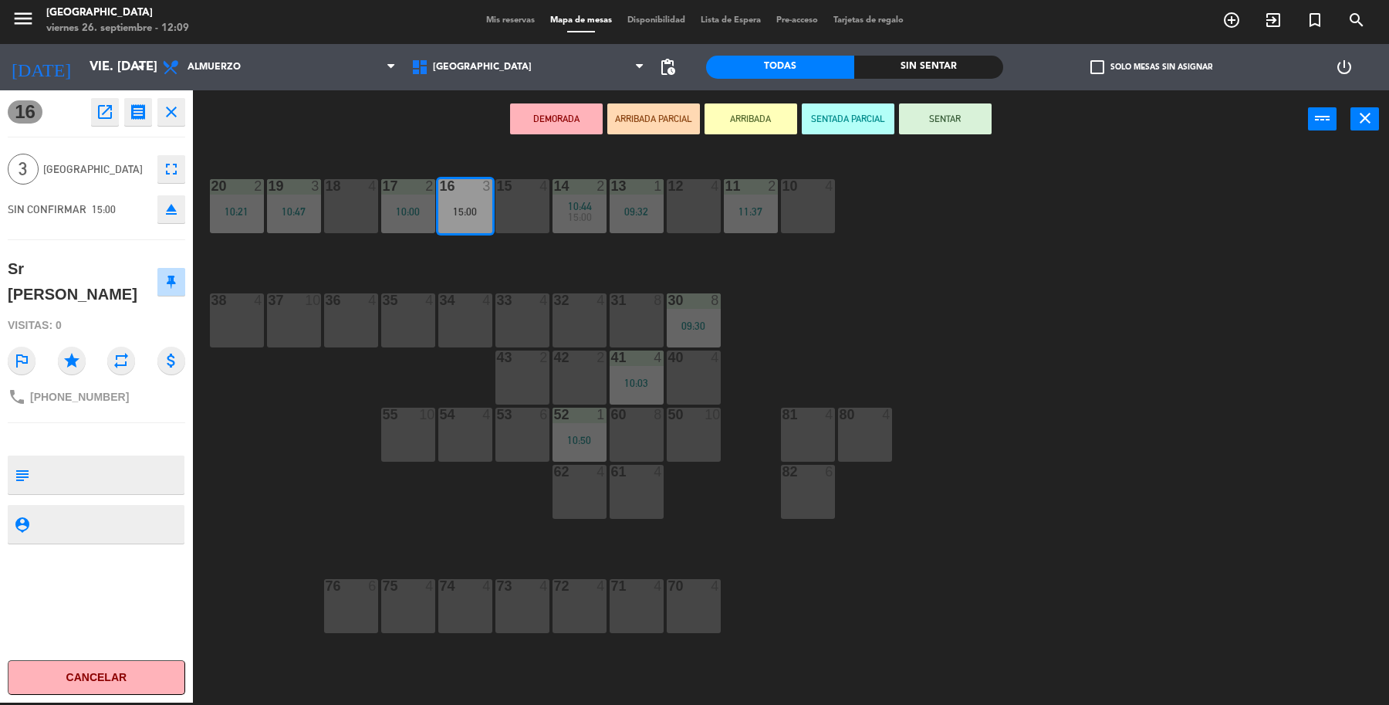
click at [171, 172] on icon "fullscreen" at bounding box center [171, 169] width 19 height 19
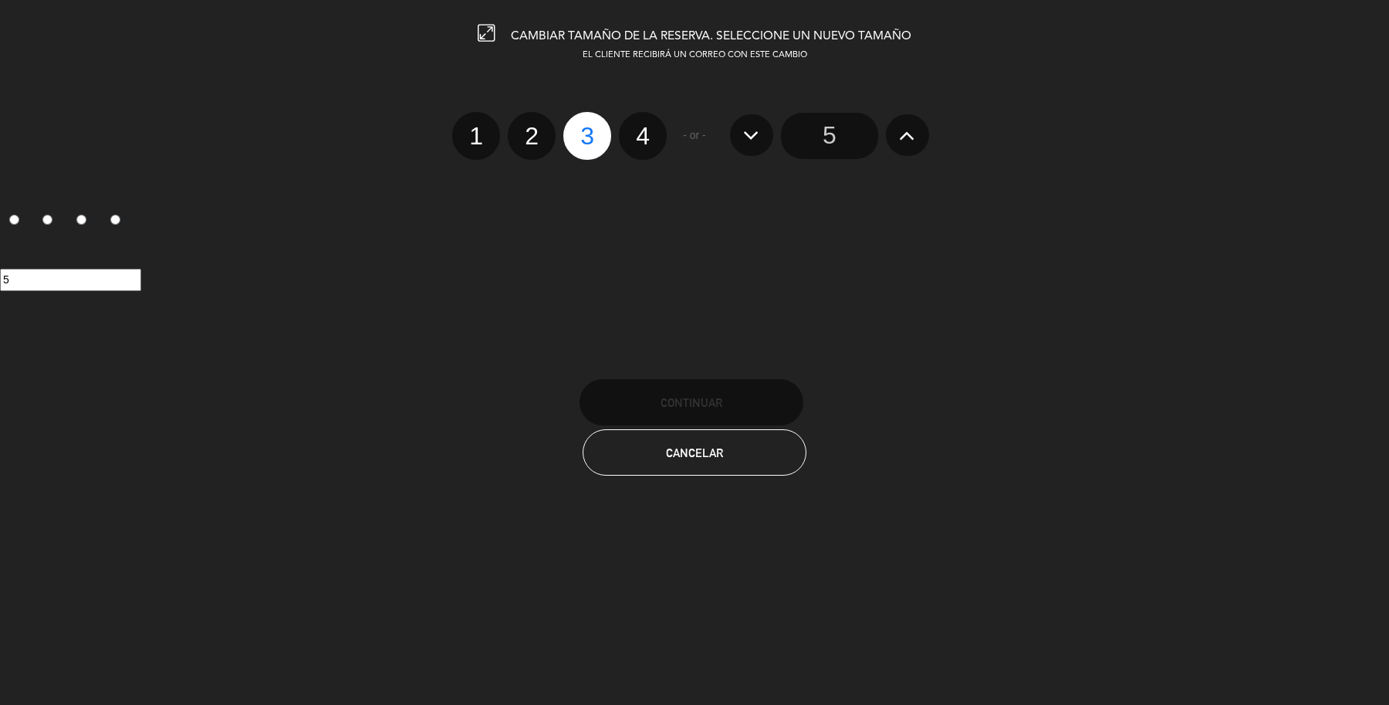
click at [858, 117] on input "5" at bounding box center [829, 136] width 97 height 46
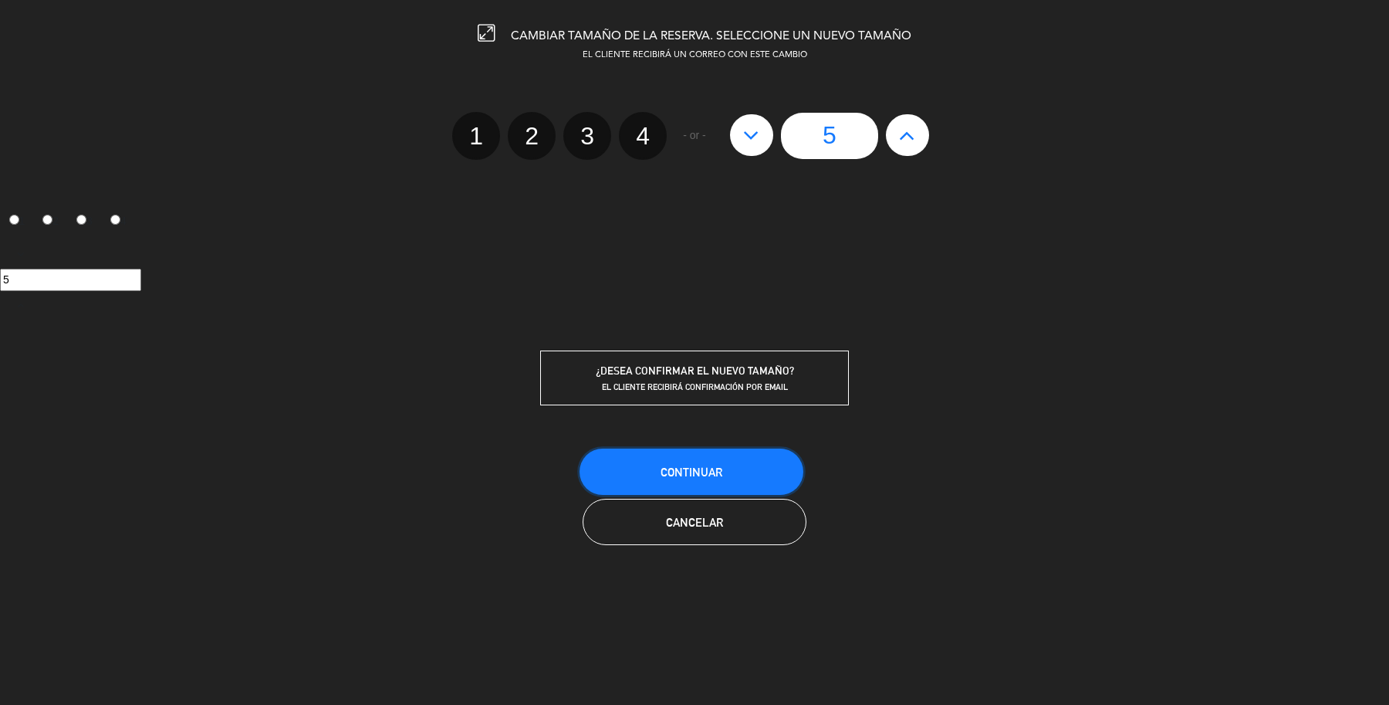
click at [712, 448] on button "Continuar" at bounding box center [692, 471] width 224 height 46
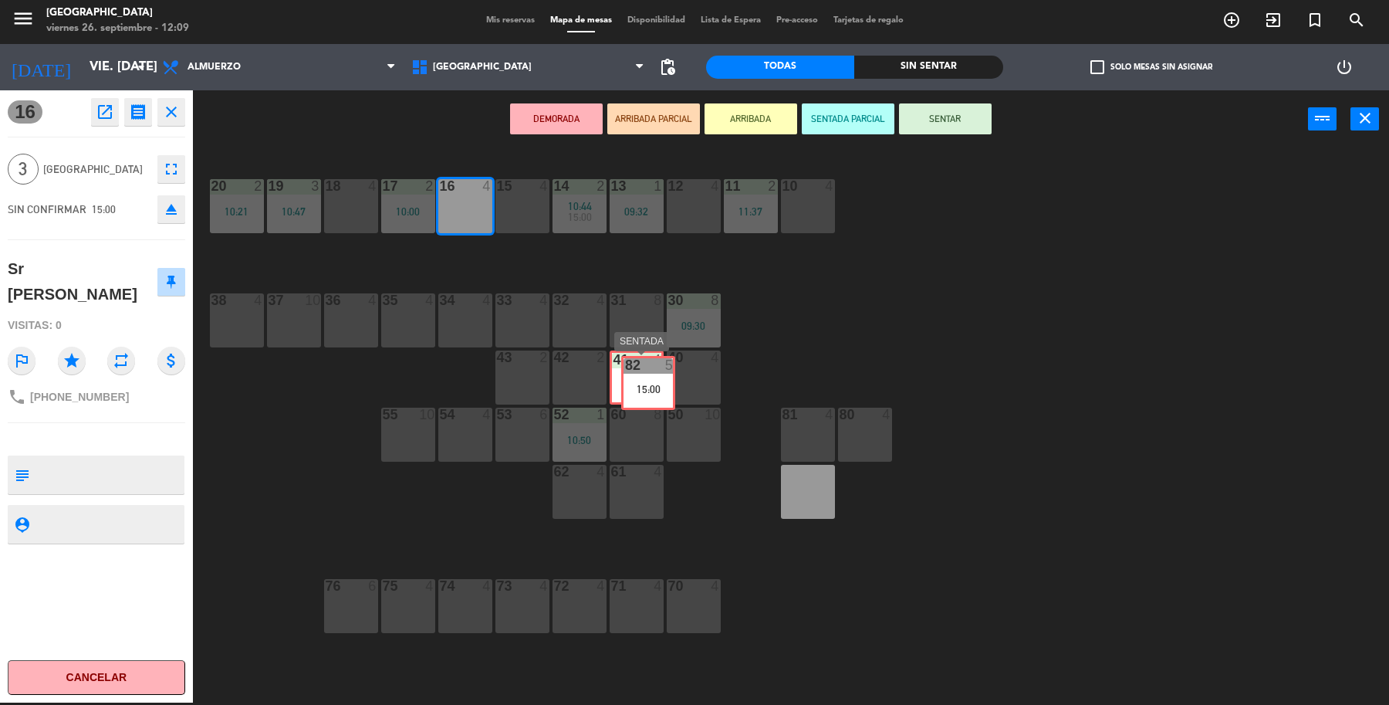
drag, startPoint x: 820, startPoint y: 502, endPoint x: 660, endPoint y: 392, distance: 194.2
click at [660, 392] on div "19 3 10:47 18 4 17 2 10:00 16 4 15 4 14 2 10:44 15:00 13 1 09:32 12 4 11 2 11:3…" at bounding box center [798, 428] width 1182 height 554
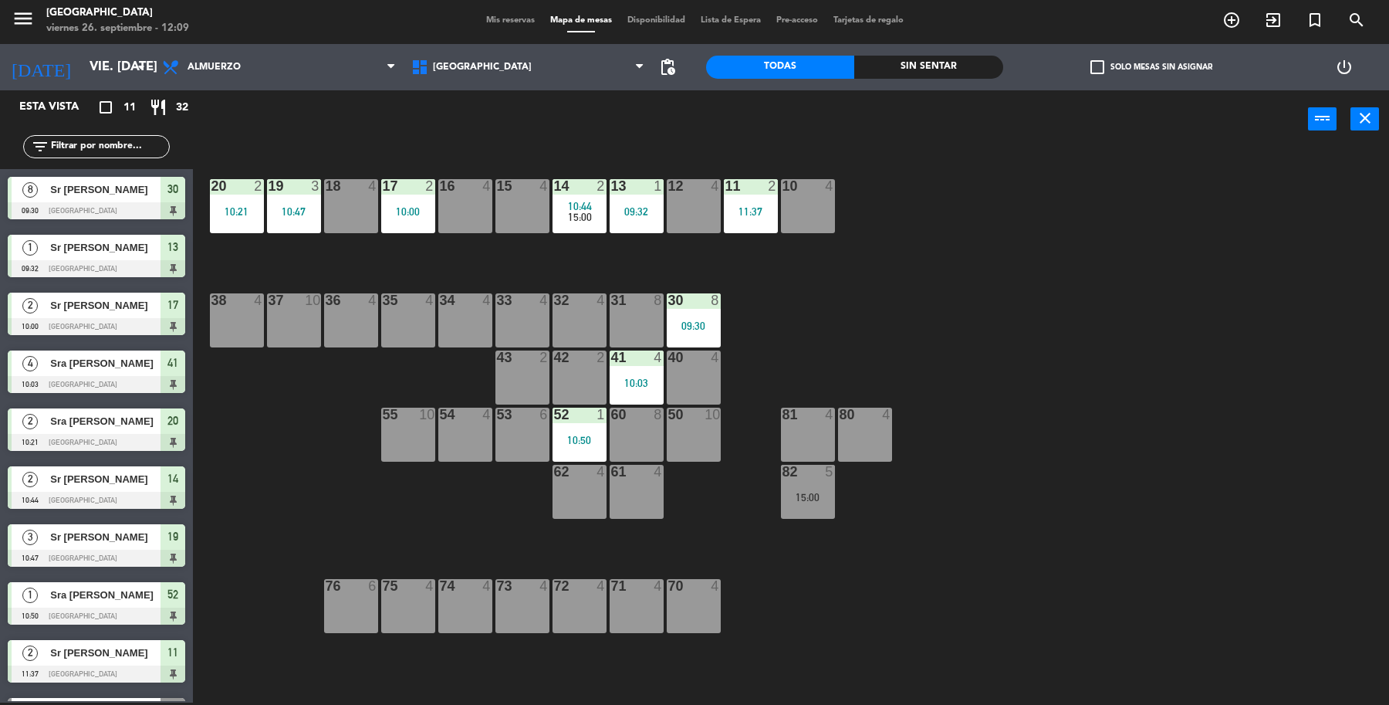
scroll to position [105, 0]
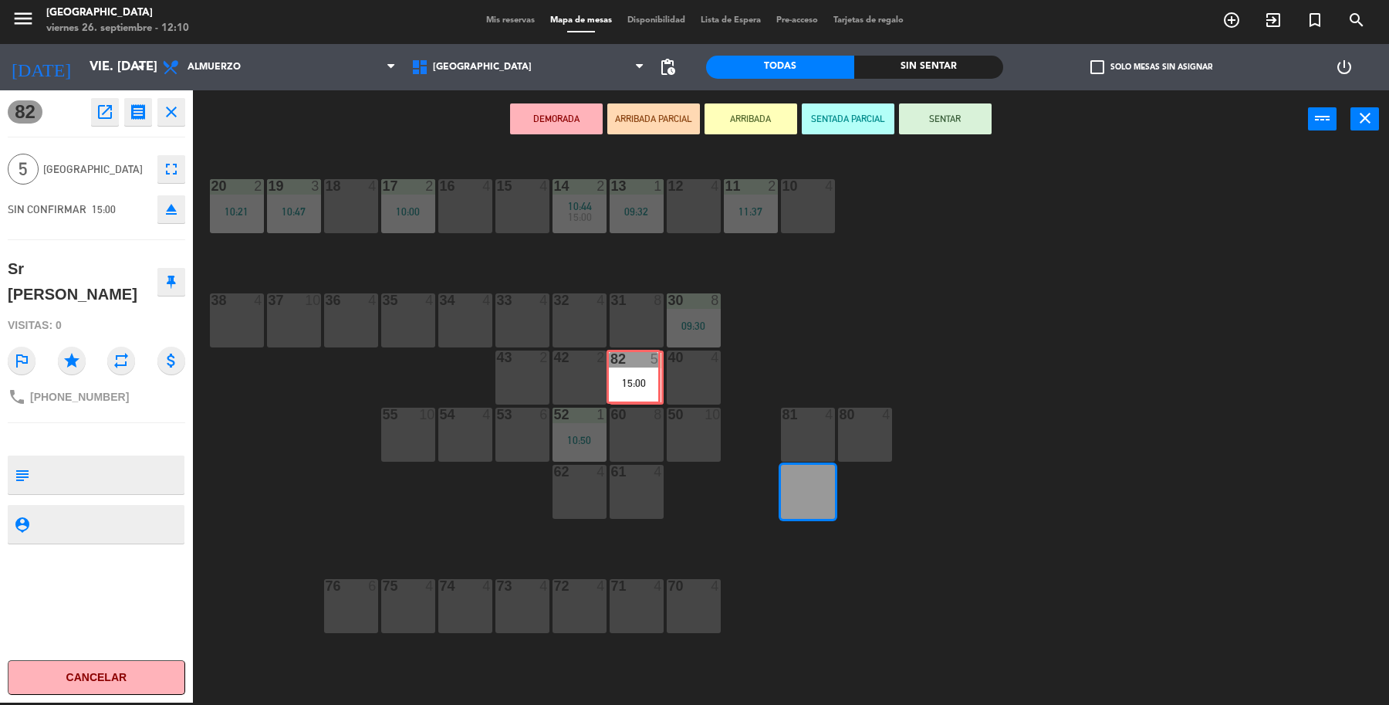
drag, startPoint x: 809, startPoint y: 502, endPoint x: 634, endPoint y: 387, distance: 208.9
click at [634, 387] on div "19 3 10:47 18 4 17 2 10:00 16 4 15 4 14 2 10:44 15:00 13 1 09:32 12 4 11 2 11:3…" at bounding box center [798, 428] width 1182 height 554
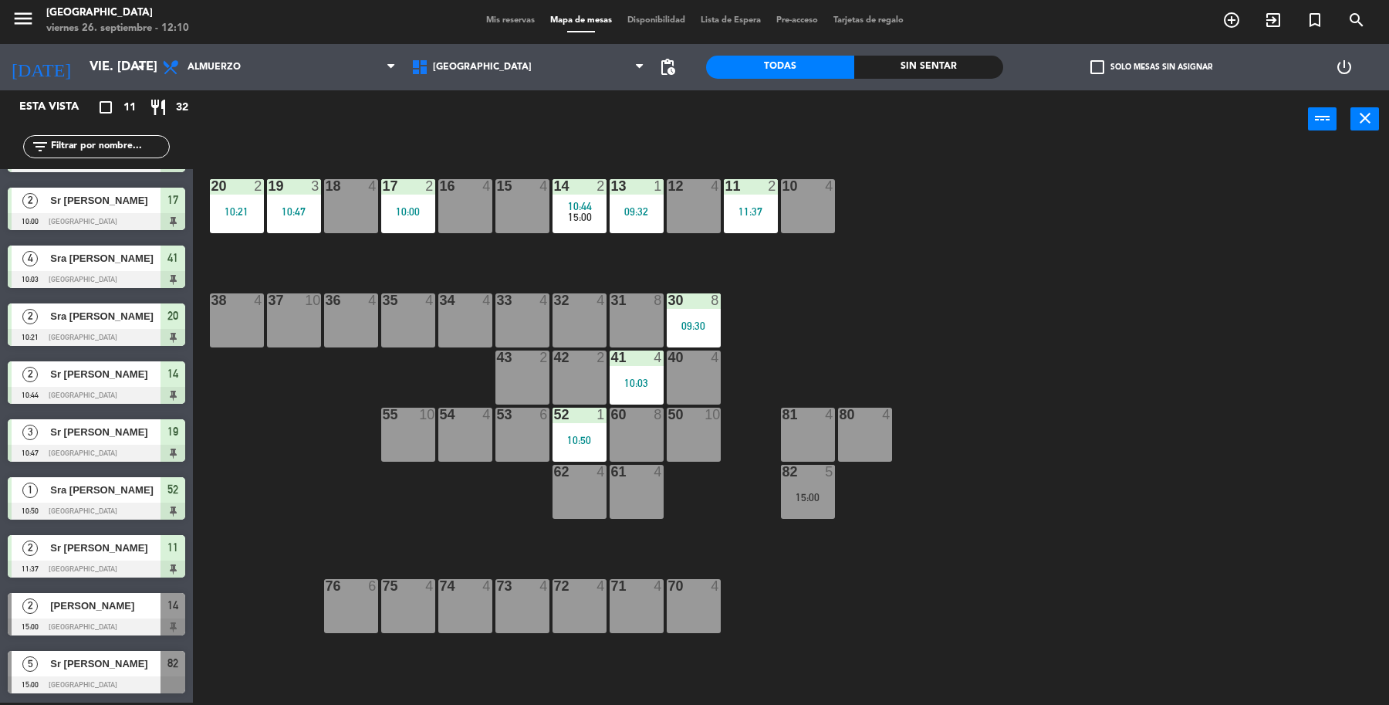
click at [814, 496] on div "15:00" at bounding box center [808, 497] width 54 height 11
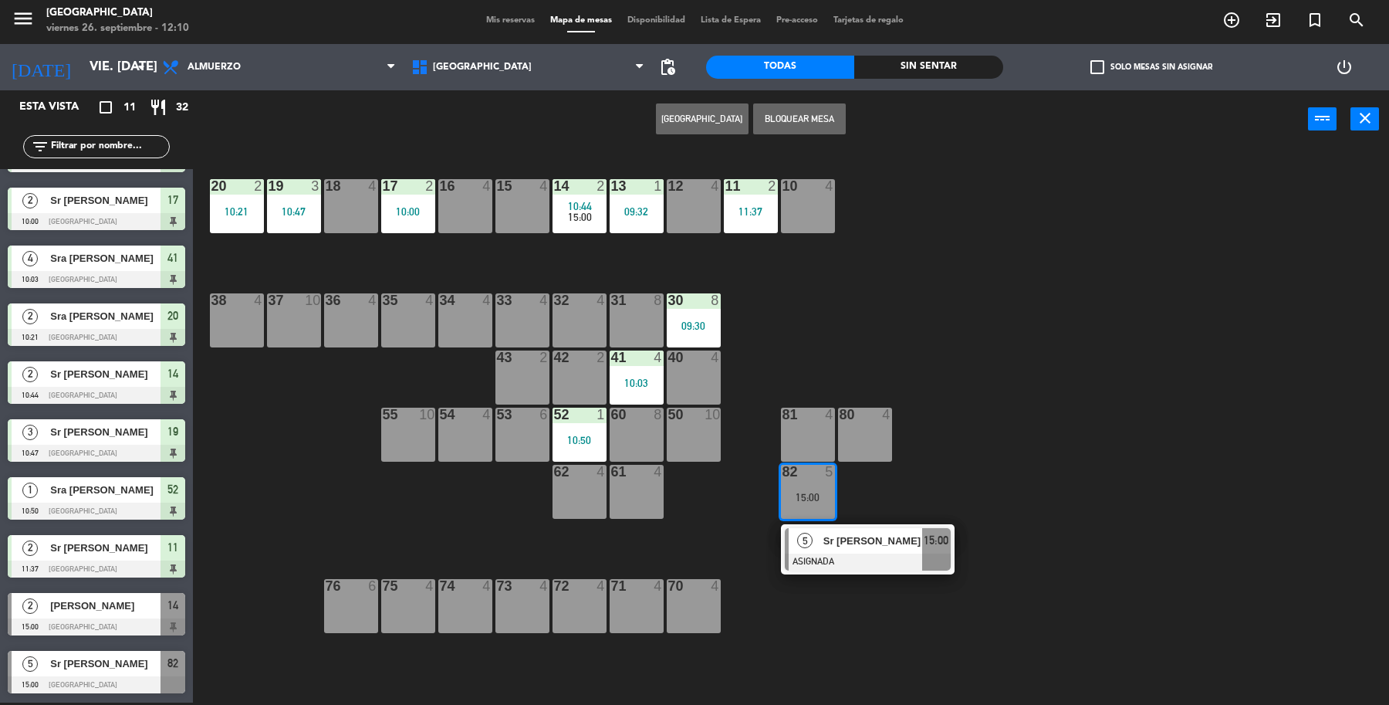
click at [639, 386] on div "10:03" at bounding box center [637, 382] width 54 height 11
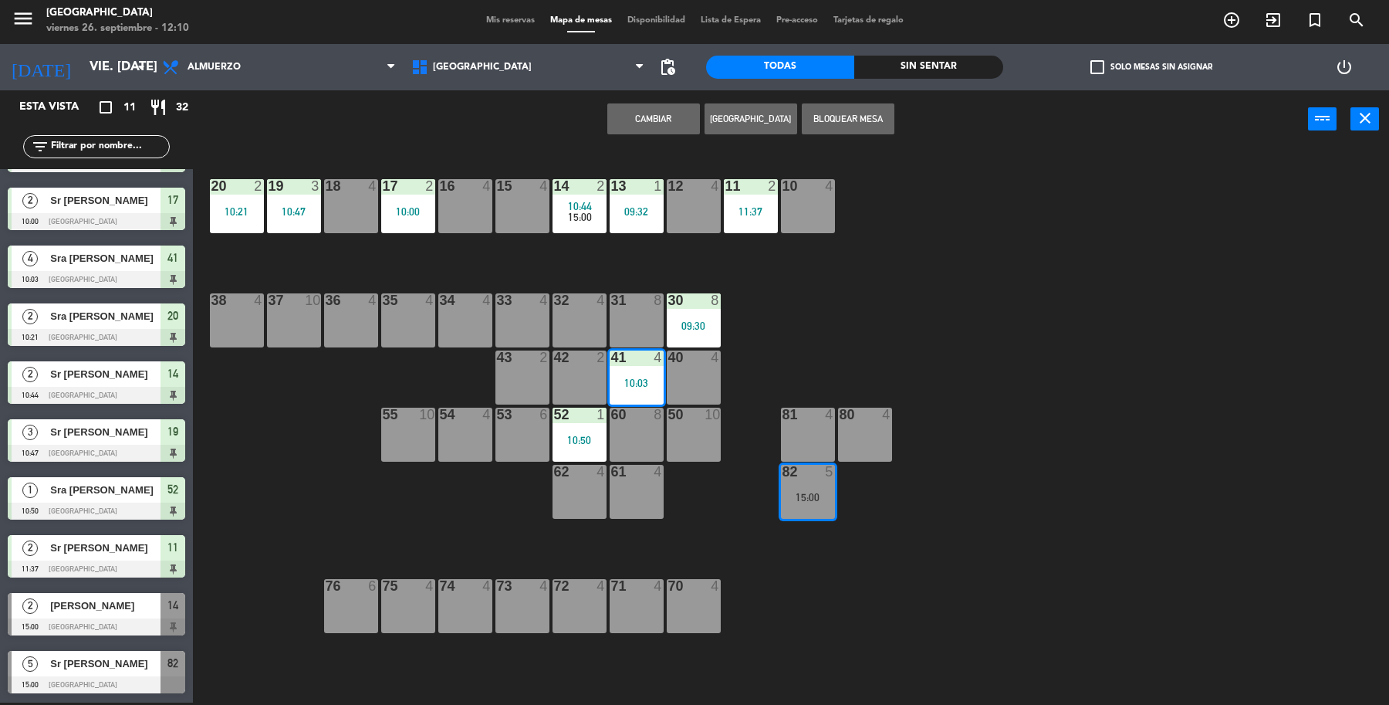
click at [899, 315] on div "19 3 10:47 18 4 17 2 10:00 16 4 15 4 14 2 10:44 15:00 13 1 09:32 12 4 11 2 11:3…" at bounding box center [798, 428] width 1182 height 554
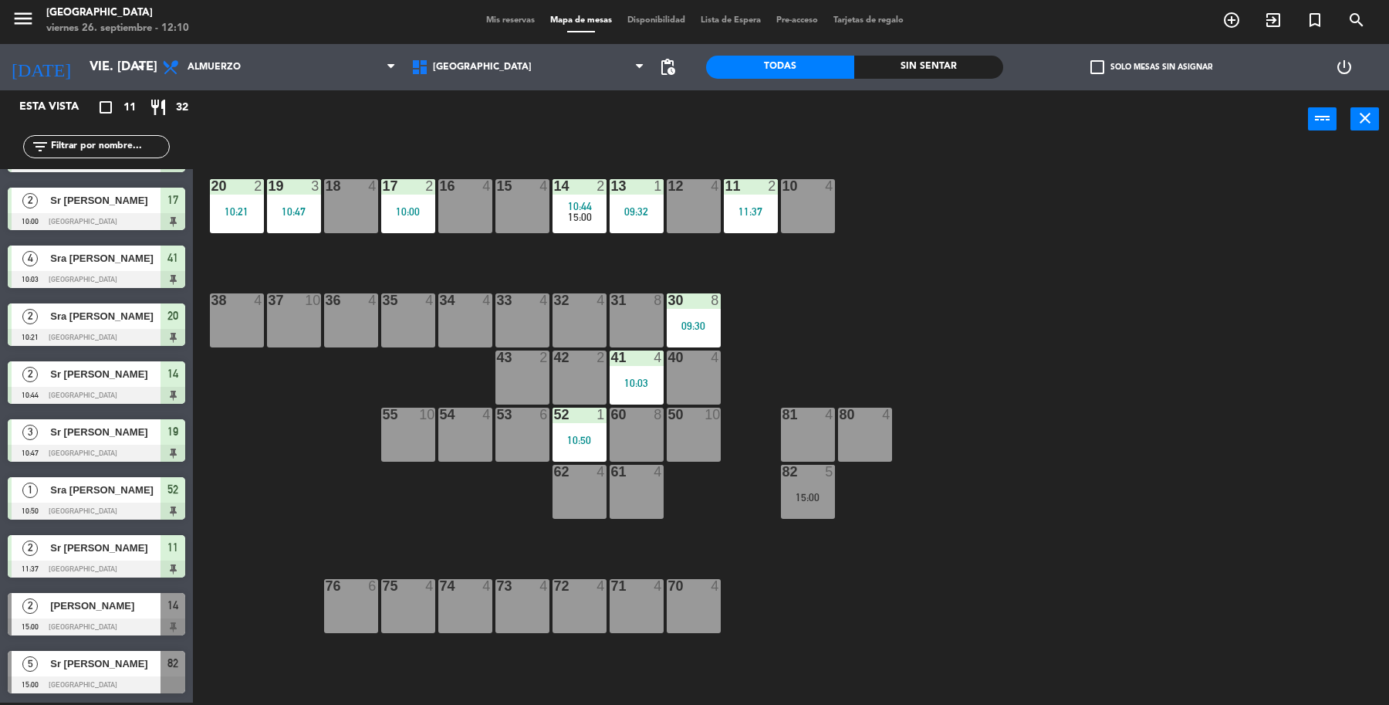
click at [804, 488] on div "82 5 15:00" at bounding box center [808, 492] width 54 height 54
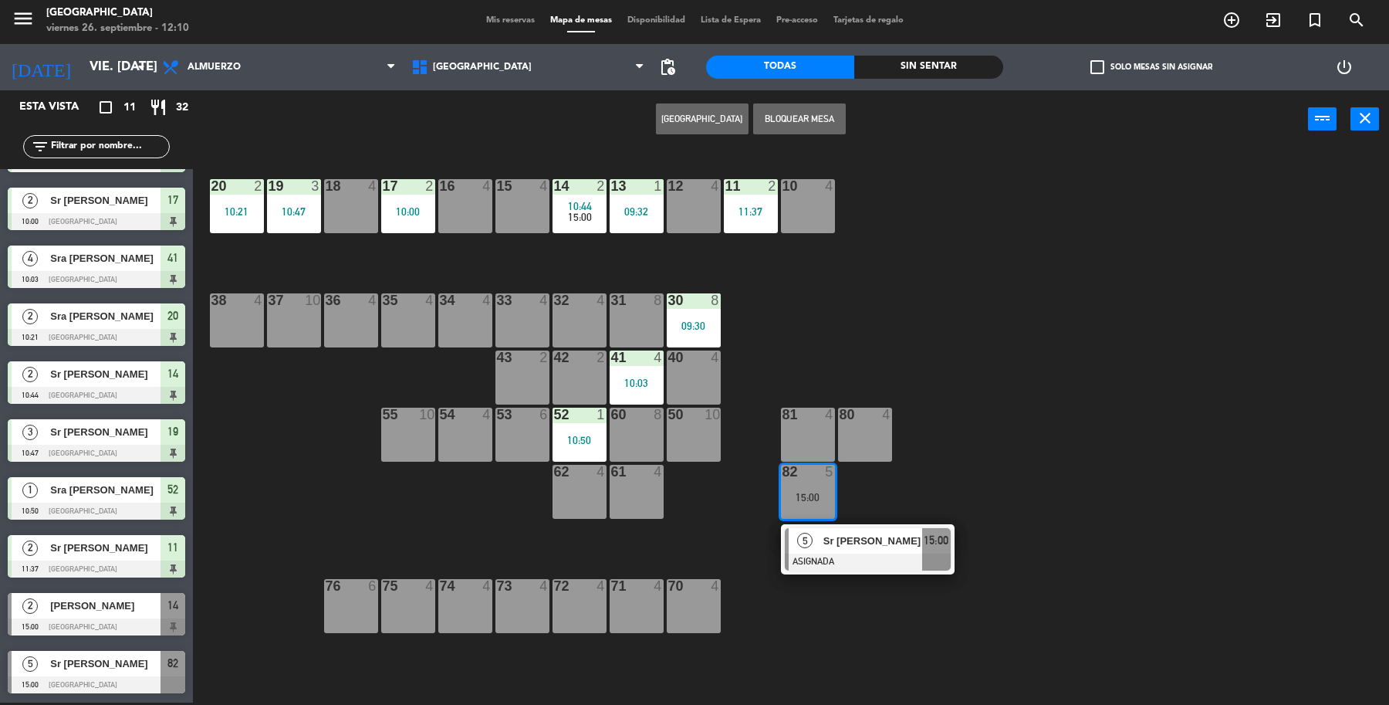
click at [822, 552] on div "Sr [PERSON_NAME]" at bounding box center [872, 540] width 100 height 25
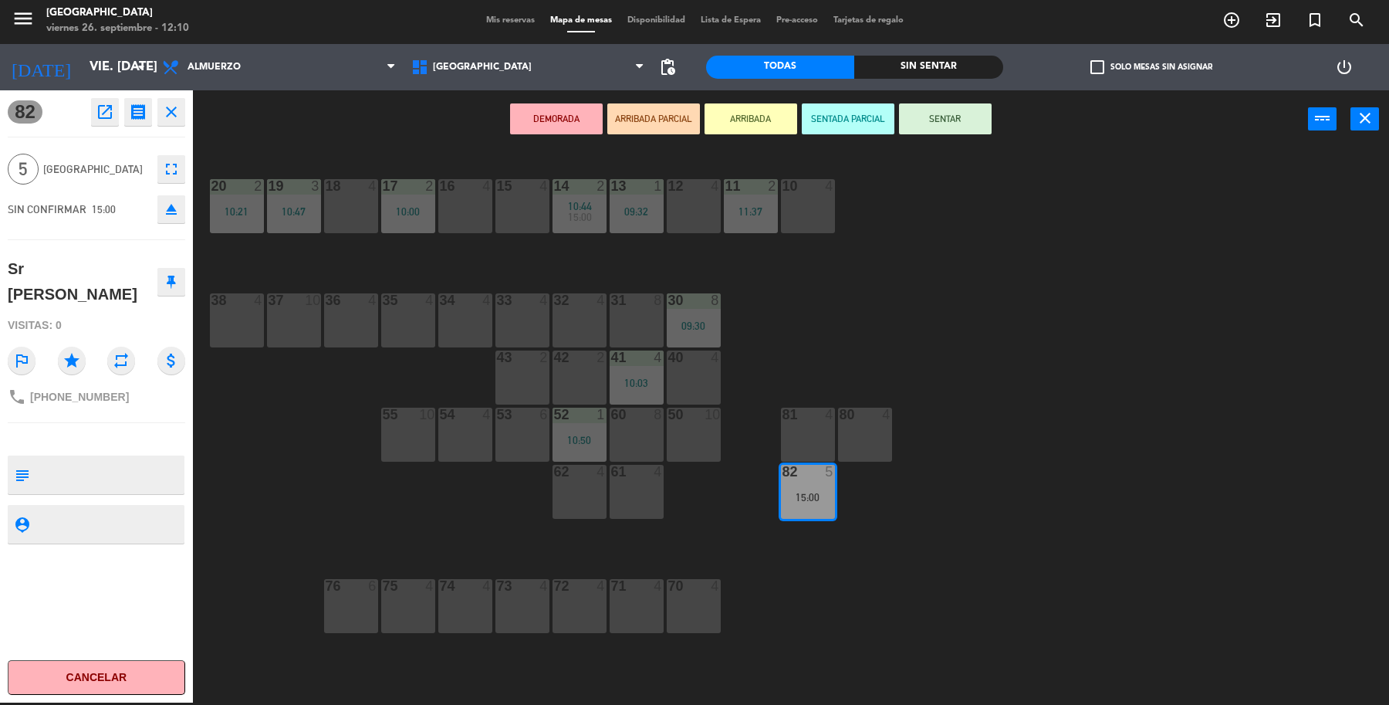
click at [645, 388] on div "10:03" at bounding box center [637, 382] width 54 height 11
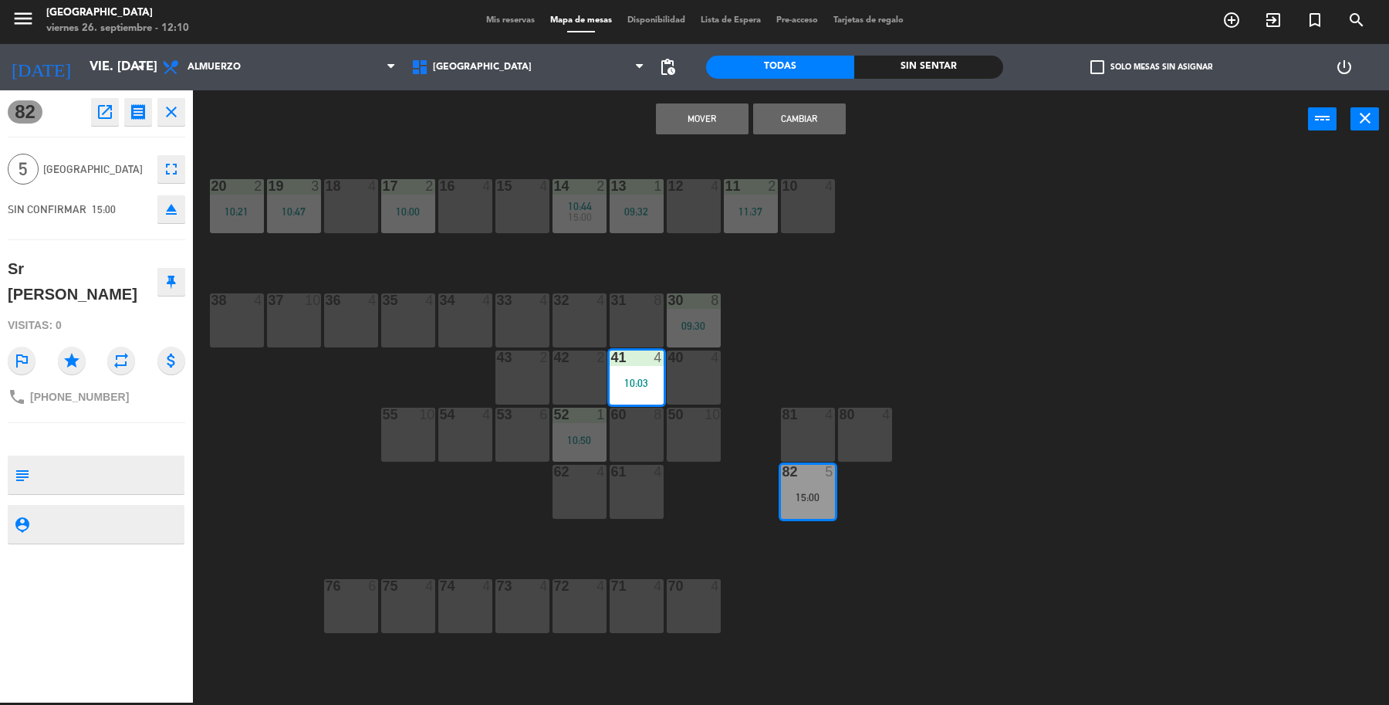
drag, startPoint x: 695, startPoint y: 113, endPoint x: 688, endPoint y: 107, distance: 9.3
click at [695, 110] on button "Mover" at bounding box center [702, 118] width 93 height 31
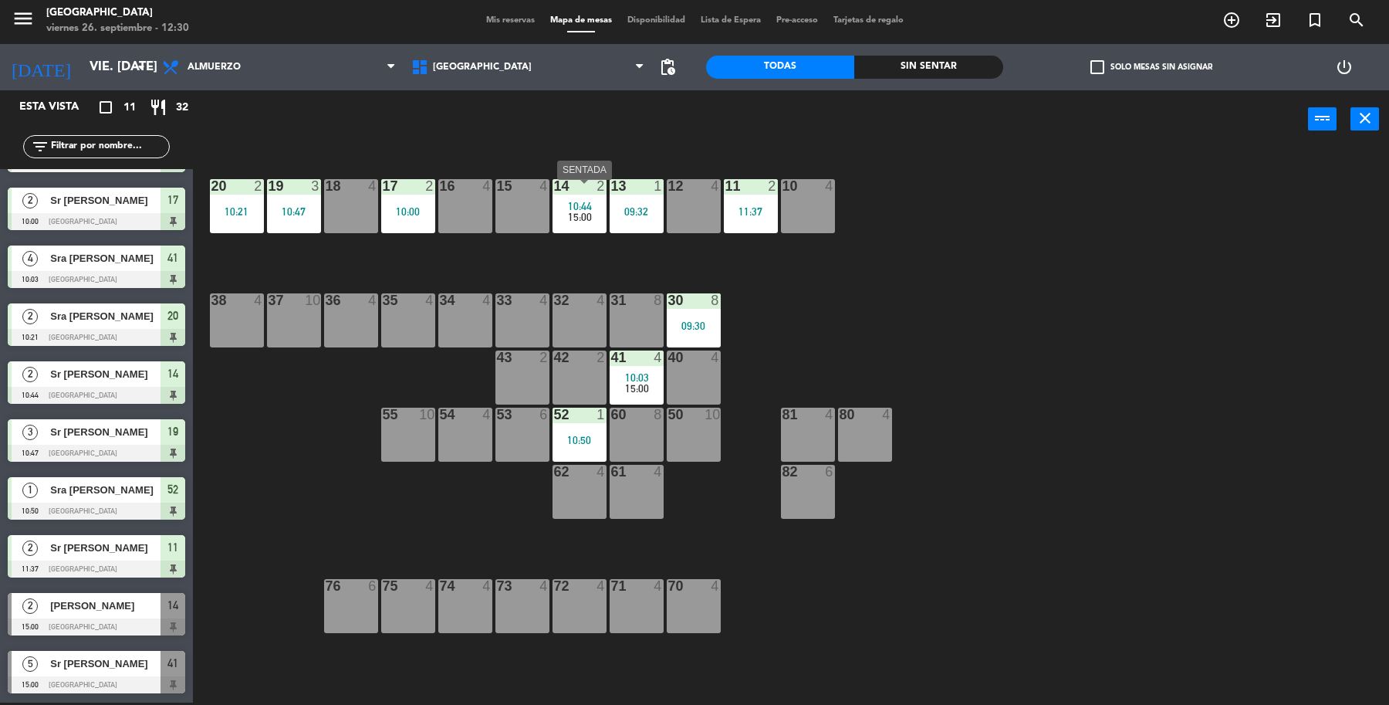
click at [594, 186] on div "2" at bounding box center [604, 186] width 25 height 14
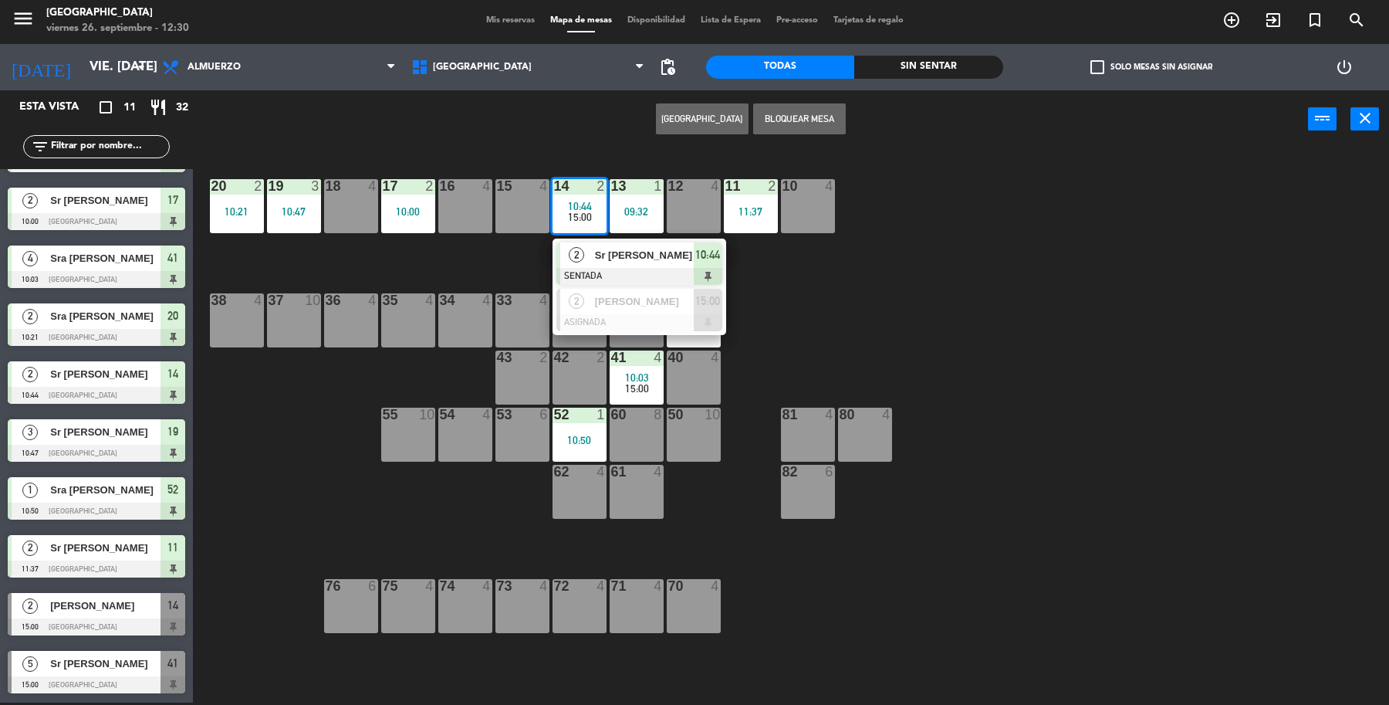
click at [638, 255] on span "Sr [PERSON_NAME]" at bounding box center [644, 255] width 99 height 16
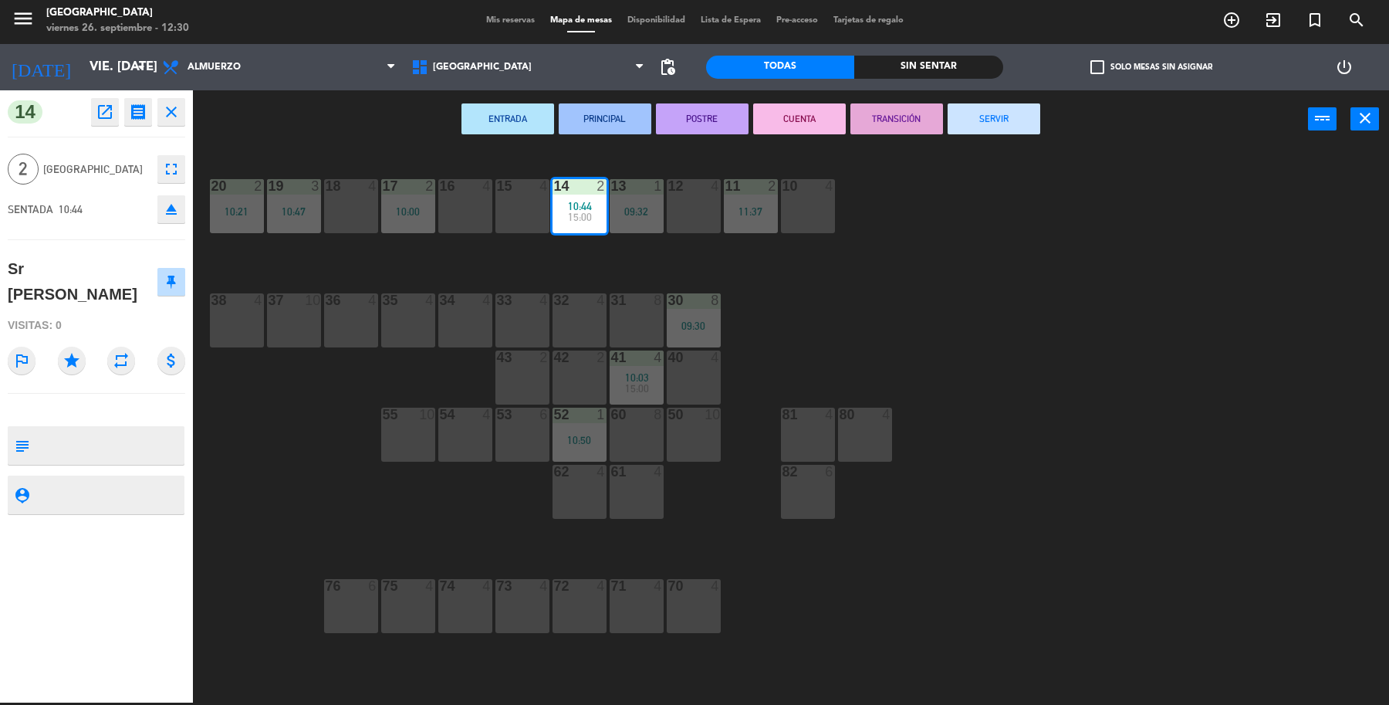
click at [976, 131] on button "SERVIR" at bounding box center [994, 118] width 93 height 31
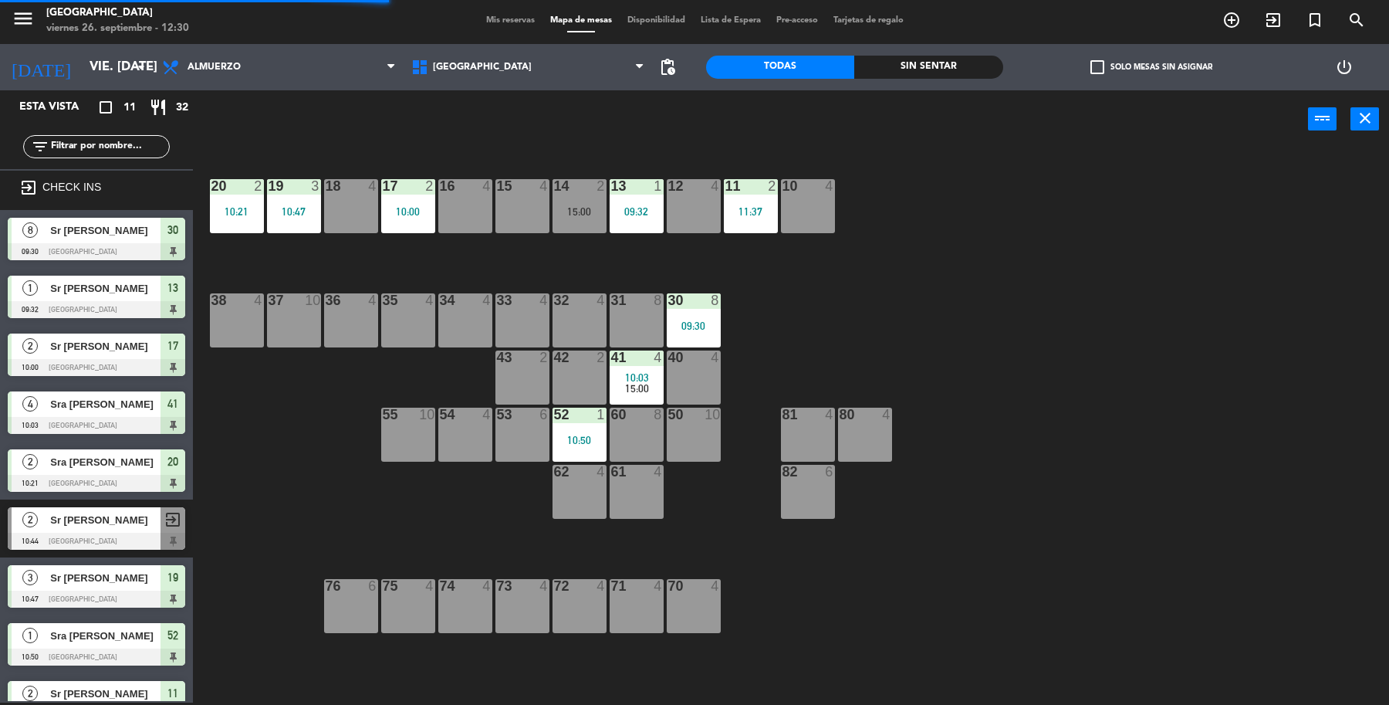
click at [1148, 340] on div "19 3 10:47 18 4 17 2 10:00 16 4 15 4 14 2 15:00 13 1 09:32 12 4 11 2 11:37 10 4…" at bounding box center [798, 428] width 1182 height 554
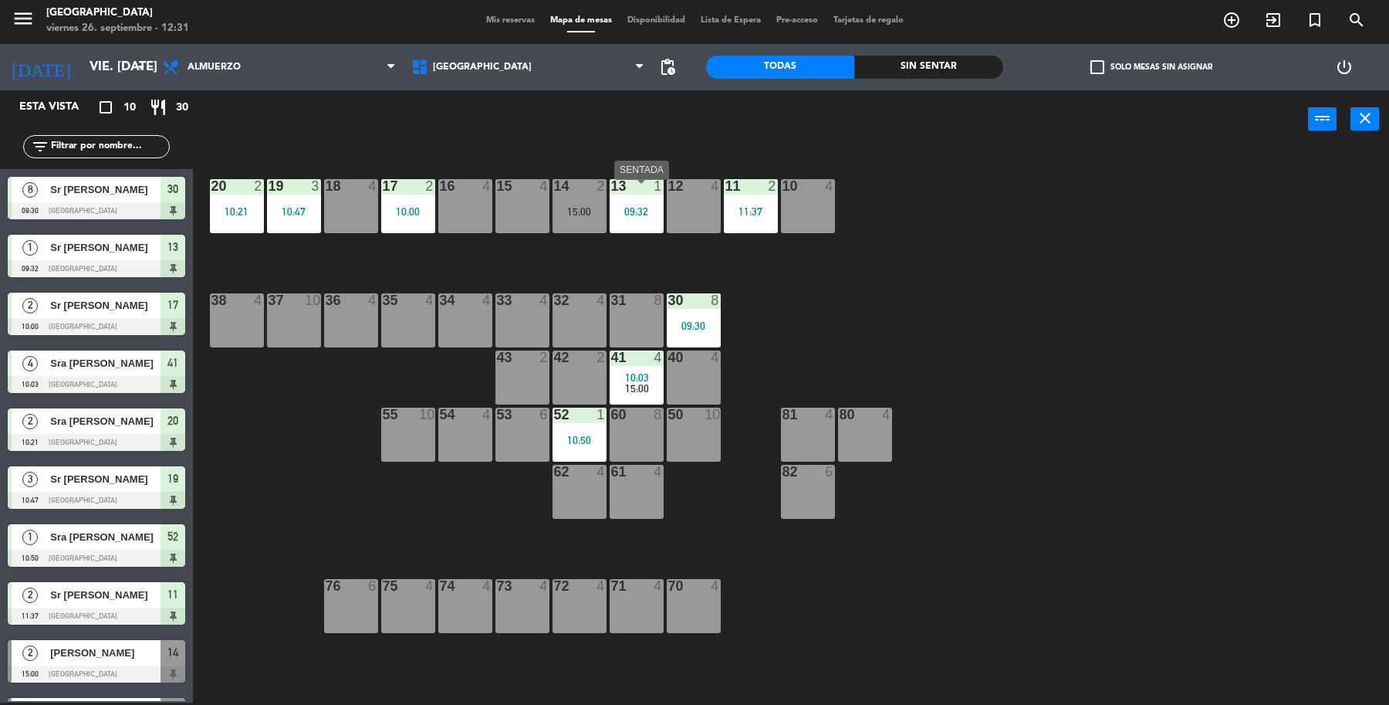
click at [638, 217] on div "09:32" at bounding box center [637, 211] width 54 height 11
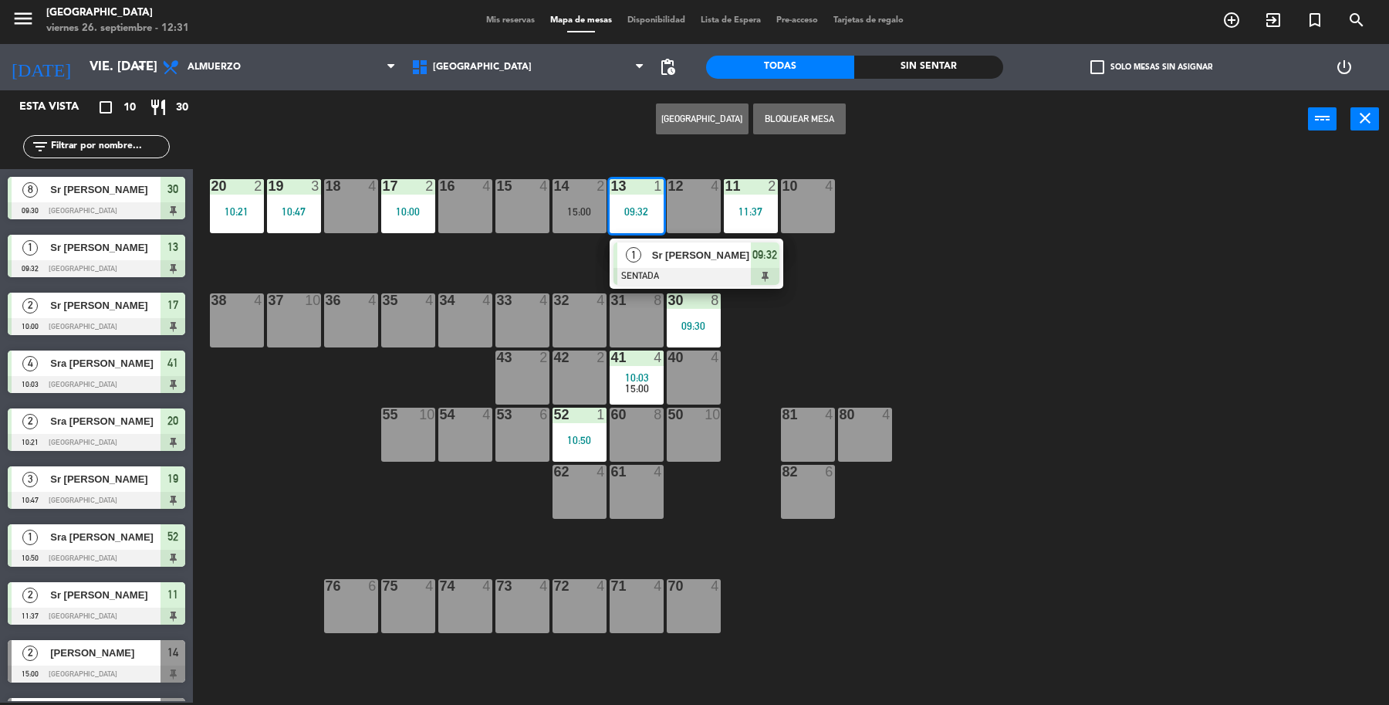
drag, startPoint x: 676, startPoint y: 264, endPoint x: 699, endPoint y: 252, distance: 25.2
click at [677, 263] on div "1 Sr [PERSON_NAME] SENTADA 09:32" at bounding box center [696, 263] width 197 height 50
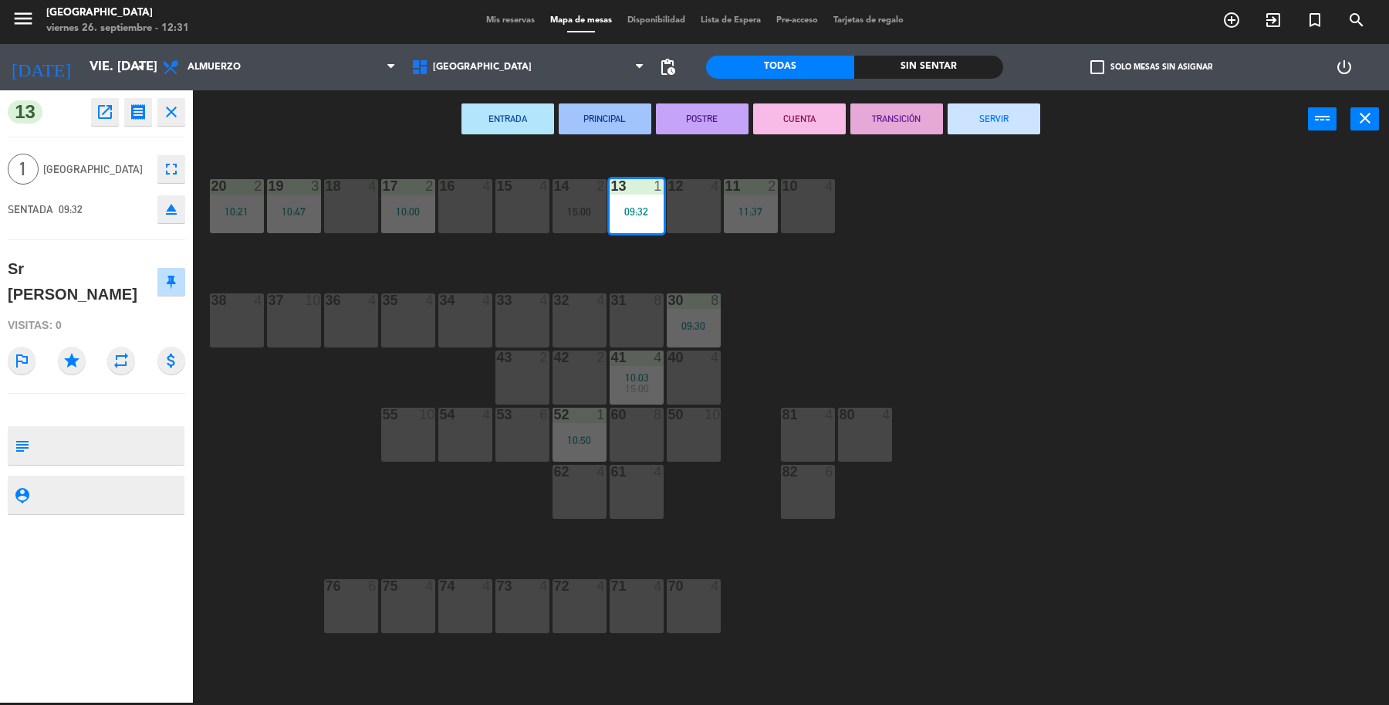
click at [1000, 114] on button "SERVIR" at bounding box center [994, 118] width 93 height 31
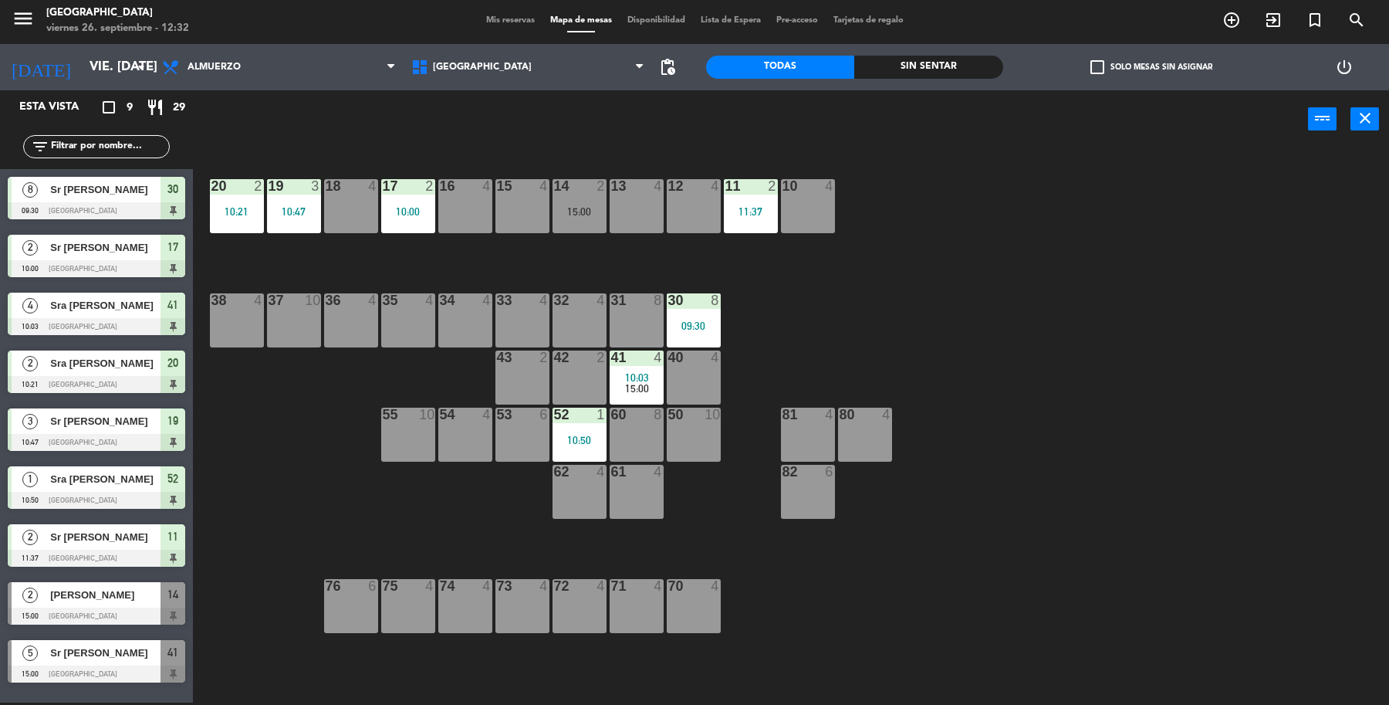
click at [1027, 371] on div "19 3 10:47 18 4 17 2 10:00 16 4 15 4 14 2 15:00 13 4 12 4 11 2 11:37 10 4 20 2 …" at bounding box center [798, 428] width 1182 height 554
click at [317, 205] on div "19 3 10:47" at bounding box center [294, 206] width 54 height 54
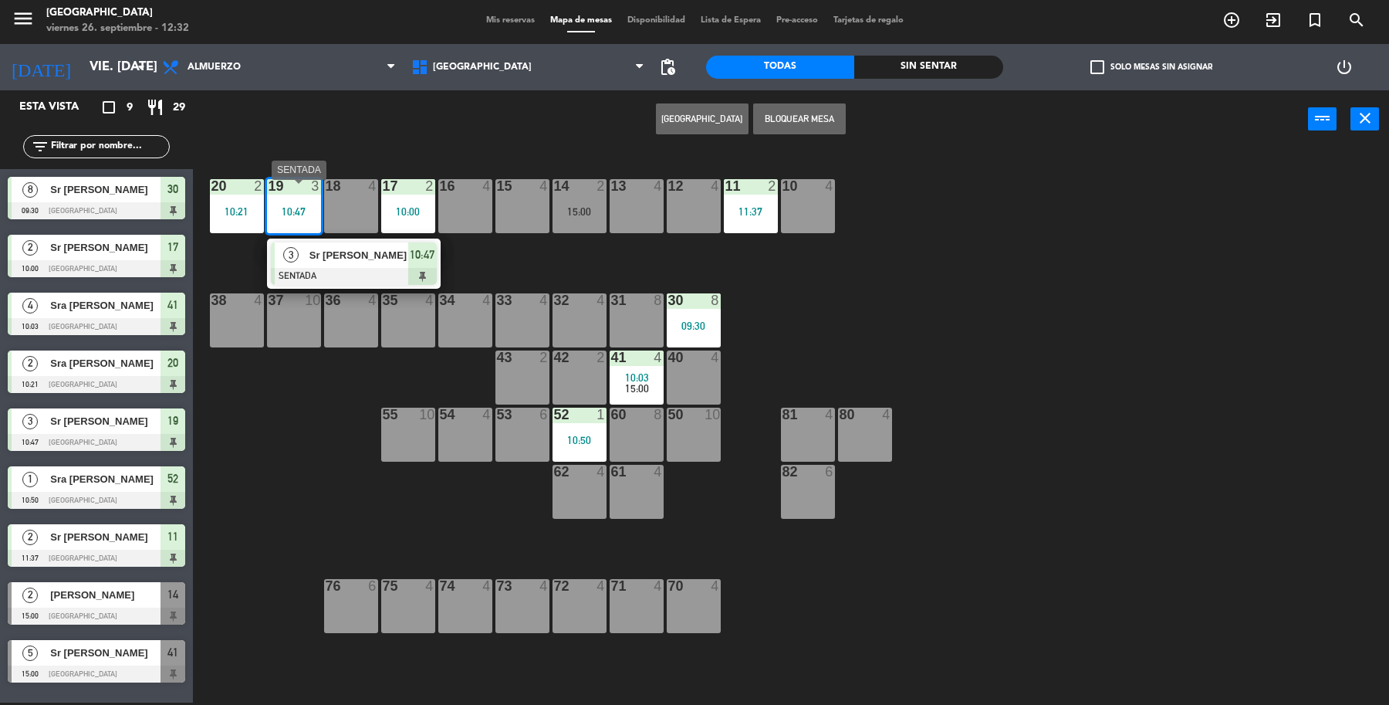
click at [291, 259] on span "3" at bounding box center [290, 254] width 15 height 15
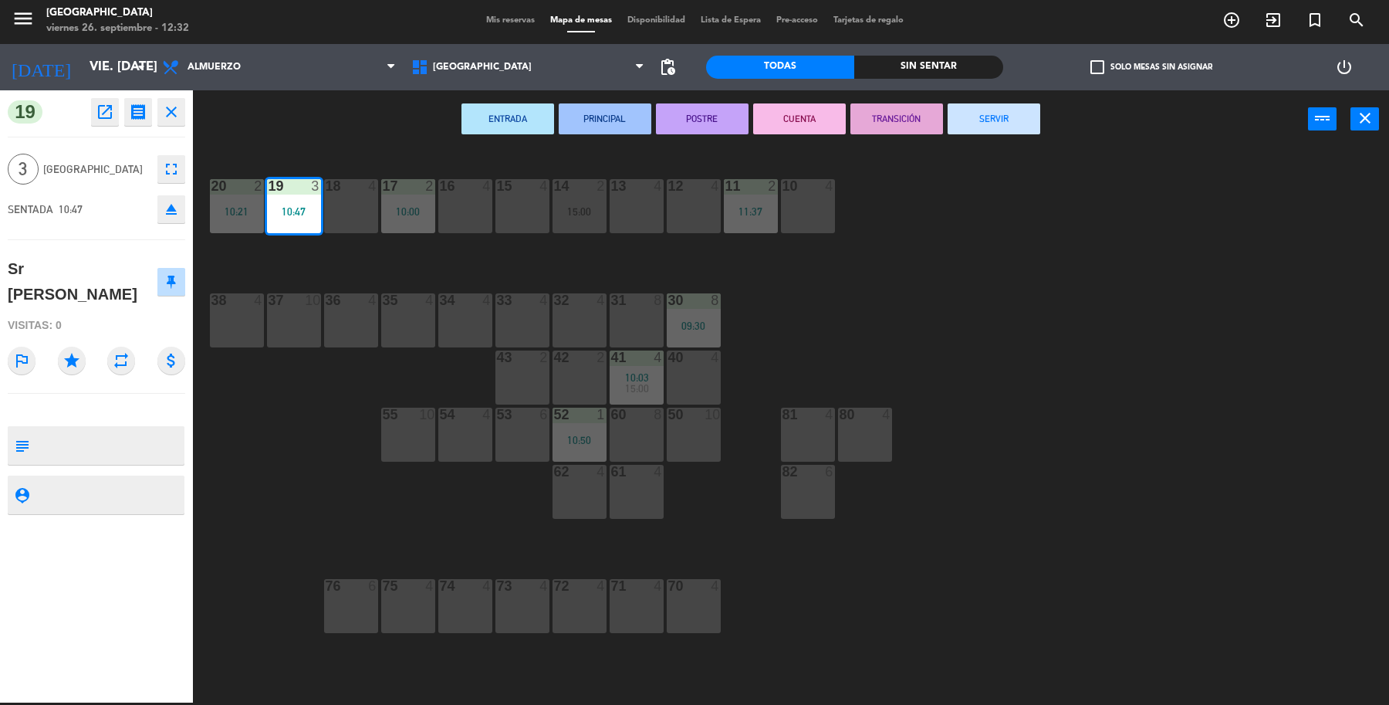
click at [994, 109] on button "SERVIR" at bounding box center [994, 118] width 93 height 31
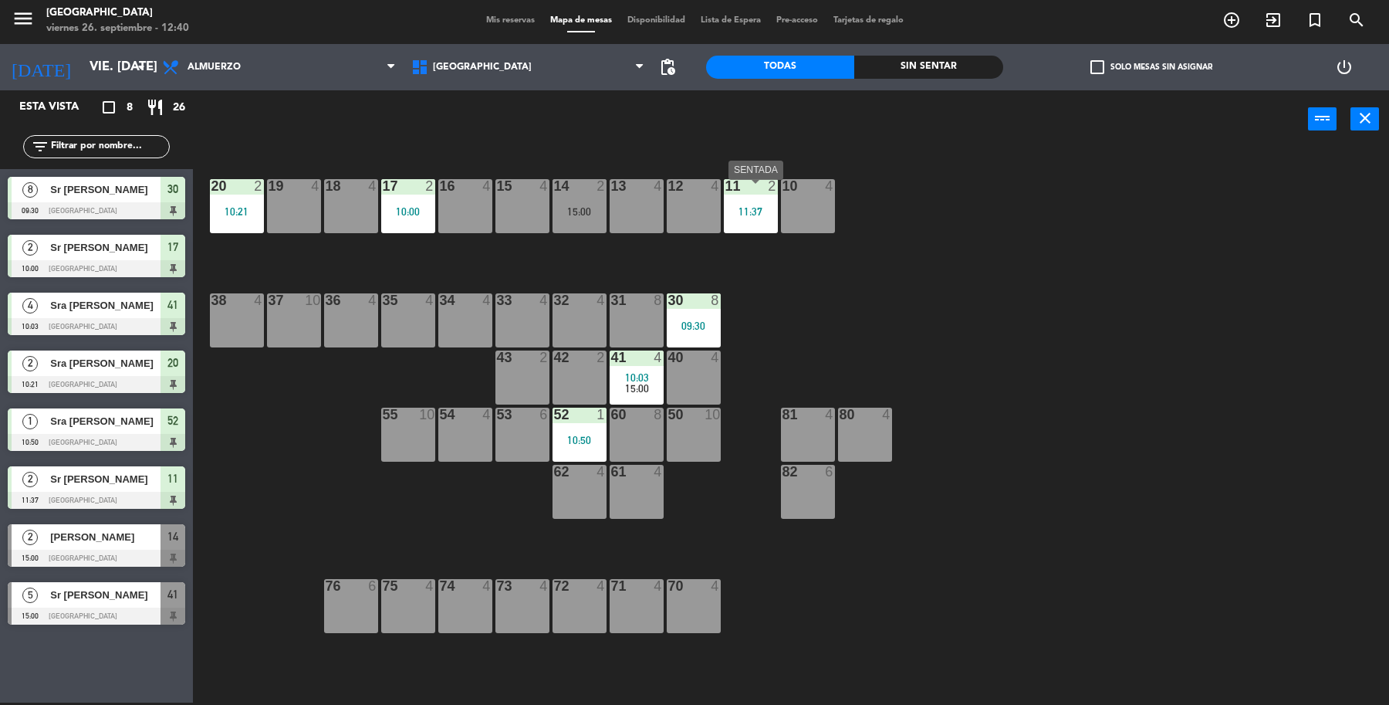
click at [742, 211] on div "11:37" at bounding box center [751, 211] width 54 height 11
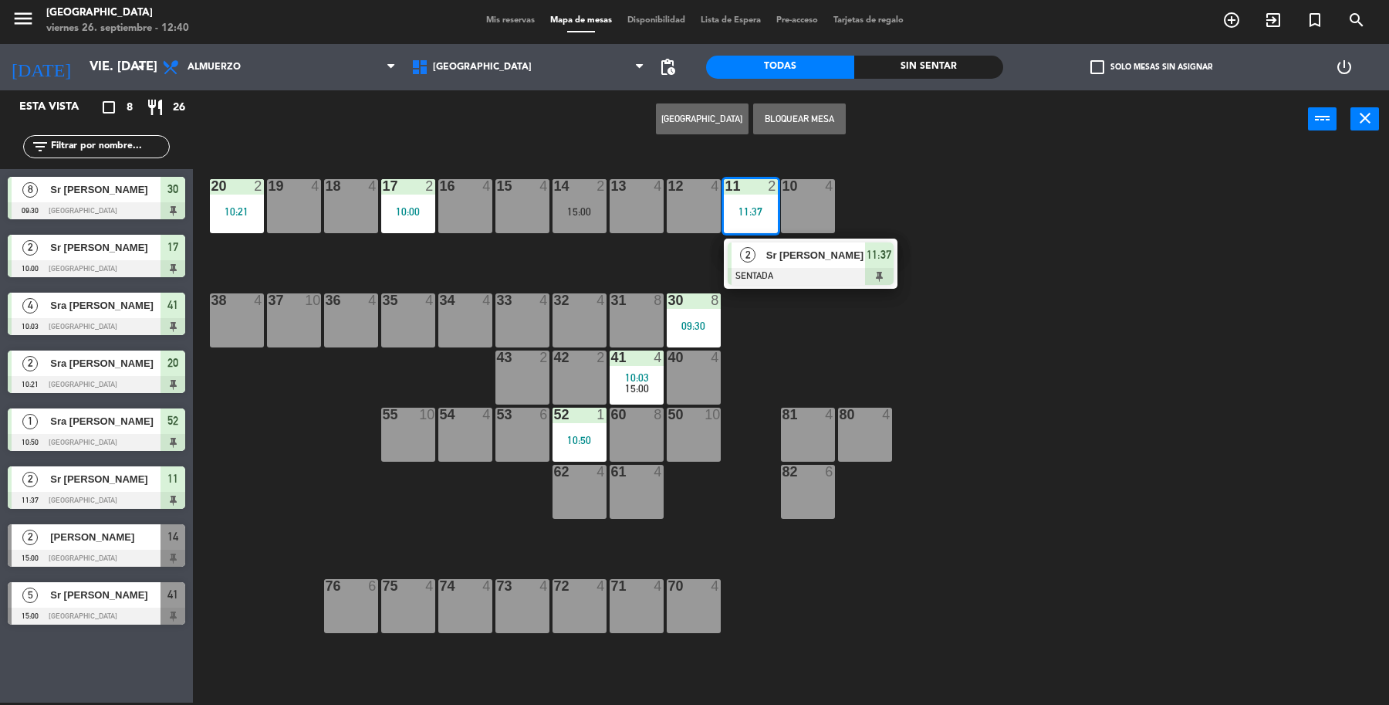
click at [789, 263] on span "Sr [PERSON_NAME]" at bounding box center [815, 255] width 99 height 16
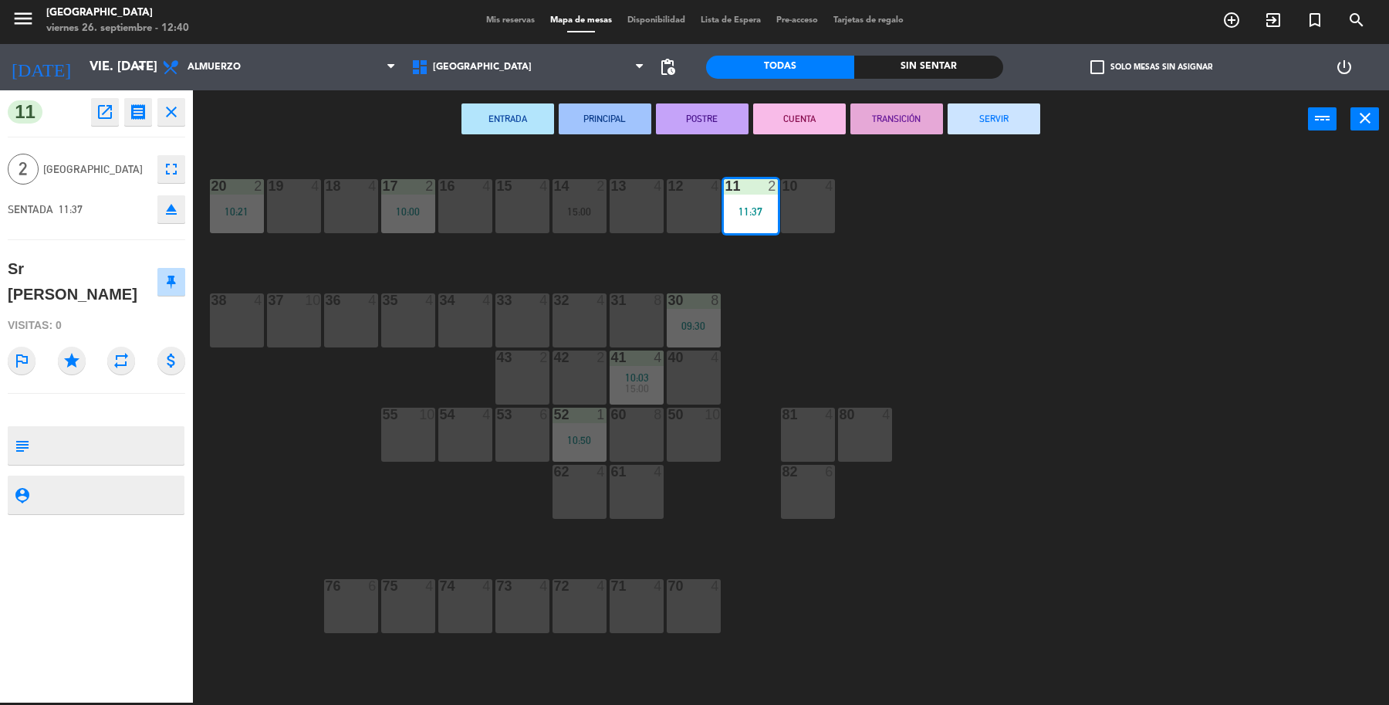
click at [994, 132] on button "SERVIR" at bounding box center [994, 118] width 93 height 31
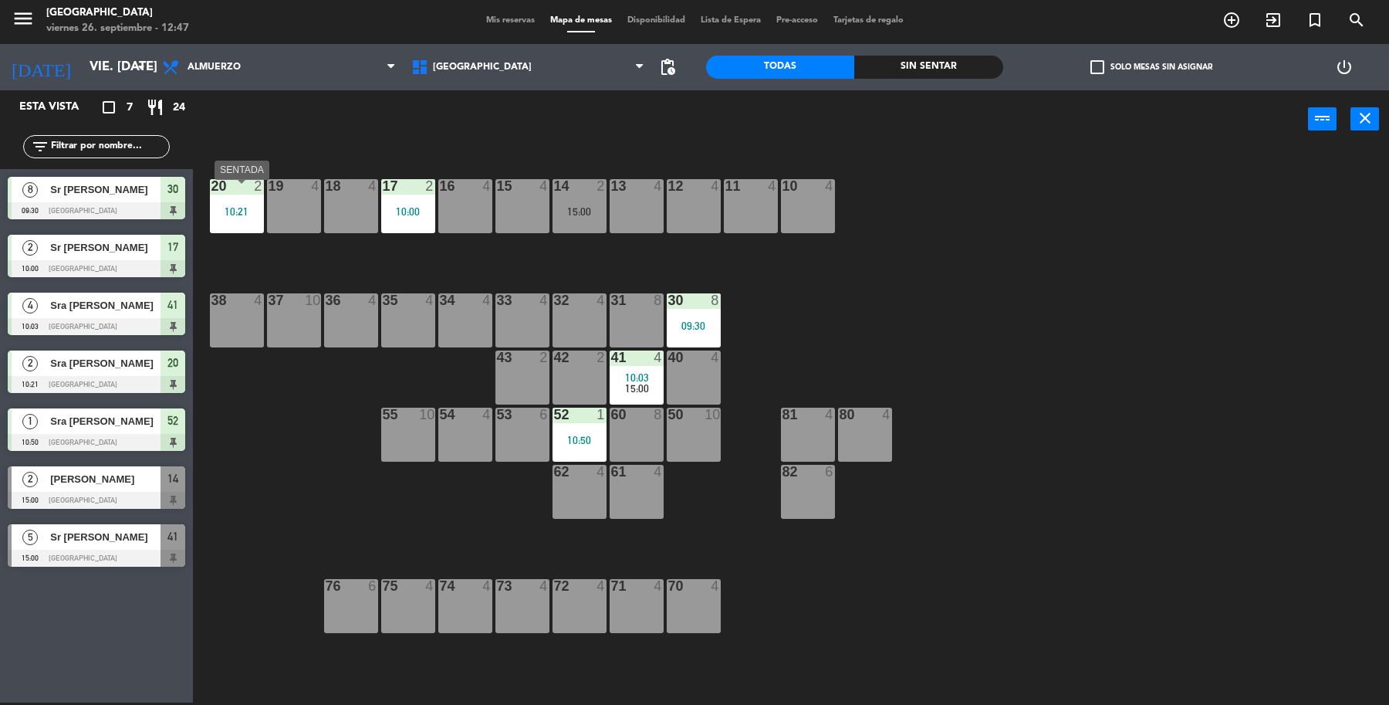
click at [236, 189] on div at bounding box center [236, 186] width 25 height 14
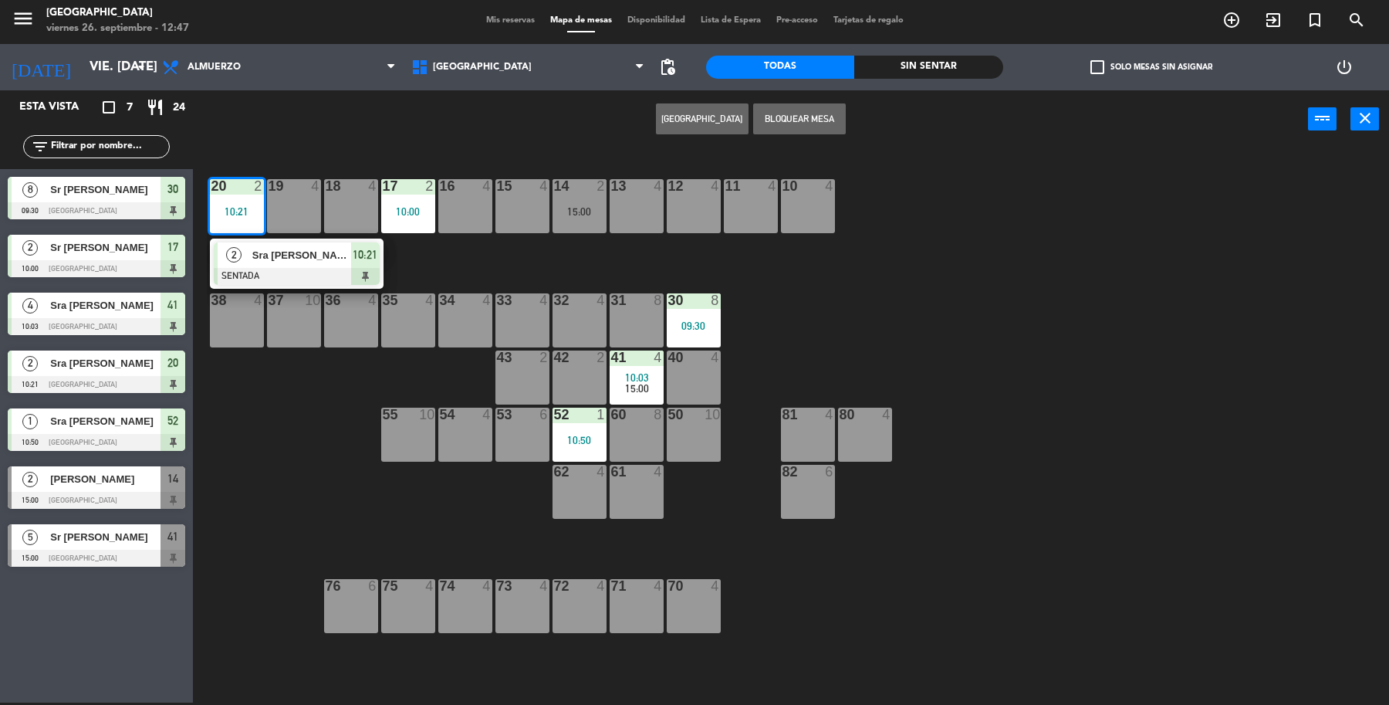
drag, startPoint x: 282, startPoint y: 275, endPoint x: 303, endPoint y: 266, distance: 22.5
click at [282, 274] on div "2 [PERSON_NAME] SENTADA 10:21" at bounding box center [296, 263] width 197 height 50
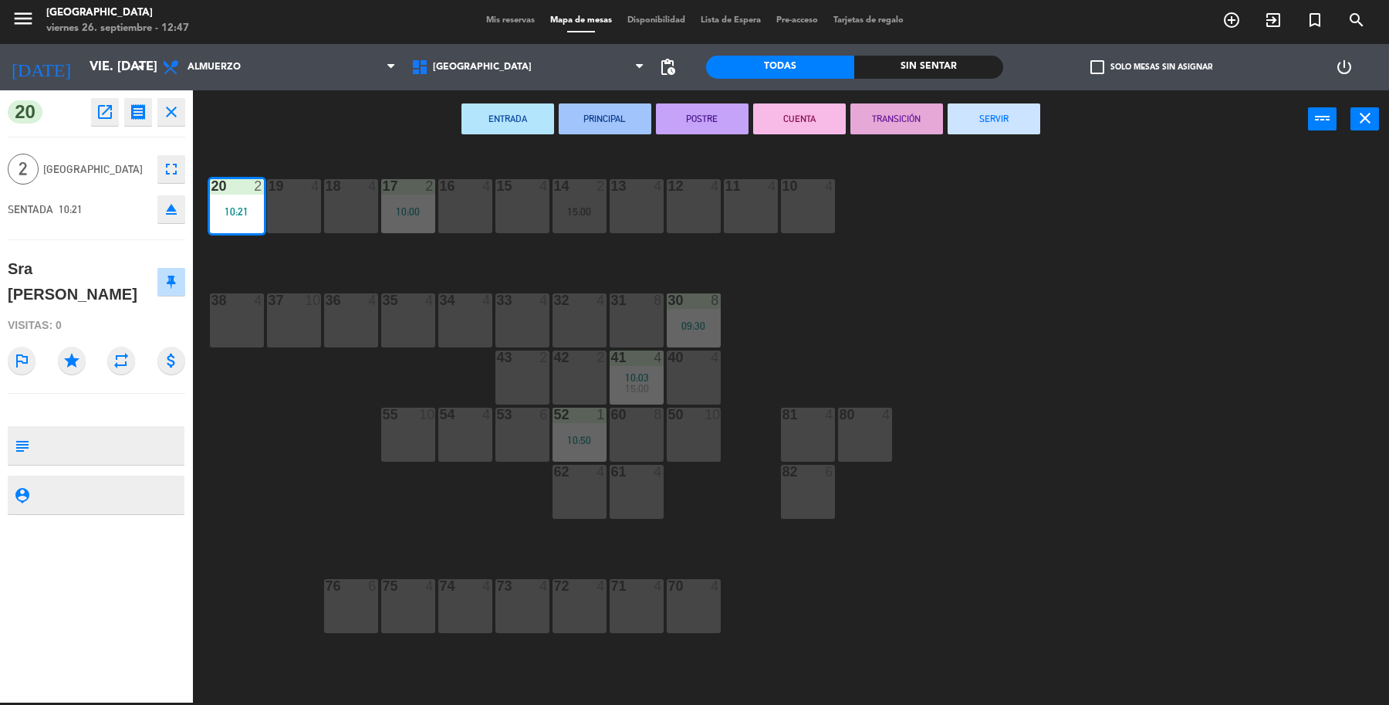
click at [1023, 120] on button "SERVIR" at bounding box center [994, 118] width 93 height 31
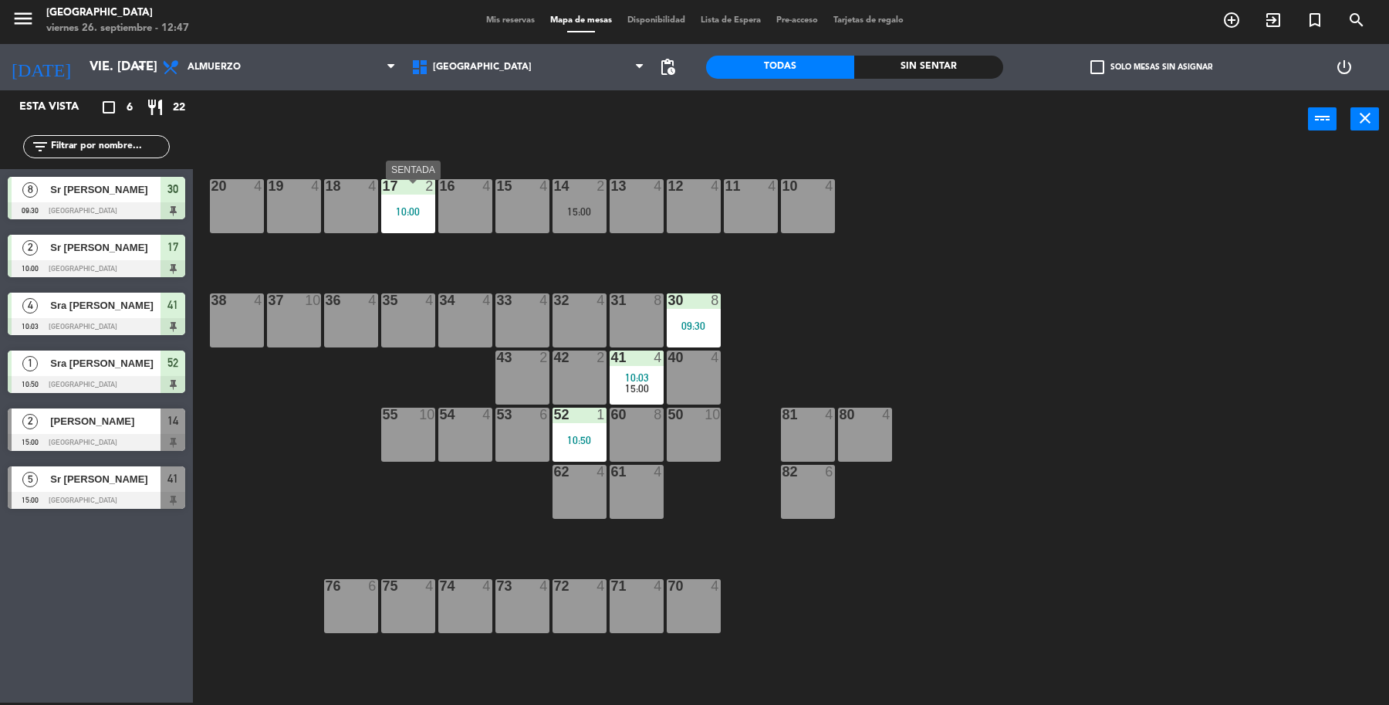
click at [401, 195] on div "17 2" at bounding box center [408, 186] width 54 height 15
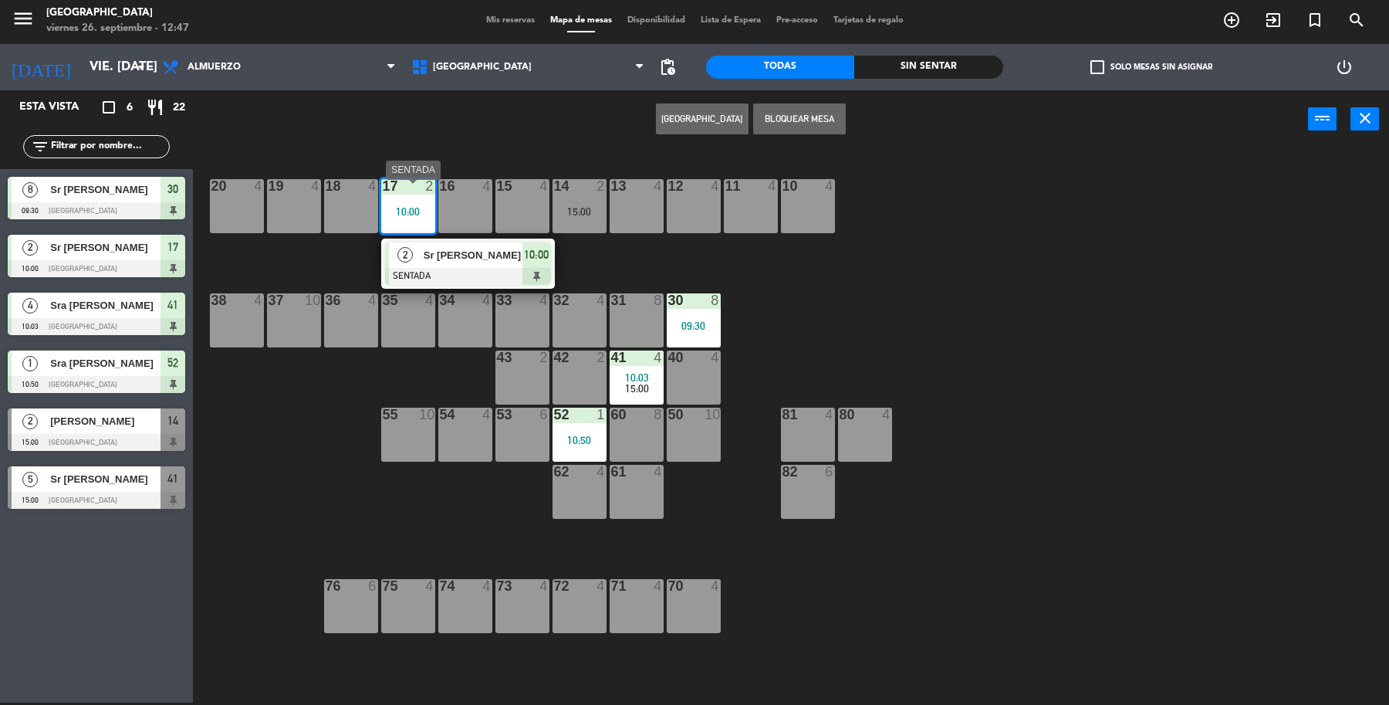
click at [445, 249] on span "Sr [PERSON_NAME]" at bounding box center [473, 255] width 99 height 16
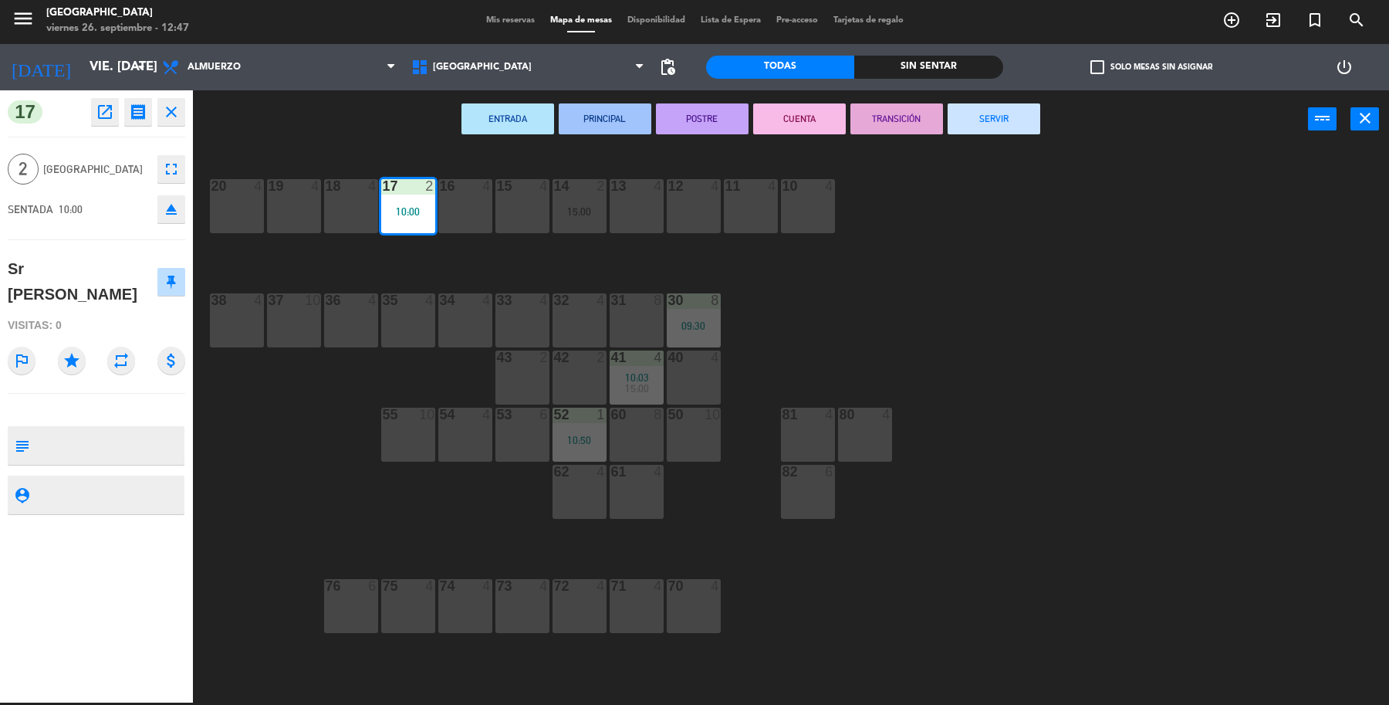
click at [1012, 126] on button "SERVIR" at bounding box center [994, 118] width 93 height 31
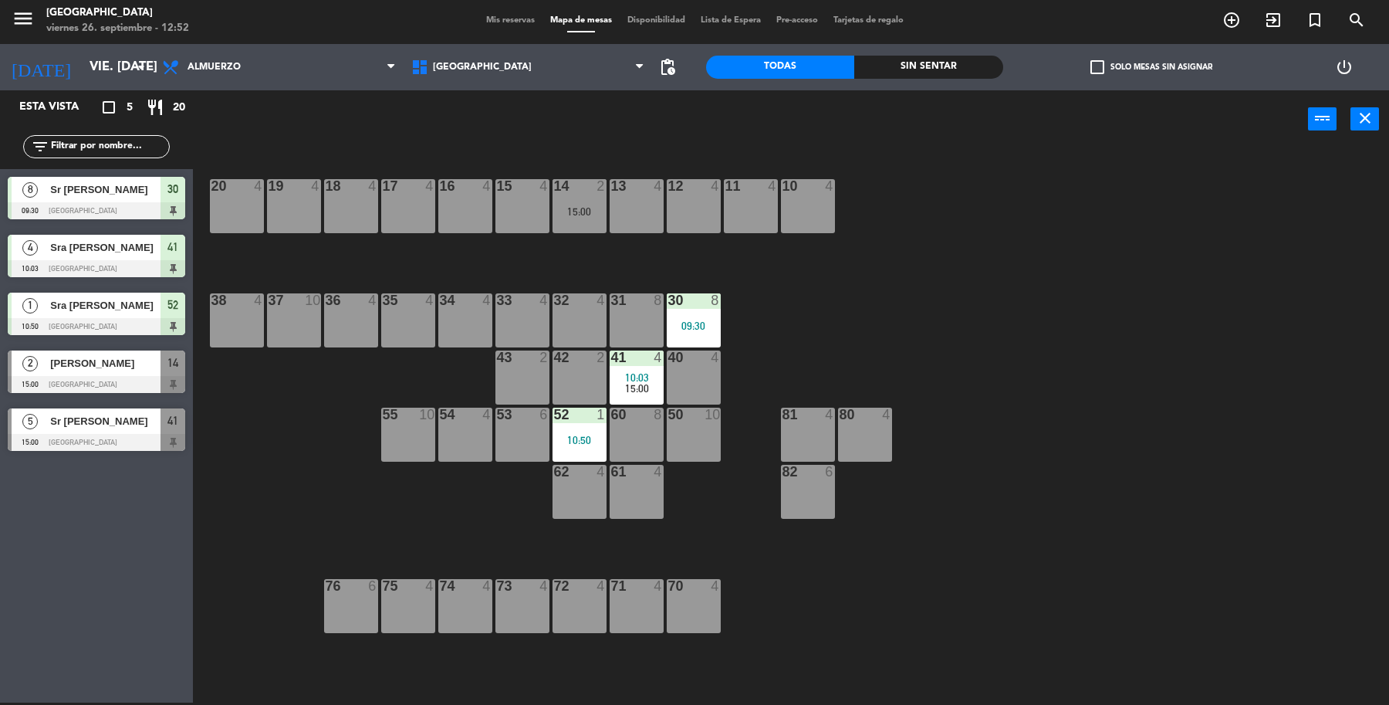
drag, startPoint x: 1290, startPoint y: 348, endPoint x: 1283, endPoint y: 344, distance: 7.9
click at [1283, 344] on div "19 4 18 4 17 4 16 4 15 4 14 2 15:00 13 4 12 4 11 4 10 4 20 4 37 10 36 4 35 4 34…" at bounding box center [798, 428] width 1182 height 554
click at [691, 331] on div "09:30" at bounding box center [694, 325] width 54 height 11
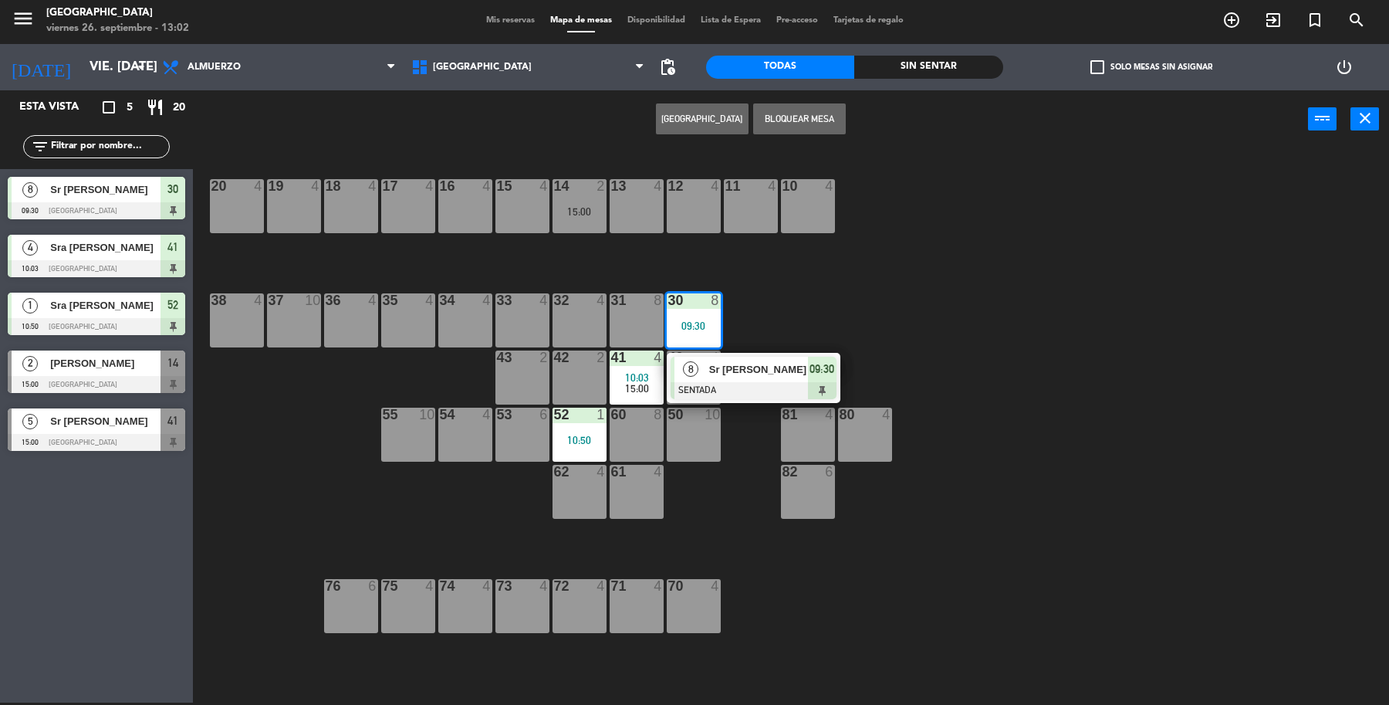
click at [726, 384] on div at bounding box center [754, 390] width 166 height 17
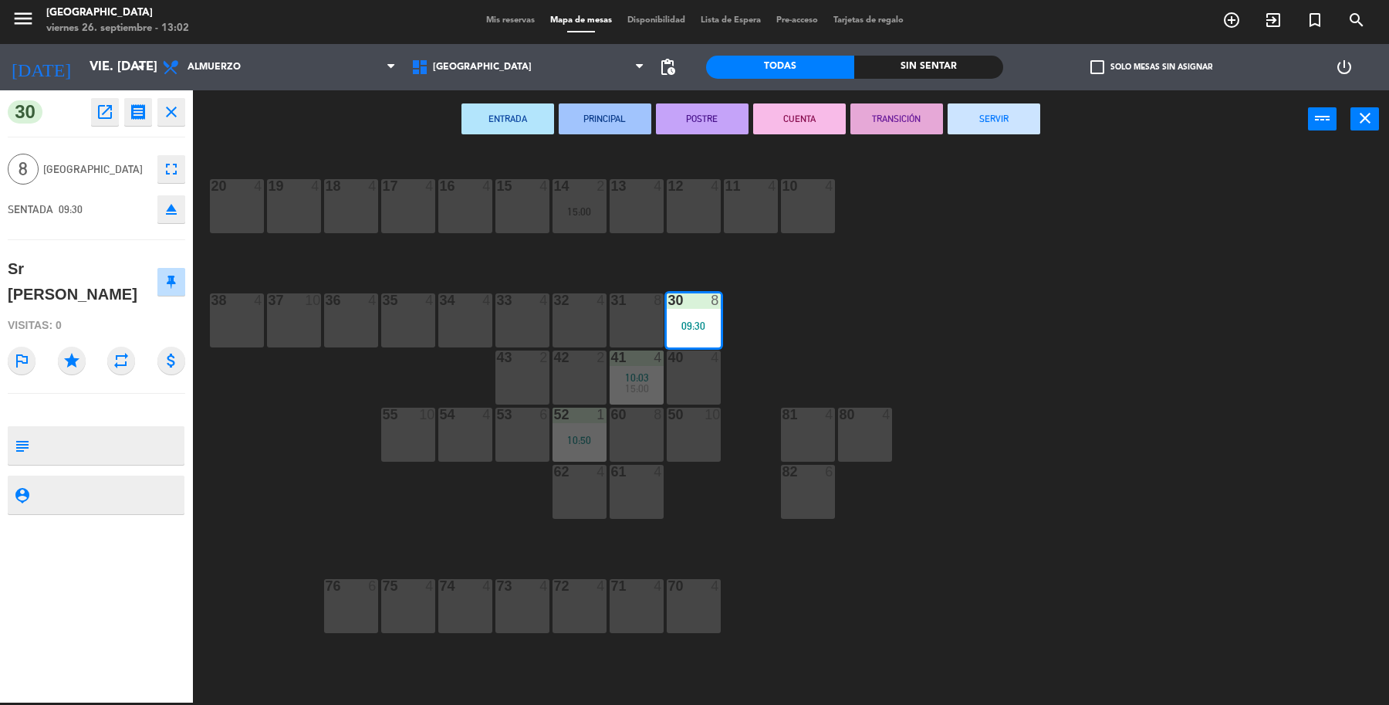
click at [986, 109] on button "SERVIR" at bounding box center [994, 118] width 93 height 31
